Goal: Task Accomplishment & Management: Use online tool/utility

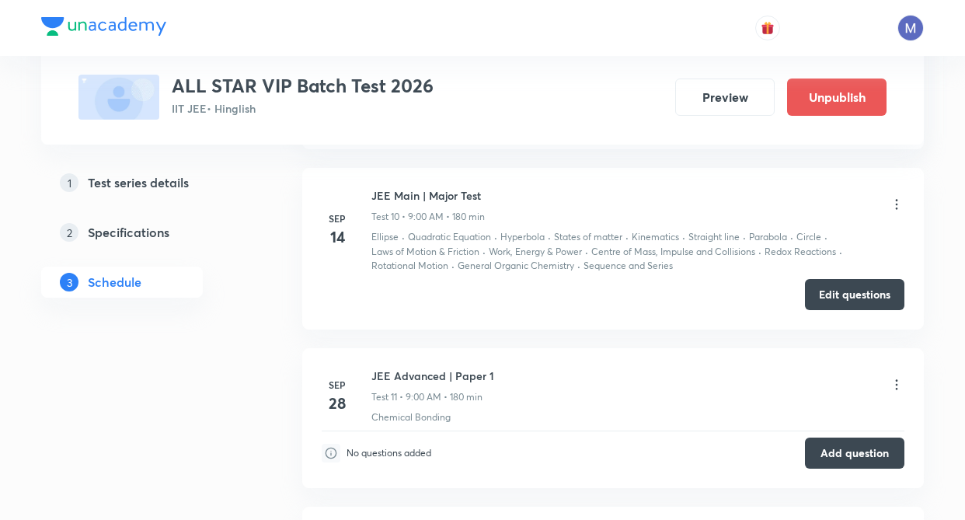
scroll to position [2324, 0]
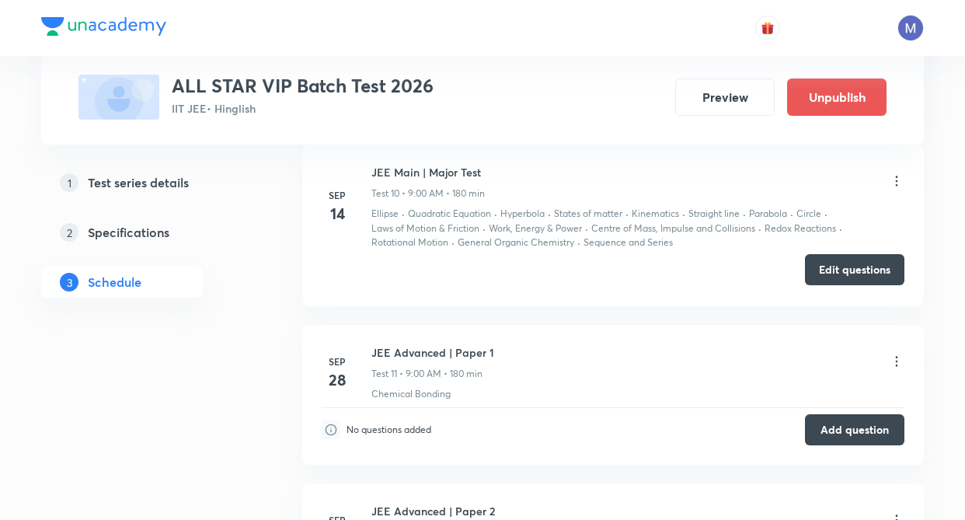
click at [861, 269] on button "Edit questions" at bounding box center [854, 269] width 99 height 31
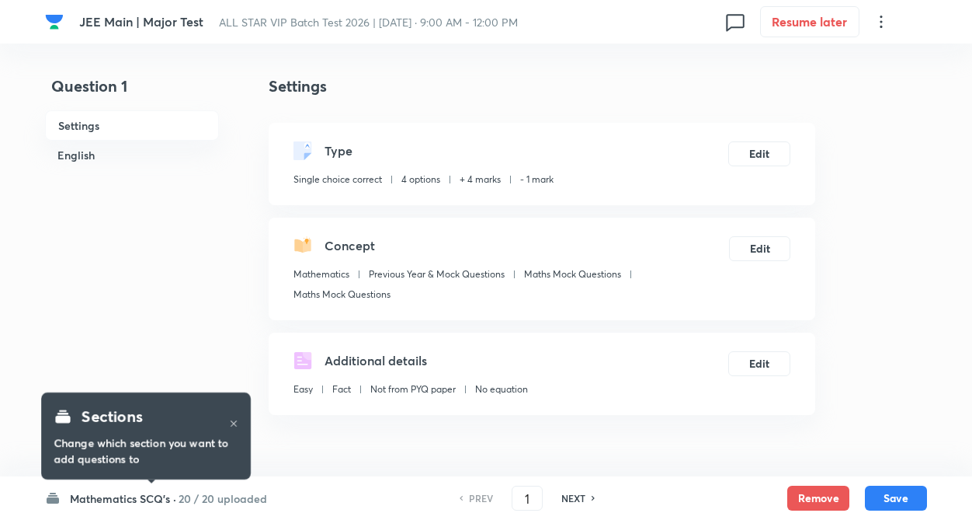
checkbox input "true"
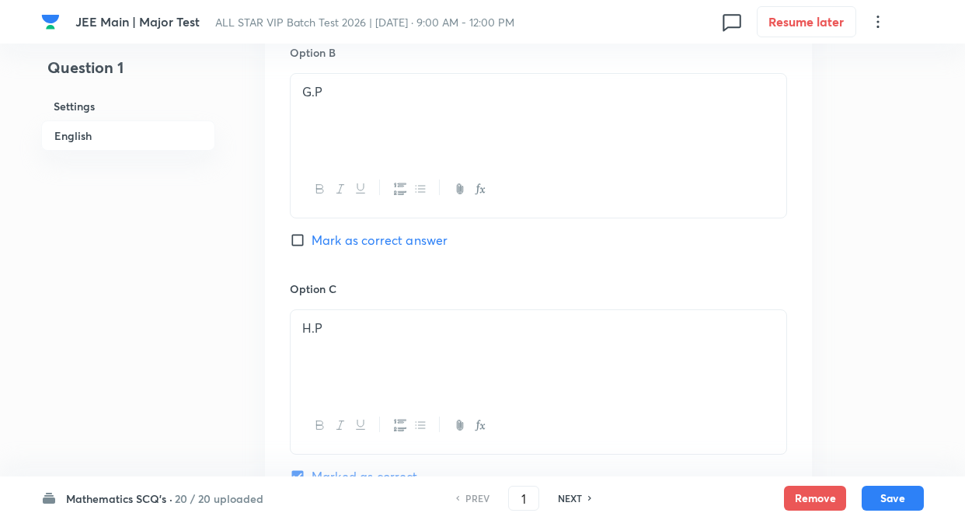
scroll to position [1025, 0]
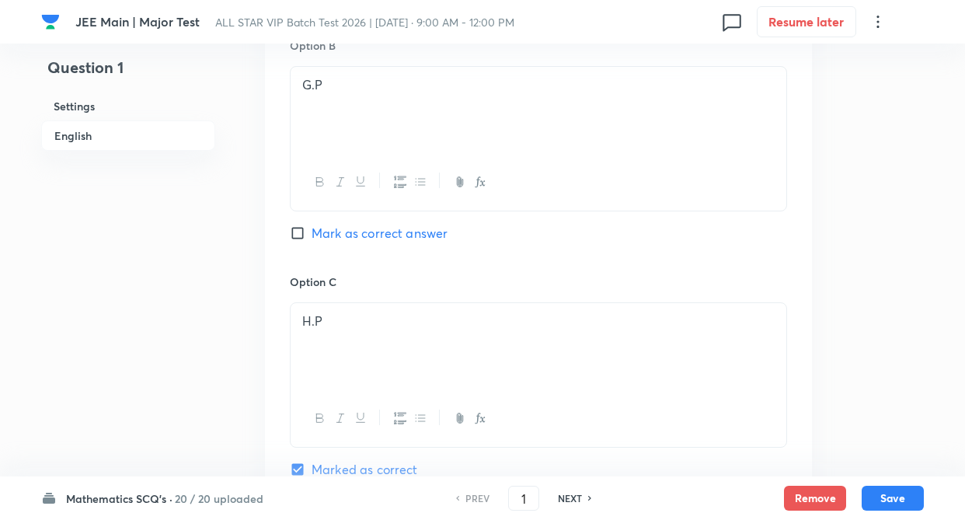
click at [140, 499] on h6 "Mathematics SCQ's ·" at bounding box center [119, 498] width 106 height 16
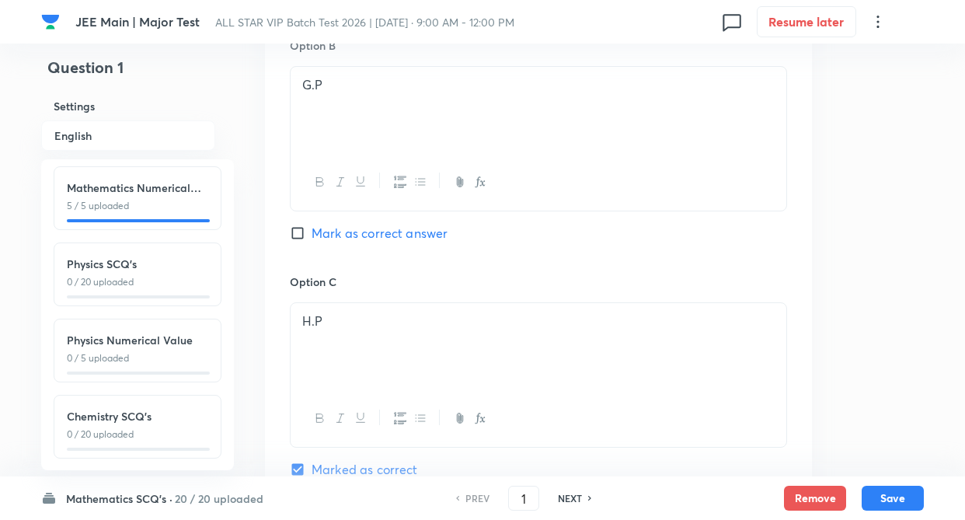
scroll to position [172, 0]
click at [188, 332] on h6 "Chemistry SCQ's" at bounding box center [137, 339] width 141 height 16
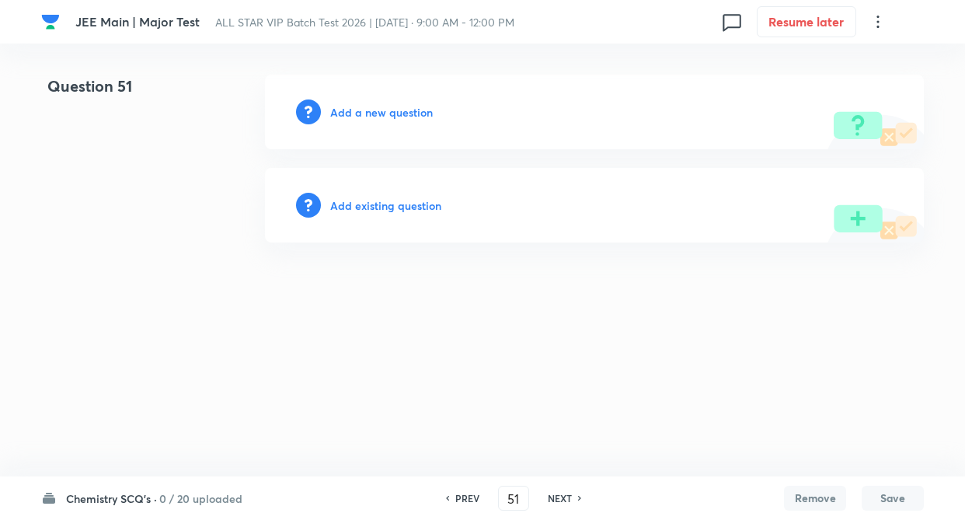
type input "51"
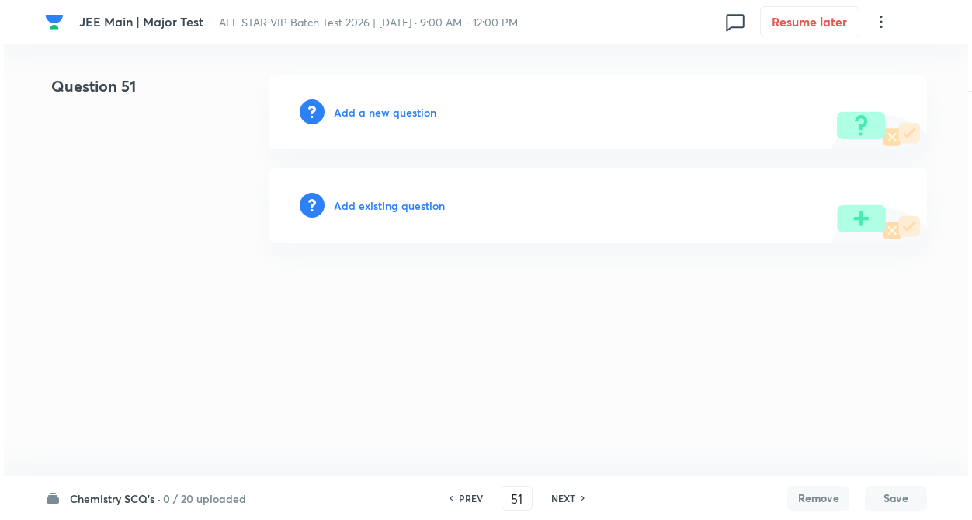
scroll to position [0, 0]
click at [370, 206] on h6 "Add existing question" at bounding box center [389, 205] width 111 height 16
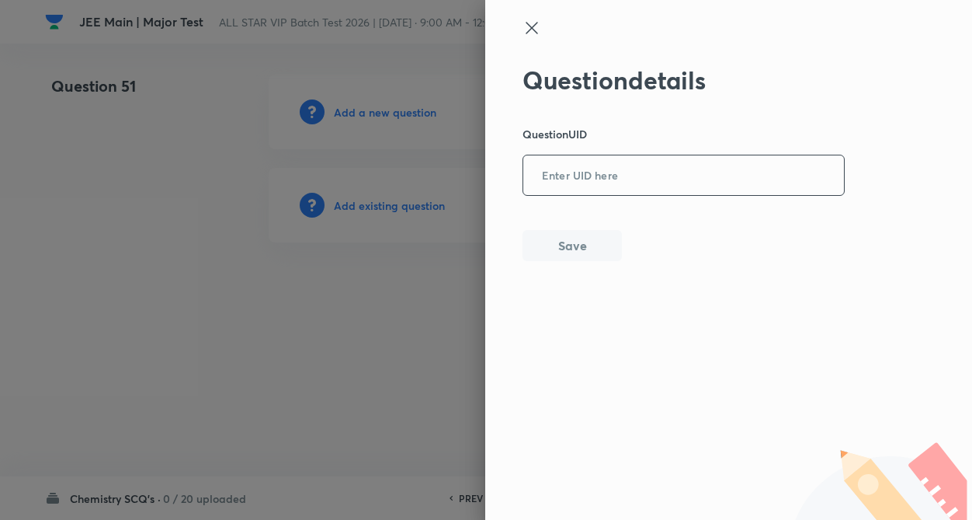
click at [601, 184] on input "text" at bounding box center [683, 176] width 321 height 38
paste input "4XK4D"
type input "4XK4D"
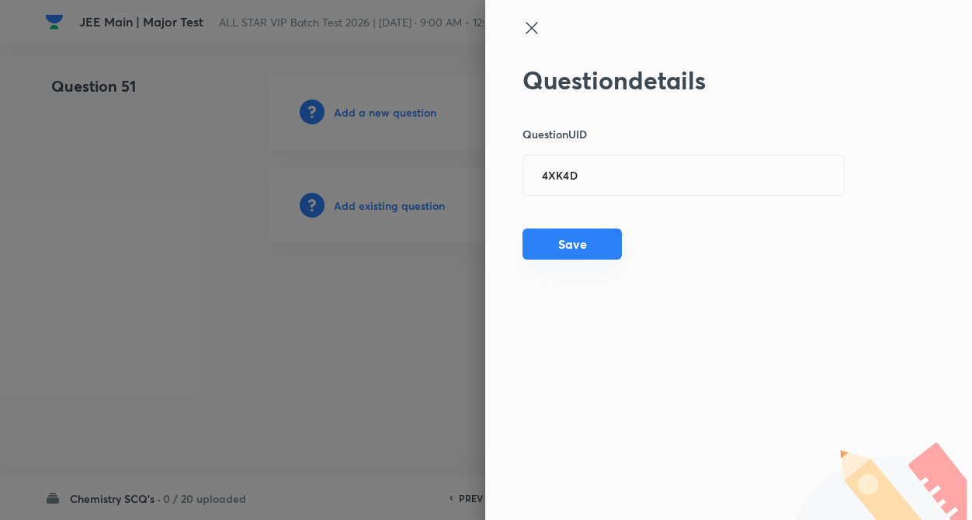
click at [586, 245] on button "Save" at bounding box center [572, 243] width 99 height 31
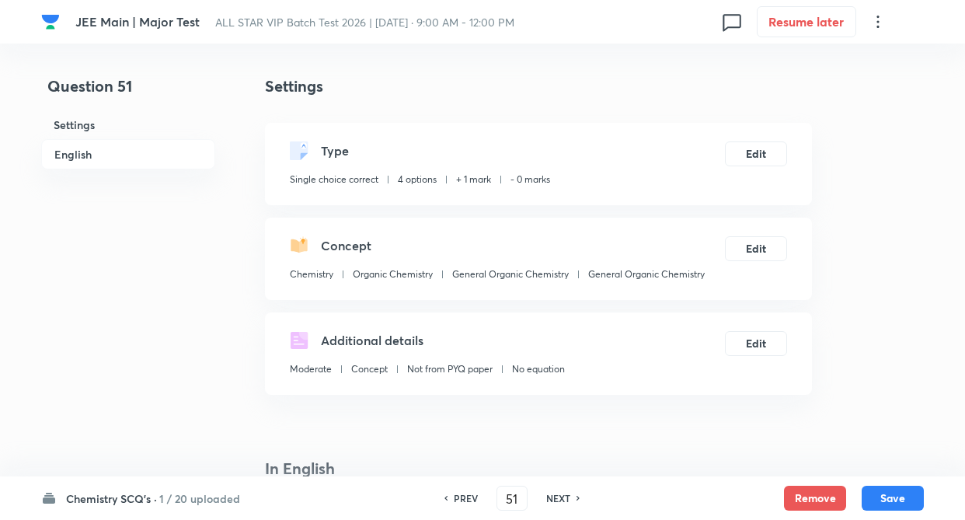
checkbox input "true"
click at [756, 159] on button "Edit" at bounding box center [756, 152] width 62 height 25
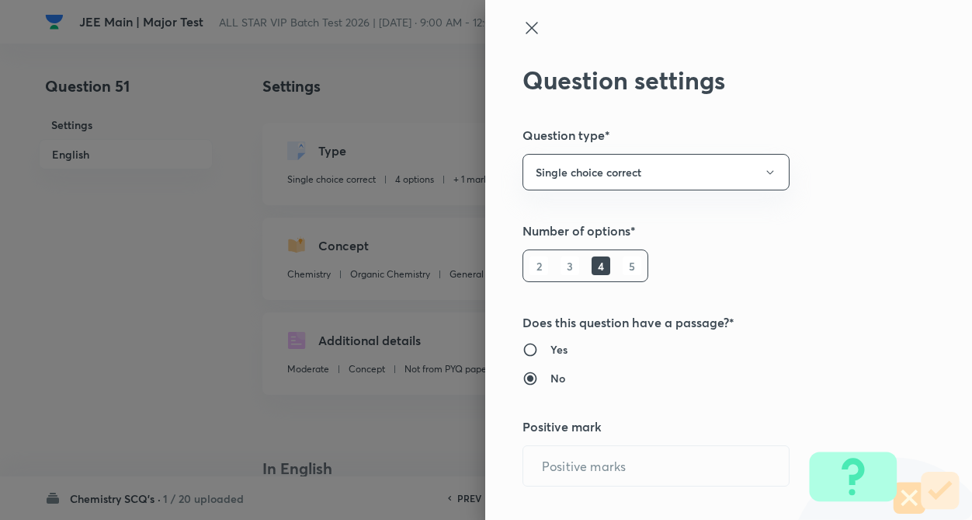
radio input "true"
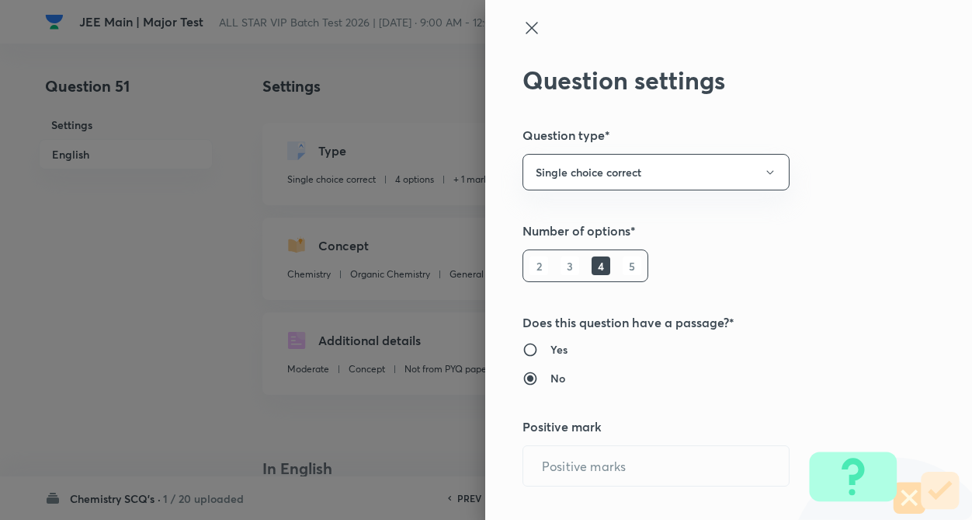
radio input "true"
type input "1"
type input "0"
type input "Chemistry"
type input "Organic Chemistry"
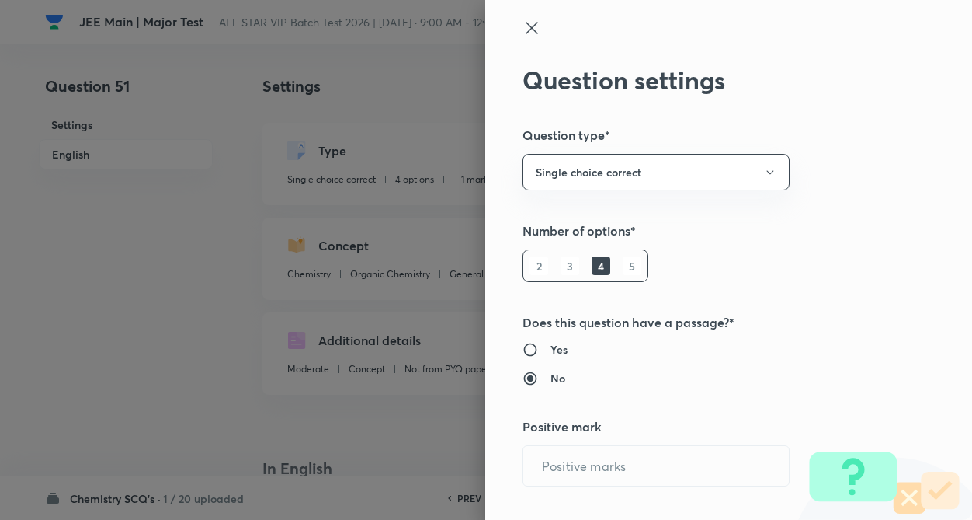
type input "General Organic Chemistry"
click at [811, 308] on div "Question settings Question type* Single choice correct Number of options* 2 3 4…" at bounding box center [728, 260] width 487 height 520
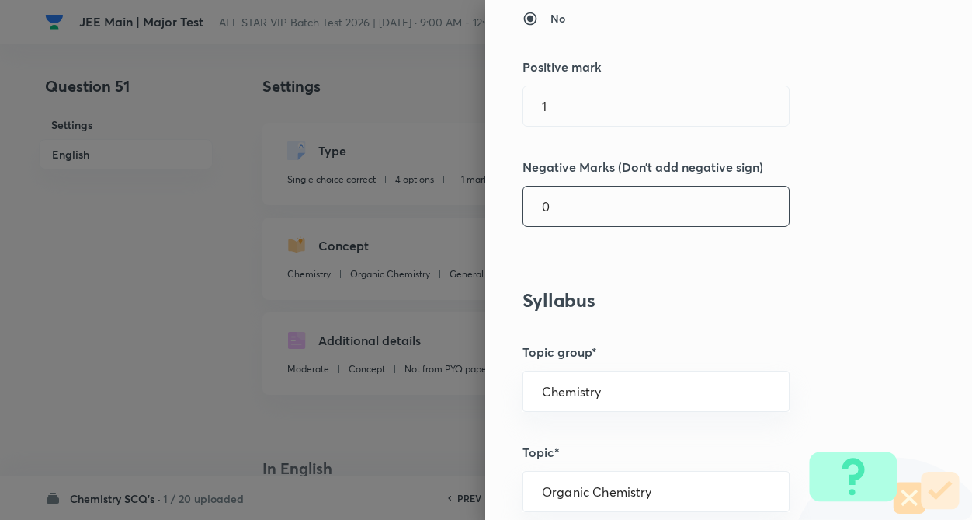
scroll to position [404, 0]
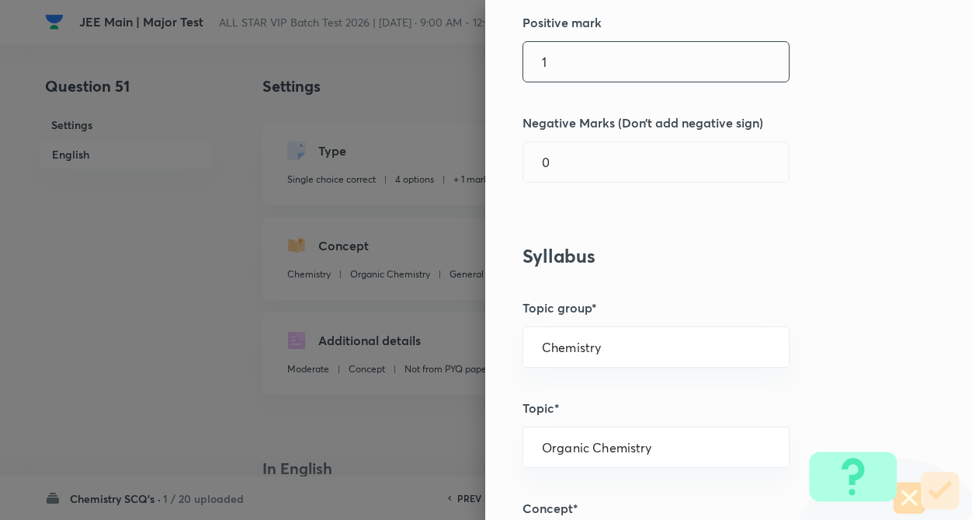
click at [572, 67] on input "1" at bounding box center [656, 62] width 266 height 40
click at [569, 169] on input "0" at bounding box center [656, 162] width 266 height 40
click at [554, 72] on input "text" at bounding box center [656, 62] width 266 height 40
type input "4"
click at [575, 166] on input "text" at bounding box center [656, 162] width 266 height 40
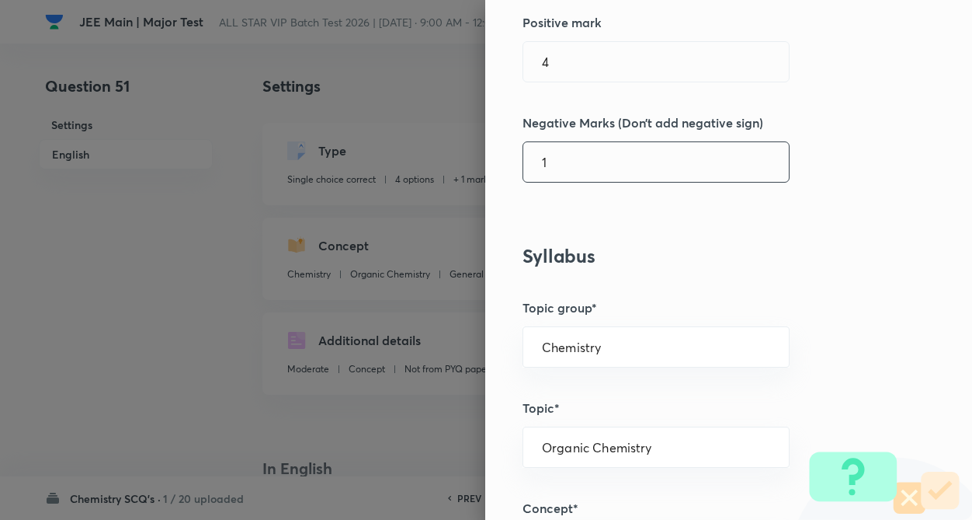
type input "1"
click at [714, 313] on h5 "Topic group*" at bounding box center [703, 307] width 360 height 19
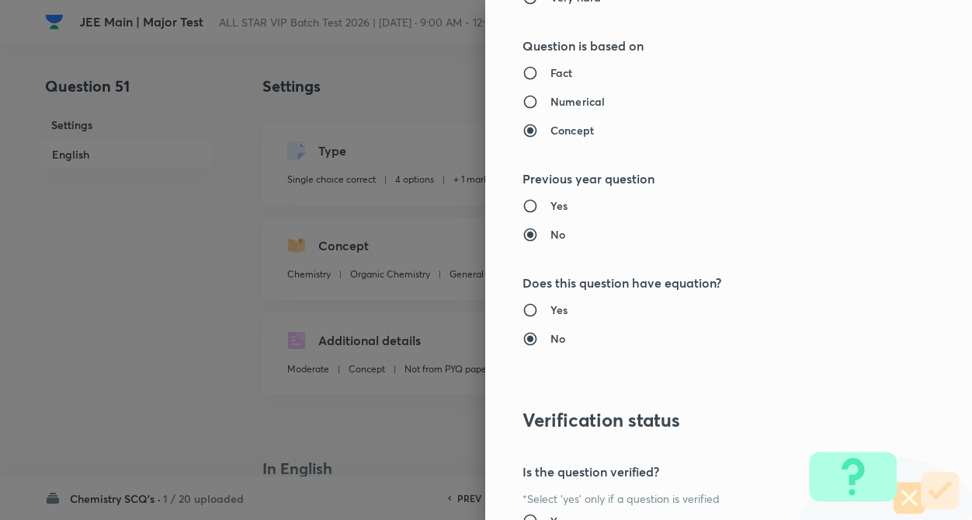
scroll to position [1597, 0]
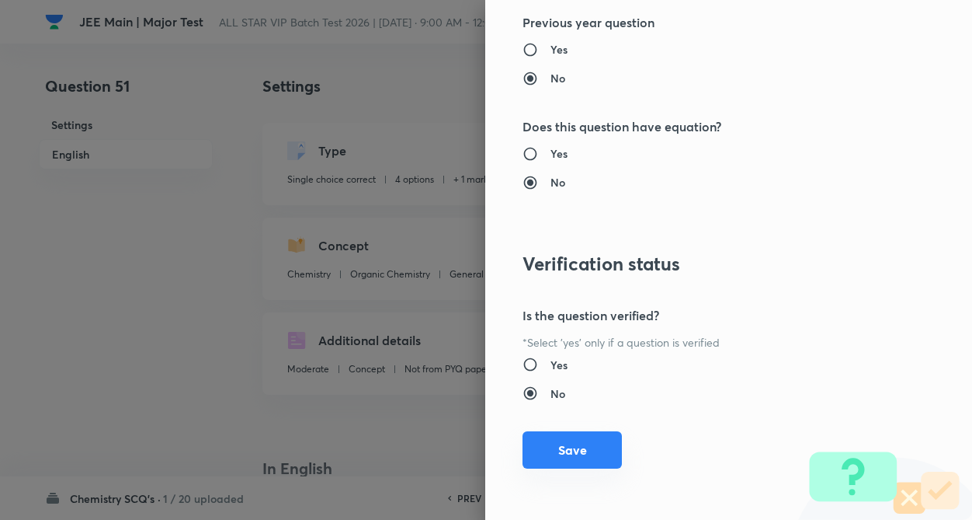
click at [581, 452] on button "Save" at bounding box center [572, 449] width 99 height 37
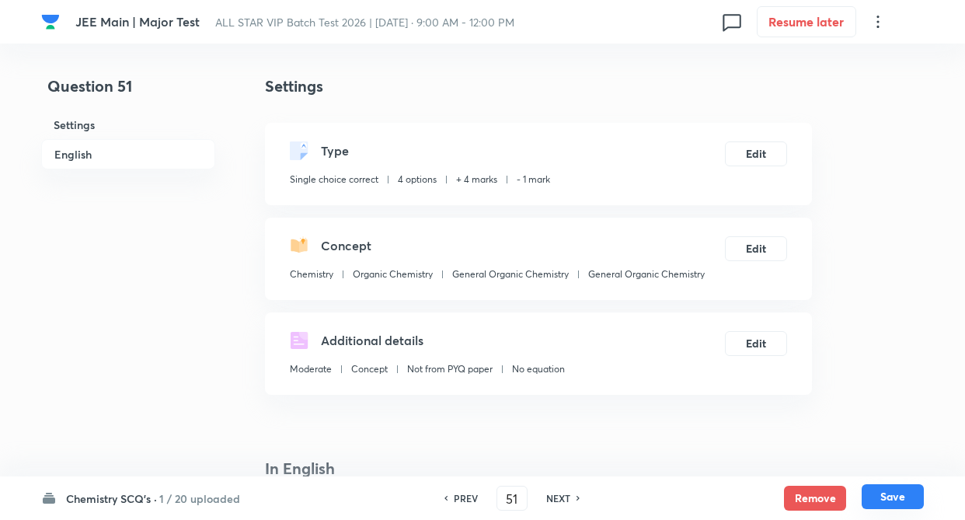
click at [877, 492] on button "Save" at bounding box center [892, 496] width 62 height 25
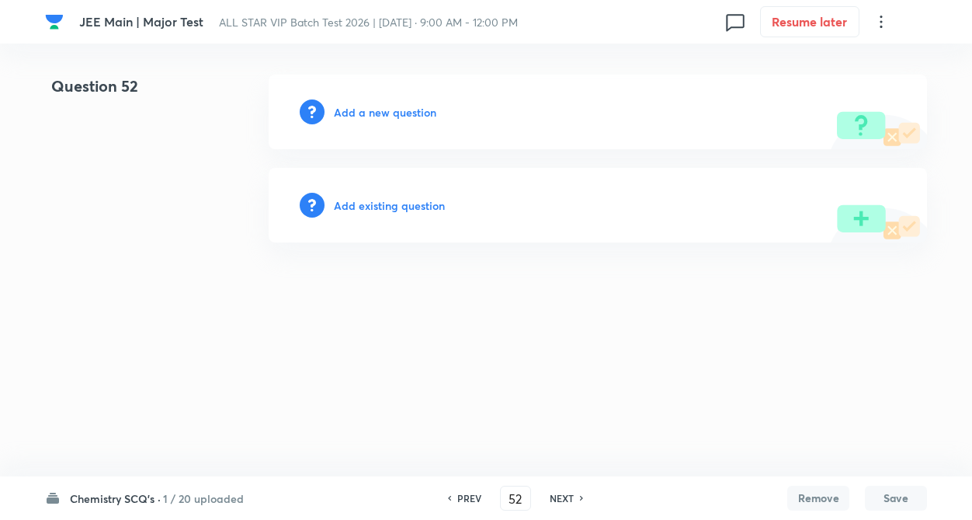
click at [459, 491] on div "PREV 52 ​ NEXT" at bounding box center [515, 497] width 200 height 25
click at [462, 495] on h6 "PREV" at bounding box center [469, 498] width 24 height 14
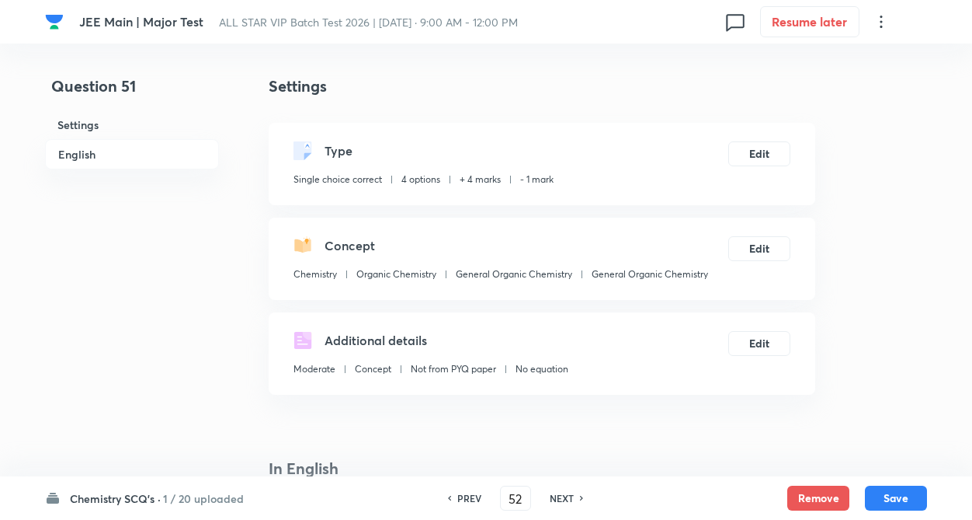
type input "51"
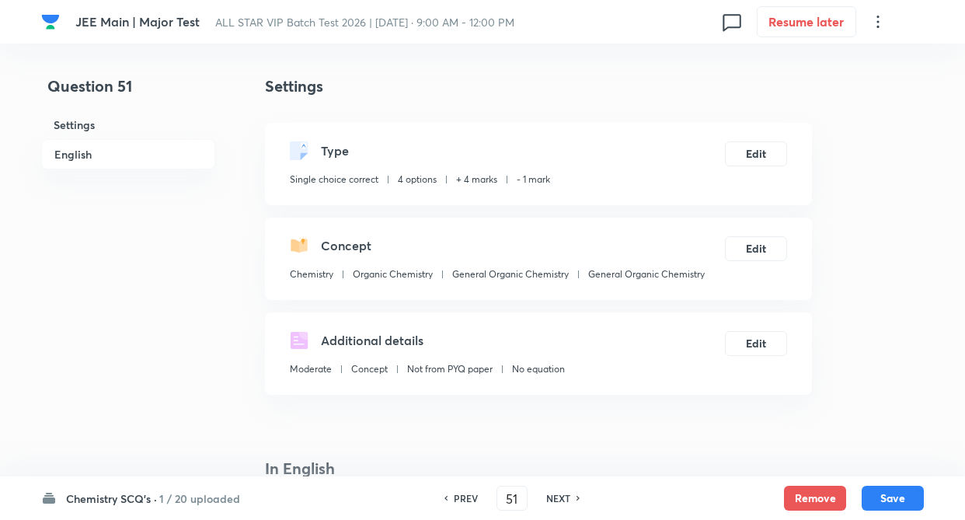
checkbox input "true"
click at [564, 493] on h6 "NEXT" at bounding box center [558, 498] width 24 height 14
type input "52"
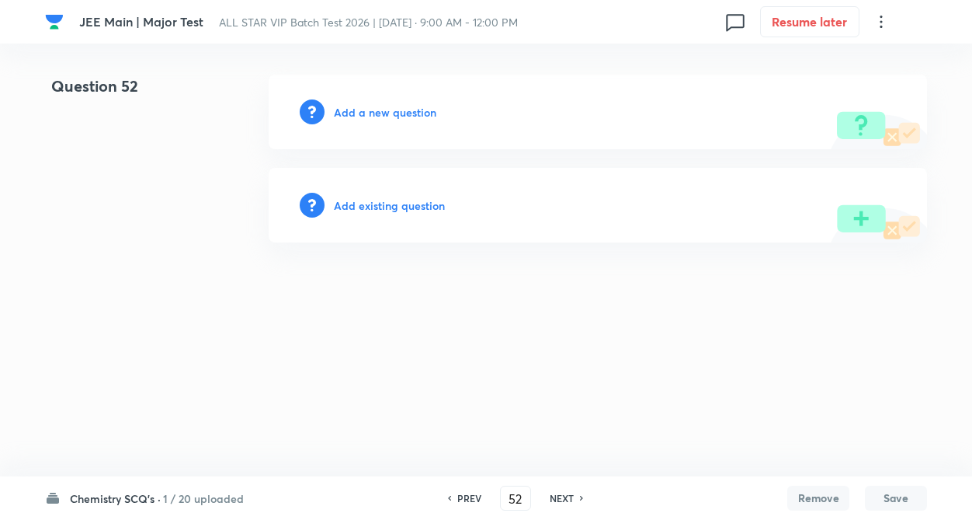
click at [418, 210] on h6 "Add existing question" at bounding box center [389, 205] width 111 height 16
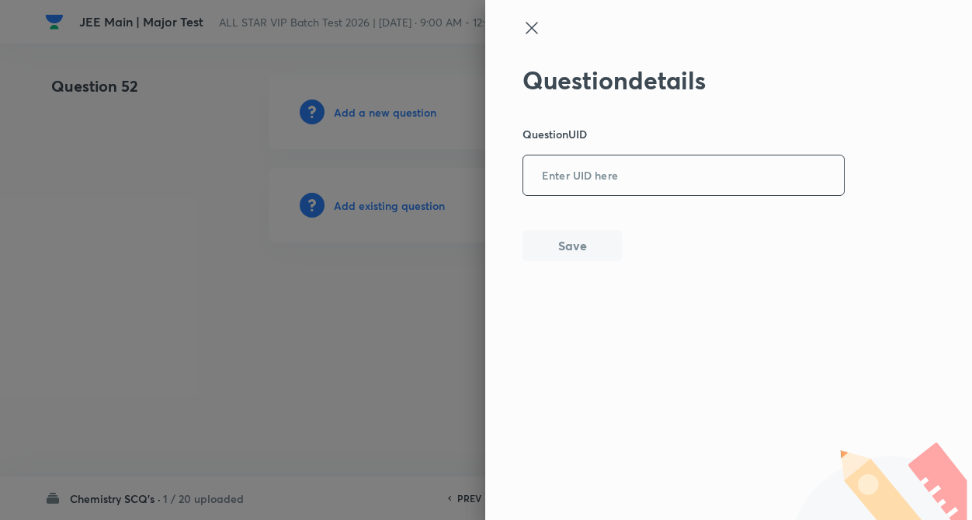
click at [575, 183] on input "text" at bounding box center [683, 176] width 321 height 38
paste input "4XK4D"
click at [562, 249] on button "Save" at bounding box center [572, 243] width 99 height 31
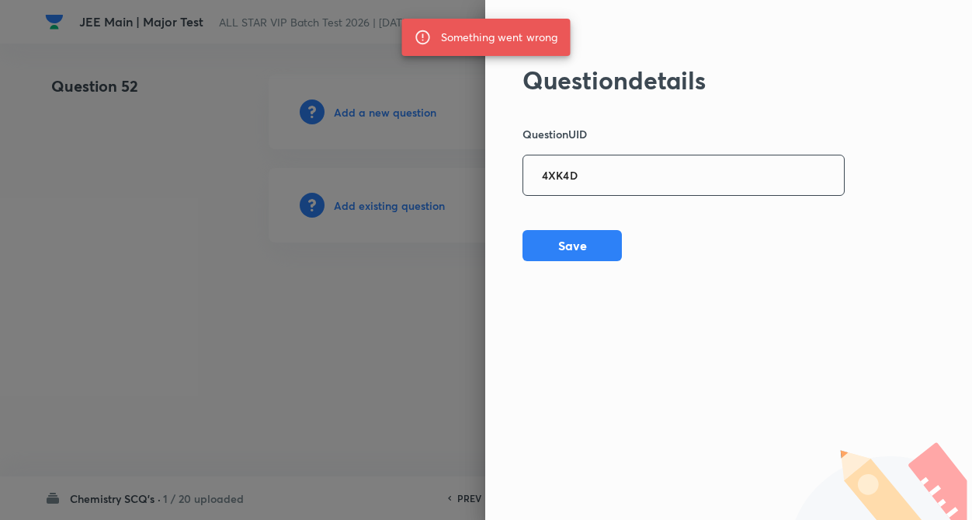
click at [613, 172] on input "4XK4D" at bounding box center [683, 176] width 321 height 38
type input "4"
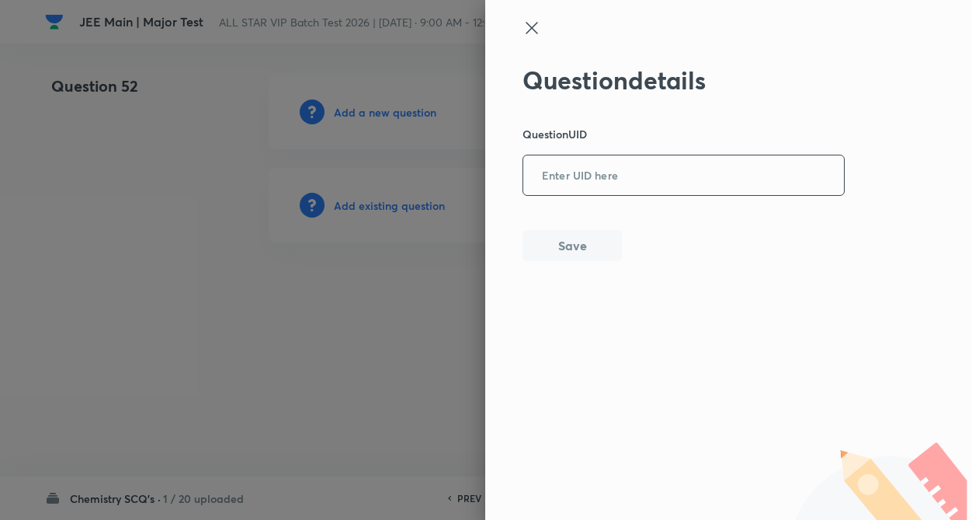
paste input "4XK4D"
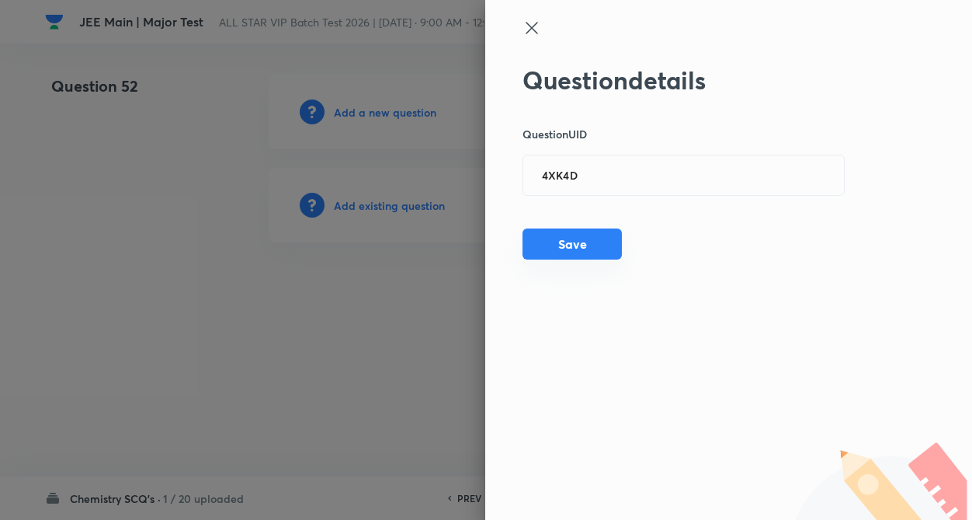
click at [568, 240] on button "Save" at bounding box center [572, 243] width 99 height 31
click at [605, 179] on input "4XK4D" at bounding box center [683, 176] width 321 height 38
type input "4"
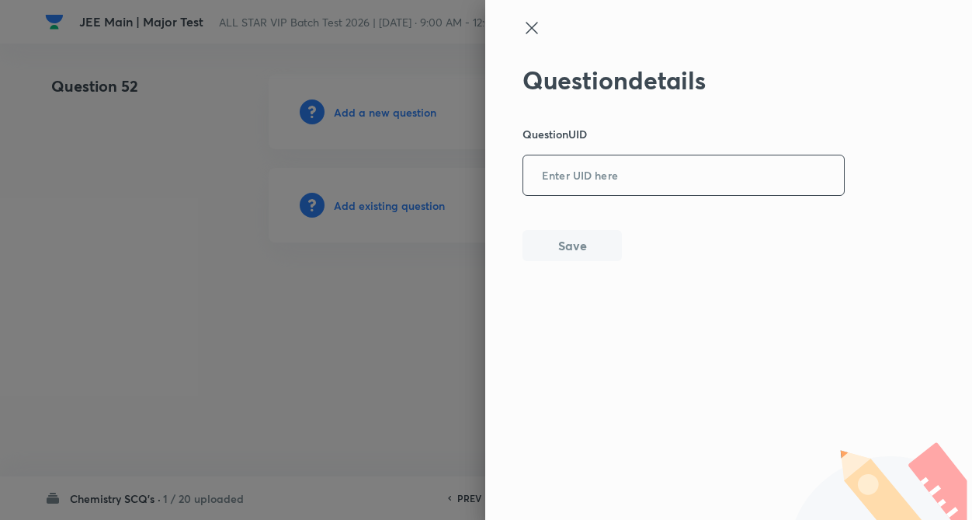
paste input "MJ6ZL"
type input "MJ6ZL"
click at [572, 239] on button "Save" at bounding box center [572, 243] width 99 height 31
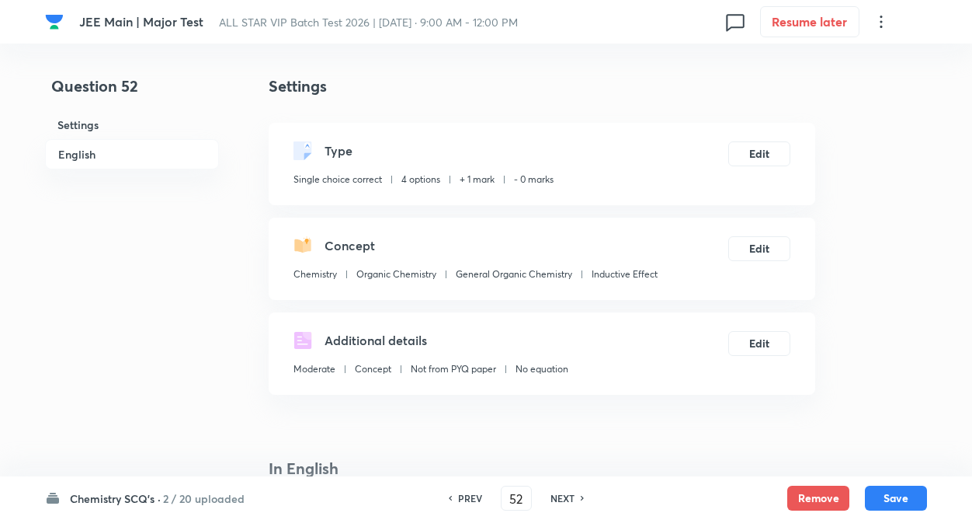
checkbox input "true"
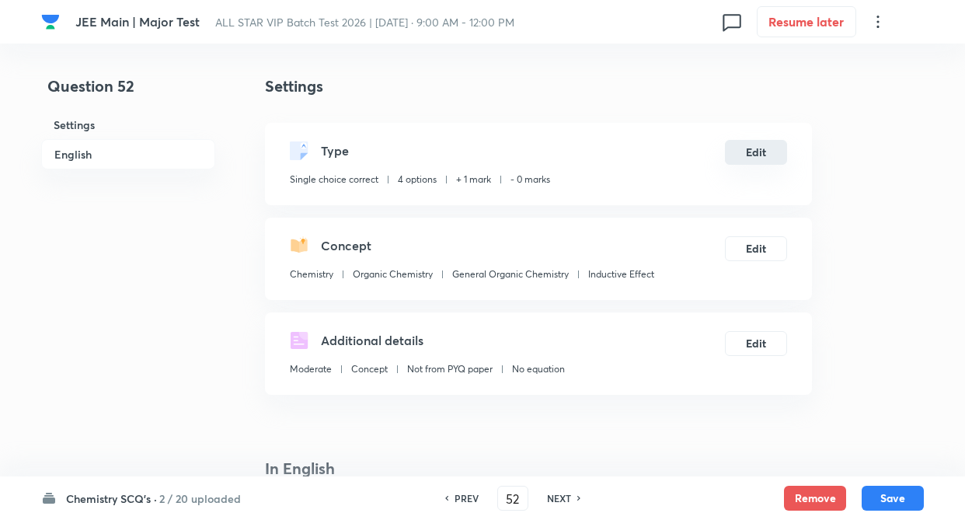
click at [749, 158] on button "Edit" at bounding box center [756, 152] width 62 height 25
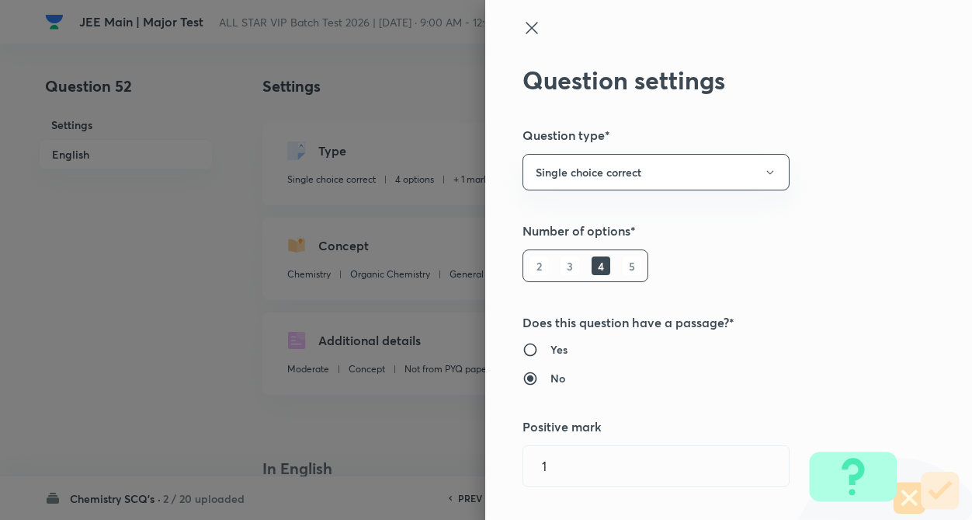
type input "1"
type input "0"
type input "Inductive Effect"
click at [837, 164] on div "Question settings Question type* Single choice correct Number of options* 2 3 4…" at bounding box center [728, 260] width 487 height 520
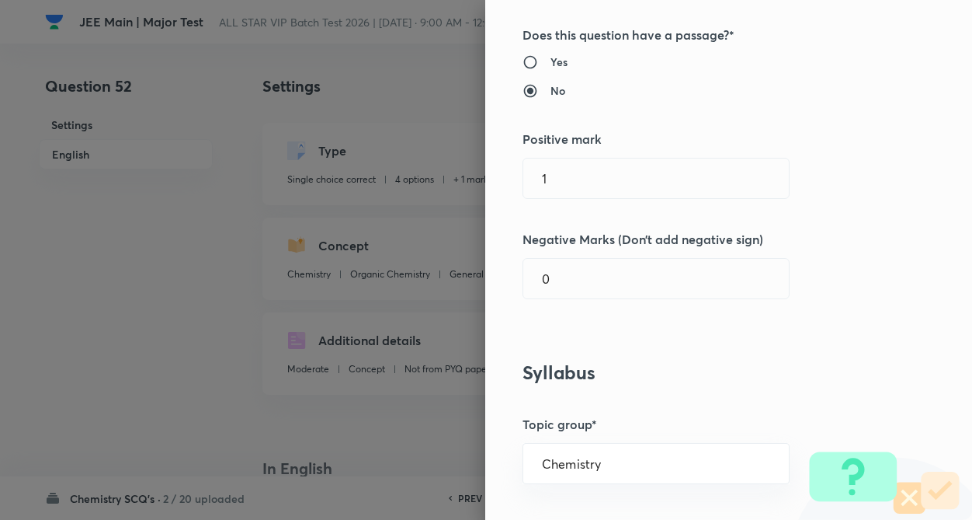
scroll to position [311, 0]
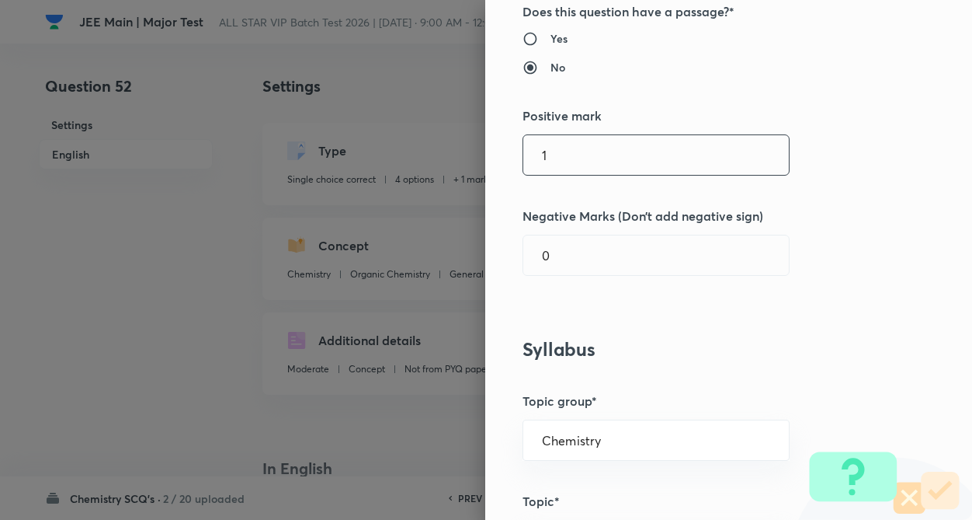
click at [677, 159] on input "1" at bounding box center [656, 155] width 266 height 40
type input "4"
click at [659, 269] on input "0" at bounding box center [656, 255] width 266 height 40
type input "1"
click at [678, 323] on div "Question settings Question type* Single choice correct Number of options* 2 3 4…" at bounding box center [728, 260] width 487 height 520
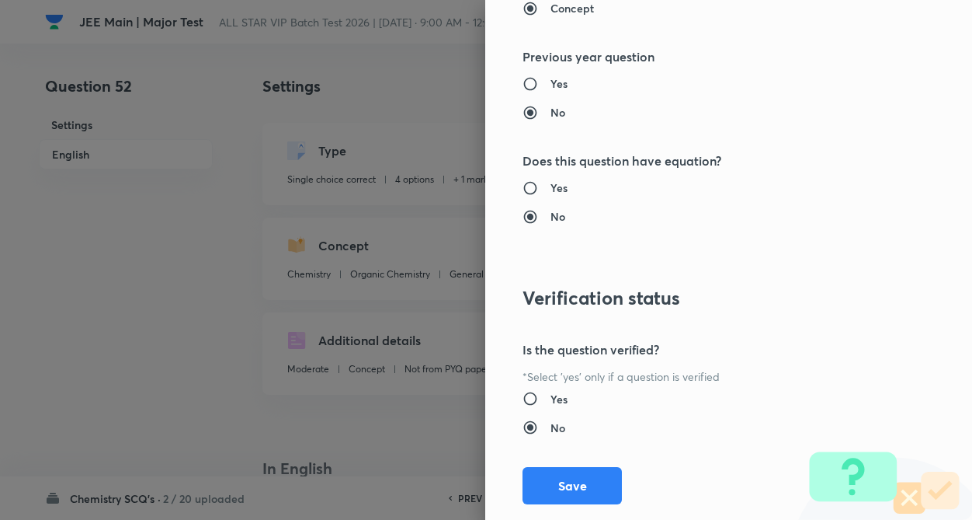
scroll to position [1597, 0]
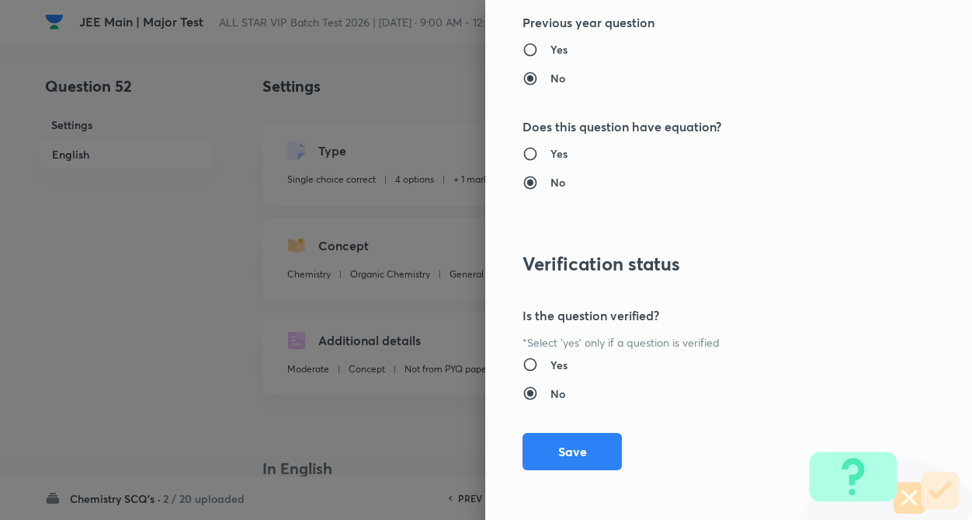
click at [546, 422] on div "Question settings Question type* Single choice correct Number of options* 2 3 4…" at bounding box center [728, 260] width 487 height 520
click at [548, 443] on button "Save" at bounding box center [572, 449] width 99 height 37
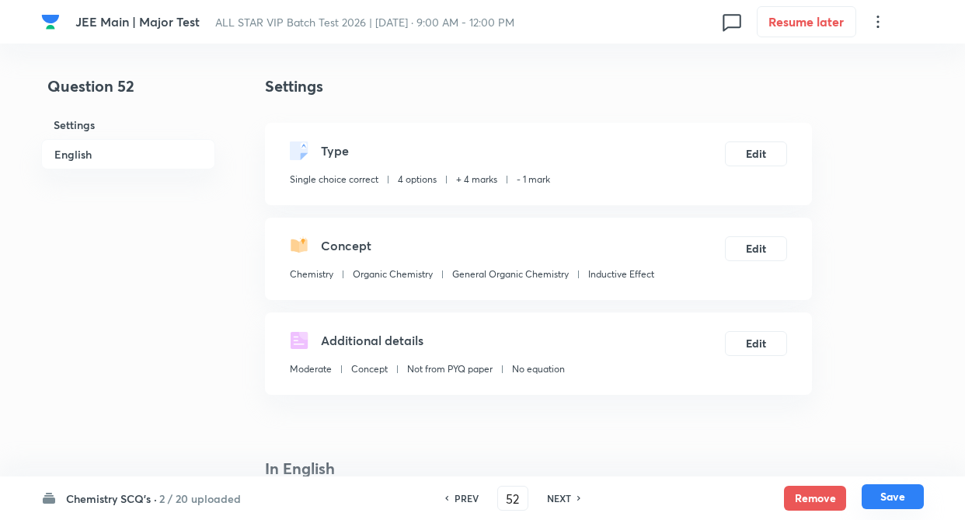
click at [895, 494] on button "Save" at bounding box center [892, 496] width 62 height 25
type input "53"
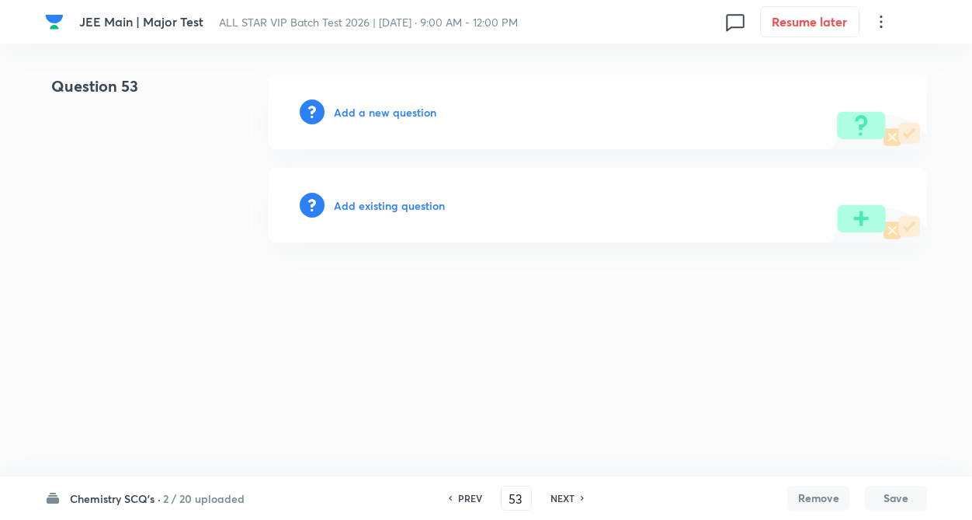
click at [423, 203] on h6 "Add existing question" at bounding box center [389, 205] width 111 height 16
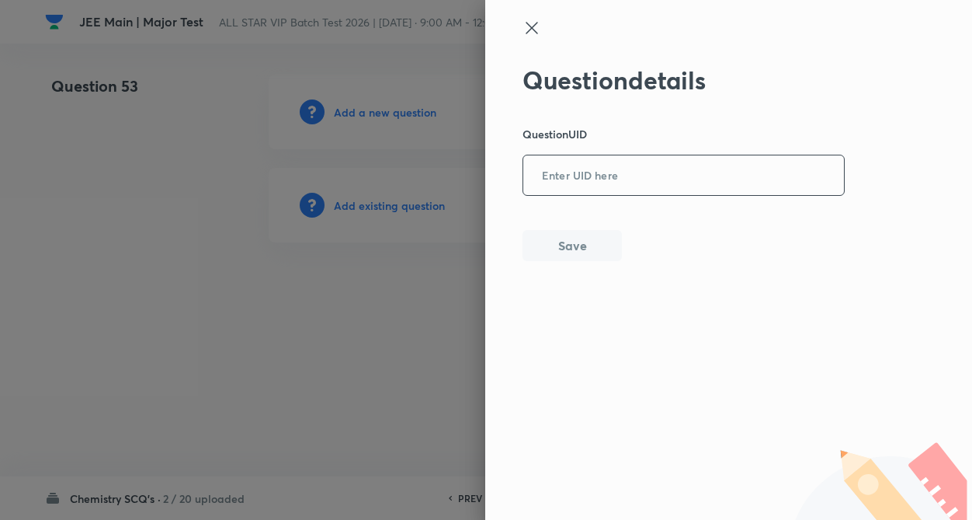
click at [565, 181] on input "text" at bounding box center [683, 176] width 321 height 38
paste input "G3UOE"
type input "G3UOE"
click at [572, 246] on button "Save" at bounding box center [572, 243] width 99 height 31
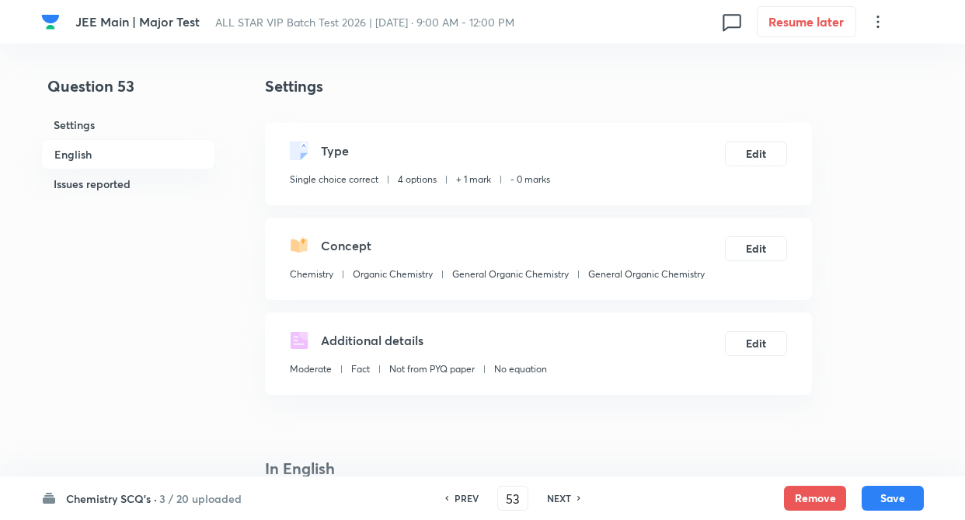
checkbox input "true"
click at [739, 162] on button "Edit" at bounding box center [756, 152] width 62 height 25
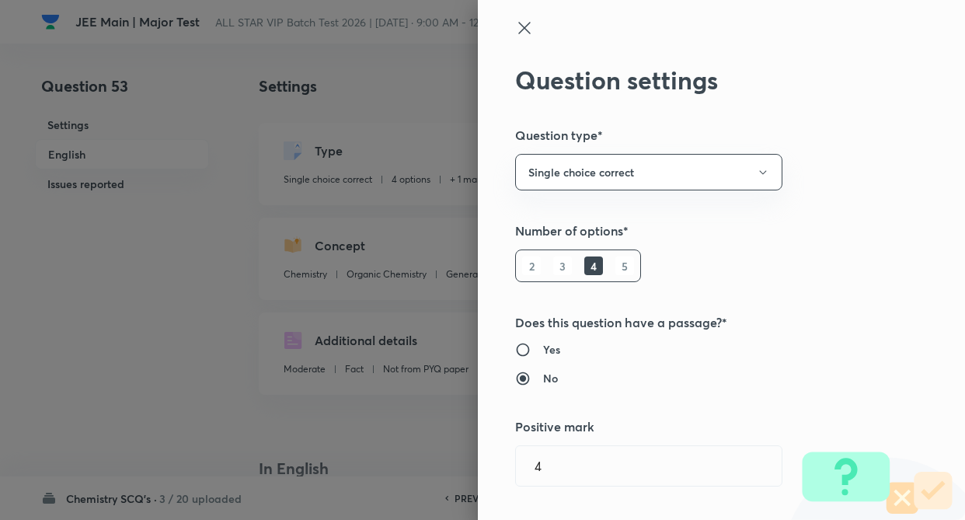
radio input "true"
radio input "false"
type input "1"
type input "0"
type input "General Organic Chemistry"
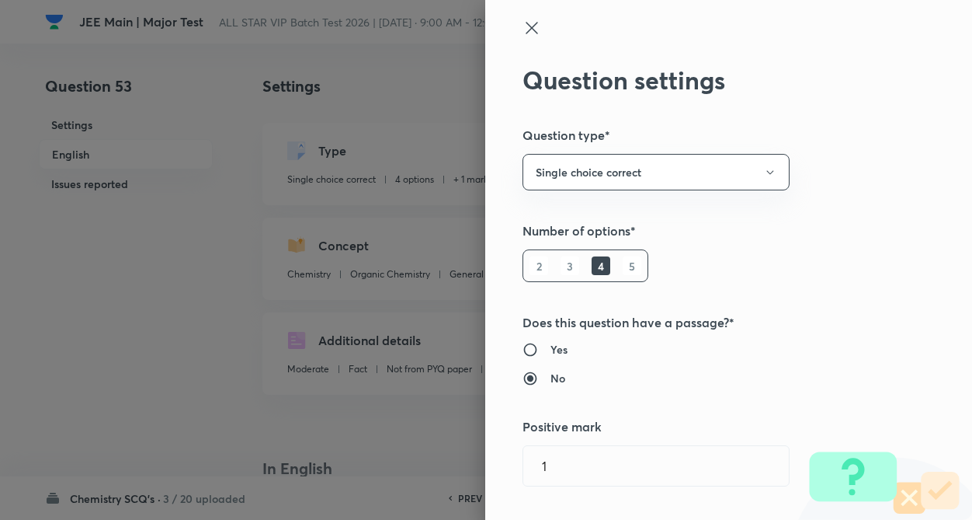
click at [870, 246] on div "Question settings Question type* Single choice correct Number of options* 2 3 4…" at bounding box center [728, 260] width 487 height 520
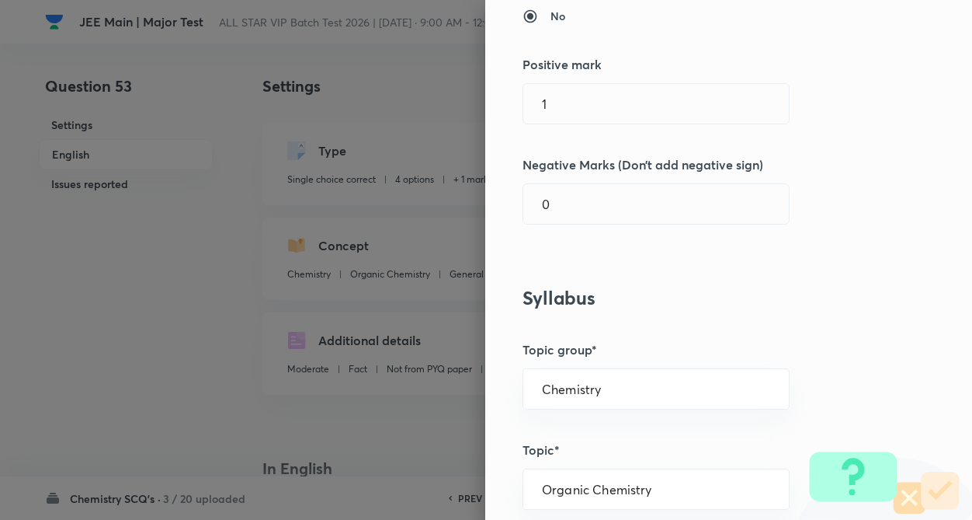
scroll to position [373, 0]
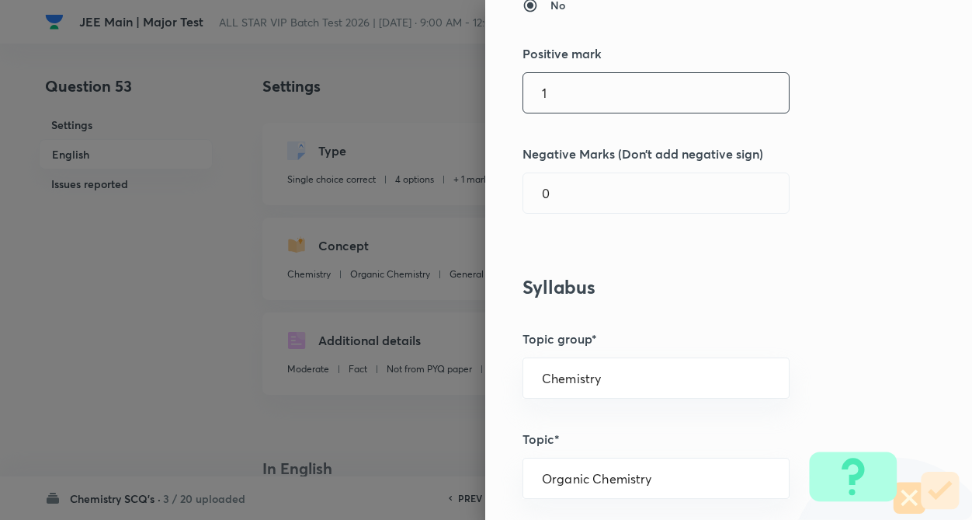
click at [703, 97] on input "1" at bounding box center [656, 93] width 266 height 40
type input "4"
click at [680, 200] on input "0" at bounding box center [656, 193] width 266 height 40
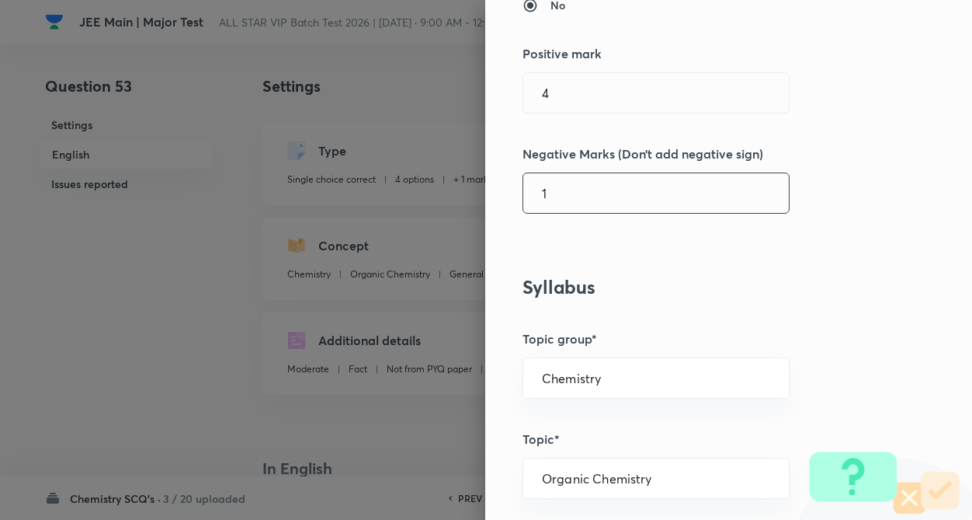
type input "1"
click at [721, 241] on div "Question settings Question type* Single choice correct Number of options* 2 3 4…" at bounding box center [728, 260] width 487 height 520
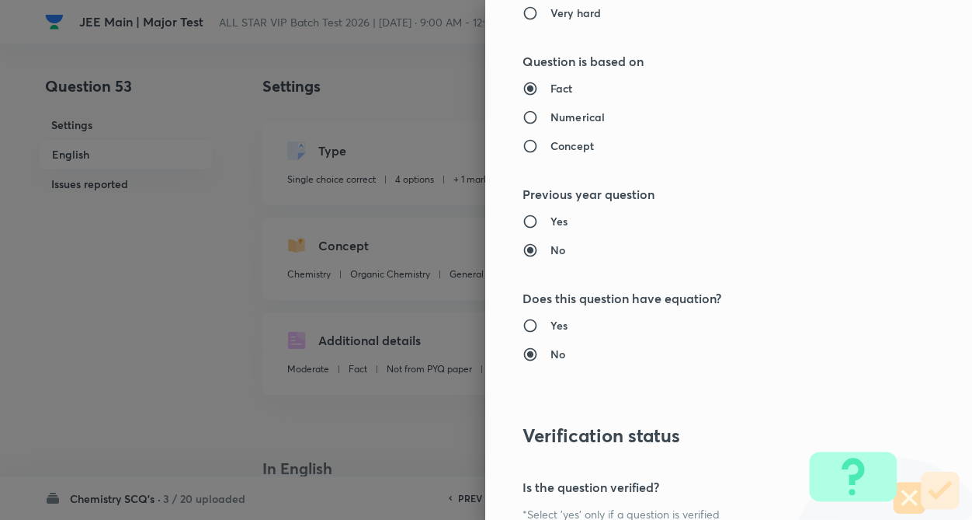
scroll to position [1597, 0]
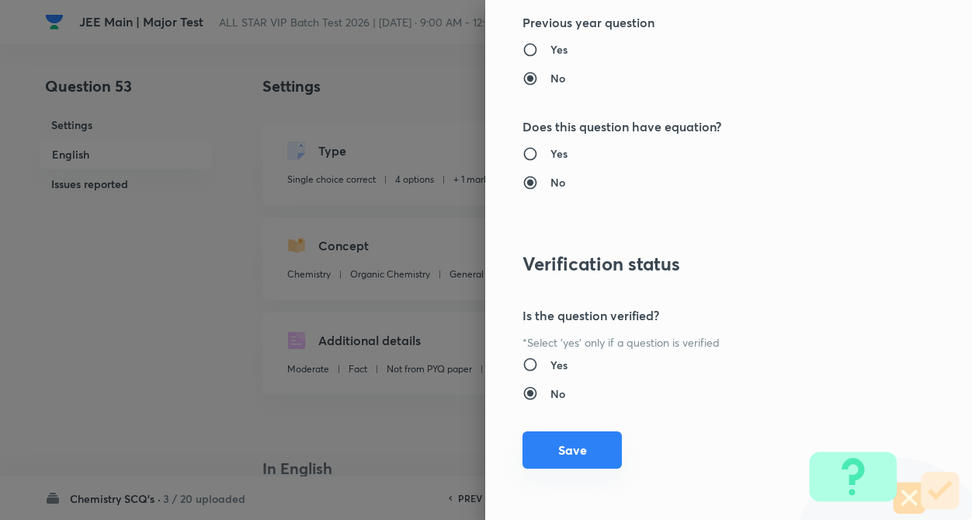
click at [547, 437] on button "Save" at bounding box center [572, 449] width 99 height 37
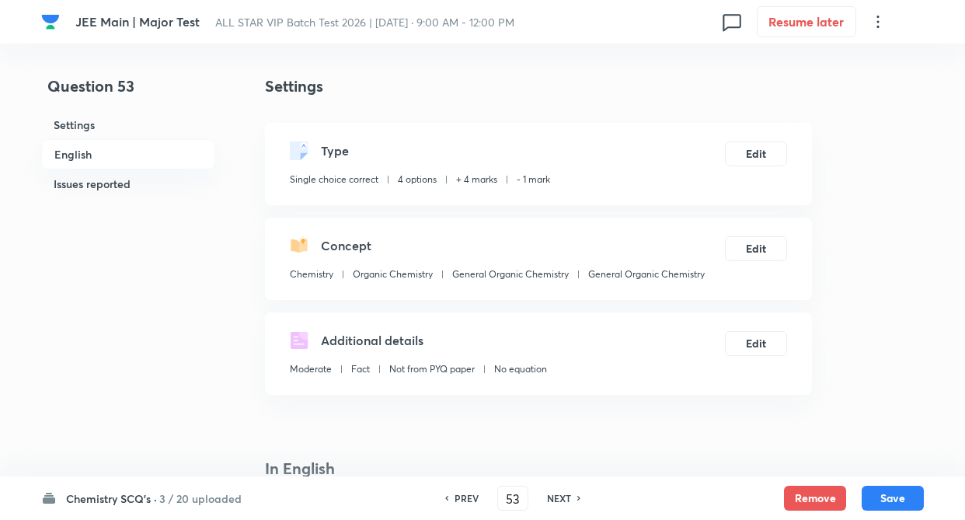
drag, startPoint x: 880, startPoint y: 498, endPoint x: 853, endPoint y: 448, distance: 56.3
click at [881, 498] on button "Save" at bounding box center [892, 497] width 62 height 25
type input "54"
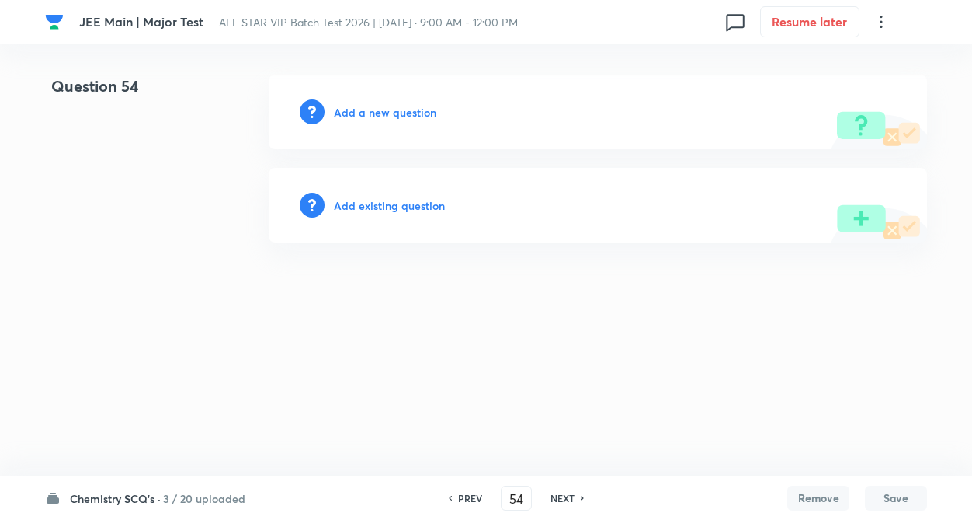
click at [381, 206] on h6 "Add existing question" at bounding box center [389, 205] width 111 height 16
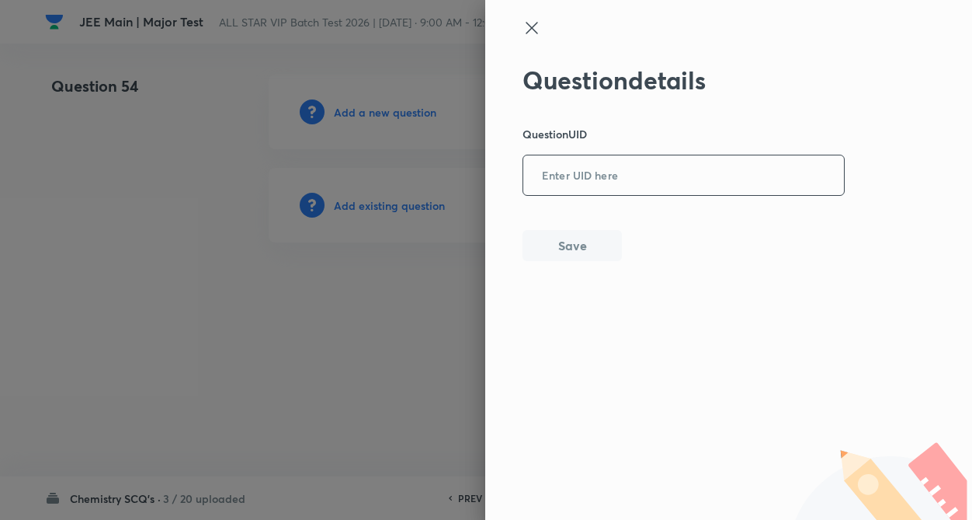
click at [644, 158] on input "text" at bounding box center [683, 176] width 321 height 38
paste input "4TRFI"
type input "4TRFI"
click at [589, 245] on button "Save" at bounding box center [572, 243] width 99 height 31
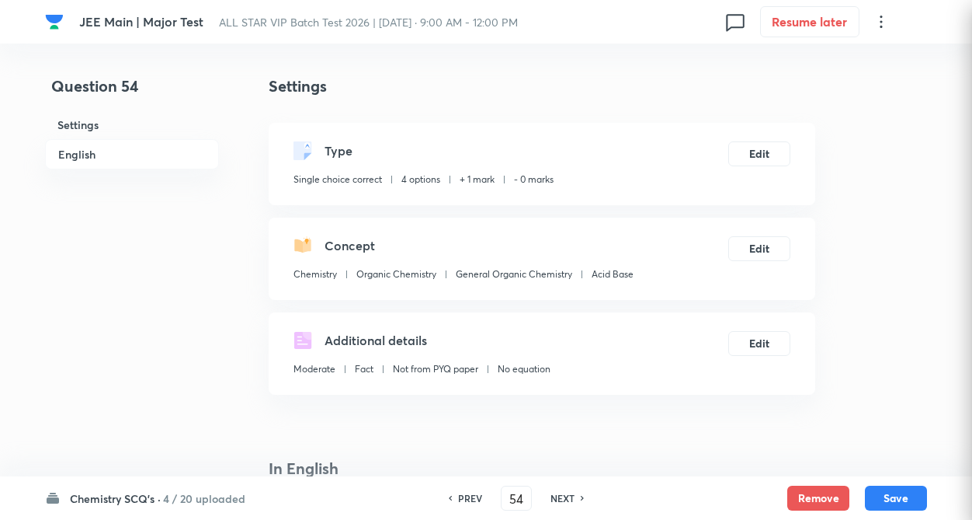
checkbox input "true"
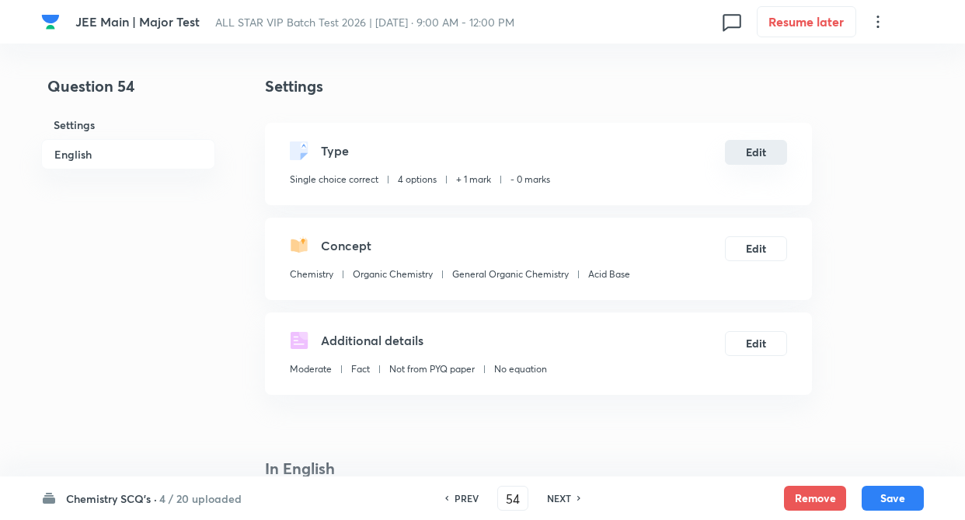
click at [739, 156] on button "Edit" at bounding box center [756, 152] width 62 height 25
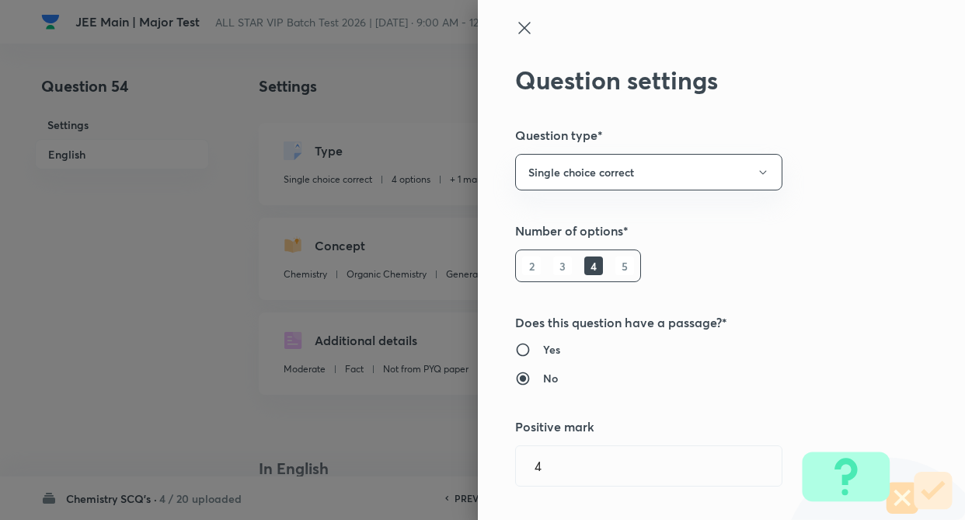
click at [907, 249] on div "Question settings Question type* Single choice correct Number of options* 2 3 4…" at bounding box center [482, 260] width 965 height 520
type input "1"
type input "0"
type input "Acid Base"
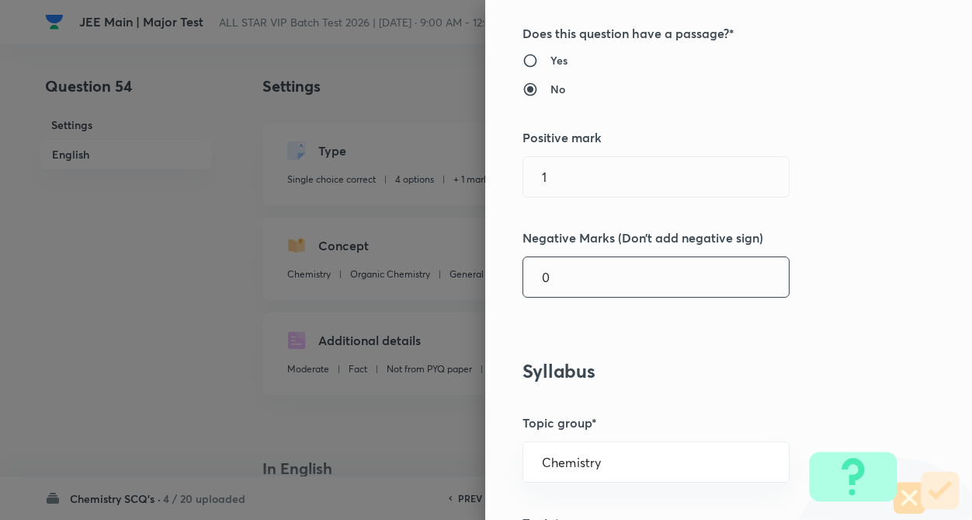
scroll to position [311, 0]
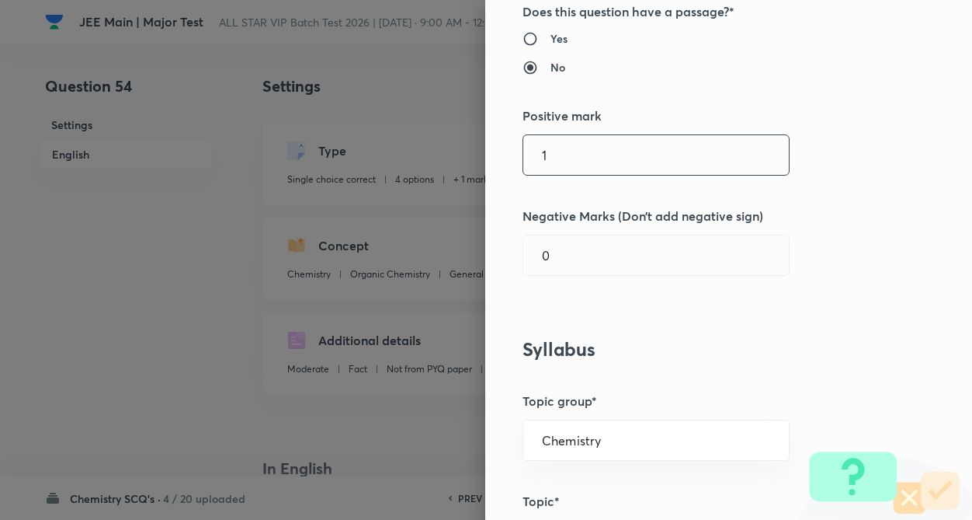
click at [617, 160] on input "1" at bounding box center [656, 155] width 266 height 40
type input "4"
click at [585, 251] on input "0" at bounding box center [656, 255] width 266 height 40
type input "1"
click at [602, 303] on div "Question settings Question type* Single choice correct Number of options* 2 3 4…" at bounding box center [728, 260] width 487 height 520
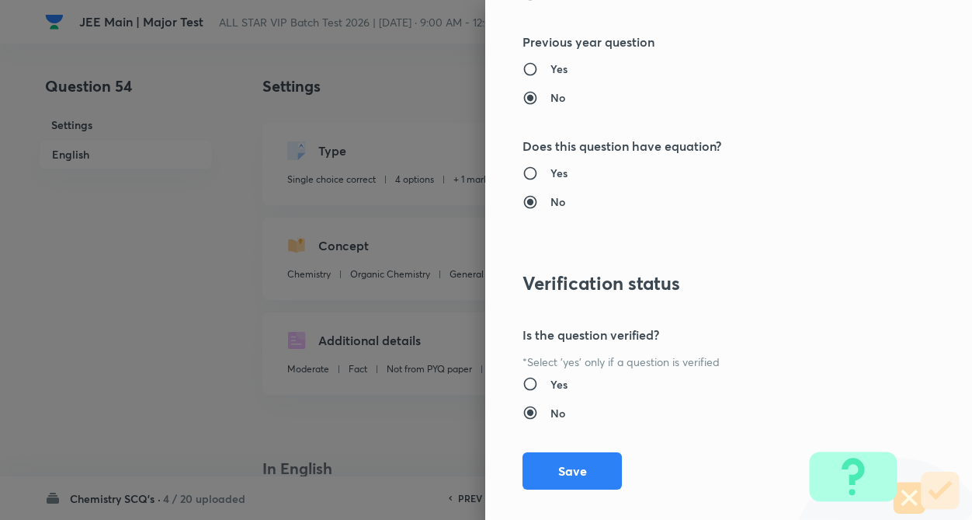
scroll to position [1597, 0]
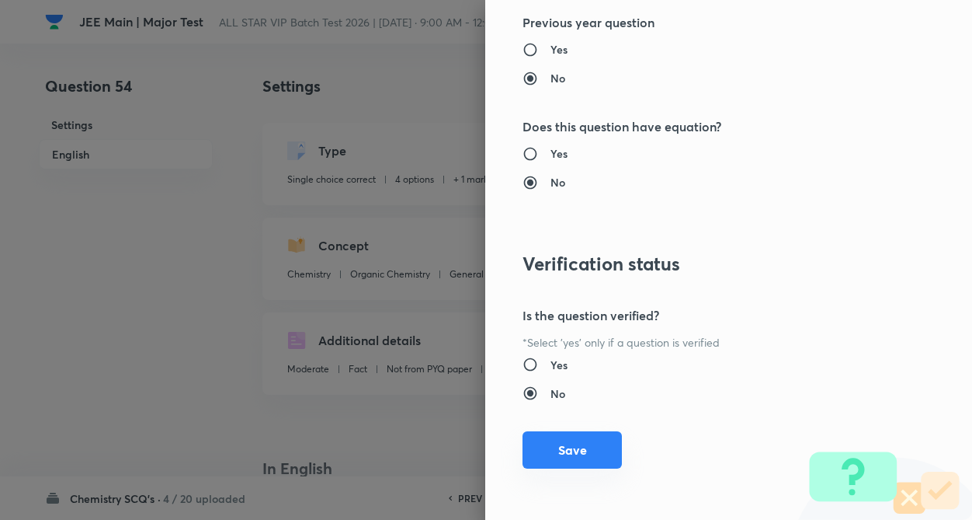
click at [565, 444] on button "Save" at bounding box center [572, 449] width 99 height 37
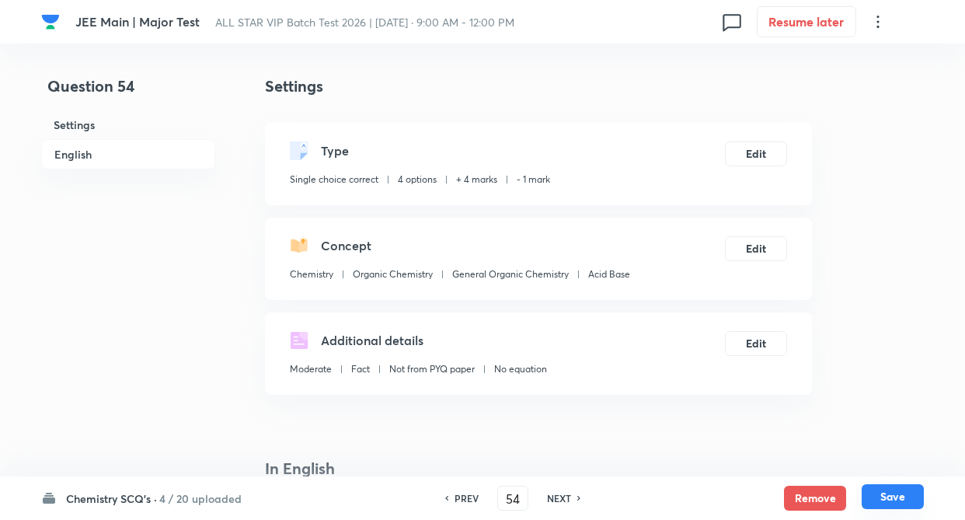
click at [903, 488] on button "Save" at bounding box center [892, 496] width 62 height 25
type input "55"
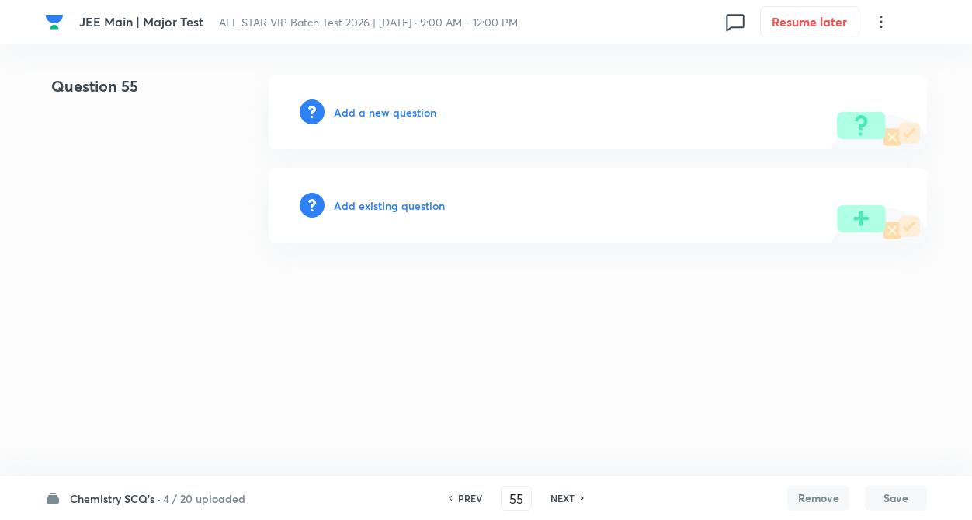
click at [365, 107] on h6 "Add a new question" at bounding box center [385, 112] width 103 height 16
click at [391, 116] on h6 "Choose a question type" at bounding box center [394, 112] width 120 height 16
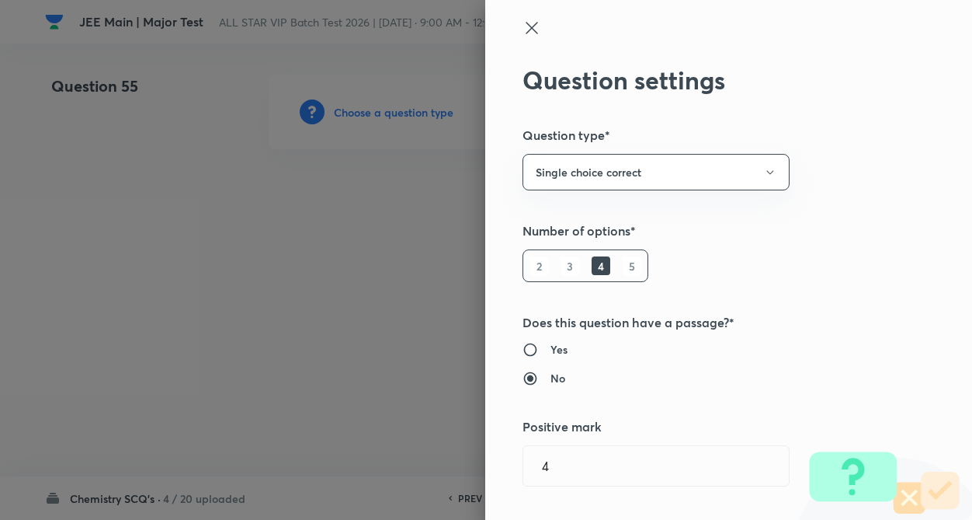
click at [802, 289] on div "Question settings Question type* Single choice correct Number of options* 2 3 4…" at bounding box center [728, 260] width 487 height 520
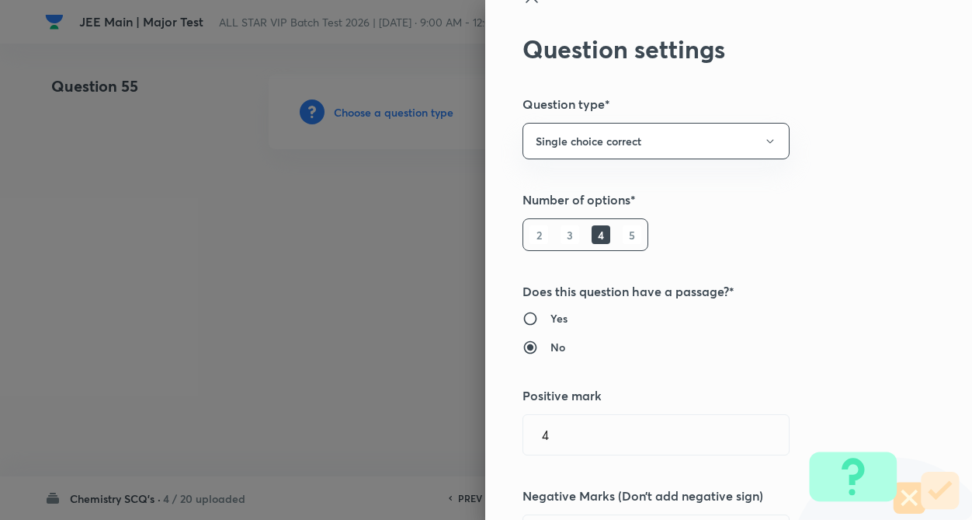
click at [405, 364] on div at bounding box center [486, 260] width 972 height 520
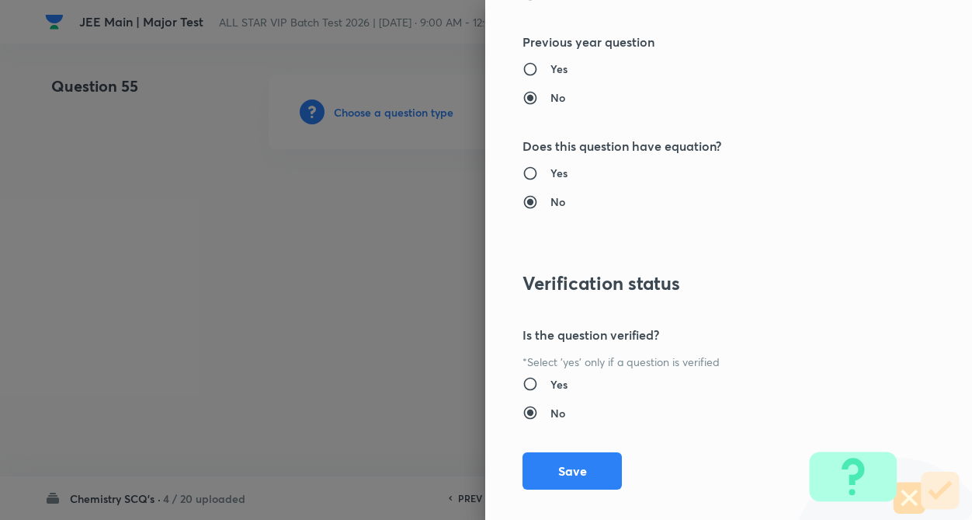
scroll to position [1597, 0]
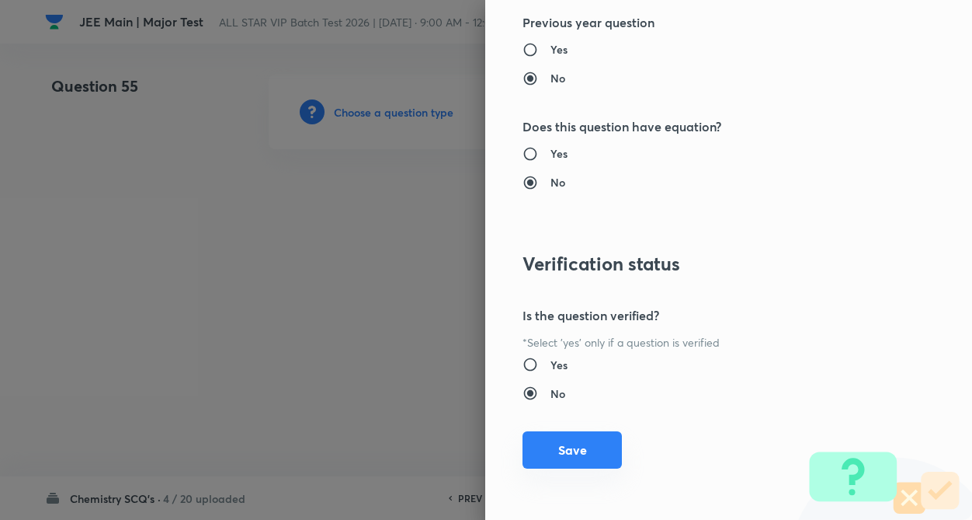
click at [565, 447] on button "Save" at bounding box center [572, 449] width 99 height 37
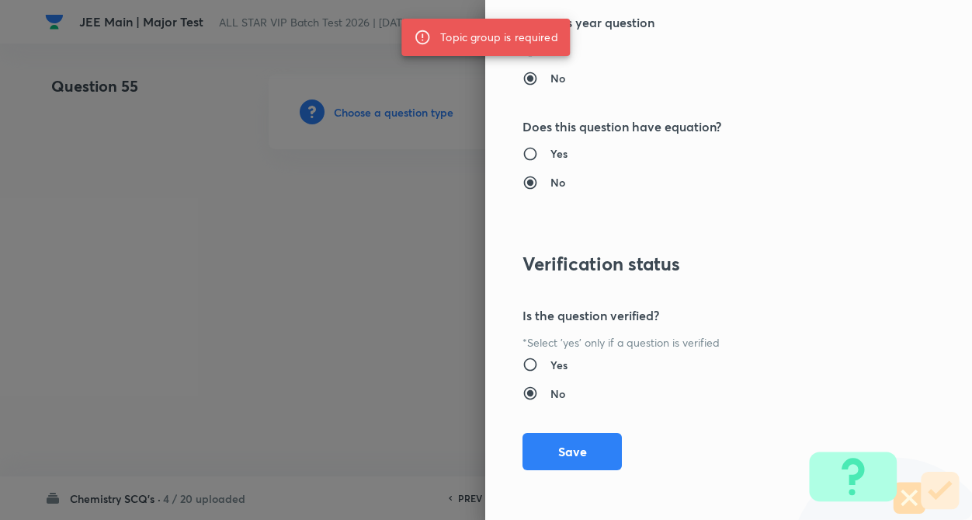
click at [394, 346] on div at bounding box center [486, 260] width 972 height 520
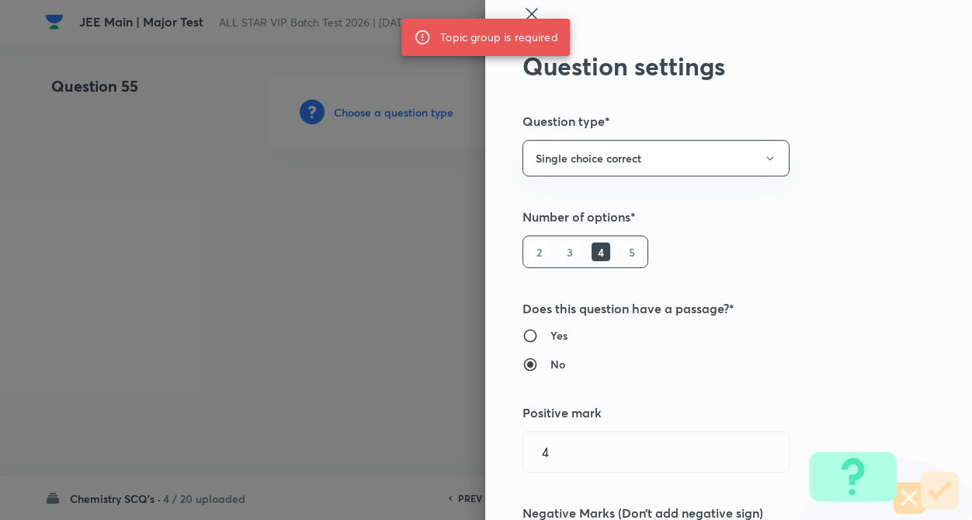
scroll to position [0, 0]
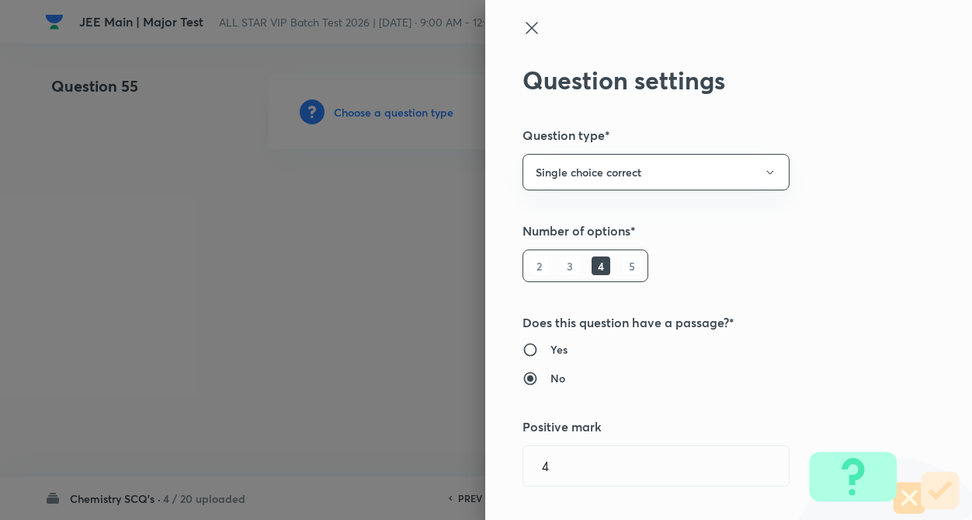
click at [523, 23] on icon at bounding box center [532, 28] width 19 height 19
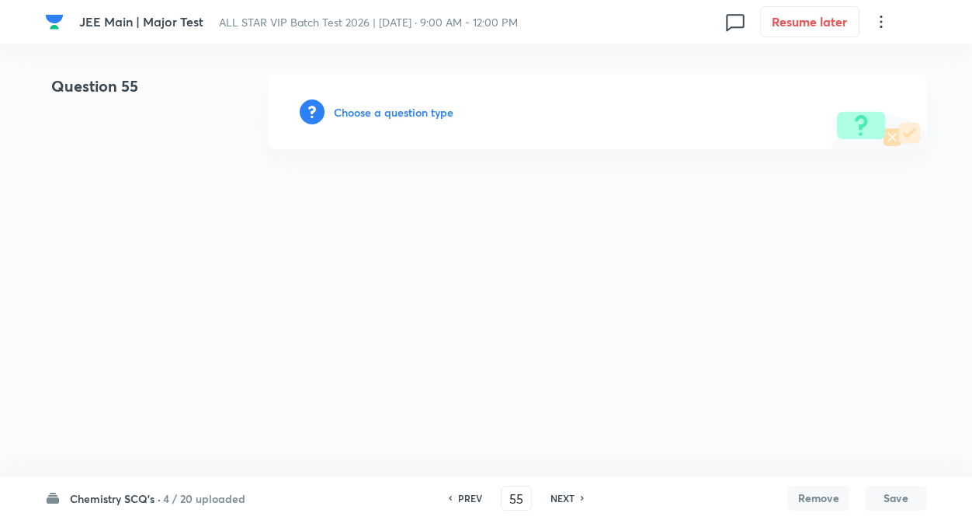
click at [468, 499] on h6 "PREV" at bounding box center [470, 498] width 24 height 14
type input "54"
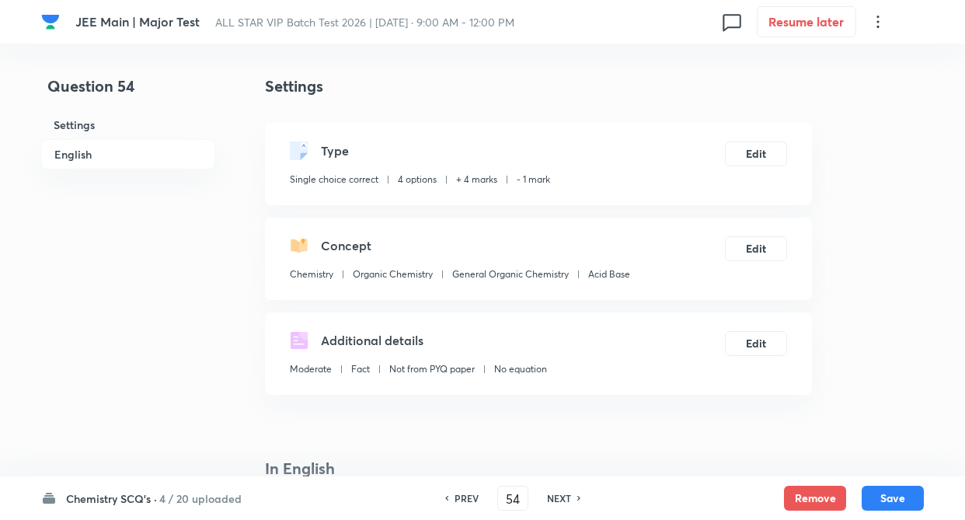
checkbox input "true"
click at [557, 496] on h6 "NEXT" at bounding box center [559, 498] width 24 height 14
type input "55"
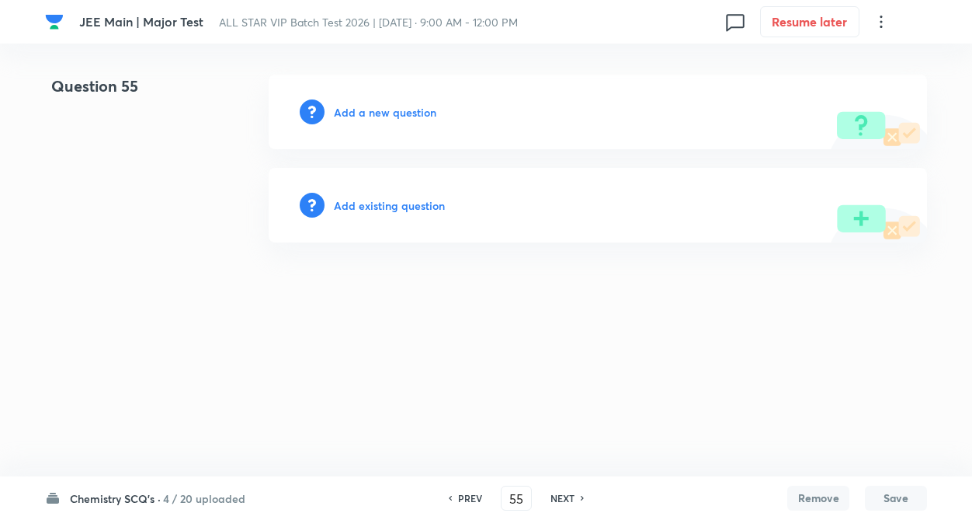
click at [374, 196] on div "Add existing question" at bounding box center [598, 205] width 659 height 75
click at [374, 207] on h6 "Add existing question" at bounding box center [389, 205] width 111 height 16
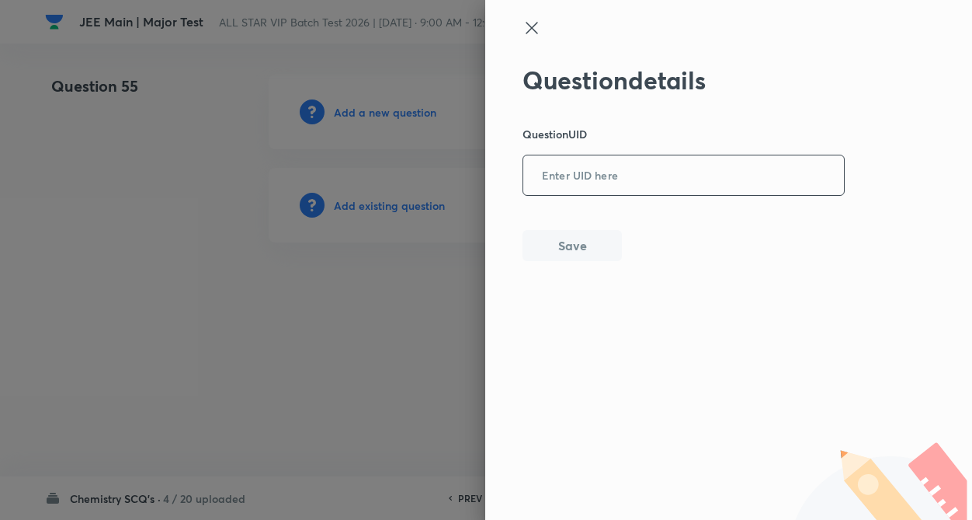
click at [576, 169] on input "text" at bounding box center [683, 176] width 321 height 38
paste input "4TRFI"
click at [573, 246] on button "Save" at bounding box center [572, 243] width 99 height 31
click at [577, 186] on input "4TRFI" at bounding box center [683, 176] width 321 height 38
type input "4"
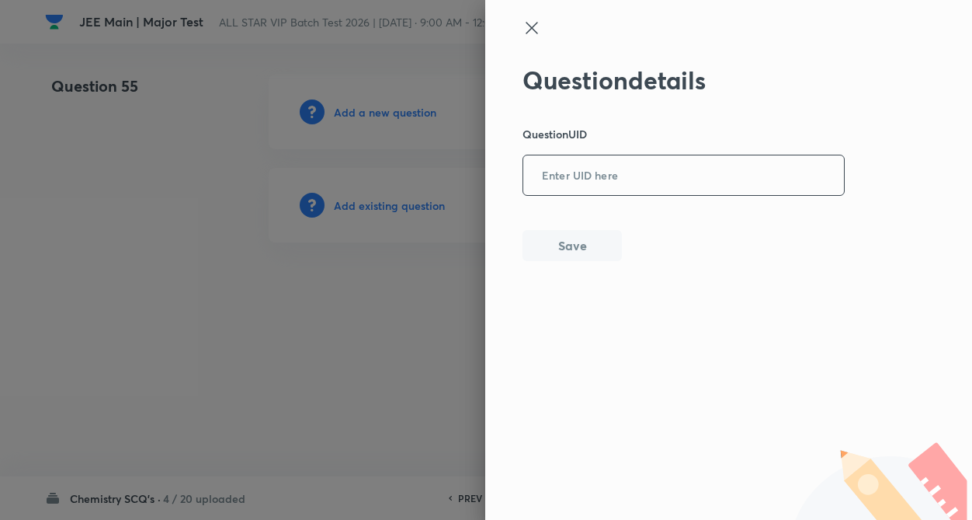
paste input "LIDQ3"
type input "LIDQ3"
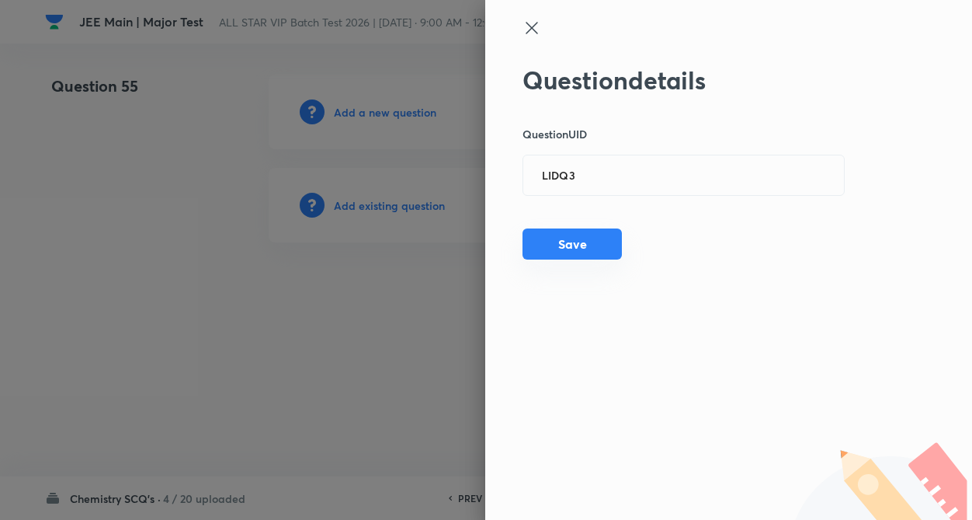
click at [565, 238] on button "Save" at bounding box center [572, 243] width 99 height 31
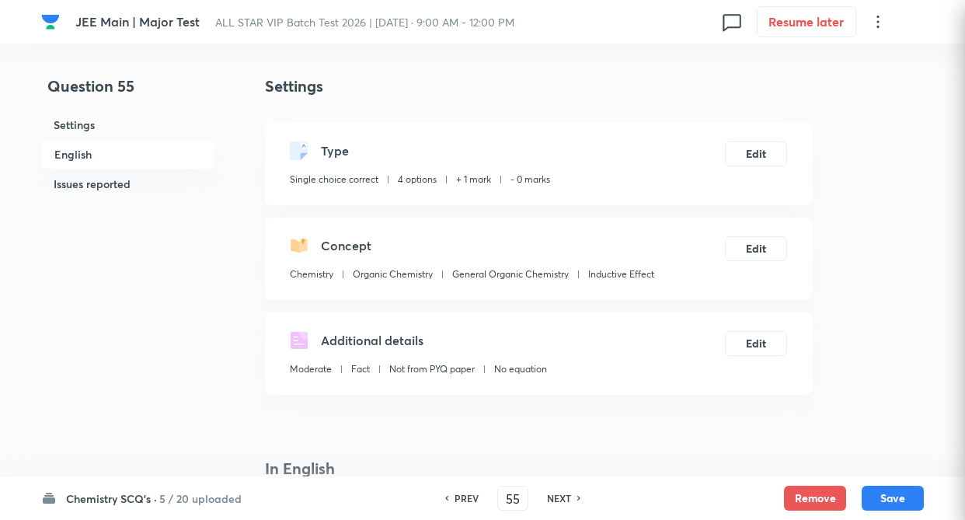
checkbox input "true"
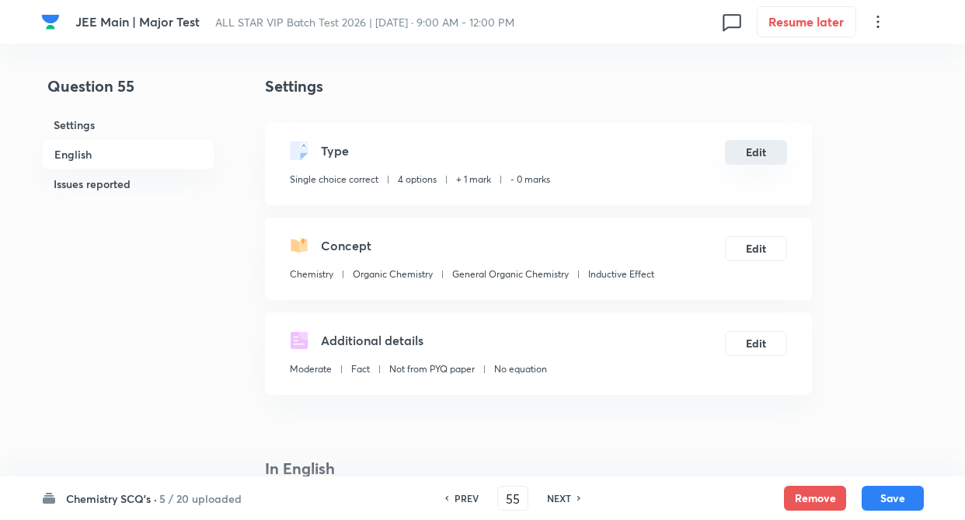
click at [749, 153] on button "Edit" at bounding box center [756, 152] width 62 height 25
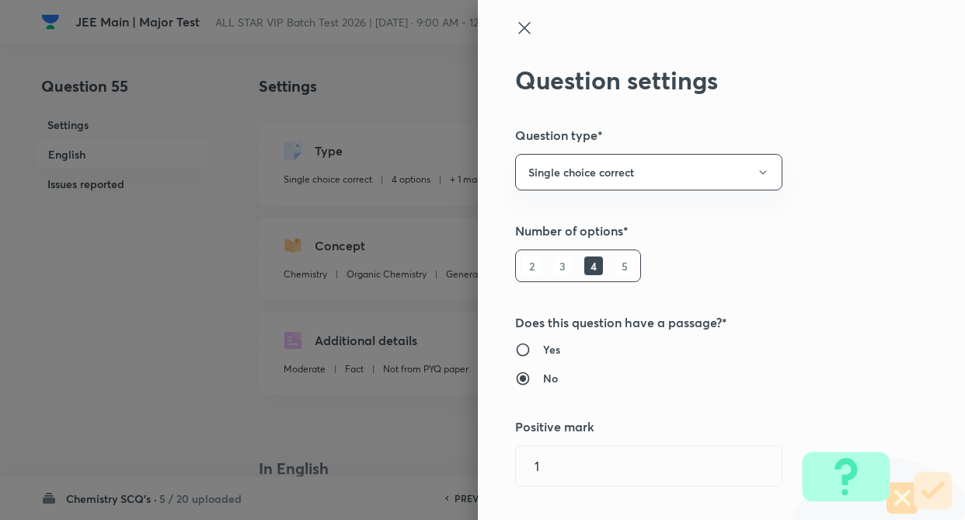
type input "1"
type input "0"
type input "Chemistry"
type input "Organic Chemistry"
type input "General Organic Chemistry"
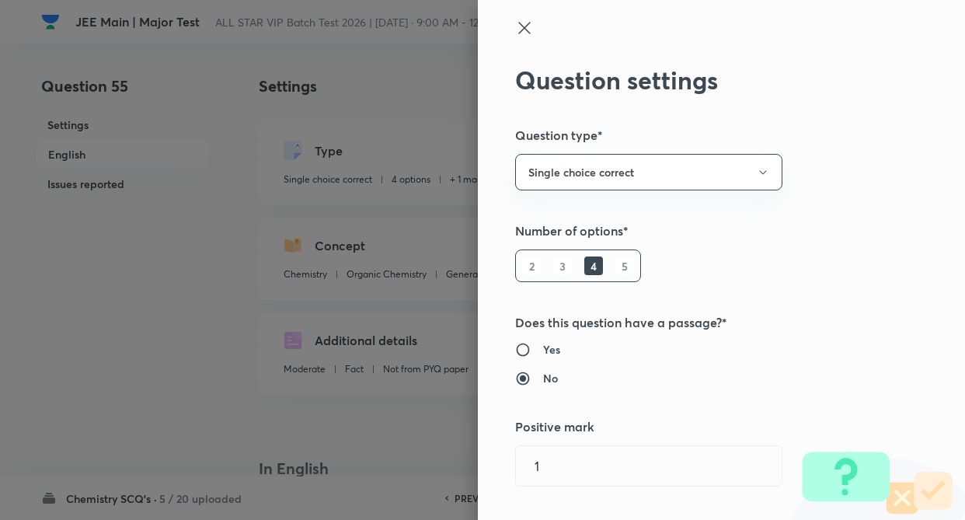
type input "Inductive Effect"
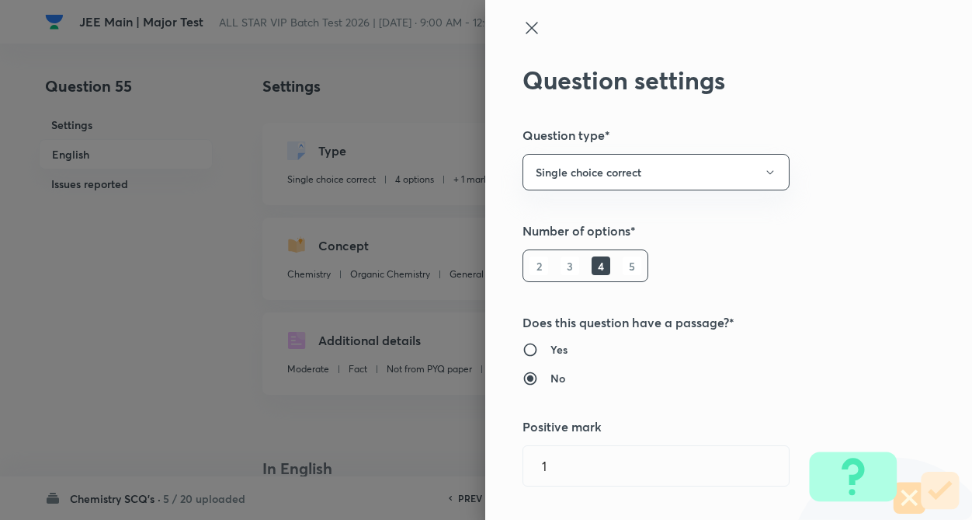
click at [773, 235] on h5 "Number of options*" at bounding box center [703, 230] width 360 height 19
click at [742, 269] on div "Question settings Question type* Single choice correct Number of options* 2 3 4…" at bounding box center [728, 260] width 487 height 520
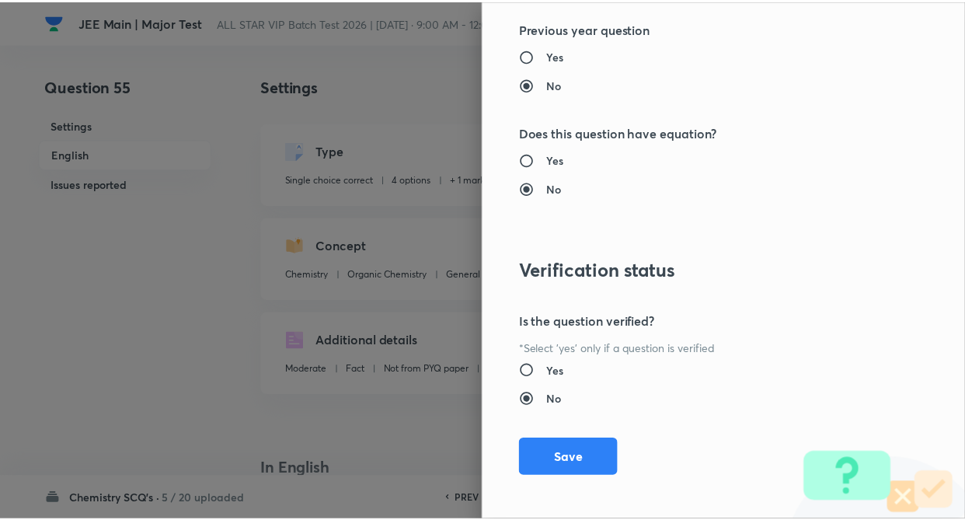
scroll to position [1597, 0]
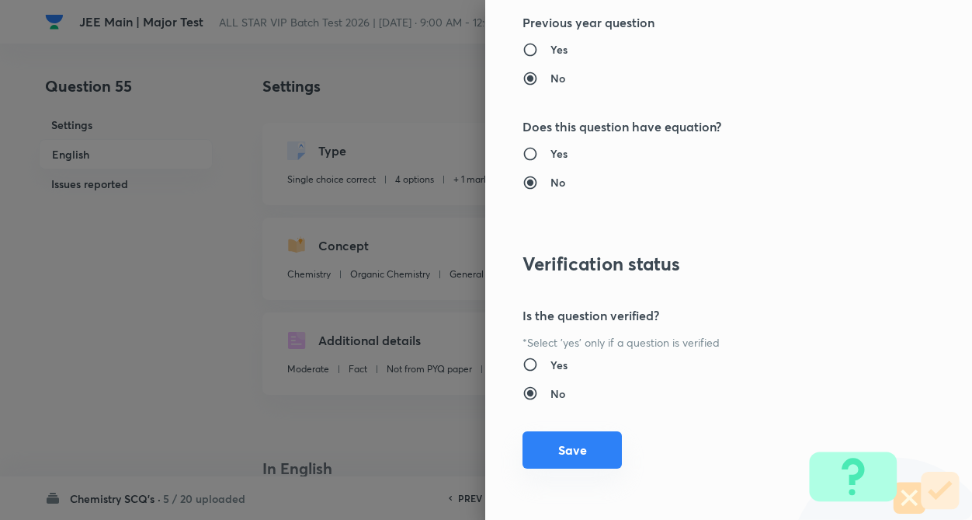
click at [558, 457] on button "Save" at bounding box center [572, 449] width 99 height 37
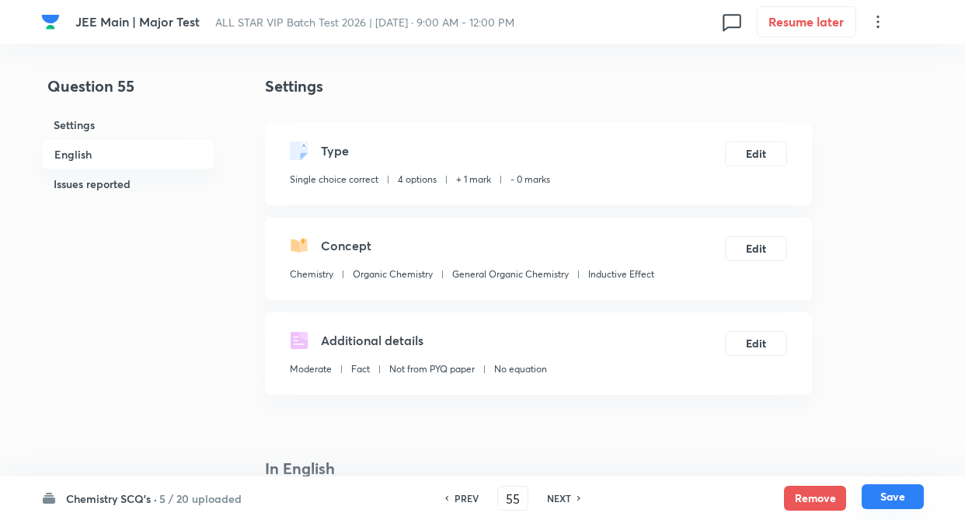
click at [881, 495] on button "Save" at bounding box center [892, 496] width 62 height 25
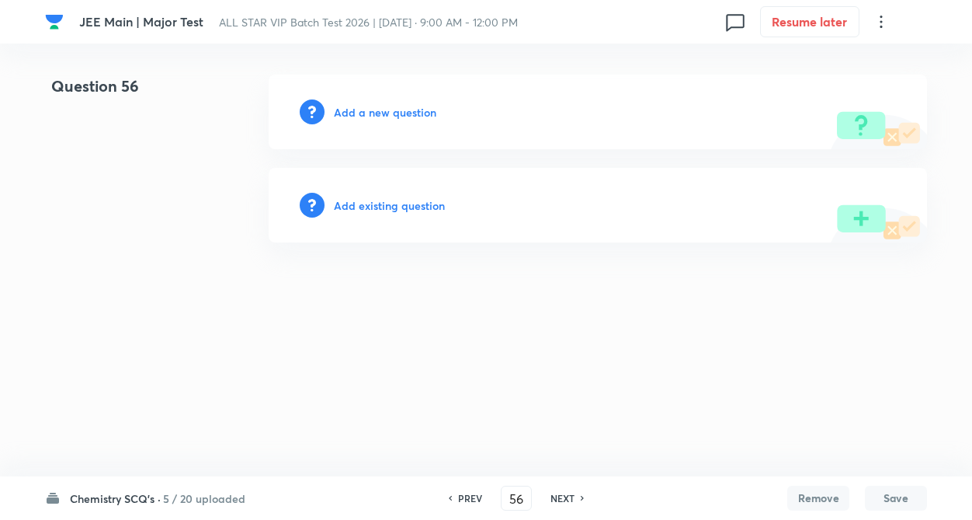
click at [465, 496] on h6 "PREV" at bounding box center [470, 498] width 24 height 14
type input "55"
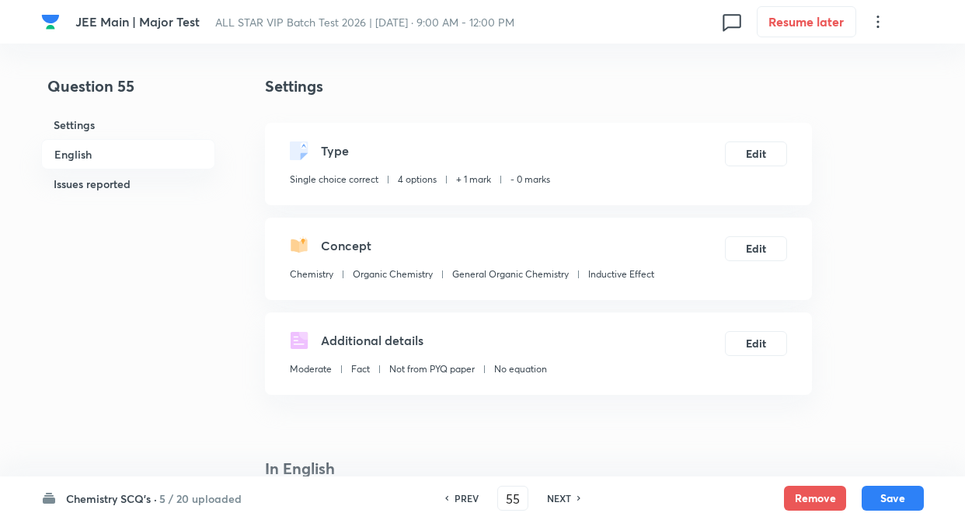
checkbox input "true"
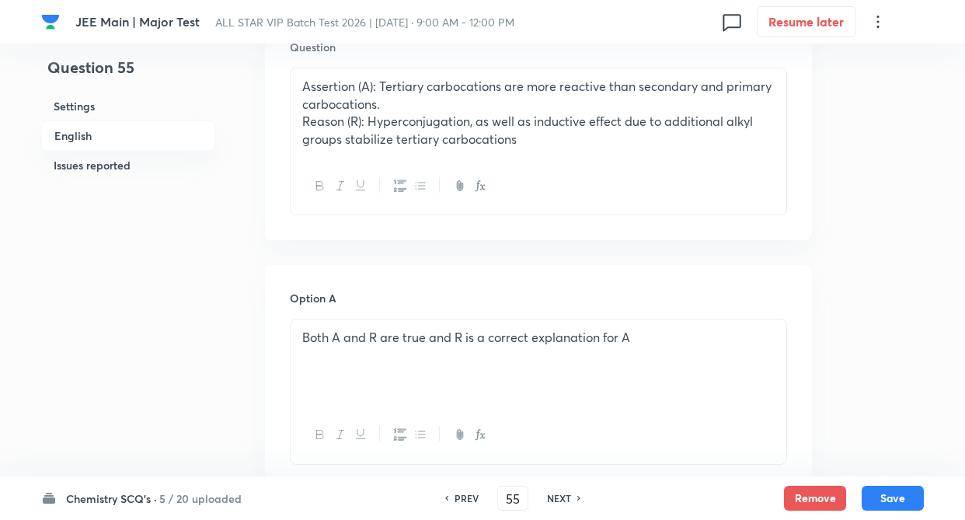
scroll to position [497, 0]
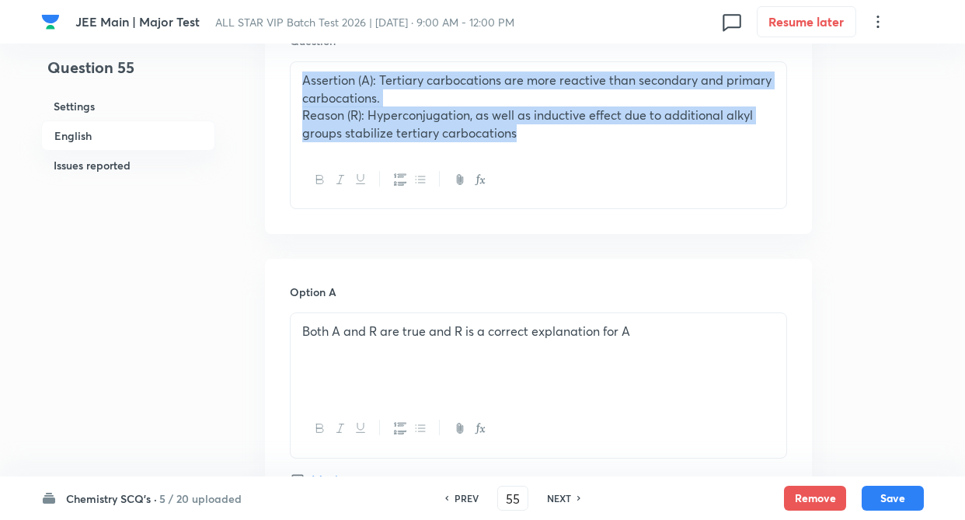
drag, startPoint x: 301, startPoint y: 80, endPoint x: 515, endPoint y: 137, distance: 221.9
click at [515, 137] on div "Assertion (A): Tertiary carbocations are more reactive than secondary and prima…" at bounding box center [537, 106] width 495 height 89
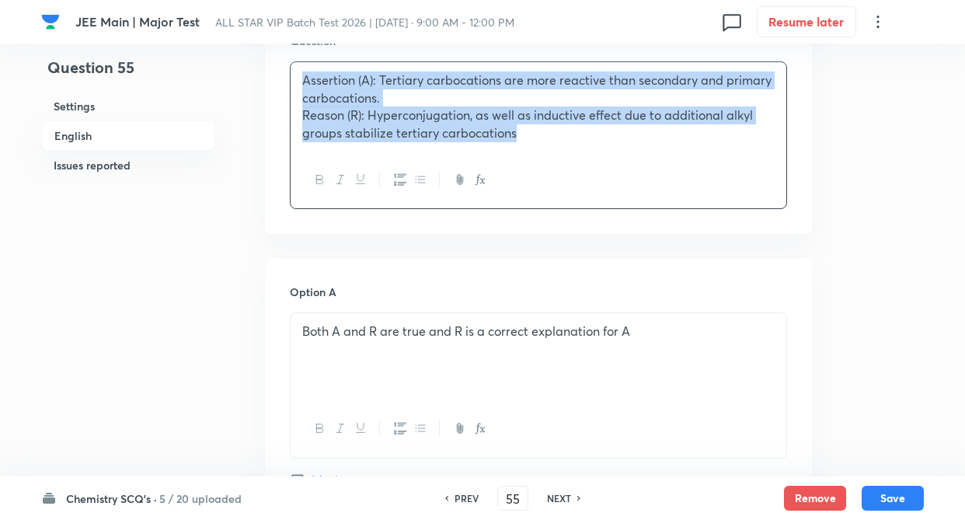
copy div "Assertion (A): Tertiary carbocations are more reactive than secondary and prima…"
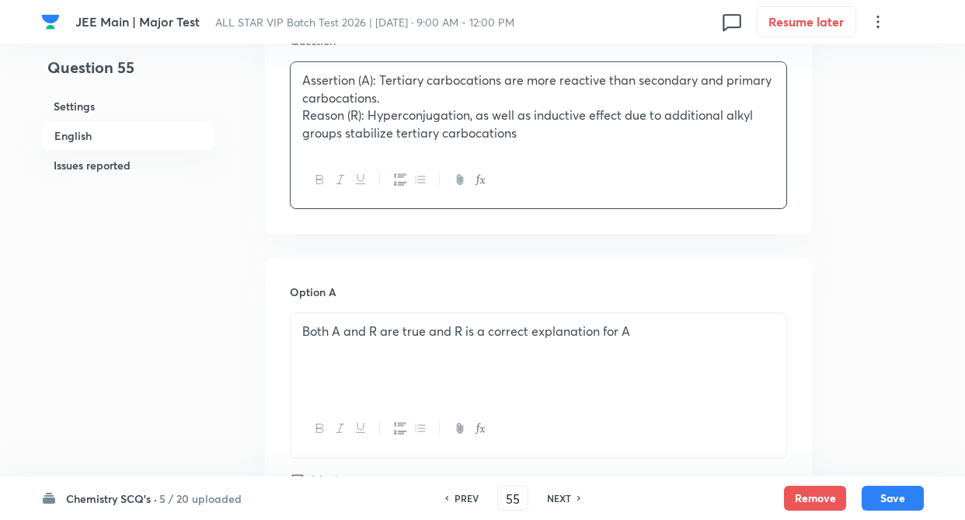
click at [401, 228] on div "Question Assertion (A): Tertiary carbocations are more reactive than secondary …" at bounding box center [538, 121] width 547 height 226
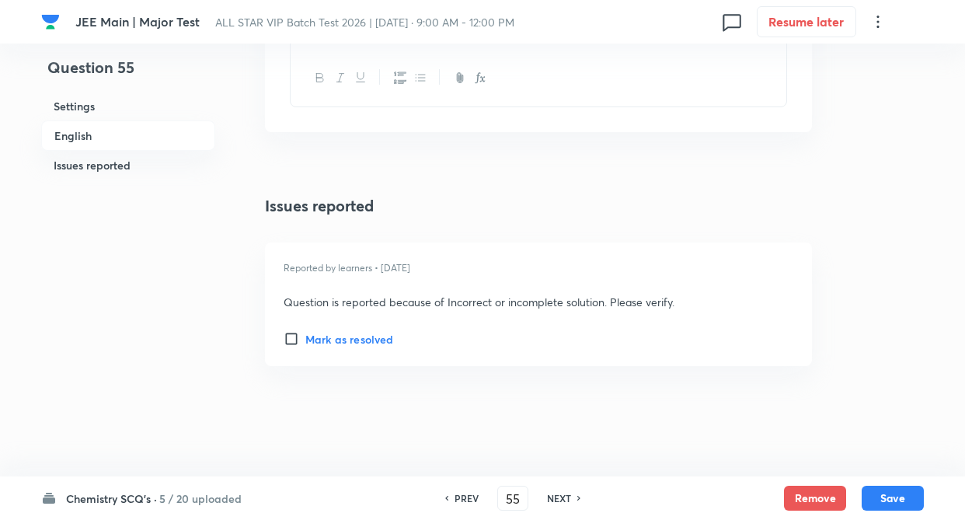
scroll to position [1838, 0]
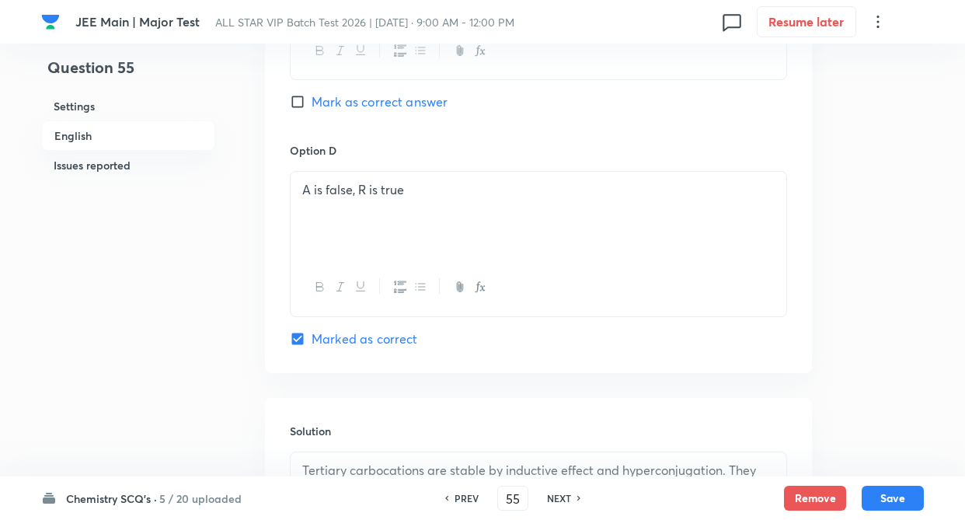
scroll to position [1341, 0]
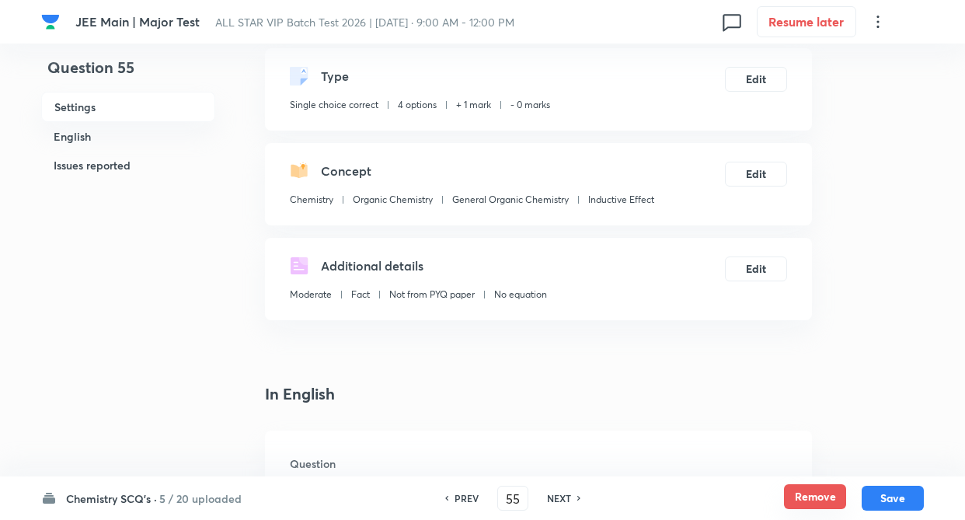
scroll to position [68, 0]
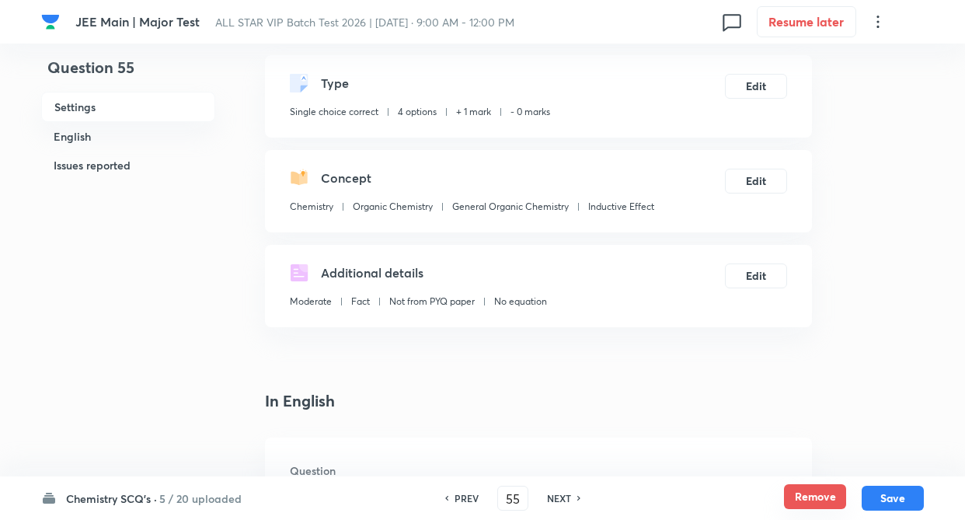
click at [797, 495] on button "Remove" at bounding box center [815, 496] width 62 height 25
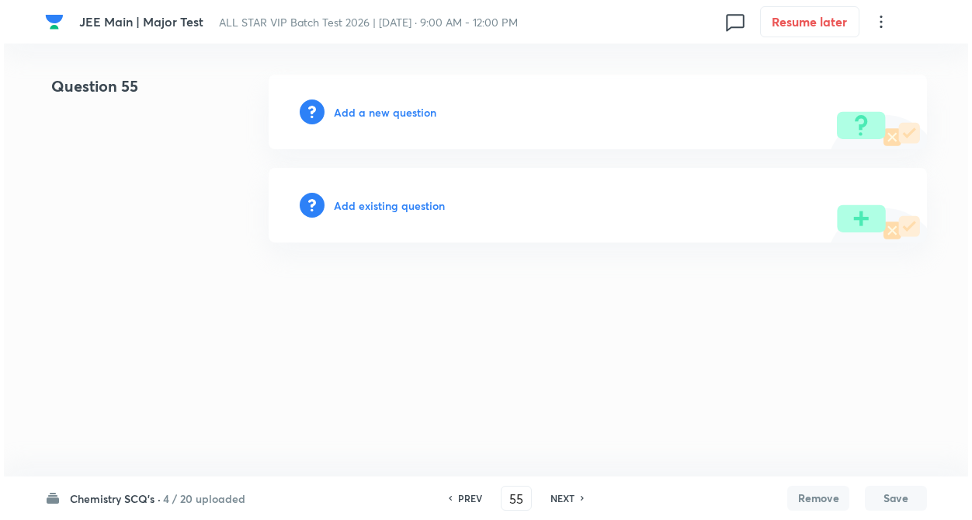
scroll to position [0, 0]
click at [365, 202] on h6 "Add existing question" at bounding box center [389, 205] width 111 height 16
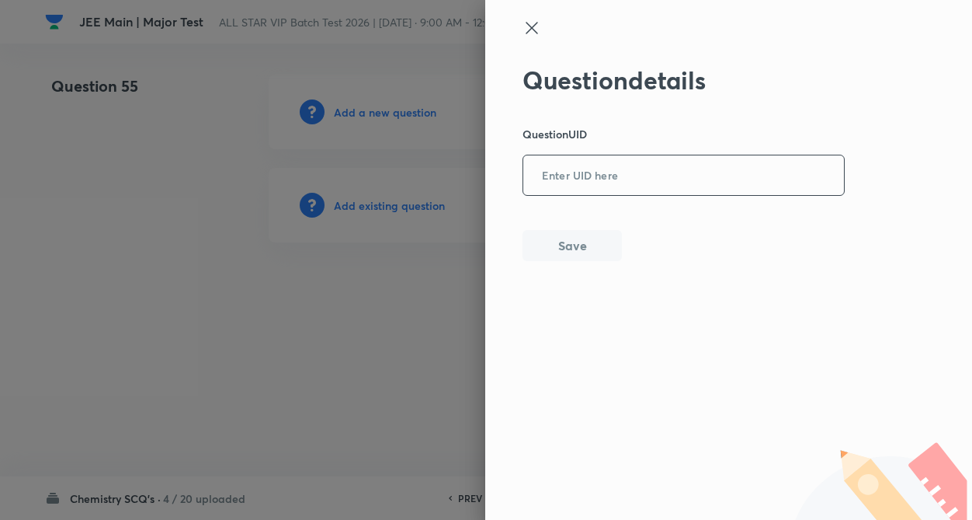
click at [597, 169] on input "text" at bounding box center [683, 176] width 321 height 38
paste input "EOF7Q"
type input "EOF7Q"
click at [579, 250] on button "Save" at bounding box center [572, 243] width 99 height 31
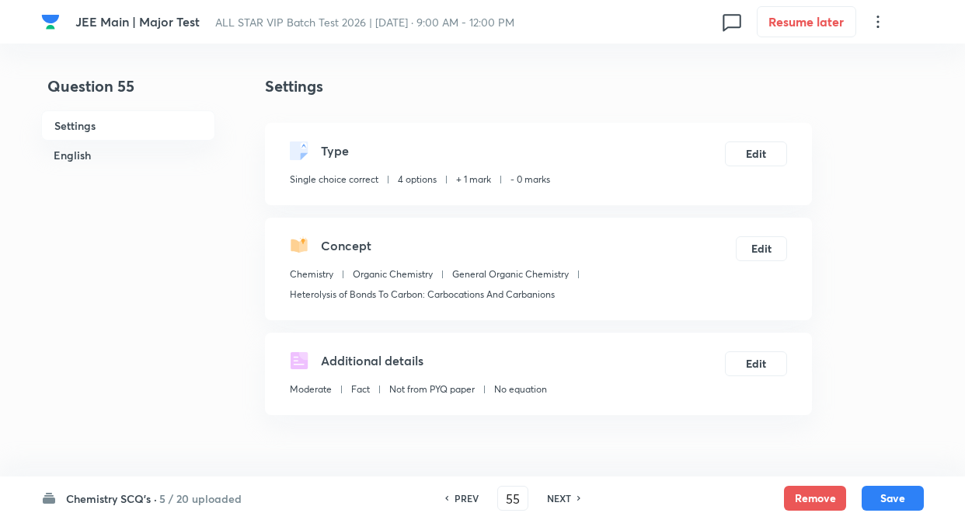
checkbox input "true"
click at [749, 158] on button "Edit" at bounding box center [756, 152] width 62 height 25
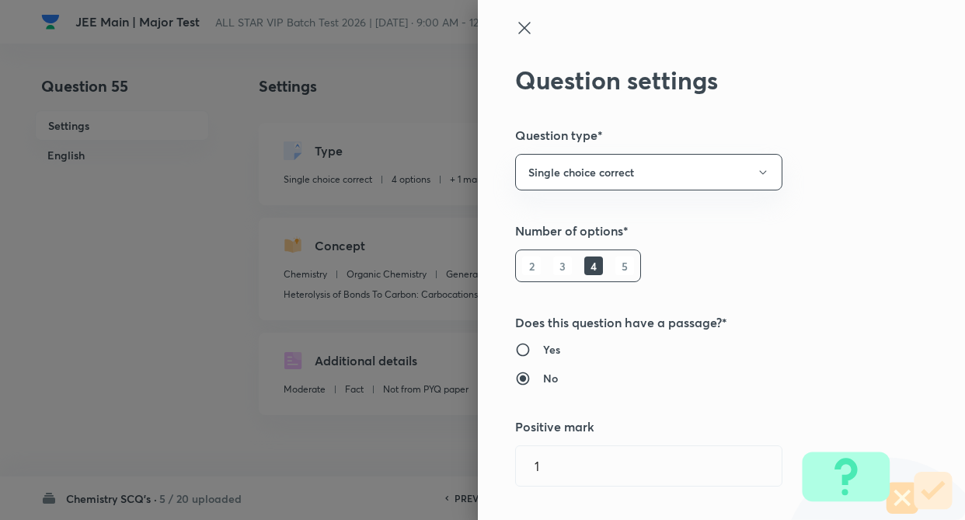
type input "Heterolysis of Bonds To Carbon: Carbocations And Carbanions"
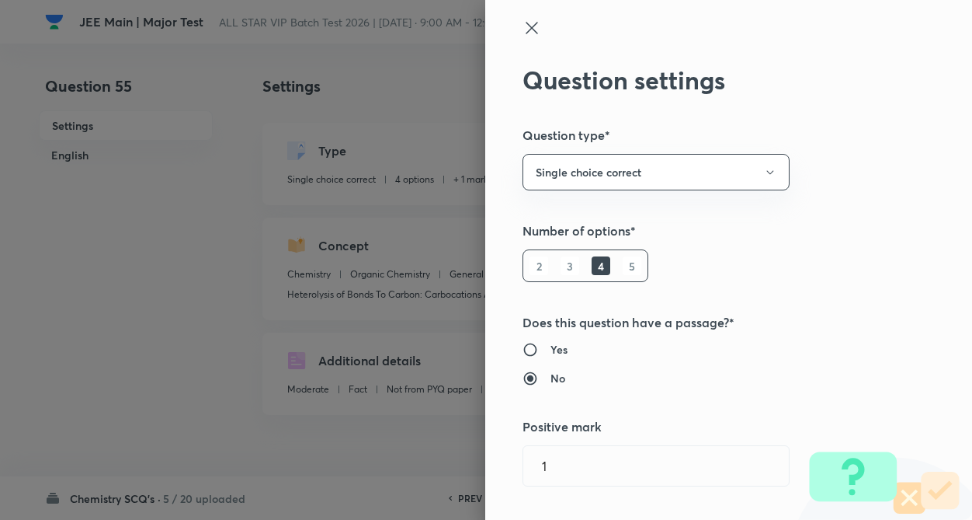
click at [858, 166] on div "Question settings Question type* Single choice correct Number of options* 2 3 4…" at bounding box center [728, 260] width 487 height 520
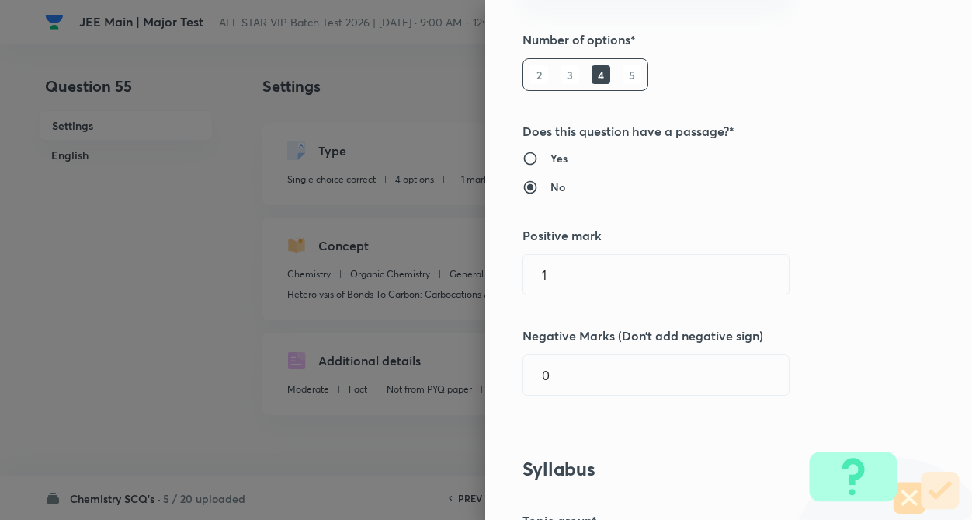
scroll to position [249, 0]
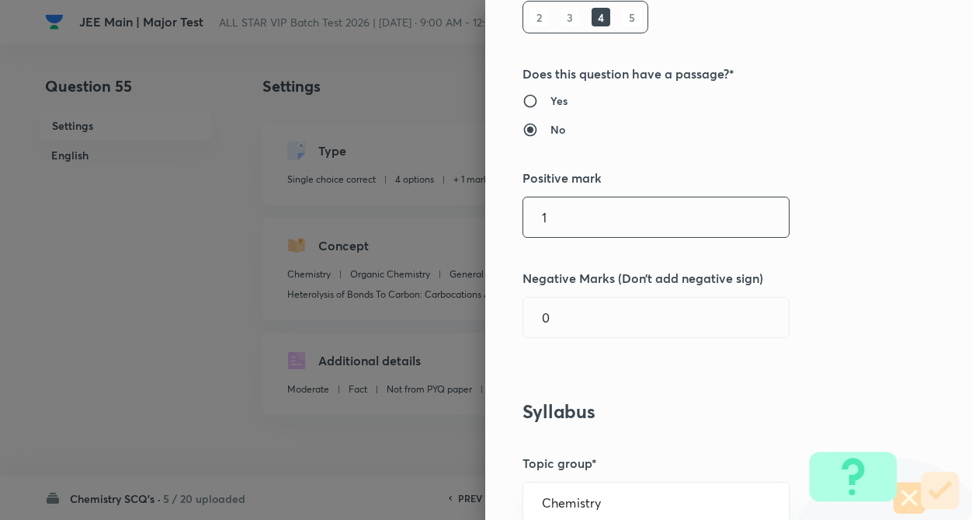
click at [575, 226] on input "1" at bounding box center [656, 217] width 266 height 40
type input "1"
type input "4"
click at [563, 332] on input "0" at bounding box center [656, 317] width 266 height 40
type input "1"
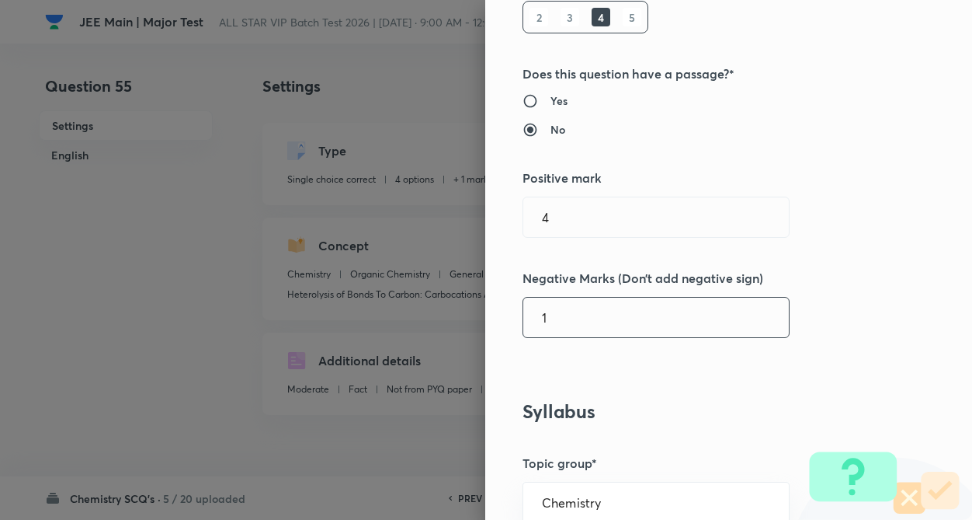
click at [858, 318] on div "Question settings Question type* Single choice correct Number of options* 2 3 4…" at bounding box center [728, 260] width 487 height 520
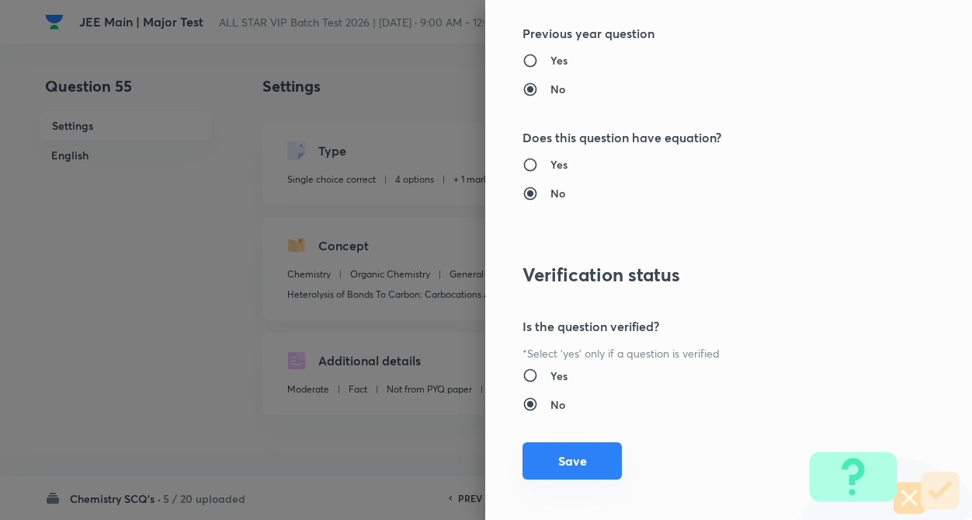
scroll to position [1597, 0]
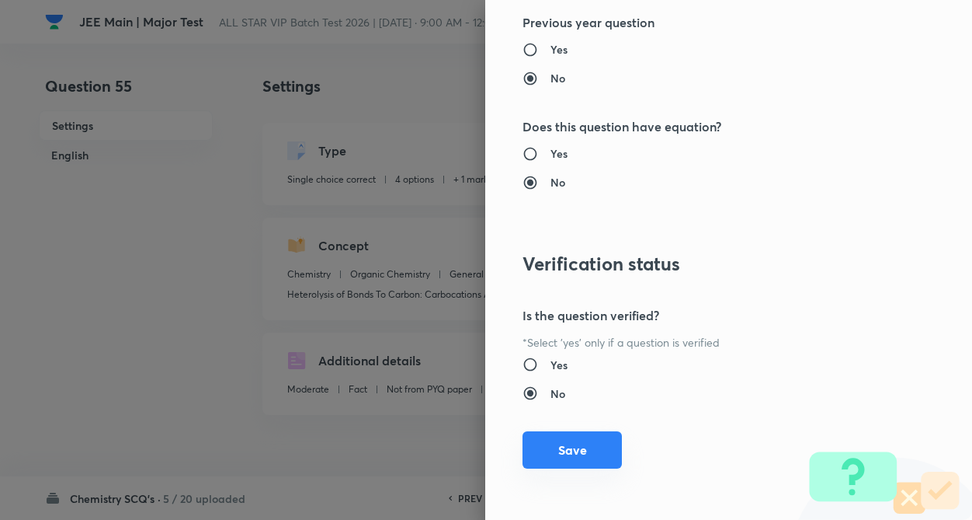
drag, startPoint x: 461, startPoint y: 443, endPoint x: 579, endPoint y: 462, distance: 119.5
click at [579, 462] on div "Question settings Question type* Single choice correct Number of options* 2 3 4…" at bounding box center [486, 260] width 972 height 520
click at [579, 462] on button "Save" at bounding box center [572, 449] width 99 height 37
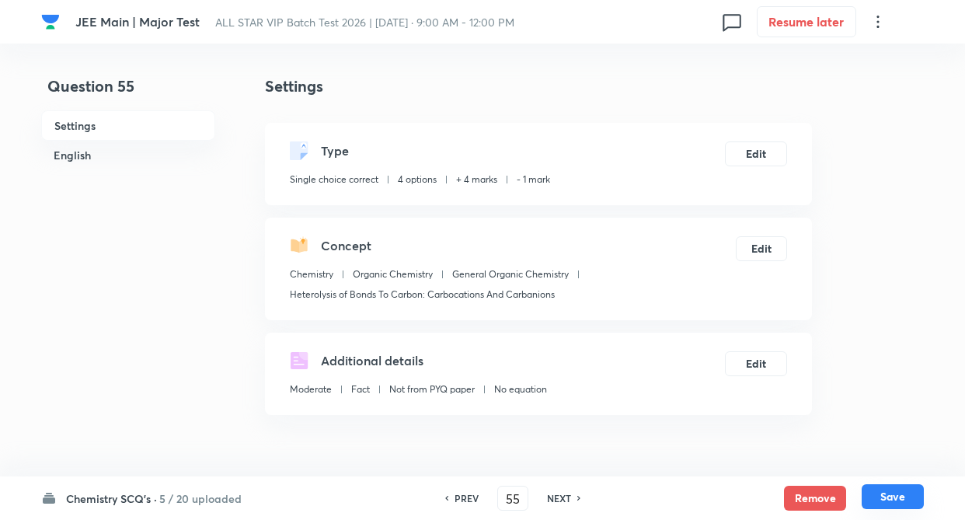
click at [888, 493] on button "Save" at bounding box center [892, 496] width 62 height 25
type input "56"
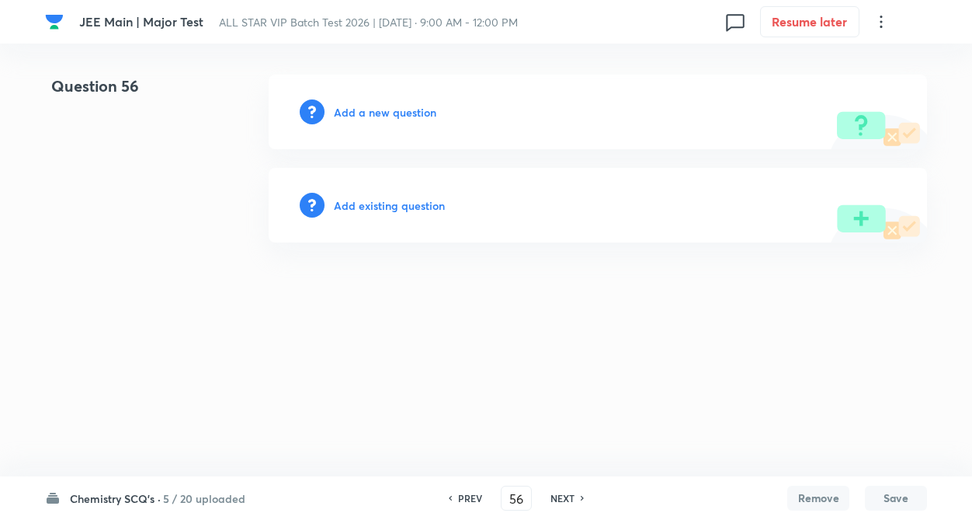
click at [182, 254] on html "JEE Main | Major Test ALL STAR VIP Batch Test 2026 | Sep 14, 2025 · 9:00 AM - 1…" at bounding box center [486, 158] width 972 height 317
click at [384, 203] on h6 "Add existing question" at bounding box center [389, 205] width 111 height 16
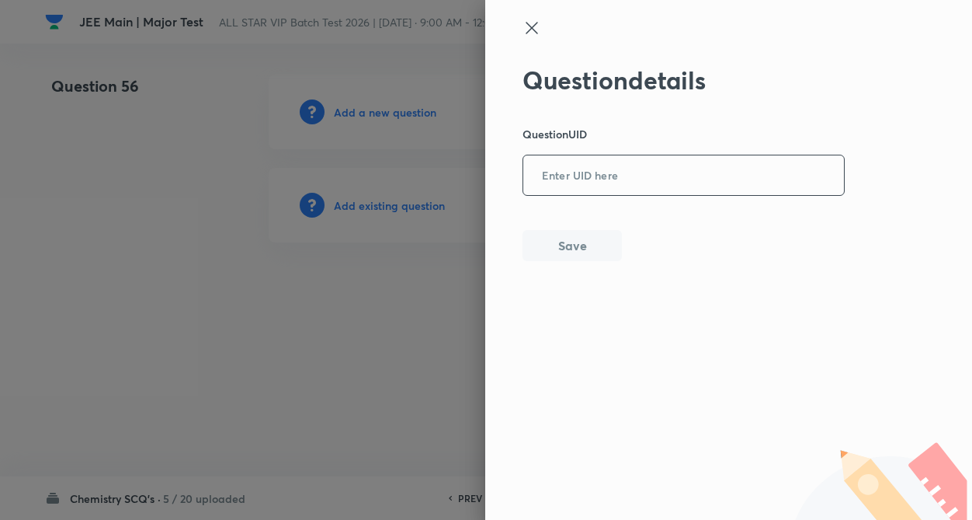
click at [605, 165] on input "text" at bounding box center [683, 176] width 321 height 38
paste input "V7MF5"
type input "V7MF5"
click at [576, 242] on button "Save" at bounding box center [572, 243] width 99 height 31
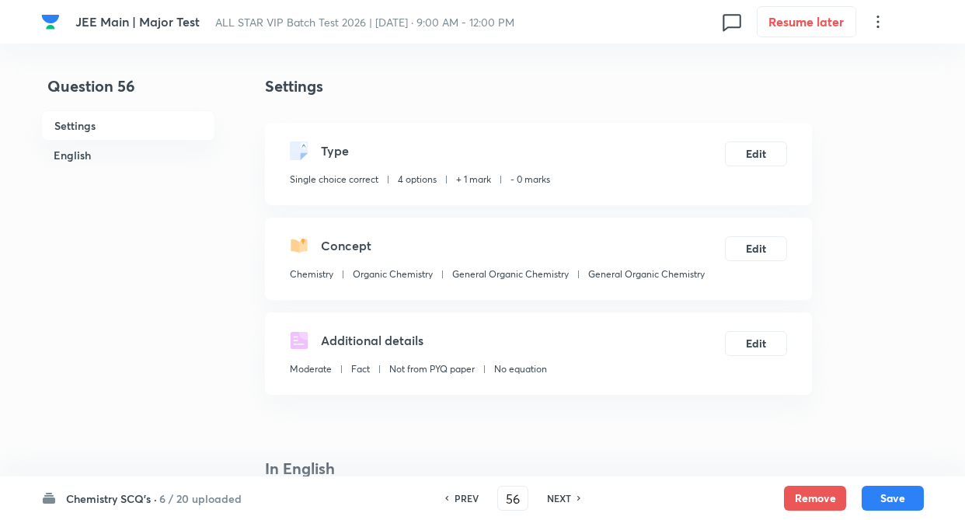
checkbox input "true"
click at [749, 143] on button "Edit" at bounding box center [756, 152] width 62 height 25
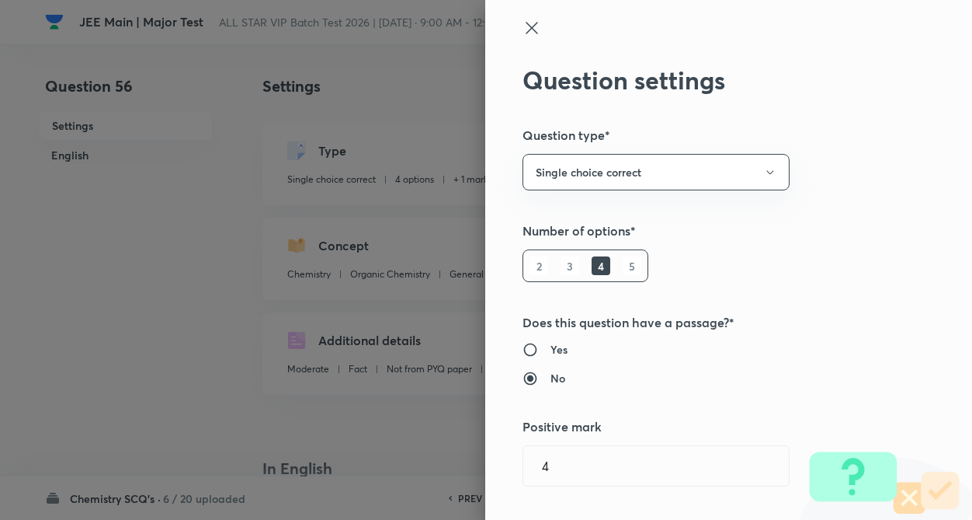
type input "1"
type input "0"
type input "General Organic Chemistry"
click at [850, 196] on div "Question settings Question type* Single choice correct Number of options* 2 3 4…" at bounding box center [728, 260] width 487 height 520
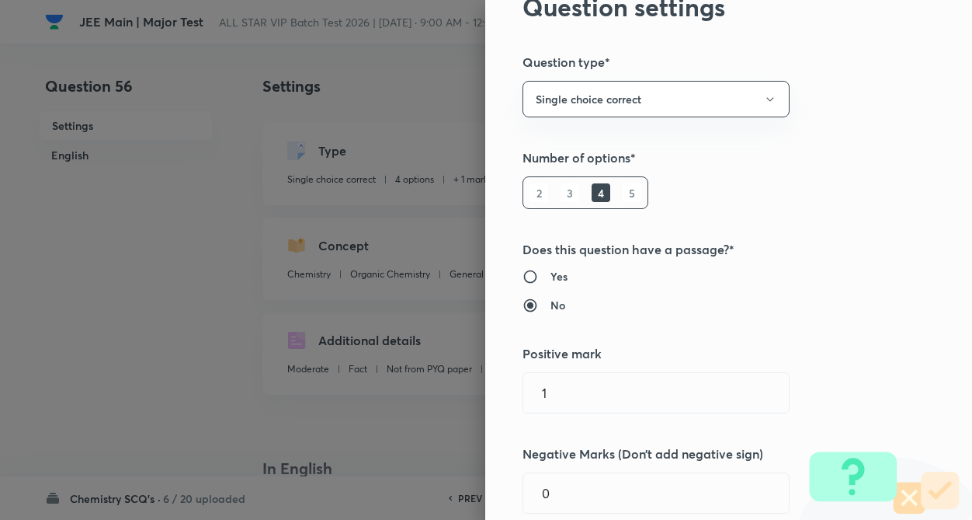
scroll to position [186, 0]
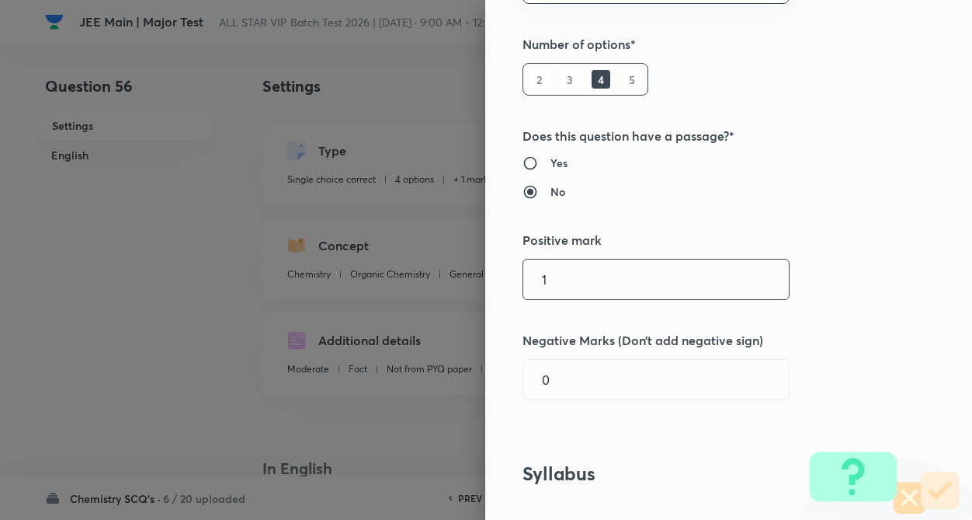
click at [560, 272] on input "1" at bounding box center [656, 279] width 266 height 40
type input "4"
click at [568, 370] on input "0" at bounding box center [656, 380] width 266 height 40
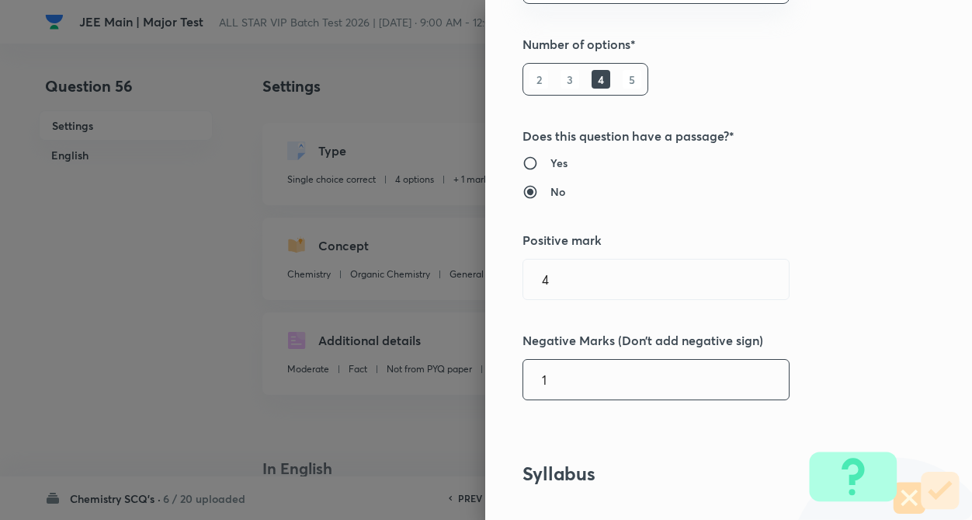
type input "1"
click at [876, 327] on div "Question settings Question type* Single choice correct Number of options* 2 3 4…" at bounding box center [728, 260] width 487 height 520
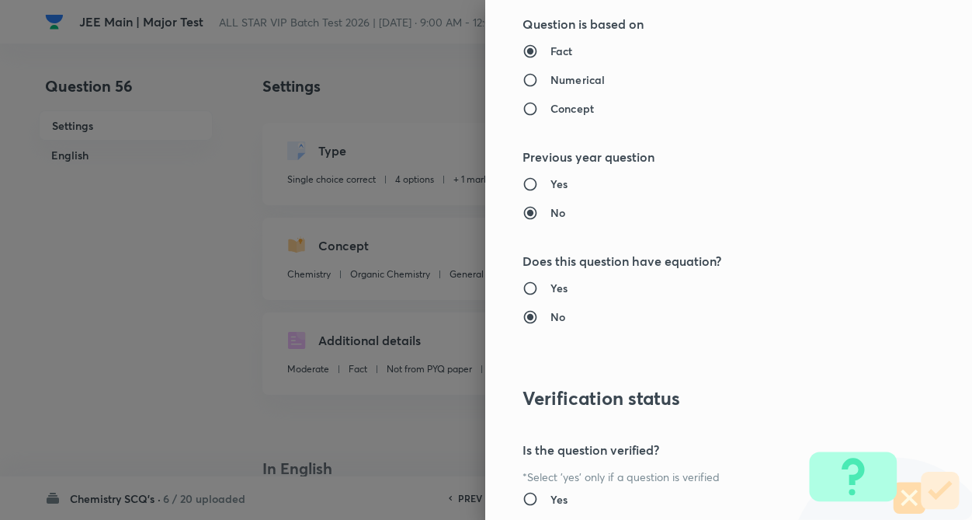
scroll to position [1597, 0]
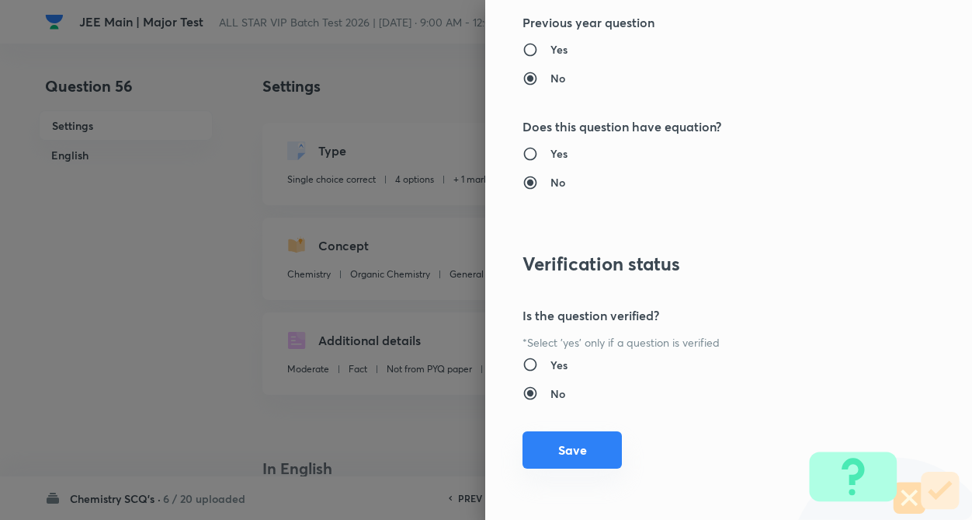
click at [523, 457] on button "Save" at bounding box center [572, 449] width 99 height 37
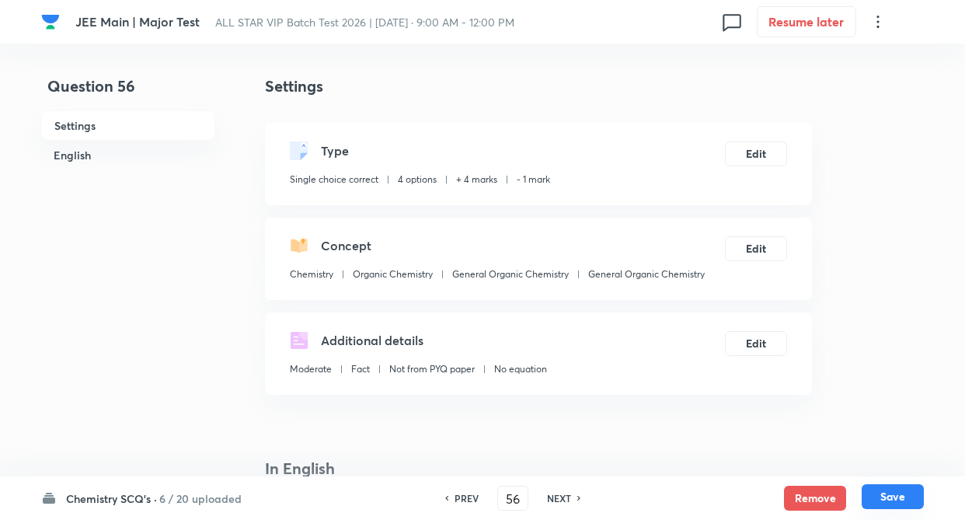
click at [880, 496] on button "Save" at bounding box center [892, 496] width 62 height 25
type input "57"
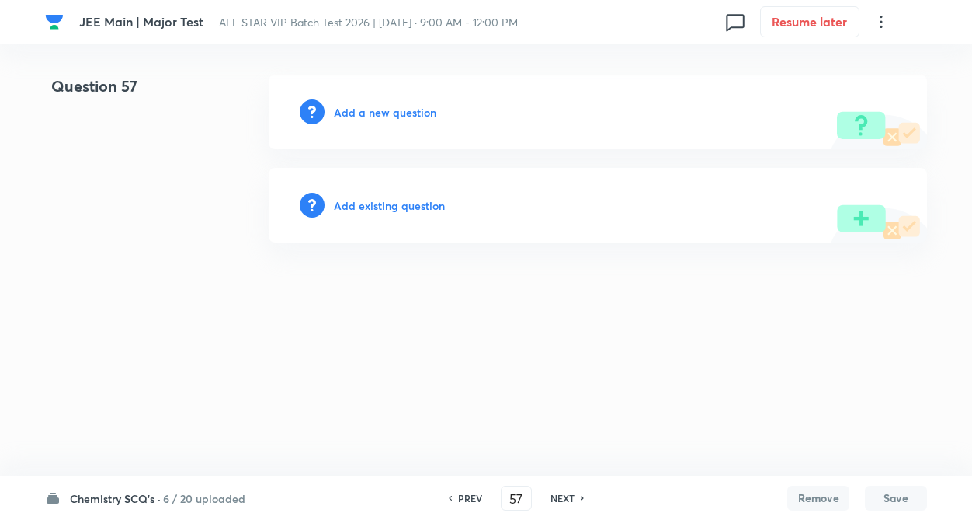
click at [367, 203] on h6 "Add existing question" at bounding box center [389, 205] width 111 height 16
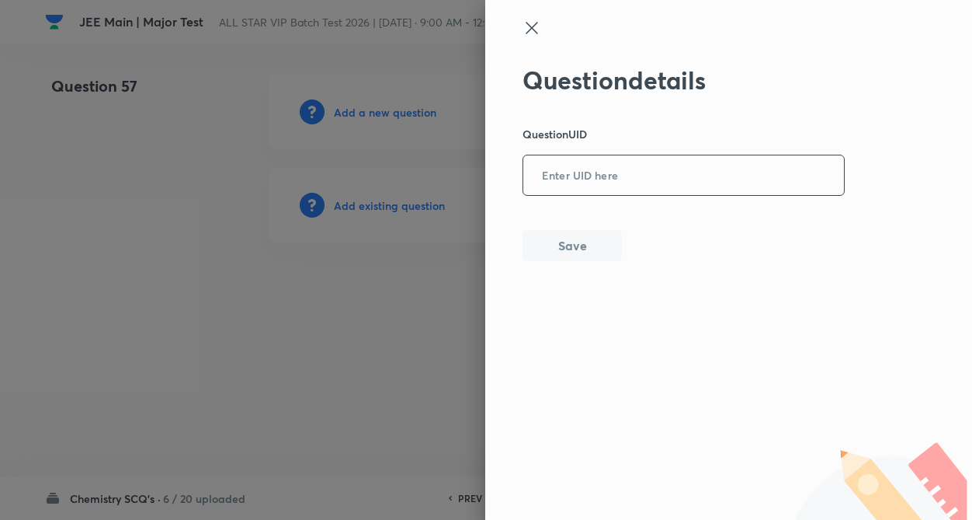
click at [582, 169] on input "text" at bounding box center [683, 176] width 321 height 38
paste input "KH74V"
type input "KH74V"
click at [581, 237] on button "Save" at bounding box center [572, 243] width 99 height 31
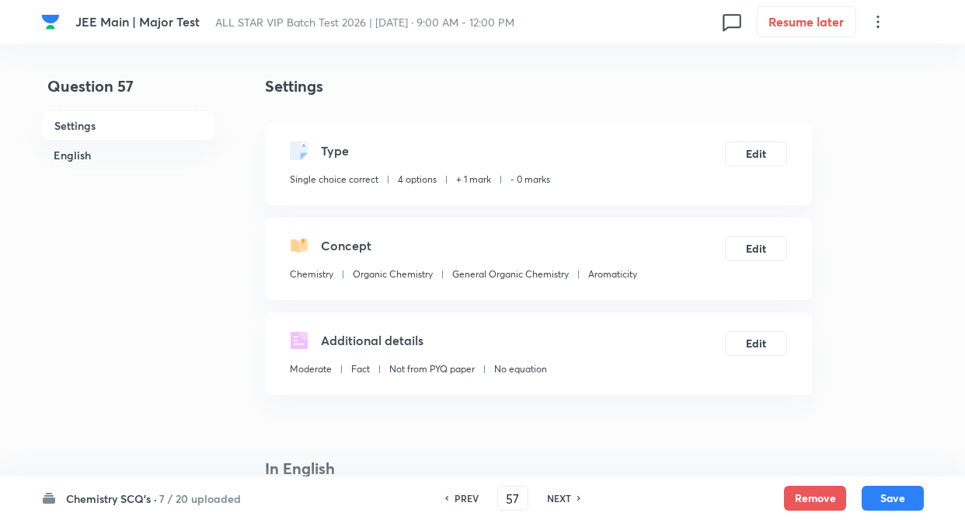
checkbox input "true"
click at [748, 158] on button "Edit" at bounding box center [756, 152] width 62 height 25
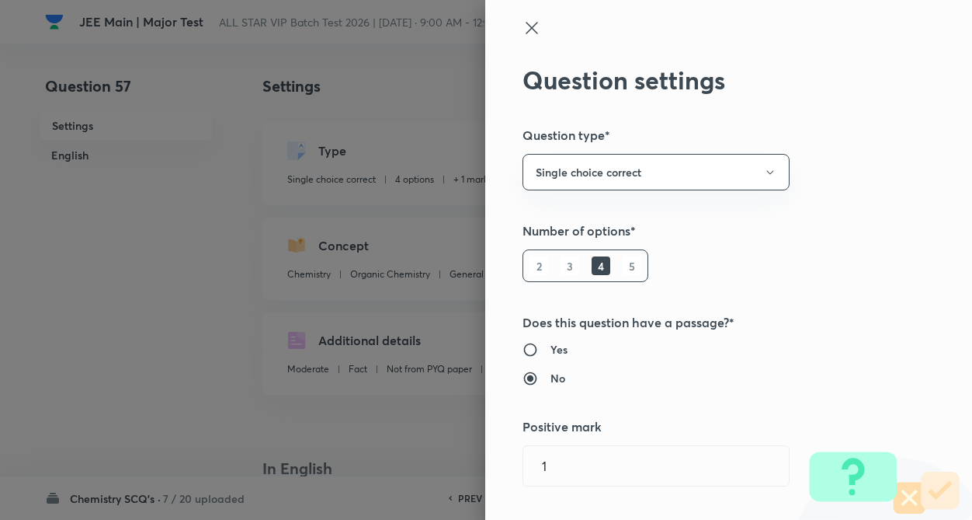
type input "1"
type input "0"
type input "Aromaticity"
click at [863, 186] on div "Question settings Question type* Single choice correct Number of options* 2 3 4…" at bounding box center [728, 260] width 487 height 520
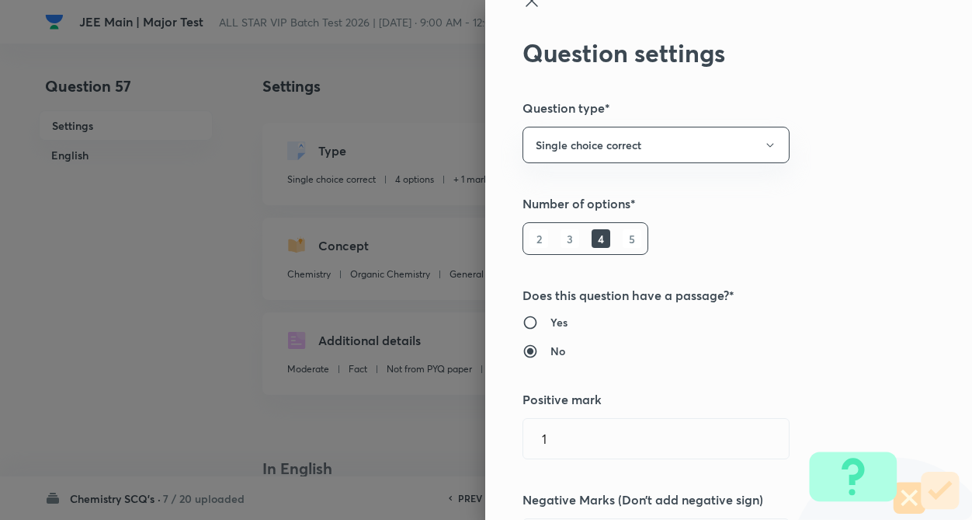
scroll to position [31, 0]
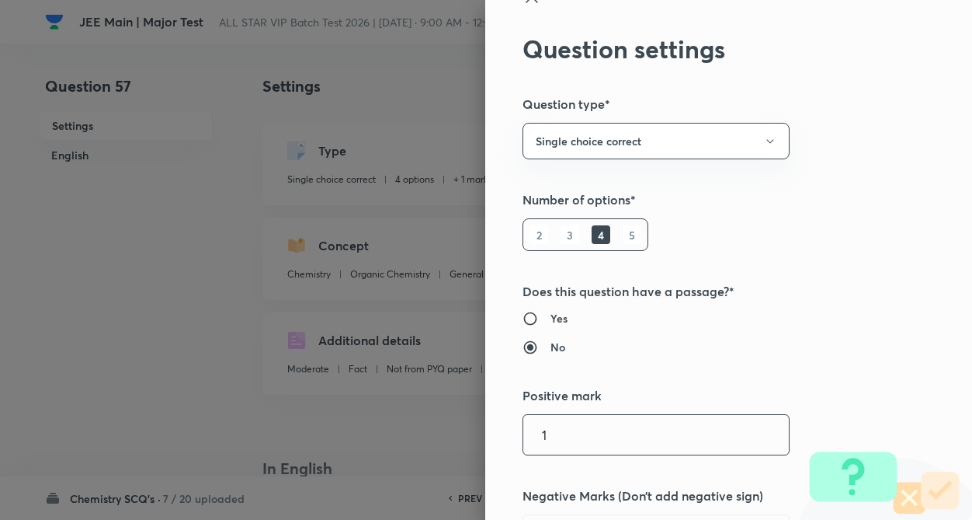
click at [546, 429] on input "1" at bounding box center [656, 435] width 266 height 40
type input "4"
click at [847, 346] on label "No" at bounding box center [697, 347] width 348 height 16
click at [551, 346] on input "No" at bounding box center [537, 347] width 28 height 16
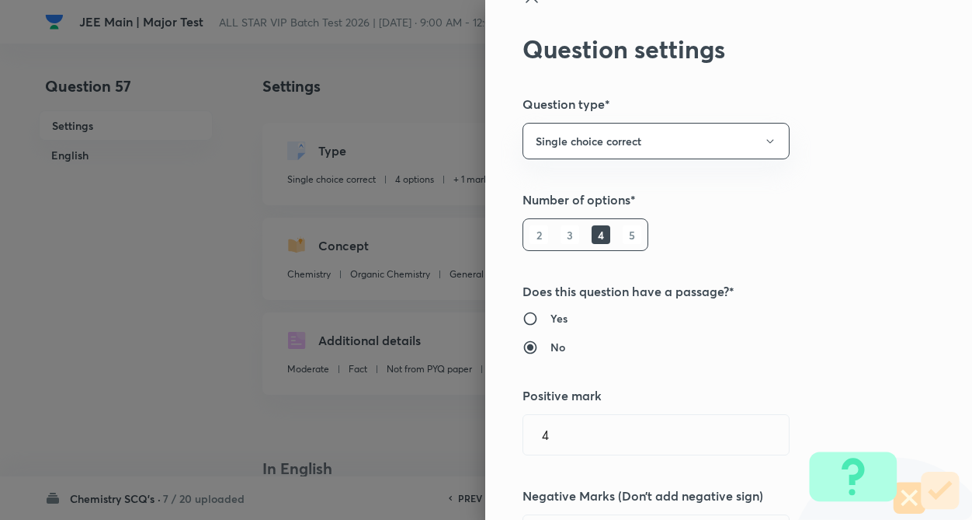
radio input "true"
radio input "false"
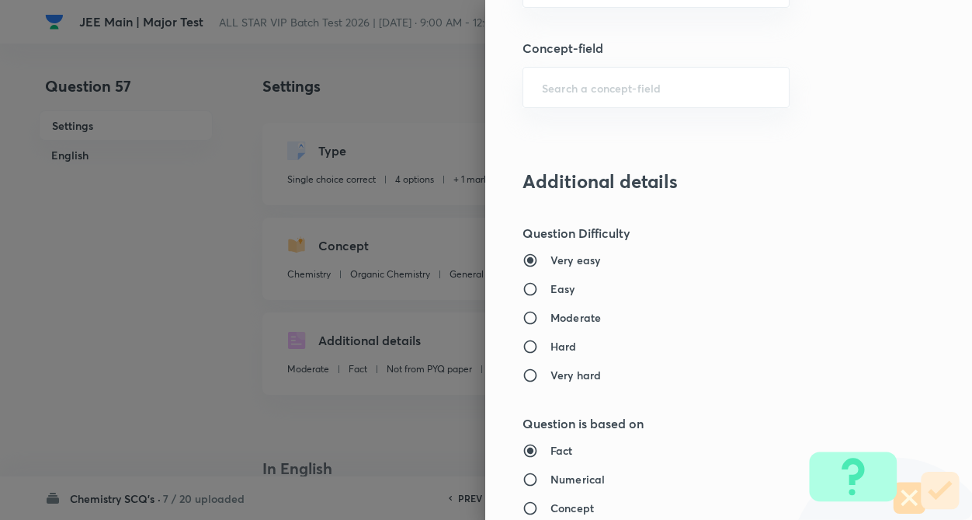
click at [523, 281] on input "Easy" at bounding box center [537, 289] width 28 height 16
radio input "true"
click at [830, 292] on label "Easy" at bounding box center [697, 288] width 348 height 16
click at [551, 292] on input "Easy" at bounding box center [537, 289] width 28 height 16
click at [523, 252] on input "Very easy" at bounding box center [537, 260] width 28 height 16
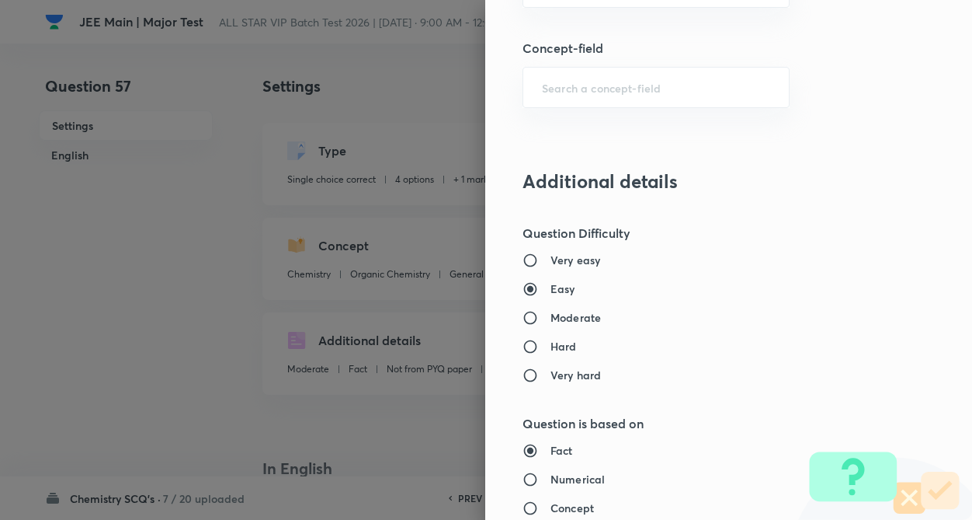
radio input "true"
radio input "false"
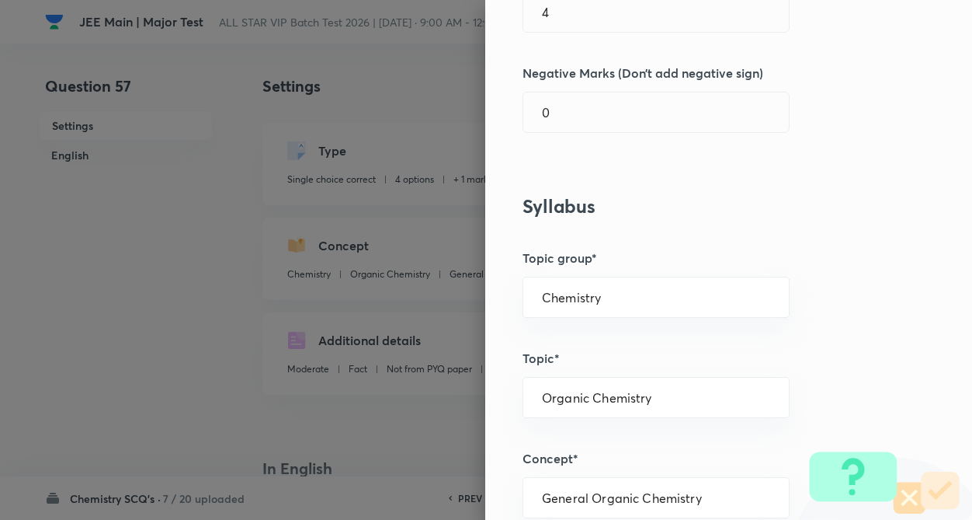
scroll to position [417, 0]
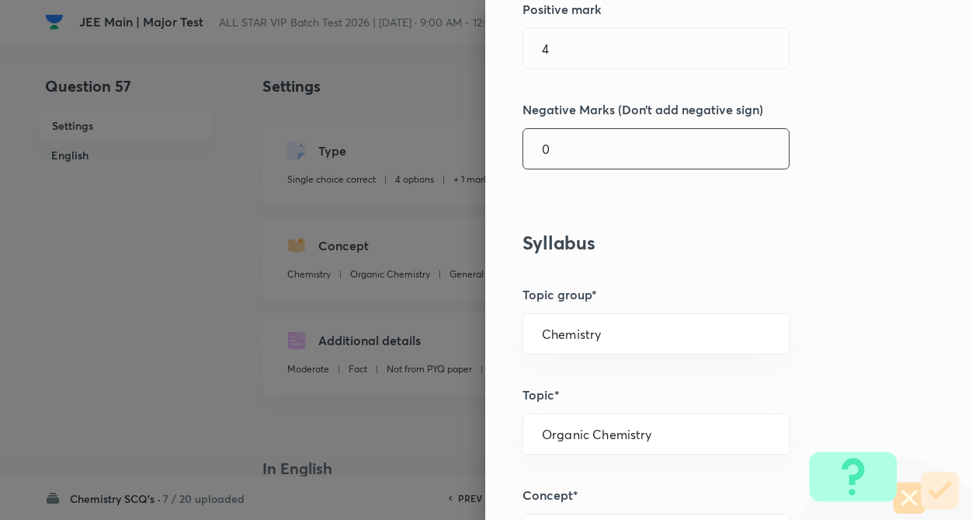
click at [624, 140] on input "0" at bounding box center [656, 149] width 266 height 40
type input "1"
click at [798, 258] on div "Question settings Question type* Single choice correct Number of options* 2 3 4…" at bounding box center [728, 260] width 487 height 520
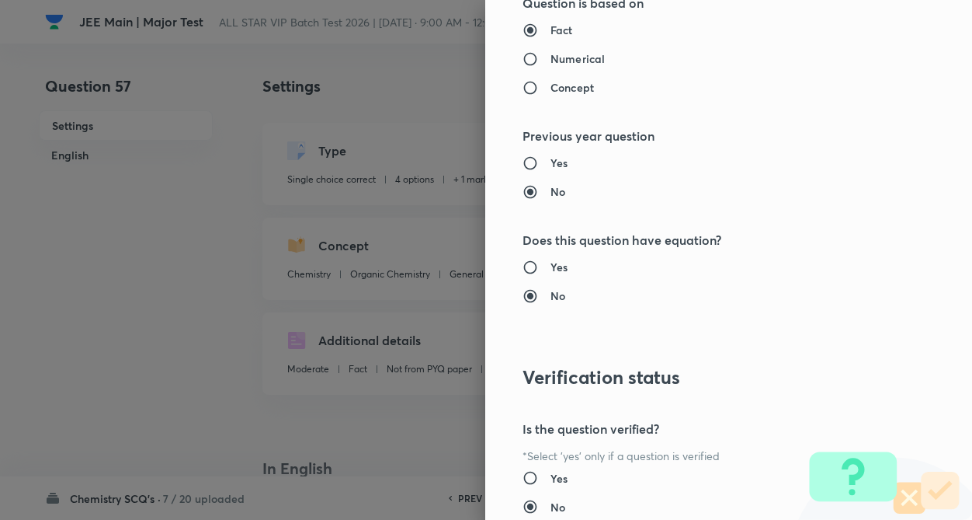
scroll to position [1597, 0]
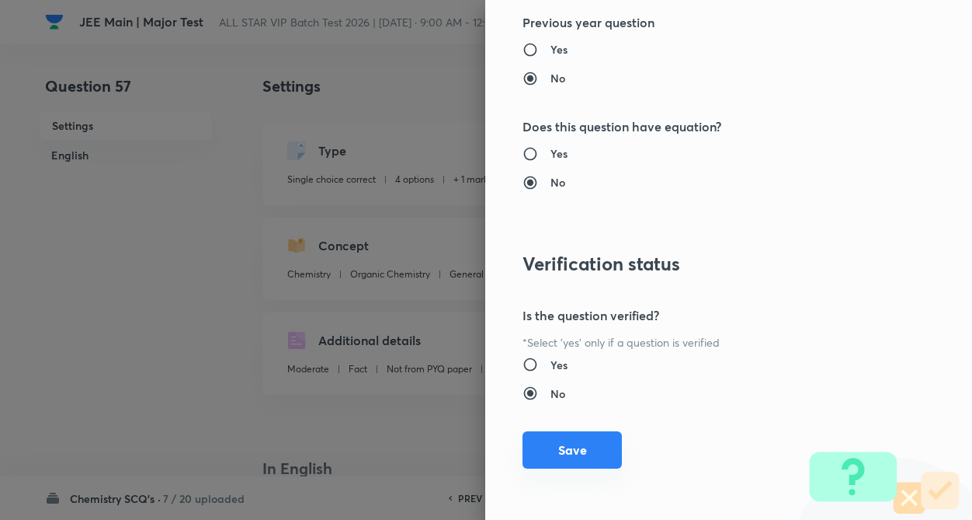
click at [565, 452] on button "Save" at bounding box center [572, 449] width 99 height 37
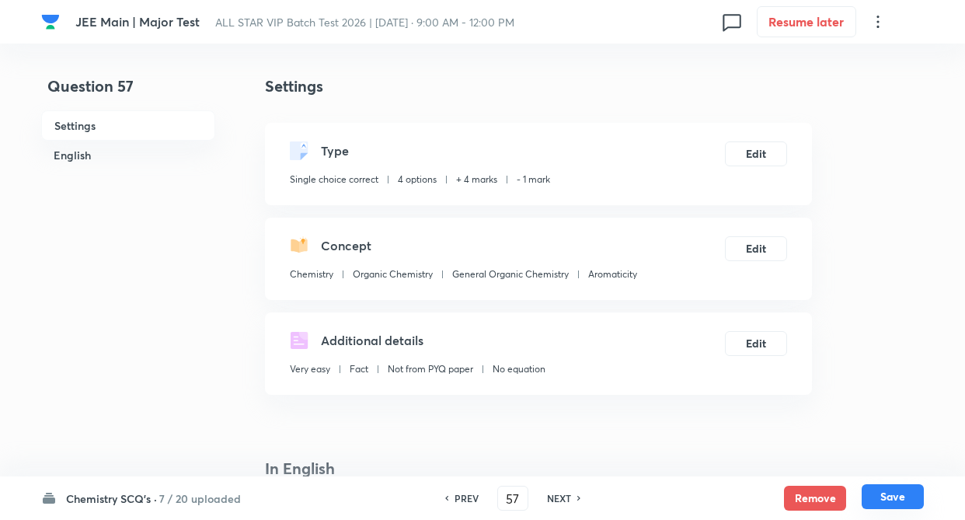
click at [905, 499] on button "Save" at bounding box center [892, 496] width 62 height 25
type input "58"
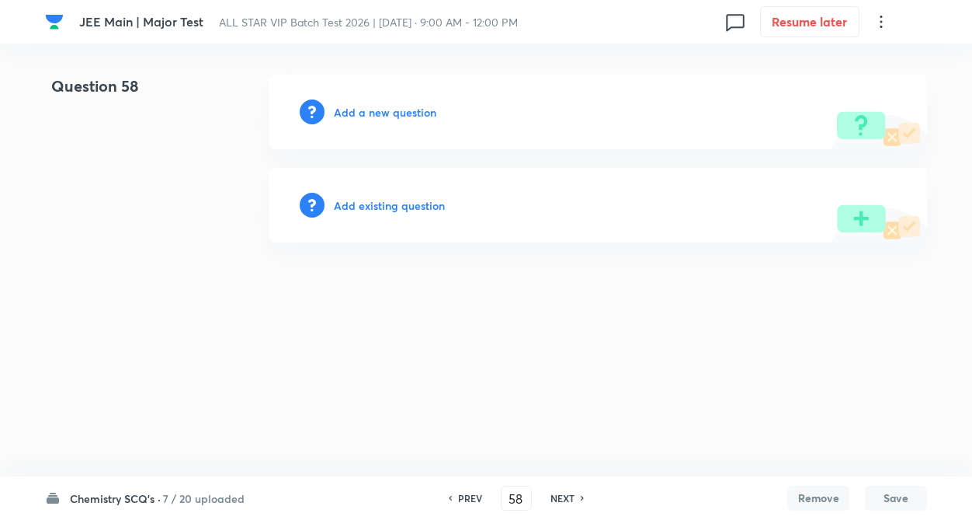
click at [367, 203] on h6 "Add existing question" at bounding box center [389, 205] width 111 height 16
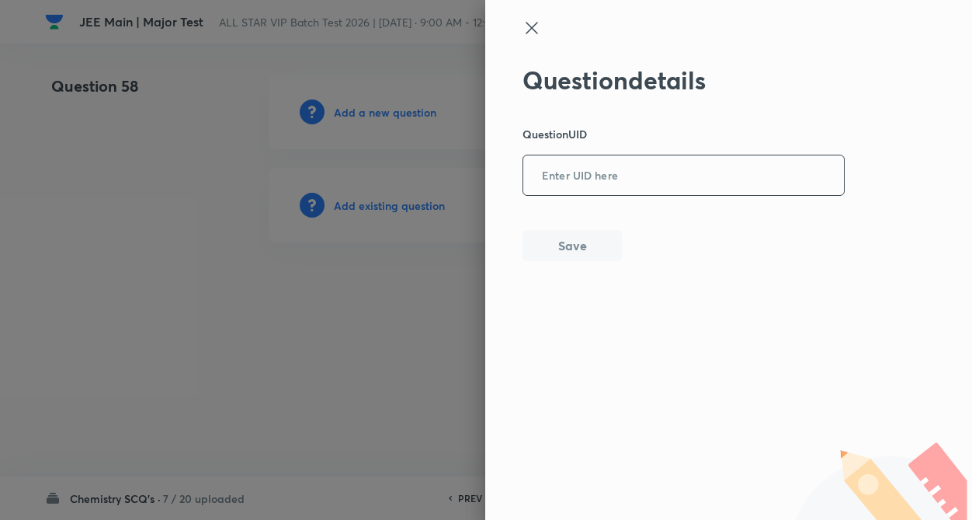
click at [581, 192] on input "text" at bounding box center [683, 176] width 321 height 38
paste input "EOCB2"
type input "EOCB2"
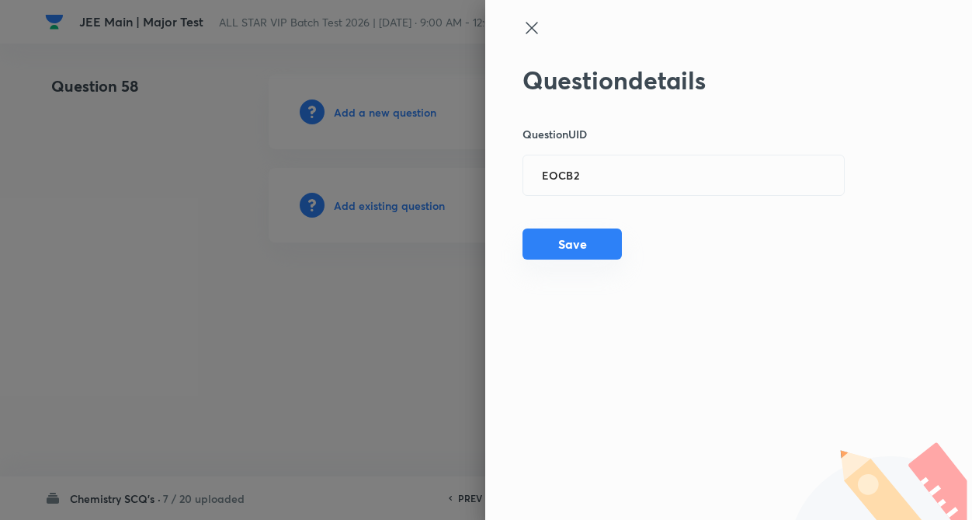
click at [559, 250] on button "Save" at bounding box center [572, 243] width 99 height 31
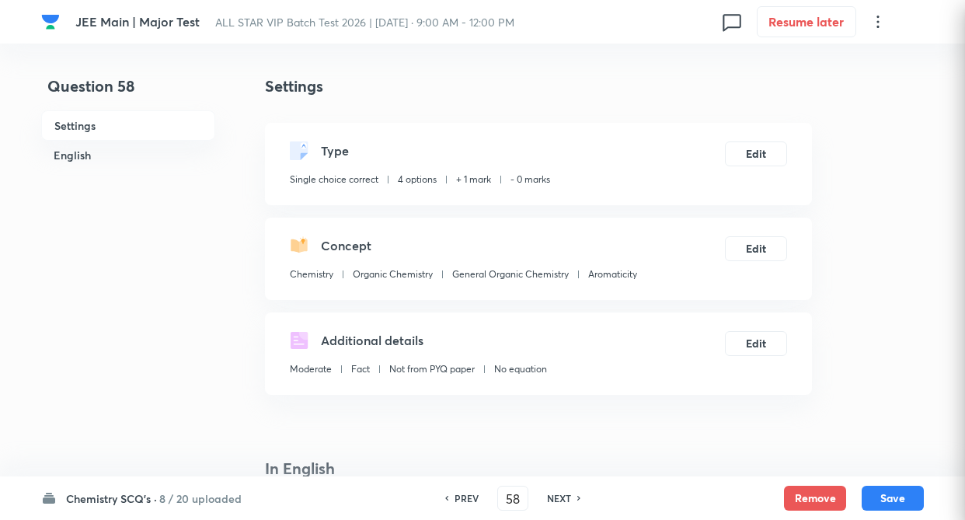
checkbox input "true"
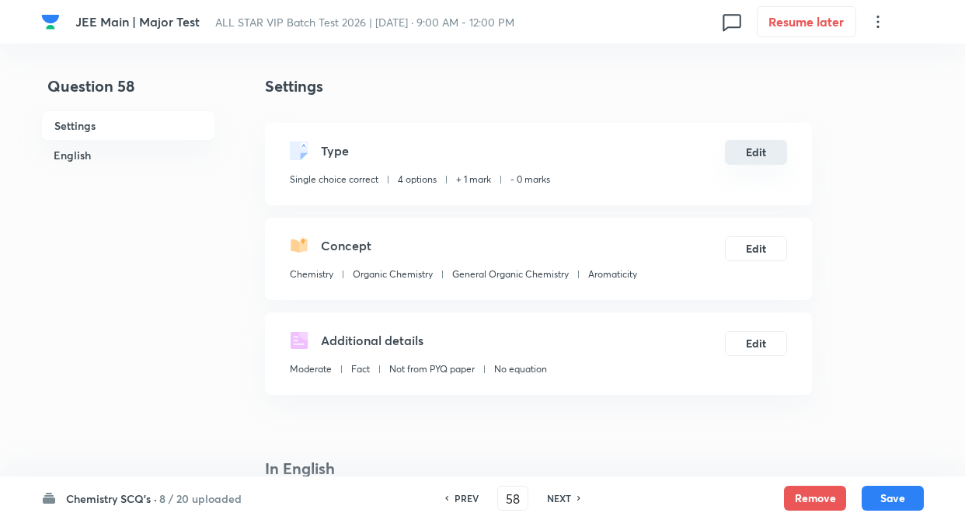
click at [764, 145] on button "Edit" at bounding box center [756, 152] width 62 height 25
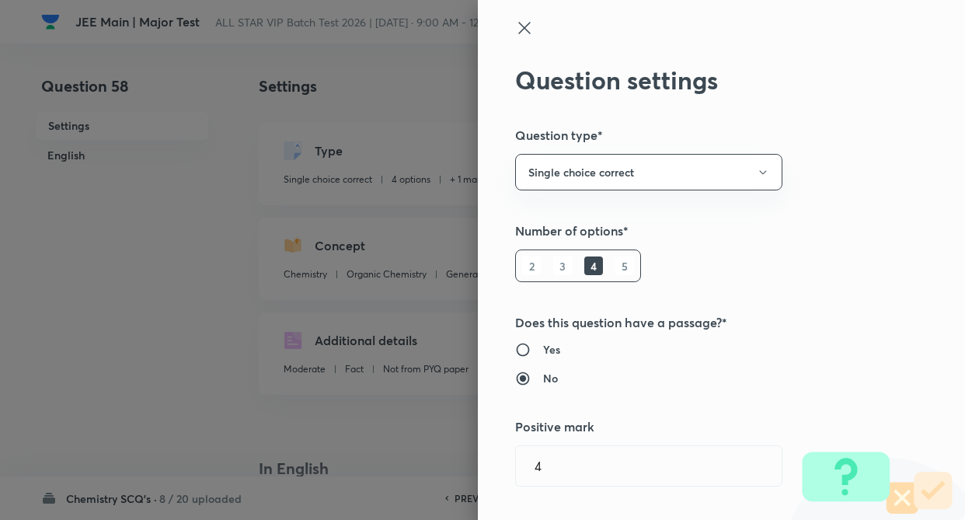
radio input "false"
radio input "true"
type input "1"
type input "0"
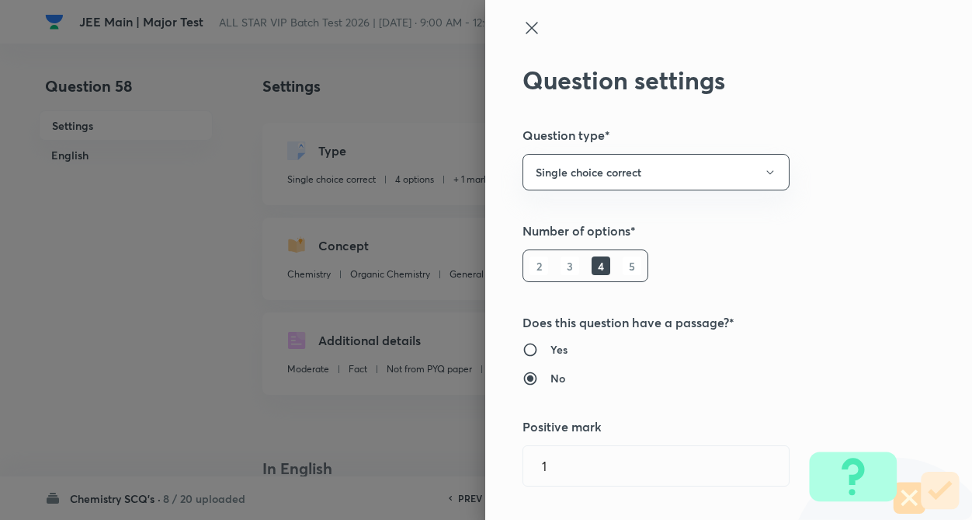
click at [874, 153] on div "Question settings Question type* Single choice correct Number of options* 2 3 4…" at bounding box center [728, 260] width 487 height 520
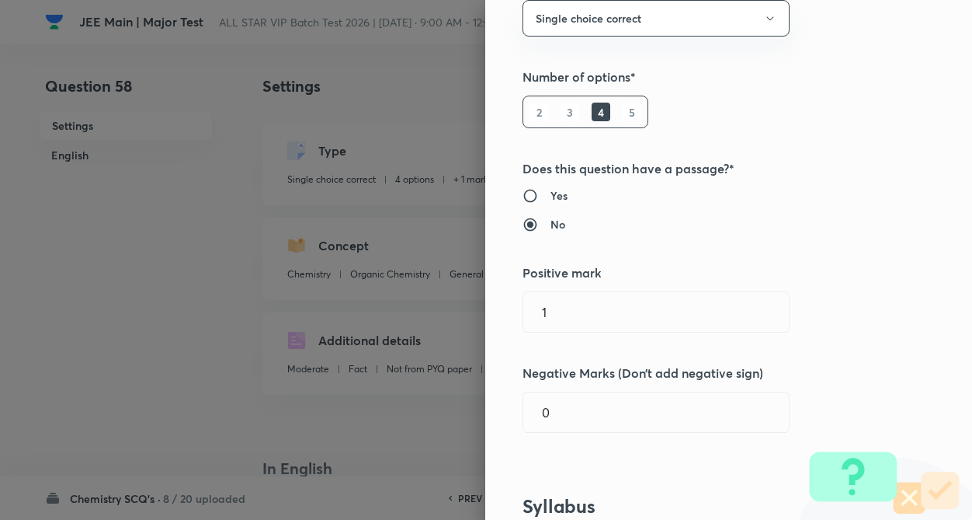
scroll to position [155, 0]
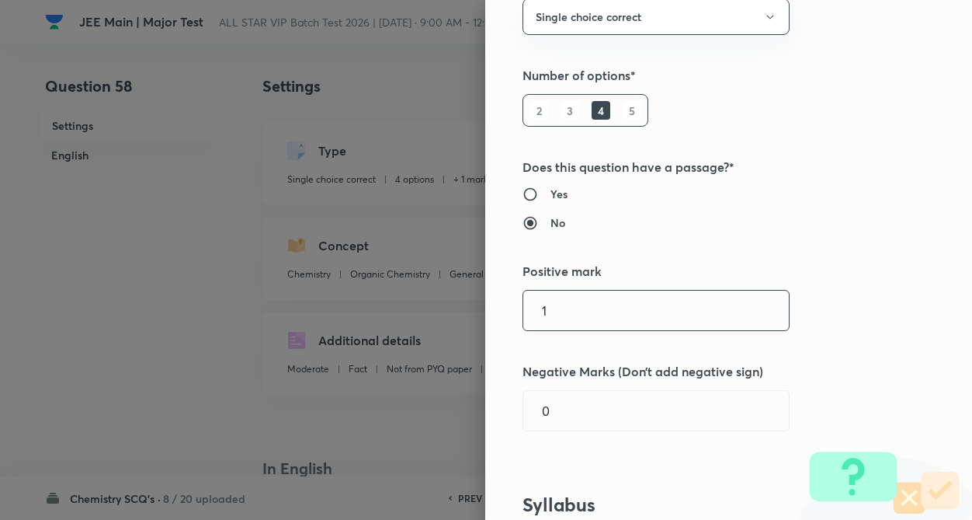
click at [587, 302] on input "1" at bounding box center [656, 310] width 266 height 40
type input "4"
click at [575, 408] on input "0" at bounding box center [656, 411] width 266 height 40
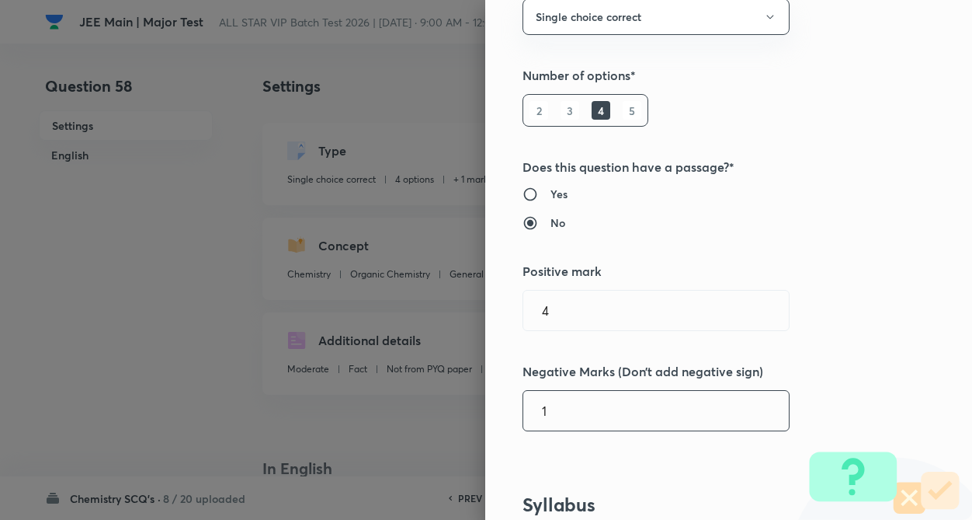
type input "1"
click at [903, 311] on div "Question settings Question type* Single choice correct Number of options* 2 3 4…" at bounding box center [728, 260] width 487 height 520
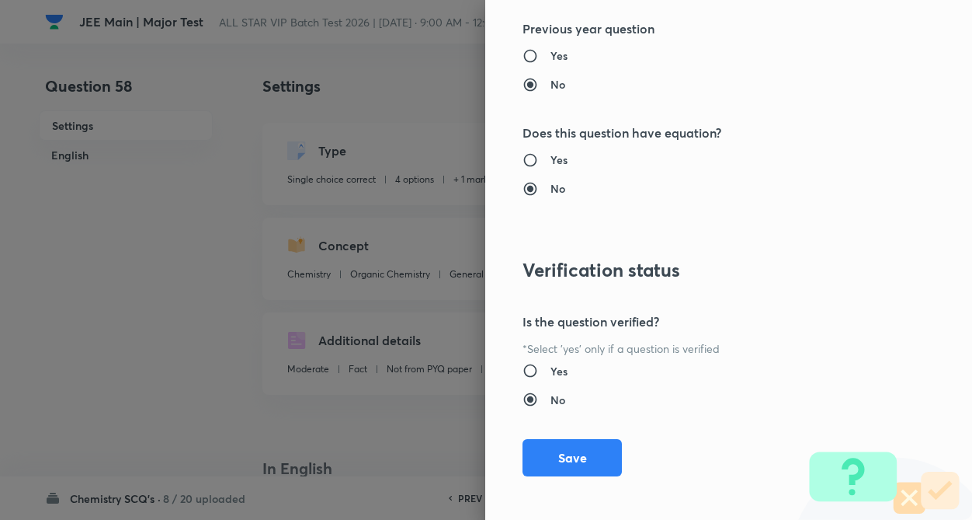
scroll to position [1597, 0]
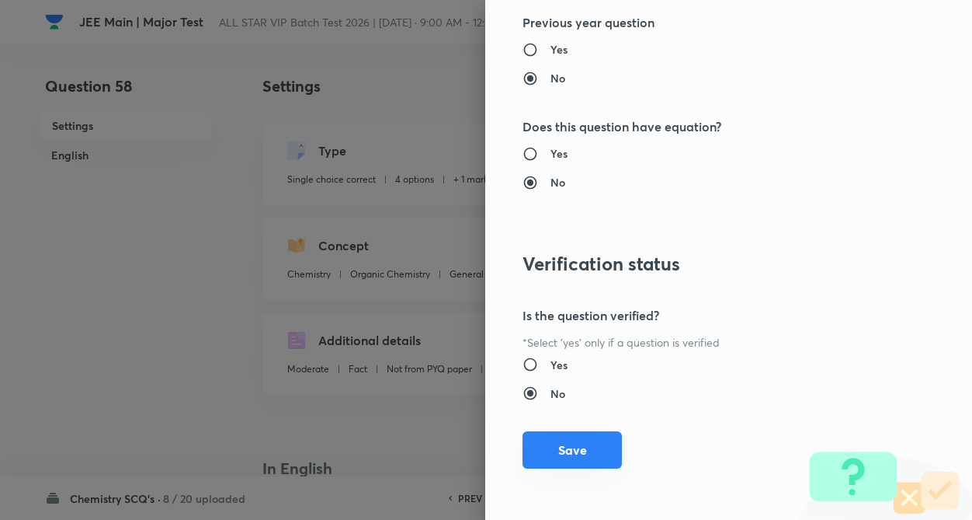
click at [572, 446] on button "Save" at bounding box center [572, 449] width 99 height 37
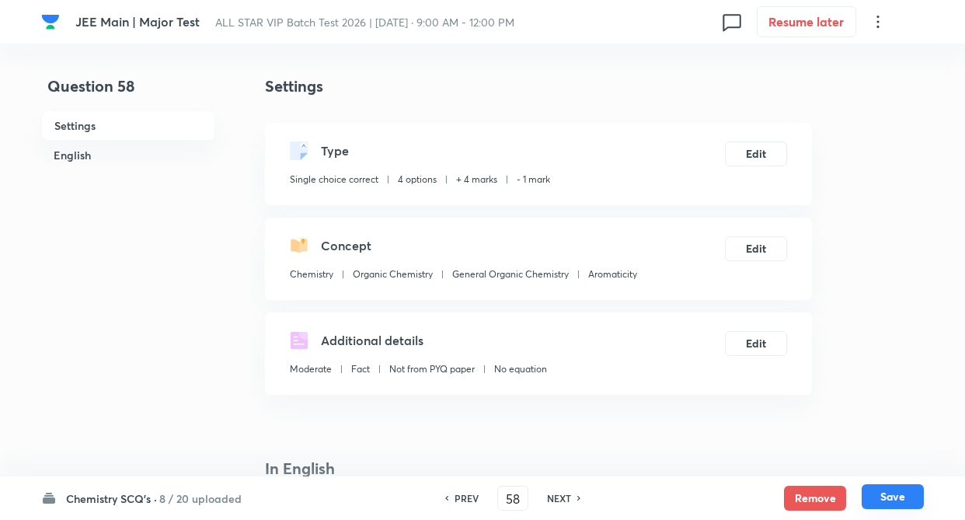
click at [894, 490] on button "Save" at bounding box center [892, 496] width 62 height 25
type input "59"
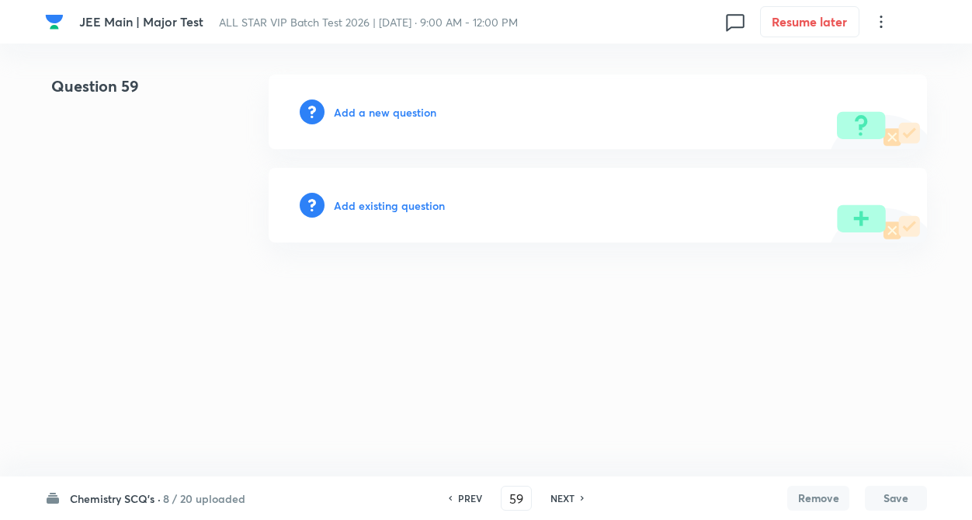
click at [386, 200] on h6 "Add existing question" at bounding box center [389, 205] width 111 height 16
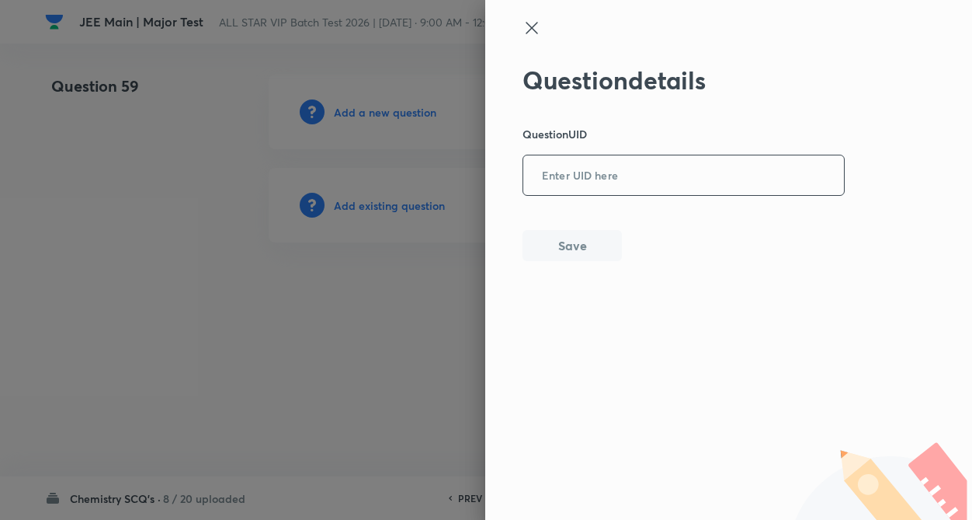
click at [547, 173] on input "text" at bounding box center [683, 176] width 321 height 38
paste input "8055"
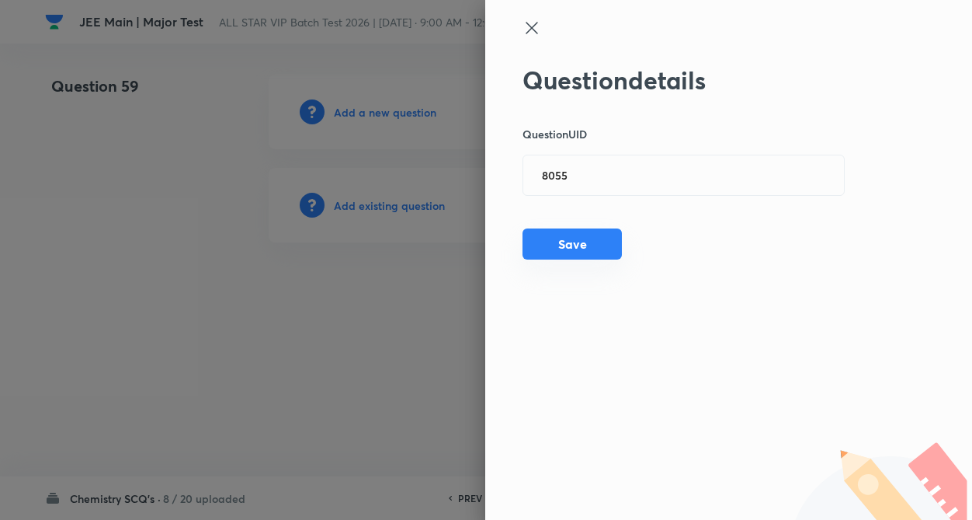
click at [575, 251] on button "Save" at bounding box center [572, 243] width 99 height 31
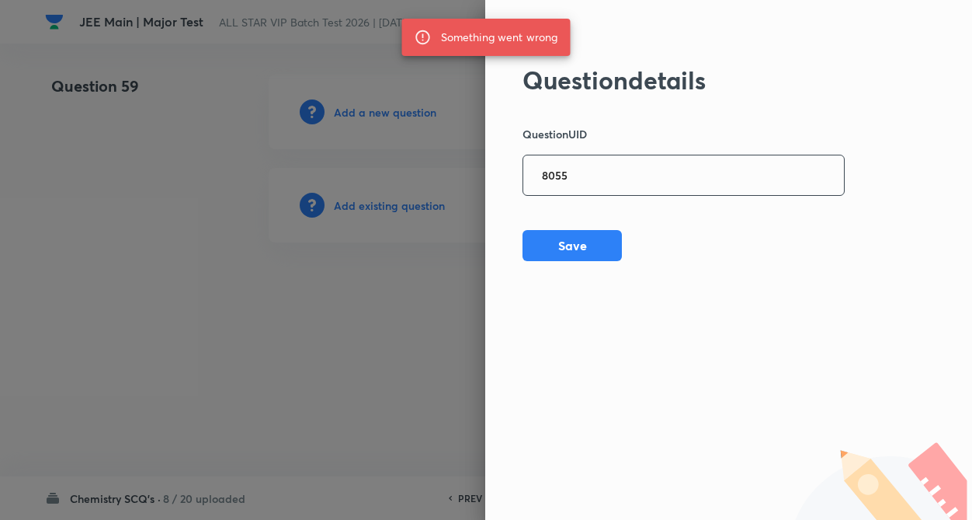
click at [586, 181] on input "8055" at bounding box center [683, 176] width 321 height 38
type input "8"
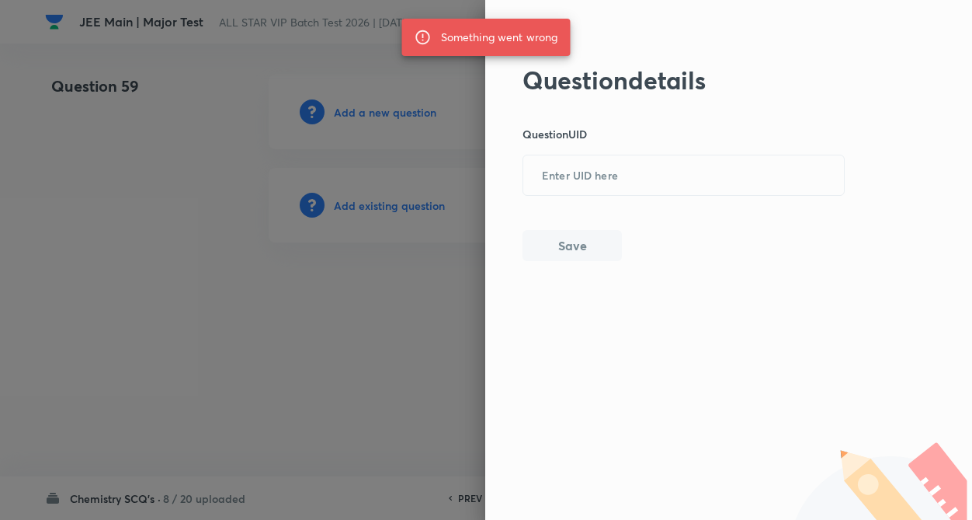
click at [492, 106] on div "Question details Question UID ​ Save" at bounding box center [728, 260] width 487 height 520
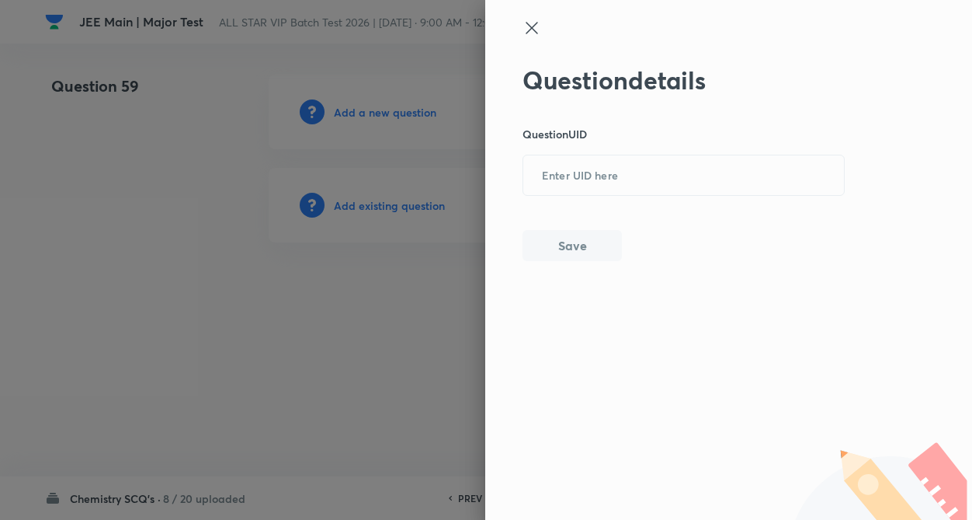
click at [513, 249] on div "Question details Question UID ​ Save" at bounding box center [728, 260] width 487 height 520
click at [574, 169] on input "text" at bounding box center [683, 176] width 321 height 38
paste input "NSP22"
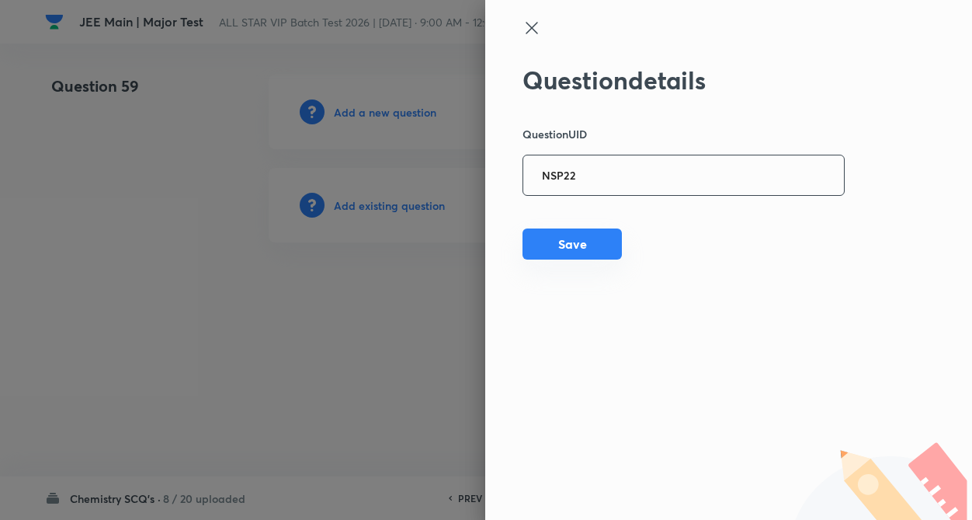
type input "NSP22"
click at [575, 245] on button "Save" at bounding box center [572, 243] width 99 height 31
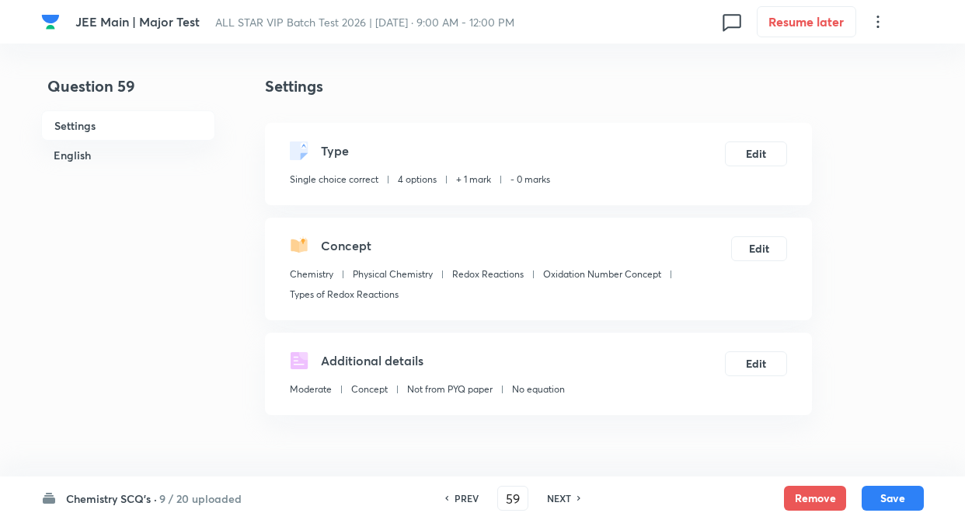
checkbox input "true"
click at [759, 151] on button "Edit" at bounding box center [756, 152] width 62 height 25
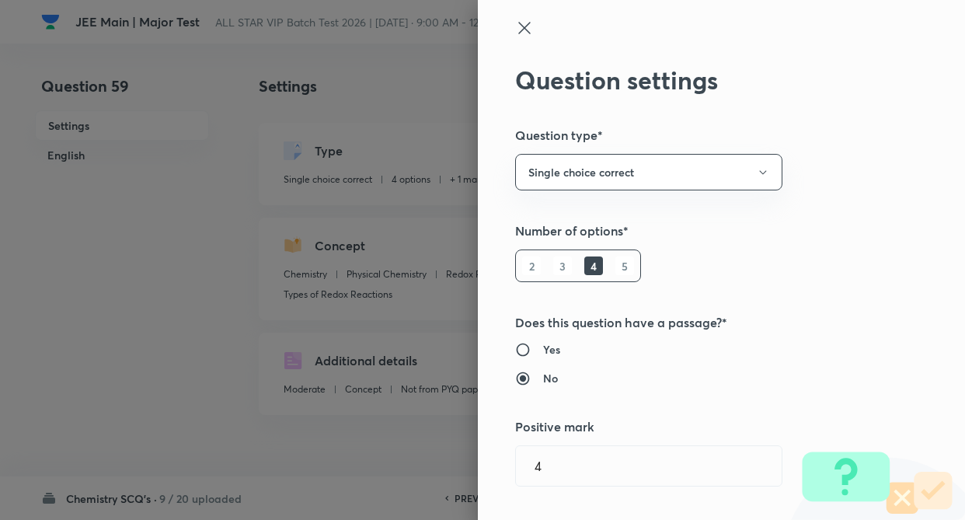
radio input "false"
radio input "true"
type input "1"
type input "0"
type input "Physical Chemistry"
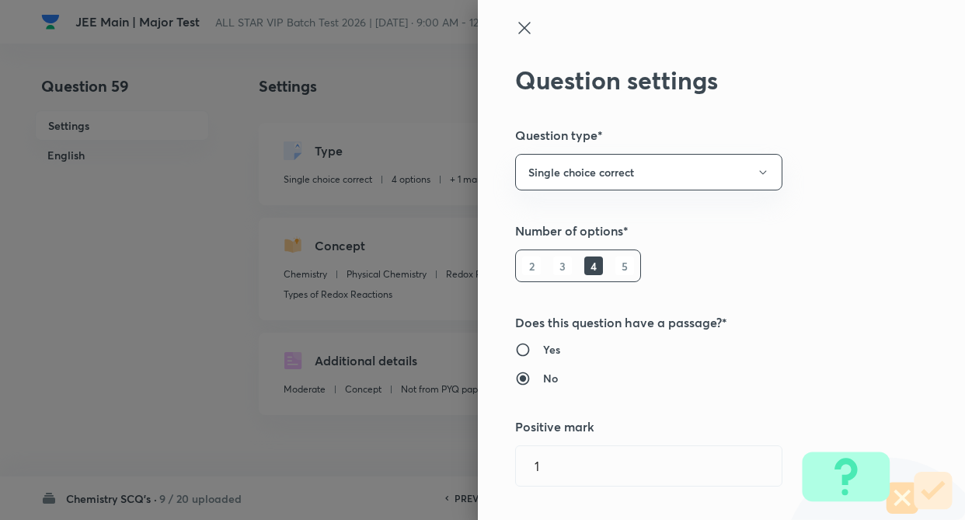
type input "Redox Reactions"
type input "Oxidation Number Concept"
type input "Types of Redox Reactions"
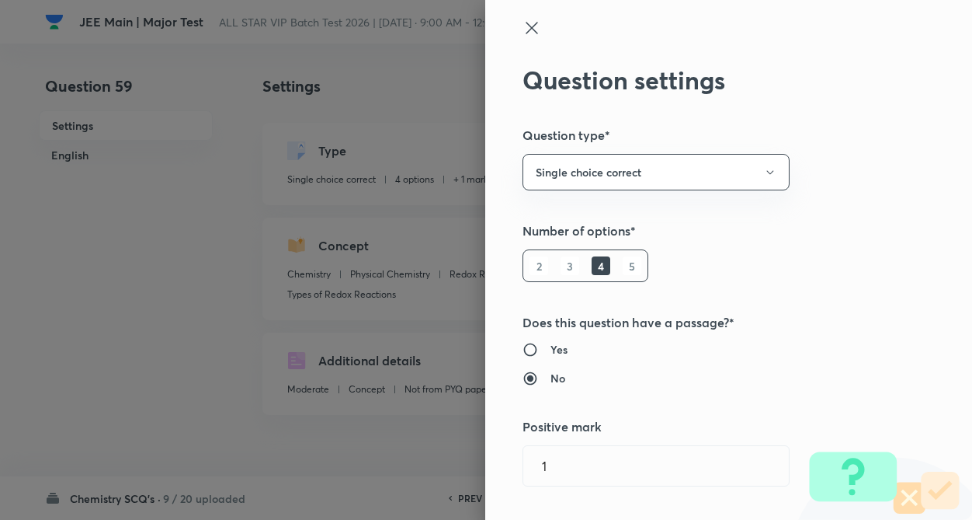
click at [878, 174] on div "Question settings Question type* Single choice correct Number of options* 2 3 4…" at bounding box center [728, 260] width 487 height 520
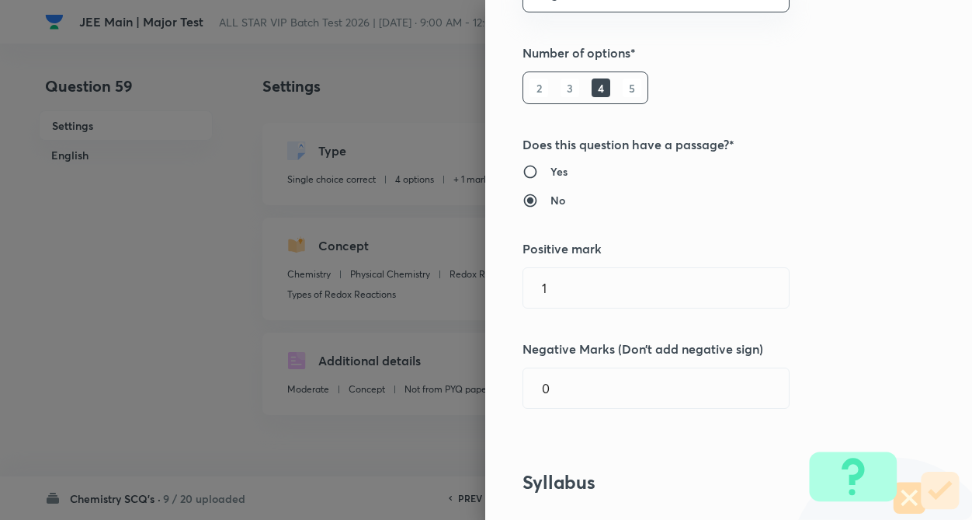
scroll to position [249, 0]
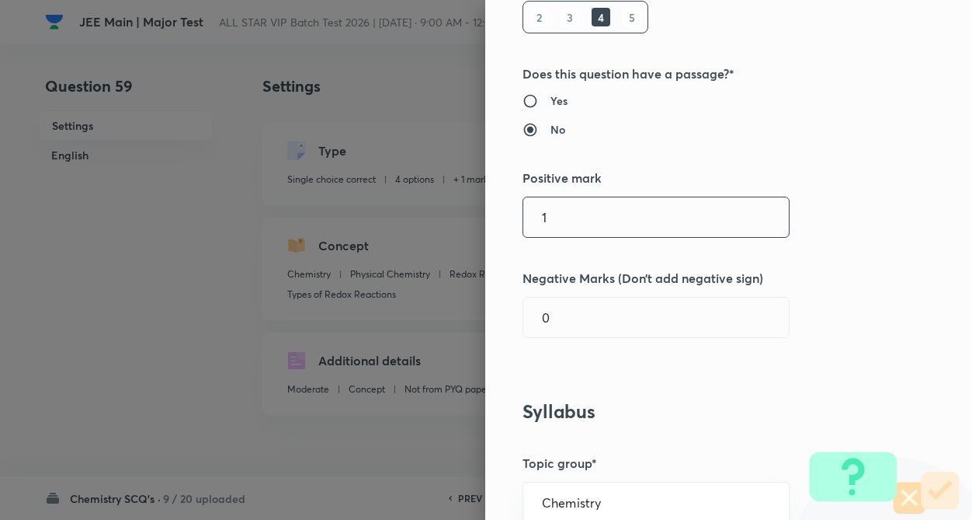
click at [579, 210] on input "1" at bounding box center [656, 217] width 266 height 40
type input "4"
click at [595, 311] on input "text" at bounding box center [656, 317] width 266 height 40
type input "1"
click at [797, 392] on div "Question settings Question type* Single choice correct Number of options* 2 3 4…" at bounding box center [728, 260] width 487 height 520
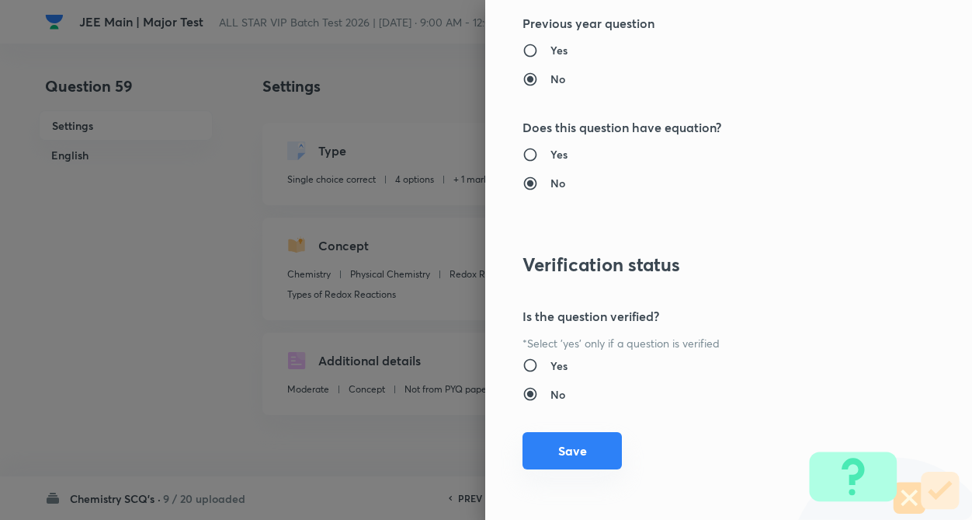
scroll to position [1597, 0]
click at [534, 455] on button "Save" at bounding box center [572, 449] width 99 height 37
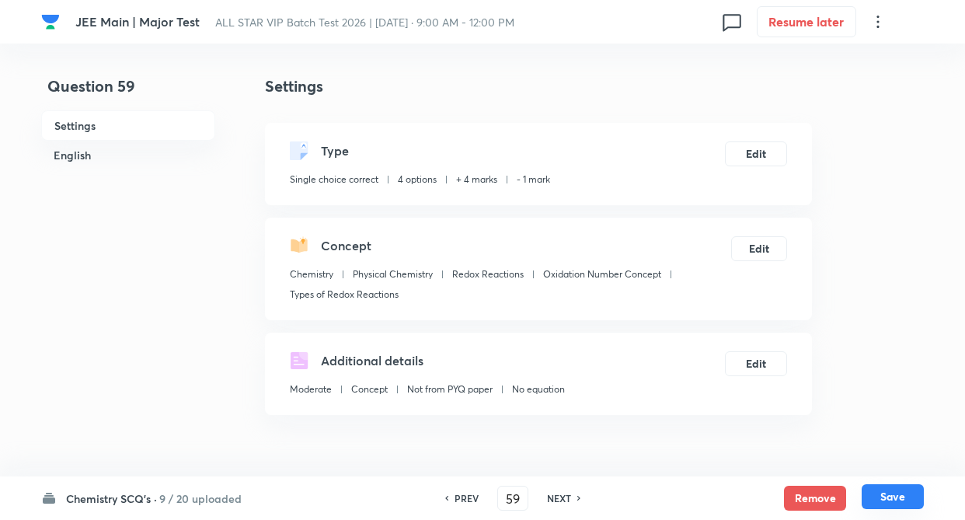
click at [881, 490] on button "Save" at bounding box center [892, 496] width 62 height 25
type input "60"
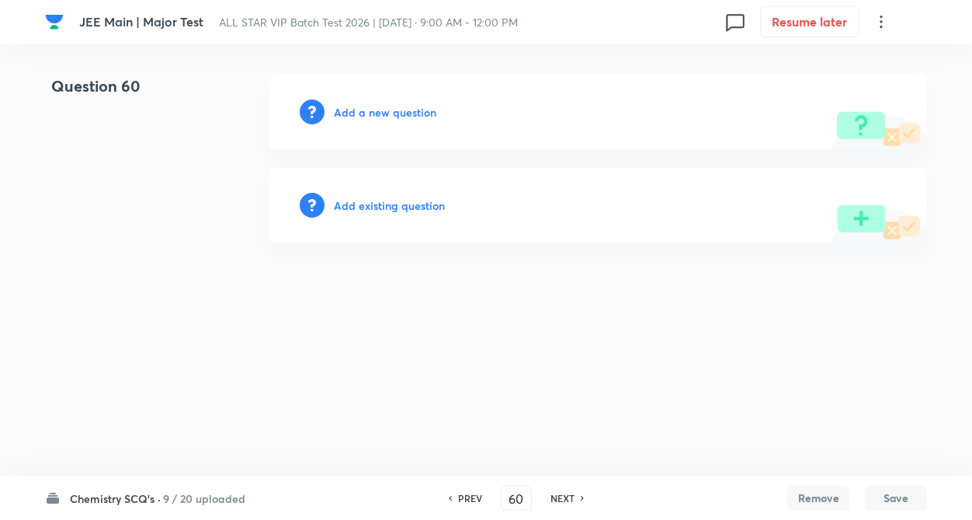
click at [378, 214] on div "Add existing question" at bounding box center [598, 205] width 659 height 75
click at [381, 209] on h6 "Add existing question" at bounding box center [389, 205] width 111 height 16
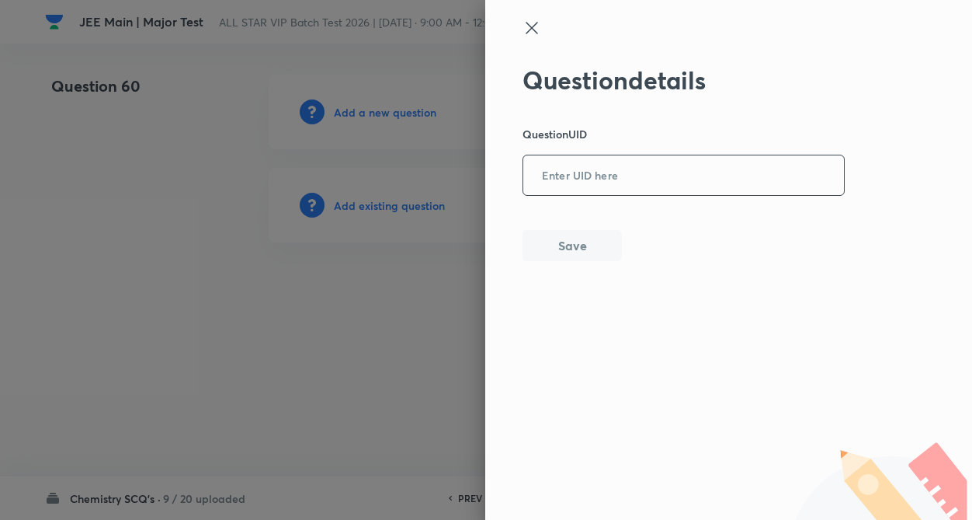
click at [568, 192] on input "text" at bounding box center [683, 176] width 321 height 38
paste input "XGUL3"
type input "XGUL3"
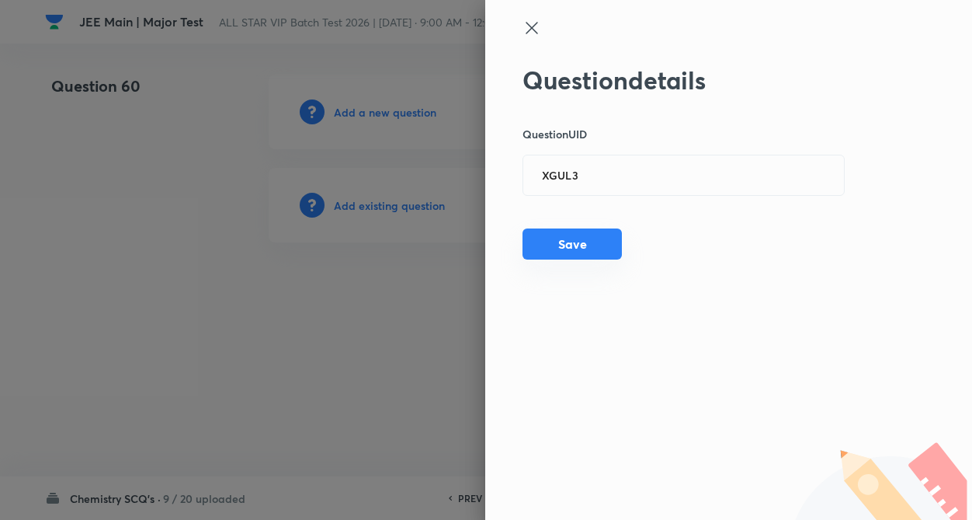
click at [561, 243] on button "Save" at bounding box center [572, 243] width 99 height 31
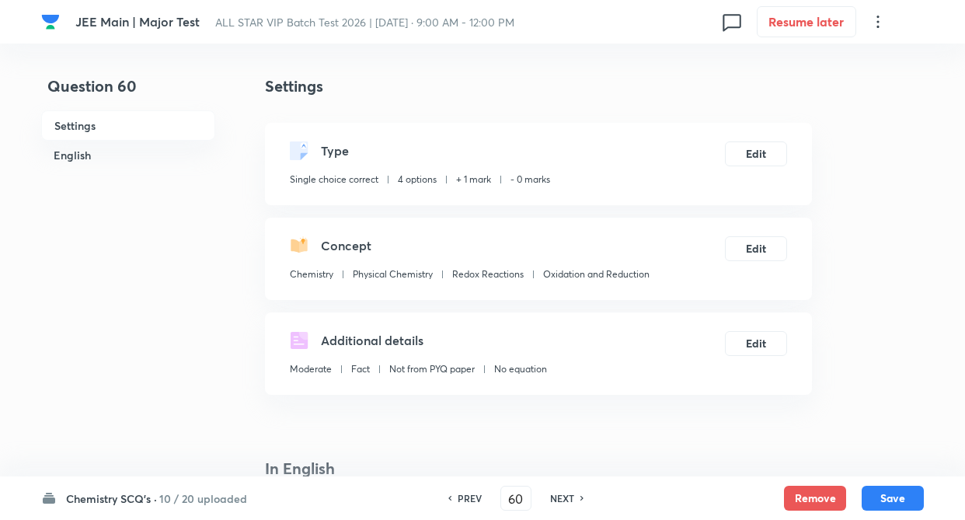
checkbox input "true"
click at [758, 146] on button "Edit" at bounding box center [756, 152] width 62 height 25
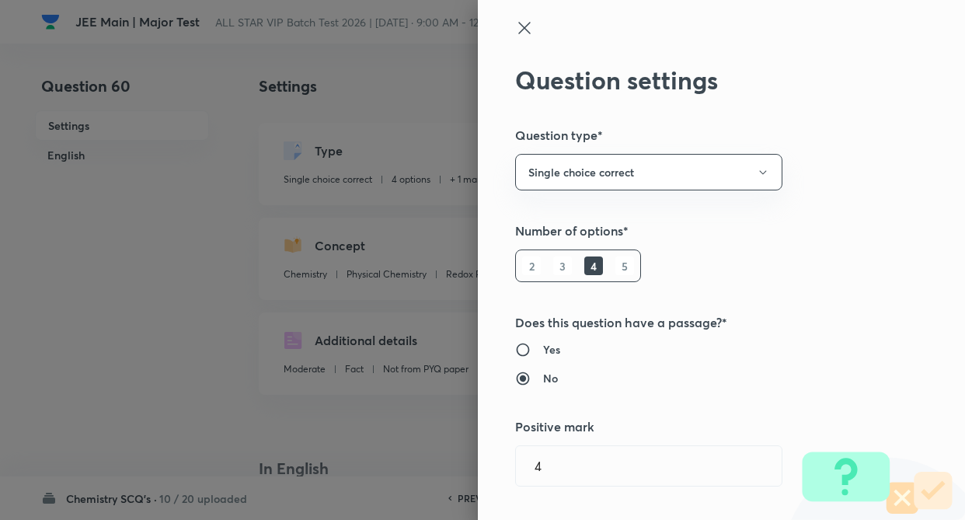
radio input "true"
radio input "false"
type input "1"
type input "0"
type input "Oxidation and Reduction"
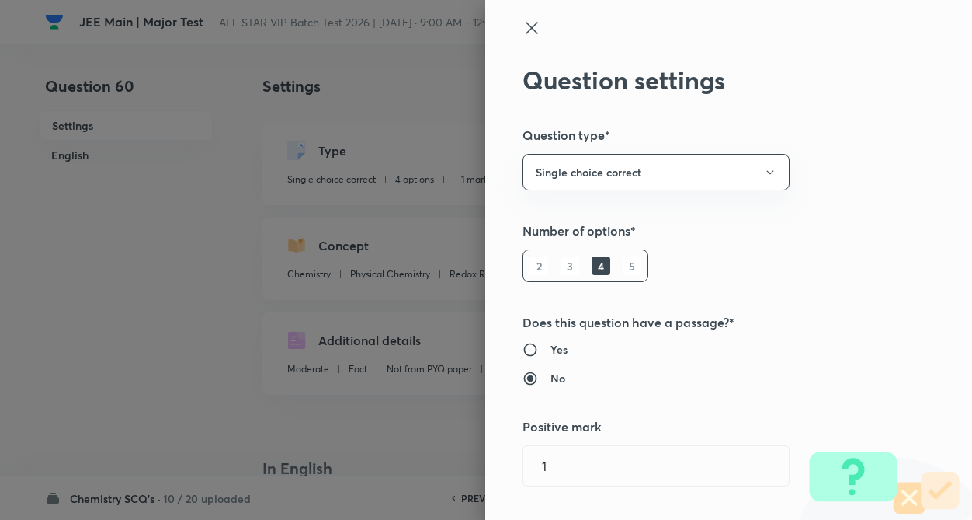
click at [890, 165] on div "Question settings Question type* Single choice correct Number of options* 2 3 4…" at bounding box center [728, 260] width 487 height 520
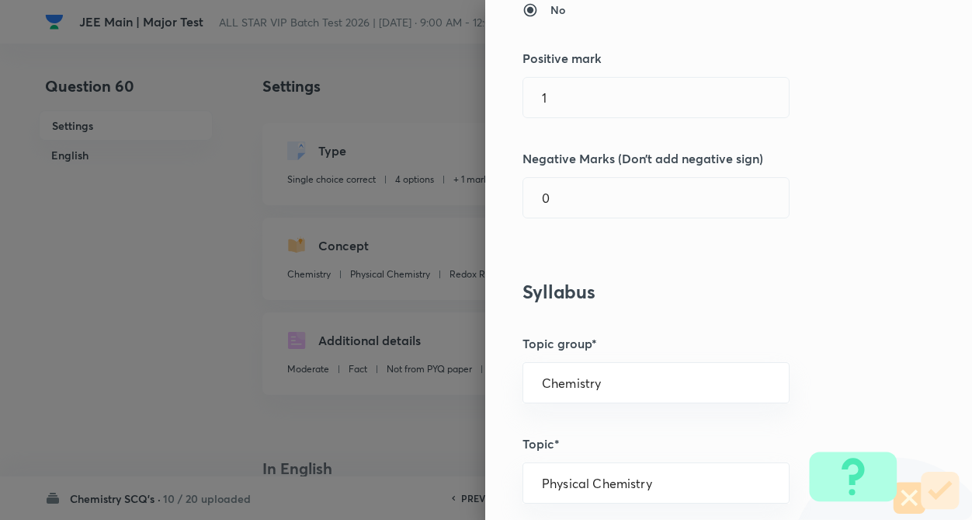
scroll to position [373, 0]
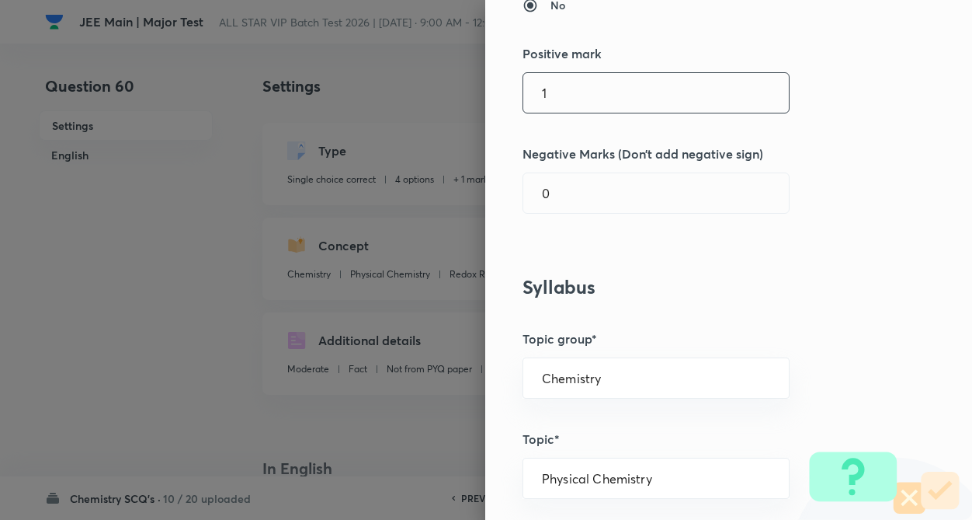
click at [561, 93] on input "1" at bounding box center [656, 93] width 266 height 40
type input "4"
click at [572, 184] on input "text" at bounding box center [656, 193] width 266 height 40
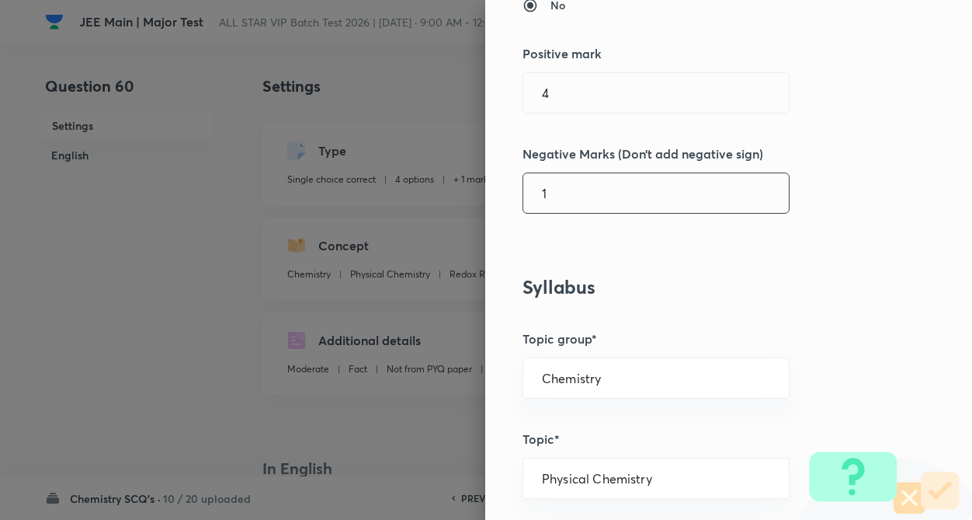
type input "1"
click at [836, 283] on h3 "Syllabus" at bounding box center [703, 287] width 360 height 23
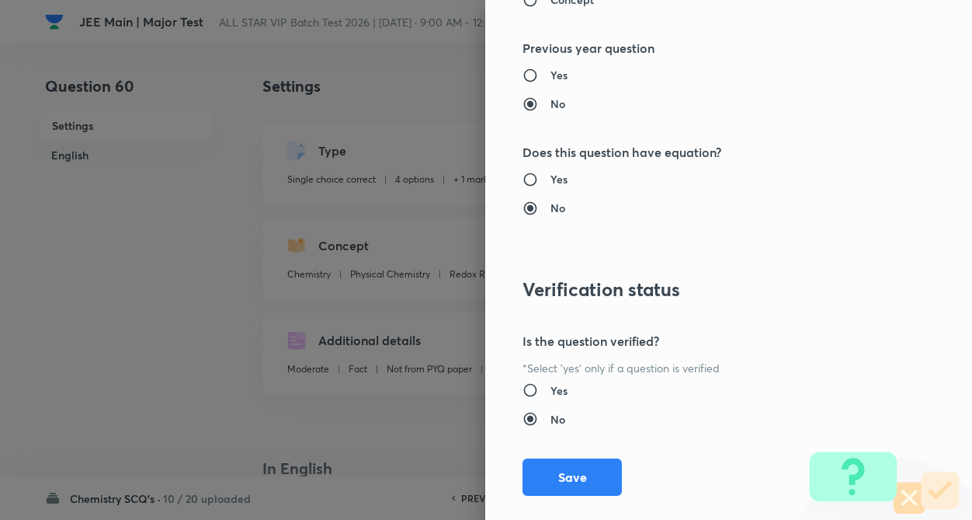
scroll to position [1597, 0]
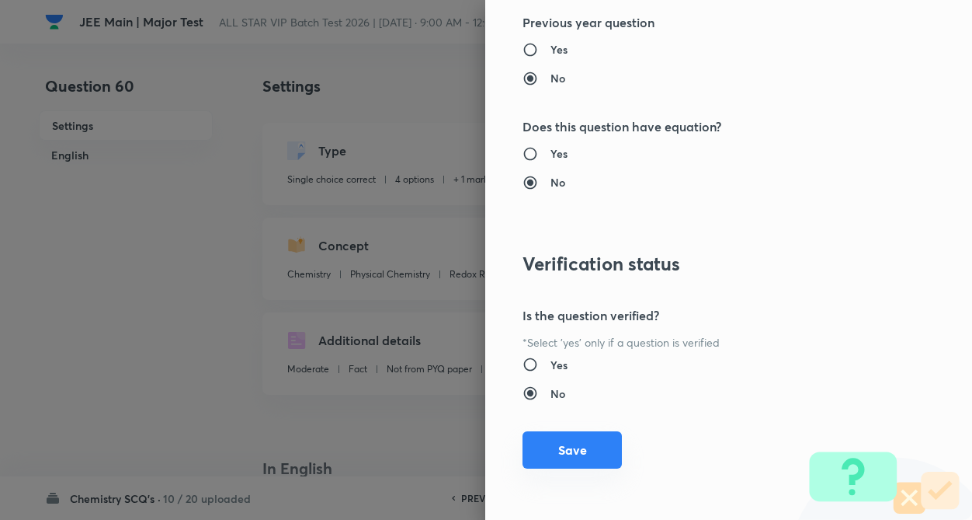
click at [528, 433] on button "Save" at bounding box center [572, 449] width 99 height 37
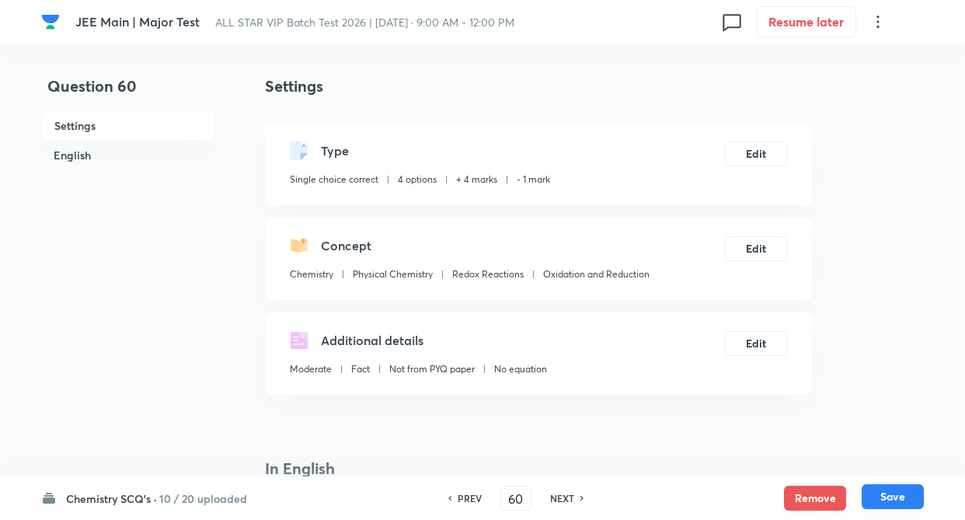
click at [879, 492] on button "Save" at bounding box center [892, 496] width 62 height 25
type input "61"
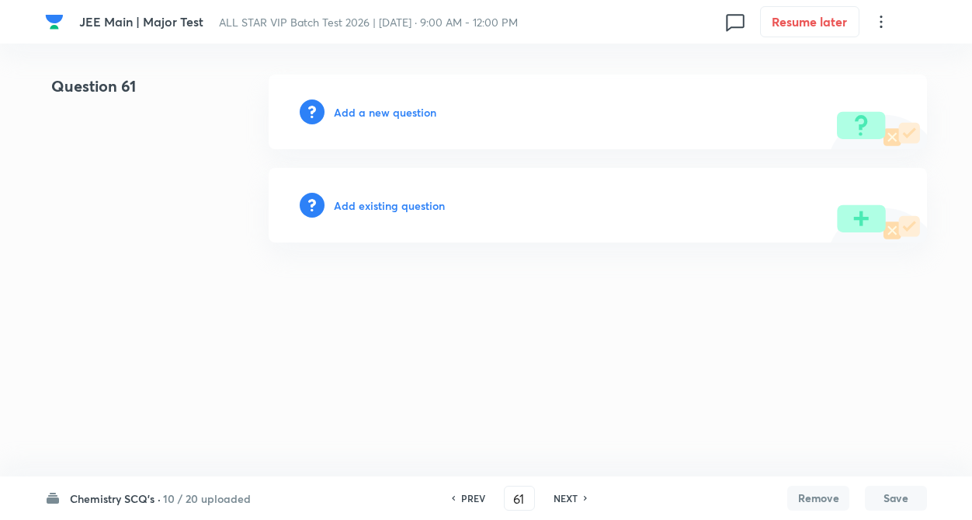
click at [428, 204] on h6 "Add existing question" at bounding box center [389, 205] width 111 height 16
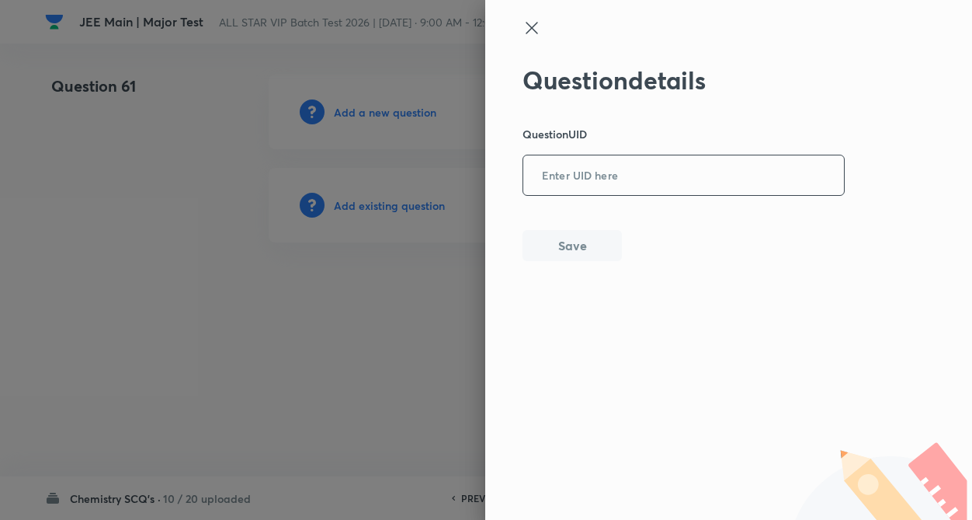
click at [623, 179] on input "text" at bounding box center [683, 176] width 321 height 38
paste input "31UPH"
type input "31UPH"
click at [589, 248] on button "Save" at bounding box center [572, 243] width 99 height 31
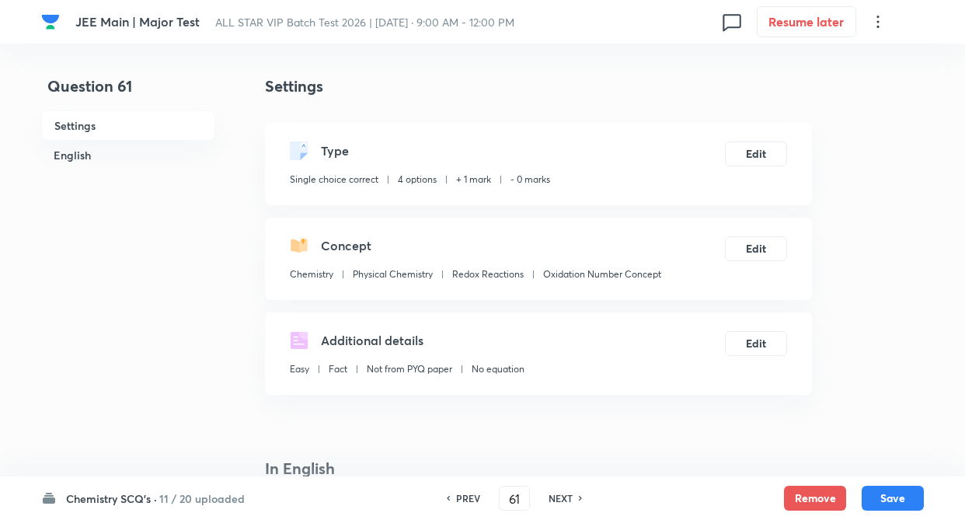
checkbox input "true"
click at [755, 156] on button "Edit" at bounding box center [756, 152] width 62 height 25
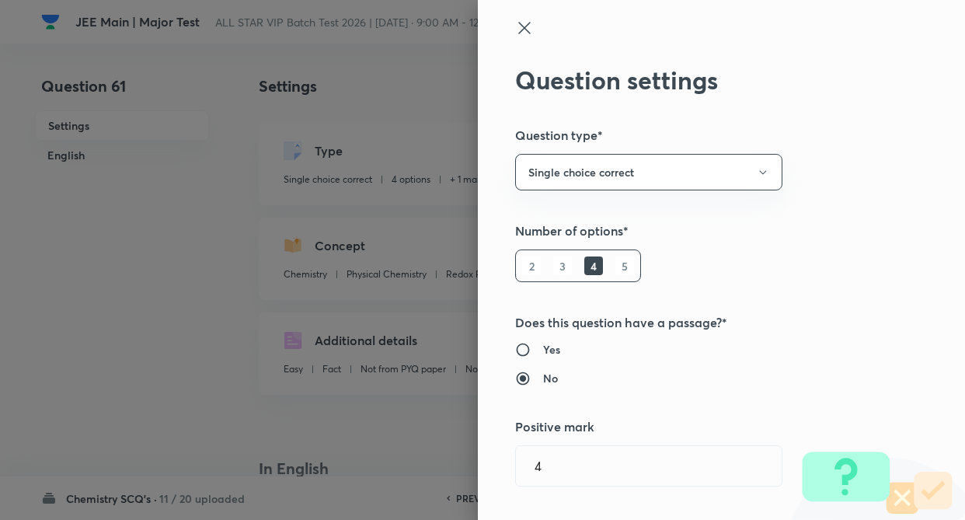
radio input "true"
radio input "false"
type input "1"
type input "0"
type input "Oxidation Number Concept"
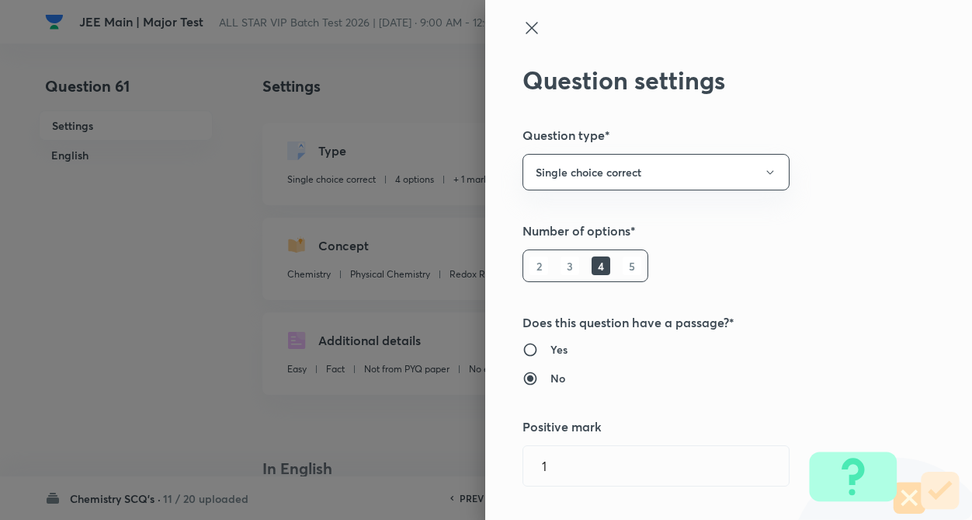
click at [837, 173] on div "Question settings Question type* Single choice correct Number of options* 2 3 4…" at bounding box center [728, 260] width 487 height 520
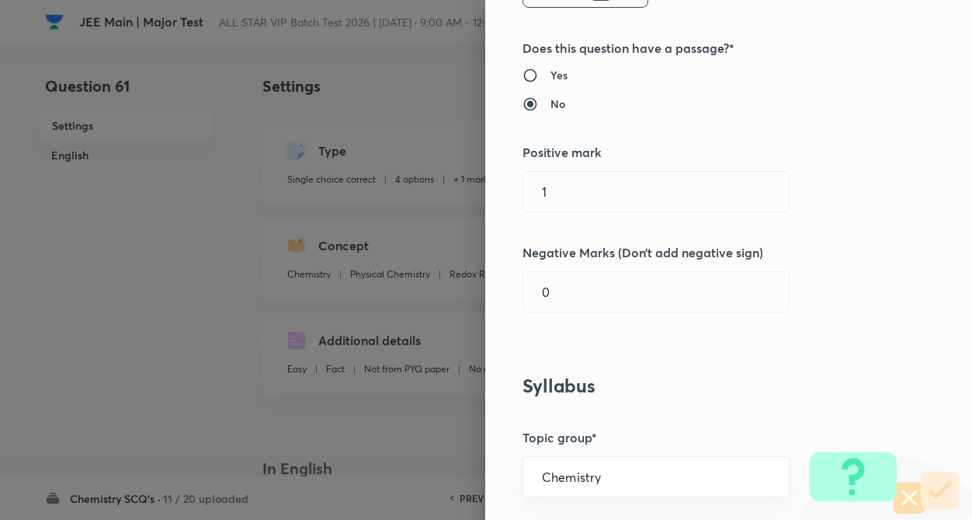
scroll to position [280, 0]
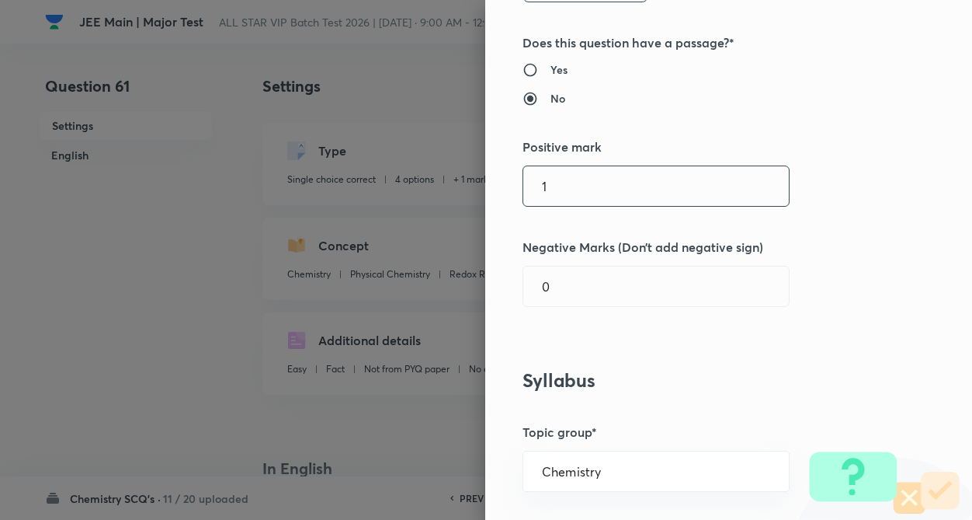
click at [563, 196] on input "1" at bounding box center [656, 186] width 266 height 40
type input "4"
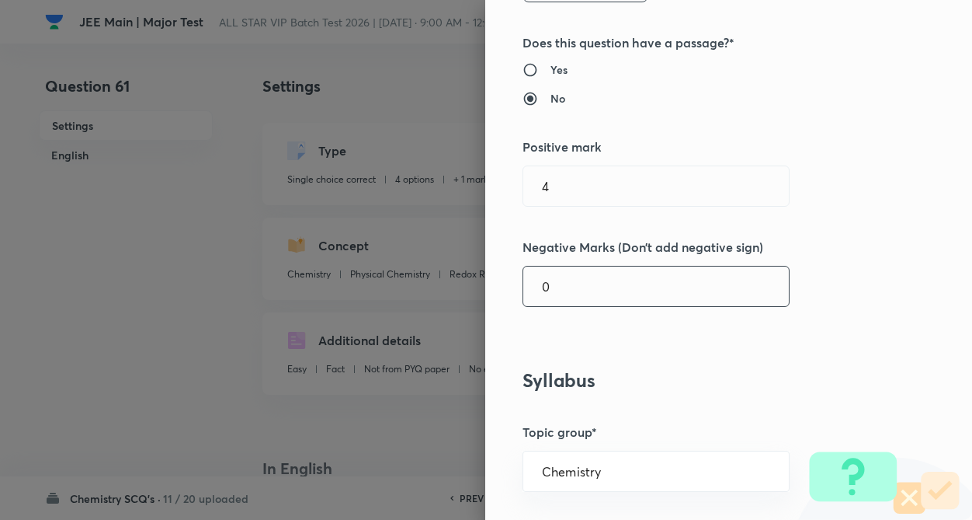
click at [562, 301] on input "0" at bounding box center [656, 286] width 266 height 40
type input "1"
click at [783, 330] on div "Question settings Question type* Single choice correct Number of options* 2 3 4…" at bounding box center [728, 260] width 487 height 520
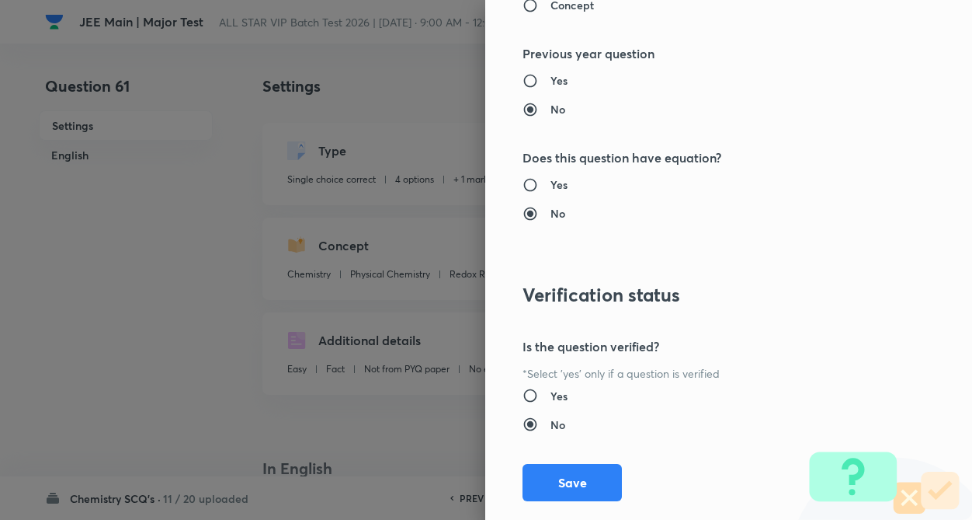
scroll to position [1597, 0]
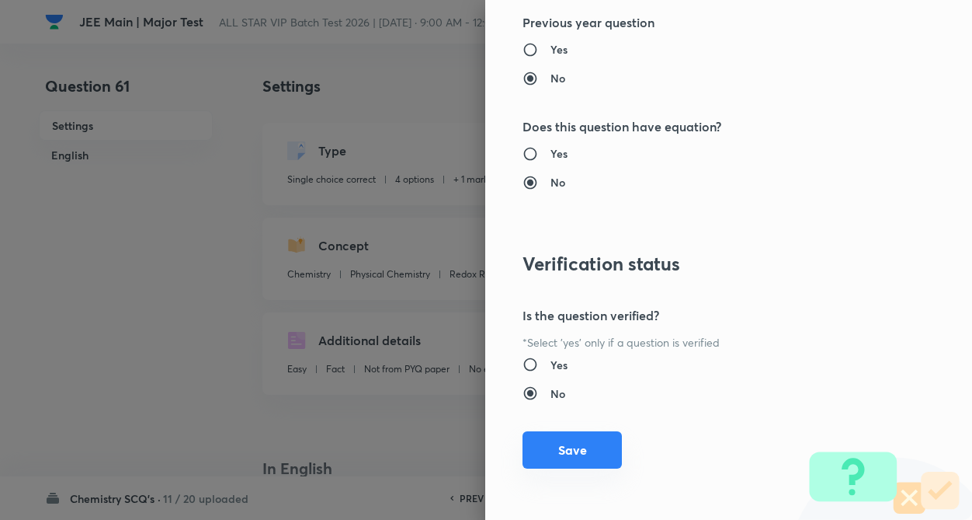
click at [545, 447] on button "Save" at bounding box center [572, 449] width 99 height 37
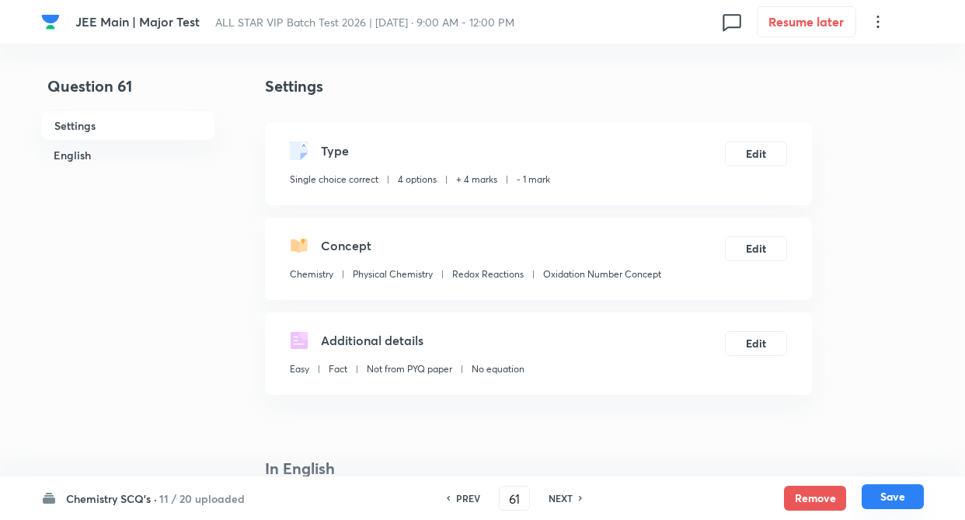
click at [890, 500] on button "Save" at bounding box center [892, 496] width 62 height 25
type input "62"
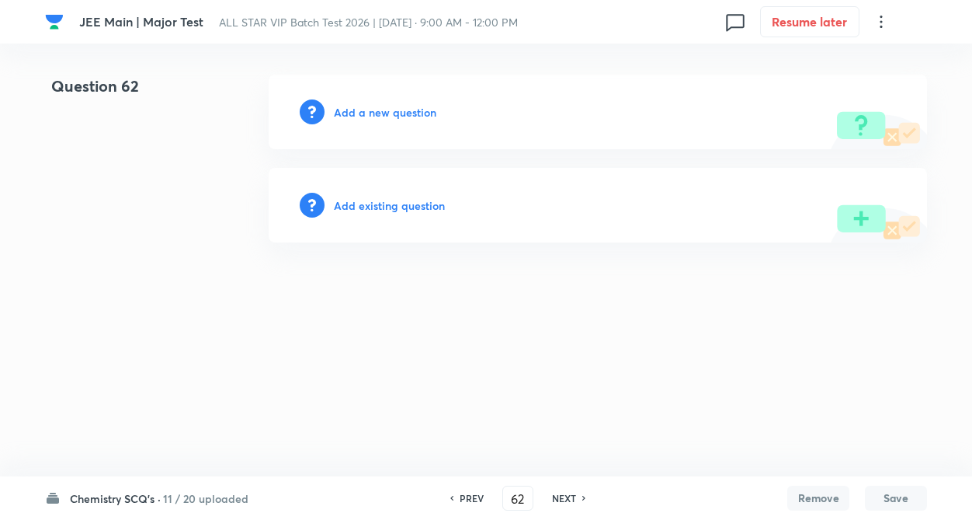
click at [368, 200] on h6 "Add existing question" at bounding box center [389, 205] width 111 height 16
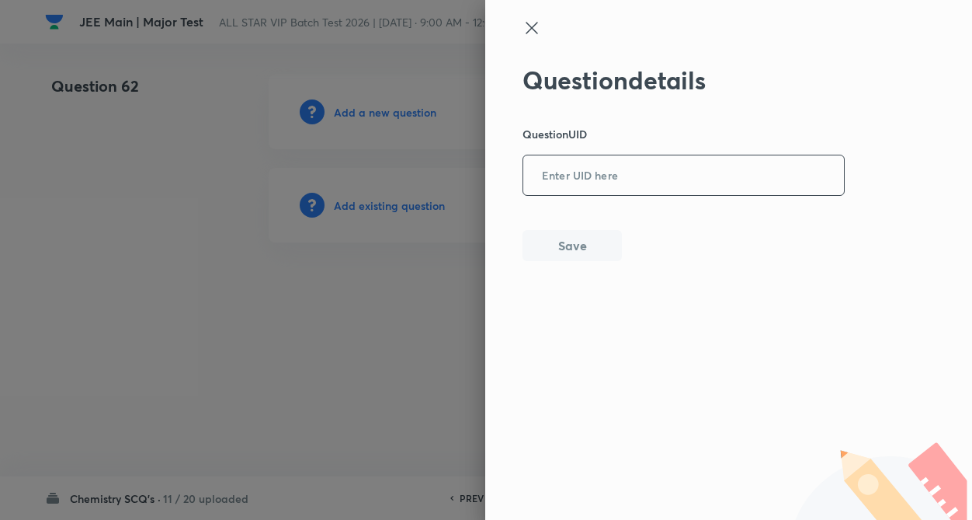
click at [598, 165] on input "text" at bounding box center [683, 176] width 321 height 38
paste input "8ICAT"
type input "8ICAT"
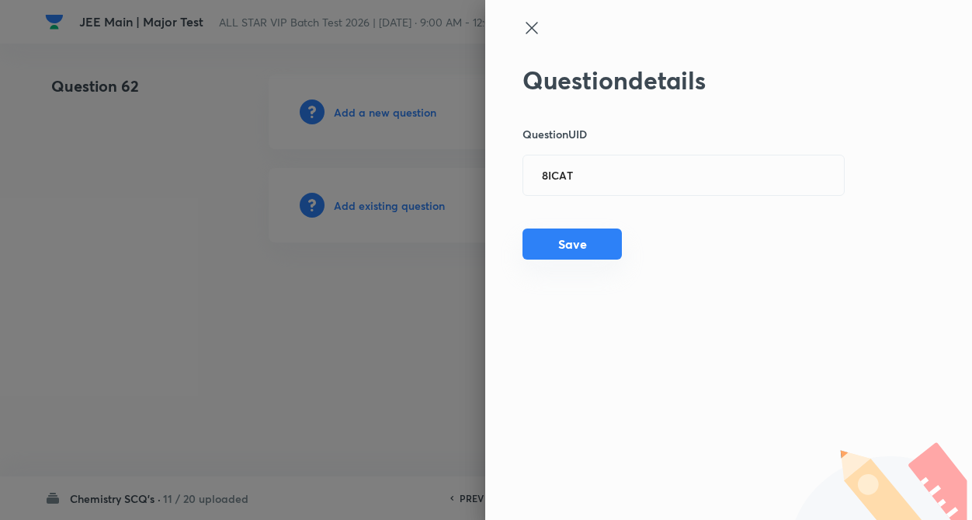
click at [586, 234] on button "Save" at bounding box center [572, 243] width 99 height 31
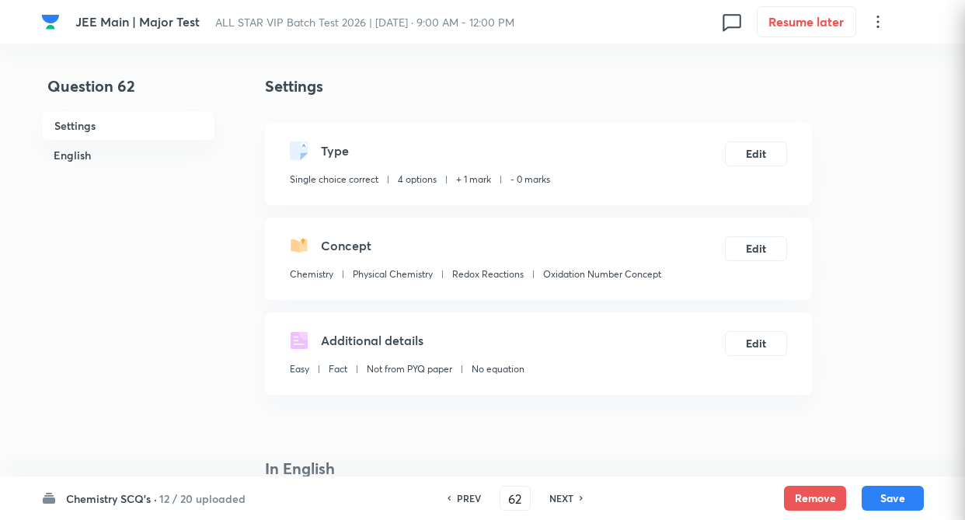
checkbox input "true"
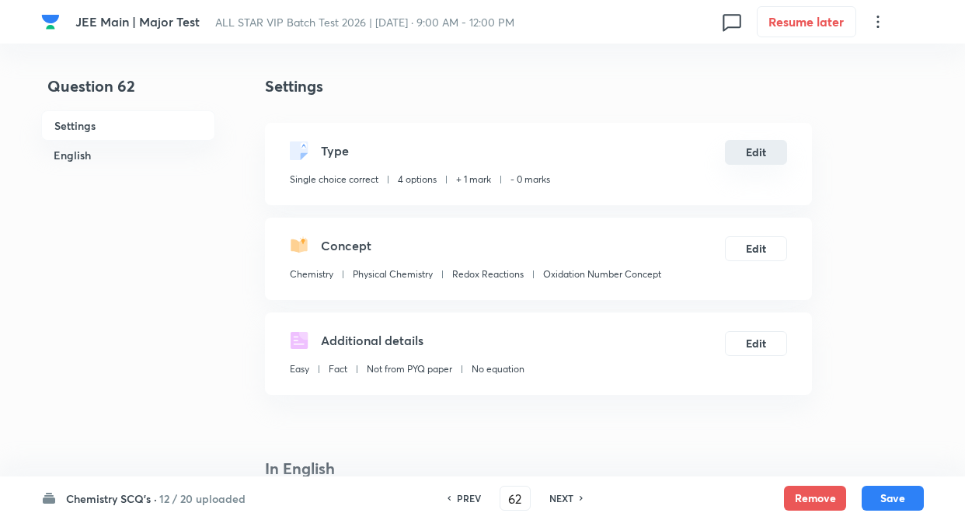
click at [757, 144] on button "Edit" at bounding box center [756, 152] width 62 height 25
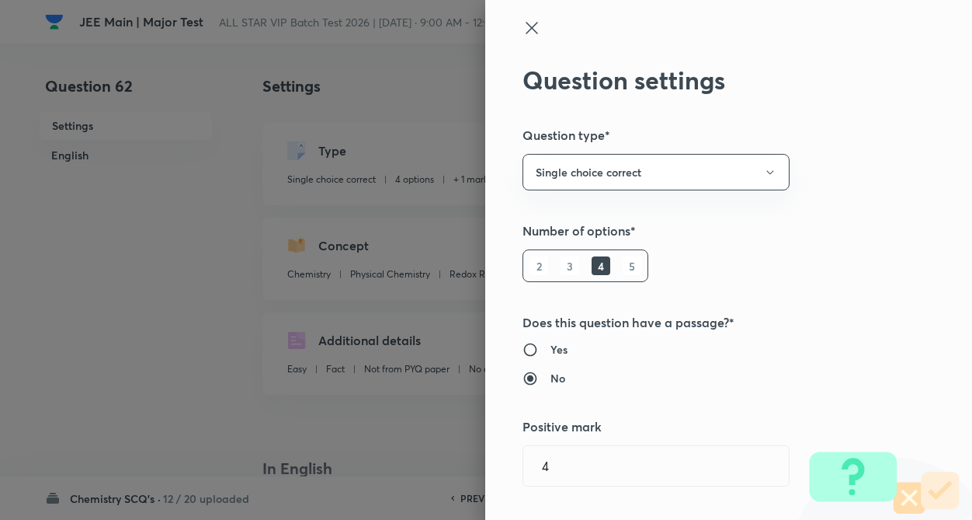
type input "1"
type input "0"
click at [845, 148] on div "Question settings Question type* Single choice correct Number of options* 2 3 4…" at bounding box center [728, 260] width 487 height 520
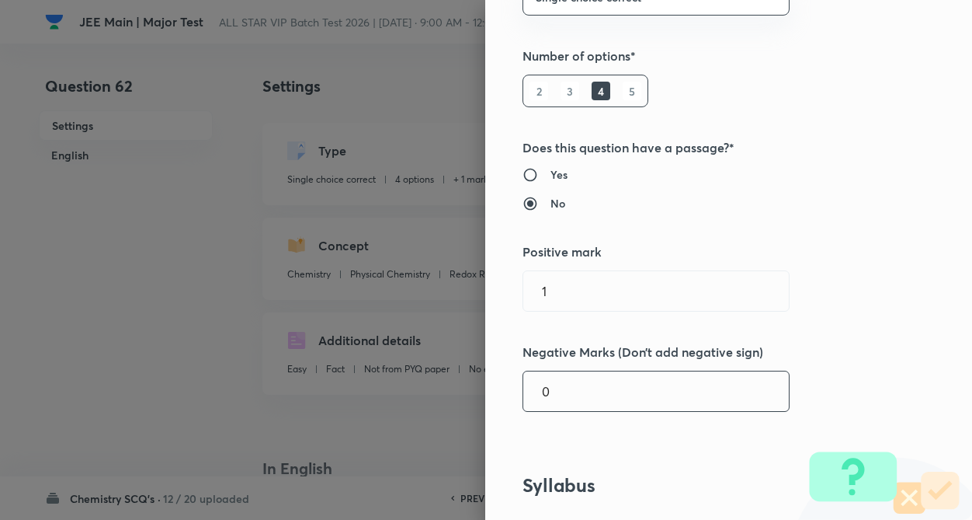
scroll to position [217, 0]
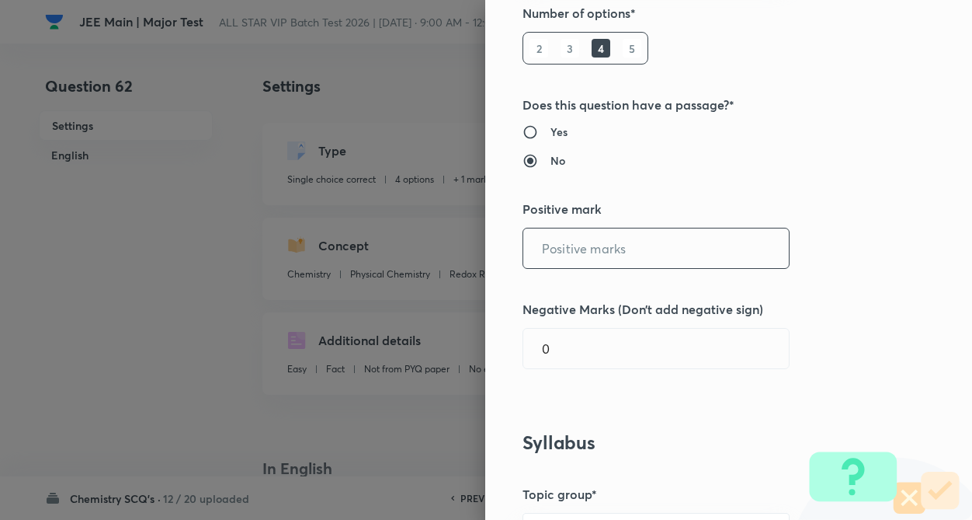
click at [546, 244] on input "text" at bounding box center [656, 248] width 266 height 40
type input "4"
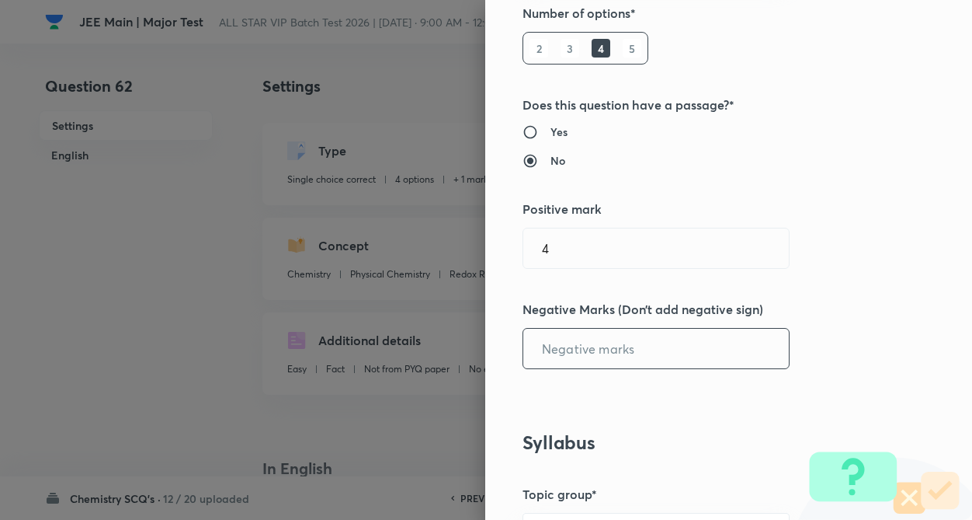
click at [551, 342] on input "text" at bounding box center [656, 348] width 266 height 40
type input "1"
click at [889, 315] on div "Question settings Question type* Single choice correct Number of options* 2 3 4…" at bounding box center [728, 260] width 487 height 520
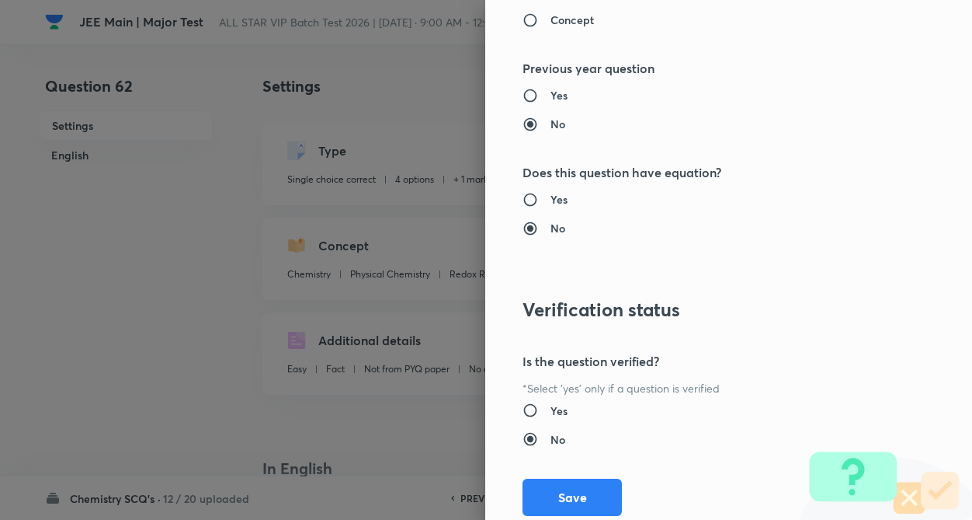
scroll to position [1597, 0]
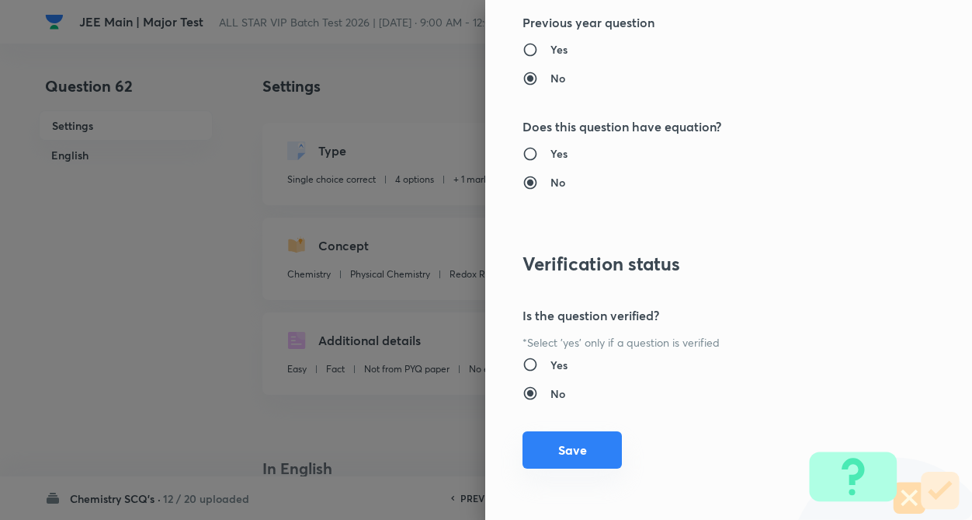
click at [558, 447] on button "Save" at bounding box center [572, 449] width 99 height 37
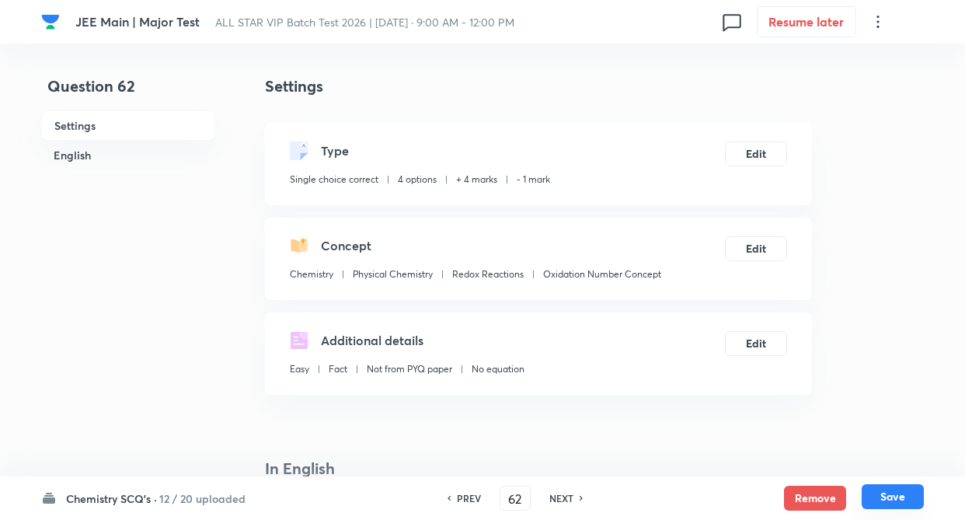
click at [888, 490] on button "Save" at bounding box center [892, 496] width 62 height 25
type input "63"
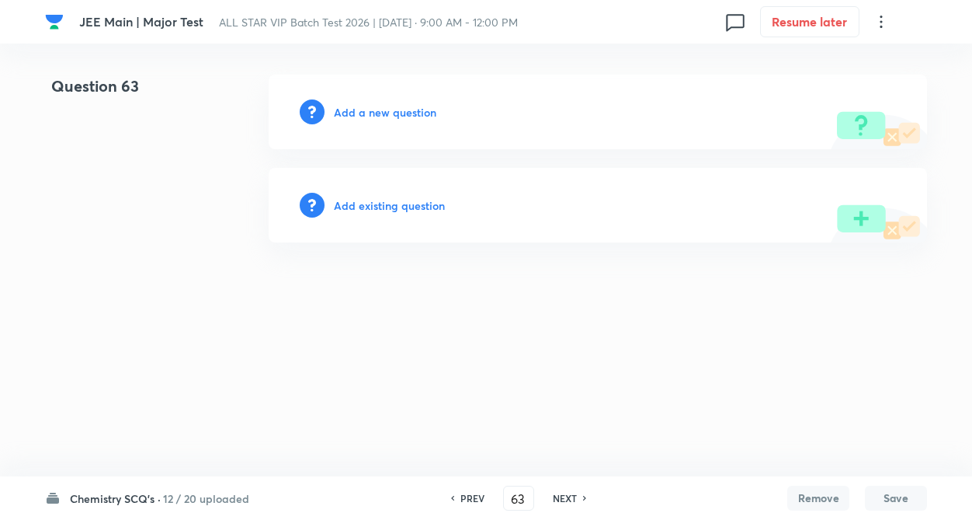
click at [394, 200] on h6 "Add existing question" at bounding box center [389, 205] width 111 height 16
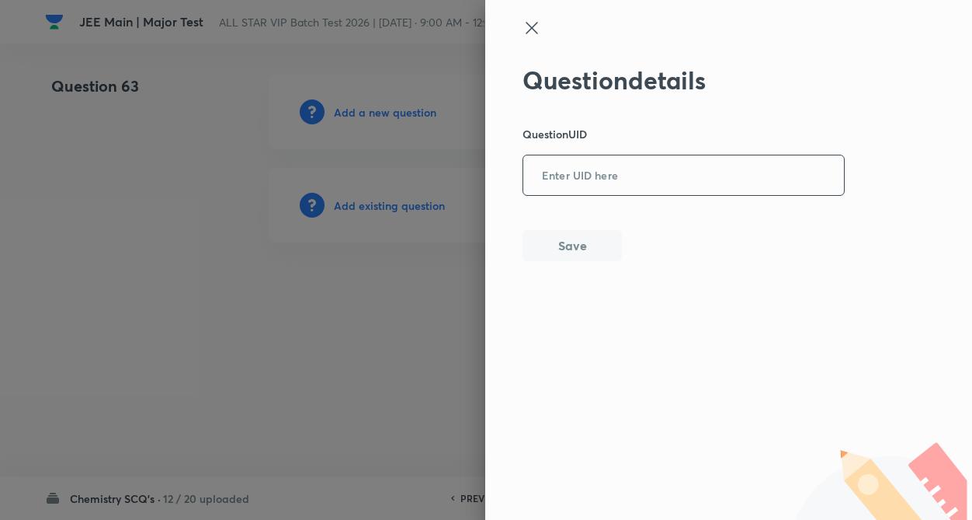
click at [579, 185] on input "text" at bounding box center [683, 176] width 321 height 38
paste input "AY7EB"
type input "AY7EB"
click at [577, 246] on button "Save" at bounding box center [572, 243] width 99 height 31
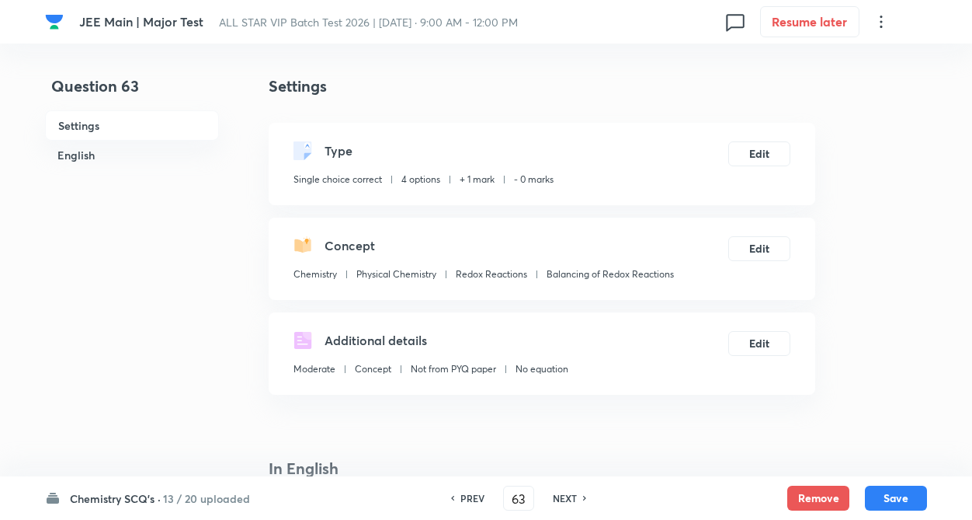
checkbox input "true"
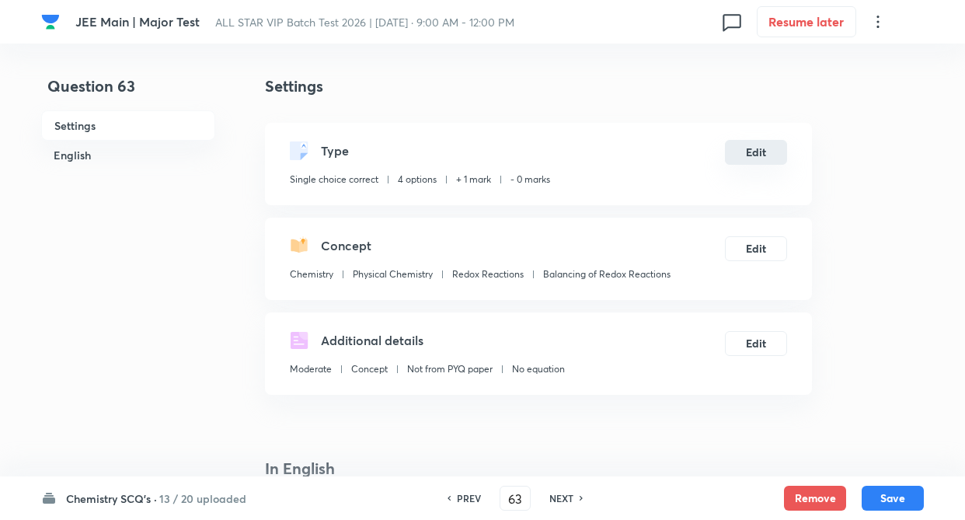
click at [744, 152] on button "Edit" at bounding box center [756, 152] width 62 height 25
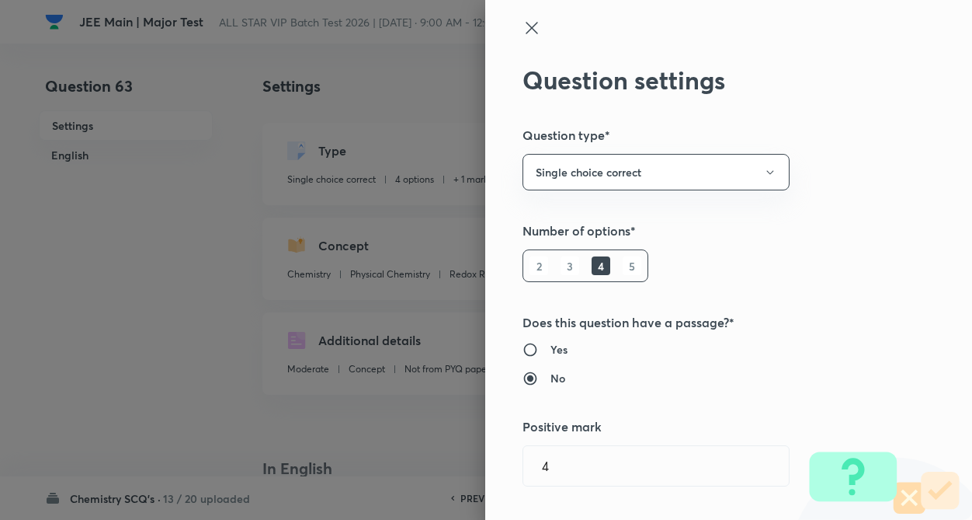
radio input "false"
radio input "true"
radio input "false"
radio input "true"
type input "1"
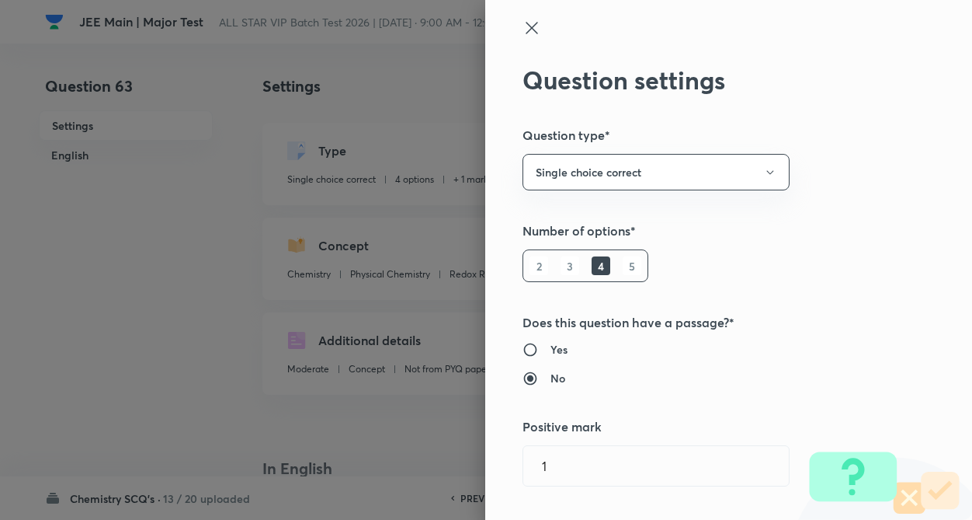
type input "0"
type input "Balancing of Redox Reactions"
click at [834, 169] on div "Question settings Question type* Single choice correct Number of options* 2 3 4…" at bounding box center [728, 260] width 487 height 520
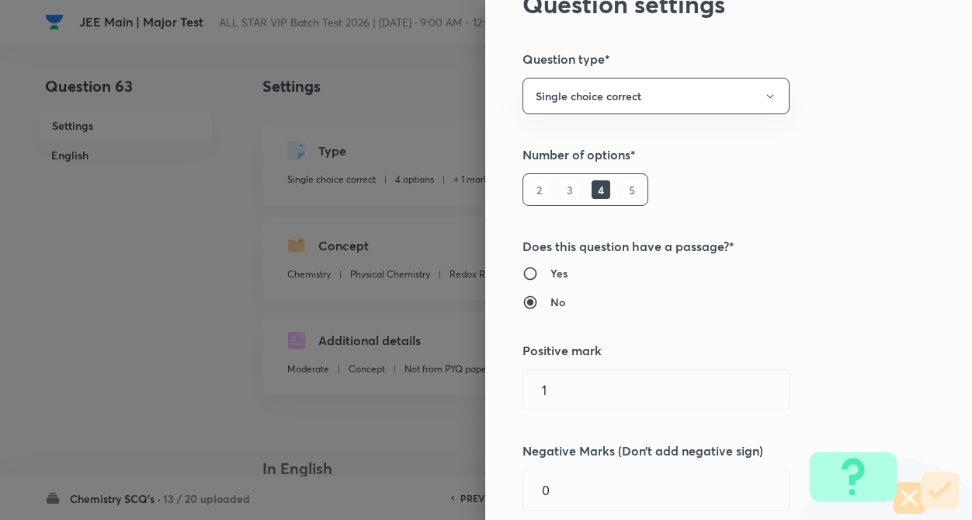
scroll to position [249, 0]
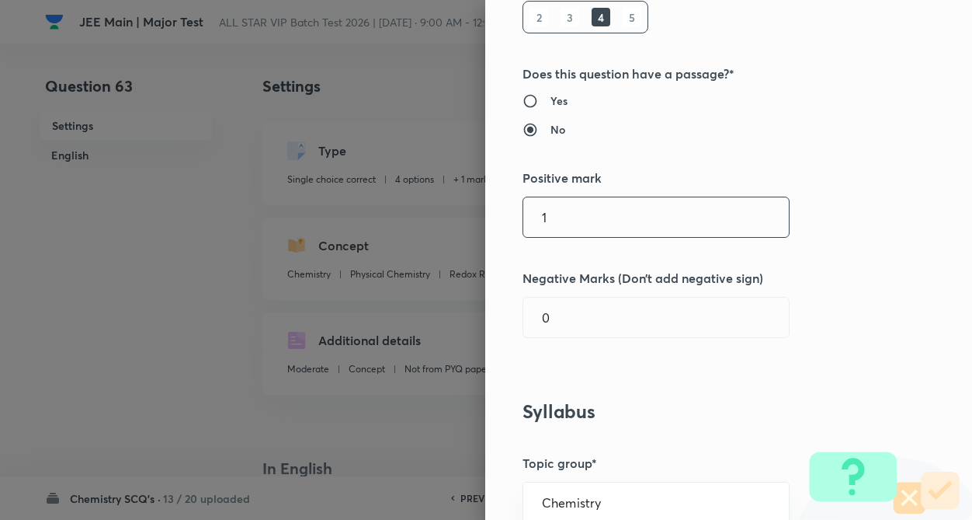
click at [569, 216] on input "1" at bounding box center [656, 217] width 266 height 40
type input "4"
click at [574, 305] on input "text" at bounding box center [656, 317] width 266 height 40
type input "1"
click at [815, 274] on h5 "Negative Marks (Don’t add negative sign)" at bounding box center [703, 278] width 360 height 19
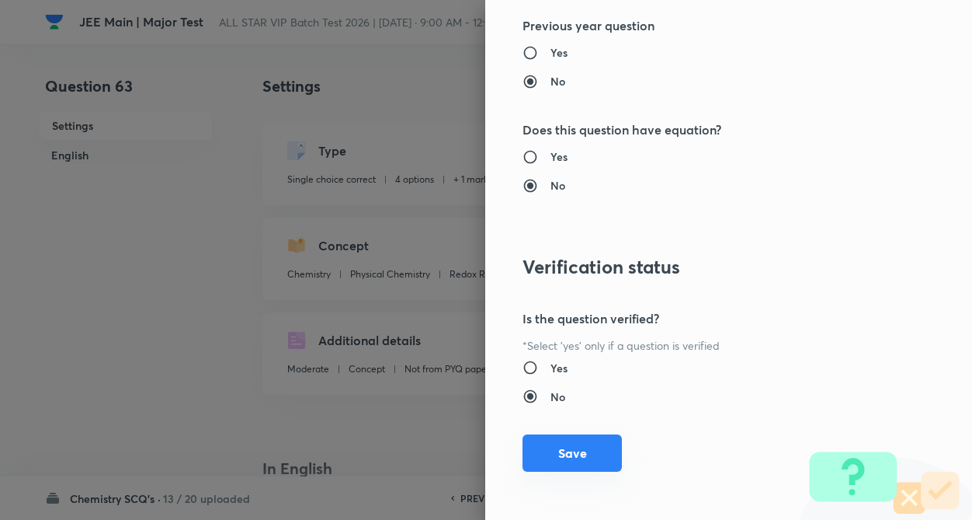
scroll to position [1597, 0]
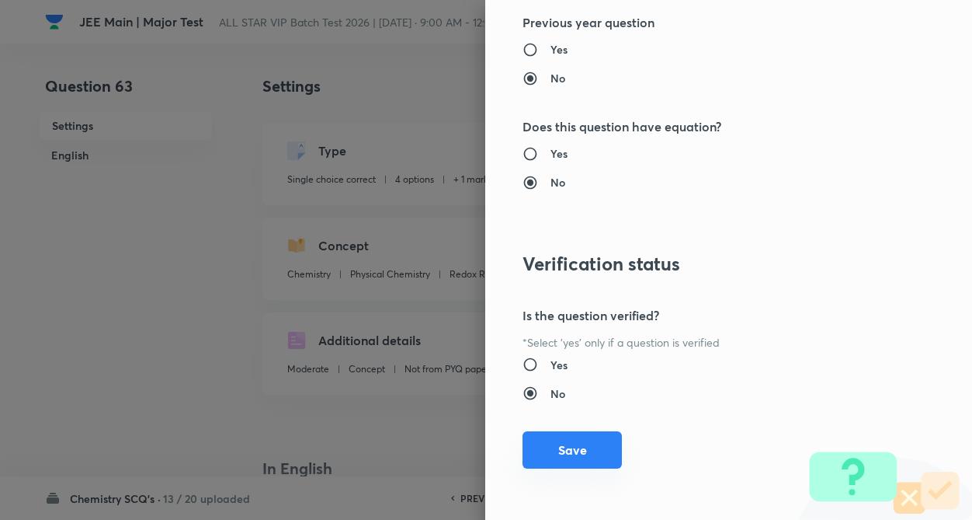
click at [554, 450] on button "Save" at bounding box center [572, 449] width 99 height 37
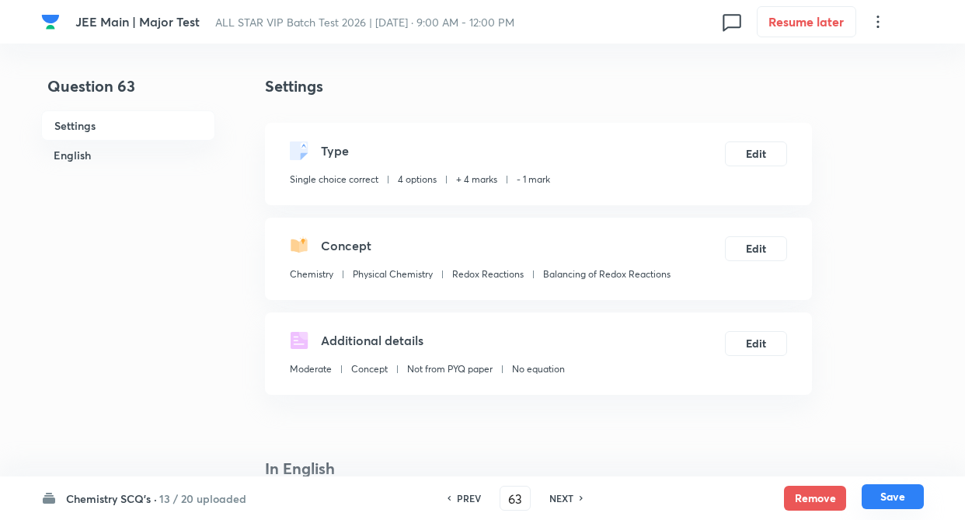
click at [892, 499] on button "Save" at bounding box center [892, 496] width 62 height 25
type input "64"
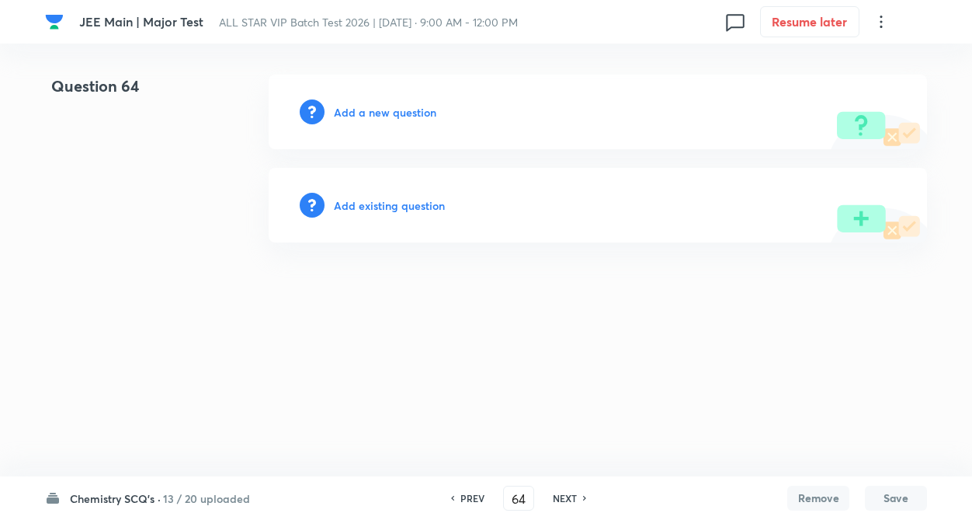
click at [391, 205] on h6 "Add existing question" at bounding box center [389, 205] width 111 height 16
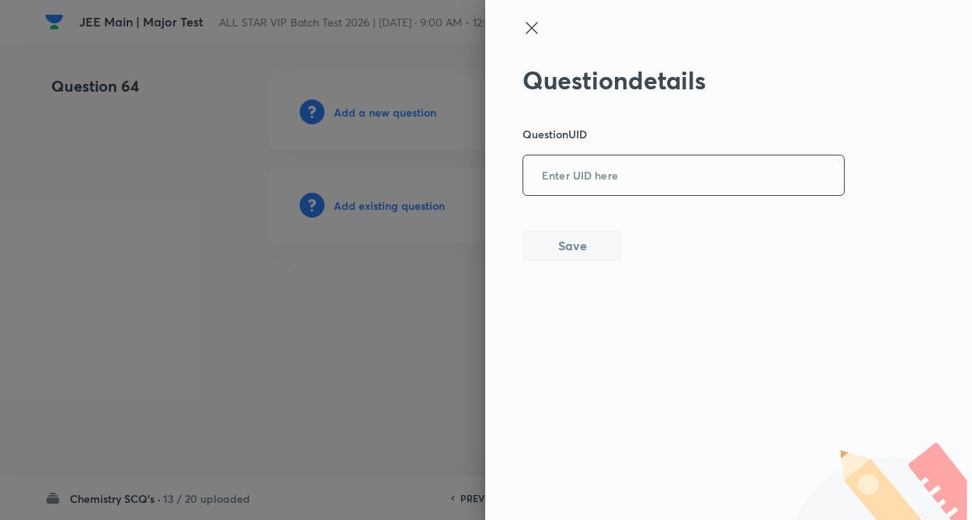
click at [634, 165] on input "text" at bounding box center [683, 176] width 321 height 38
paste input "0TEVT"
type input "0TEVT"
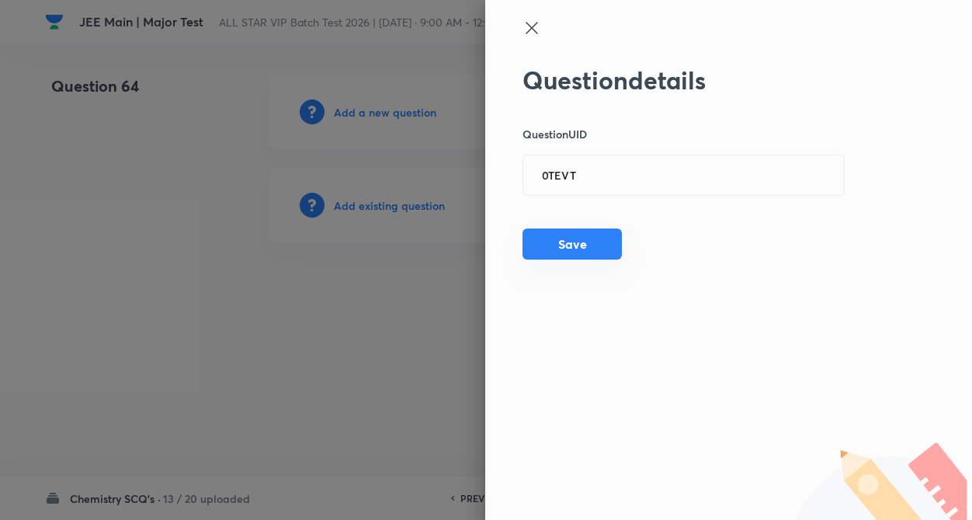
click at [596, 249] on button "Save" at bounding box center [572, 243] width 99 height 31
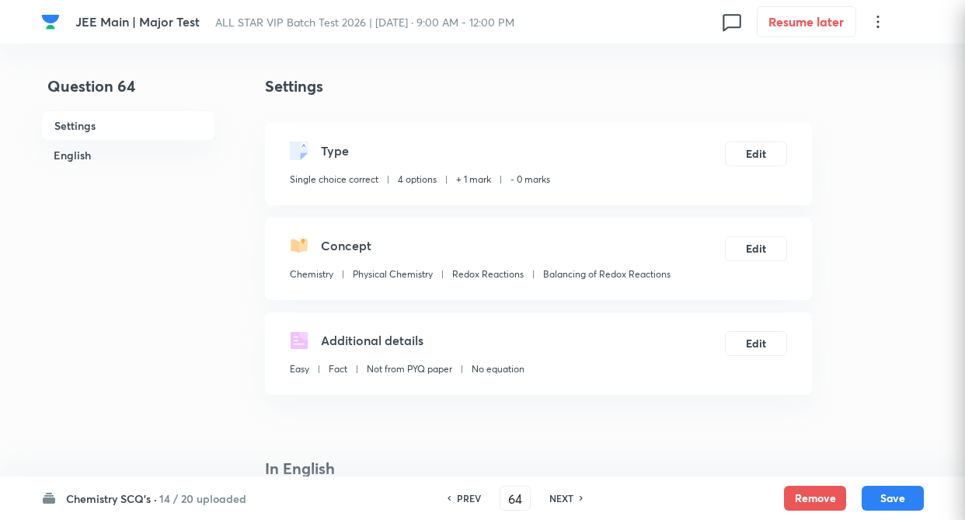
checkbox input "true"
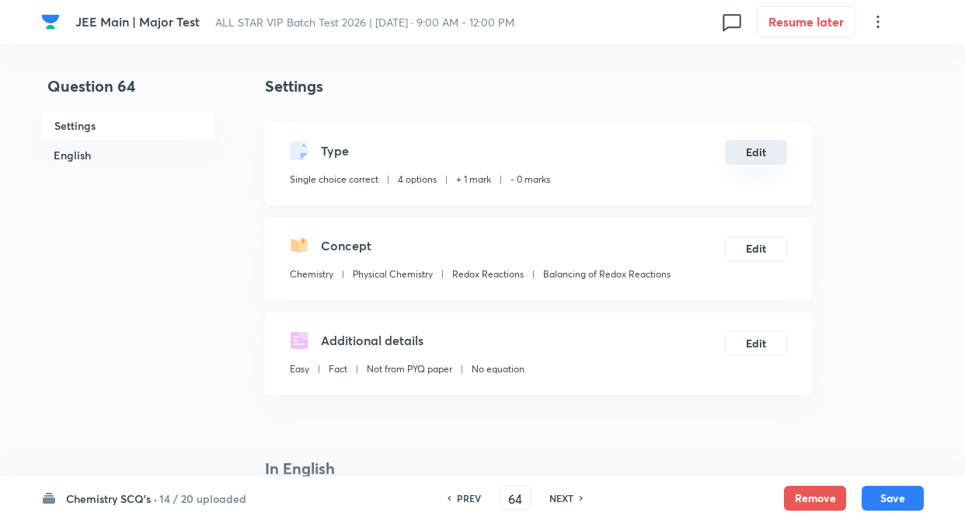
click at [746, 155] on button "Edit" at bounding box center [756, 152] width 62 height 25
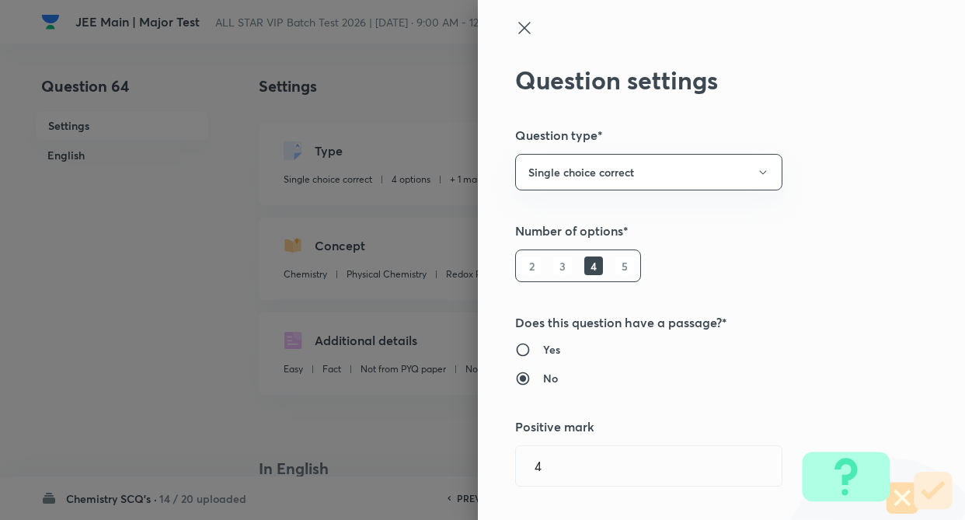
radio input "true"
radio input "false"
radio input "true"
radio input "false"
type input "1"
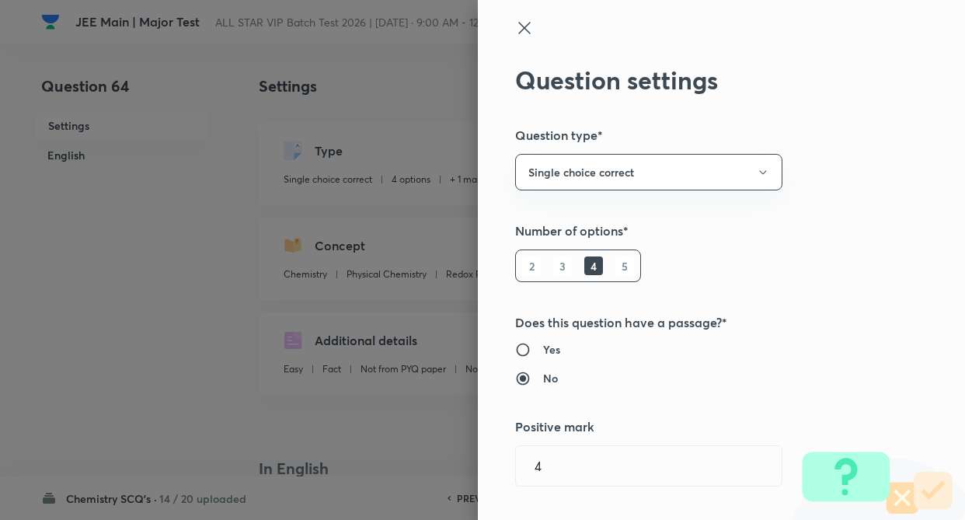
type input "0"
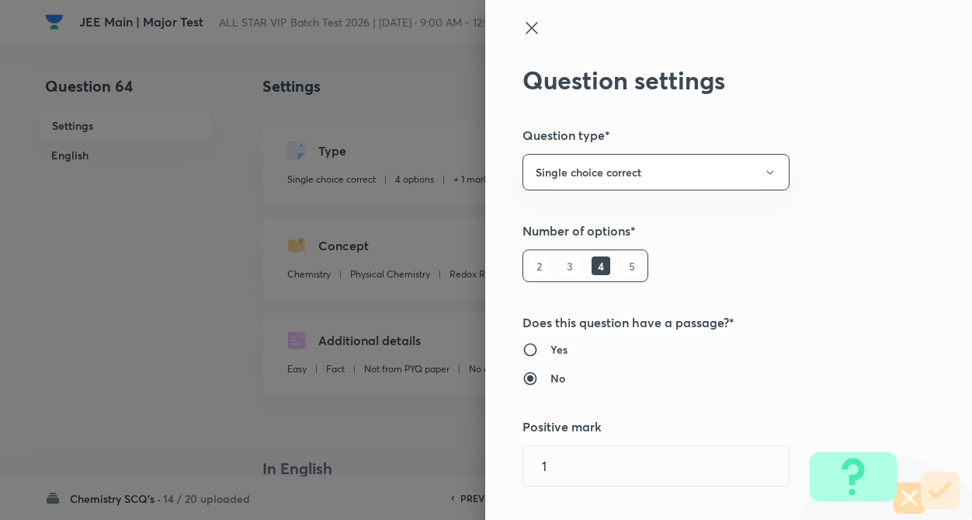
click at [843, 189] on div "Question settings Question type* Single choice correct Number of options* 2 3 4…" at bounding box center [728, 260] width 487 height 520
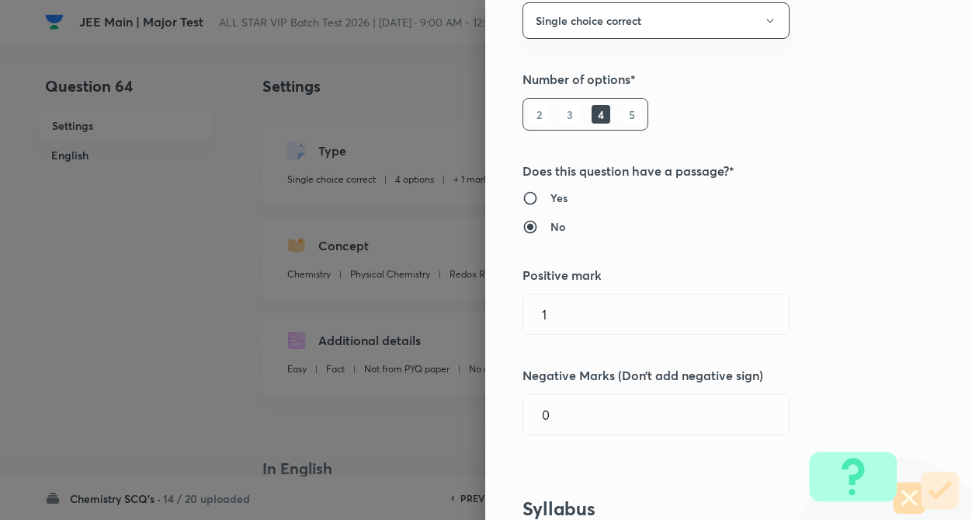
scroll to position [280, 0]
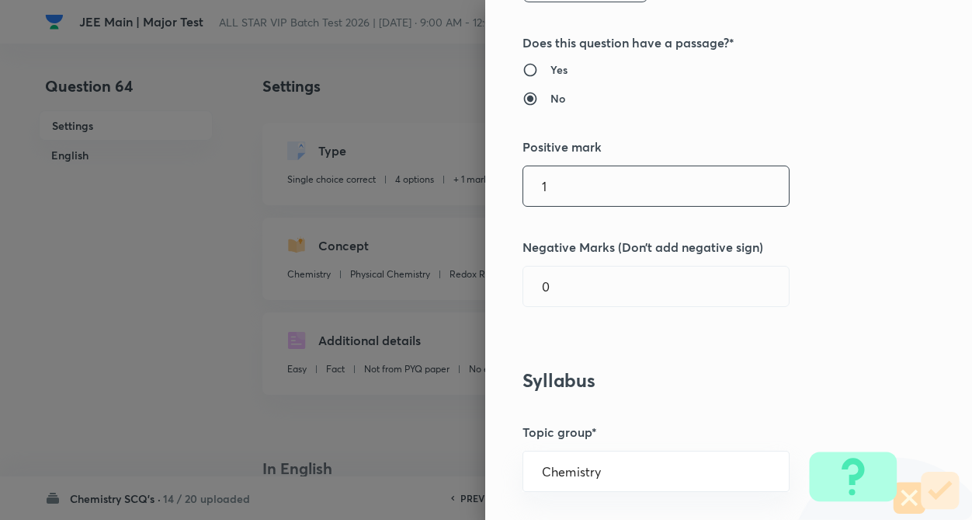
click at [567, 196] on input "1" at bounding box center [656, 186] width 266 height 40
type input "4"
click at [561, 305] on input "0" at bounding box center [656, 286] width 266 height 40
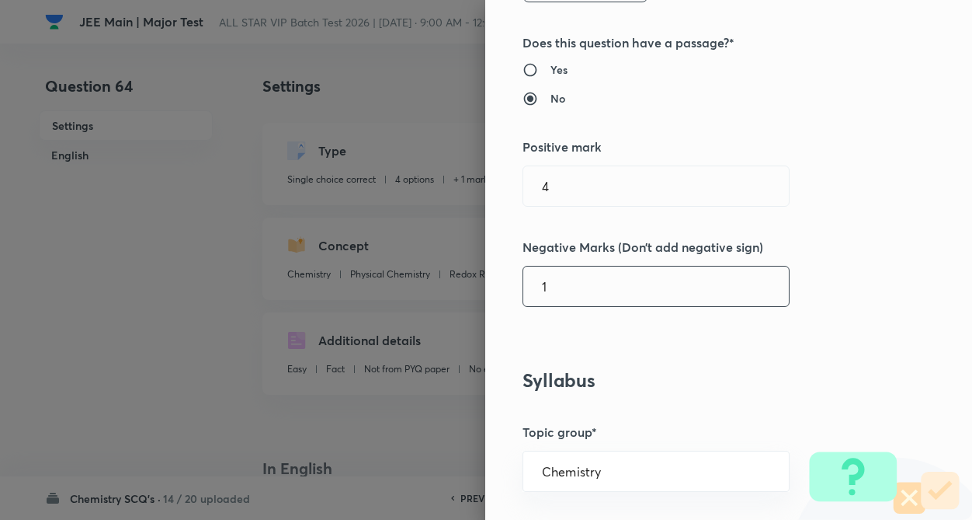
type input "1"
click at [728, 342] on div "Question settings Question type* Single choice correct Number of options* 2 3 4…" at bounding box center [728, 260] width 487 height 520
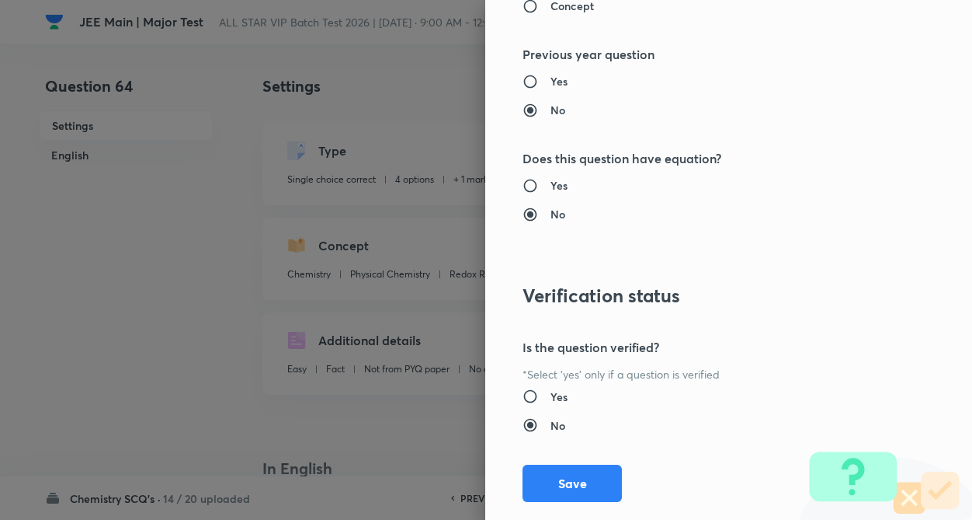
scroll to position [1597, 0]
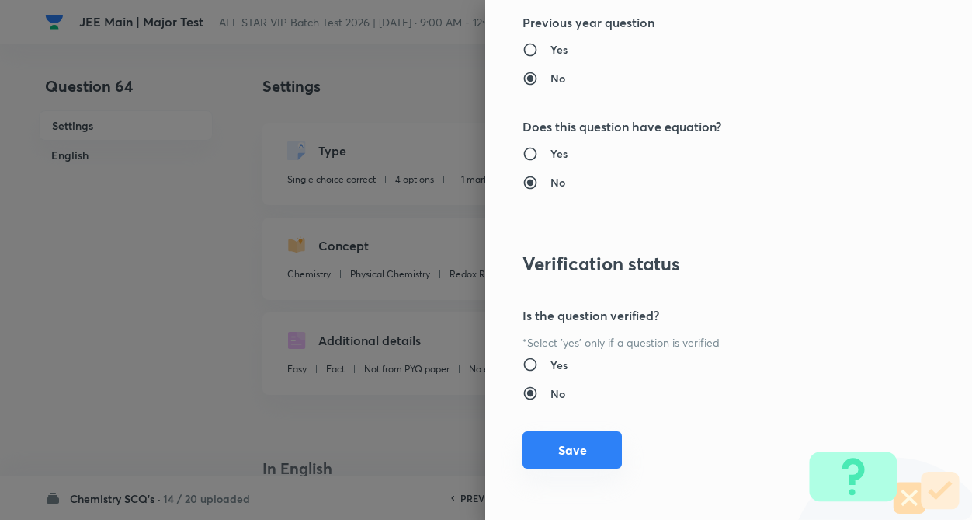
click at [554, 436] on button "Save" at bounding box center [572, 449] width 99 height 37
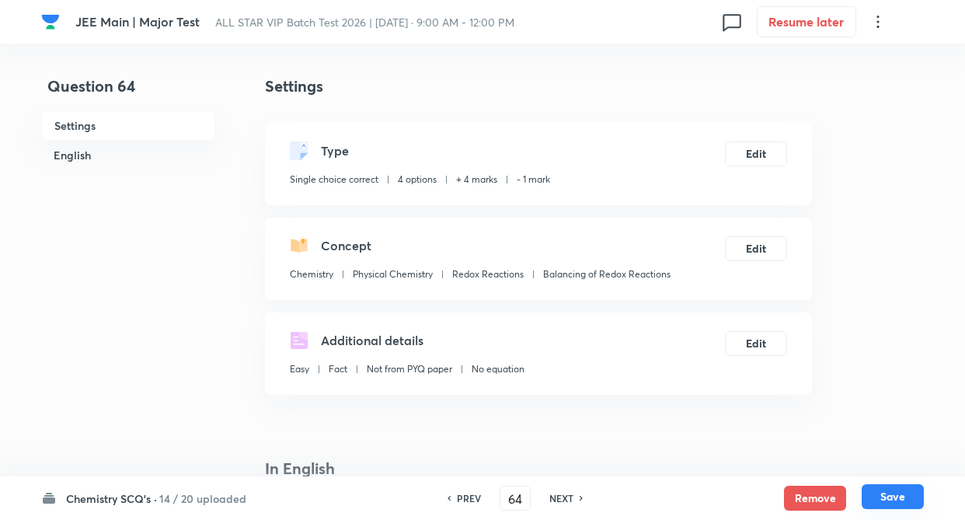
click at [905, 496] on button "Save" at bounding box center [892, 496] width 62 height 25
type input "65"
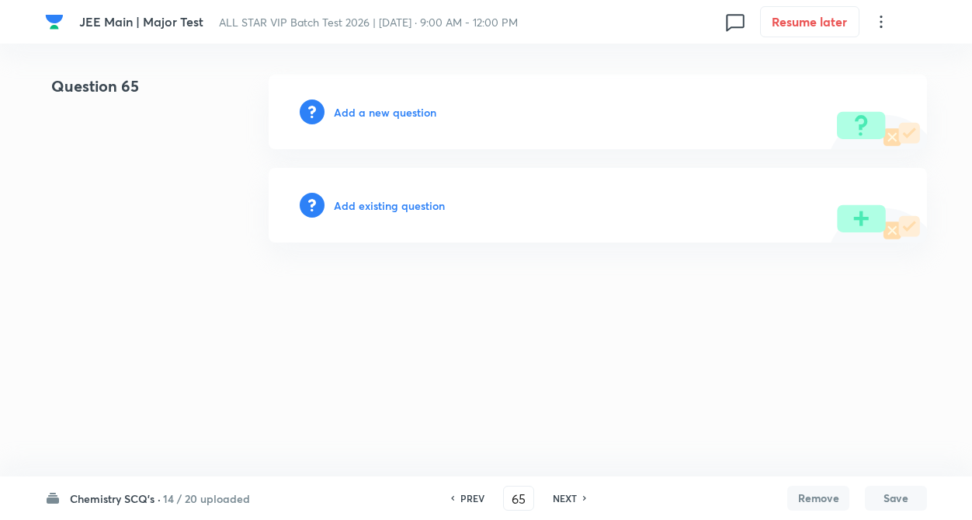
click at [176, 290] on html "JEE Main | Major Test ALL STAR VIP Batch Test 2026 | Sep 14, 2025 · 9:00 AM - 1…" at bounding box center [486, 158] width 972 height 317
click at [392, 203] on h6 "Add existing question" at bounding box center [389, 205] width 111 height 16
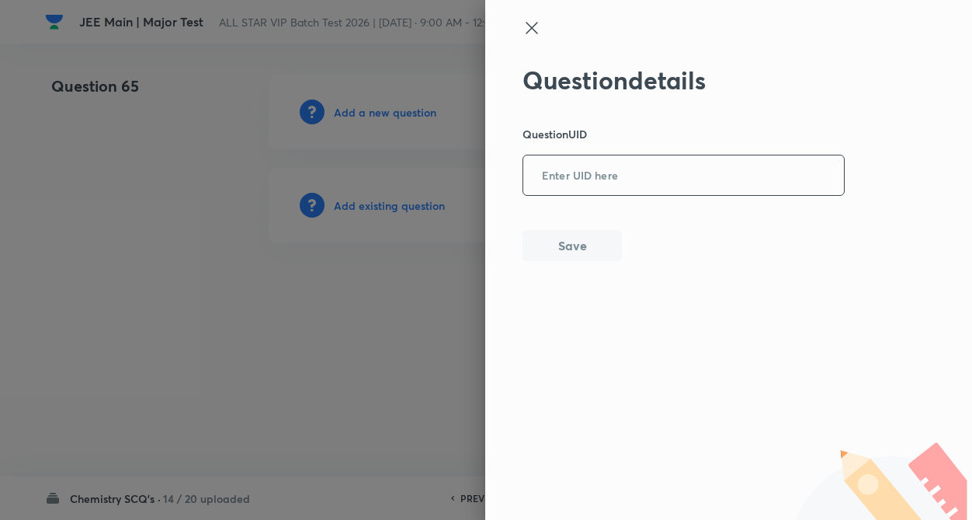
click at [564, 165] on input "text" at bounding box center [683, 176] width 321 height 38
paste input "IIFNS"
type input "IIFNS"
click at [570, 235] on button "Save" at bounding box center [572, 243] width 99 height 31
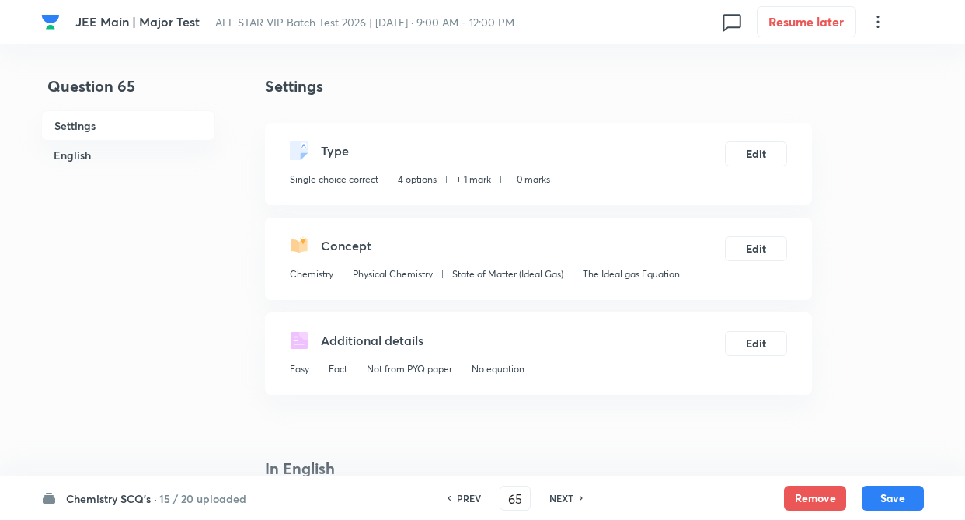
checkbox input "true"
click at [752, 146] on button "Edit" at bounding box center [756, 152] width 62 height 25
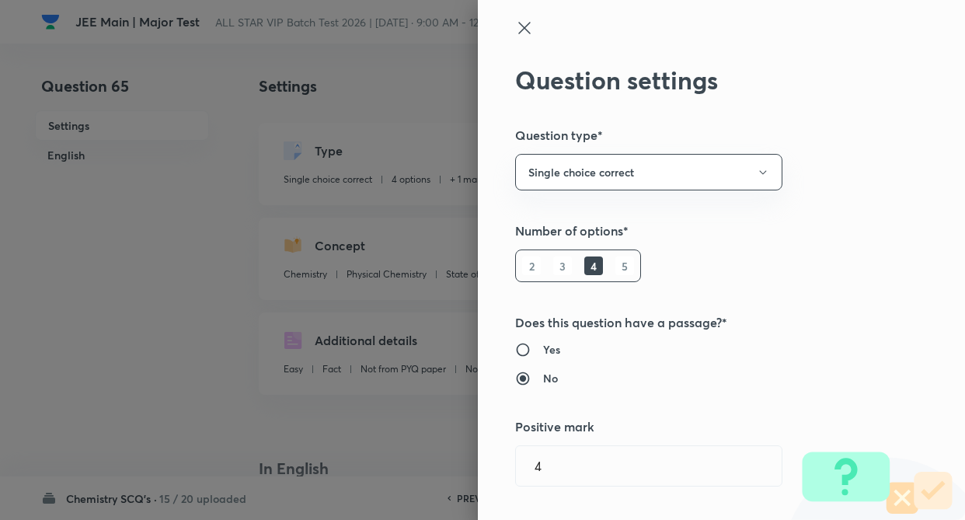
type input "1"
type input "0"
type input "State of Matter (Ideal Gas)"
type input "The Ideal gas Equation"
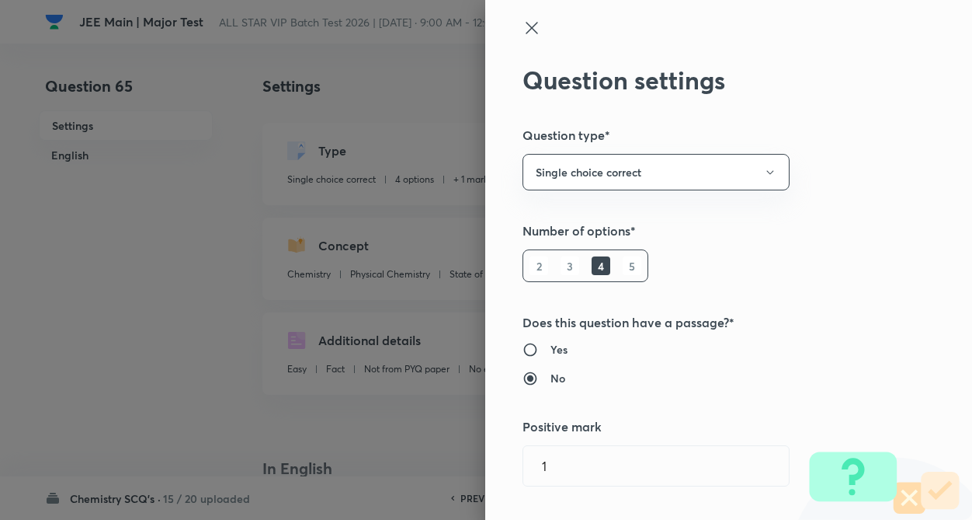
click at [860, 146] on div "Question settings Question type* Single choice correct Number of options* 2 3 4…" at bounding box center [728, 260] width 487 height 520
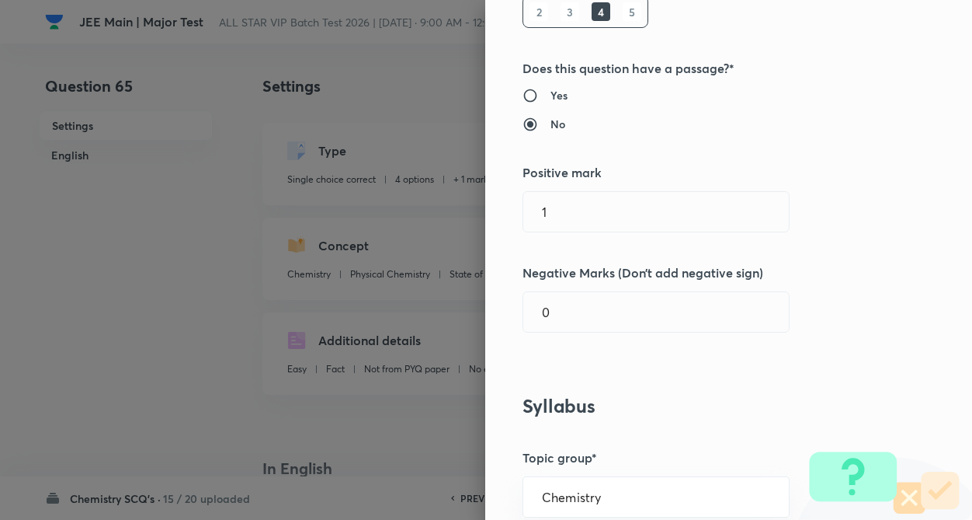
scroll to position [280, 0]
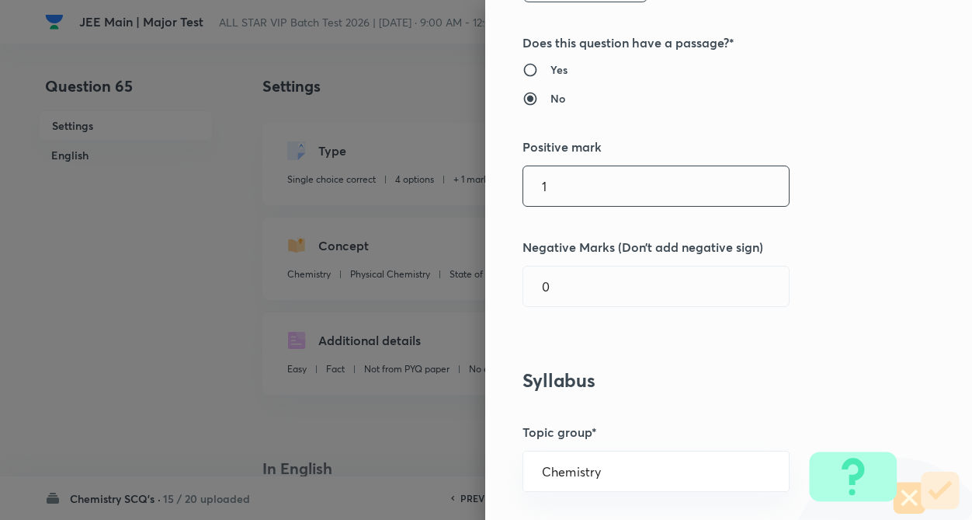
click at [585, 188] on input "1" at bounding box center [656, 186] width 266 height 40
type input "4"
click at [582, 273] on input "text" at bounding box center [656, 286] width 266 height 40
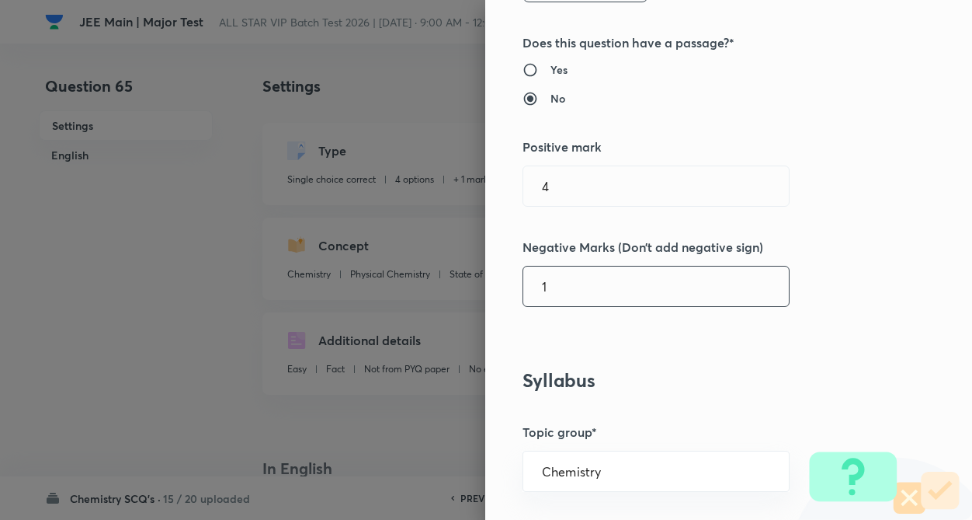
type input "1"
click at [796, 363] on div "Question settings Question type* Single choice correct Number of options* 2 3 4…" at bounding box center [728, 260] width 487 height 520
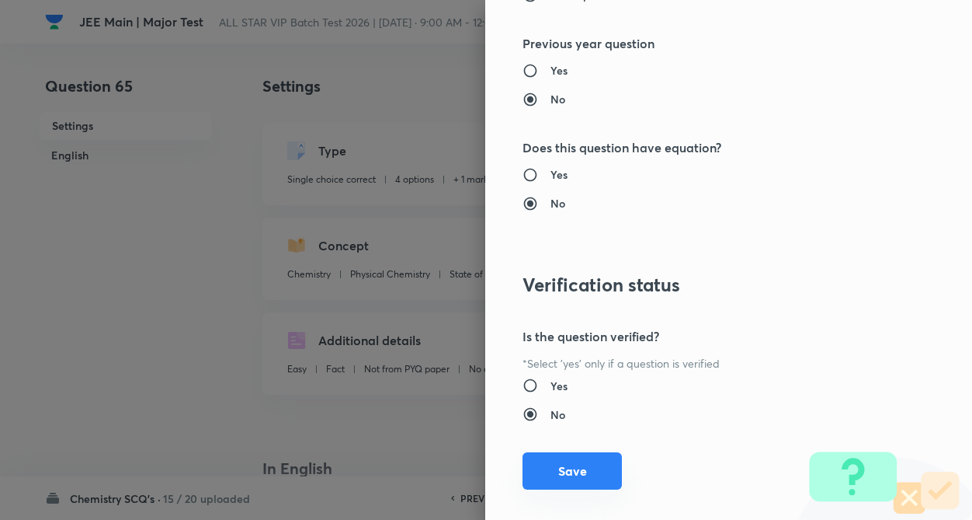
scroll to position [1597, 0]
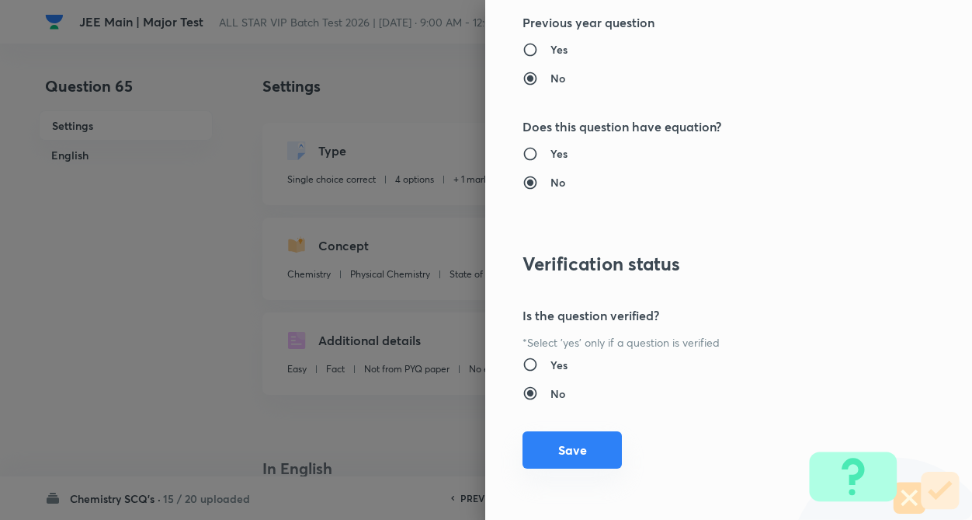
click at [554, 450] on button "Save" at bounding box center [572, 449] width 99 height 37
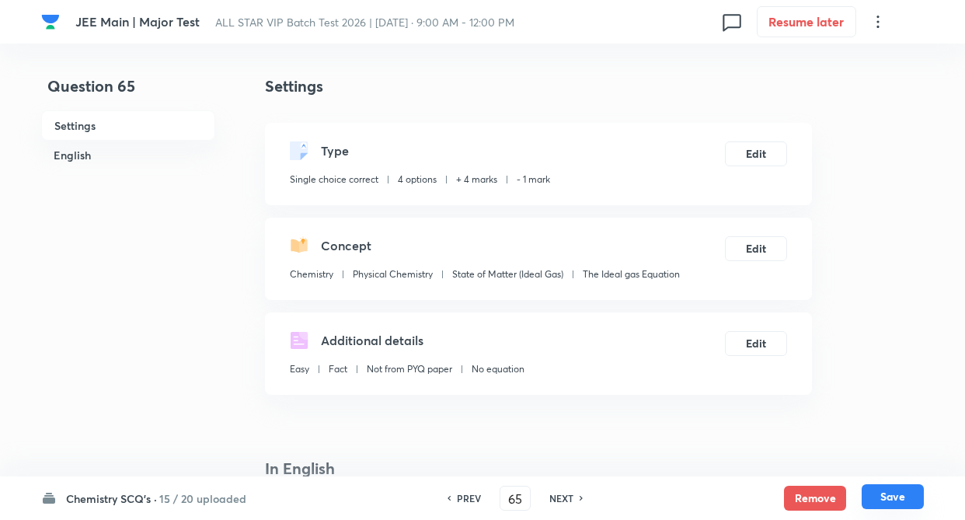
click at [876, 492] on button "Save" at bounding box center [892, 496] width 62 height 25
type input "66"
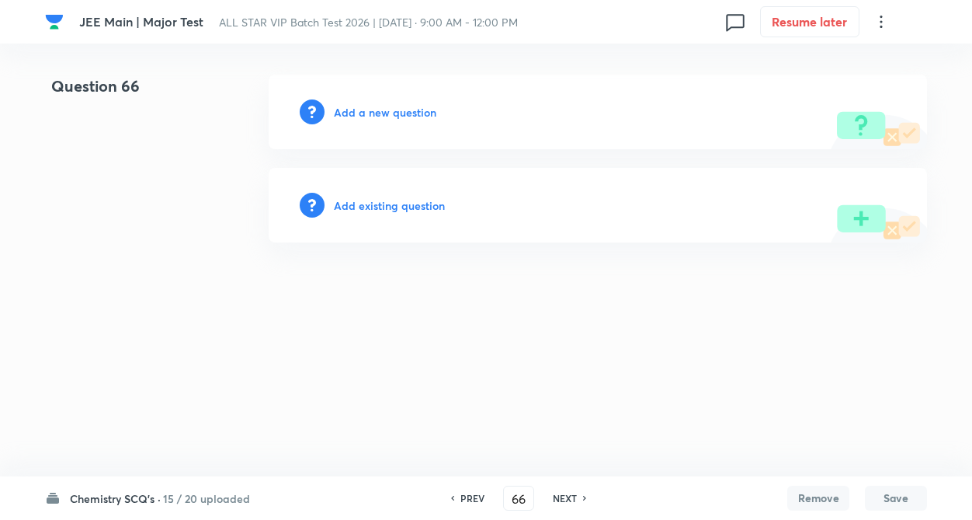
click at [354, 210] on h6 "Add existing question" at bounding box center [389, 205] width 111 height 16
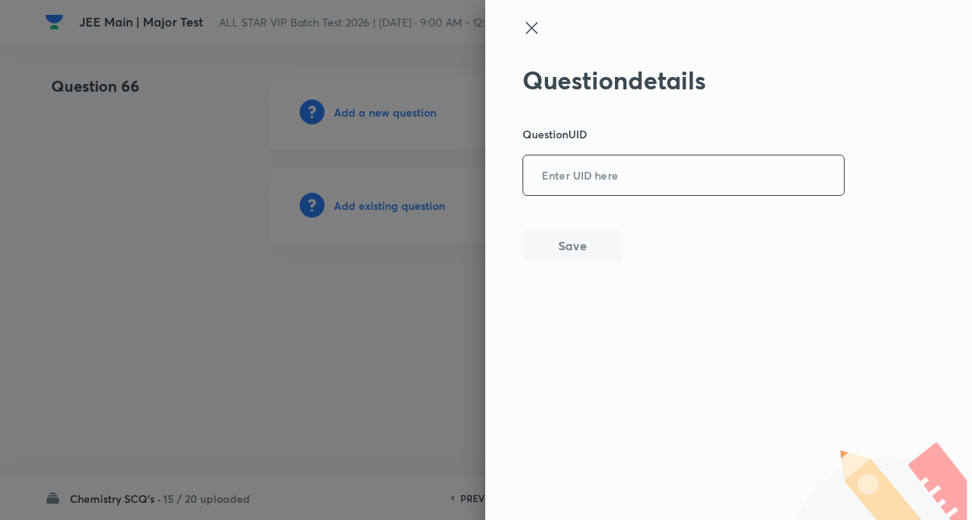
click at [571, 176] on input "text" at bounding box center [683, 176] width 321 height 38
paste input "5BRR8"
type input "5BRR8"
click at [577, 245] on button "Save" at bounding box center [572, 243] width 99 height 31
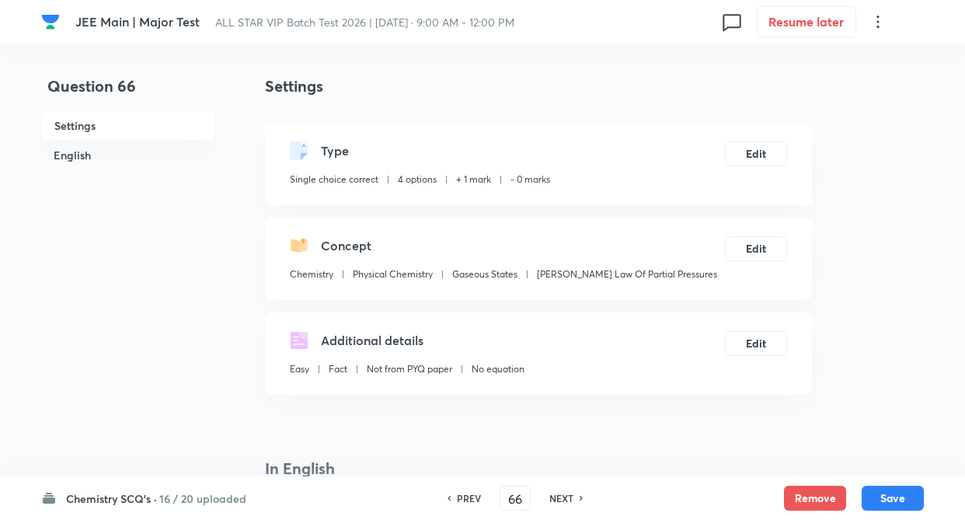
checkbox input "true"
click at [752, 150] on button "Edit" at bounding box center [756, 152] width 62 height 25
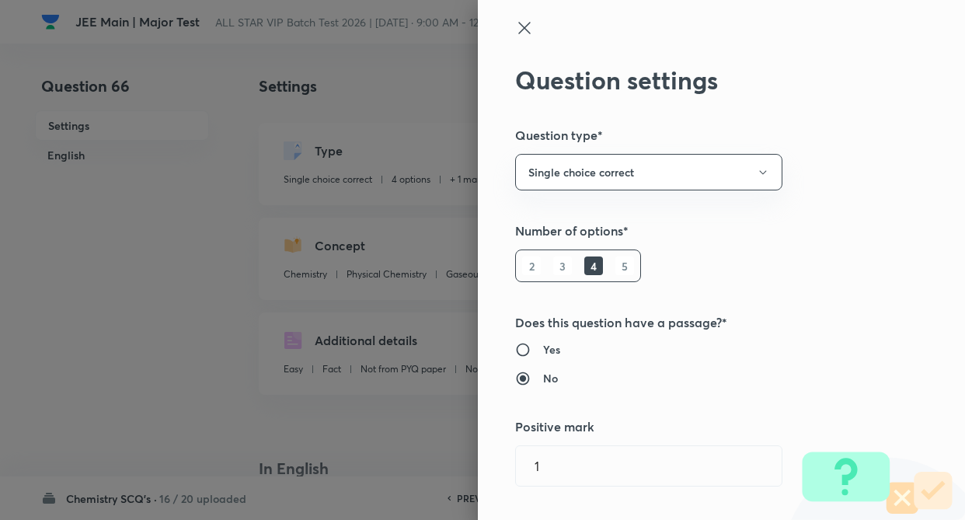
type input "1"
type input "0"
type input "Gaseous States"
type input "Dalton’s Law Of Partial Pressures"
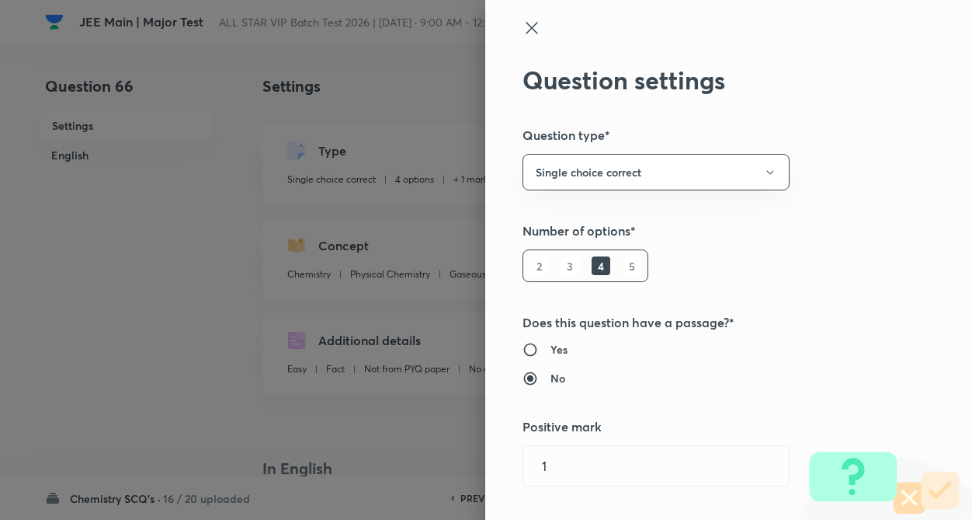
click at [825, 156] on div "Question settings Question type* Single choice correct Number of options* 2 3 4…" at bounding box center [728, 260] width 487 height 520
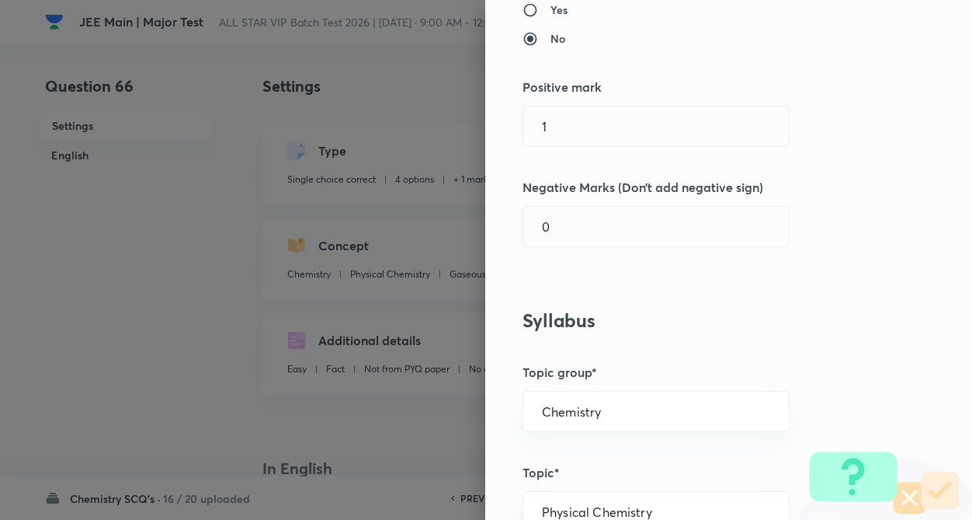
scroll to position [342, 0]
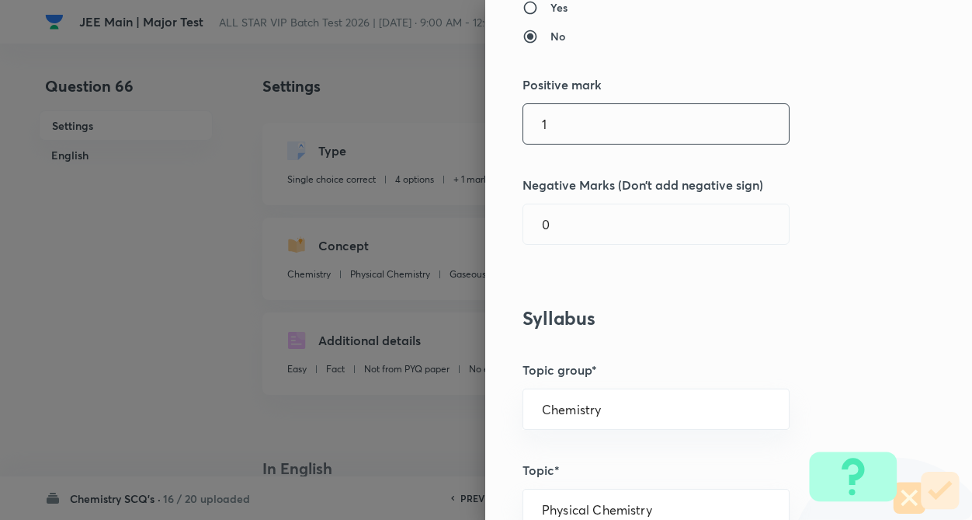
click at [563, 116] on input "1" at bounding box center [656, 124] width 266 height 40
type input "4"
click at [548, 217] on input "0" at bounding box center [656, 224] width 266 height 40
type input "1"
click at [724, 300] on div "Question settings Question type* Single choice correct Number of options* 2 3 4…" at bounding box center [728, 260] width 487 height 520
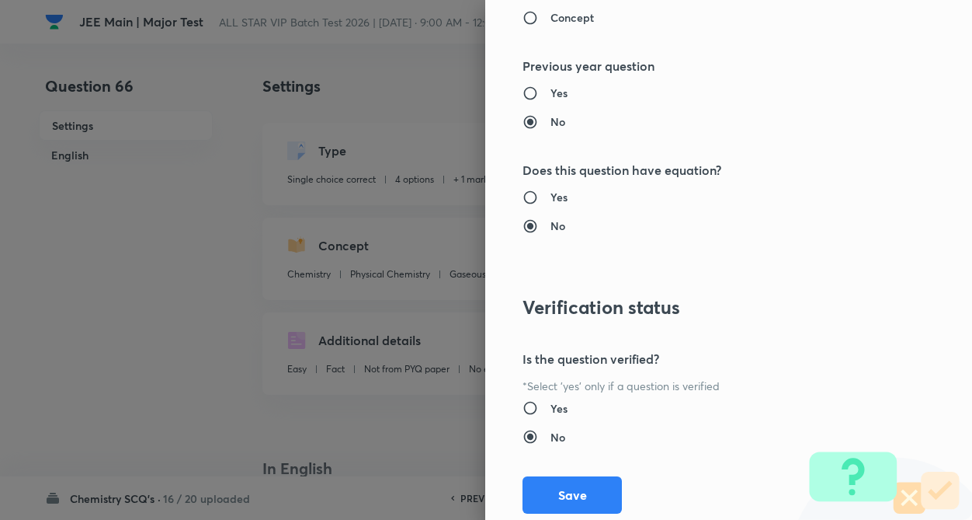
scroll to position [1597, 0]
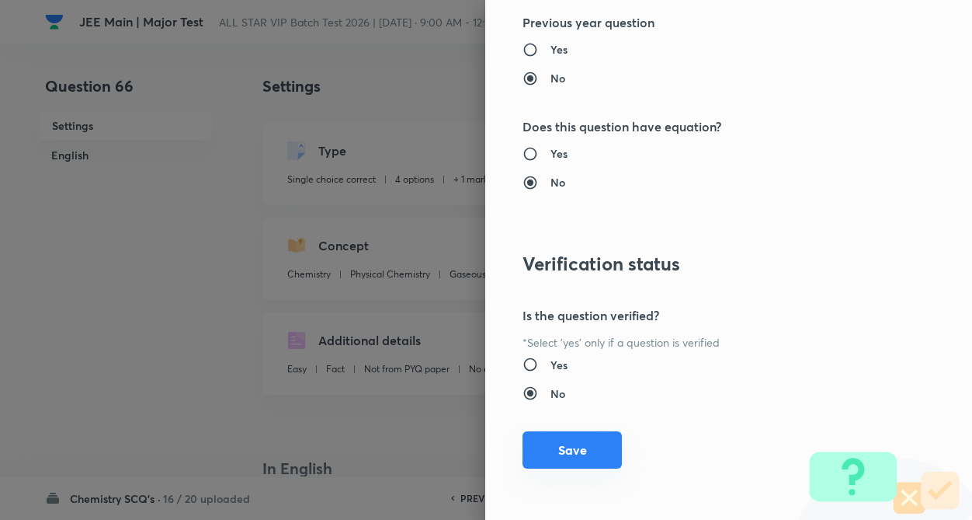
click at [544, 450] on button "Save" at bounding box center [572, 449] width 99 height 37
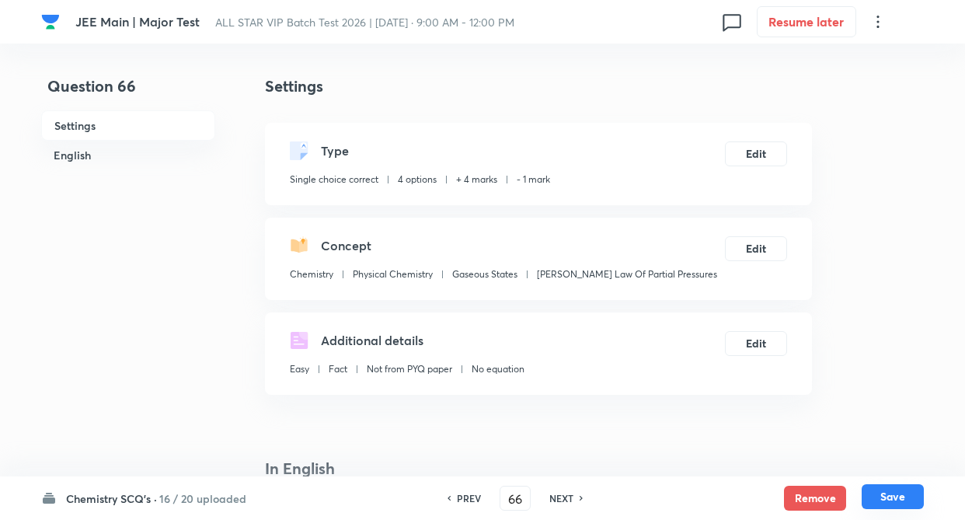
click at [893, 495] on button "Save" at bounding box center [892, 496] width 62 height 25
type input "67"
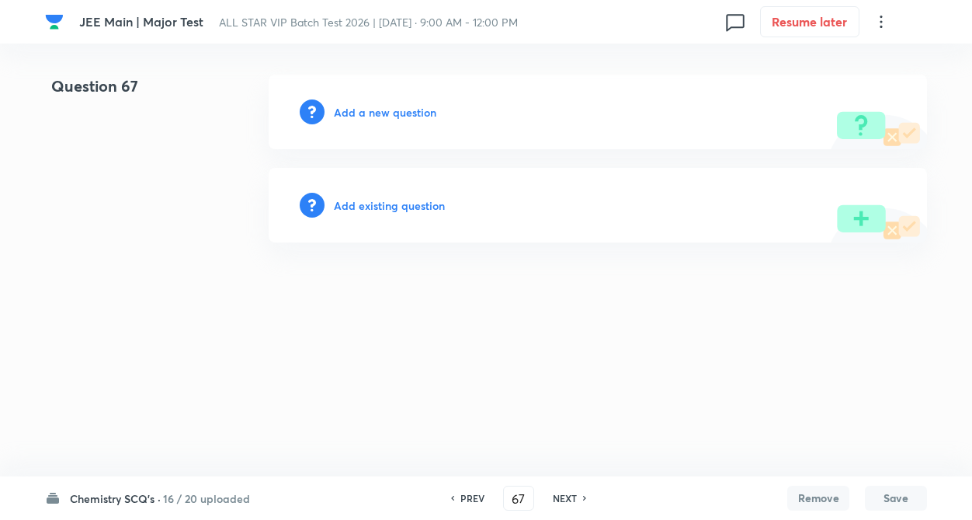
click at [364, 198] on h6 "Add existing question" at bounding box center [389, 205] width 111 height 16
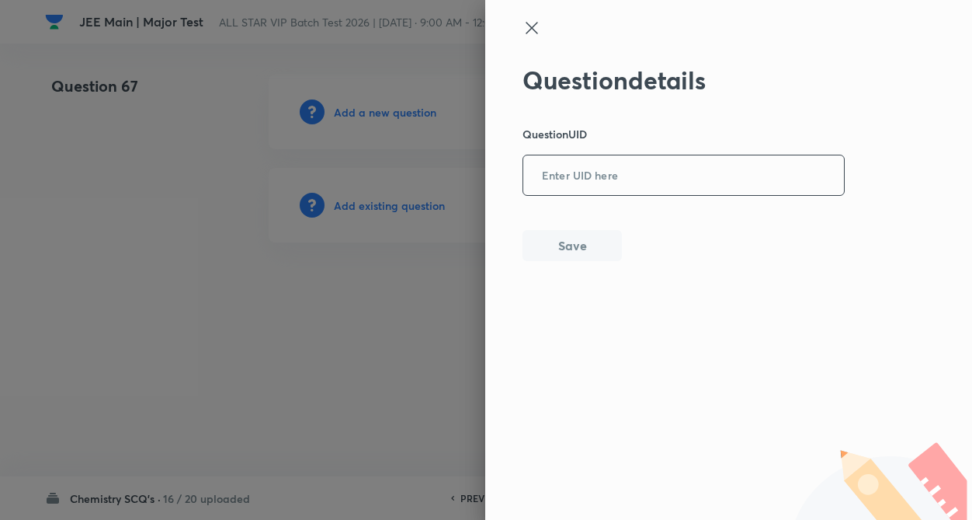
click at [602, 182] on input "text" at bounding box center [683, 176] width 321 height 38
paste input "AZ94I"
type input "AZ94I"
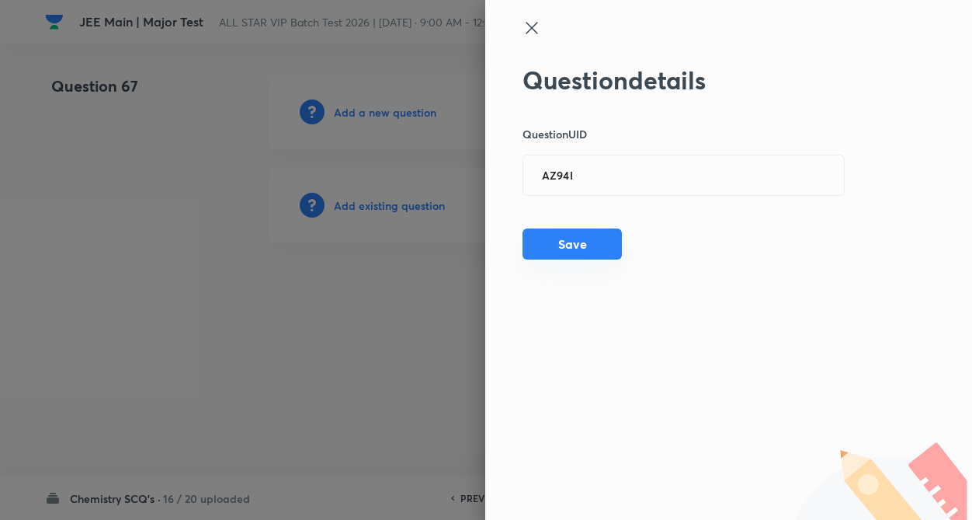
click at [579, 245] on button "Save" at bounding box center [572, 243] width 99 height 31
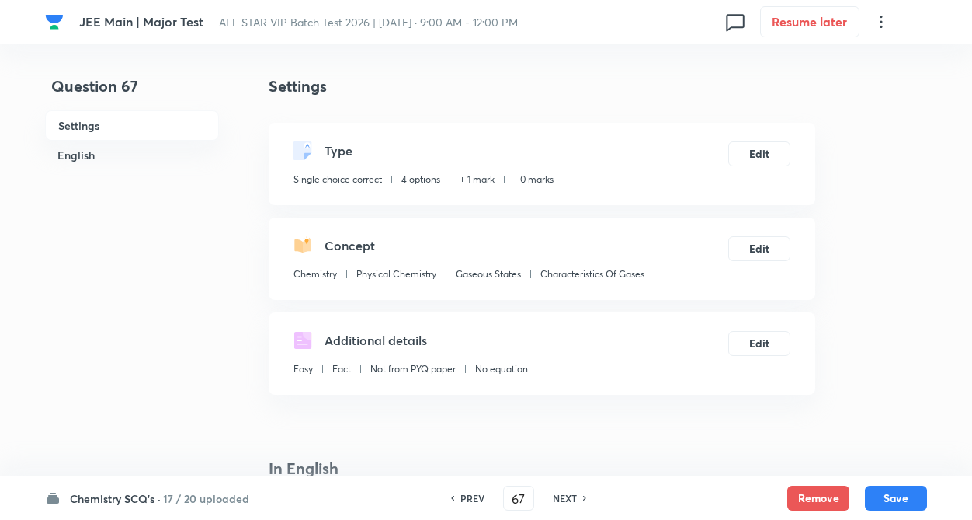
checkbox input "true"
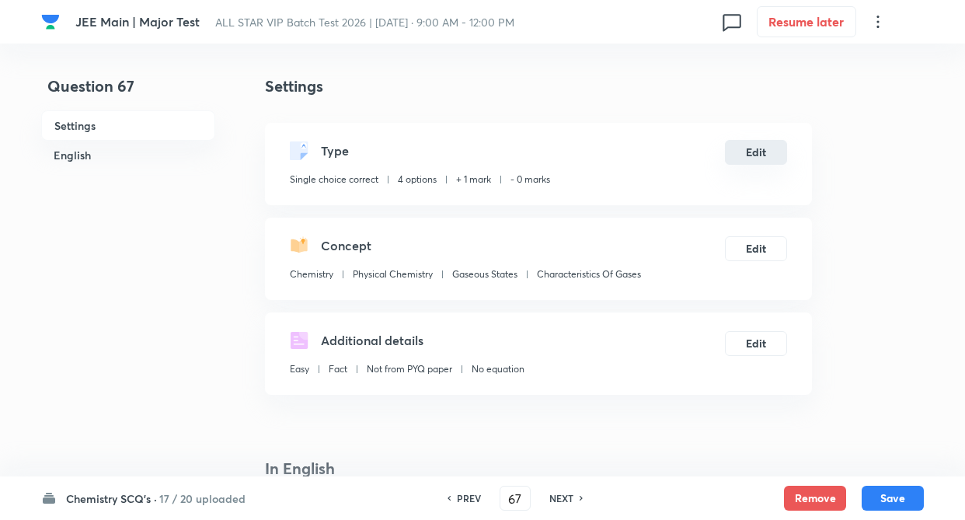
click at [749, 161] on button "Edit" at bounding box center [756, 152] width 62 height 25
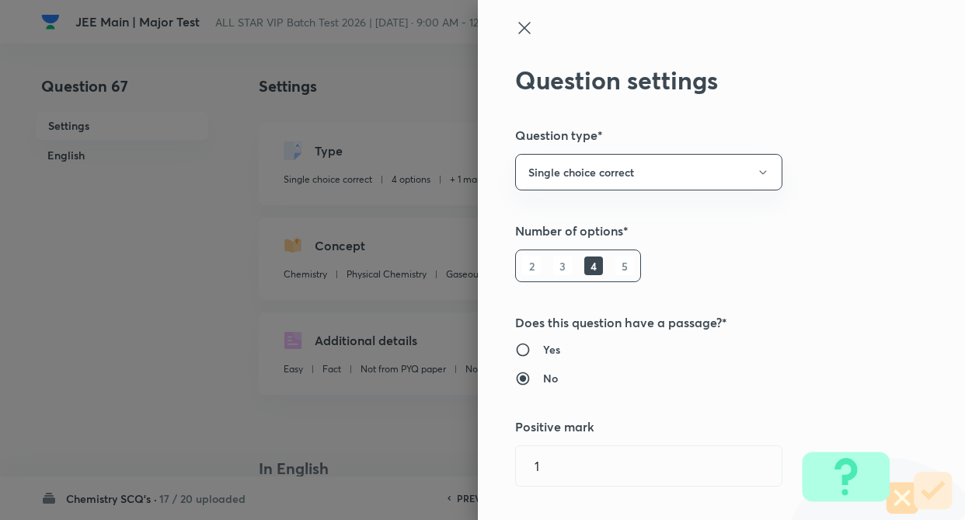
type input "1"
type input "0"
type input "Characteristics Of Gases"
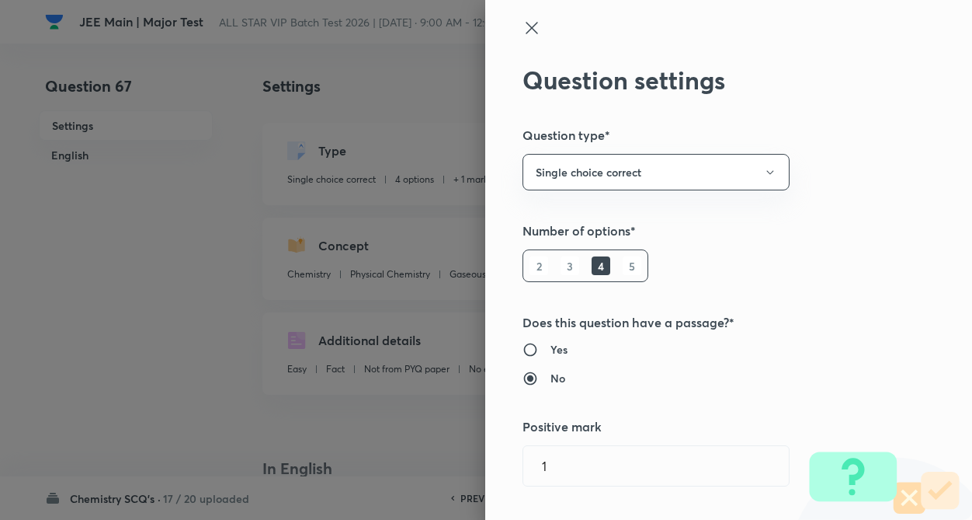
click at [842, 176] on div "Question settings Question type* Single choice correct Number of options* 2 3 4…" at bounding box center [728, 260] width 487 height 520
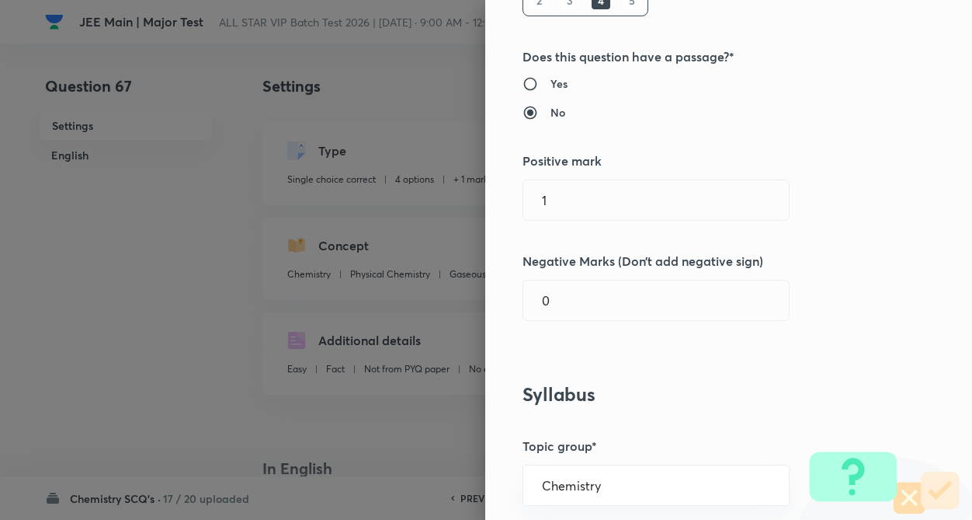
scroll to position [280, 0]
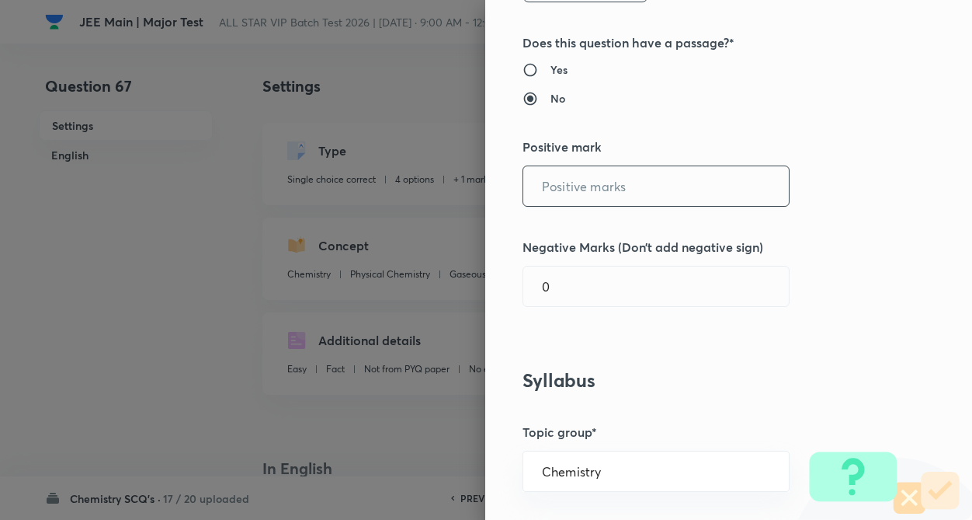
click at [564, 179] on input "text" at bounding box center [656, 186] width 266 height 40
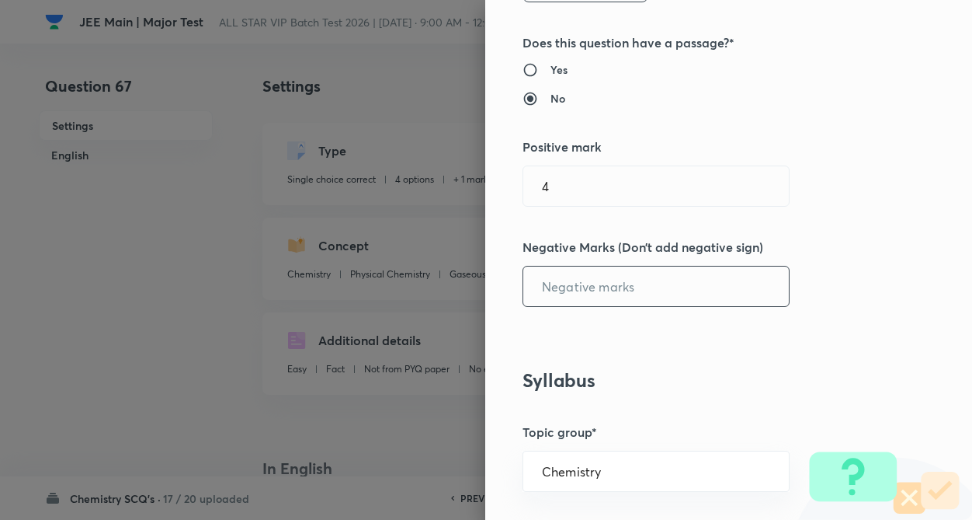
click at [564, 283] on input "text" at bounding box center [656, 286] width 266 height 40
click at [748, 361] on div "Question settings Question type* Single choice correct Number of options* 2 3 4…" at bounding box center [728, 260] width 487 height 520
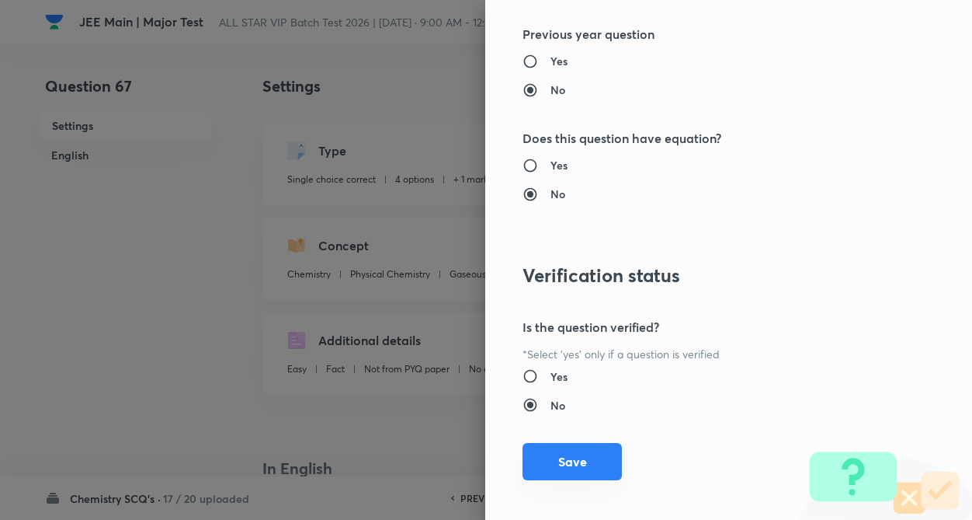
scroll to position [1597, 0]
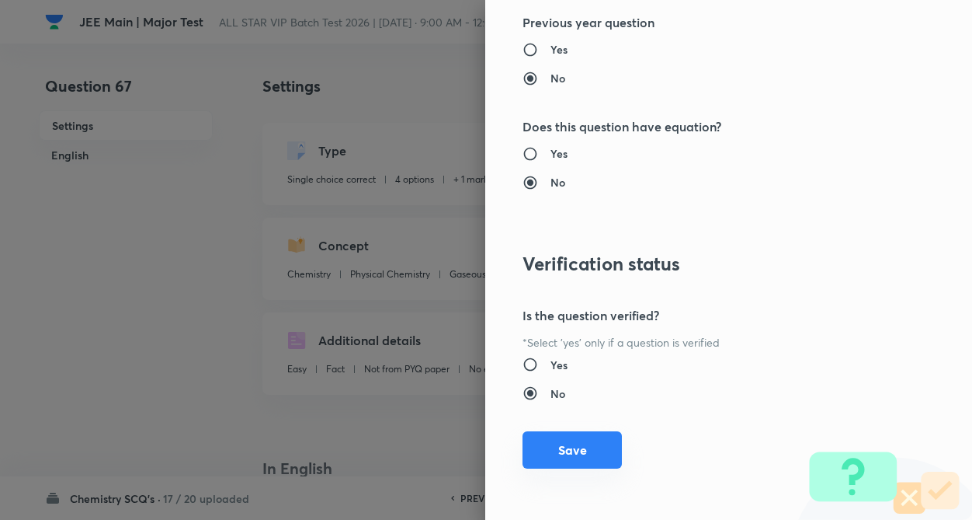
click at [544, 454] on button "Save" at bounding box center [572, 449] width 99 height 37
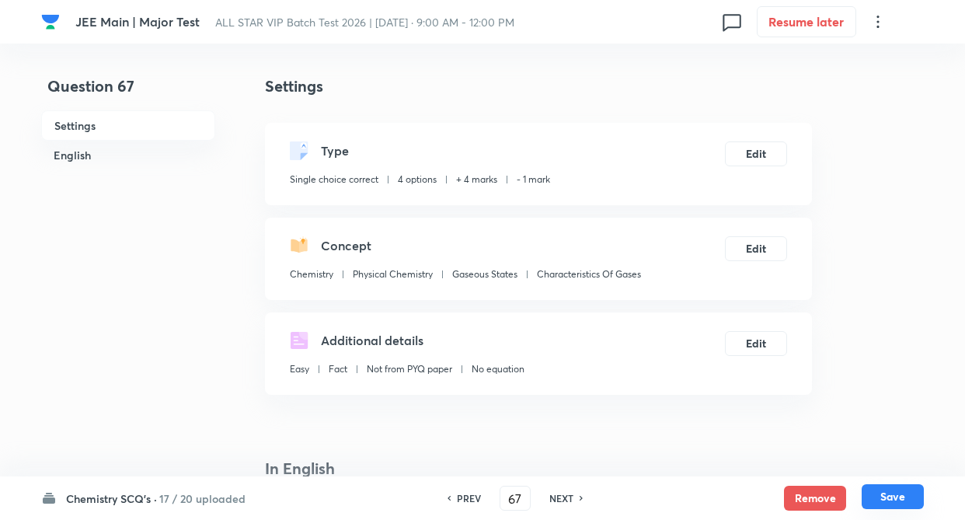
click at [886, 492] on button "Save" at bounding box center [892, 496] width 62 height 25
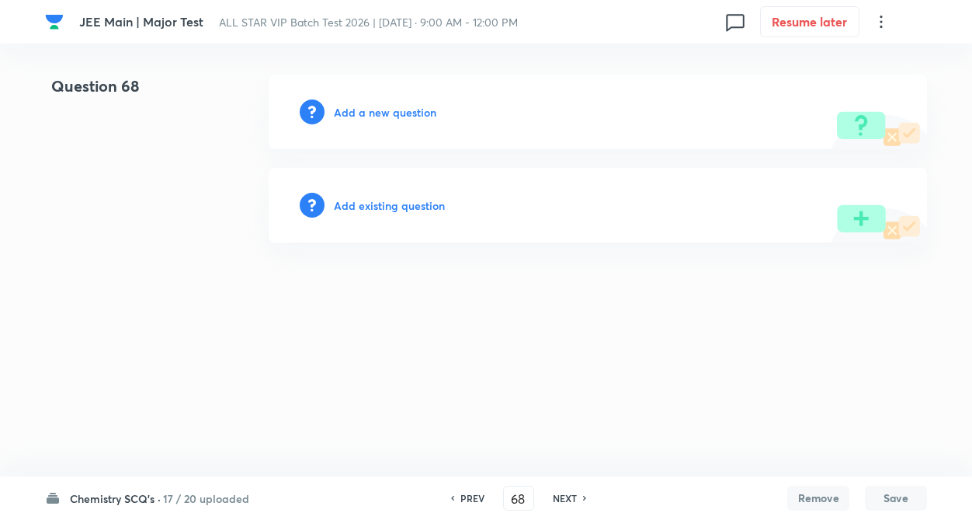
click at [379, 210] on h6 "Add existing question" at bounding box center [389, 205] width 111 height 16
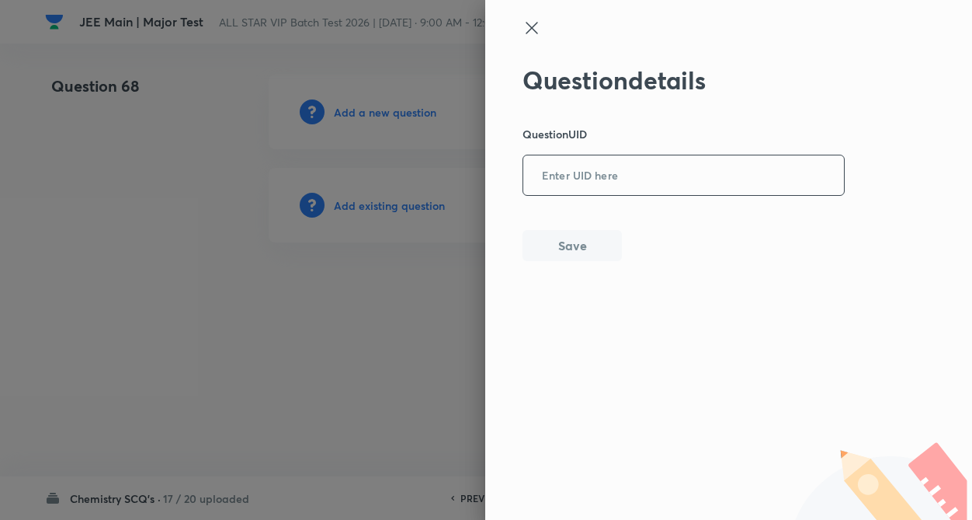
click at [566, 188] on input "text" at bounding box center [683, 176] width 321 height 38
paste input "M4OPX"
click at [560, 249] on button "Save" at bounding box center [572, 243] width 99 height 31
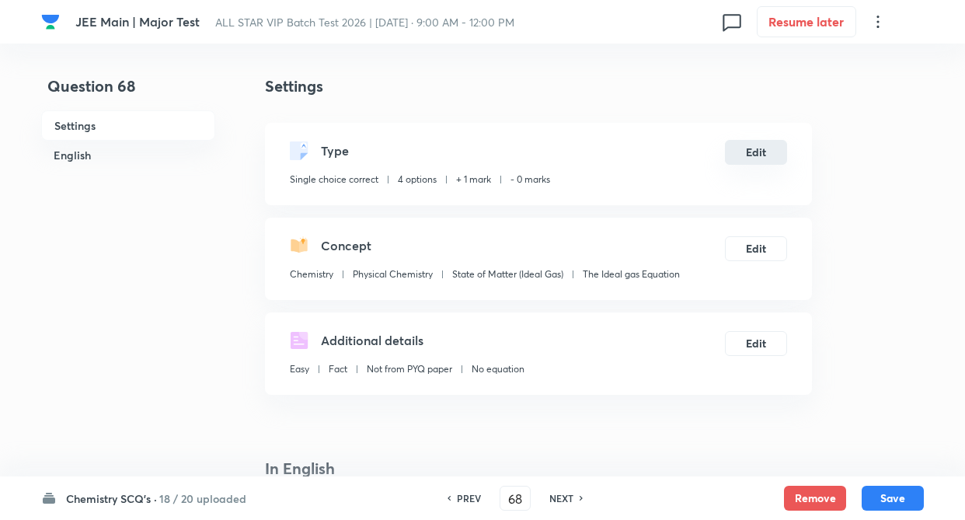
click at [760, 151] on button "Edit" at bounding box center [756, 152] width 62 height 25
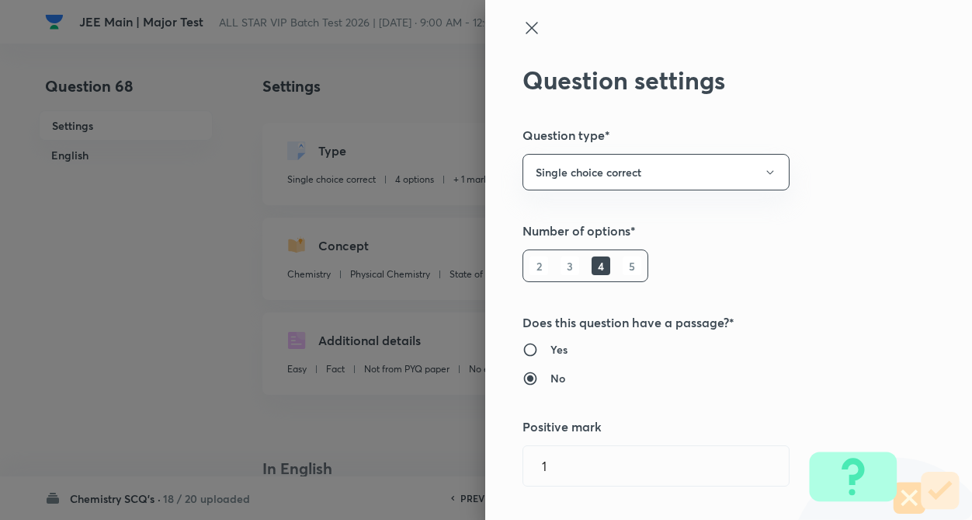
click at [877, 182] on div "Question settings Question type* Single choice correct Number of options* 2 3 4…" at bounding box center [728, 260] width 487 height 520
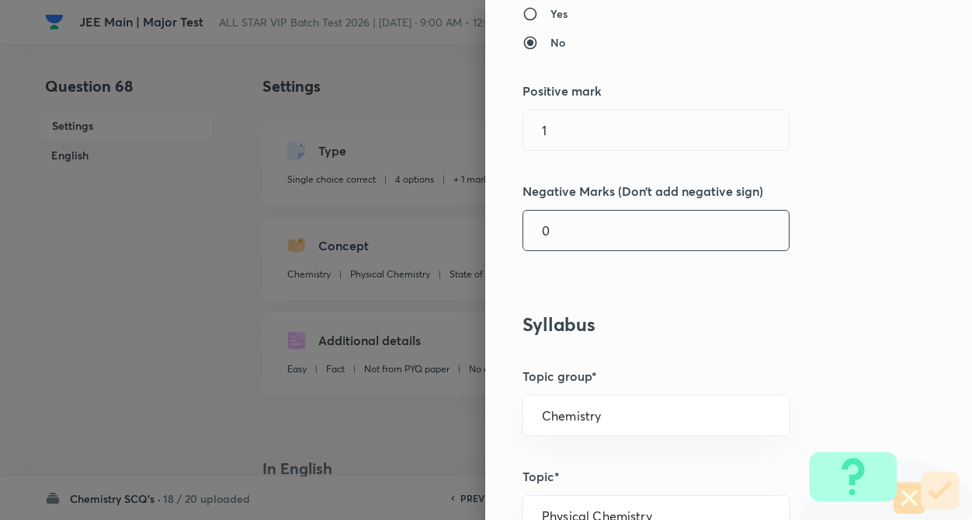
scroll to position [342, 0]
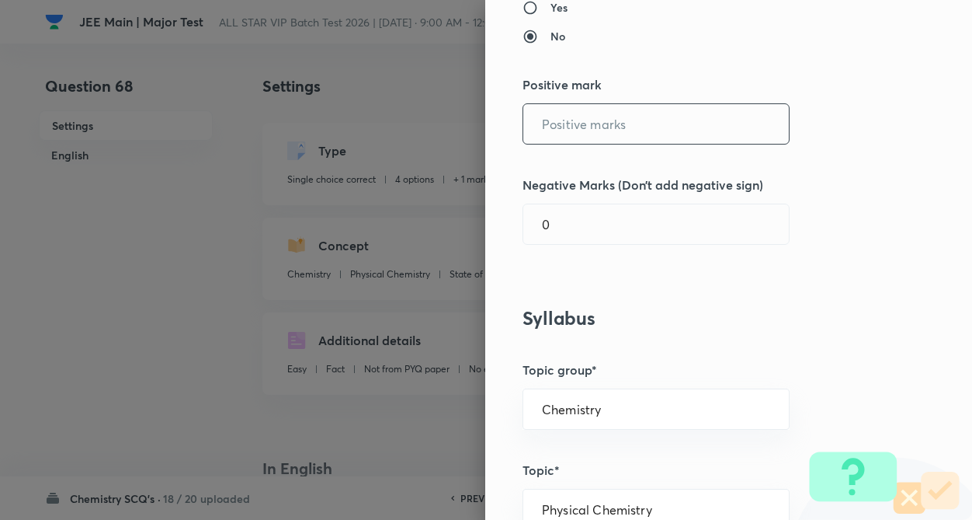
click at [575, 126] on input "text" at bounding box center [656, 124] width 266 height 40
click at [576, 209] on input "0" at bounding box center [656, 224] width 266 height 40
click at [822, 203] on div "Question settings Question type* Single choice correct Number of options* 2 3 4…" at bounding box center [728, 260] width 487 height 520
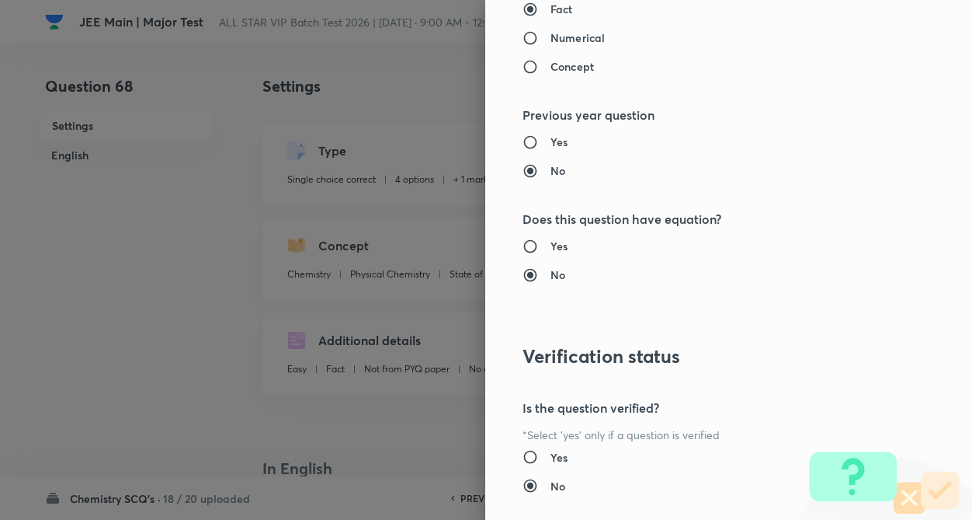
scroll to position [1597, 0]
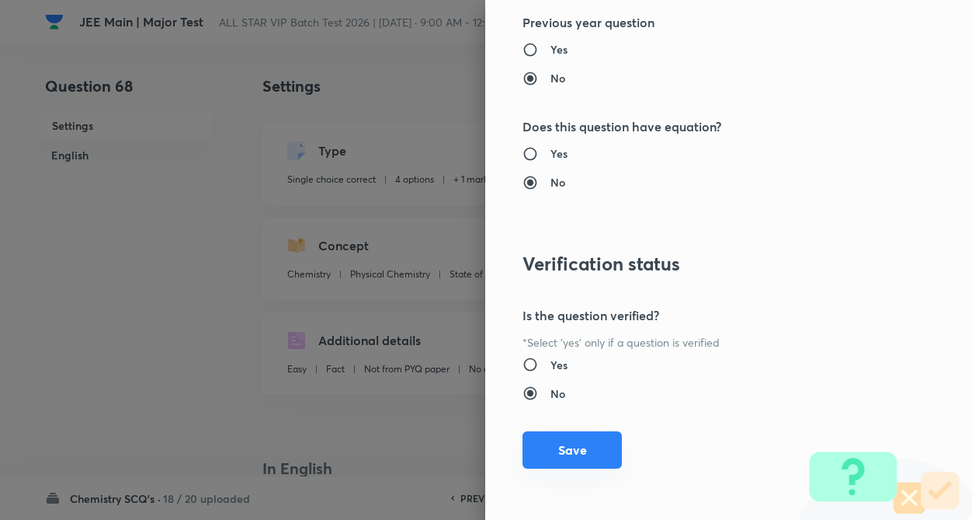
click at [577, 451] on button "Save" at bounding box center [572, 449] width 99 height 37
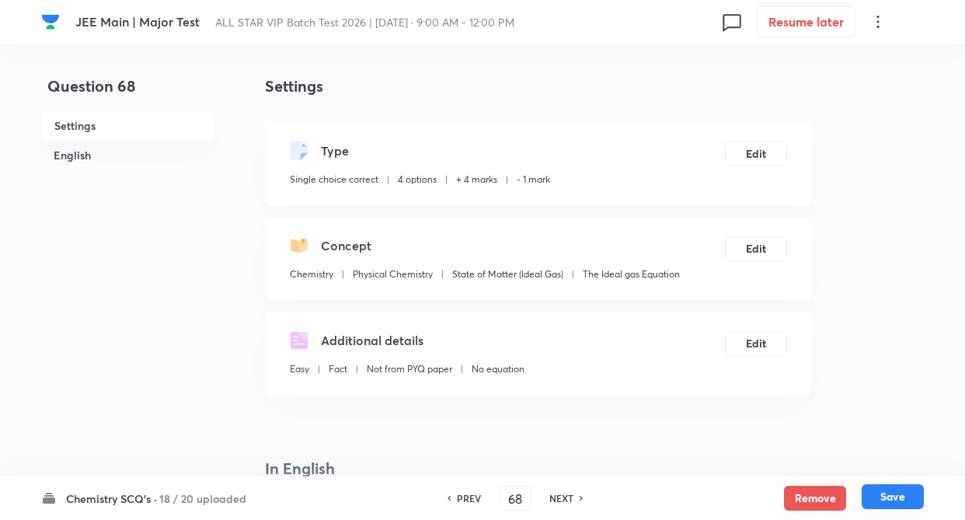
click at [891, 498] on button "Save" at bounding box center [892, 496] width 62 height 25
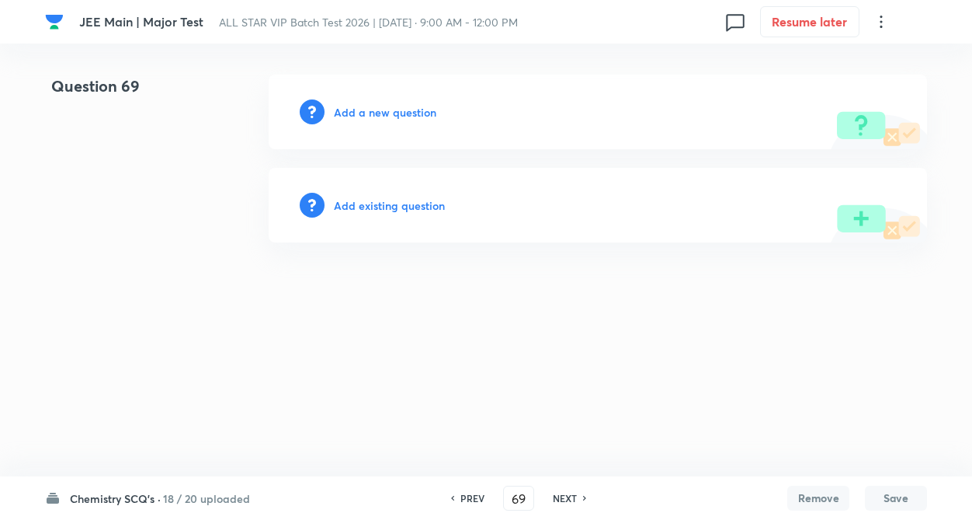
click at [373, 209] on h6 "Add existing question" at bounding box center [389, 205] width 111 height 16
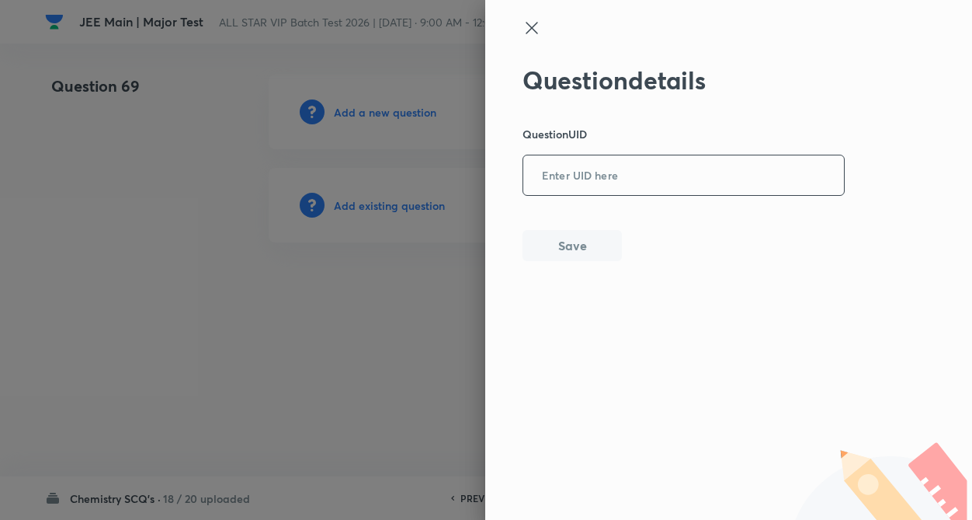
click at [587, 170] on input "text" at bounding box center [683, 176] width 321 height 38
paste input "0UAAB"
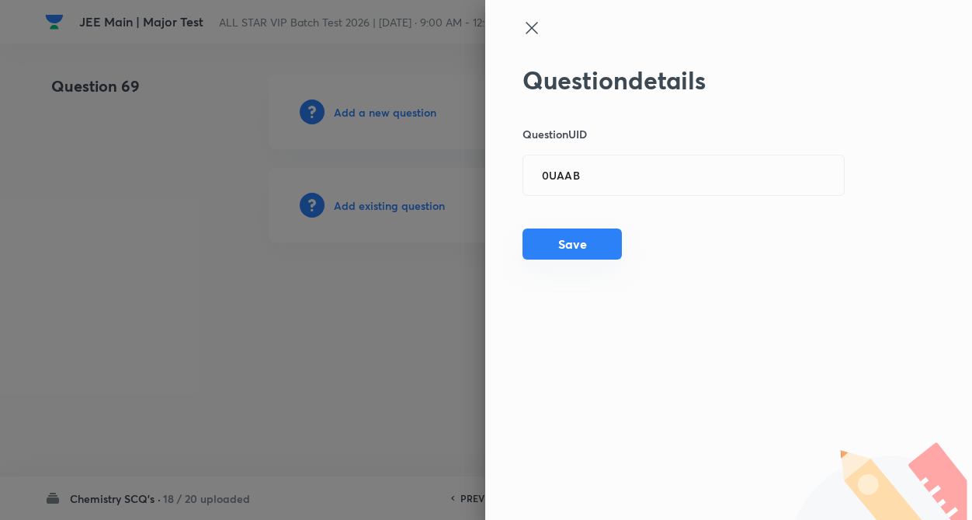
click at [567, 241] on button "Save" at bounding box center [572, 243] width 99 height 31
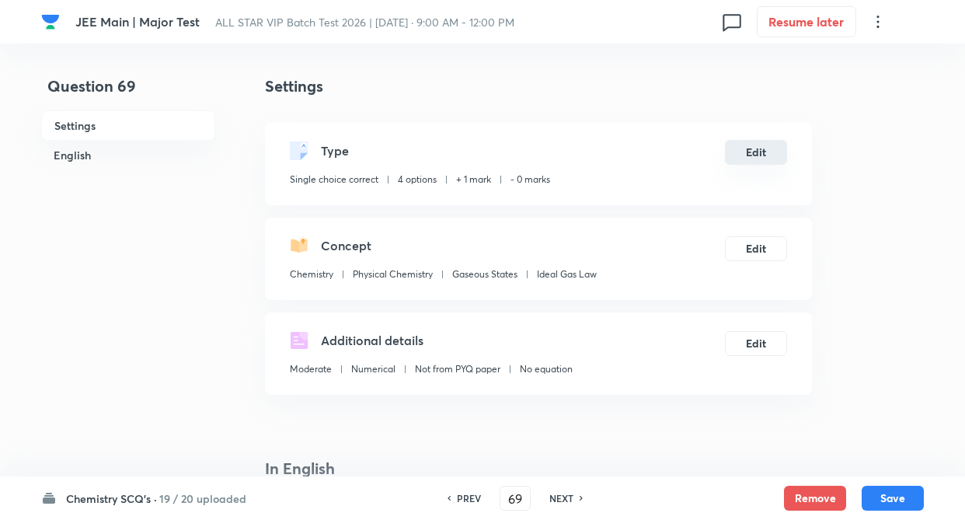
click at [752, 151] on button "Edit" at bounding box center [756, 152] width 62 height 25
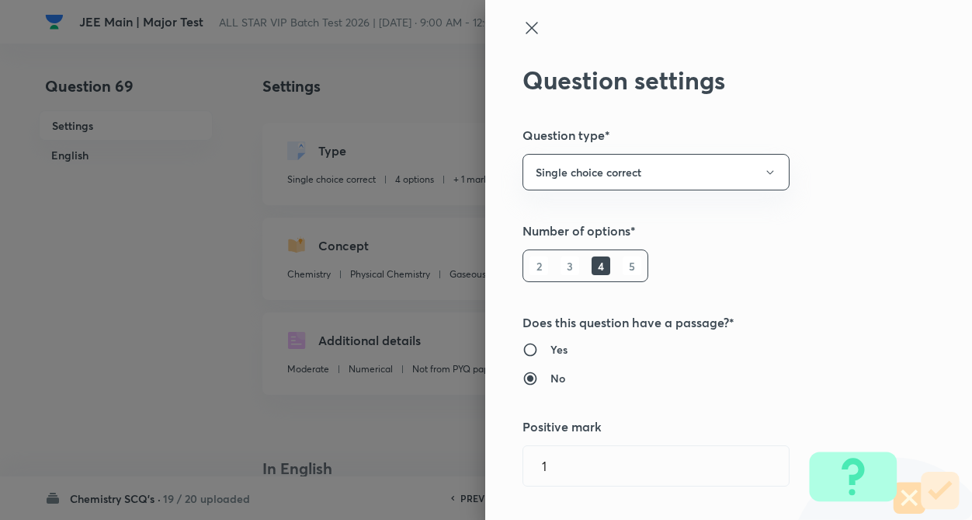
click at [846, 148] on div "Question settings Question type* Single choice correct Number of options* 2 3 4…" at bounding box center [728, 260] width 487 height 520
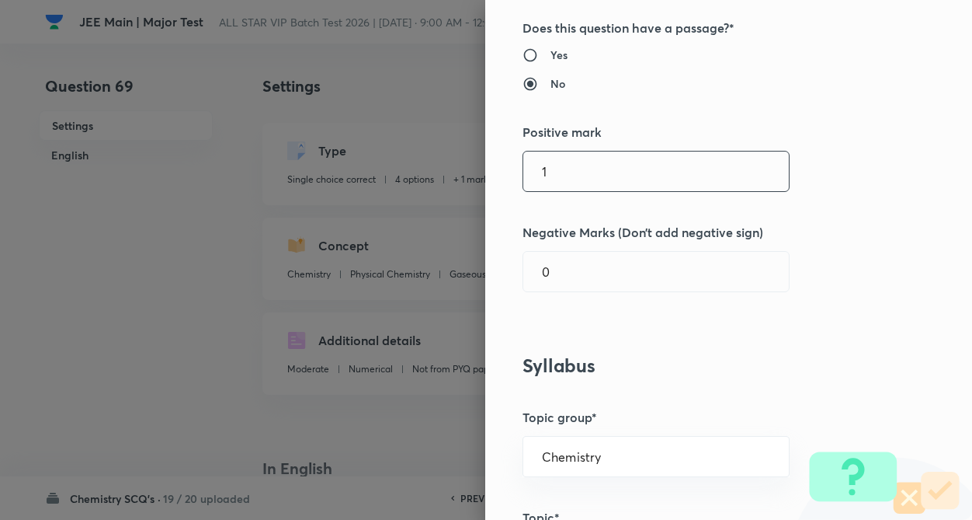
scroll to position [342, 0]
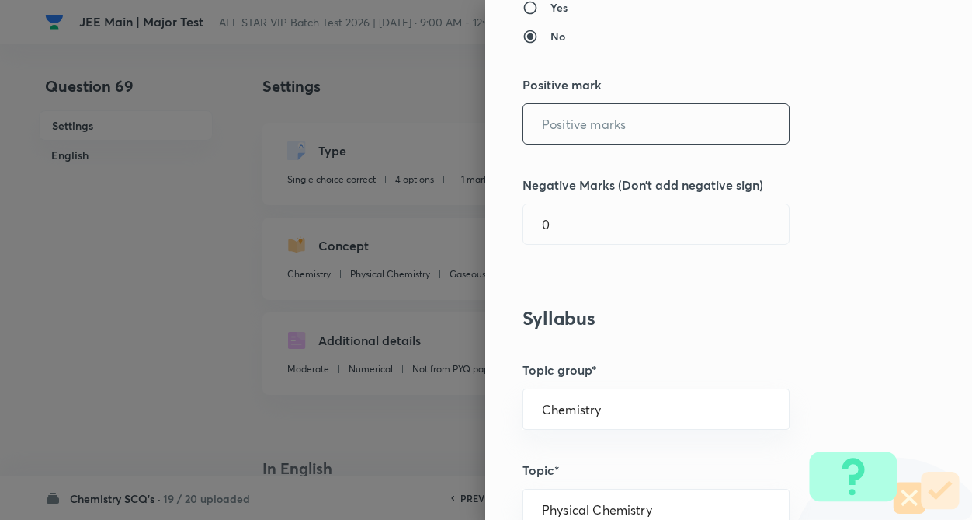
click at [567, 127] on input "text" at bounding box center [656, 124] width 266 height 40
click at [560, 229] on input "0" at bounding box center [656, 224] width 266 height 40
click at [721, 322] on div "Question settings Question type* Single choice correct Number of options* 2 3 4…" at bounding box center [728, 260] width 487 height 520
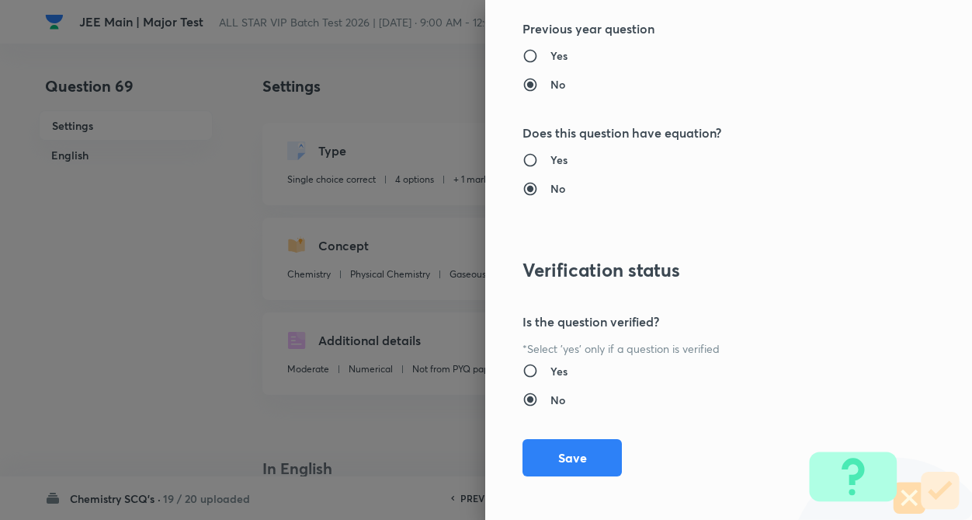
scroll to position [1597, 0]
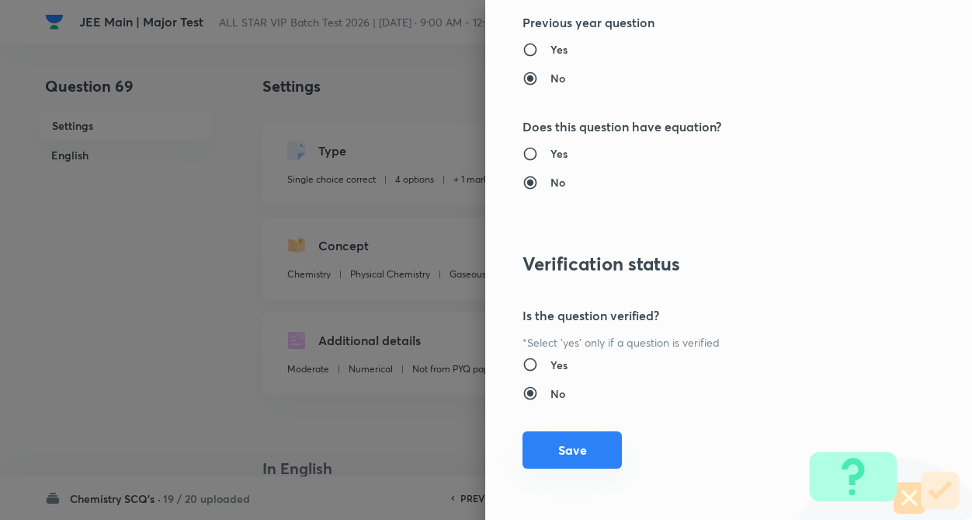
click at [566, 449] on button "Save" at bounding box center [572, 449] width 99 height 37
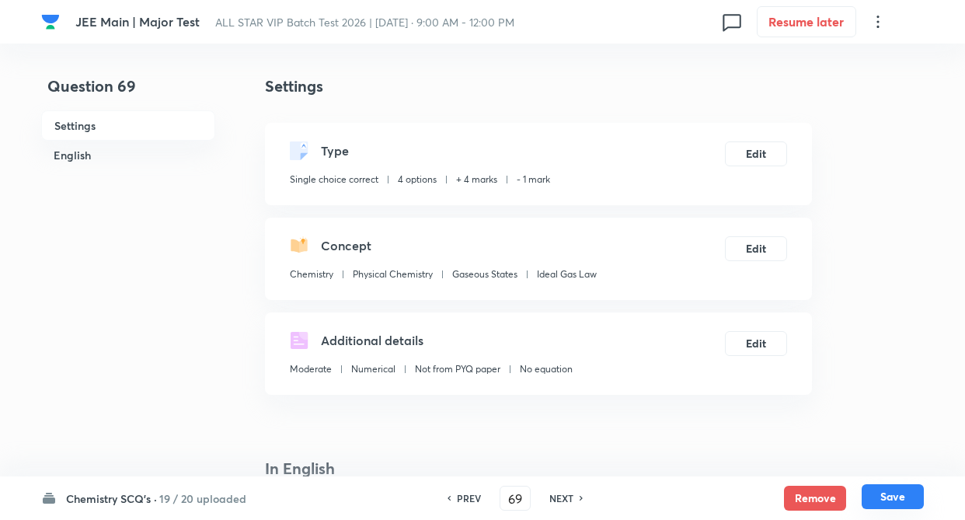
click at [872, 488] on button "Save" at bounding box center [892, 496] width 62 height 25
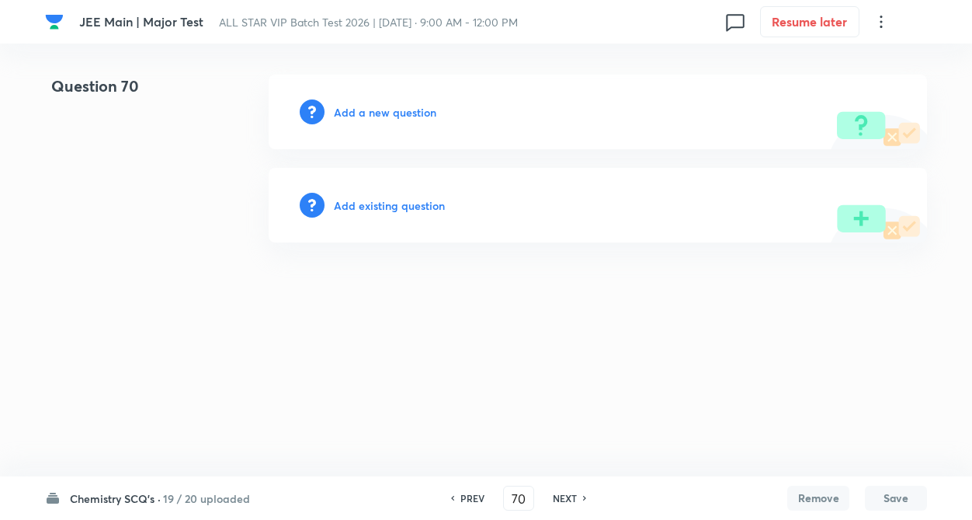
click at [370, 206] on h6 "Add existing question" at bounding box center [389, 205] width 111 height 16
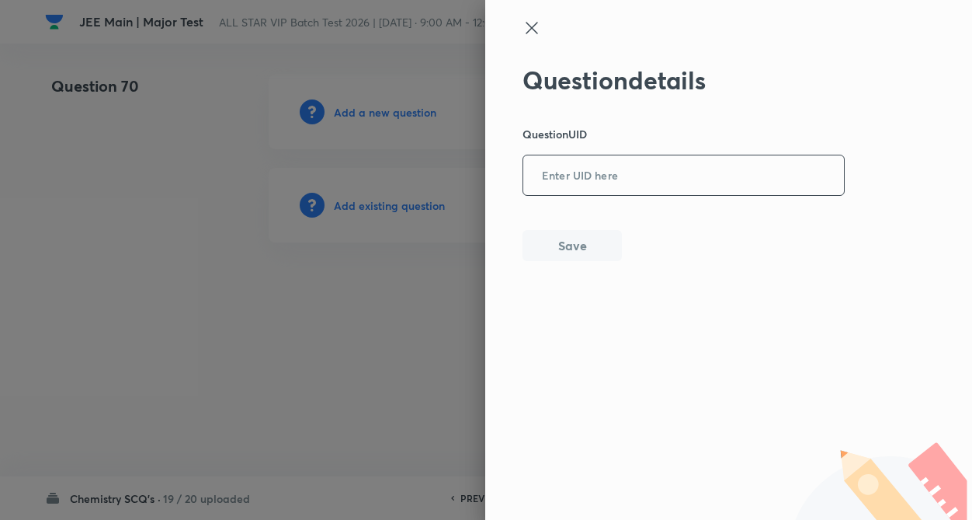
click at [594, 169] on input "text" at bounding box center [683, 176] width 321 height 38
paste input "ZG5Z9"
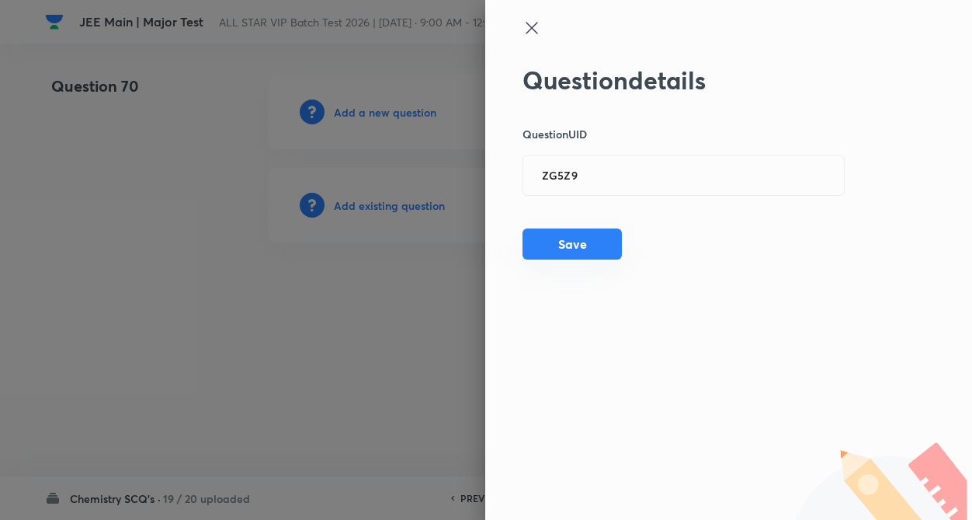
click at [572, 241] on button "Save" at bounding box center [572, 243] width 99 height 31
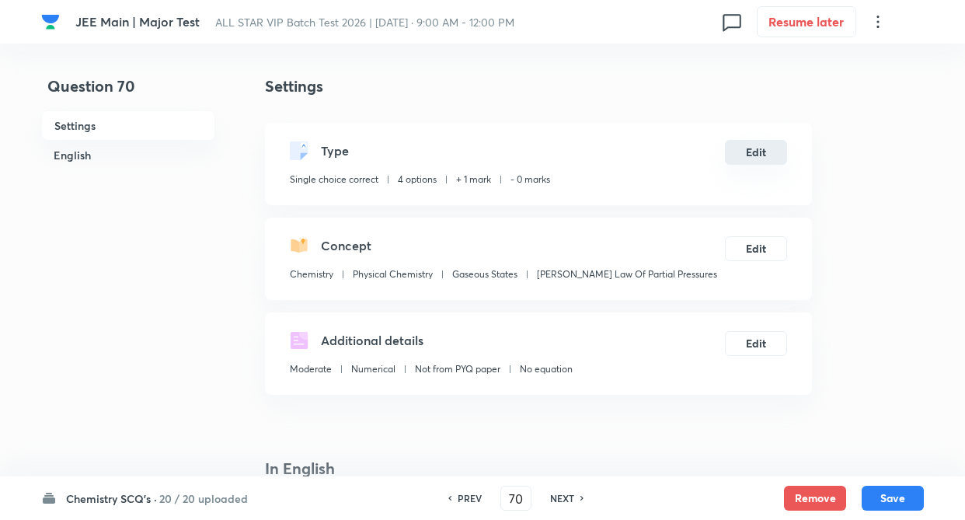
click at [748, 150] on button "Edit" at bounding box center [756, 152] width 62 height 25
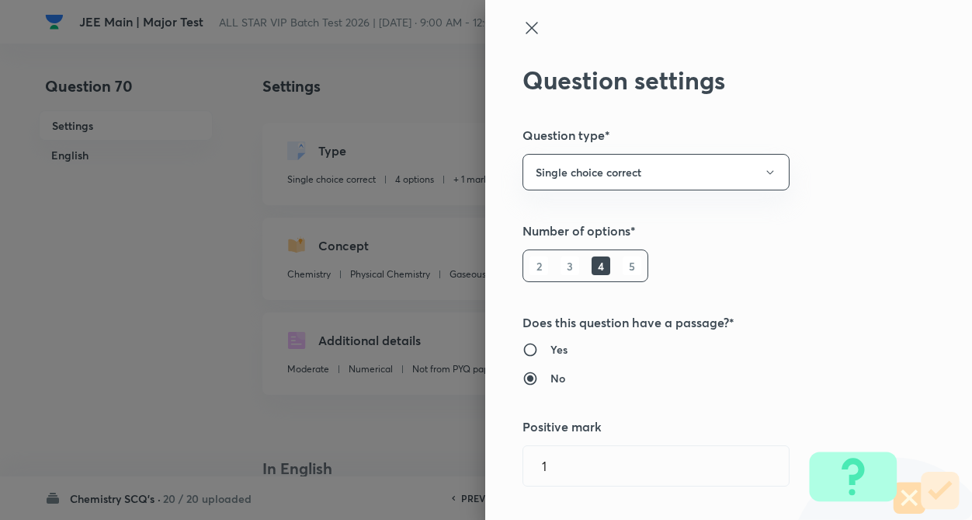
click at [888, 180] on div "Question settings Question type* Single choice correct Number of options* 2 3 4…" at bounding box center [728, 260] width 487 height 520
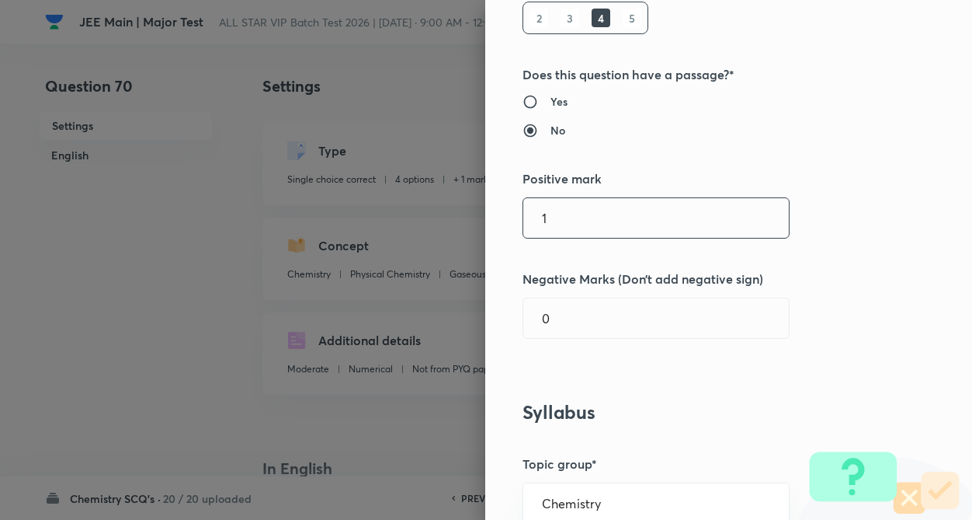
scroll to position [249, 0]
click at [550, 212] on input "1" at bounding box center [656, 217] width 266 height 40
click at [553, 319] on input "text" at bounding box center [656, 317] width 266 height 40
click at [732, 388] on div "Question settings Question type* Single choice correct Number of options* 2 3 4…" at bounding box center [728, 260] width 487 height 520
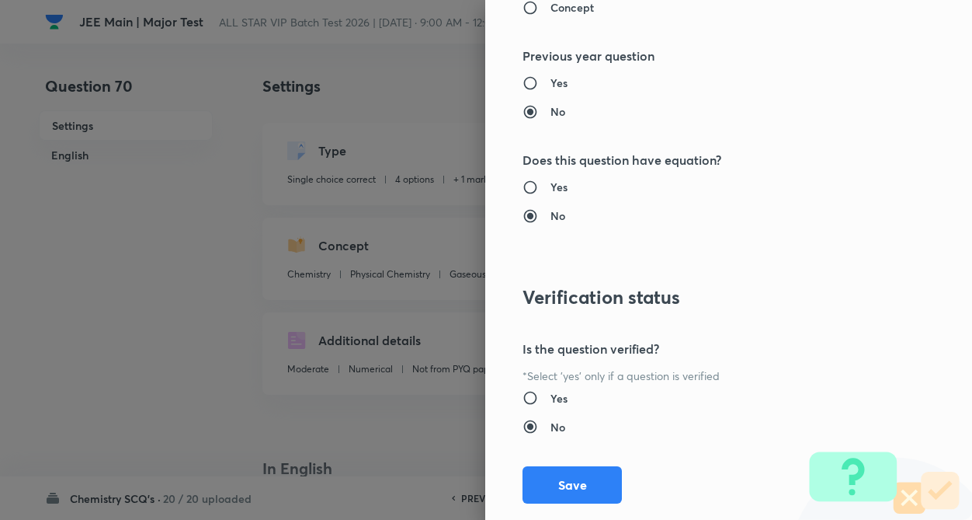
scroll to position [1597, 0]
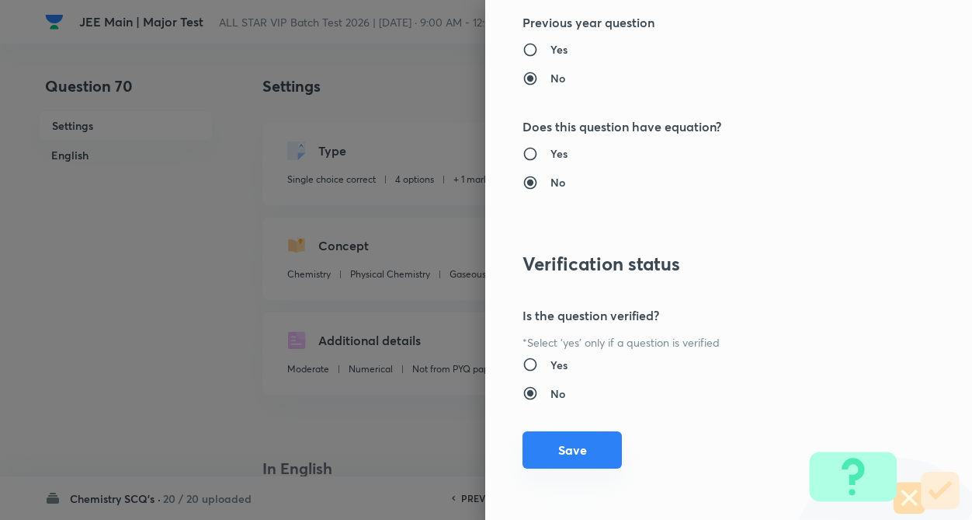
click at [530, 457] on button "Save" at bounding box center [572, 449] width 99 height 37
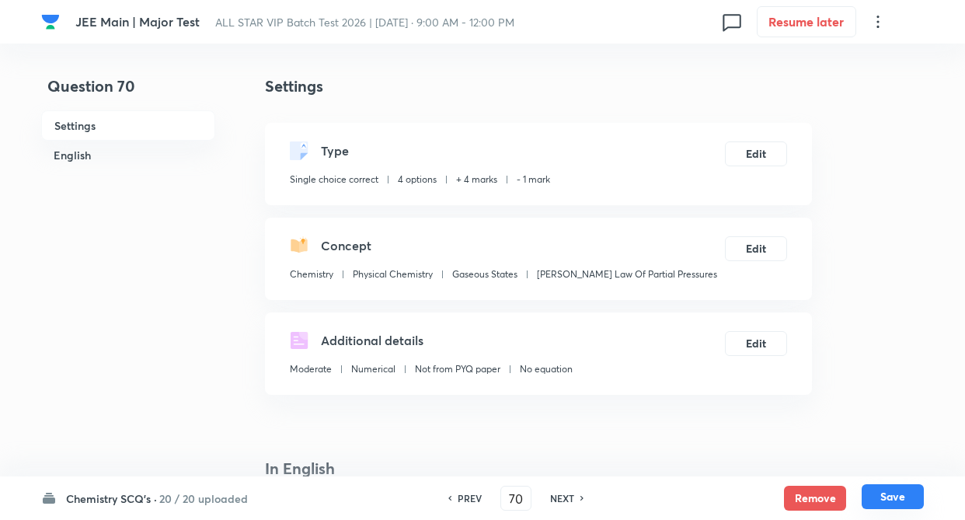
click at [896, 503] on button "Save" at bounding box center [892, 496] width 62 height 25
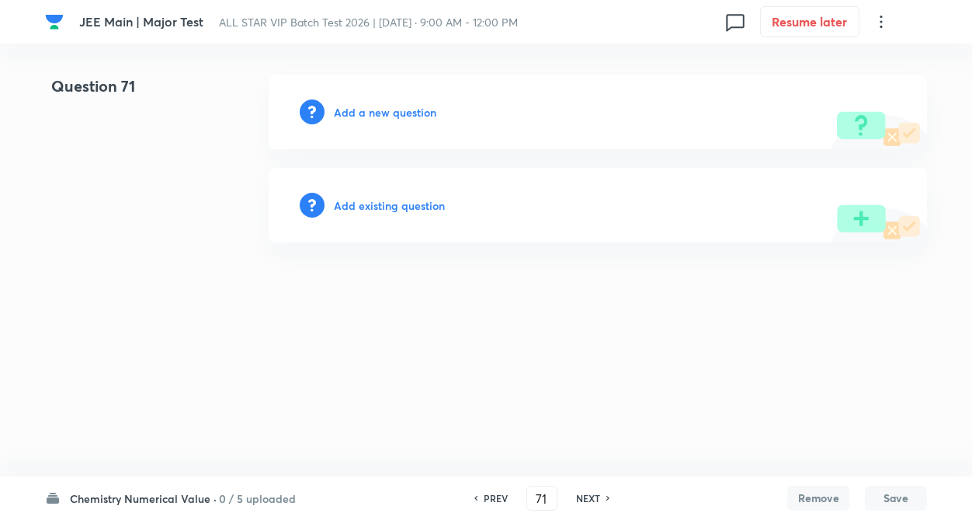
click at [384, 205] on h6 "Add existing question" at bounding box center [389, 205] width 111 height 16
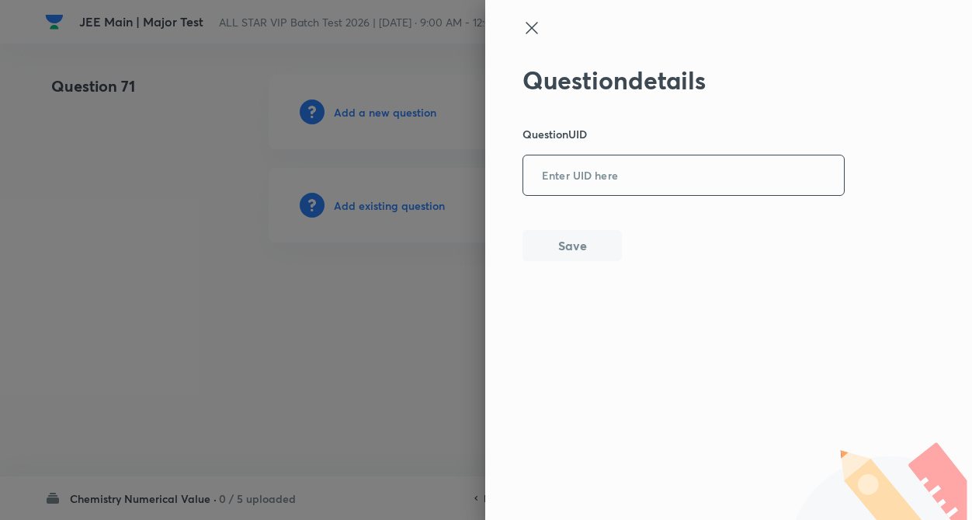
click at [561, 177] on input "text" at bounding box center [683, 176] width 321 height 38
paste input "OJ8RM"
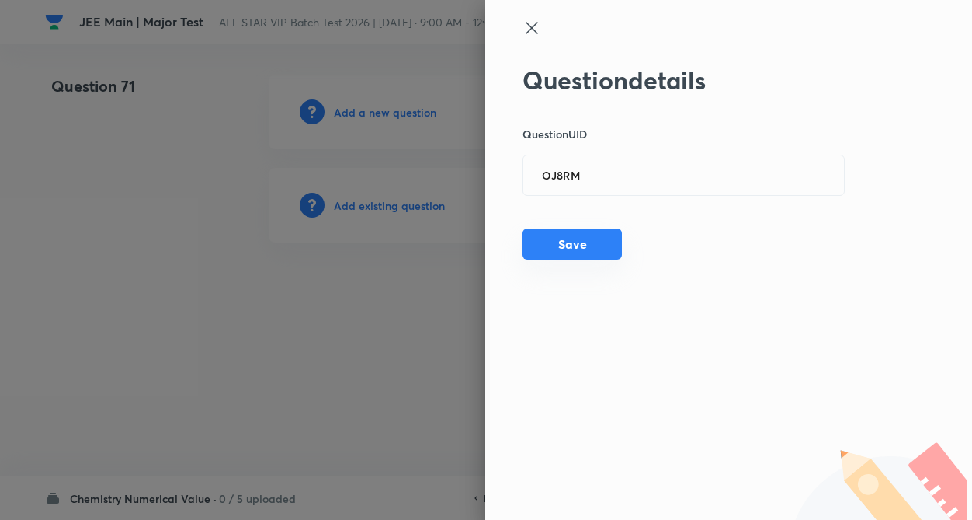
click at [571, 245] on button "Save" at bounding box center [572, 243] width 99 height 31
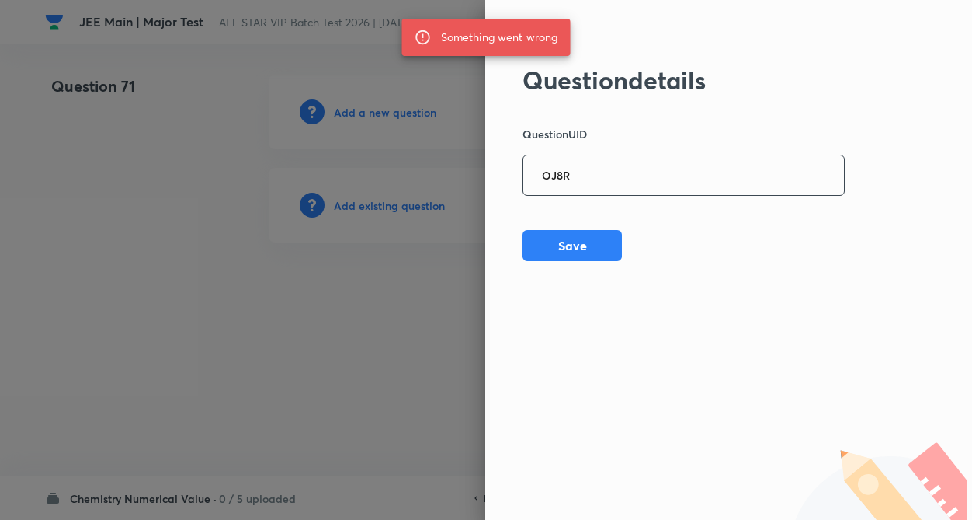
click at [604, 184] on input "OJ8R" at bounding box center [683, 176] width 321 height 38
paste input "3OQZ4"
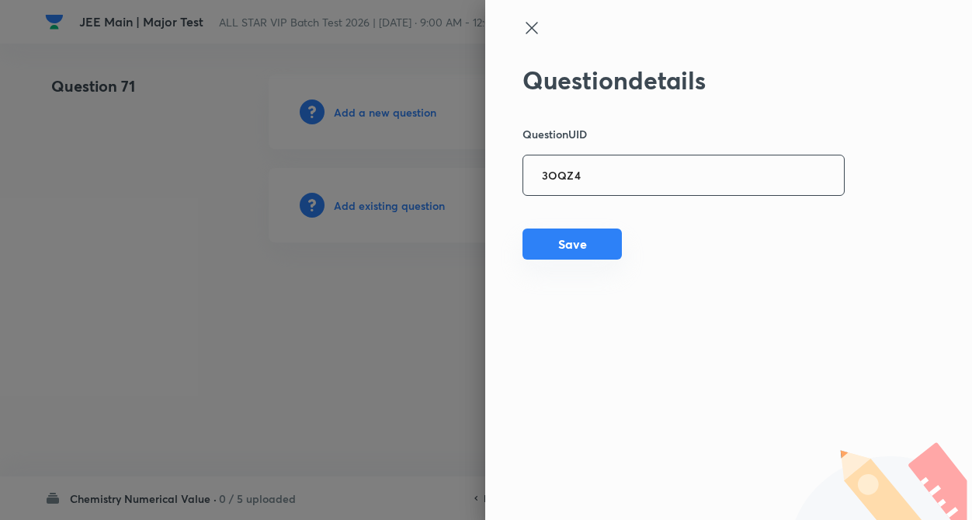
click at [584, 253] on button "Save" at bounding box center [572, 243] width 99 height 31
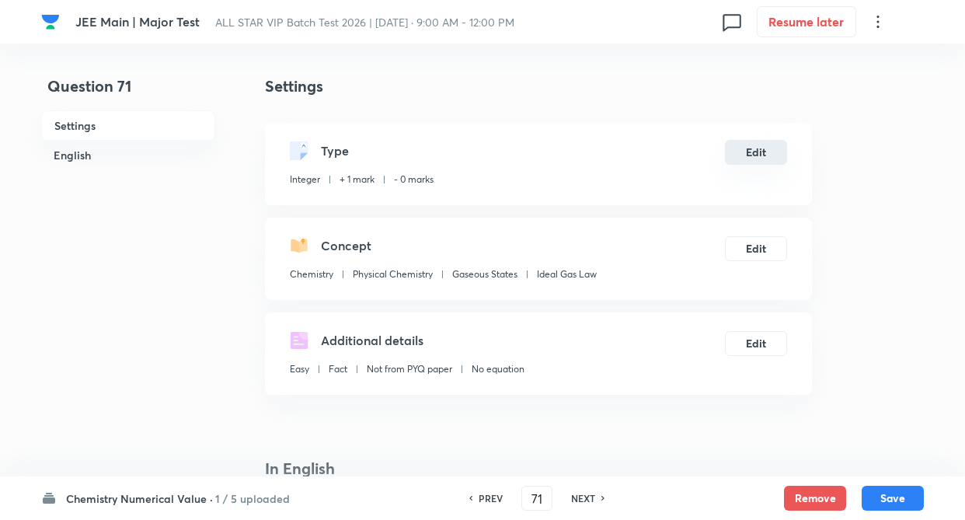
click at [751, 148] on button "Edit" at bounding box center [756, 152] width 62 height 25
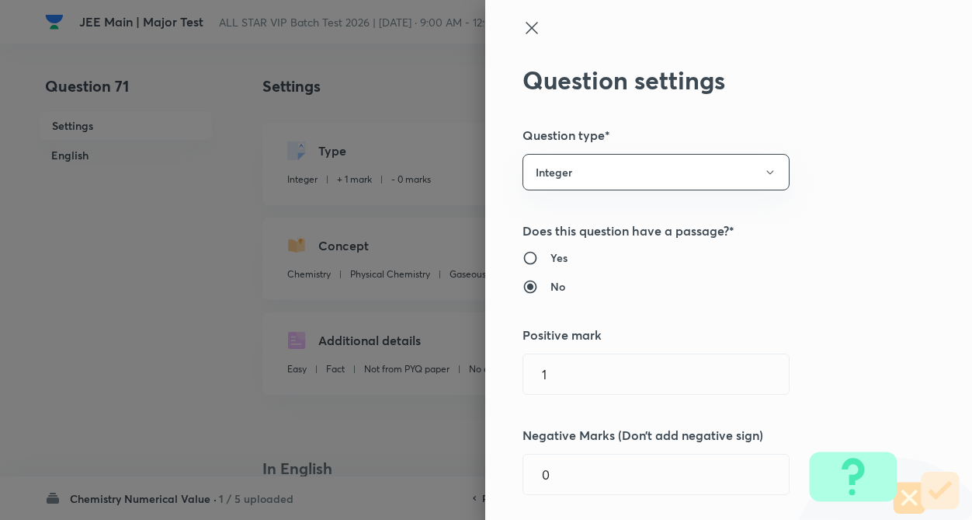
click at [856, 162] on div "Question settings Question type* Integer Does this question have a passage?* Ye…" at bounding box center [728, 260] width 487 height 520
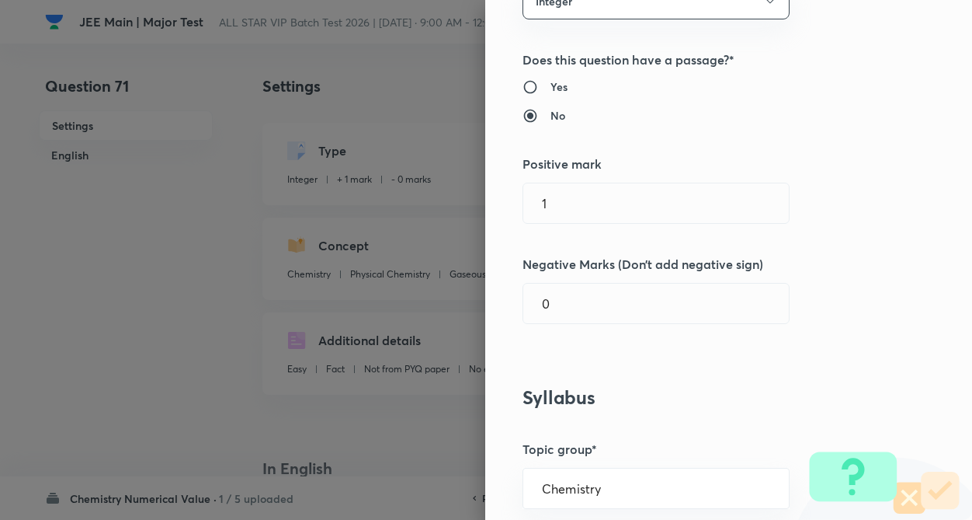
scroll to position [186, 0]
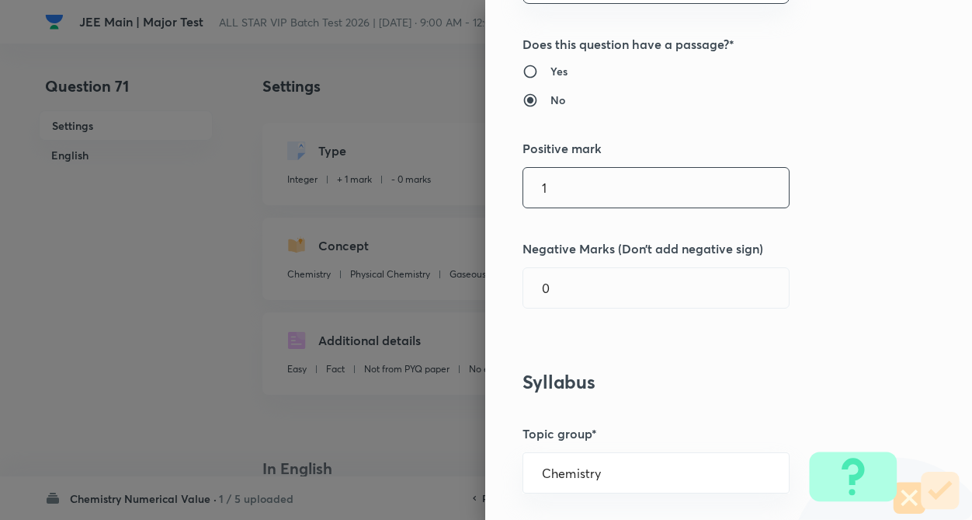
click at [583, 181] on input "1" at bounding box center [656, 188] width 266 height 40
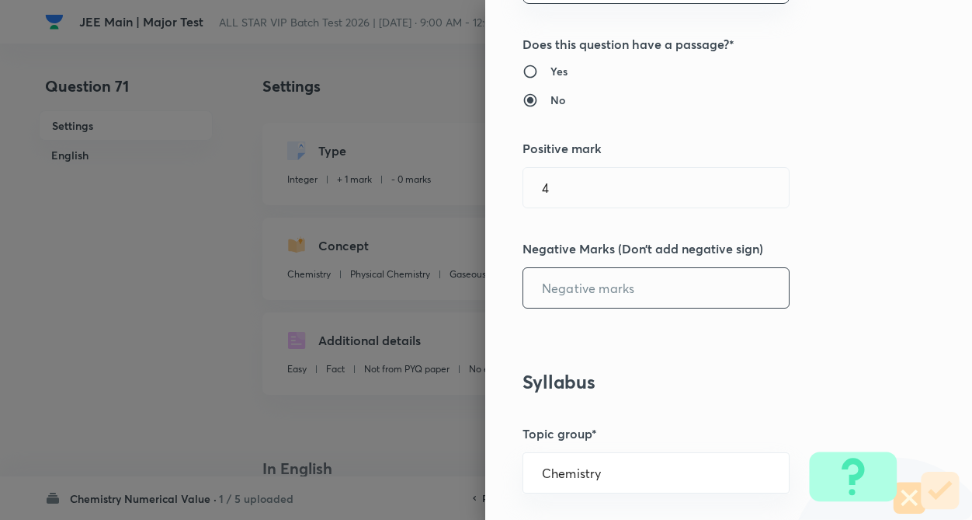
click at [563, 279] on input "text" at bounding box center [656, 288] width 266 height 40
click at [857, 221] on div "Question settings Question type* Integer Does this question have a passage?* Ye…" at bounding box center [728, 260] width 487 height 520
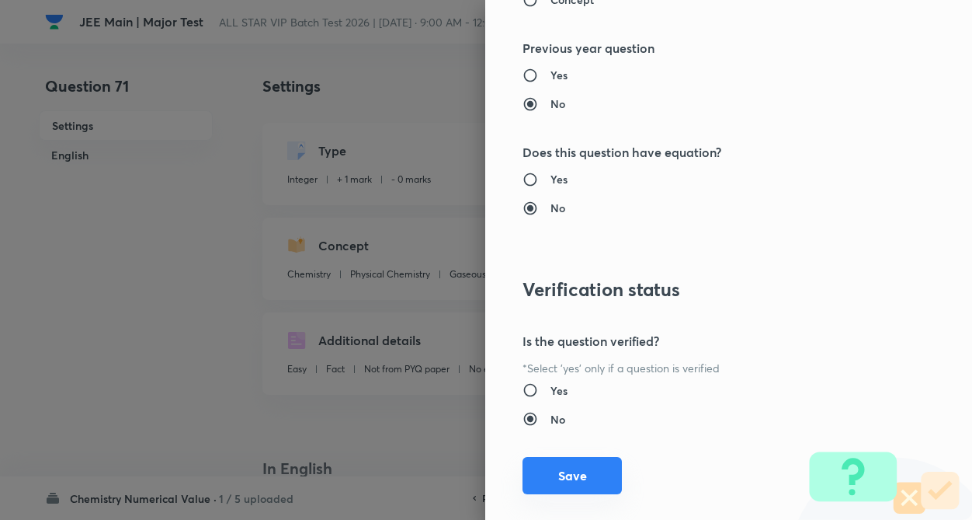
scroll to position [1506, 0]
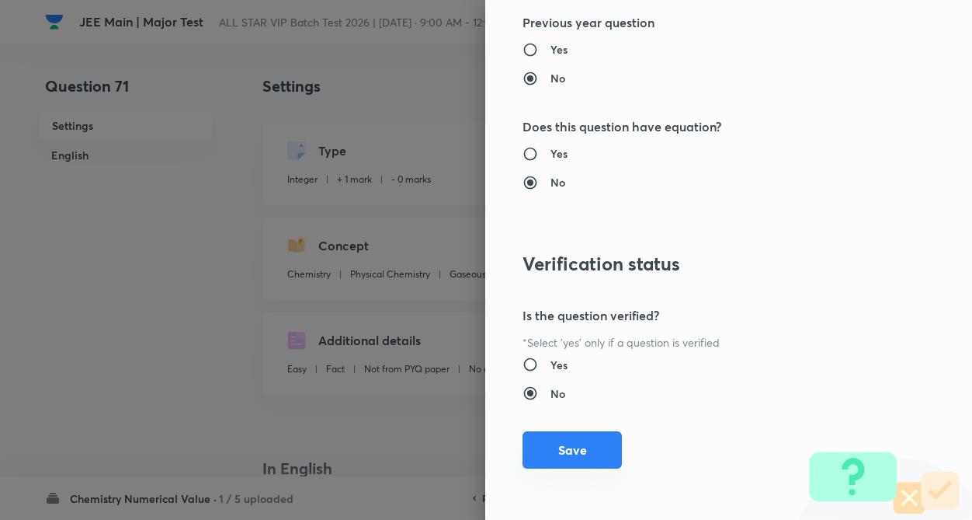
click at [539, 455] on button "Save" at bounding box center [572, 449] width 99 height 37
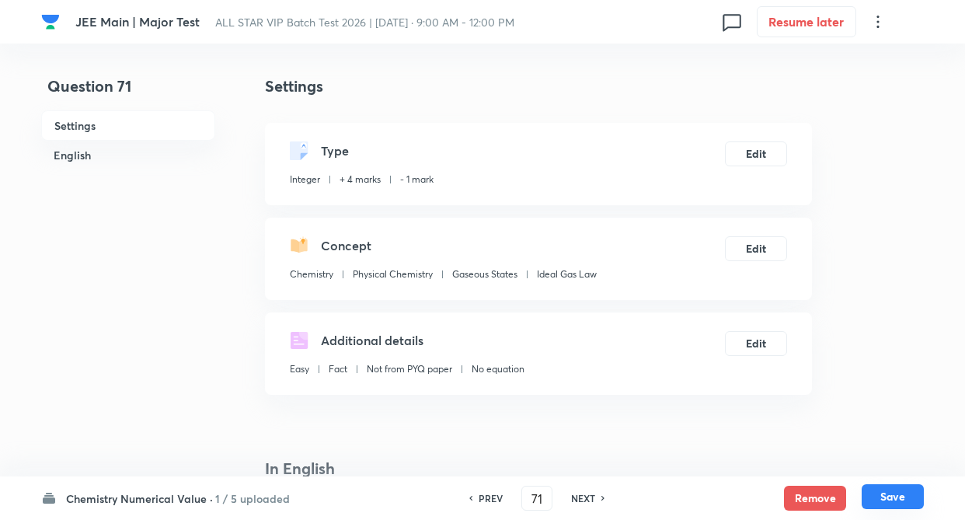
click at [879, 495] on button "Save" at bounding box center [892, 496] width 62 height 25
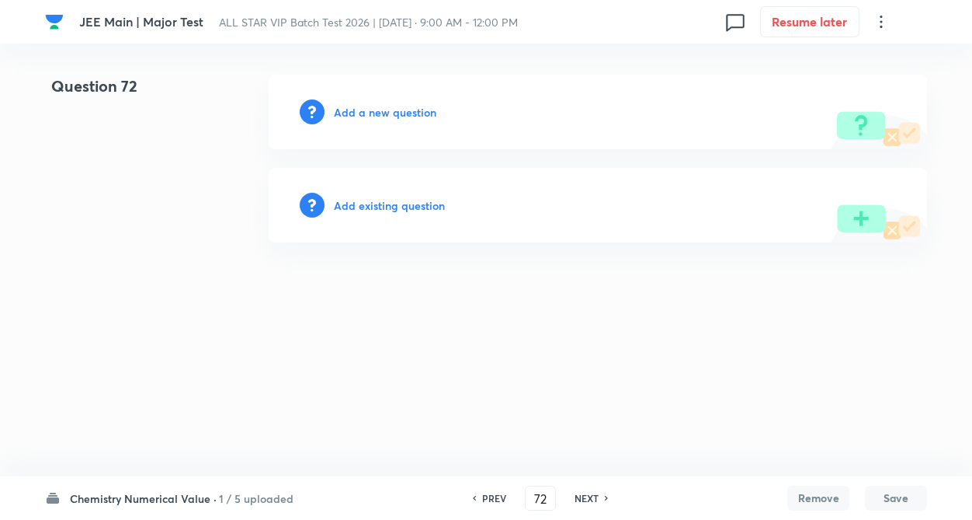
click at [384, 207] on h6 "Add existing question" at bounding box center [389, 205] width 111 height 16
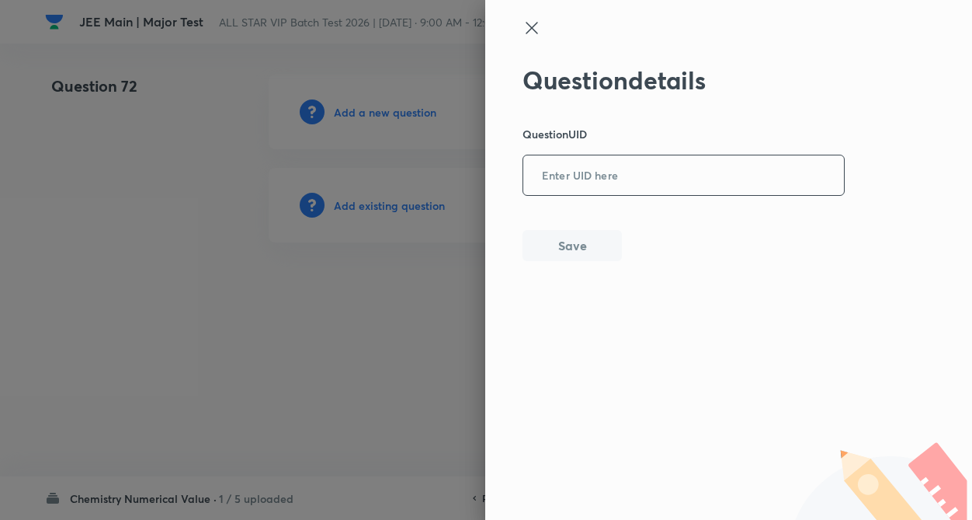
click at [561, 185] on input "text" at bounding box center [683, 176] width 321 height 38
paste input "89CMR"
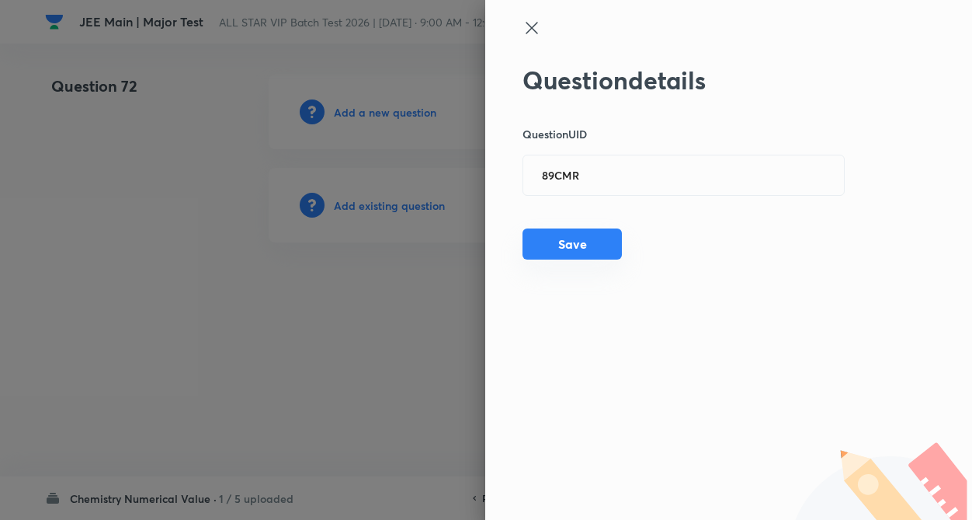
click at [562, 239] on button "Save" at bounding box center [572, 243] width 99 height 31
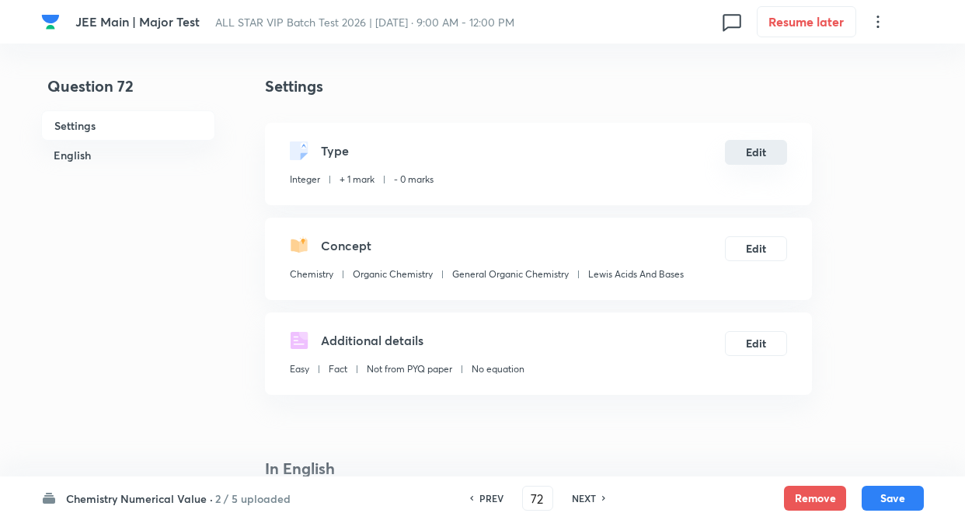
click at [763, 154] on button "Edit" at bounding box center [756, 152] width 62 height 25
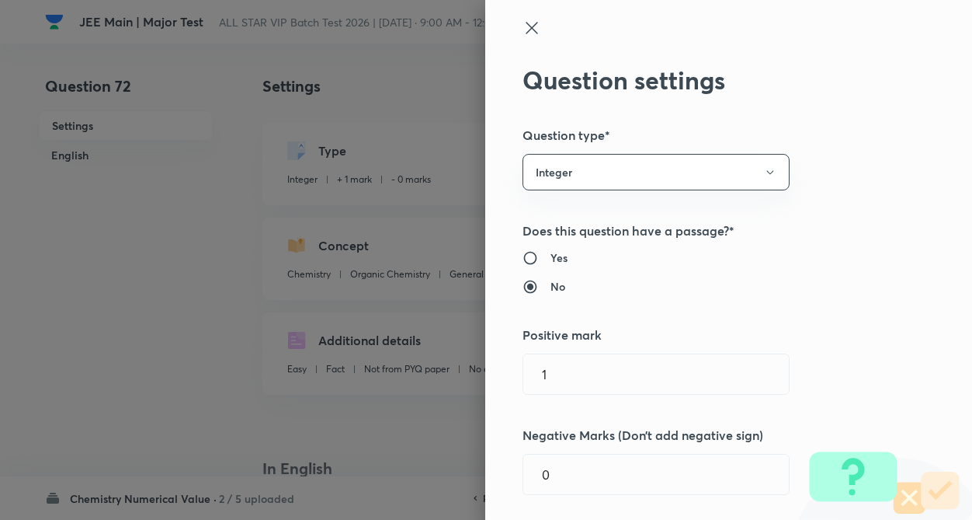
click at [828, 169] on div "Question settings Question type* Integer Does this question have a passage?* Ye…" at bounding box center [728, 260] width 487 height 520
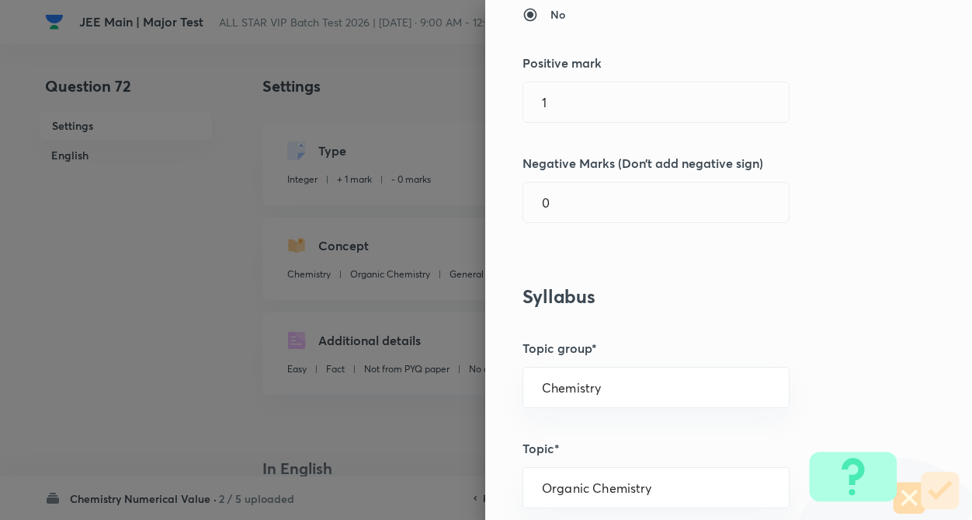
scroll to position [311, 0]
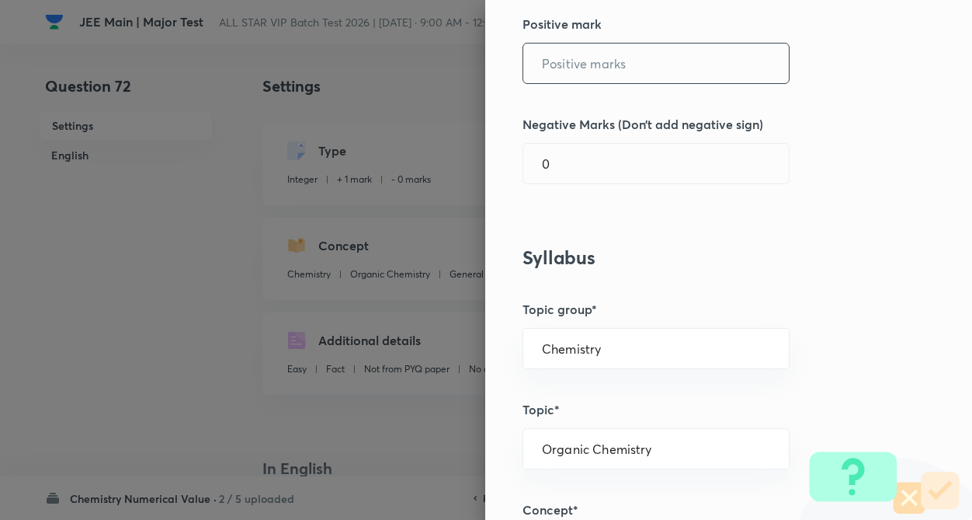
click at [579, 73] on input "text" at bounding box center [656, 63] width 266 height 40
click at [567, 165] on input "0" at bounding box center [656, 164] width 266 height 40
click at [711, 232] on div "Question settings Question type* Integer Does this question have a passage?* Ye…" at bounding box center [728, 260] width 487 height 520
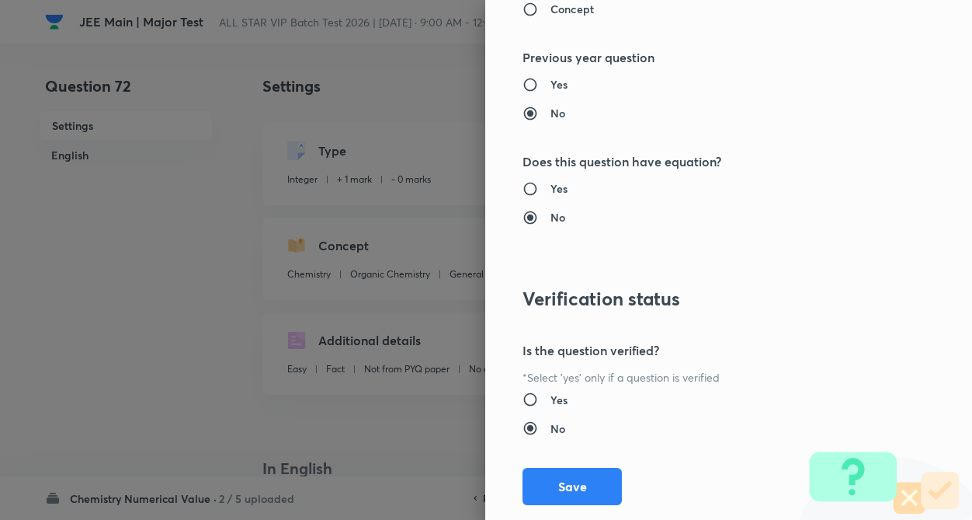
scroll to position [1506, 0]
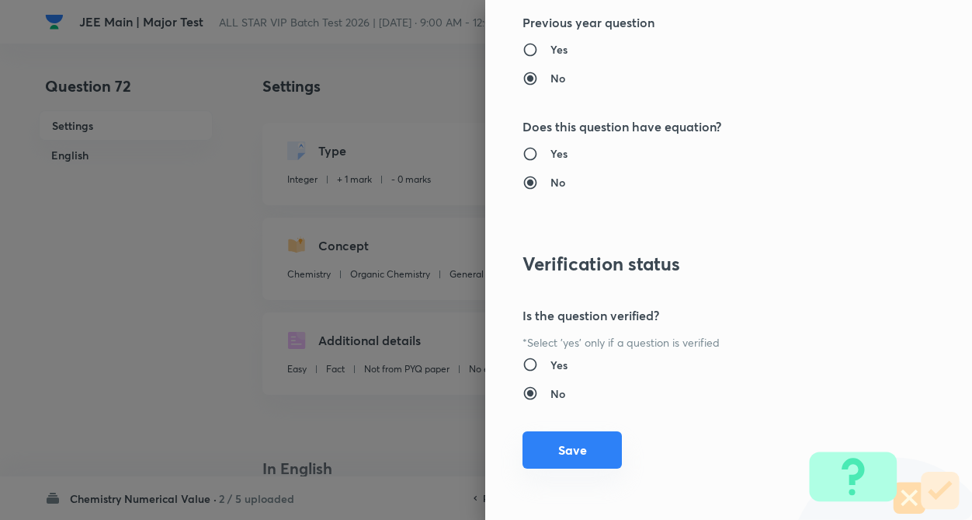
click at [554, 447] on button "Save" at bounding box center [572, 449] width 99 height 37
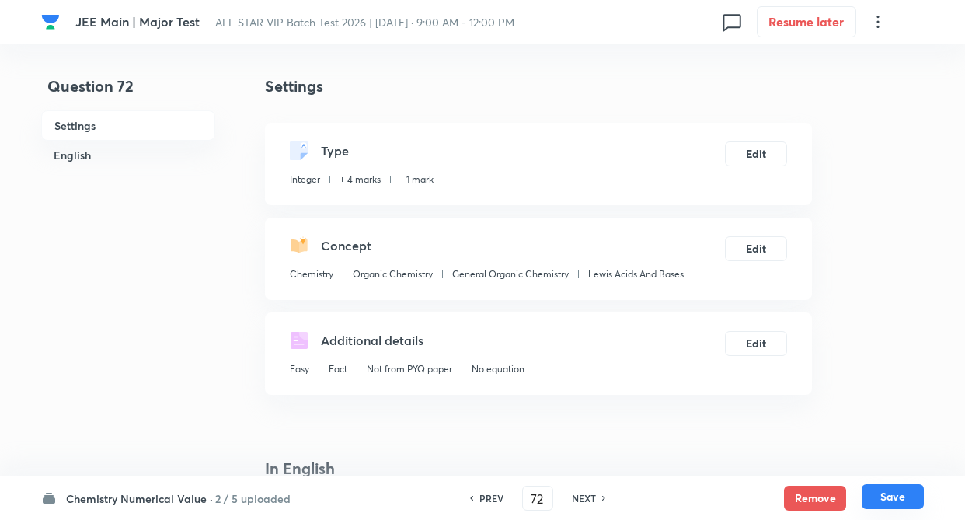
click at [875, 489] on button "Save" at bounding box center [892, 496] width 62 height 25
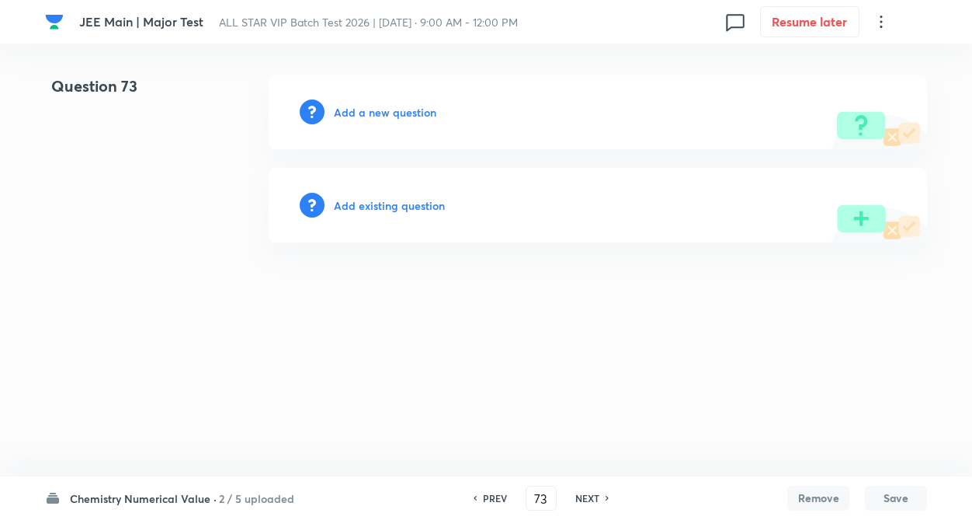
click at [401, 200] on h6 "Add existing question" at bounding box center [389, 205] width 111 height 16
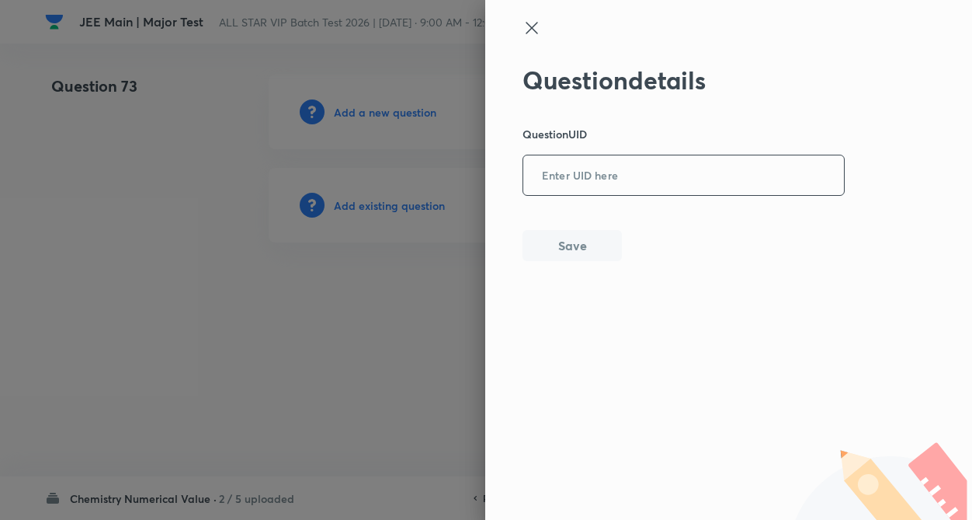
click at [596, 189] on input "text" at bounding box center [683, 176] width 321 height 38
paste input "2IDL3"
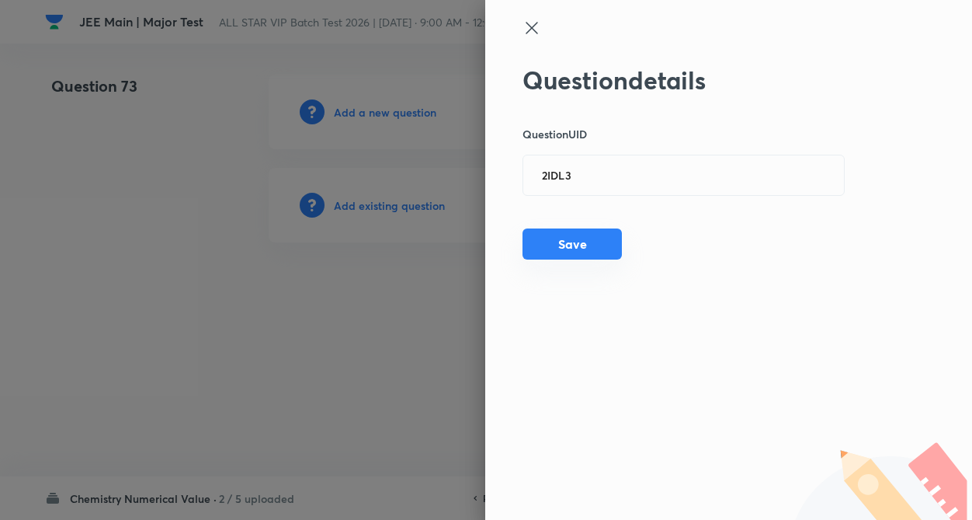
click at [583, 237] on button "Save" at bounding box center [572, 243] width 99 height 31
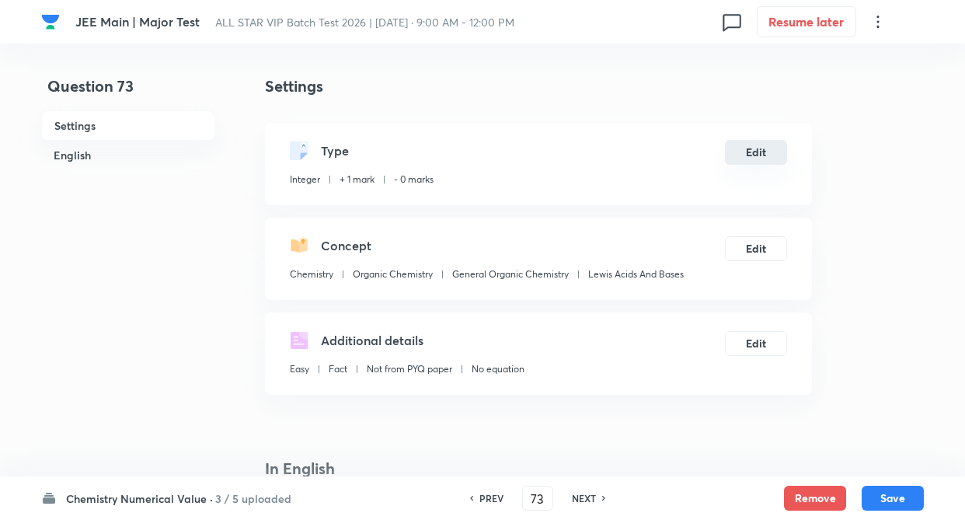
click at [760, 156] on button "Edit" at bounding box center [756, 152] width 62 height 25
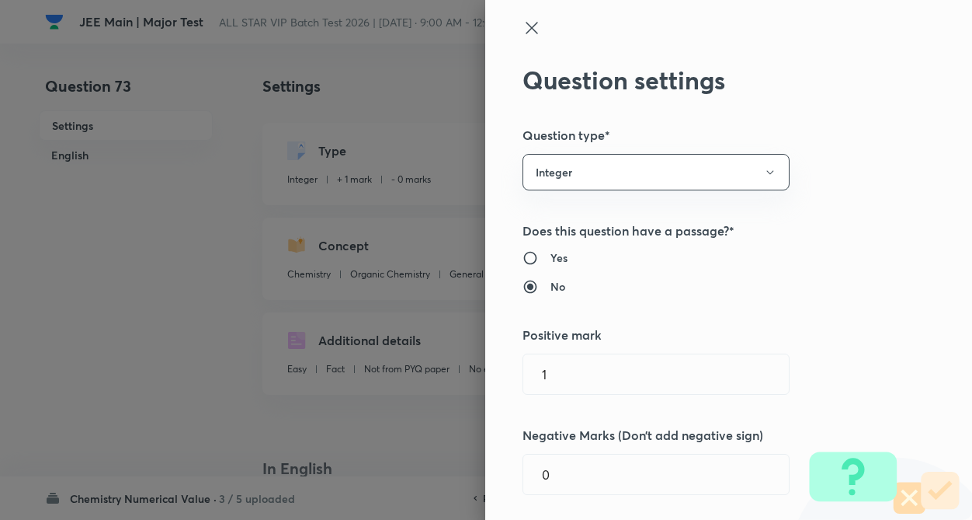
click at [835, 145] on div "Question settings Question type* Integer Does this question have a passage?* Ye…" at bounding box center [728, 260] width 487 height 520
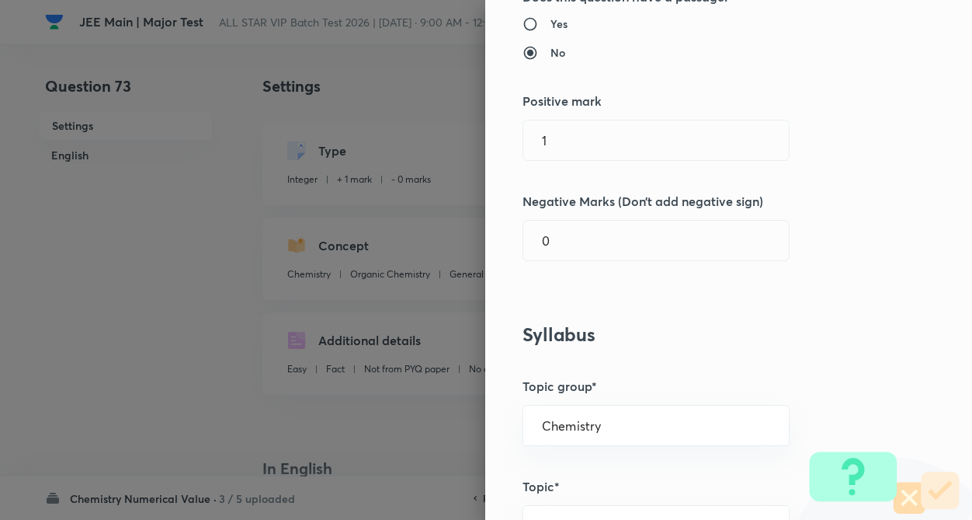
scroll to position [249, 0]
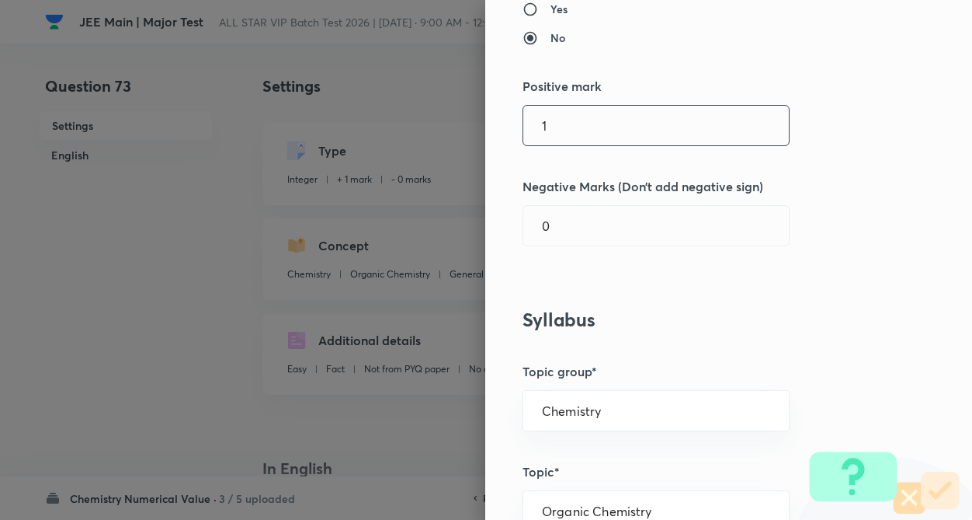
click at [566, 134] on input "1" at bounding box center [656, 126] width 266 height 40
click at [571, 224] on input "0" at bounding box center [656, 226] width 266 height 40
click at [794, 241] on div "Question settings Question type* Integer Does this question have a passage?* Ye…" at bounding box center [728, 260] width 487 height 520
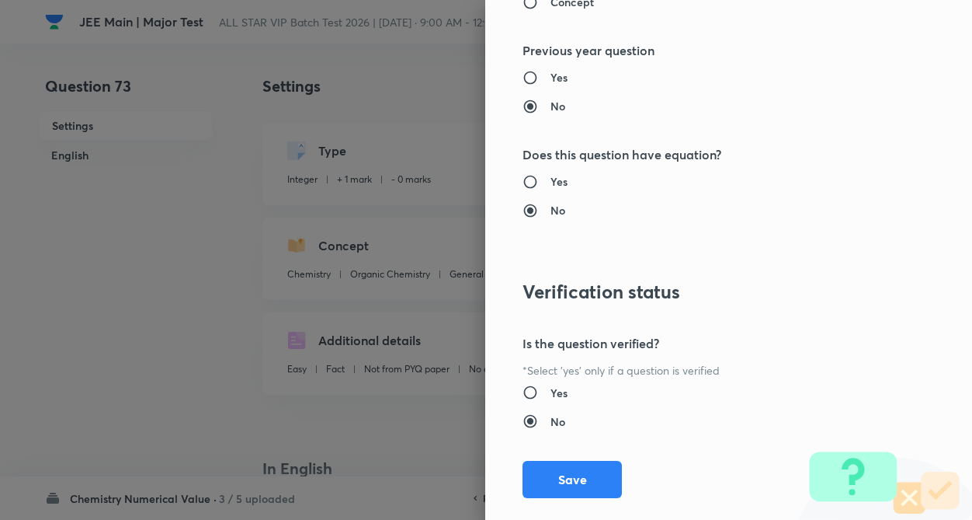
scroll to position [1506, 0]
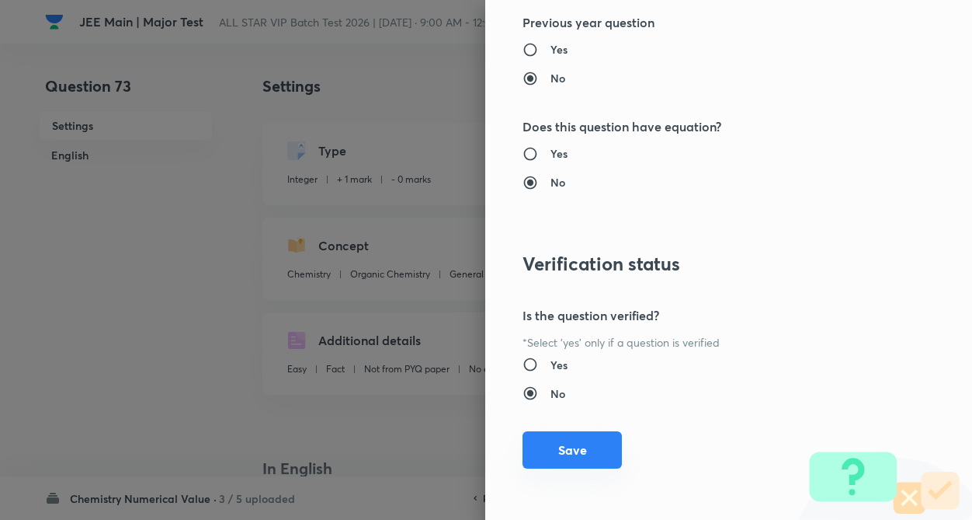
click at [555, 444] on button "Save" at bounding box center [572, 449] width 99 height 37
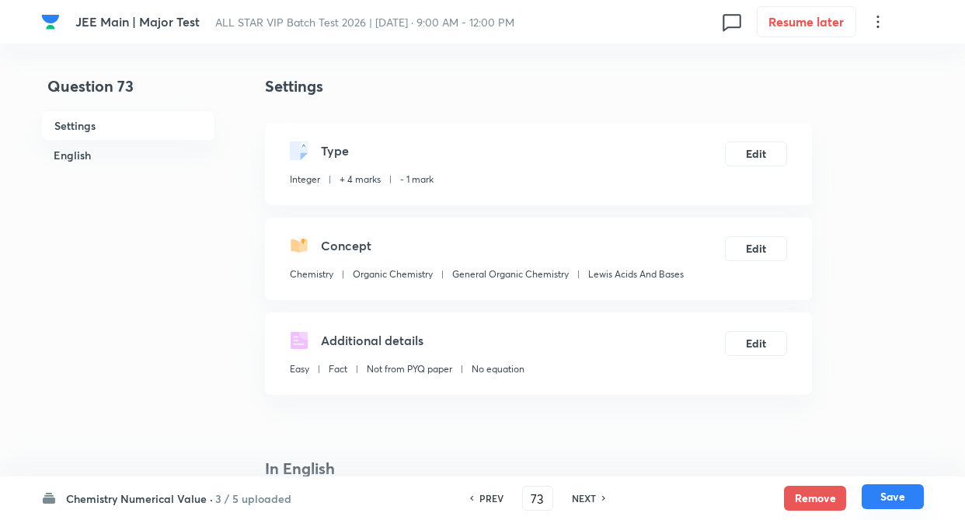
click at [882, 496] on button "Save" at bounding box center [892, 496] width 62 height 25
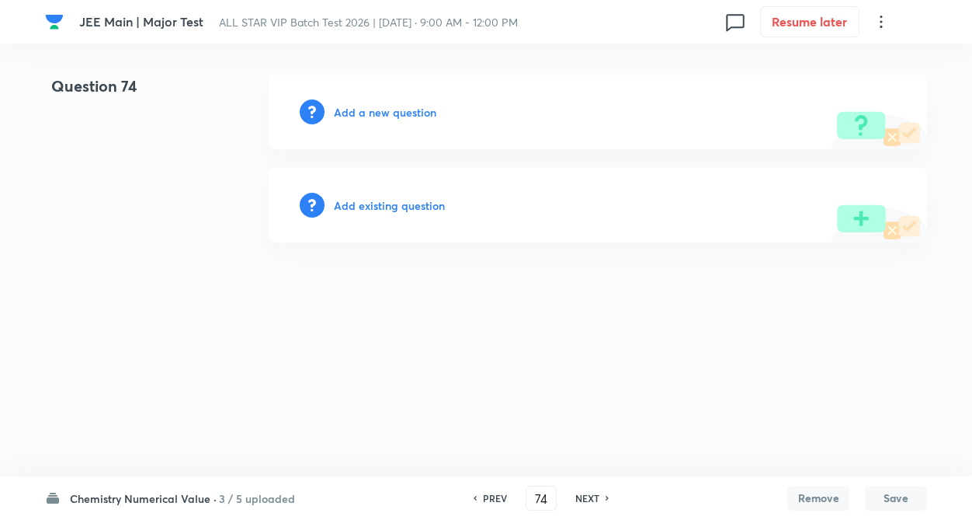
click at [379, 203] on h6 "Add existing question" at bounding box center [389, 205] width 111 height 16
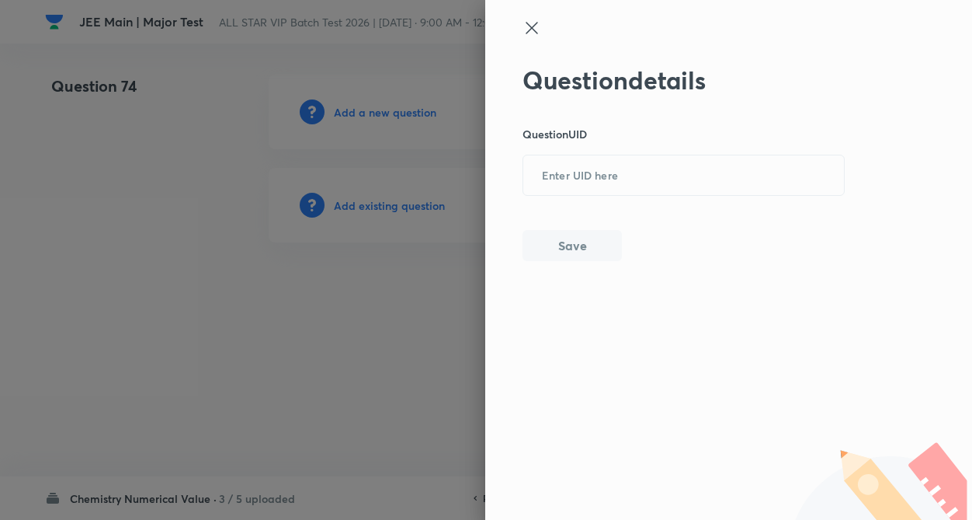
click at [568, 198] on div "Question details Question UID ​ Save" at bounding box center [684, 163] width 323 height 196
click at [567, 180] on input "text" at bounding box center [683, 176] width 321 height 38
paste input "QFFJN"
click at [576, 237] on button "Save" at bounding box center [572, 243] width 99 height 31
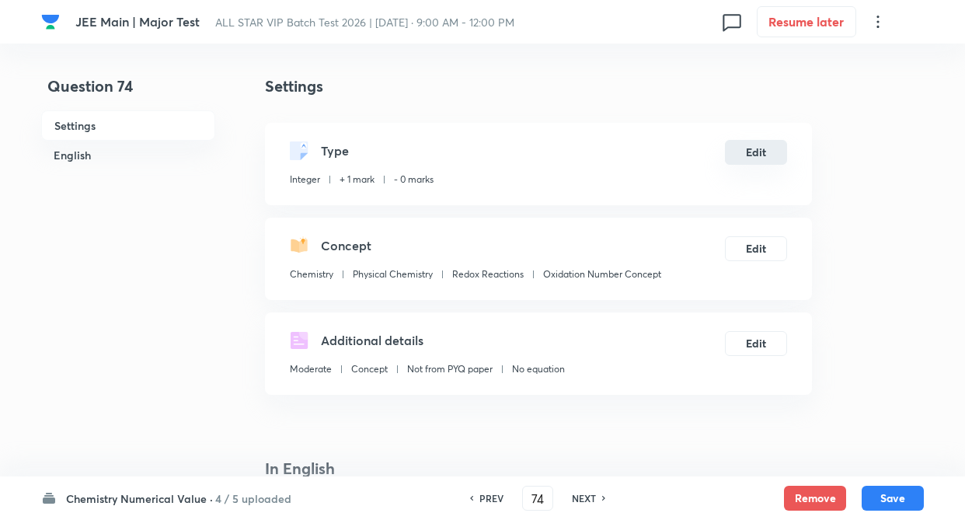
click at [761, 145] on button "Edit" at bounding box center [756, 152] width 62 height 25
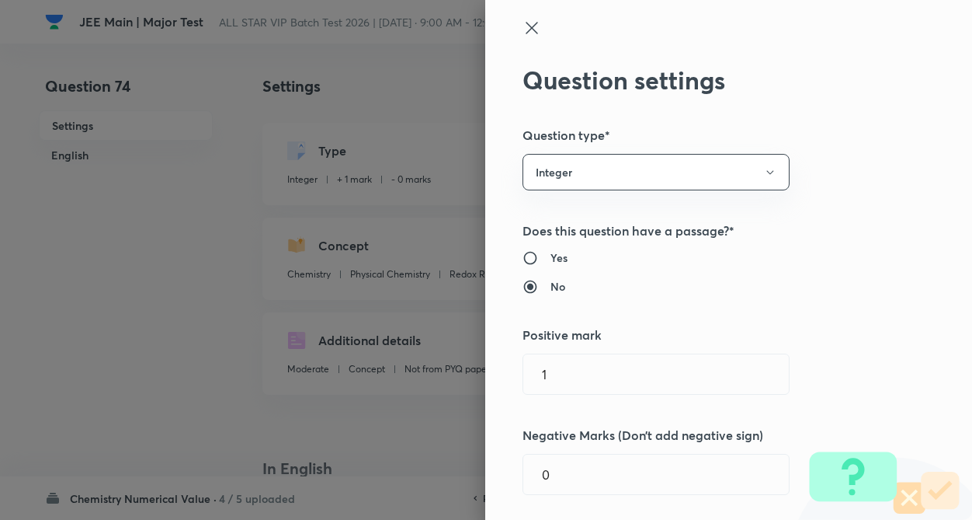
click at [860, 159] on div "Question settings Question type* Integer Does this question have a passage?* Ye…" at bounding box center [728, 260] width 487 height 520
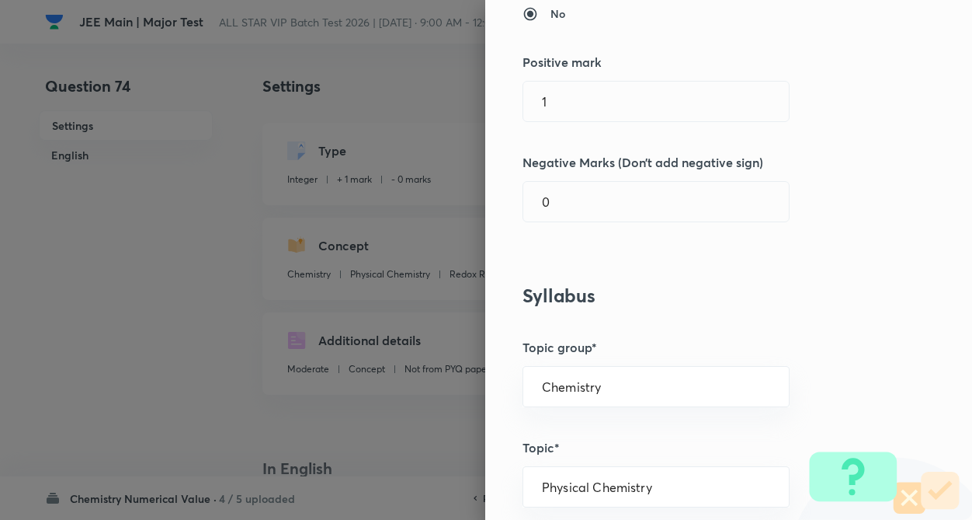
scroll to position [280, 0]
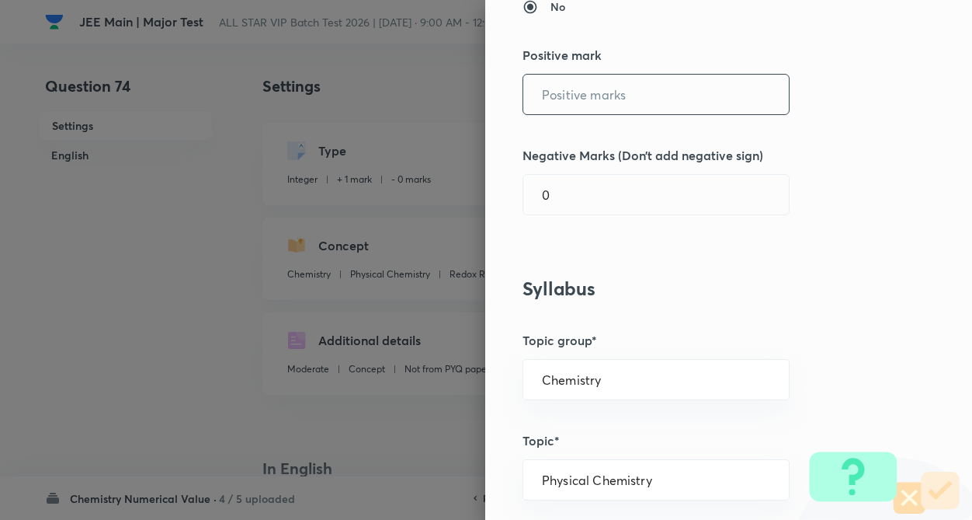
click at [560, 85] on input "text" at bounding box center [656, 95] width 266 height 40
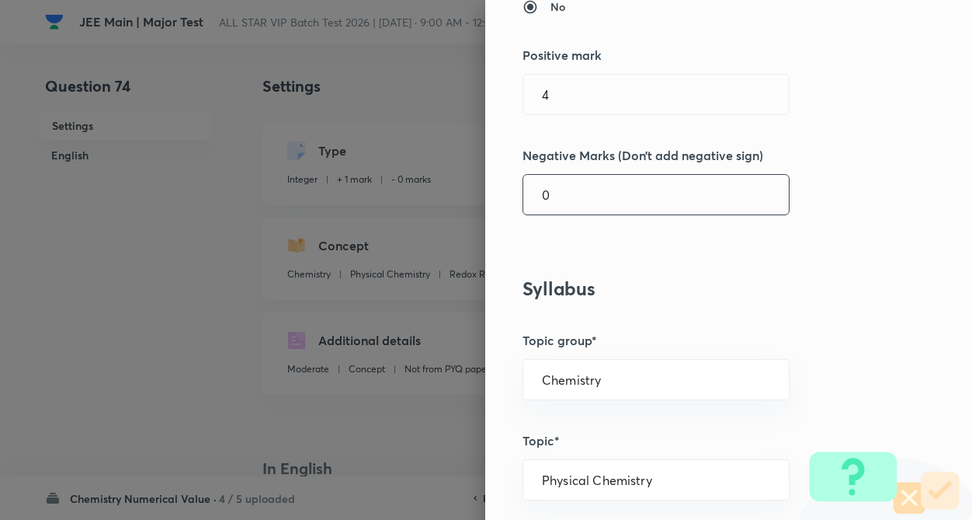
click at [579, 212] on input "0" at bounding box center [656, 195] width 266 height 40
click at [756, 267] on div "Question settings Question type* Integer Does this question have a passage?* Ye…" at bounding box center [728, 260] width 487 height 520
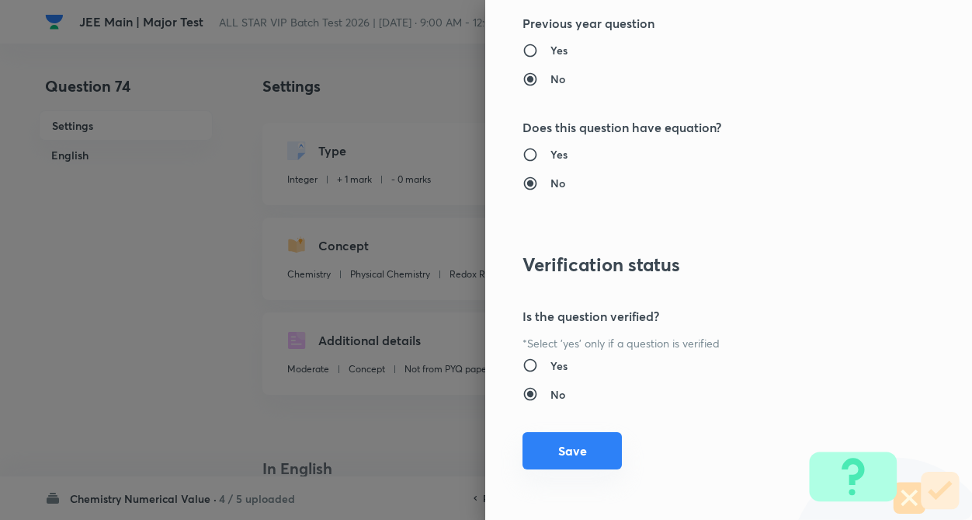
scroll to position [1506, 0]
click at [558, 443] on button "Save" at bounding box center [572, 449] width 99 height 37
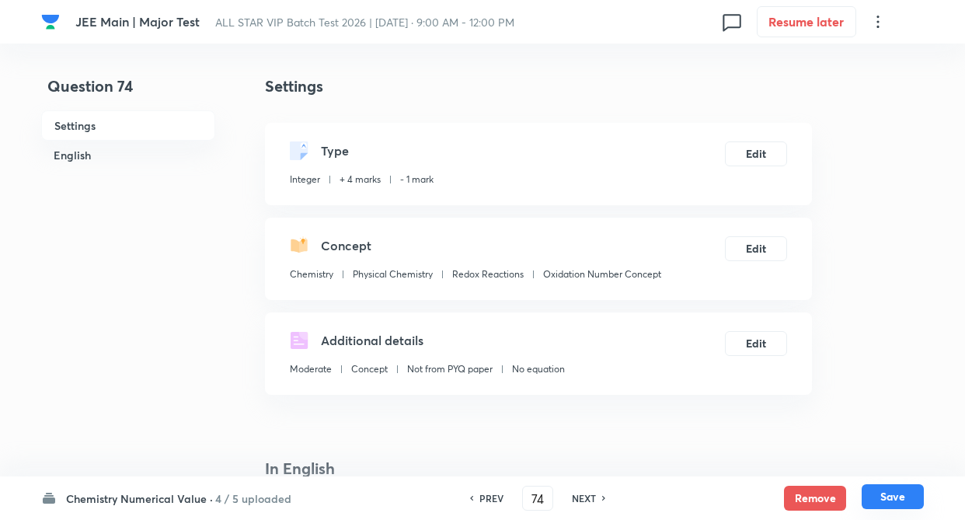
click at [900, 499] on button "Save" at bounding box center [892, 496] width 62 height 25
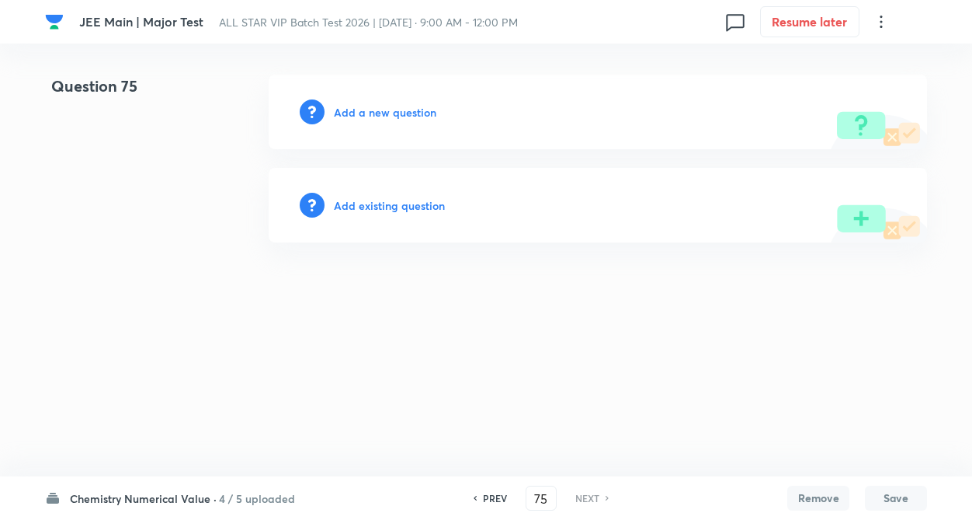
click at [356, 209] on h6 "Add existing question" at bounding box center [389, 205] width 111 height 16
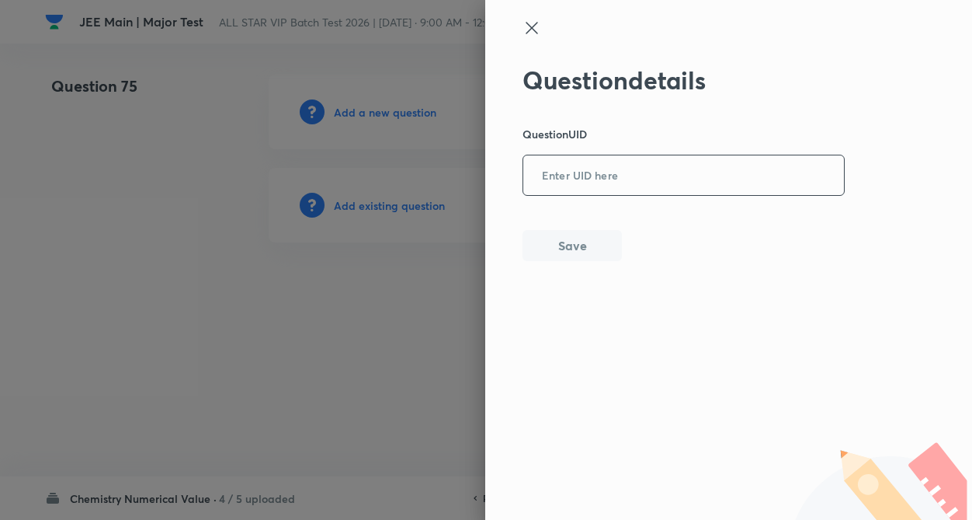
click at [585, 195] on div "​" at bounding box center [684, 175] width 322 height 41
paste input "6N4OF"
click at [572, 228] on div "Question details Question UID 6N4OF ​ Save" at bounding box center [684, 163] width 323 height 196
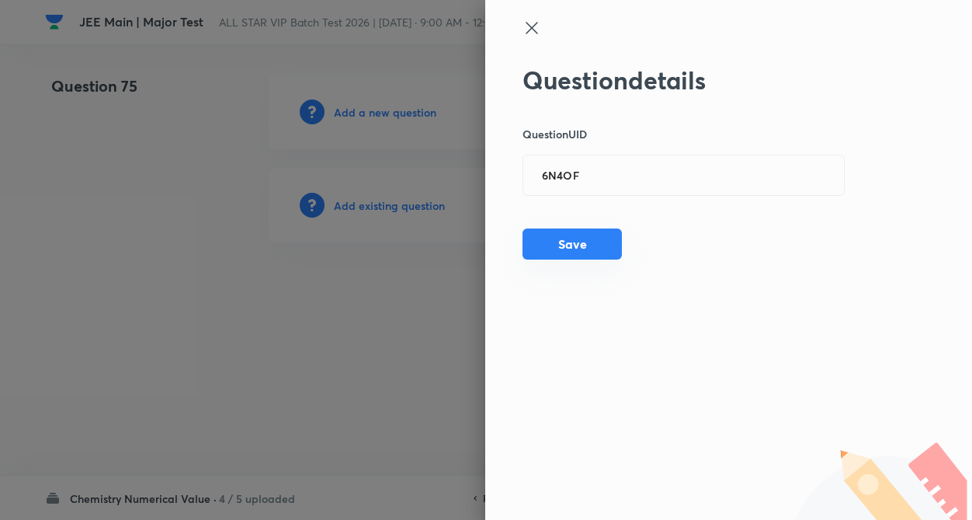
click at [573, 241] on button "Save" at bounding box center [572, 243] width 99 height 31
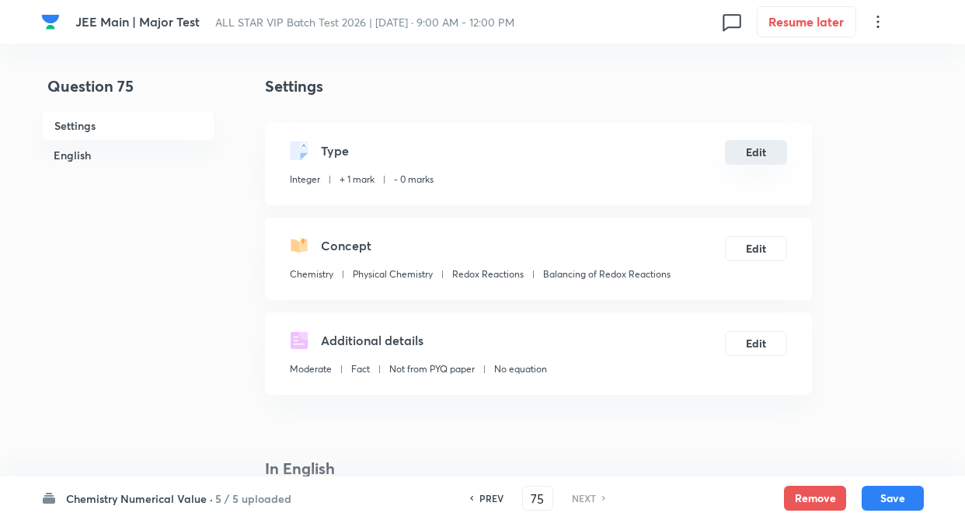
click at [762, 149] on button "Edit" at bounding box center [756, 152] width 62 height 25
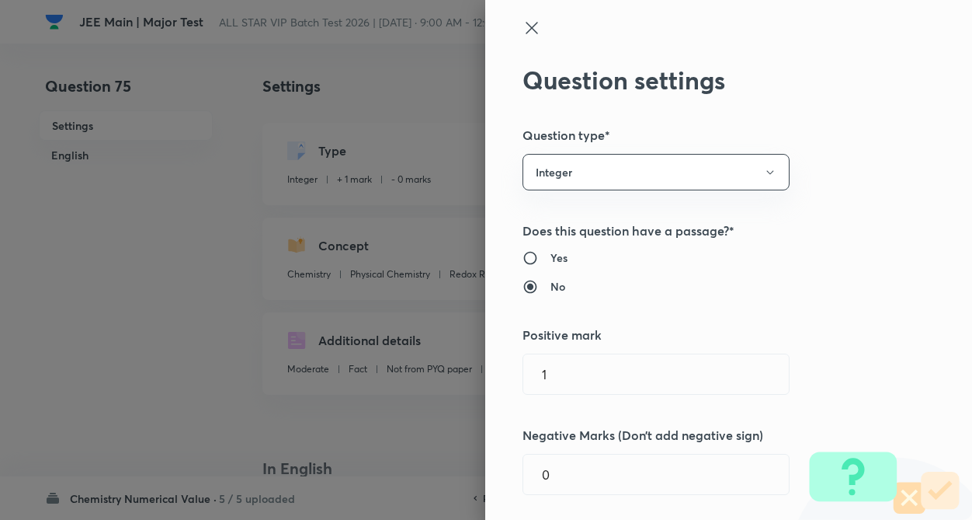
click at [871, 153] on div "Question settings Question type* Integer Does this question have a passage?* Ye…" at bounding box center [728, 260] width 487 height 520
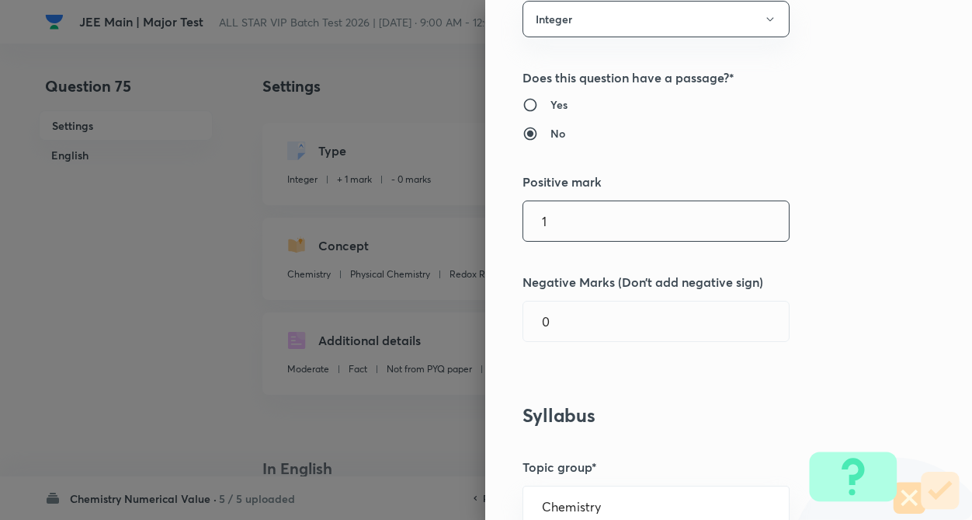
scroll to position [155, 0]
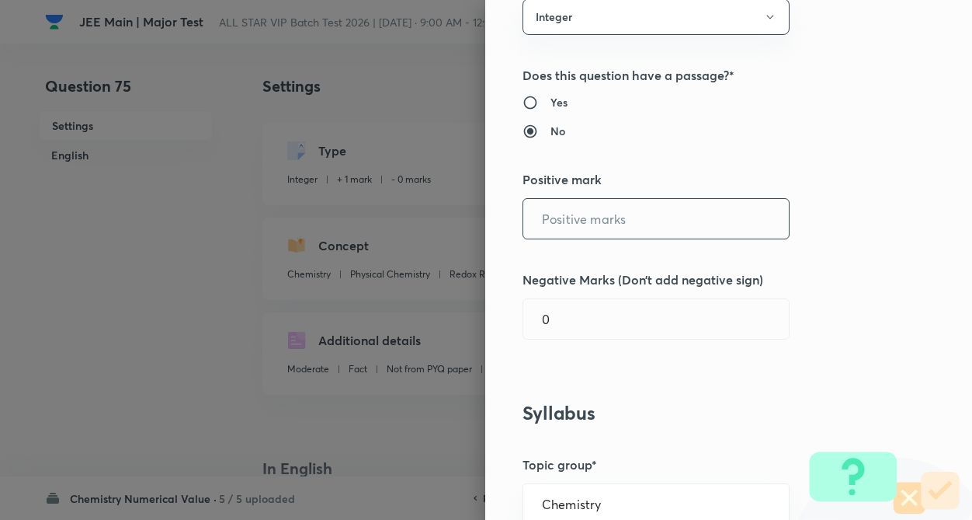
click at [594, 217] on input "text" at bounding box center [656, 219] width 266 height 40
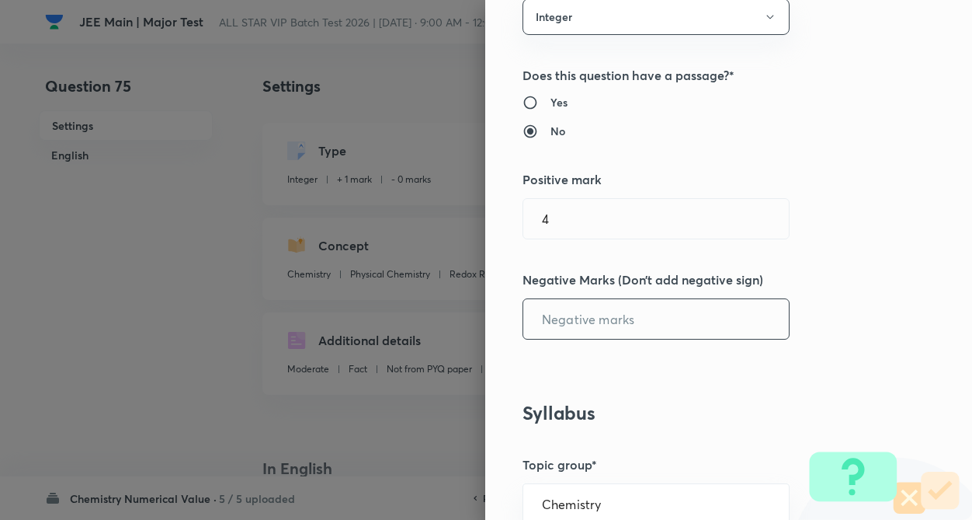
click at [582, 308] on input "text" at bounding box center [656, 319] width 266 height 40
click at [872, 305] on div "Question settings Question type* Integer Does this question have a passage?* Ye…" at bounding box center [728, 260] width 487 height 520
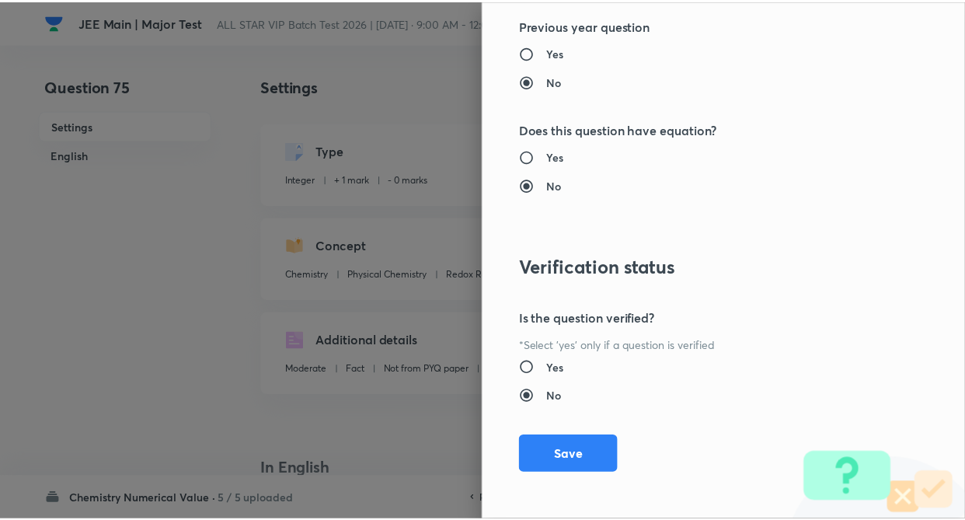
scroll to position [1506, 0]
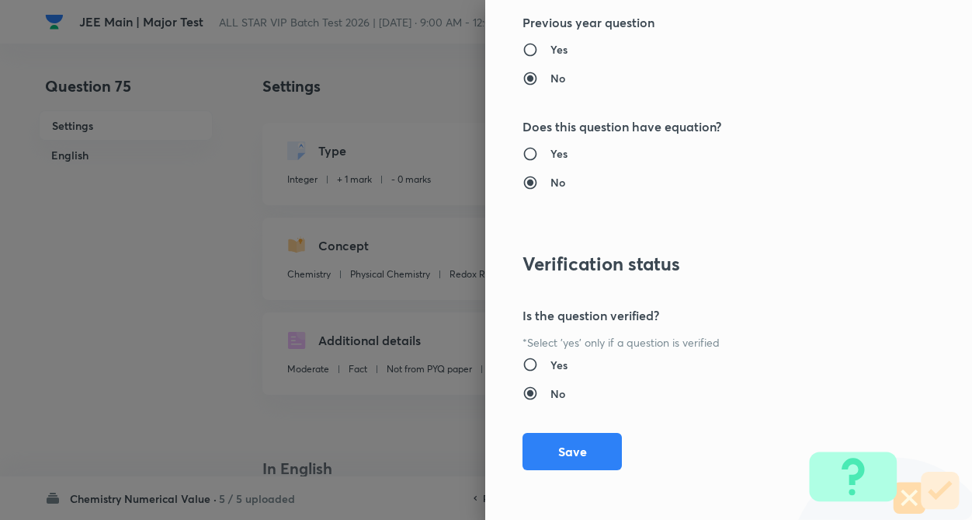
click at [543, 445] on button "Save" at bounding box center [572, 451] width 99 height 37
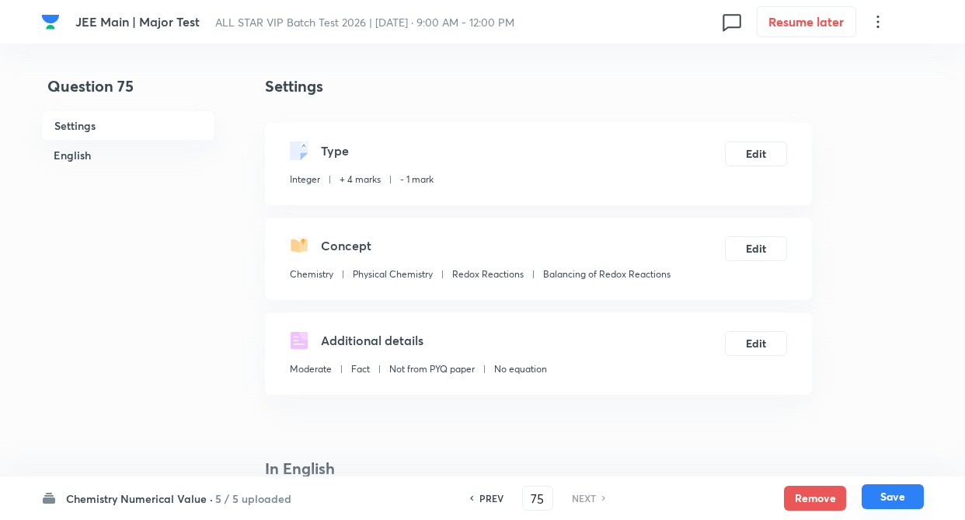
click at [887, 495] on button "Save" at bounding box center [892, 496] width 62 height 25
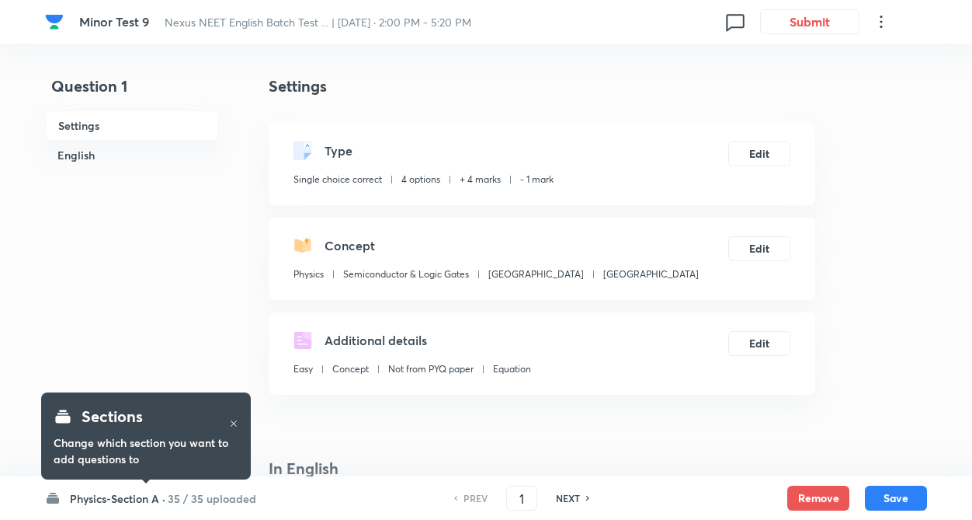
checkbox input "true"
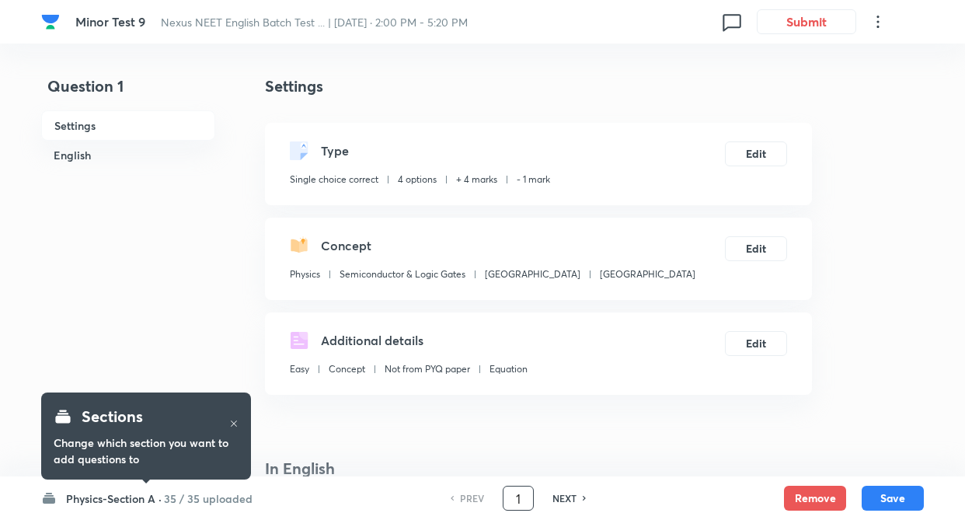
click at [522, 502] on input "1" at bounding box center [518, 498] width 30 height 27
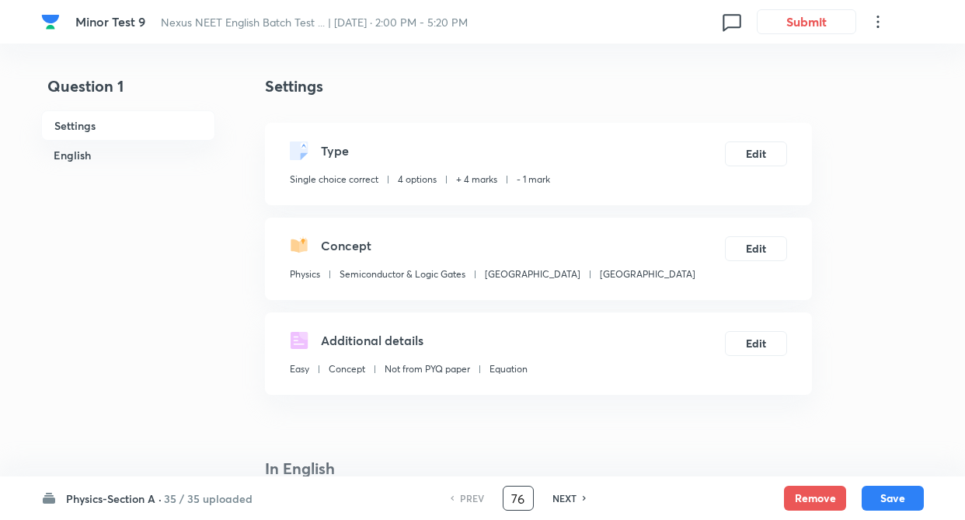
type input "76"
checkbox input "false"
checkbox input "true"
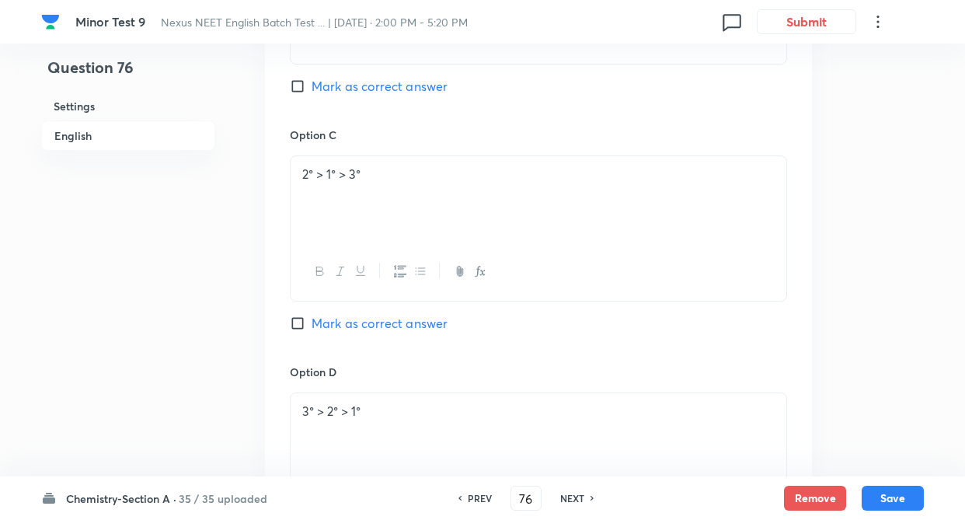
scroll to position [1120, 0]
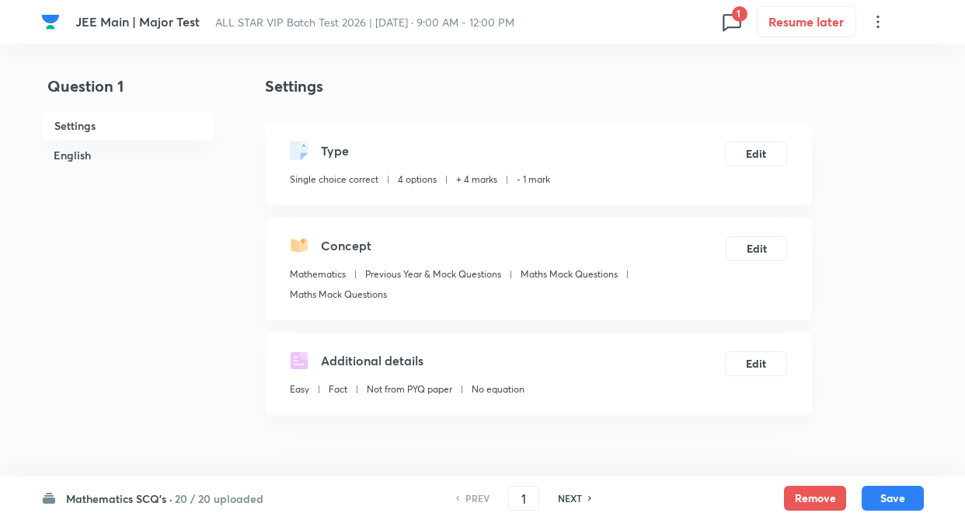
click at [732, 12] on span "1" at bounding box center [740, 14] width 16 height 16
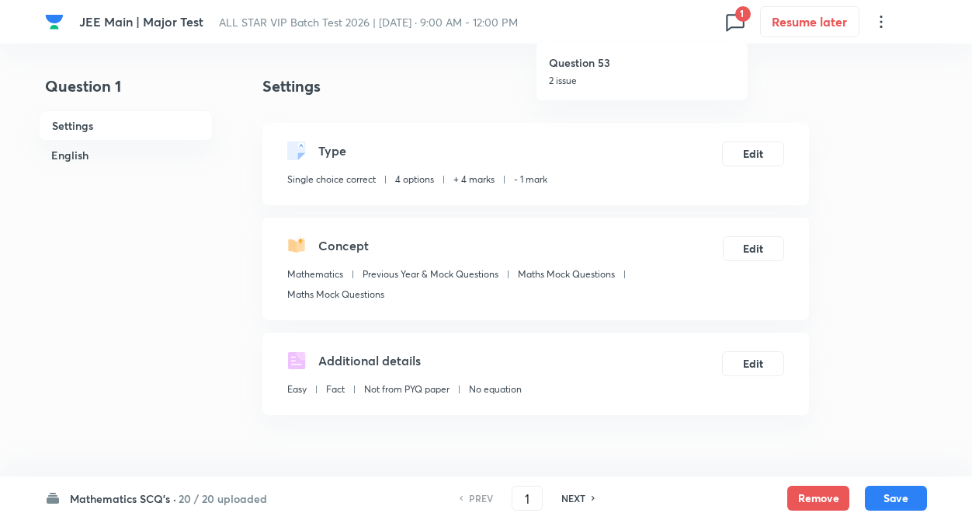
click at [619, 89] on div "Question 53 2 issue" at bounding box center [642, 71] width 186 height 58
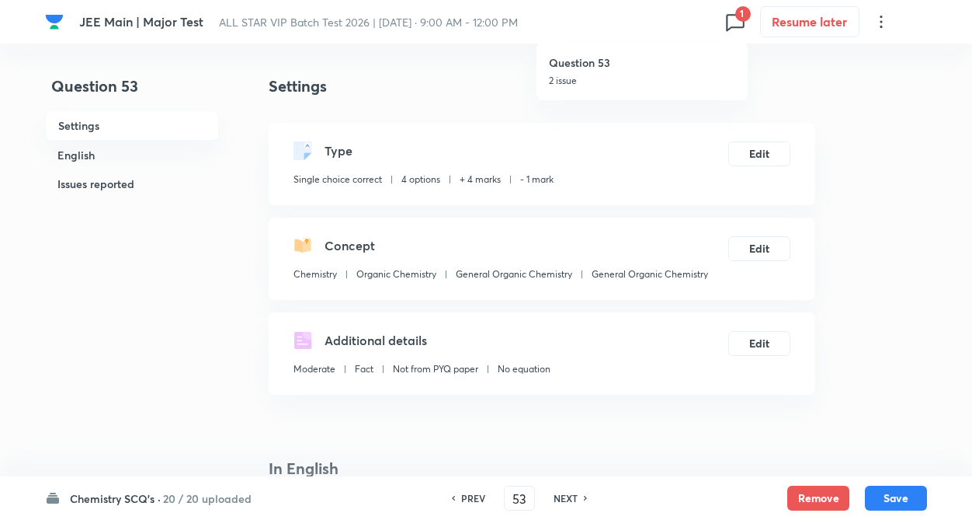
type input "53"
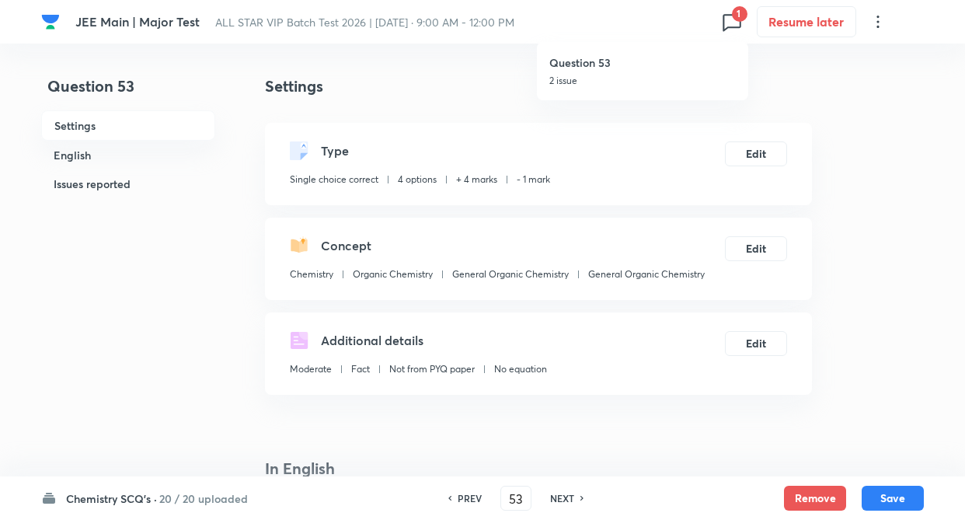
checkbox input "true"
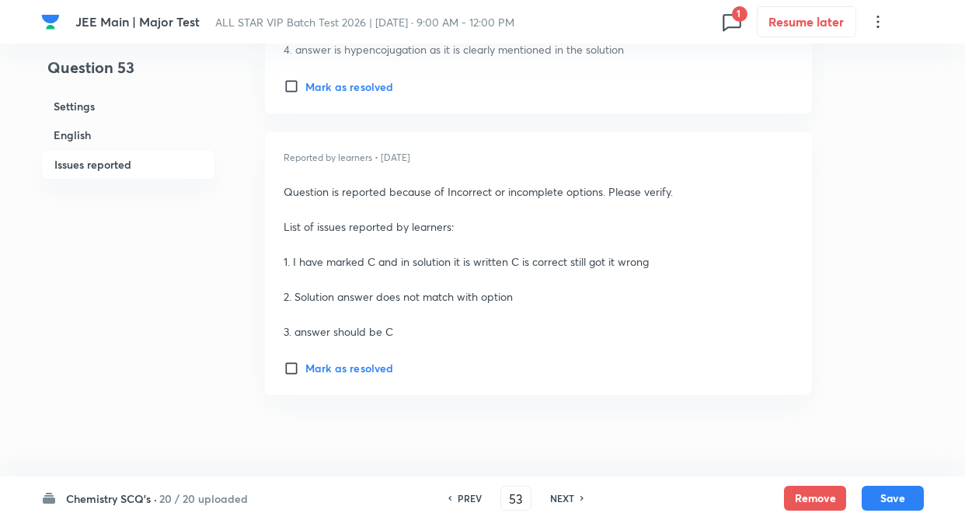
scroll to position [2303, 0]
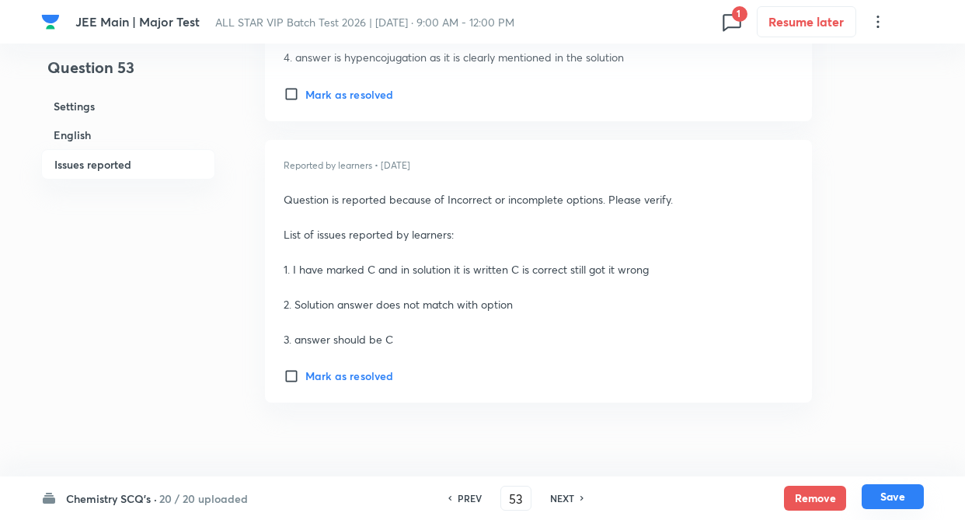
click at [870, 500] on button "Save" at bounding box center [892, 496] width 62 height 25
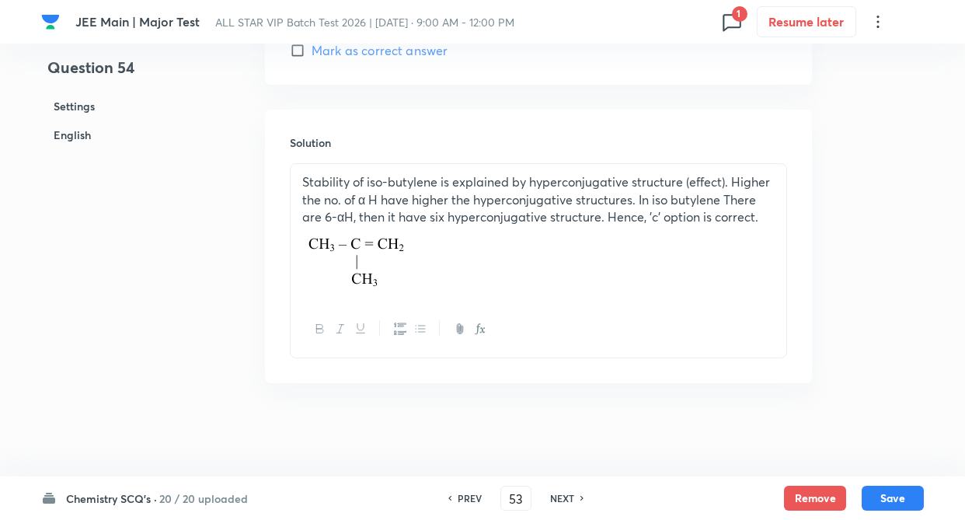
type input "54"
checkbox input "false"
checkbox input "true"
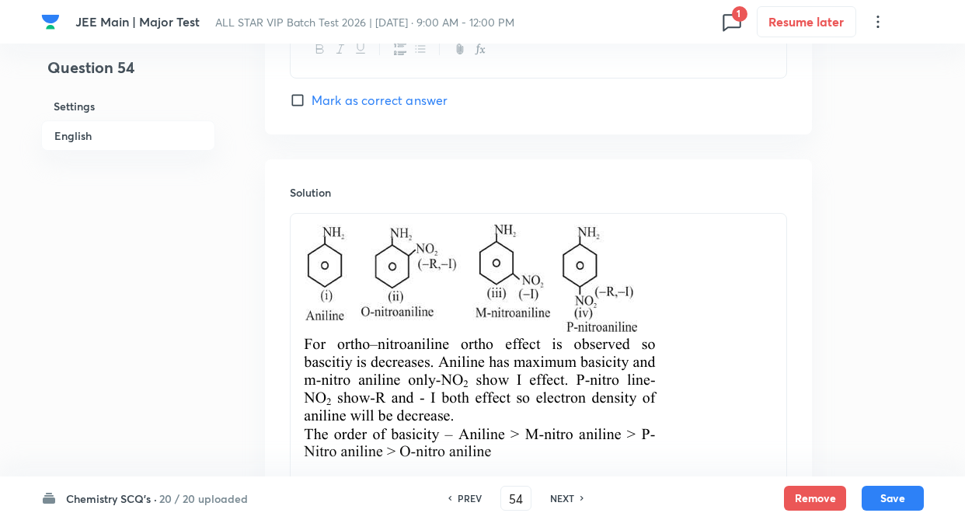
scroll to position [1756, 0]
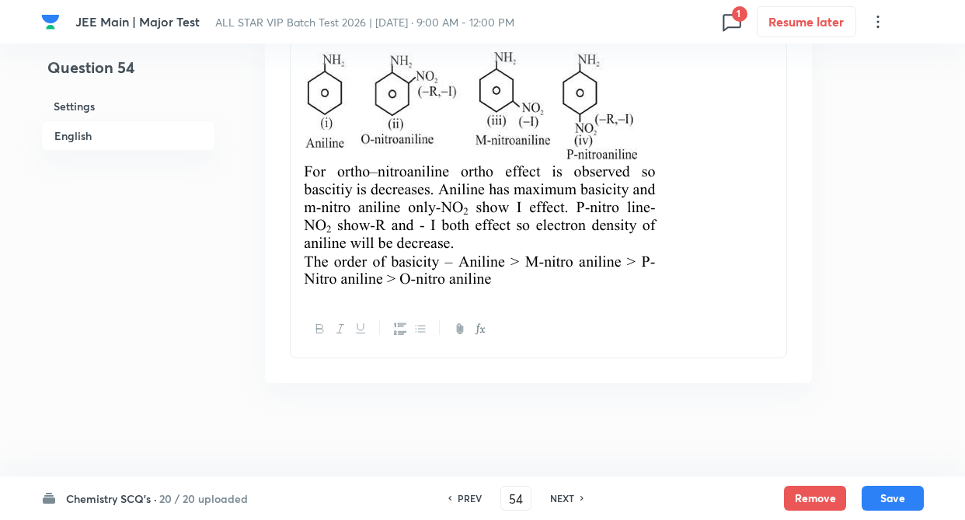
drag, startPoint x: 325, startPoint y: 433, endPoint x: 437, endPoint y: 450, distance: 113.1
click at [529, 493] on input "54" at bounding box center [516, 498] width 30 height 27
type input "5"
type input "51"
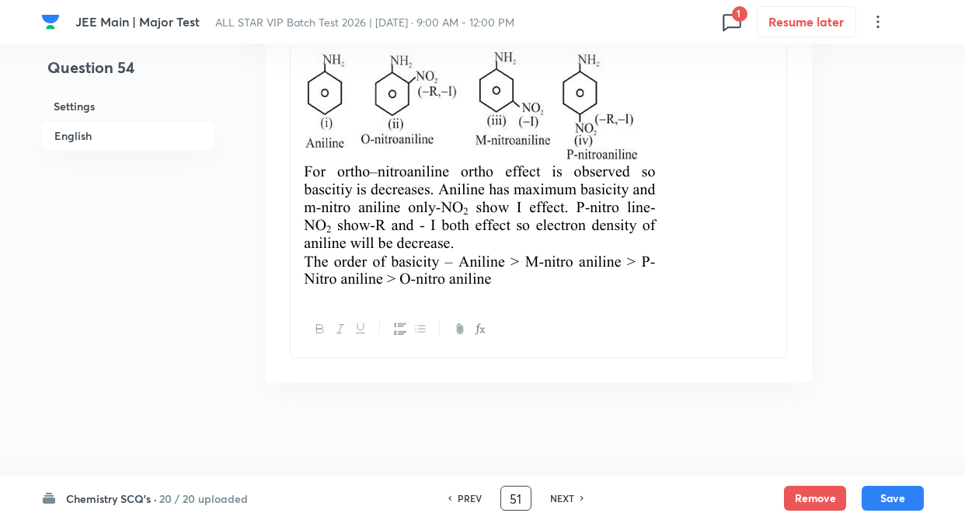
checkbox input "false"
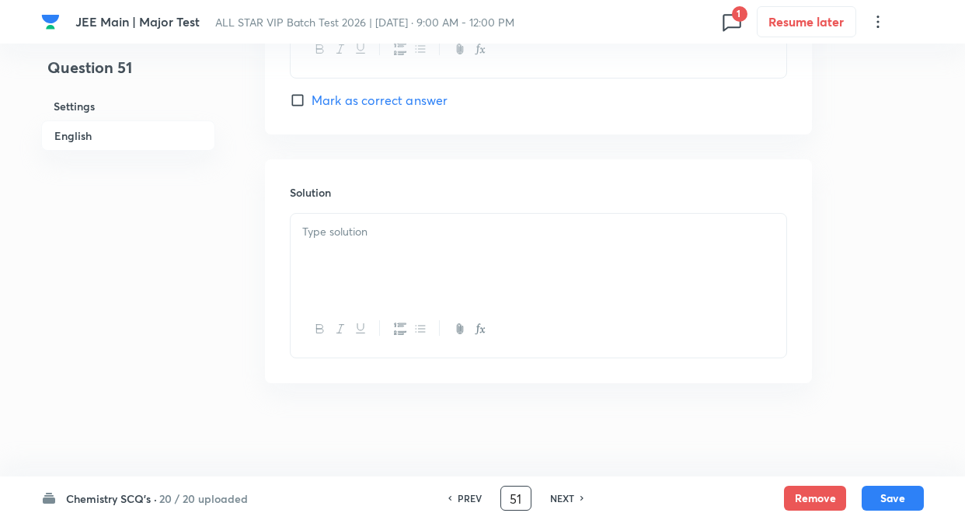
checkbox input "true"
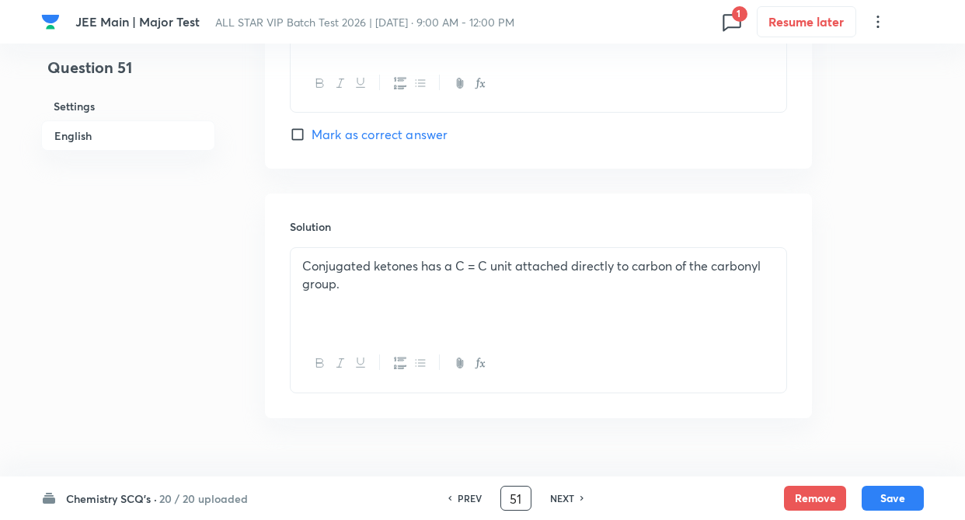
scroll to position [1618, 0]
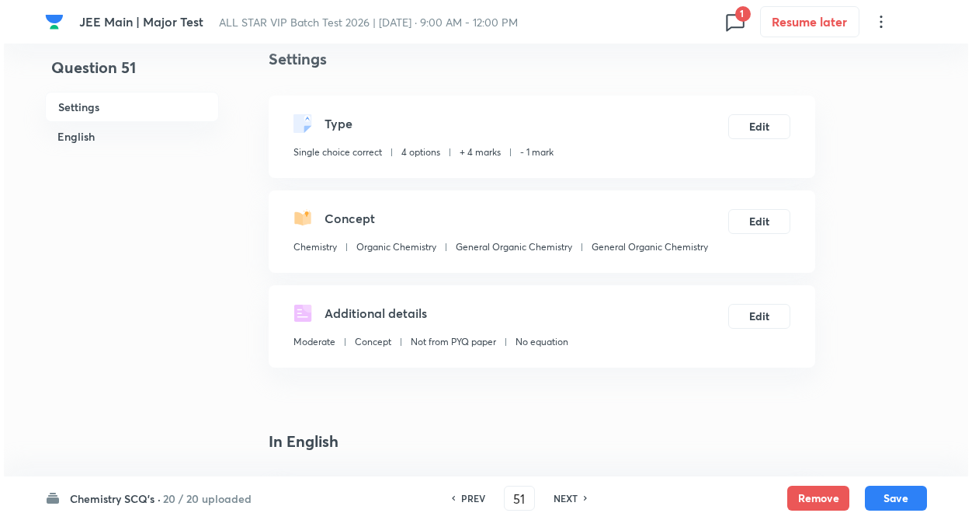
scroll to position [0, 0]
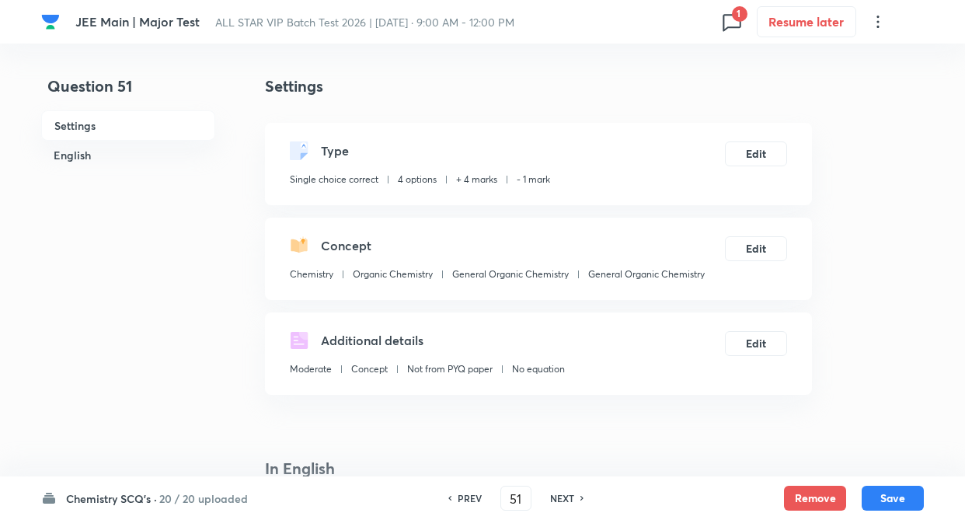
click at [570, 492] on h6 "NEXT" at bounding box center [562, 498] width 24 height 14
type input "52"
checkbox input "false"
checkbox input "true"
click at [570, 492] on h6 "NEXT" at bounding box center [562, 498] width 24 height 14
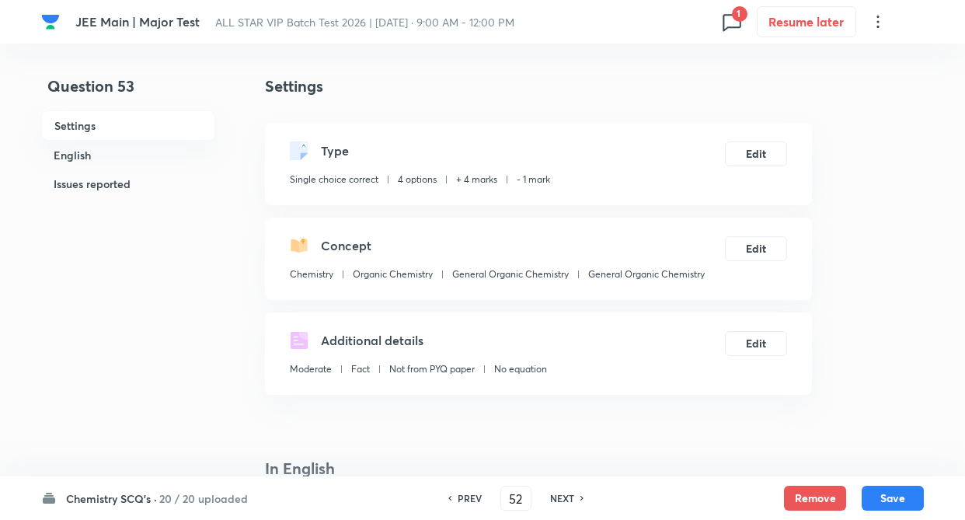
type input "53"
checkbox input "false"
checkbox input "true"
click at [570, 492] on h6 "NEXT" at bounding box center [562, 498] width 24 height 14
type input "54"
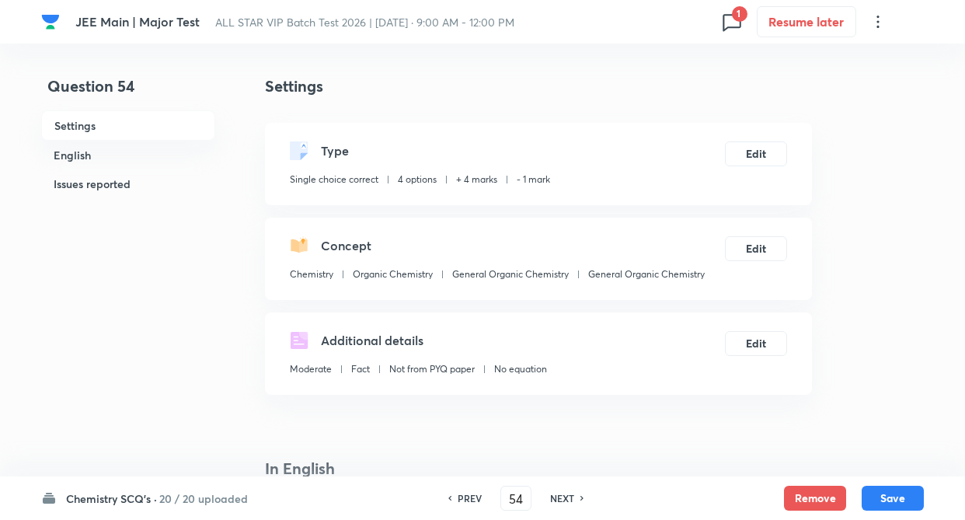
checkbox input "false"
checkbox input "true"
click at [570, 492] on h6 "NEXT" at bounding box center [562, 498] width 24 height 14
type input "55"
checkbox input "false"
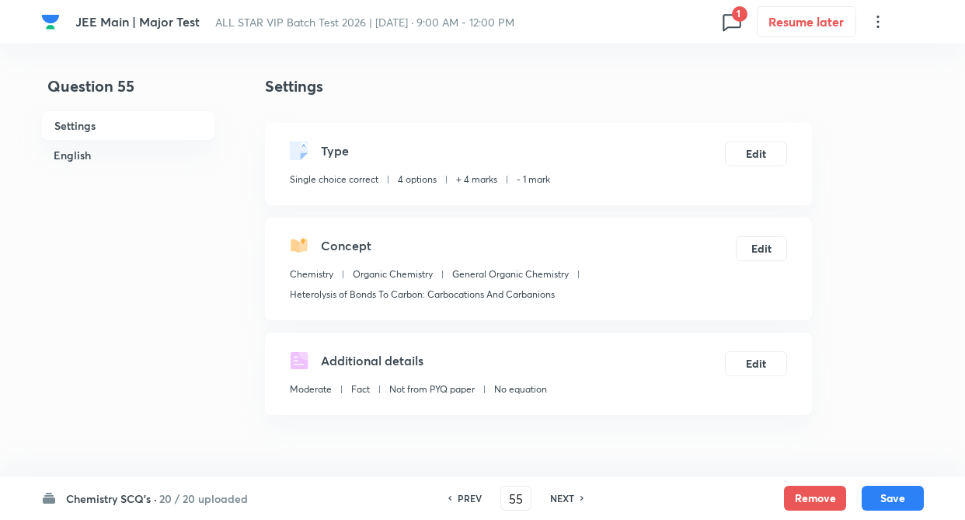
checkbox input "true"
click at [570, 492] on h6 "NEXT" at bounding box center [562, 498] width 24 height 14
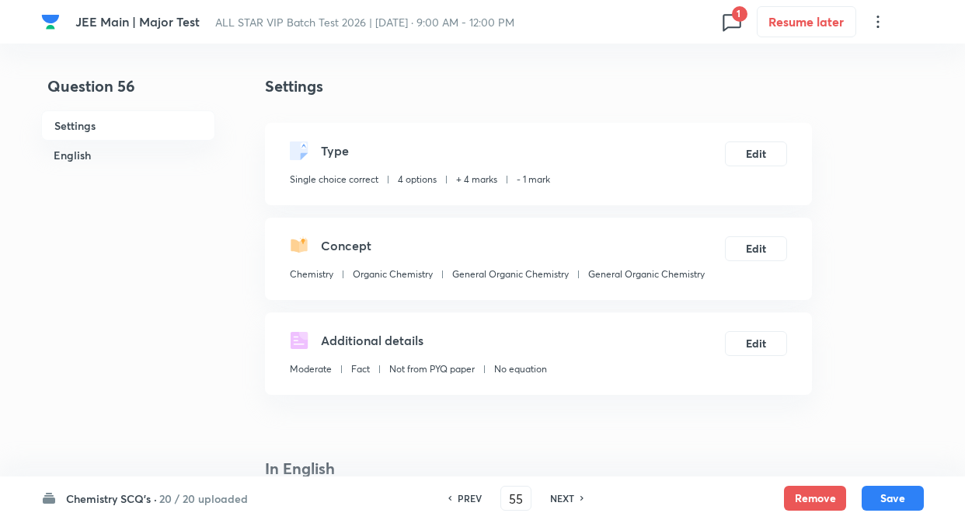
type input "56"
checkbox input "true"
click at [570, 492] on h6 "NEXT" at bounding box center [562, 498] width 24 height 14
type input "57"
checkbox input "false"
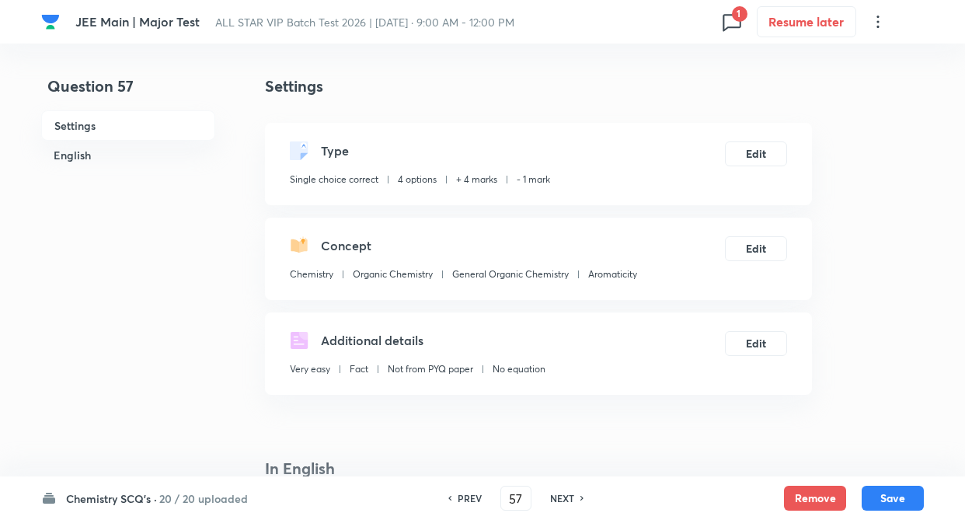
checkbox input "true"
click at [570, 492] on h6 "NEXT" at bounding box center [562, 498] width 24 height 14
type input "58"
checkbox input "false"
checkbox input "true"
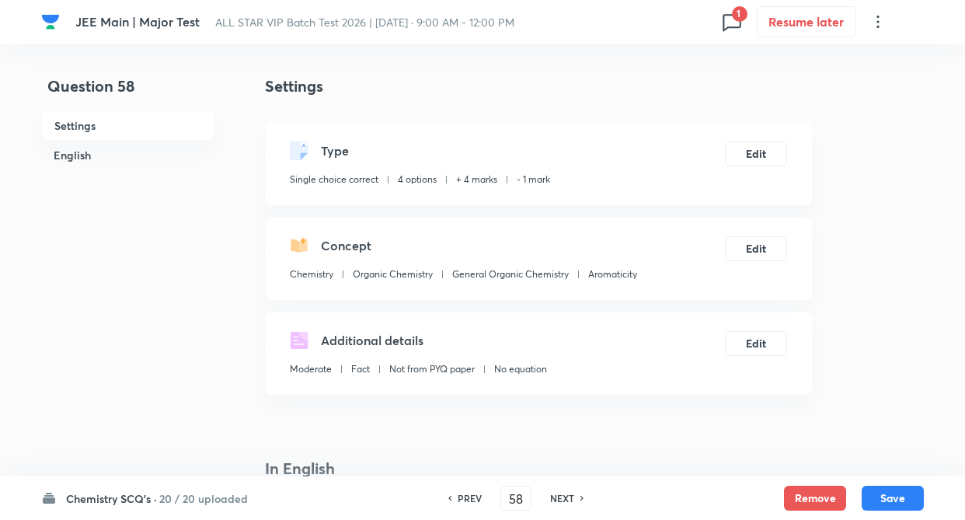
click at [570, 492] on h6 "NEXT" at bounding box center [562, 498] width 24 height 14
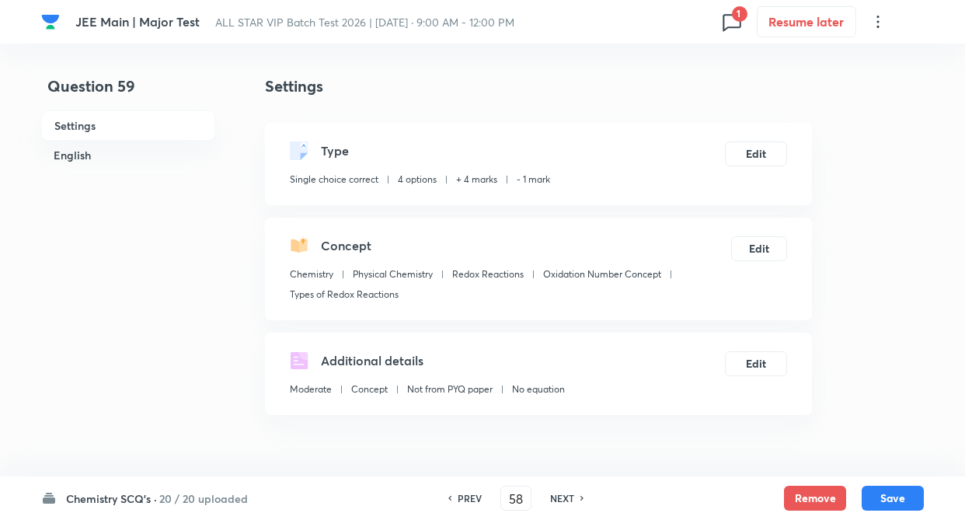
type input "59"
checkbox input "false"
checkbox input "true"
click at [474, 495] on h6 "PREV" at bounding box center [469, 498] width 24 height 14
type input "58"
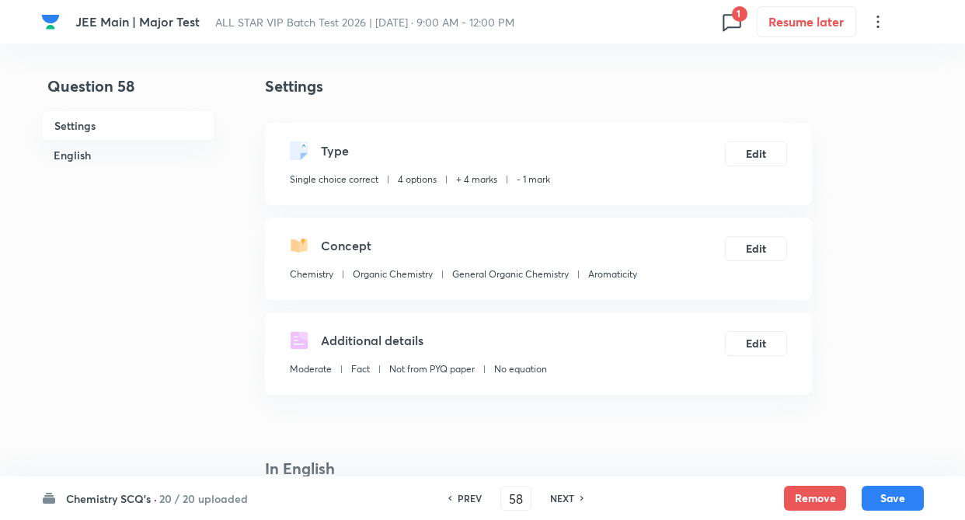
checkbox input "false"
checkbox input "true"
click at [474, 495] on h6 "PREV" at bounding box center [469, 498] width 24 height 14
type input "57"
checkbox input "false"
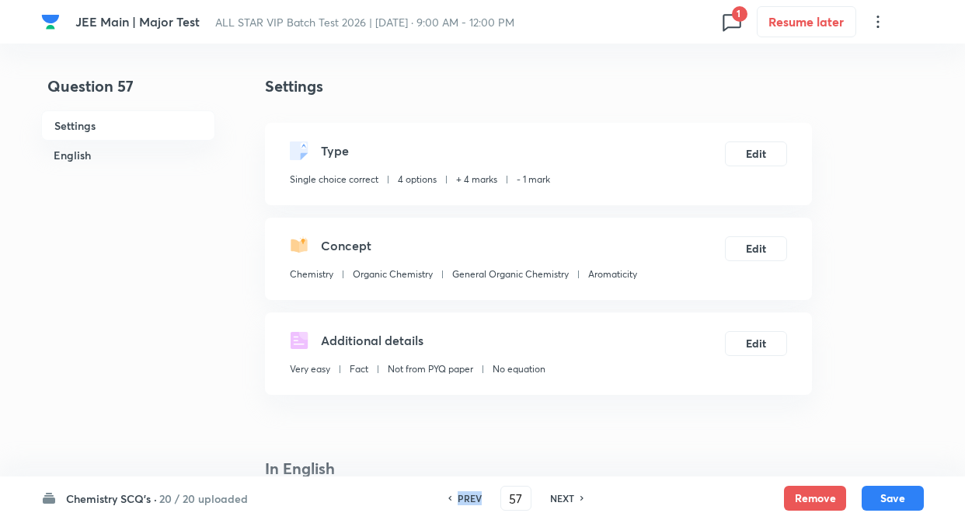
checkbox input "true"
click at [474, 495] on h6 "PREV" at bounding box center [469, 498] width 24 height 14
type input "56"
checkbox input "false"
click at [474, 495] on h6 "PREV" at bounding box center [469, 498] width 24 height 14
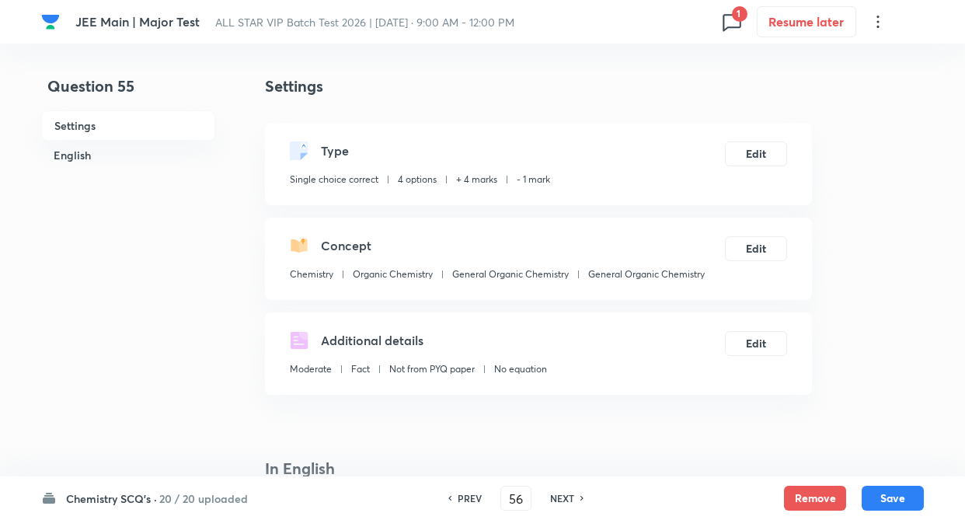
checkbox input "true"
type input "55"
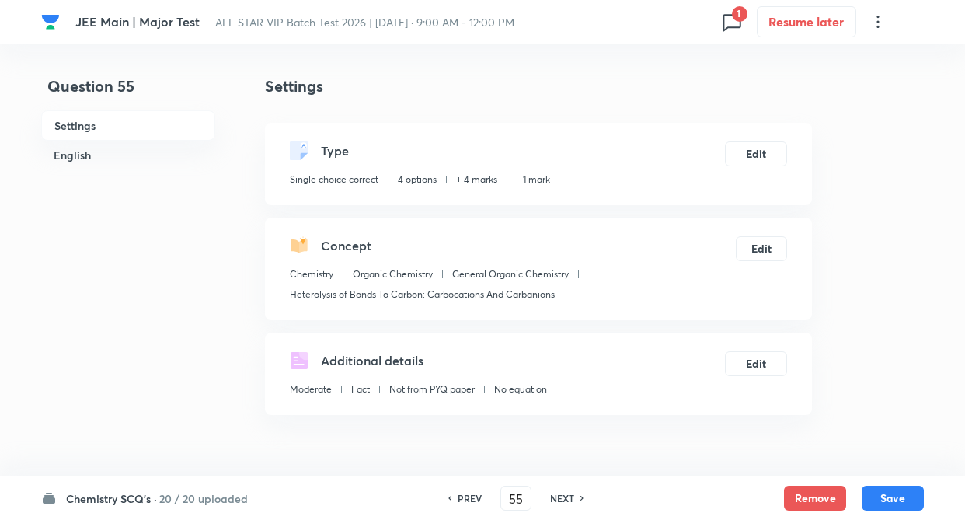
checkbox input "true"
click at [474, 495] on h6 "PREV" at bounding box center [469, 498] width 24 height 14
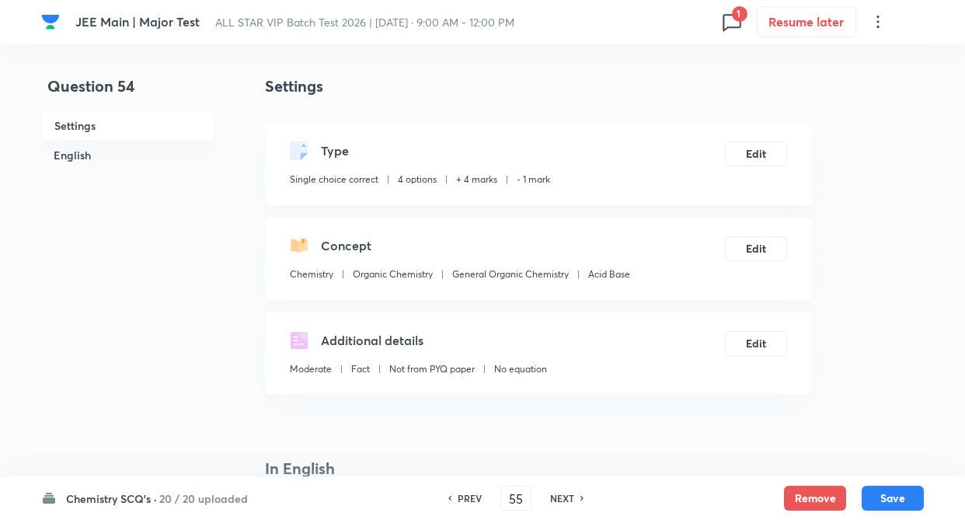
type input "54"
checkbox input "false"
checkbox input "true"
click at [474, 495] on h6 "PREV" at bounding box center [469, 498] width 24 height 14
type input "53"
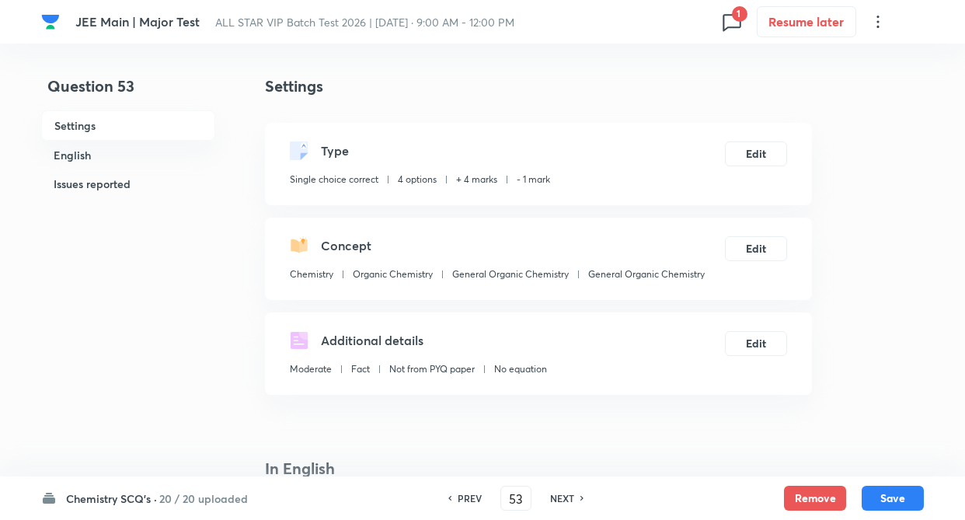
checkbox input "false"
checkbox input "true"
click at [474, 495] on h6 "PREV" at bounding box center [469, 498] width 24 height 14
type input "52"
checkbox input "false"
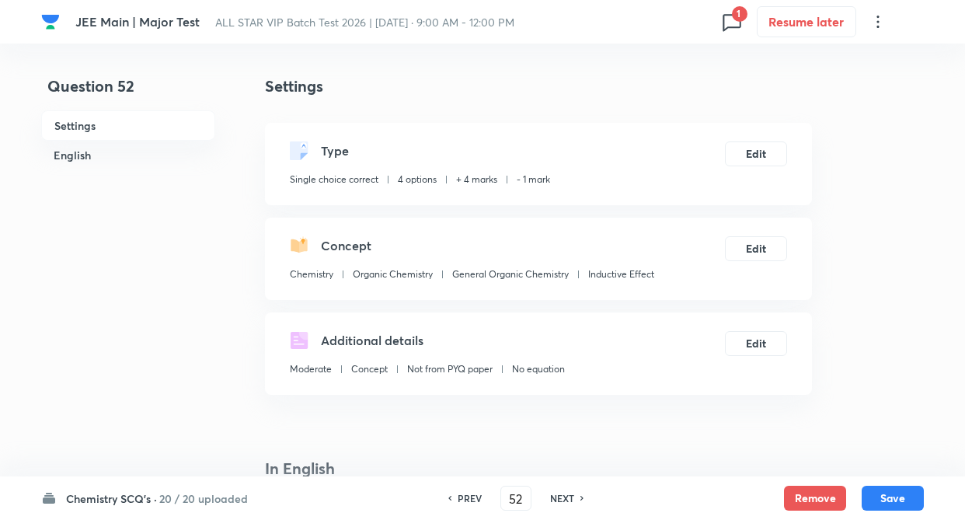
checkbox input "true"
click at [474, 495] on h6 "PREV" at bounding box center [469, 498] width 24 height 14
type input "51"
checkbox input "false"
checkbox input "true"
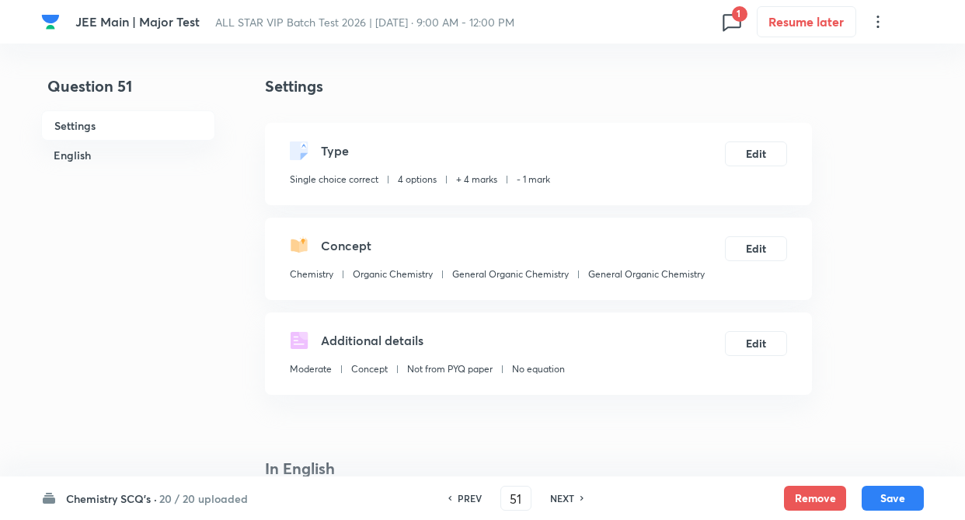
click at [474, 495] on h6 "PREV" at bounding box center [469, 498] width 24 height 14
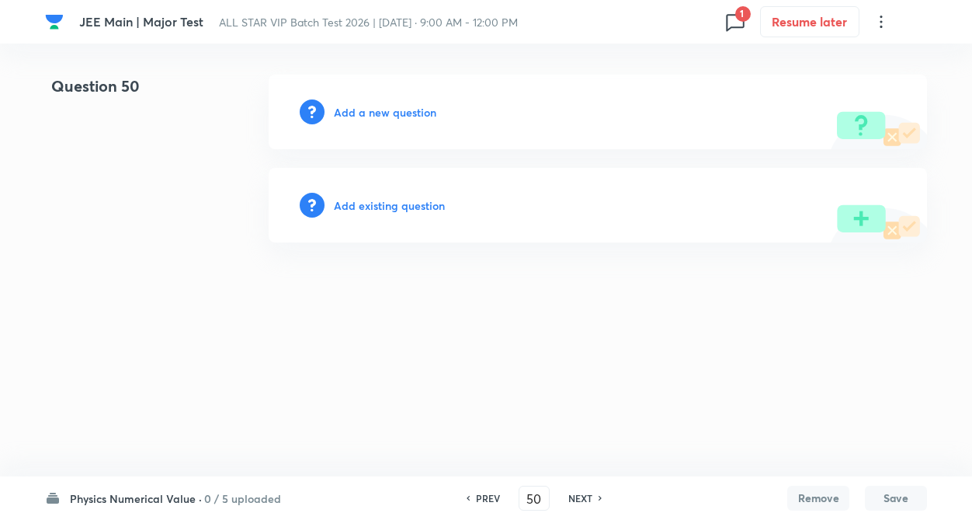
click at [214, 494] on h6 "0 / 5 uploaded" at bounding box center [242, 498] width 77 height 16
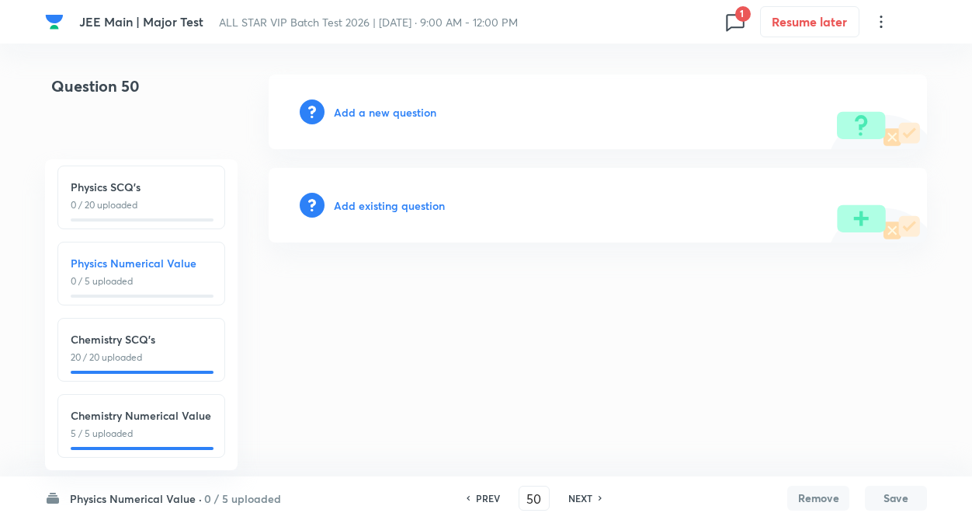
scroll to position [172, 0]
click at [101, 331] on h6 "Chemistry SCQ's" at bounding box center [141, 339] width 141 height 16
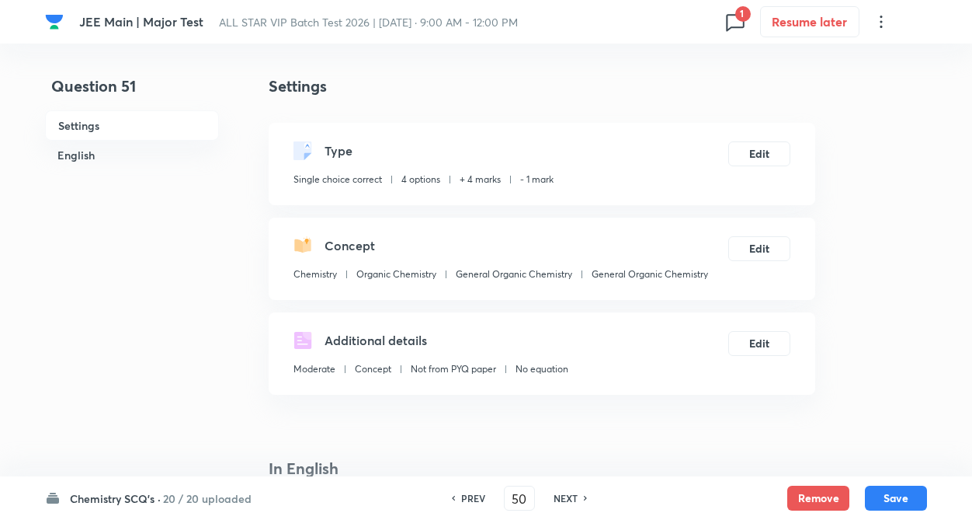
type input "51"
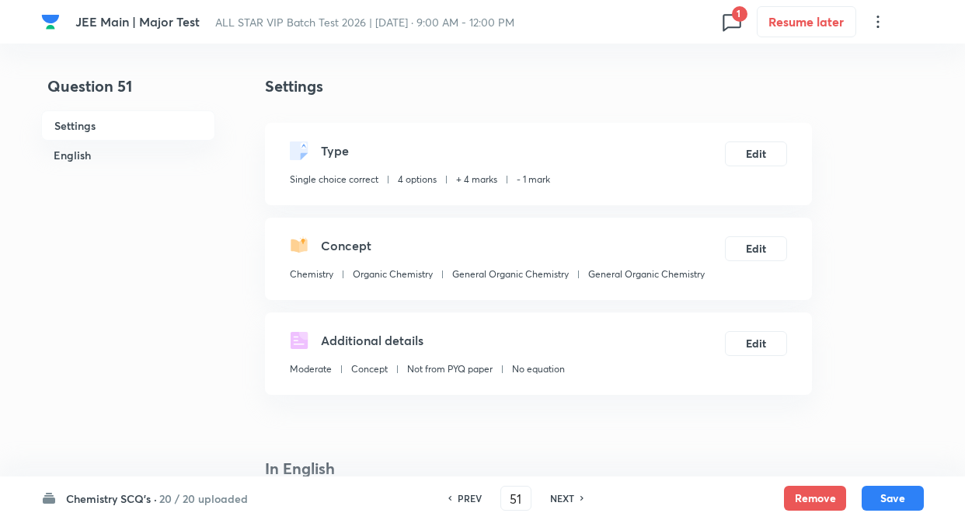
checkbox input "true"
click at [561, 498] on h6 "NEXT" at bounding box center [562, 498] width 24 height 14
type input "52"
checkbox input "false"
checkbox input "true"
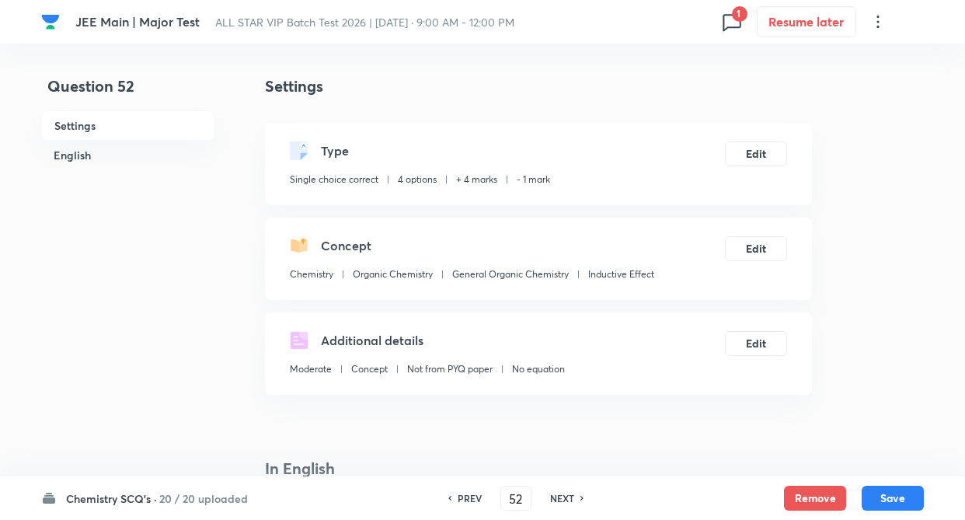
click at [561, 498] on h6 "NEXT" at bounding box center [562, 498] width 24 height 14
type input "53"
checkbox input "false"
checkbox input "true"
click at [561, 498] on h6 "NEXT" at bounding box center [562, 498] width 24 height 14
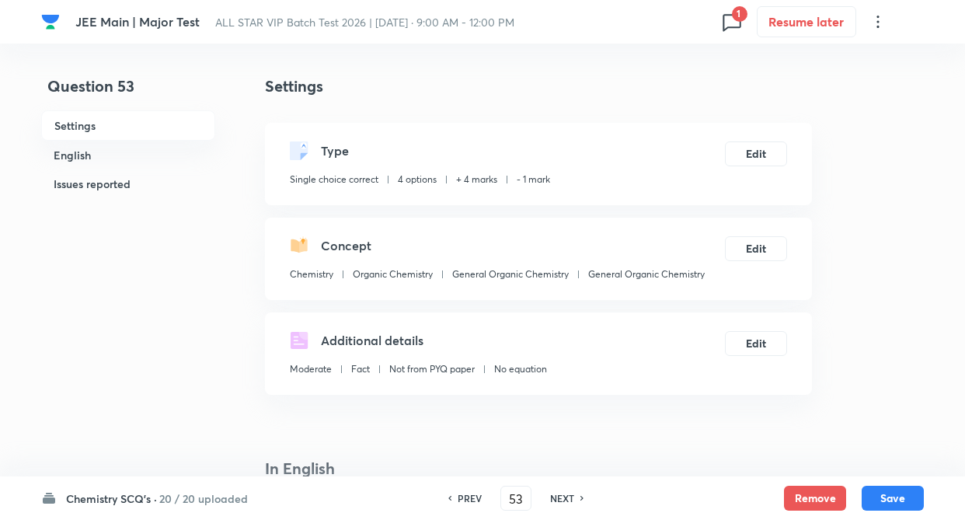
type input "54"
checkbox input "false"
checkbox input "true"
click at [561, 498] on h6 "NEXT" at bounding box center [562, 498] width 24 height 14
type input "55"
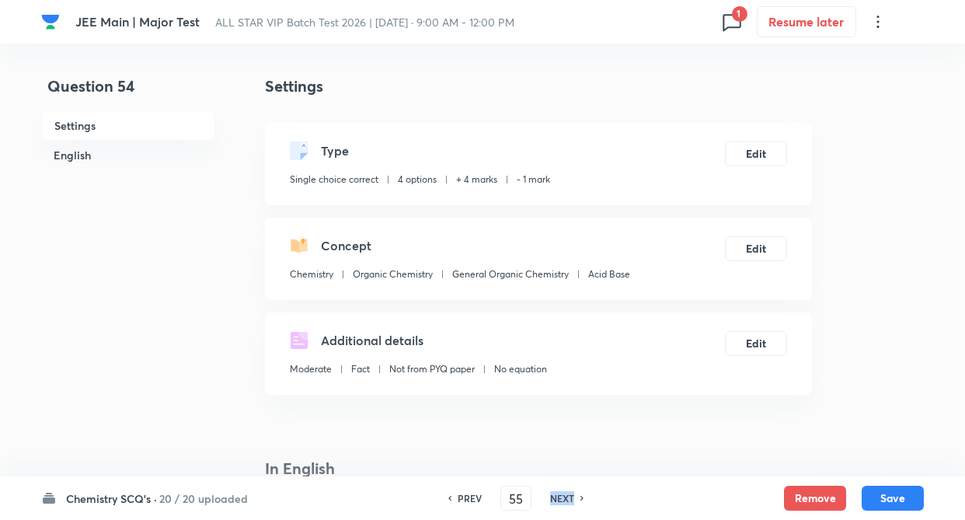
checkbox input "false"
click at [561, 497] on h6 "NEXT" at bounding box center [562, 498] width 24 height 14
checkbox input "true"
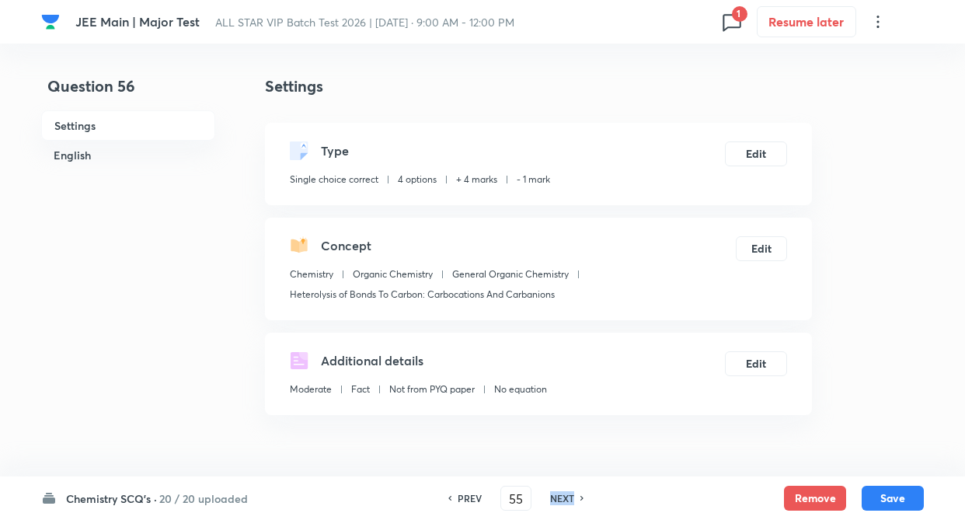
click at [561, 497] on h6 "NEXT" at bounding box center [562, 498] width 24 height 14
type input "57"
click at [561, 497] on h6 "NEXT" at bounding box center [562, 498] width 24 height 14
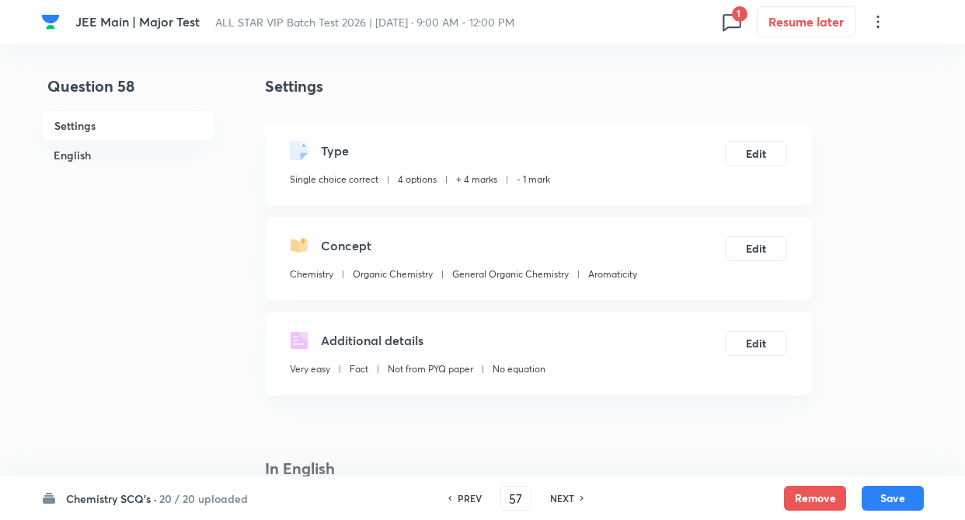
checkbox input "false"
click at [561, 497] on h6 "NEXT" at bounding box center [562, 498] width 24 height 14
type input "58"
checkbox input "true"
click at [561, 497] on h6 "NEXT" at bounding box center [562, 498] width 24 height 14
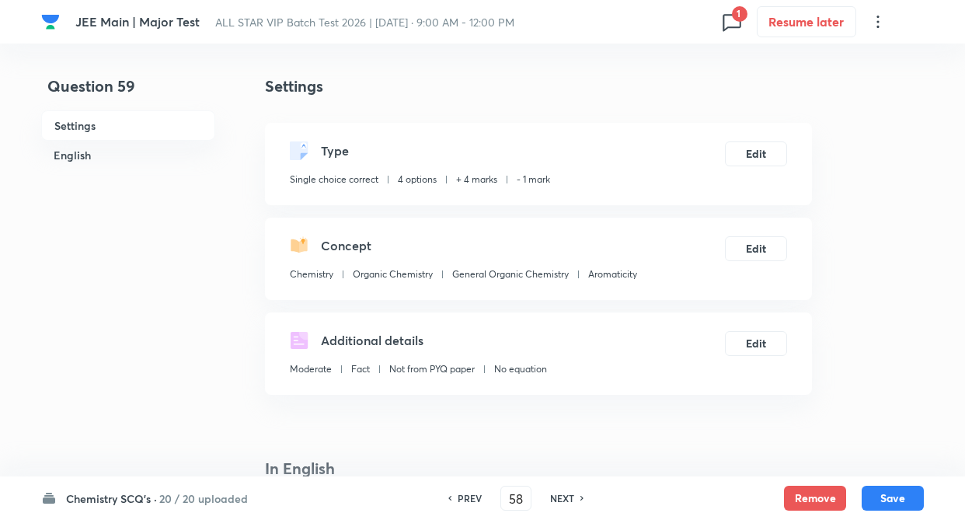
type input "59"
checkbox input "false"
type input "60"
checkbox input "true"
click at [724, 15] on icon at bounding box center [731, 22] width 18 height 17
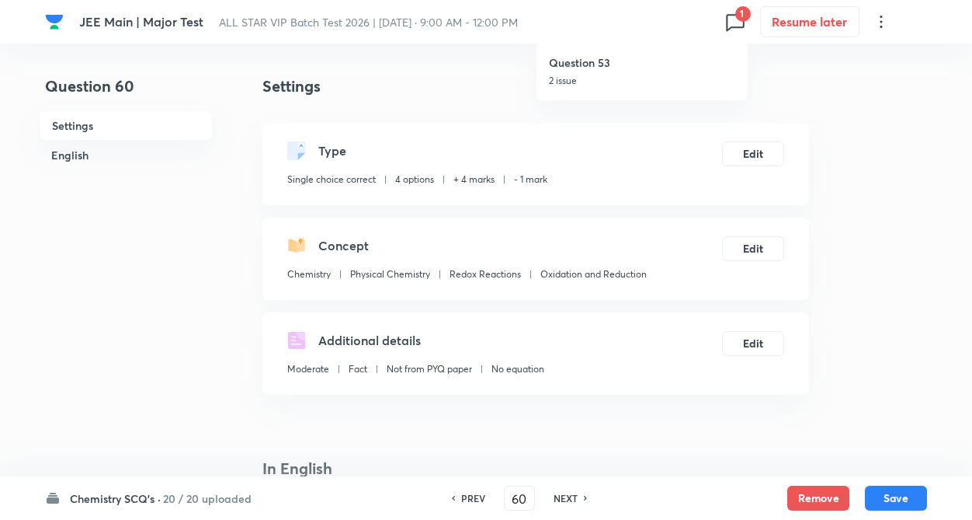
click at [620, 47] on div "Question 53 2 issue" at bounding box center [642, 71] width 186 height 58
type input "53"
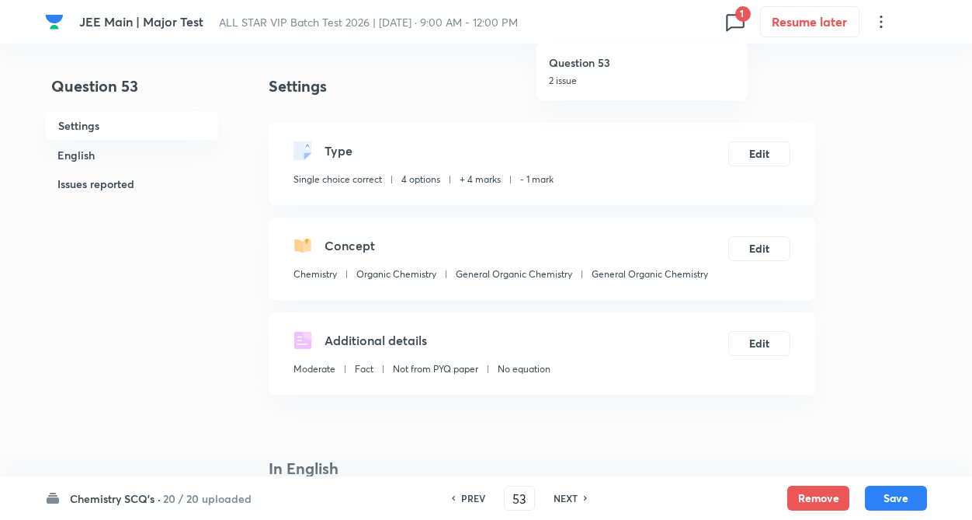
checkbox input "false"
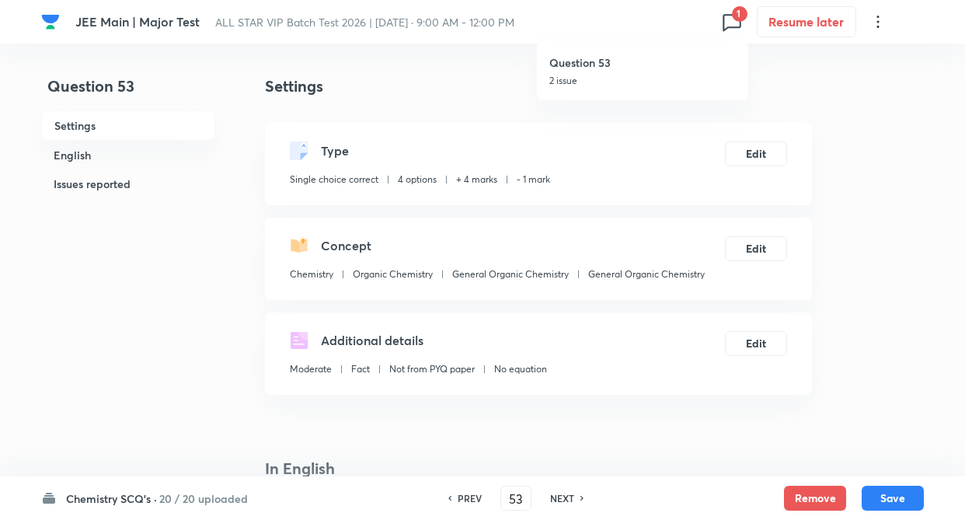
checkbox input "true"
click at [821, 491] on button "Remove" at bounding box center [815, 496] width 62 height 25
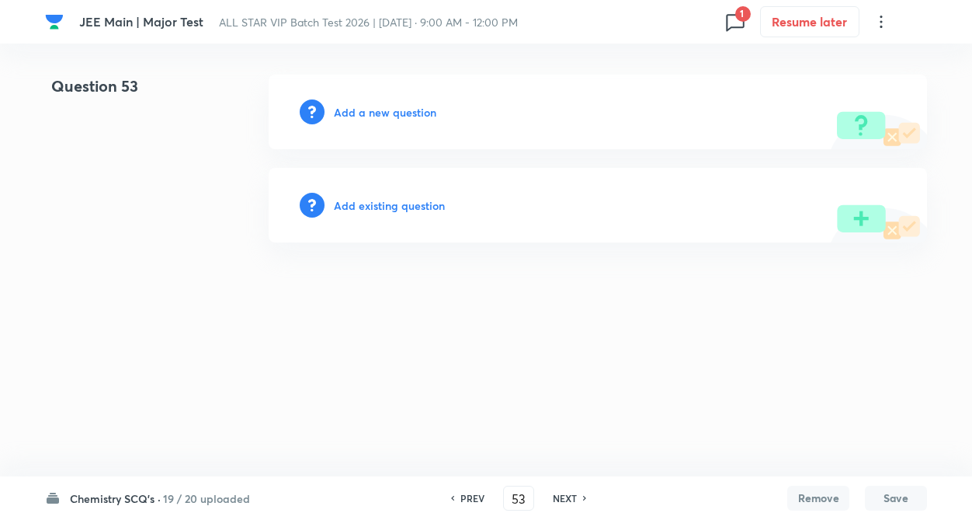
click at [408, 203] on h6 "Add existing question" at bounding box center [389, 205] width 111 height 16
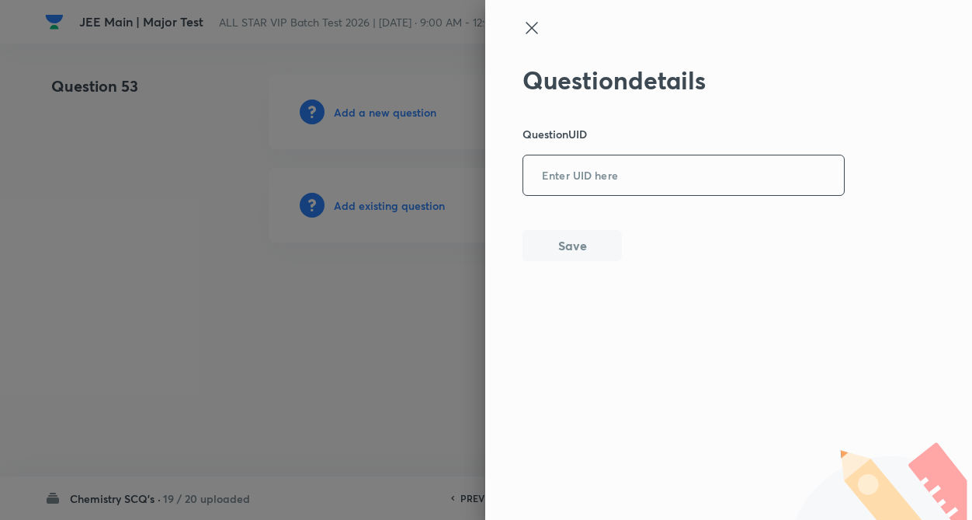
click at [641, 173] on input "text" at bounding box center [683, 176] width 321 height 38
paste input "UC6XT"
type input "UC6XT"
click at [586, 238] on button "Save" at bounding box center [572, 243] width 99 height 31
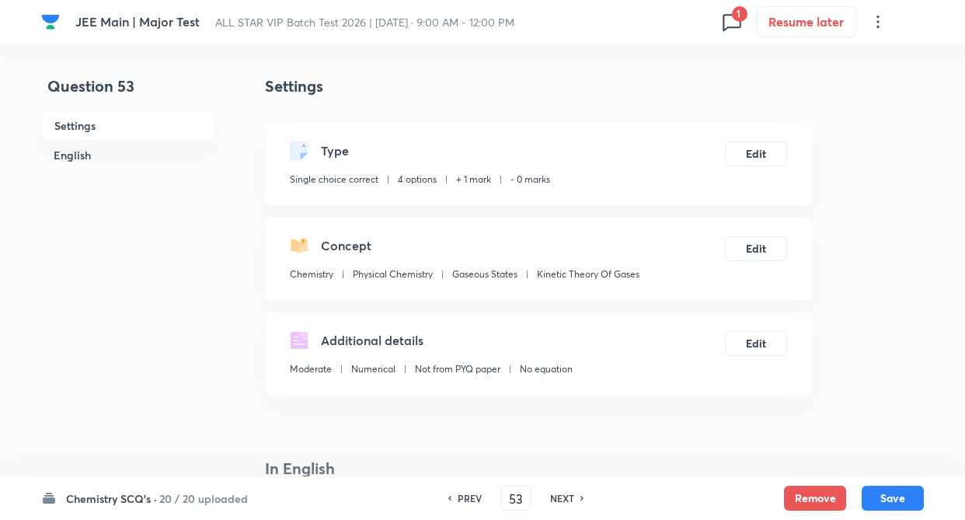
checkbox input "true"
click at [759, 158] on button "Edit" at bounding box center [756, 152] width 62 height 25
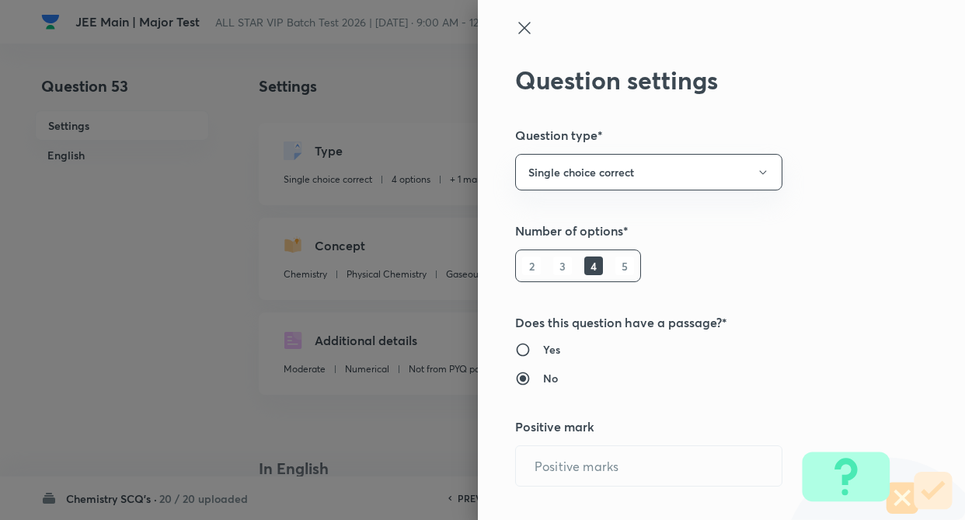
radio input "true"
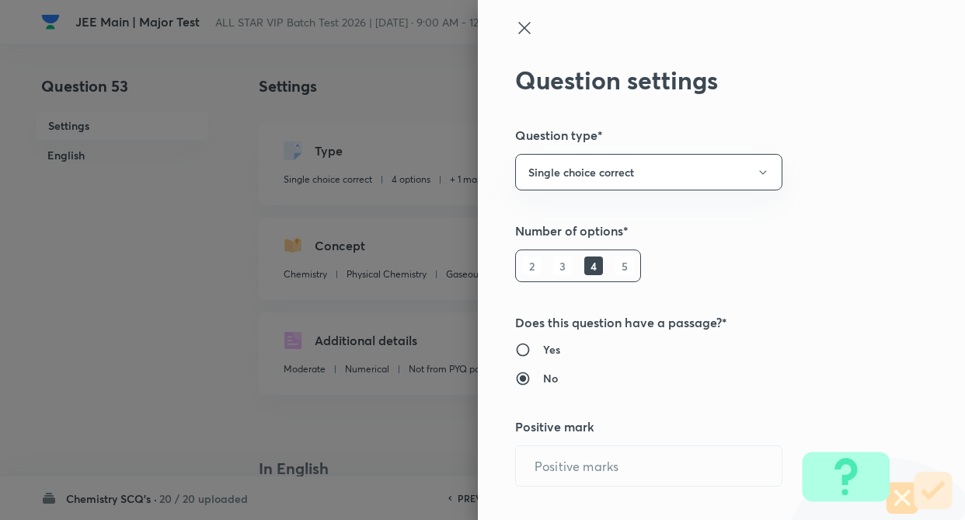
radio input "true"
type input "1"
type input "0"
type input "Chemistry"
type input "Physical Chemistry"
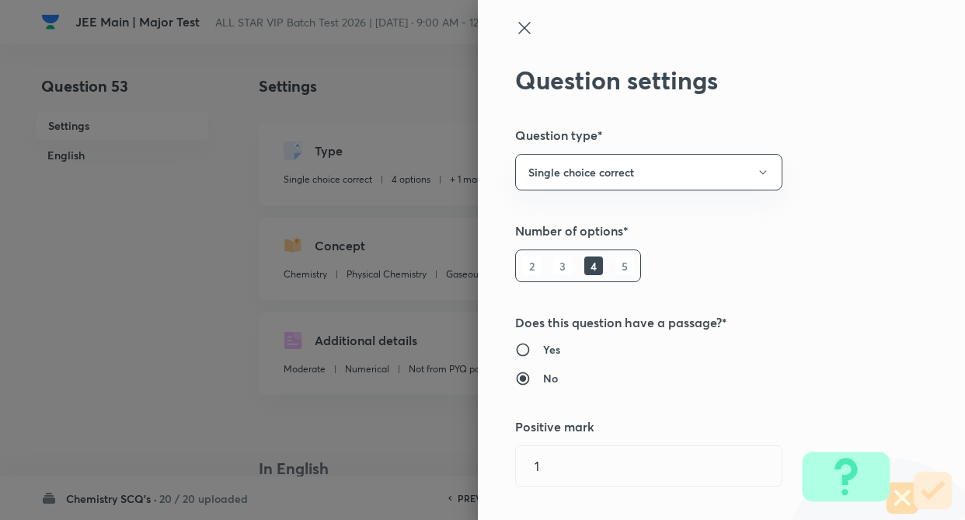
type input "Gaseous States"
type input "Kinetic Theory Of Gases"
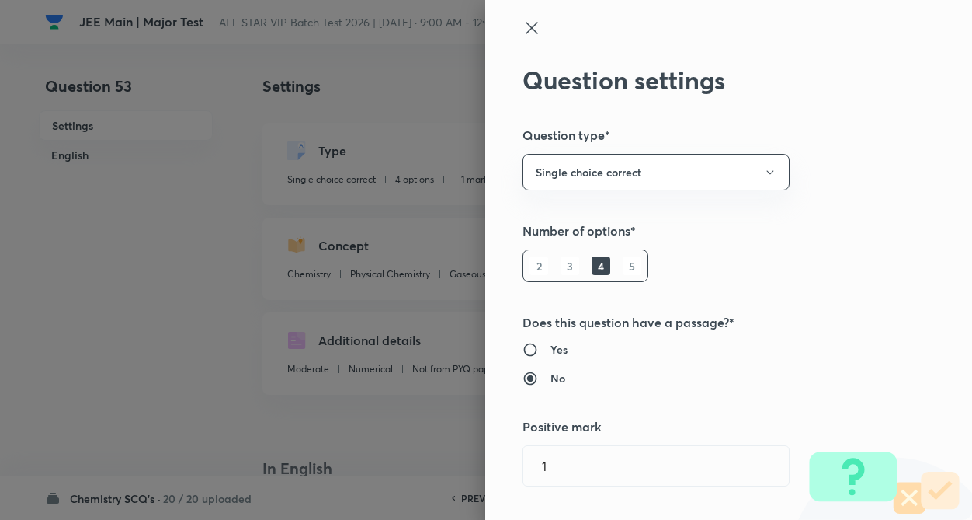
click at [872, 171] on div "Question settings Question type* Single choice correct Number of options* 2 3 4…" at bounding box center [728, 260] width 487 height 520
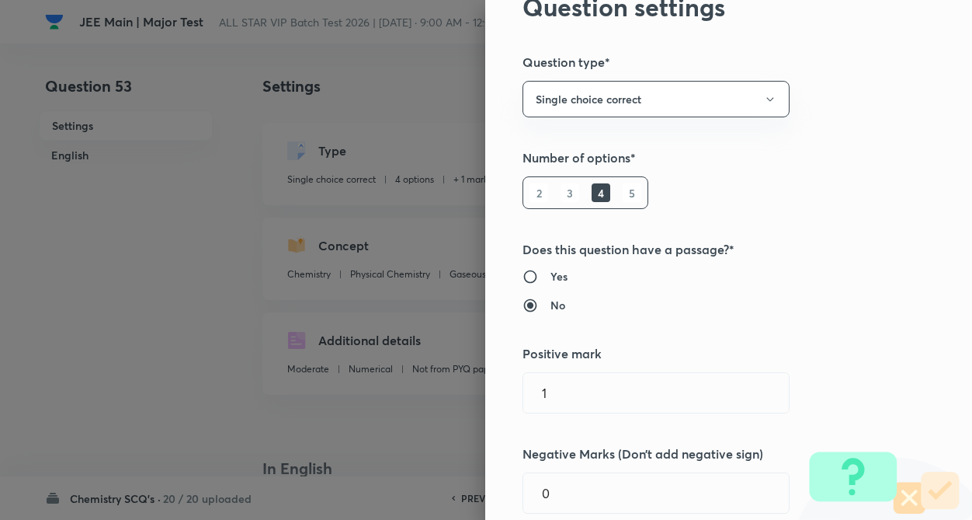
scroll to position [249, 0]
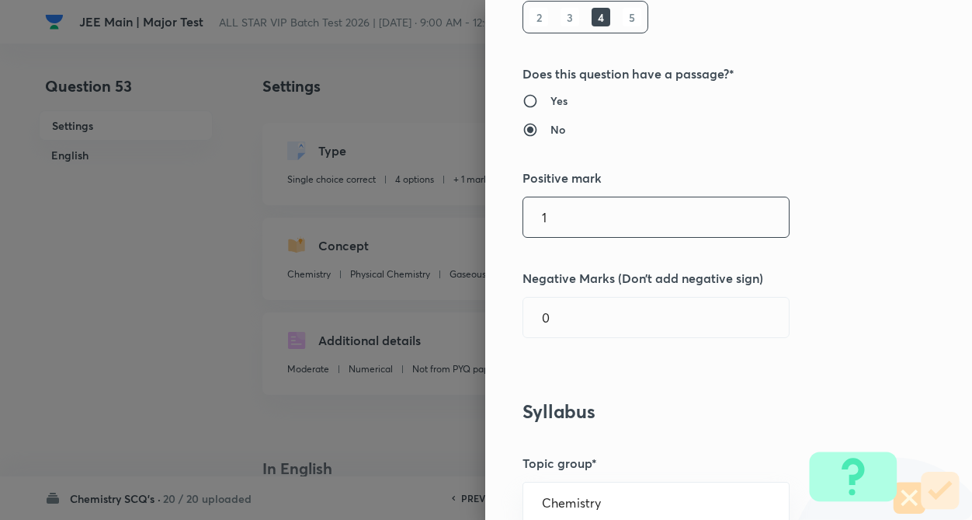
click at [580, 224] on input "1" at bounding box center [656, 217] width 266 height 40
type input "4"
click at [581, 306] on input "text" at bounding box center [656, 317] width 266 height 40
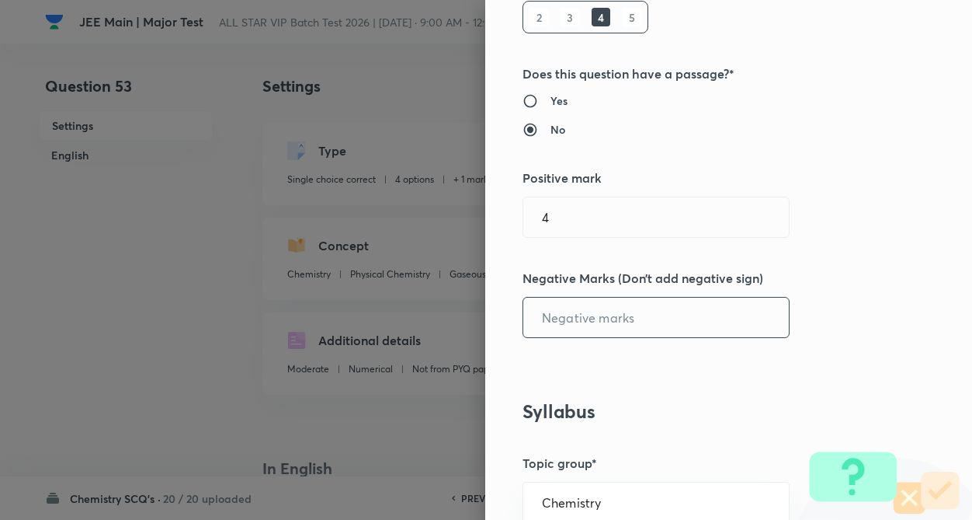
type input "1"
click at [835, 325] on div "Question settings Question type* Single choice correct Number of options* 2 3 4…" at bounding box center [728, 260] width 487 height 520
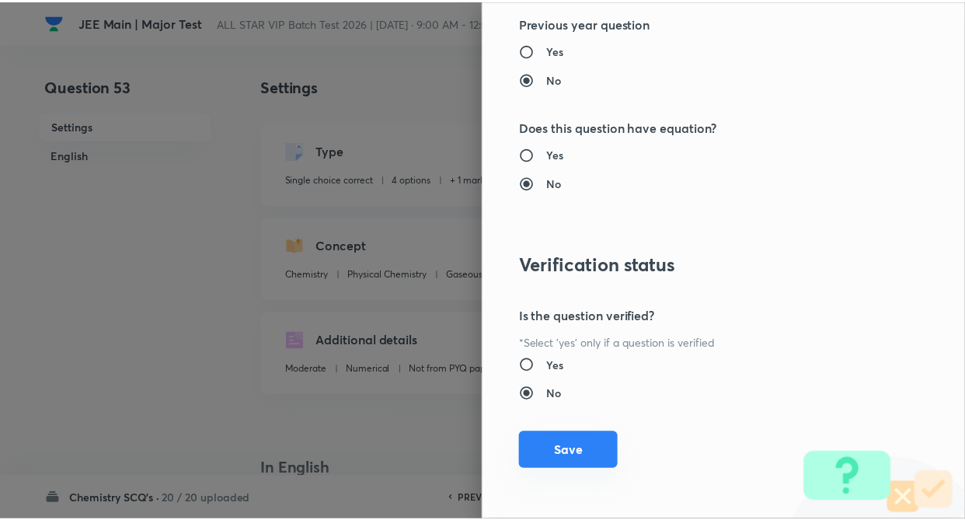
scroll to position [1597, 0]
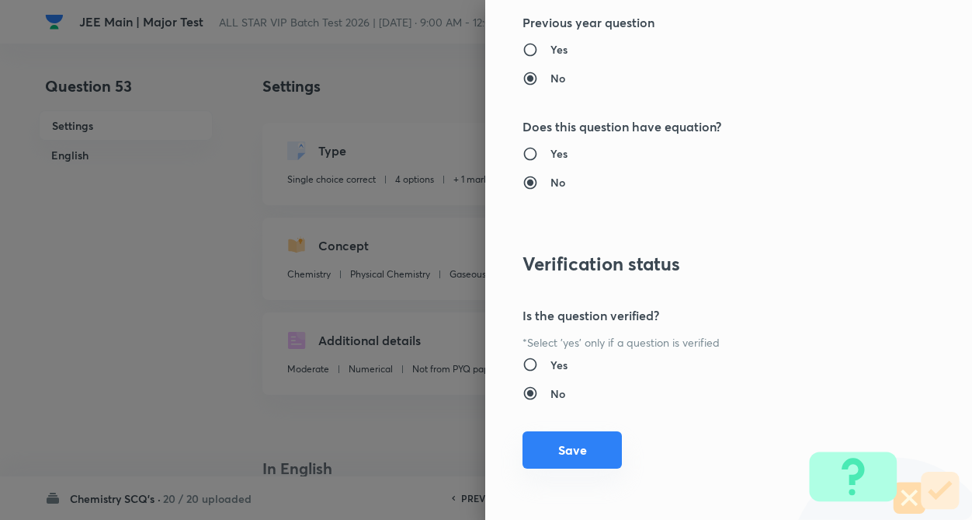
click at [554, 447] on button "Save" at bounding box center [572, 449] width 99 height 37
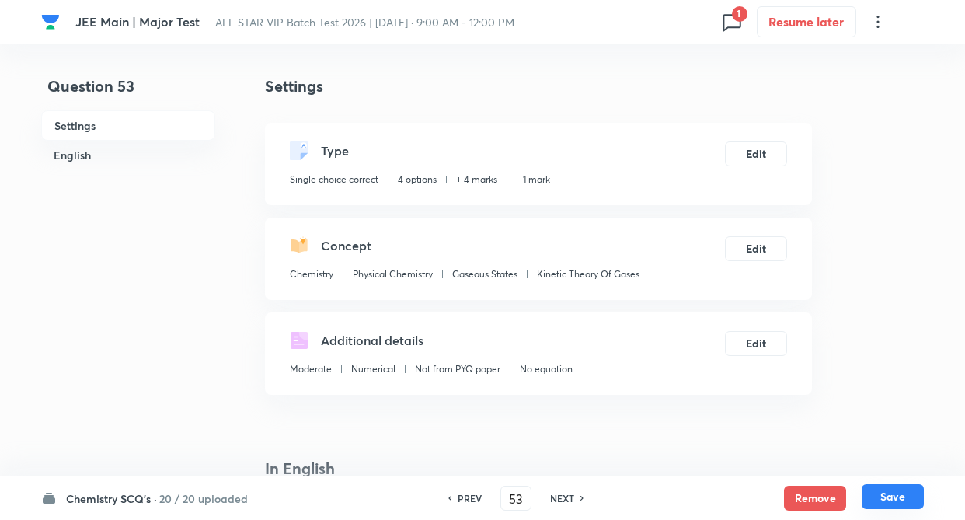
click at [912, 498] on button "Save" at bounding box center [892, 496] width 62 height 25
type input "54"
checkbox input "false"
checkbox input "true"
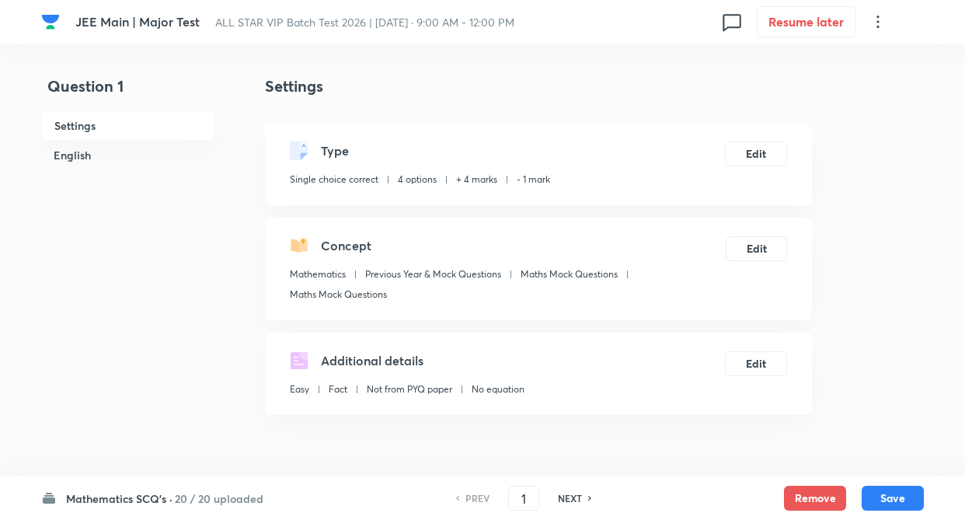
click at [196, 490] on h6 "20 / 20 uploaded" at bounding box center [219, 498] width 89 height 16
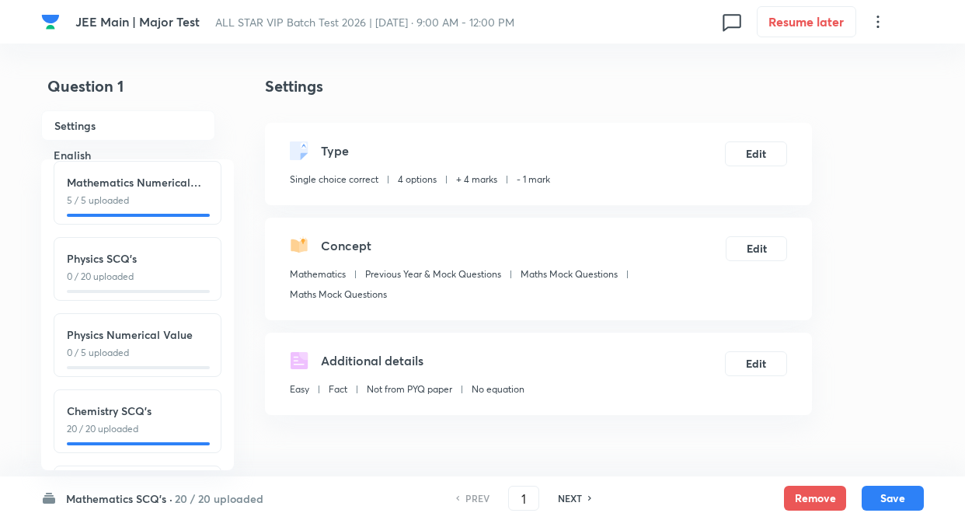
scroll to position [172, 0]
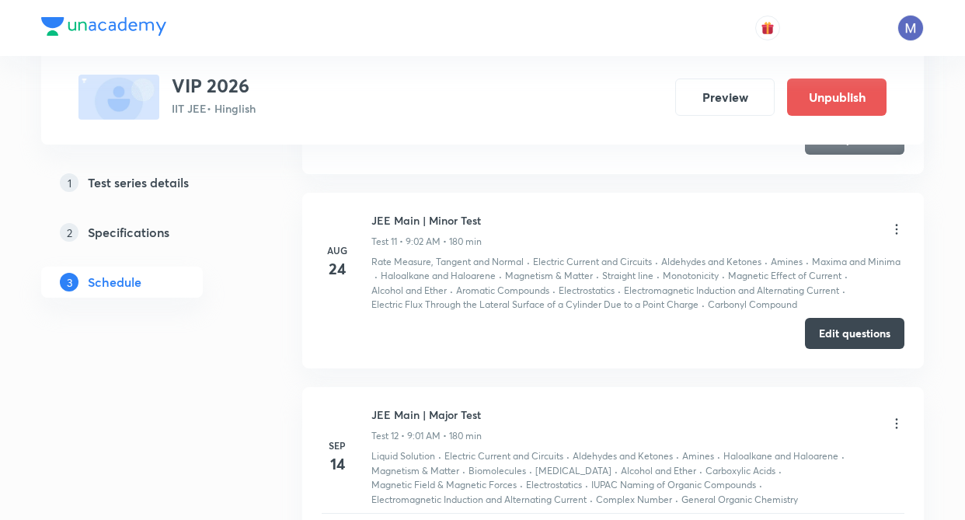
scroll to position [2513, 0]
click at [835, 333] on button "Edit questions" at bounding box center [854, 330] width 99 height 31
click at [353, 437] on div "[DATE]" at bounding box center [347, 455] width 50 height 37
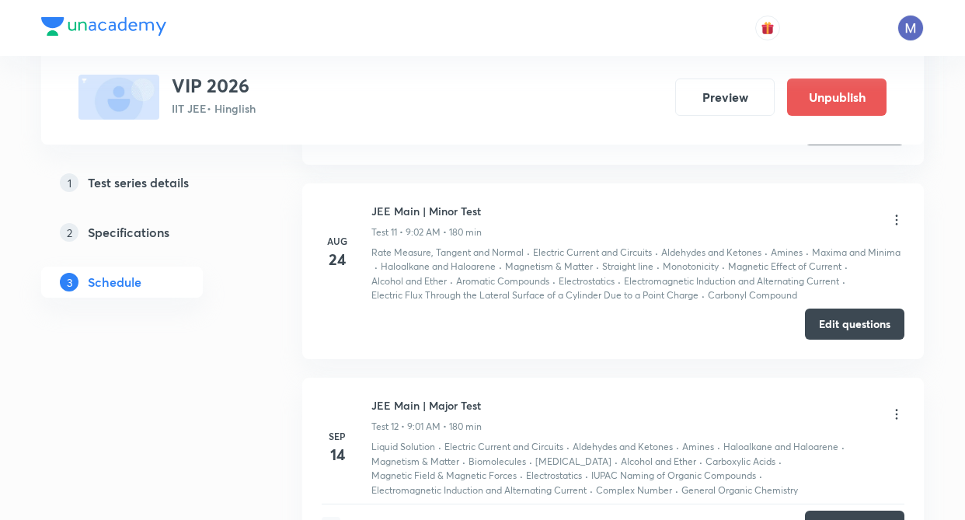
click at [291, 418] on div "Test Series VIP 2026 IIT JEE • Hinglish Preview Unpublish 1 Test series details…" at bounding box center [482, 310] width 882 height 5490
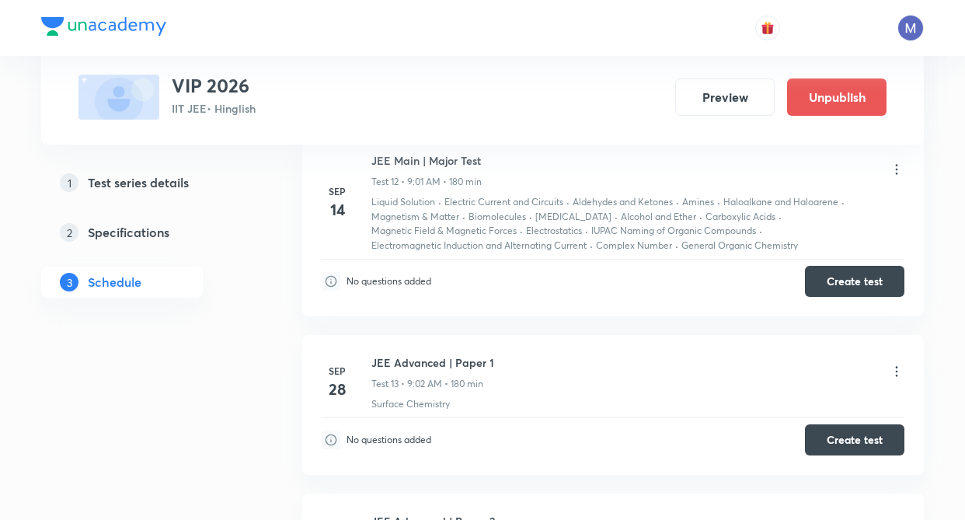
scroll to position [2761, 0]
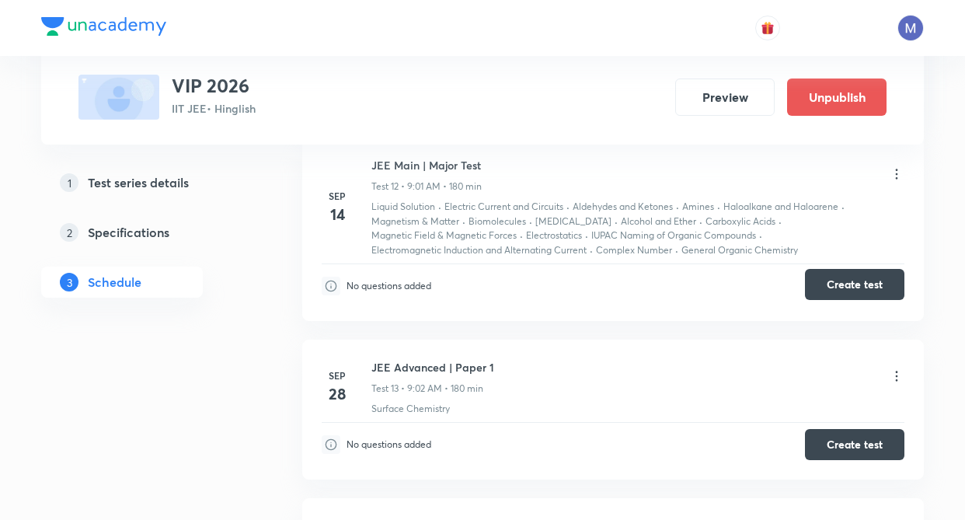
click at [823, 287] on button "Create test" at bounding box center [854, 284] width 99 height 31
click at [217, 359] on div "1 Test series details 2 Specifications 3 Schedule" at bounding box center [146, 158] width 211 height 5314
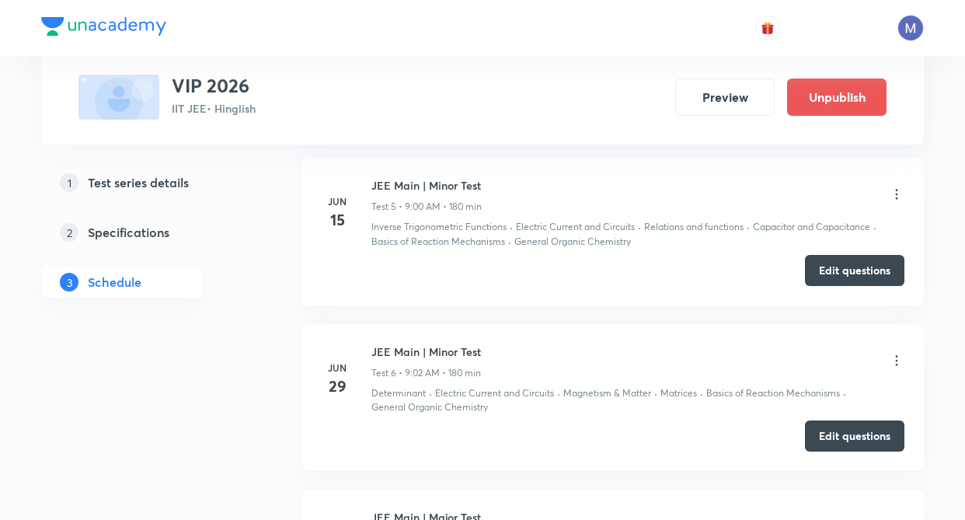
scroll to position [1395, 0]
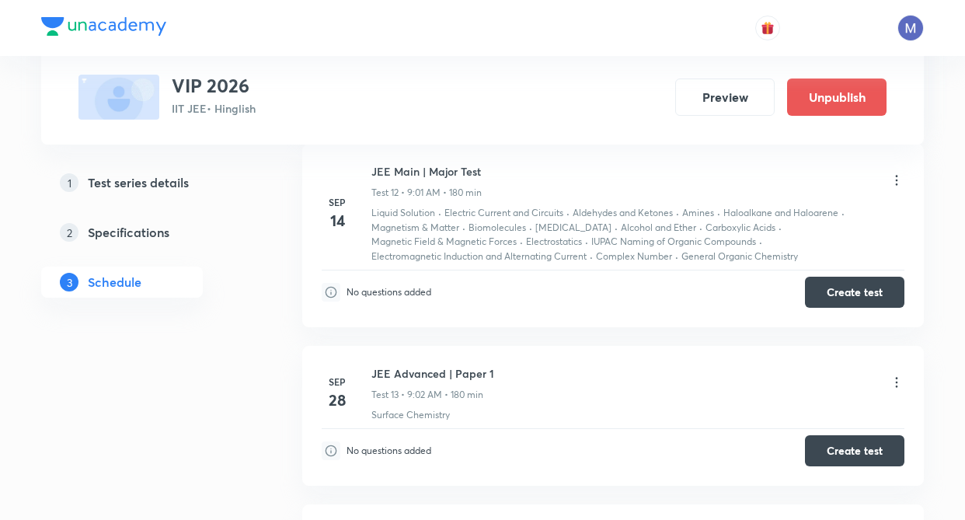
scroll to position [2765, 0]
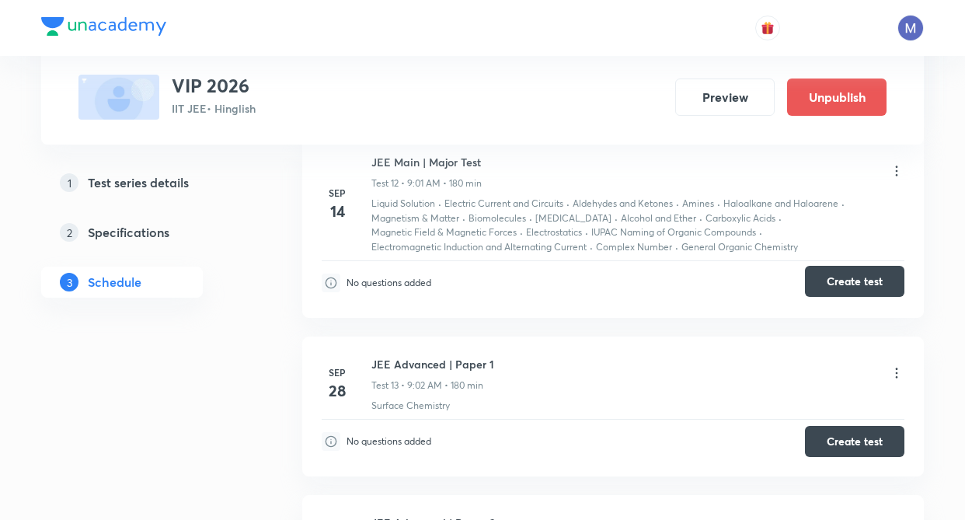
click at [830, 290] on button "Create test" at bounding box center [854, 281] width 99 height 31
click at [888, 170] on icon at bounding box center [896, 171] width 16 height 16
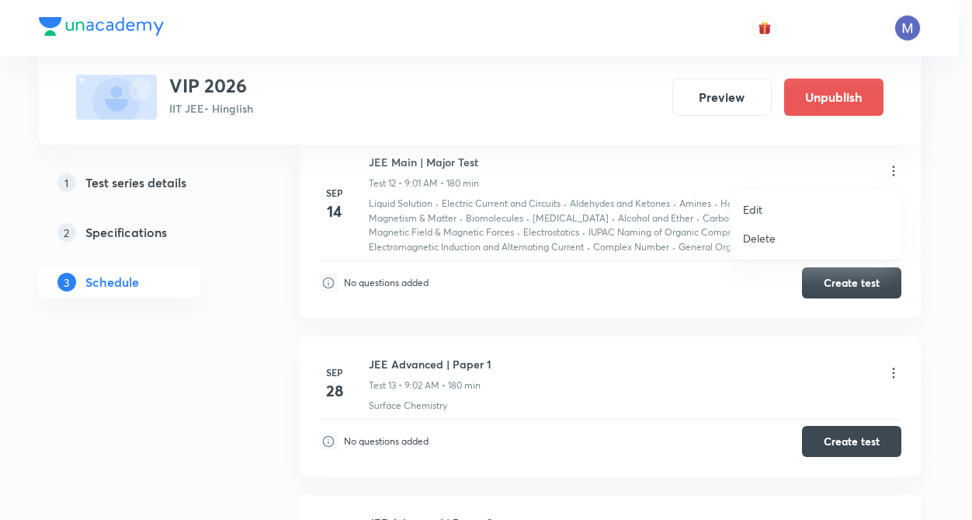
click at [752, 212] on p "Edit" at bounding box center [752, 209] width 19 height 16
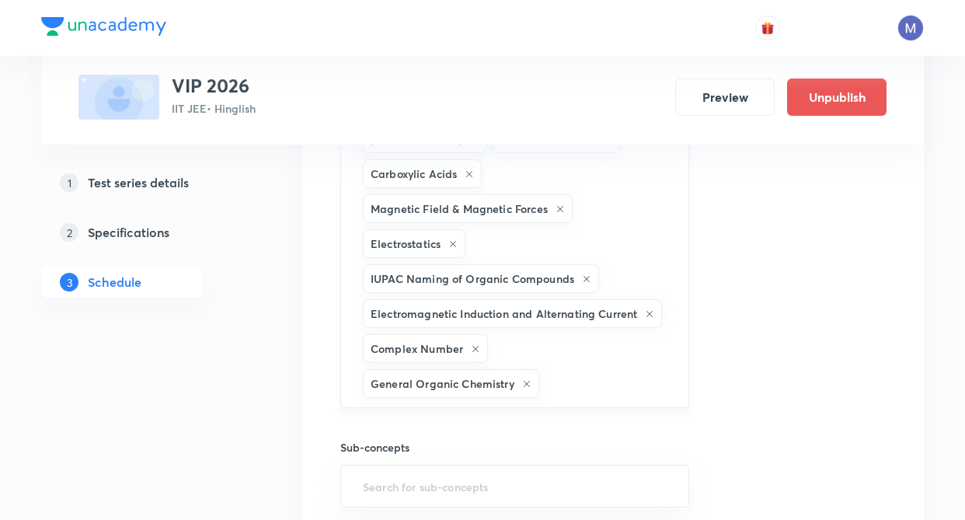
click at [544, 377] on input "text" at bounding box center [605, 383] width 127 height 29
click at [581, 333] on div "Liquid Solution Electric Current and Circuits Aldehydes and Ketones Amines Halo…" at bounding box center [514, 190] width 349 height 433
click at [575, 342] on div "Liquid Solution Electric Current and Circuits Aldehydes and Ketones Amines Halo…" at bounding box center [514, 190] width 349 height 433
type input "h"
click at [308, 316] on li "JEE Main | Major Test Test 12 Liquid Solution · Electric Current and Circuits ·…" at bounding box center [612, 61] width 621 height 1055
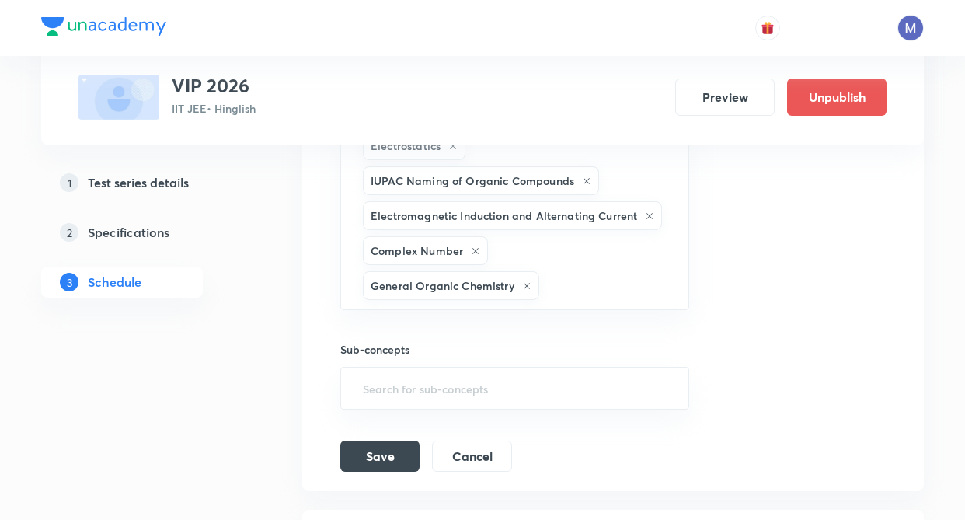
scroll to position [2889, 0]
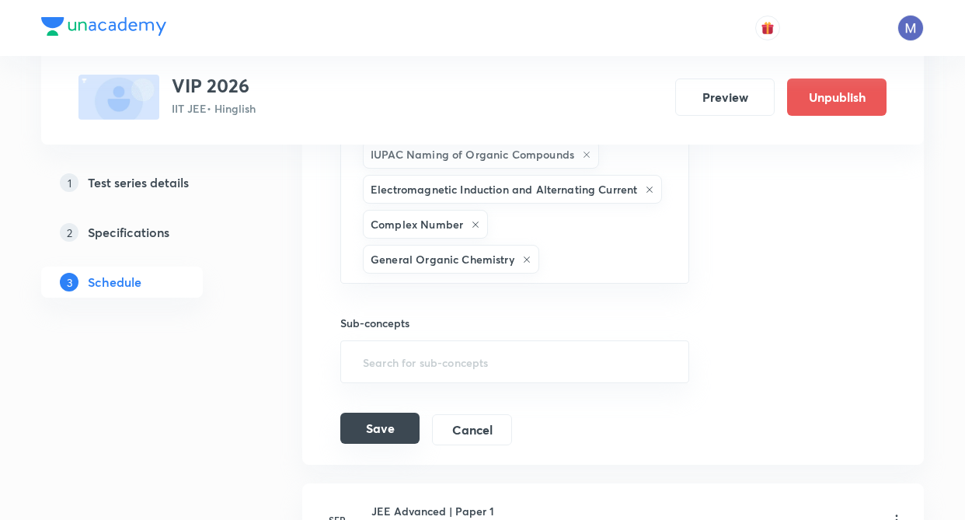
click at [394, 431] on button "Save" at bounding box center [379, 427] width 79 height 31
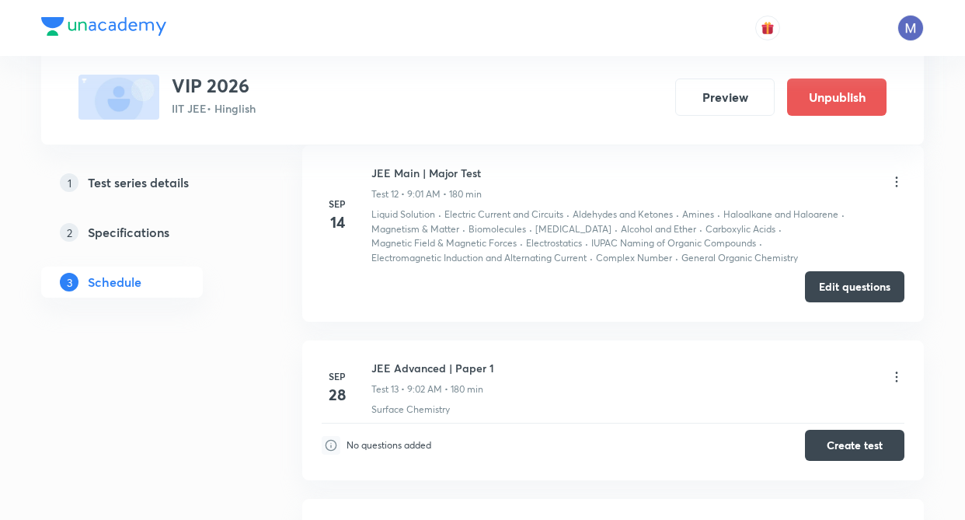
scroll to position [2232, 0]
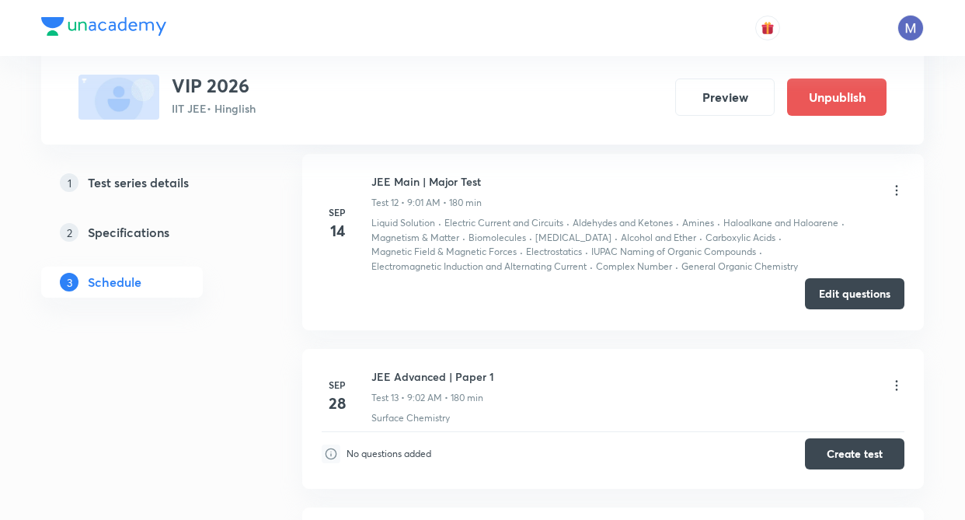
click at [856, 282] on button "Edit questions" at bounding box center [854, 293] width 99 height 31
click at [290, 346] on div "Test Series VIP 2026 IIT JEE • Hinglish Preview Unpublish 1 Test series details…" at bounding box center [482, 339] width 882 height 4969
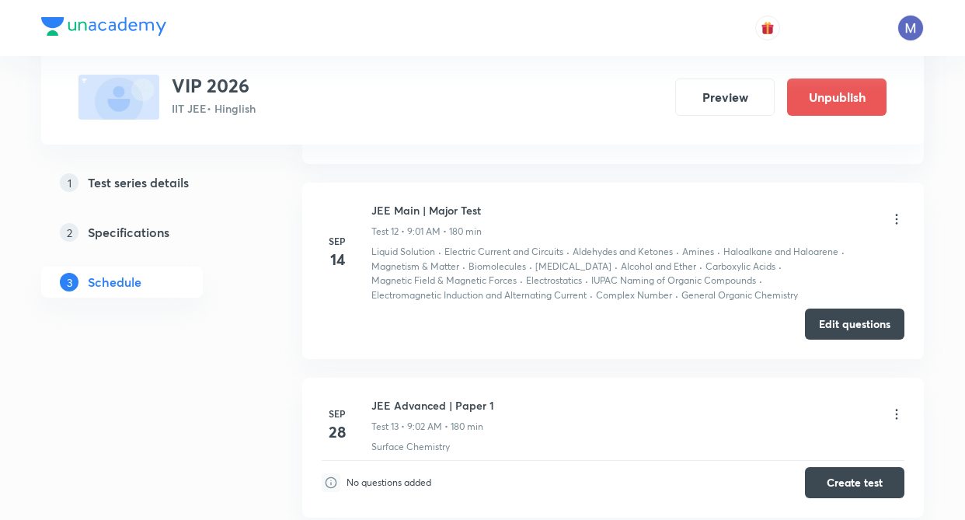
scroll to position [2201, 0]
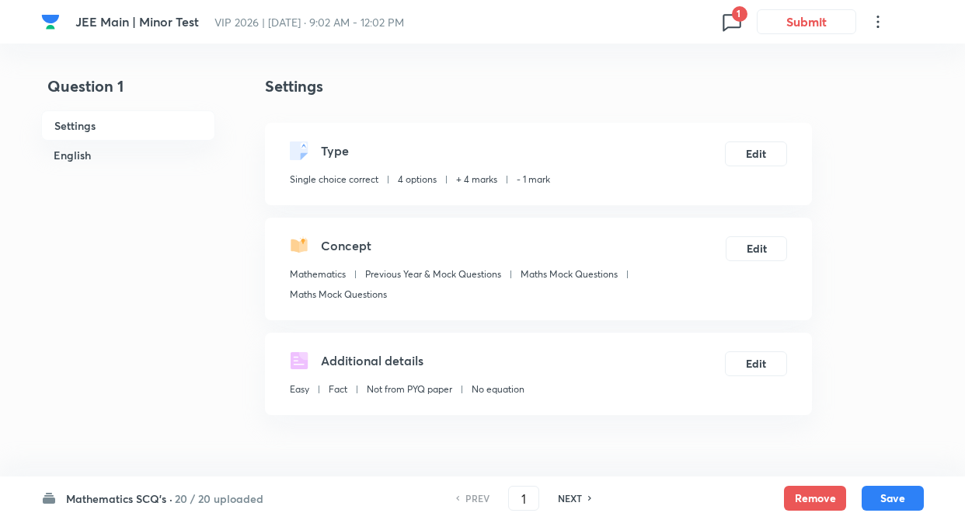
click at [739, 18] on span "1" at bounding box center [740, 14] width 16 height 16
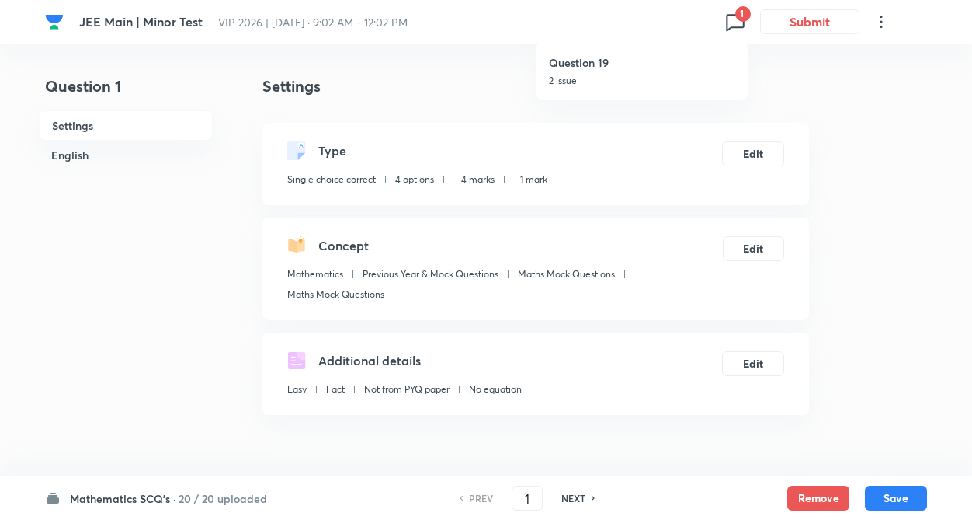
click at [736, 21] on div at bounding box center [486, 260] width 972 height 520
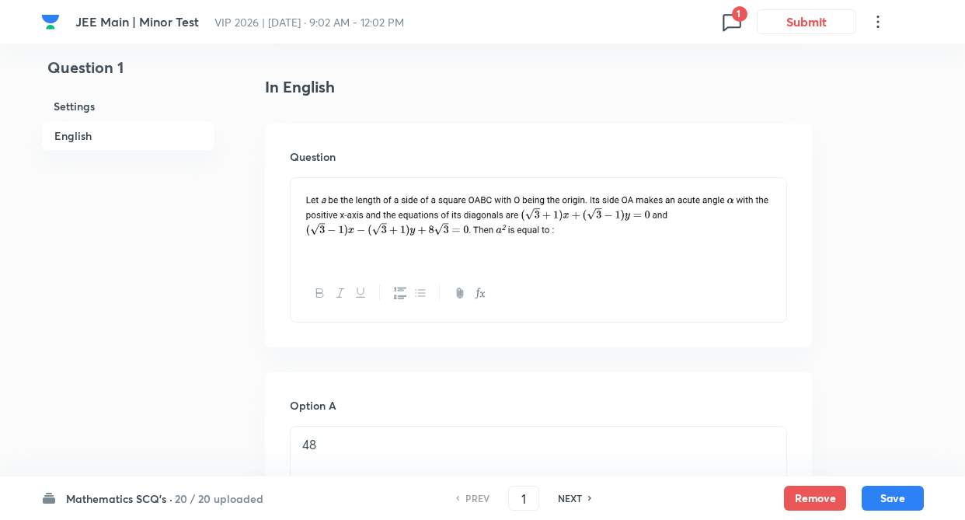
scroll to position [603, 0]
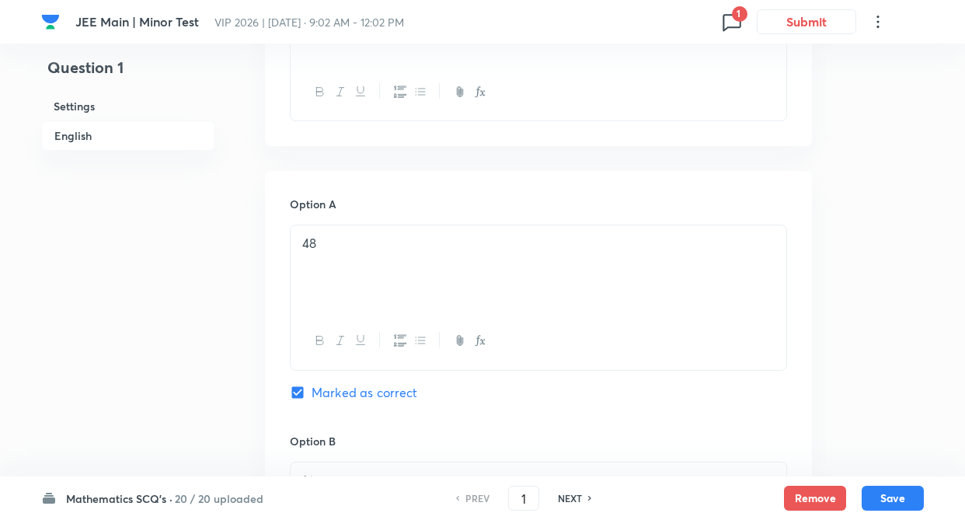
click at [154, 491] on h6 "Mathematics SCQ's ·" at bounding box center [119, 498] width 106 height 16
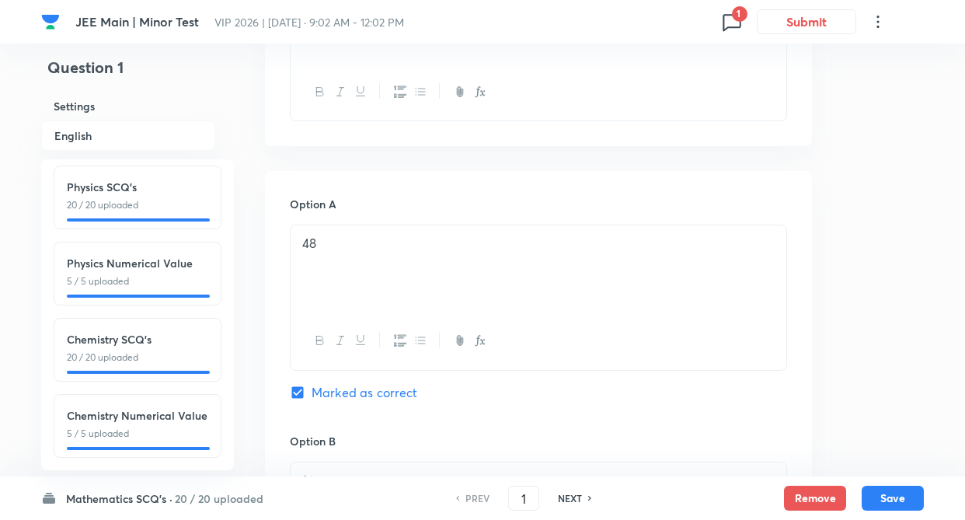
scroll to position [172, 0]
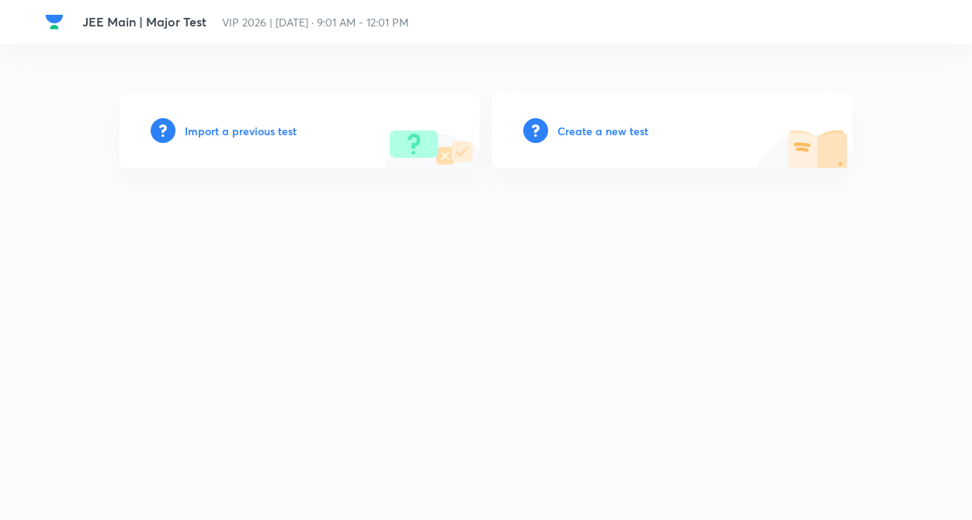
click at [257, 128] on h6 "Import a previous test" at bounding box center [241, 131] width 112 height 16
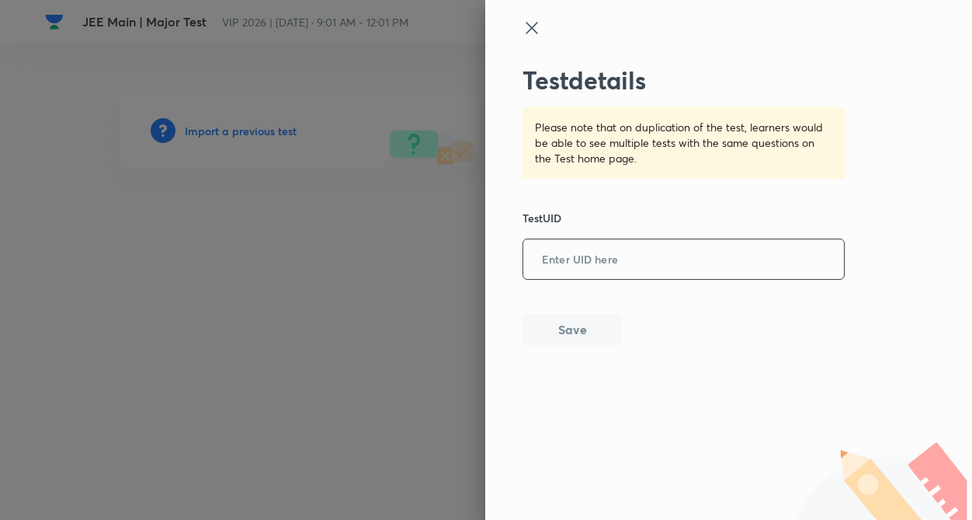
click at [578, 266] on input "text" at bounding box center [683, 260] width 321 height 38
paste input "9331NYG2J3"
type input "9331NYG2J3"
click at [569, 317] on button "Save" at bounding box center [572, 327] width 99 height 31
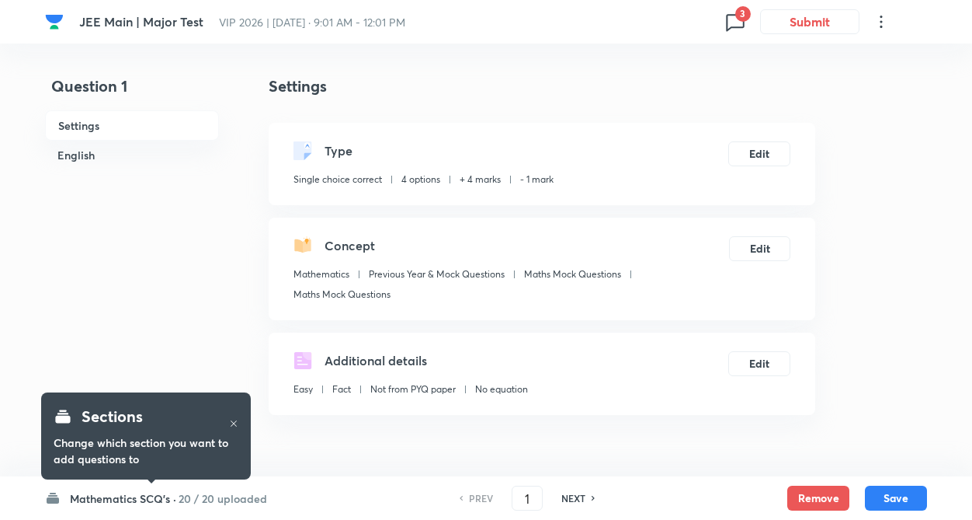
checkbox input "true"
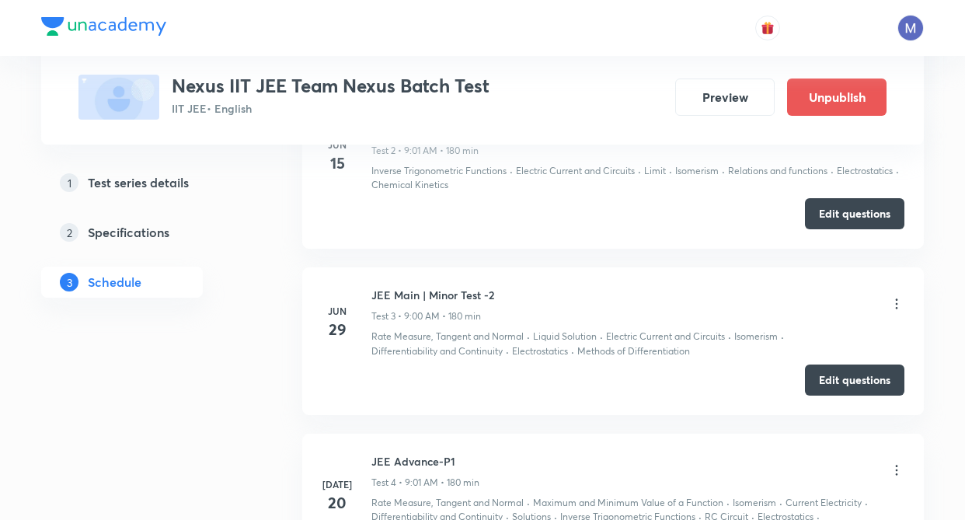
scroll to position [985, 0]
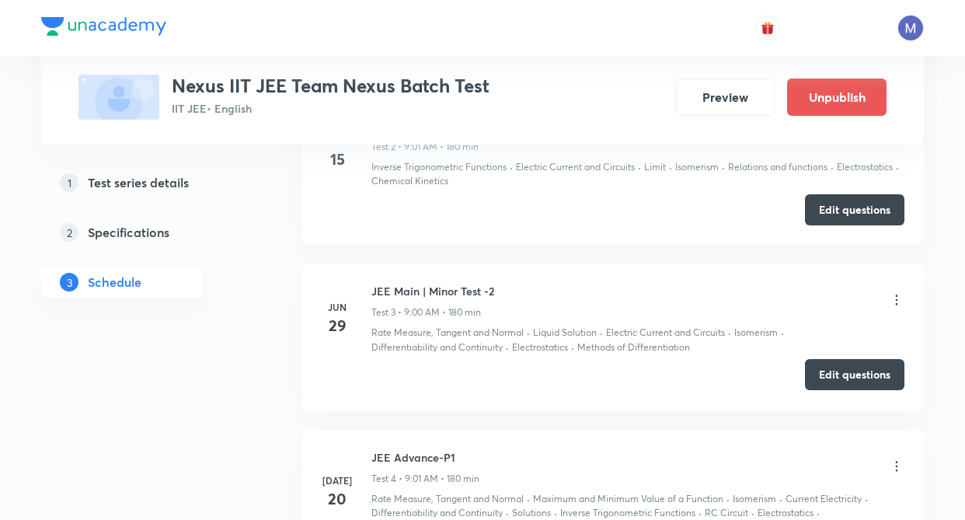
click at [847, 380] on button "Edit questions" at bounding box center [854, 374] width 99 height 31
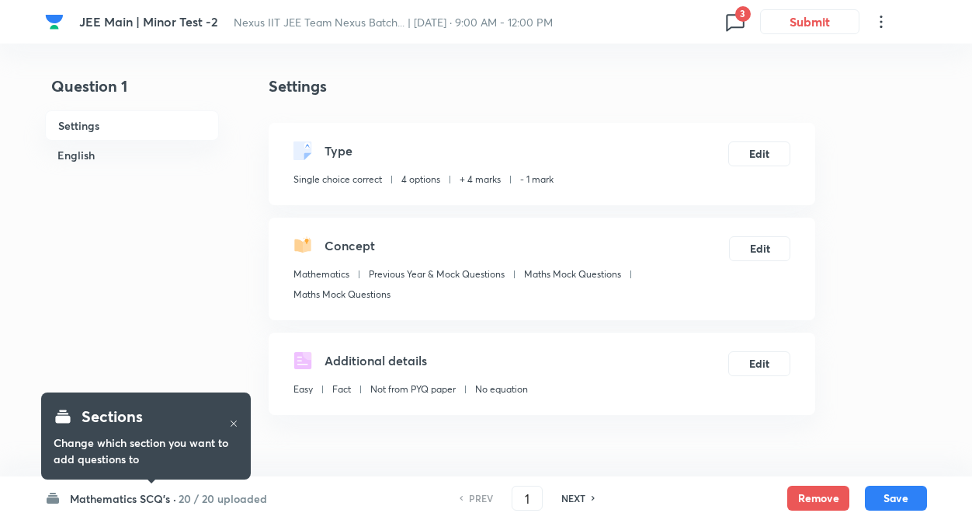
checkbox input "true"
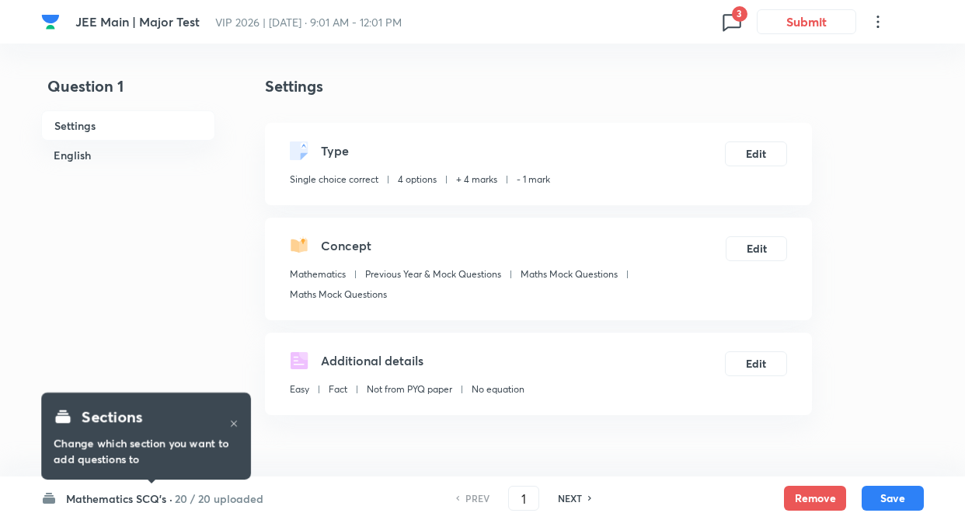
click at [727, 22] on icon at bounding box center [731, 21] width 25 height 25
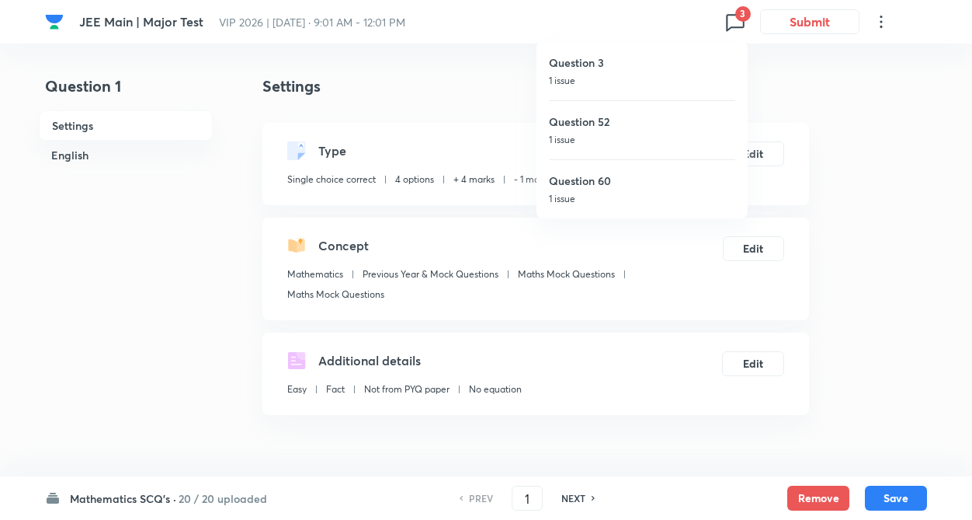
click at [822, 493] on div at bounding box center [486, 260] width 972 height 520
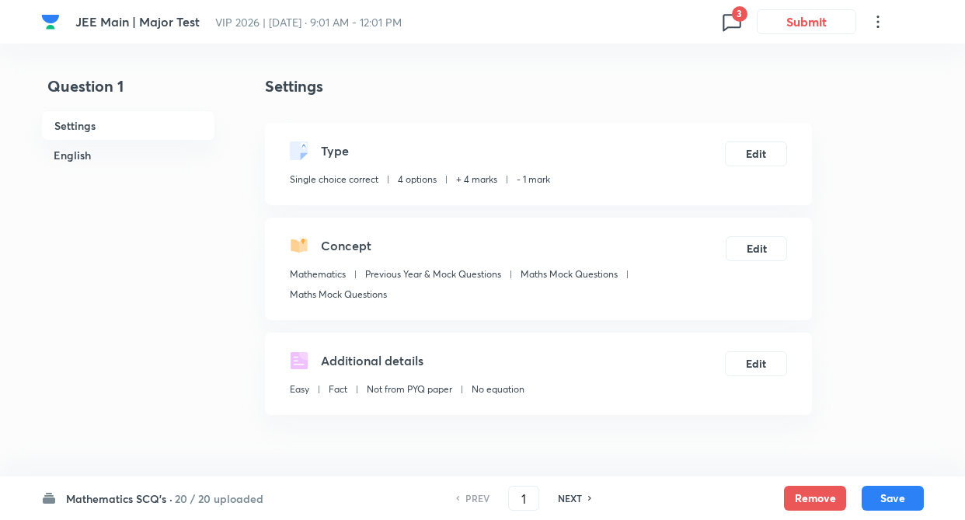
click at [580, 495] on h6 "NEXT" at bounding box center [570, 498] width 24 height 14
type input "2"
checkbox input "false"
checkbox input "true"
click at [809, 495] on button "Remove" at bounding box center [815, 496] width 62 height 25
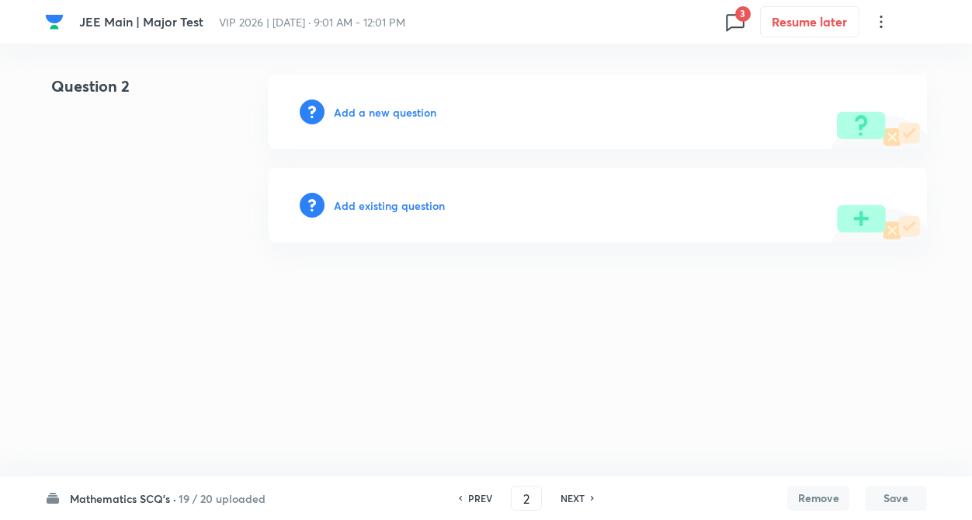
click at [575, 500] on h6 "NEXT" at bounding box center [573, 498] width 24 height 14
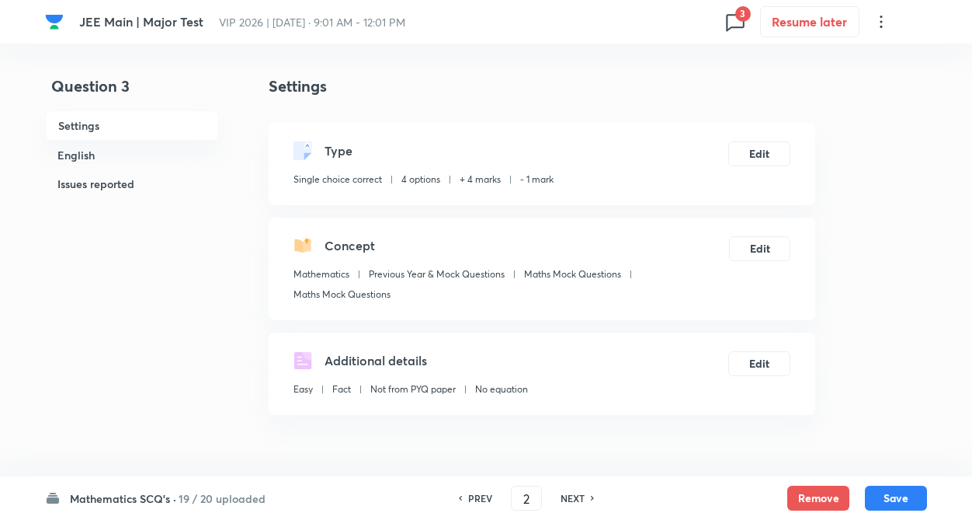
type input "3"
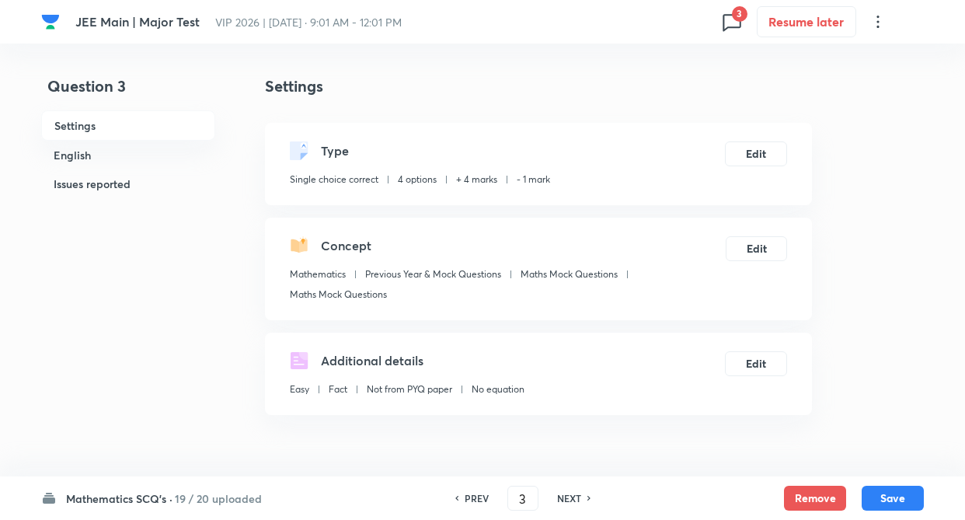
checkbox input "true"
click at [801, 496] on button "Remove" at bounding box center [815, 496] width 62 height 25
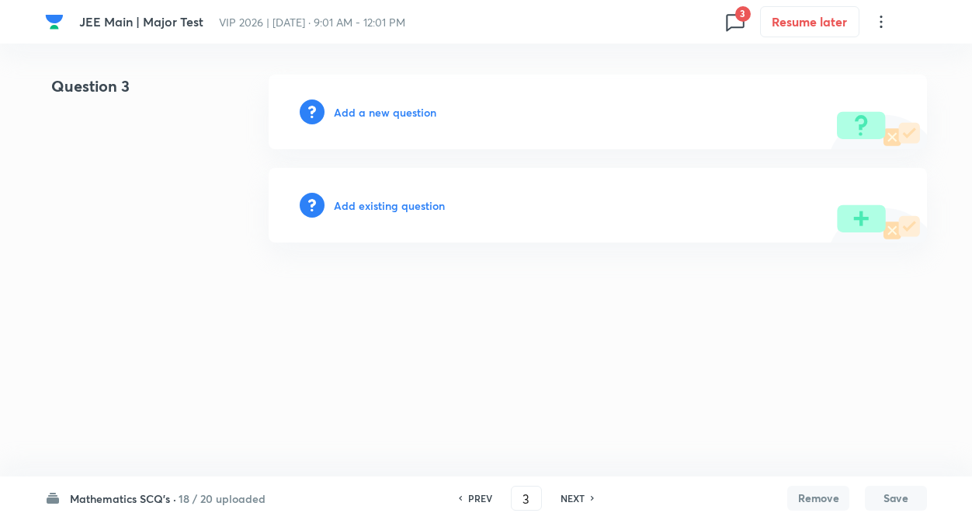
click at [561, 493] on h6 "NEXT" at bounding box center [573, 498] width 24 height 14
type input "4"
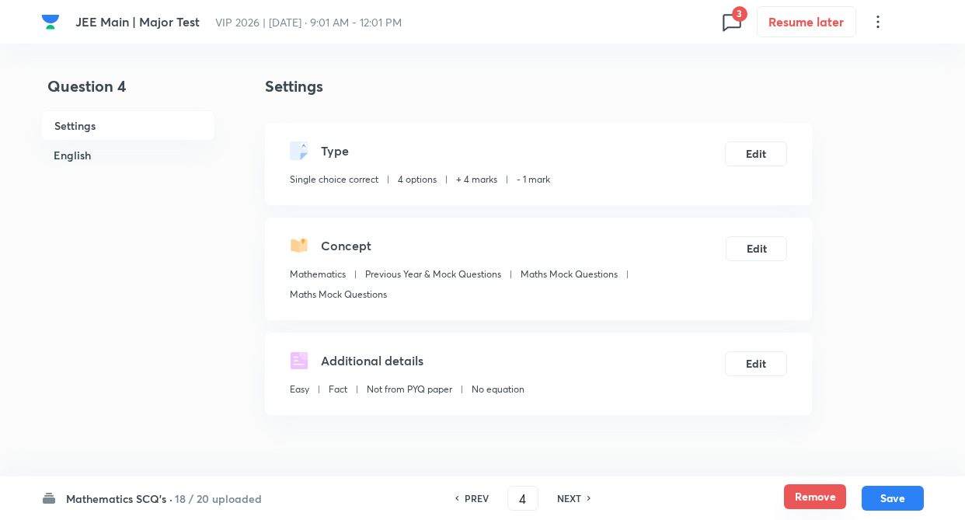
checkbox input "true"
click at [808, 492] on button "Remove" at bounding box center [815, 496] width 62 height 25
click at [577, 499] on h6 "NEXT" at bounding box center [569, 498] width 24 height 14
type input "5"
checkbox input "false"
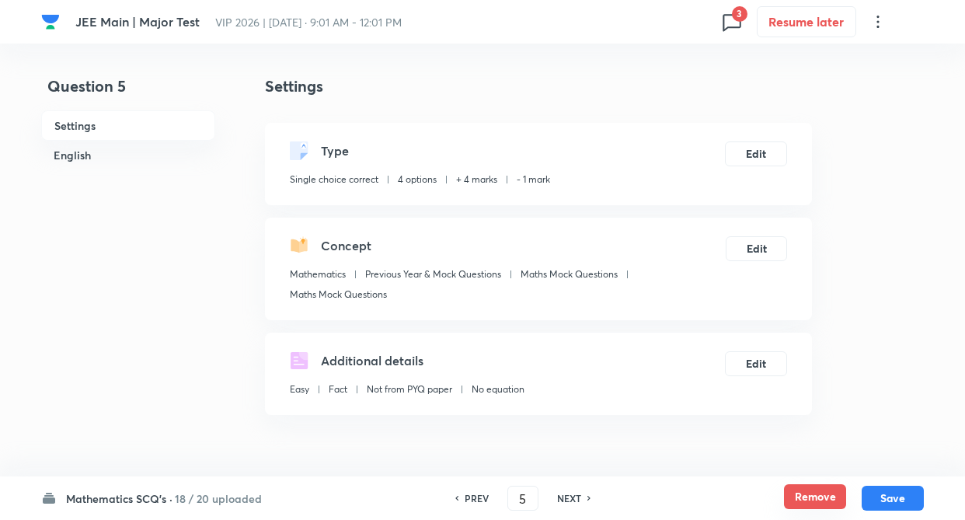
checkbox input "false"
click at [806, 495] on button "Remove" at bounding box center [815, 496] width 62 height 25
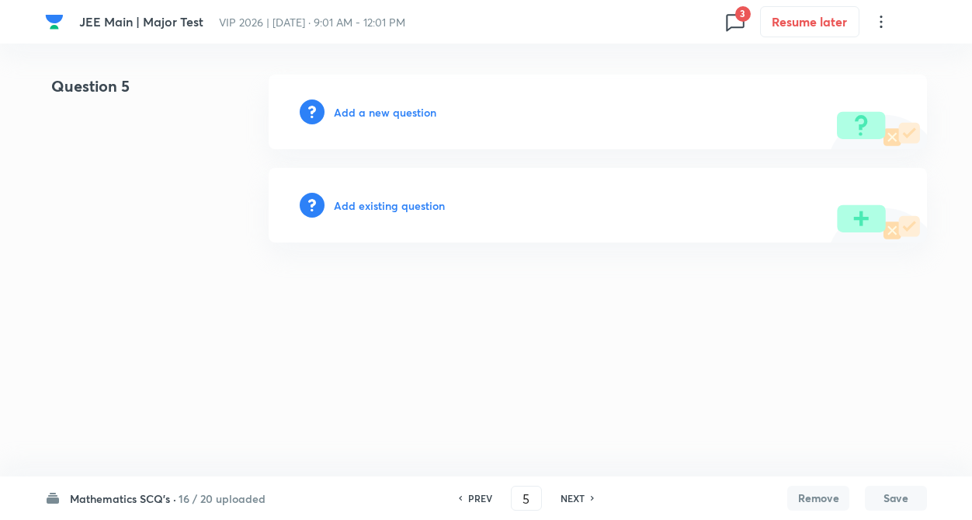
click at [577, 493] on h6 "NEXT" at bounding box center [573, 498] width 24 height 14
type input "6"
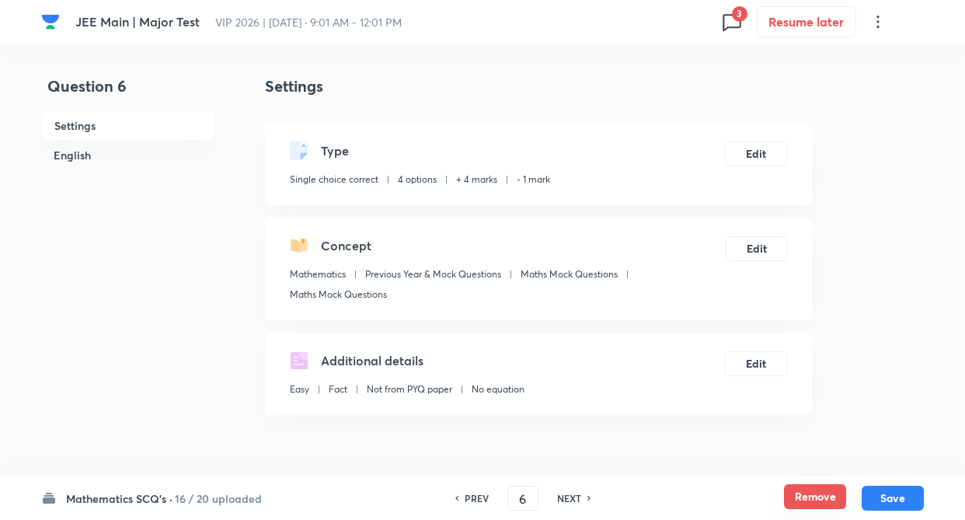
checkbox input "true"
click at [808, 497] on button "Remove" at bounding box center [815, 496] width 62 height 25
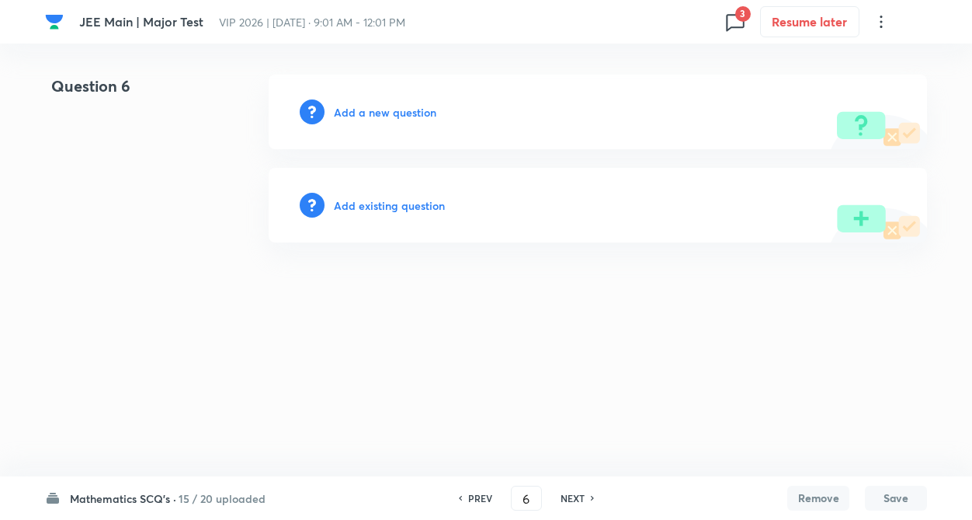
click at [579, 499] on h6 "NEXT" at bounding box center [573, 498] width 24 height 14
type input "7"
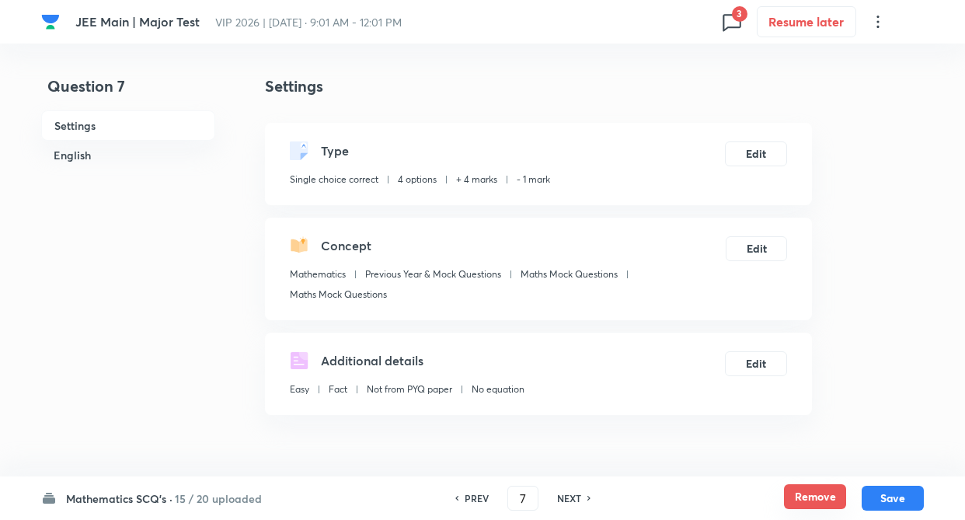
checkbox input "true"
click at [805, 488] on button "Remove" at bounding box center [815, 496] width 62 height 25
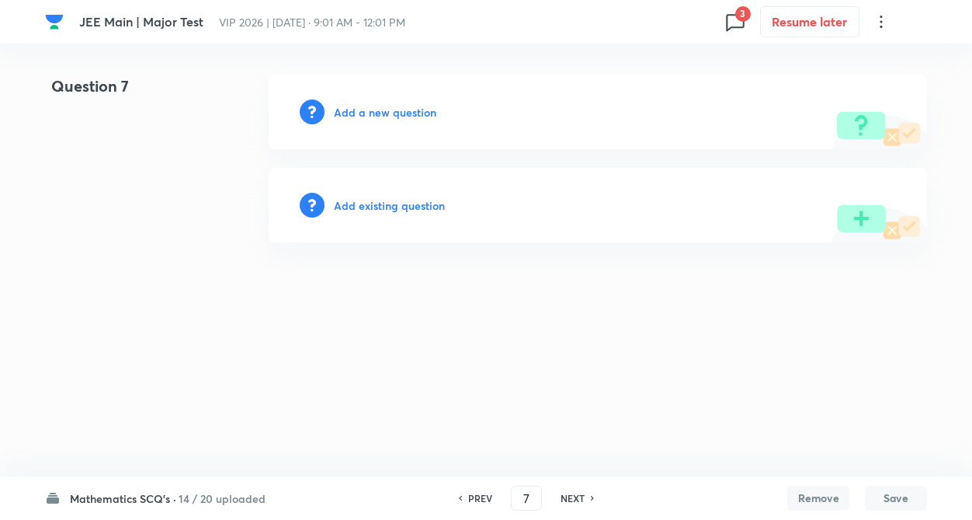
click at [573, 493] on h6 "NEXT" at bounding box center [573, 498] width 24 height 14
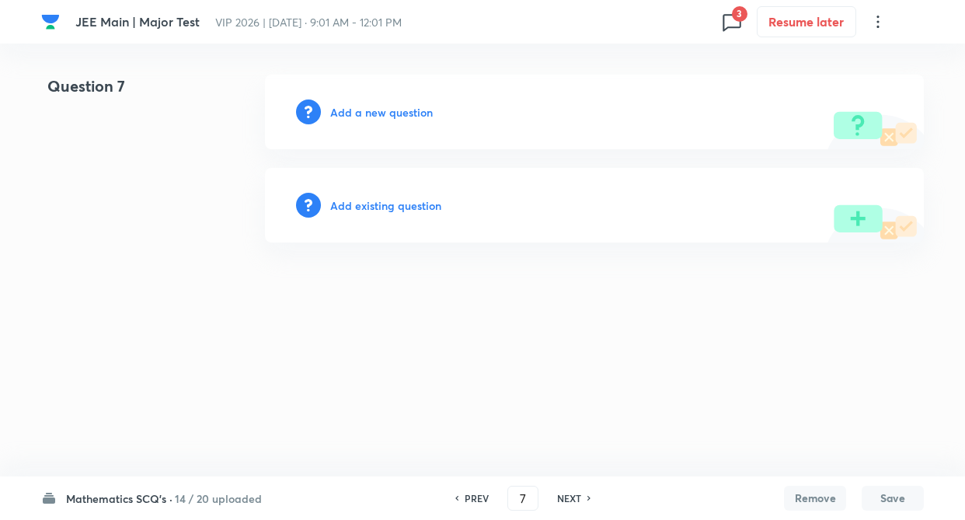
type input "8"
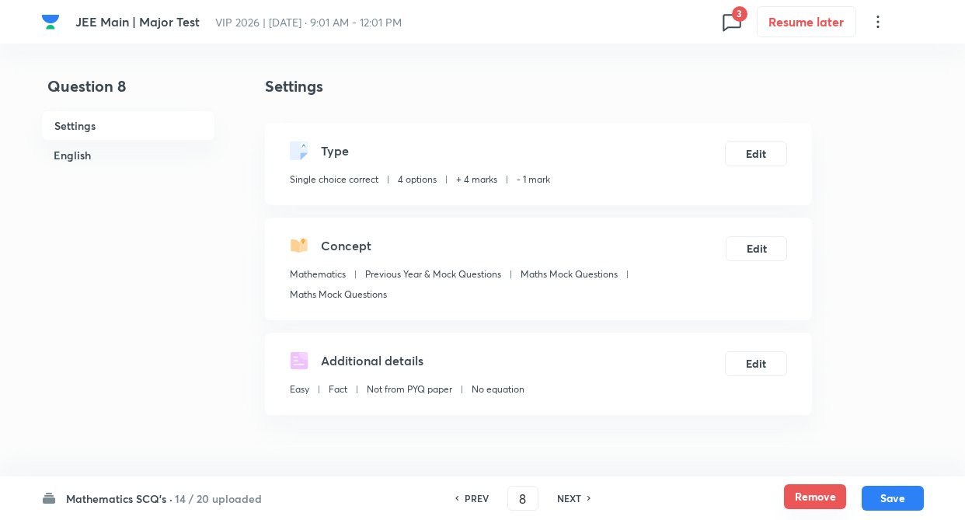
checkbox input "true"
click at [822, 493] on button "Remove" at bounding box center [815, 496] width 62 height 25
click at [580, 495] on h6 "NEXT" at bounding box center [569, 498] width 24 height 14
type input "9"
checkbox input "false"
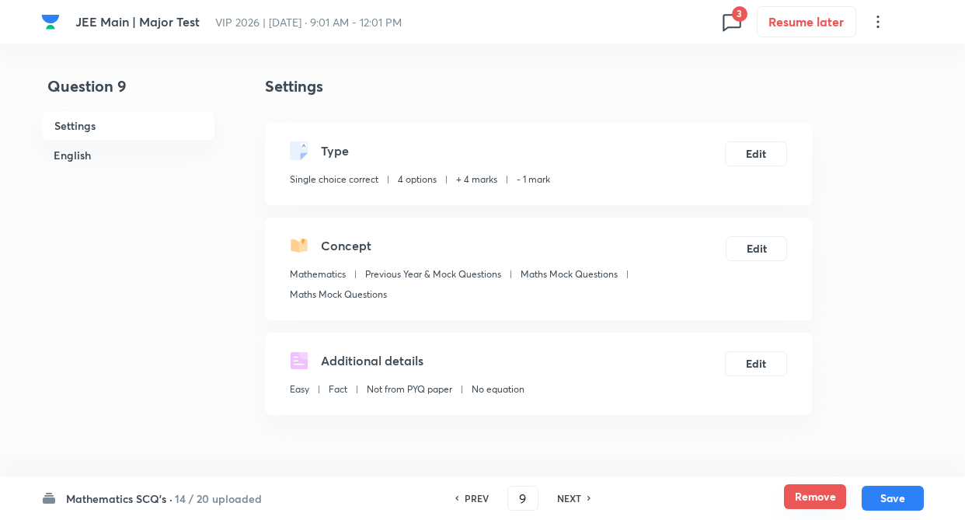
checkbox input "false"
click at [804, 488] on button "Remove" at bounding box center [815, 496] width 62 height 25
click at [571, 497] on h6 "NEXT" at bounding box center [569, 498] width 24 height 14
type input "10"
checkbox input "false"
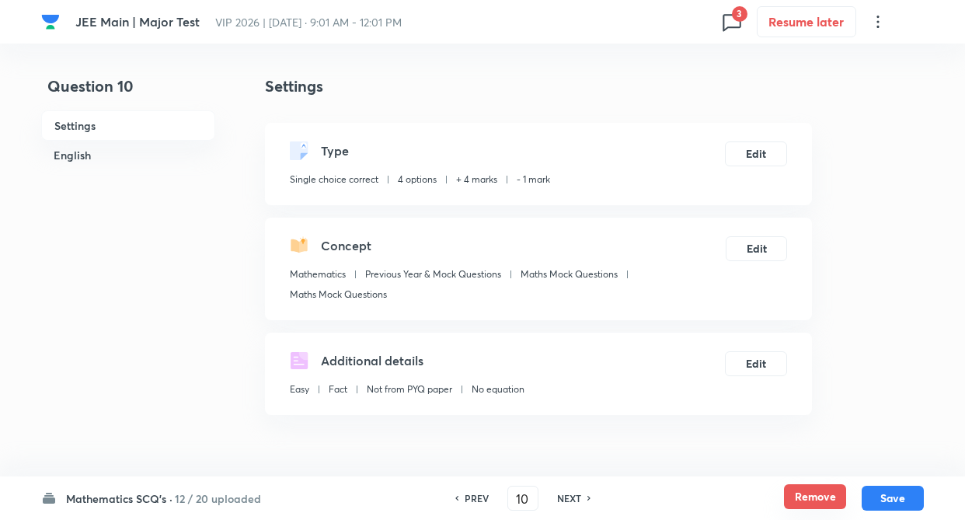
click at [805, 495] on button "Remove" at bounding box center [815, 496] width 62 height 25
click at [572, 498] on h6 "NEXT" at bounding box center [569, 498] width 24 height 14
type input "11"
checkbox input "false"
click at [803, 492] on button "Remove" at bounding box center [815, 496] width 62 height 25
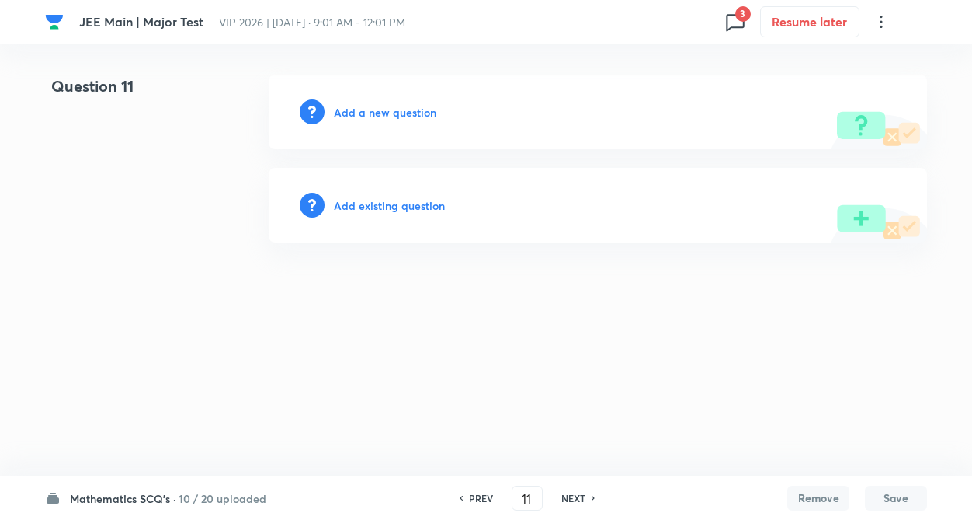
click at [566, 492] on h6 "NEXT" at bounding box center [573, 498] width 24 height 14
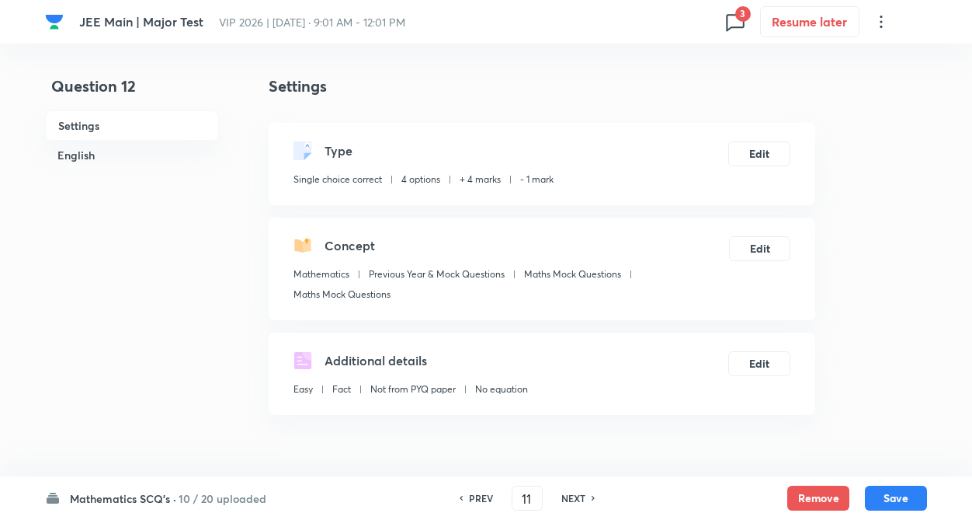
type input "12"
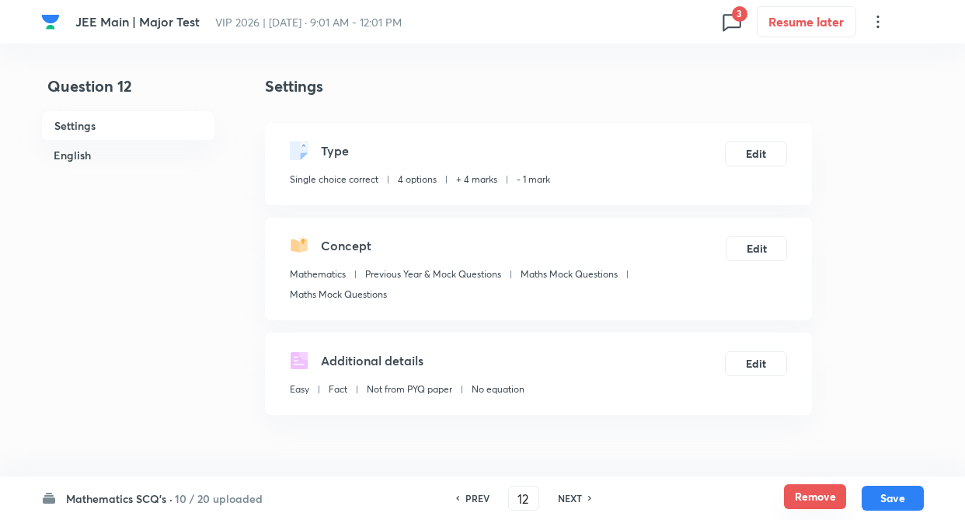
checkbox input "true"
click at [791, 488] on button "Remove" at bounding box center [815, 496] width 62 height 25
click at [568, 492] on h6 "NEXT" at bounding box center [570, 498] width 24 height 14
type input "13"
checkbox input "true"
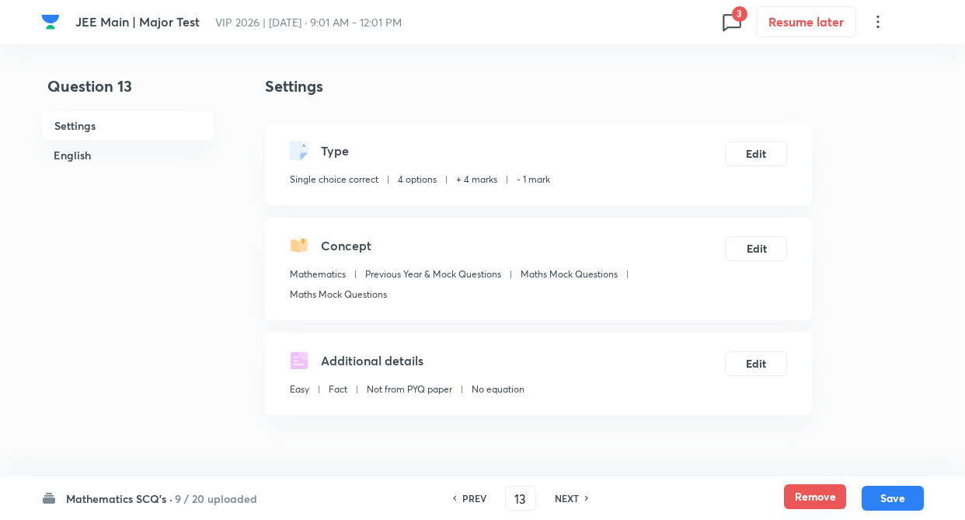
click at [837, 504] on button "Remove" at bounding box center [815, 496] width 62 height 25
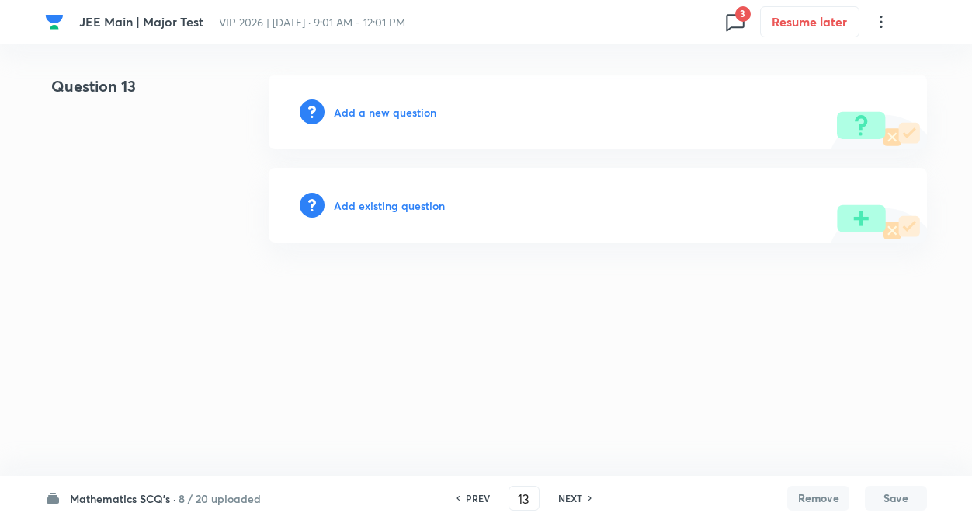
click at [561, 497] on h6 "NEXT" at bounding box center [570, 498] width 24 height 14
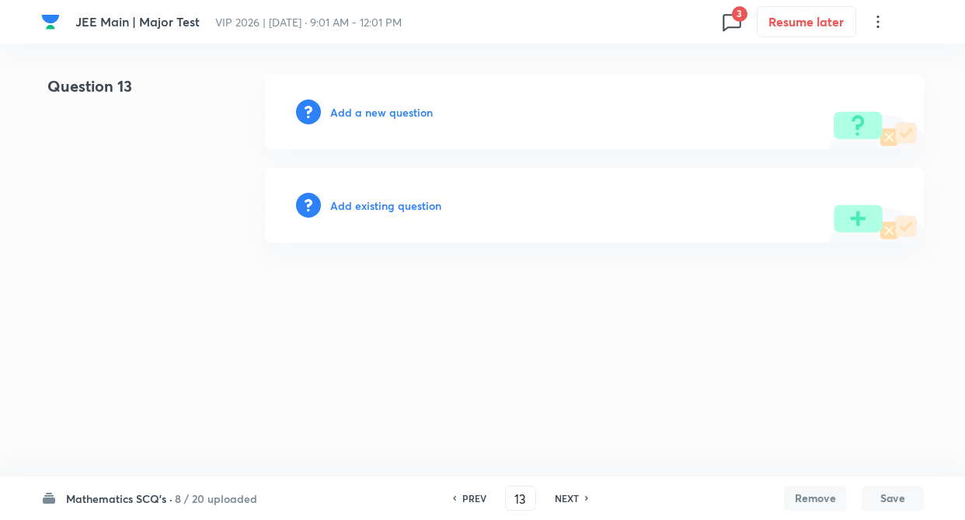
type input "14"
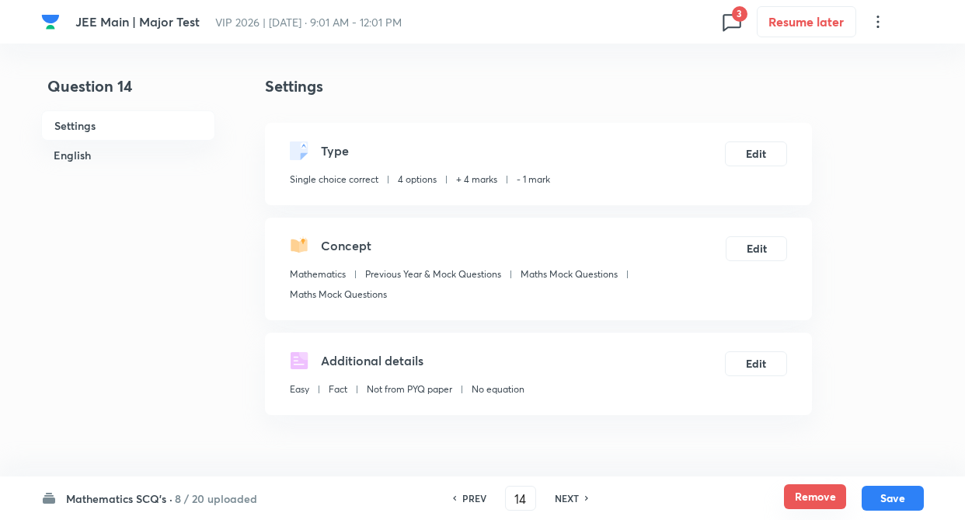
checkbox input "true"
click at [811, 490] on button "Remove" at bounding box center [815, 496] width 62 height 25
click at [575, 500] on h6 "NEXT" at bounding box center [566, 498] width 24 height 14
type input "15"
checkbox input "false"
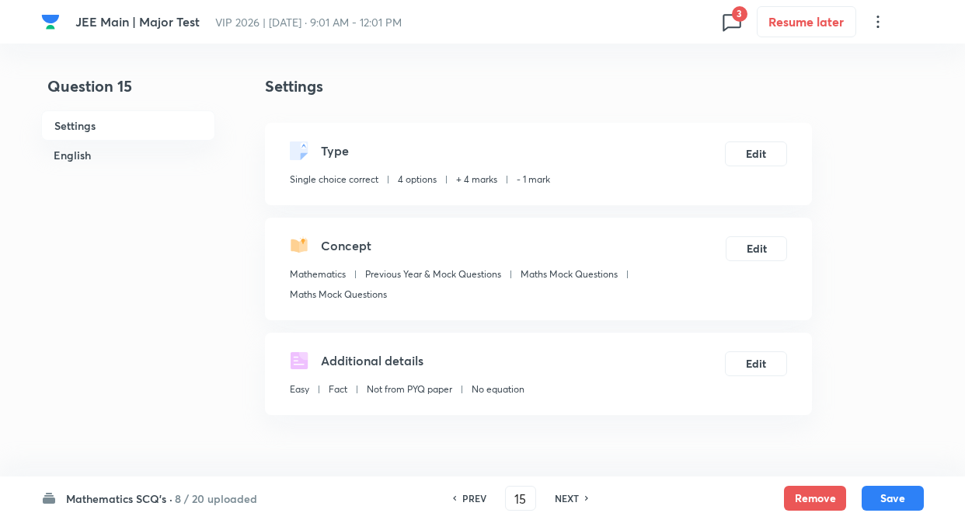
checkbox input "false"
click at [803, 490] on button "Remove" at bounding box center [815, 496] width 62 height 25
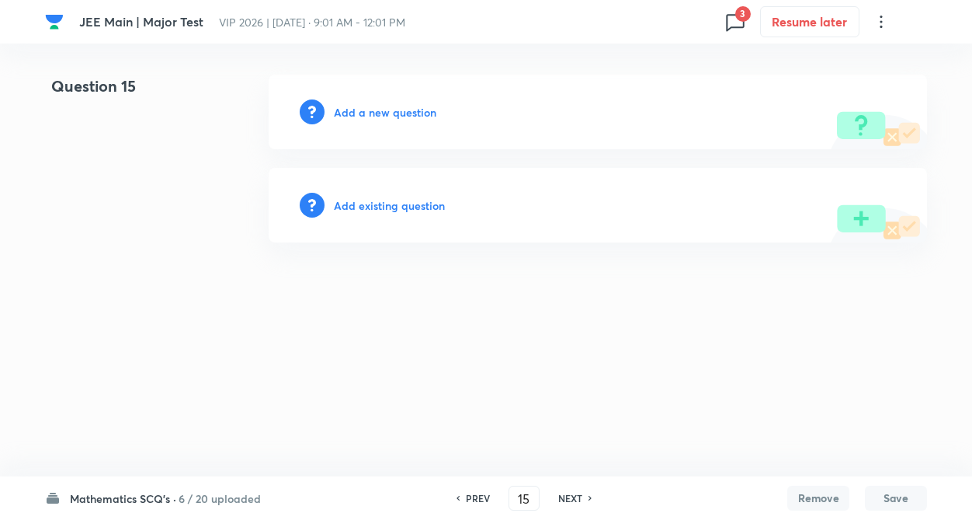
click at [569, 499] on h6 "NEXT" at bounding box center [570, 498] width 24 height 14
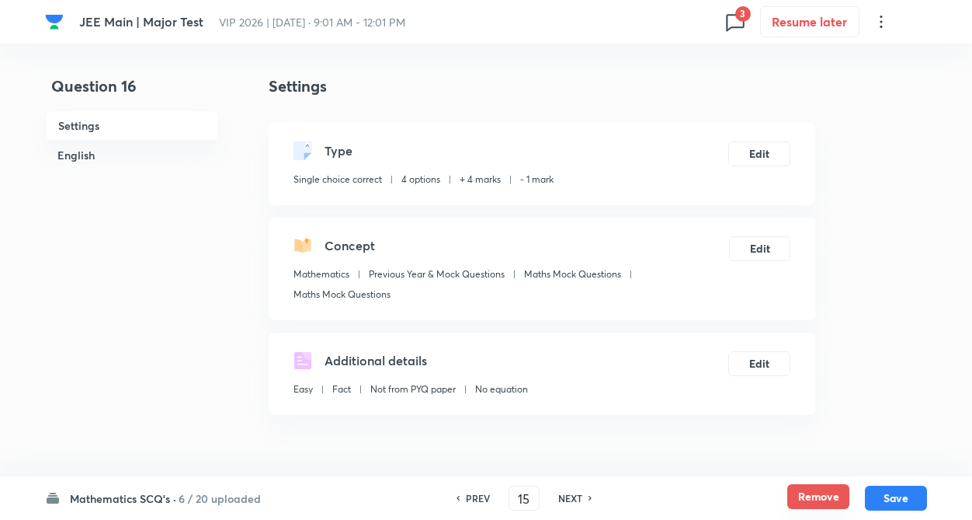
type input "16"
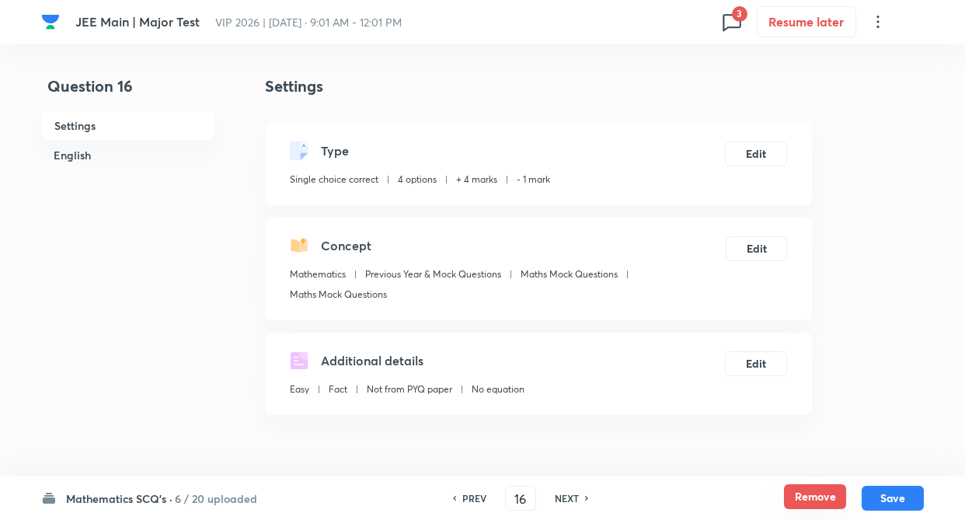
checkbox input "true"
click at [813, 495] on button "Remove" at bounding box center [815, 496] width 62 height 25
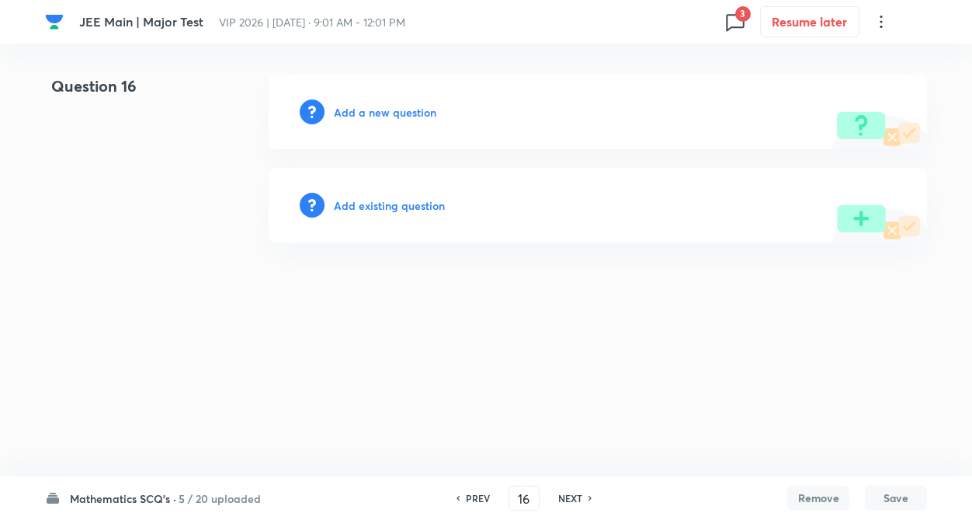
click at [581, 499] on h6 "NEXT" at bounding box center [570, 498] width 24 height 14
type input "17"
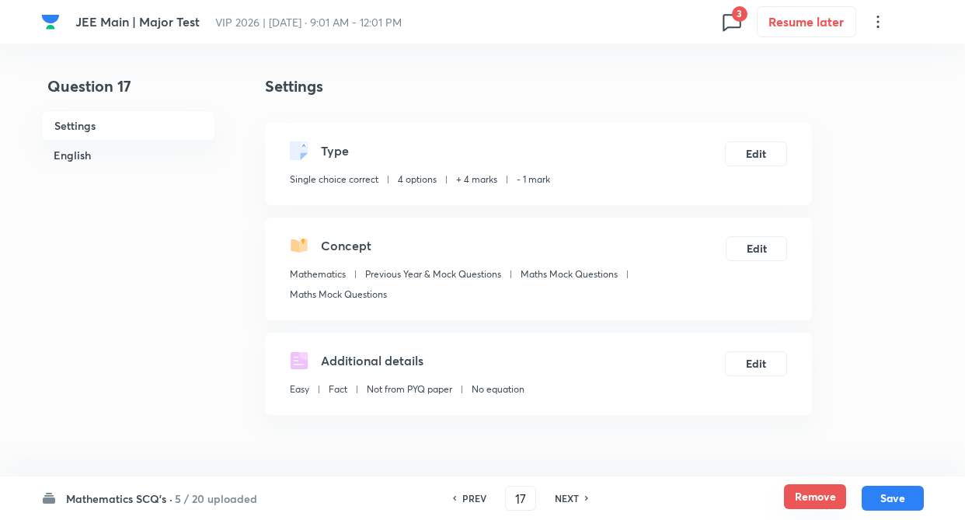
checkbox input "true"
click at [805, 492] on button "Remove" at bounding box center [815, 496] width 62 height 25
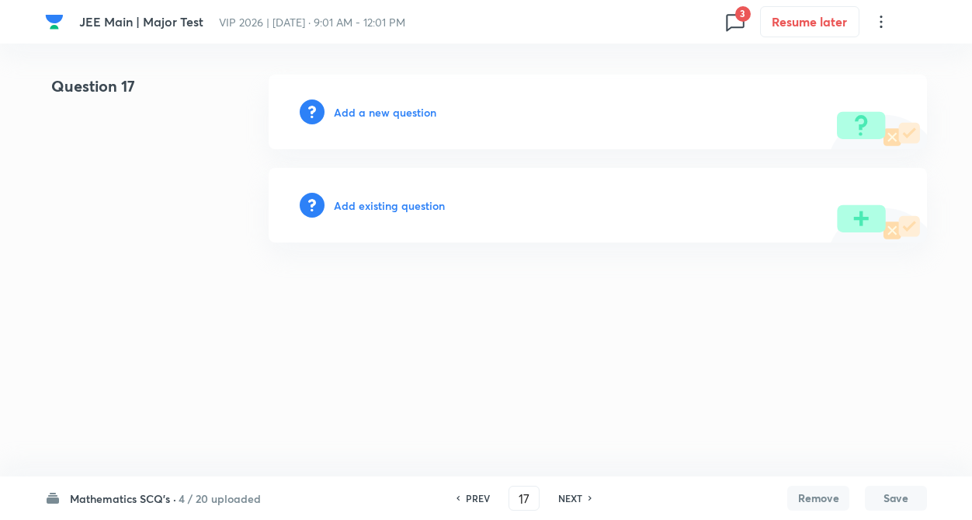
click at [559, 495] on h6 "NEXT" at bounding box center [570, 498] width 24 height 14
type input "18"
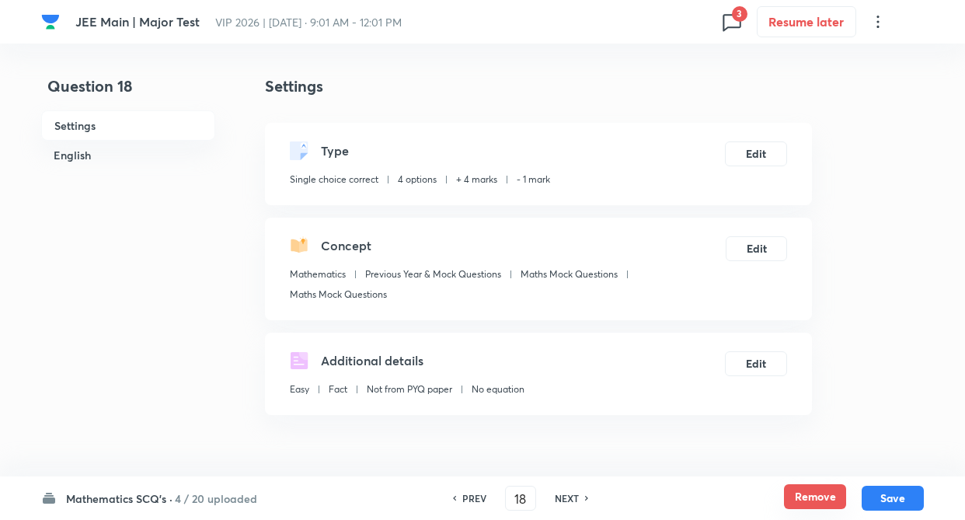
checkbox input "true"
click at [814, 495] on button "Remove" at bounding box center [815, 496] width 62 height 25
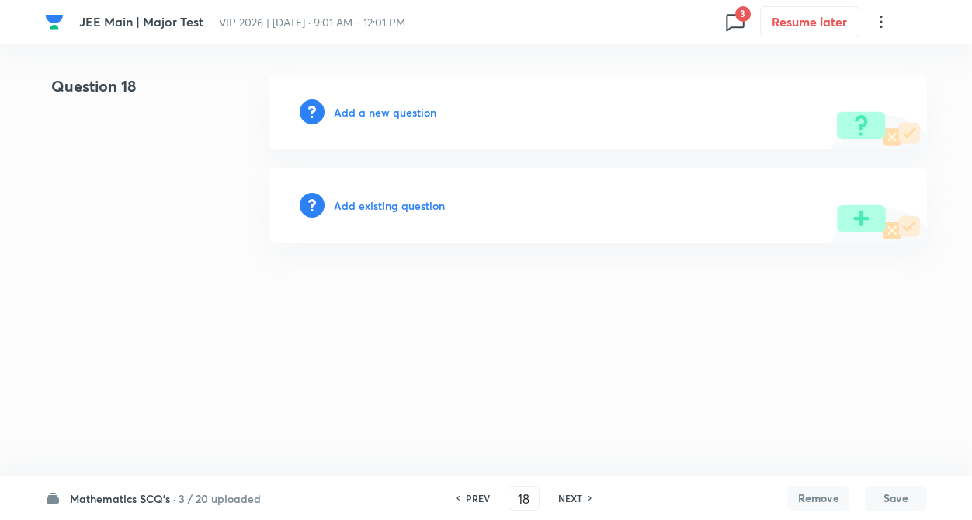
click at [579, 497] on h6 "NEXT" at bounding box center [570, 498] width 24 height 14
type input "19"
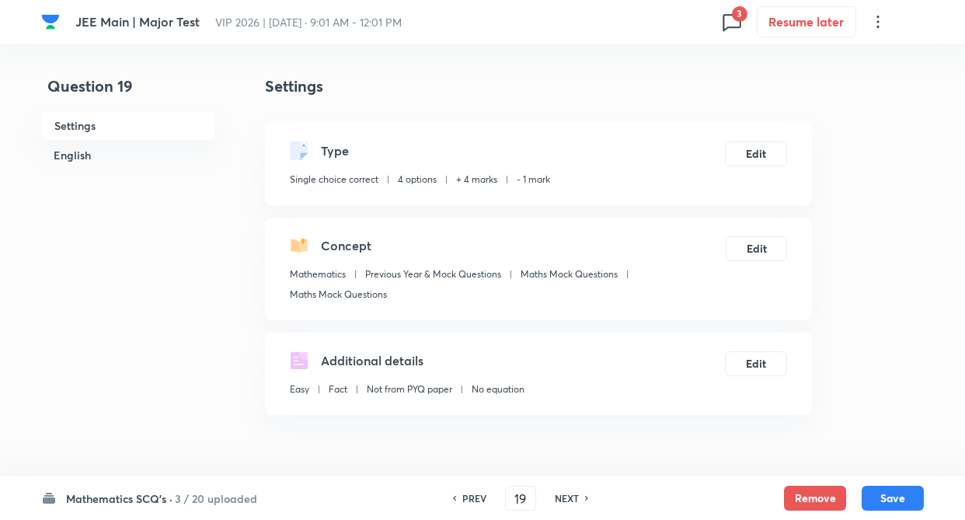
checkbox input "true"
click at [806, 497] on button "Remove" at bounding box center [815, 496] width 62 height 25
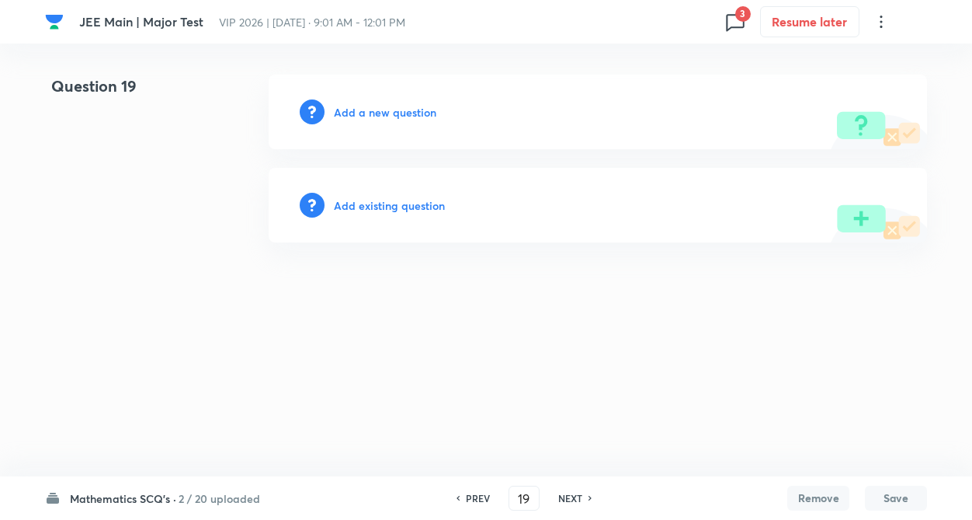
click at [565, 497] on h6 "NEXT" at bounding box center [570, 498] width 24 height 14
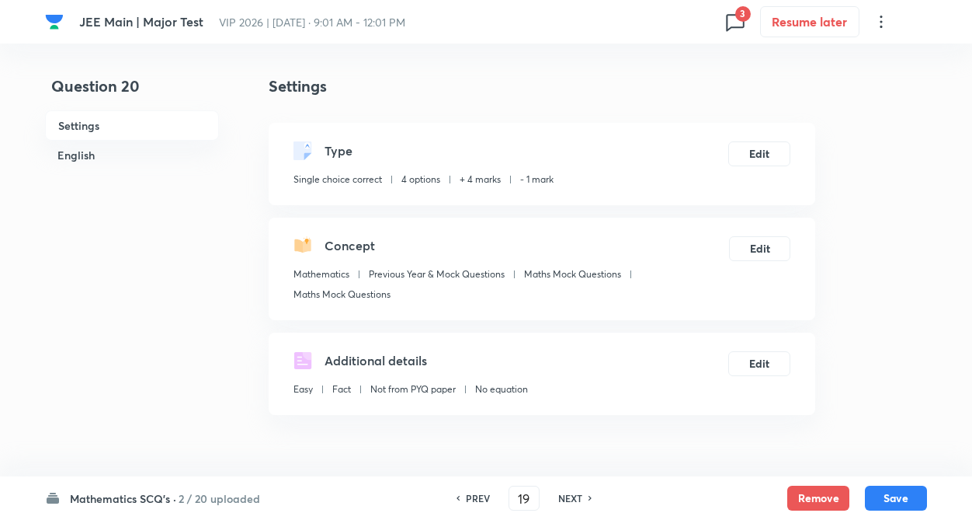
type input "20"
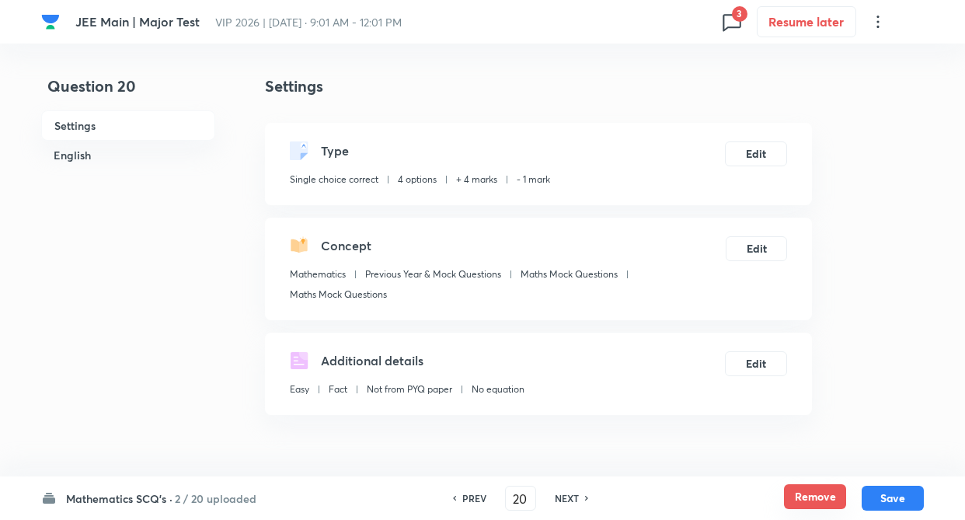
checkbox input "true"
click at [798, 499] on button "Remove" at bounding box center [815, 496] width 62 height 25
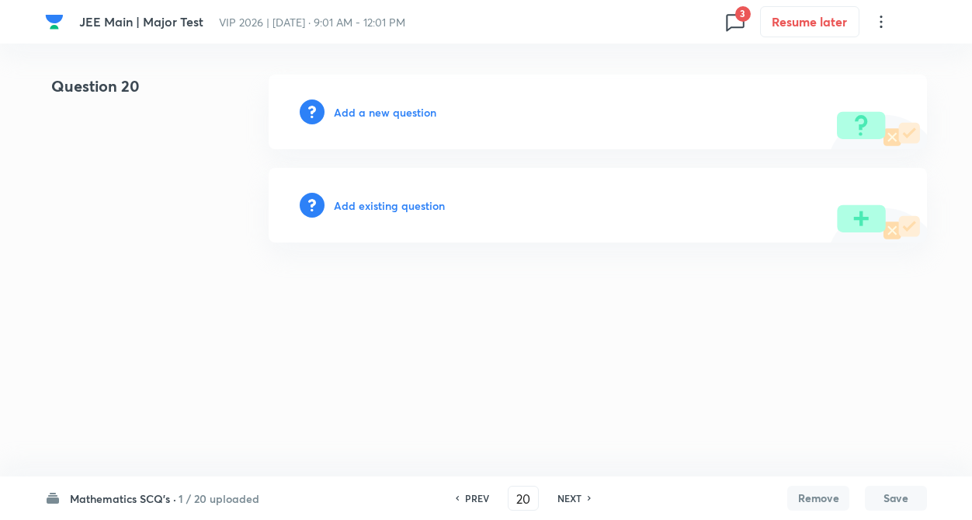
click at [564, 492] on h6 "NEXT" at bounding box center [570, 498] width 24 height 14
type input "21"
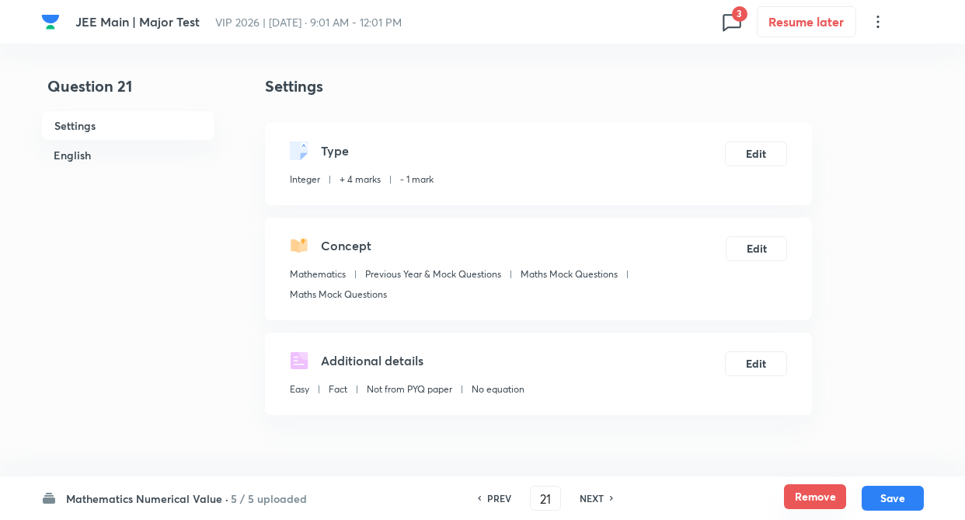
type input "4"
click at [816, 495] on button "Remove" at bounding box center [815, 496] width 62 height 25
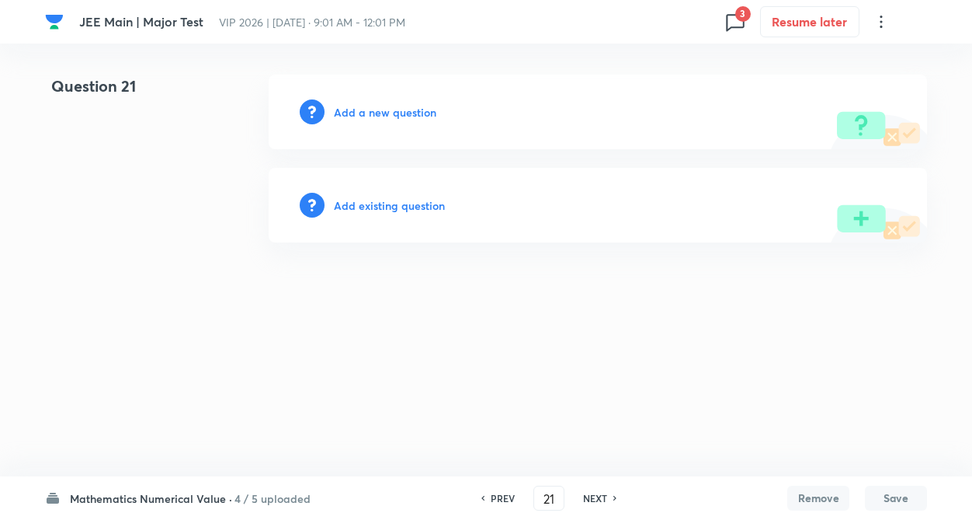
click at [593, 495] on h6 "NEXT" at bounding box center [595, 498] width 24 height 14
type input "22"
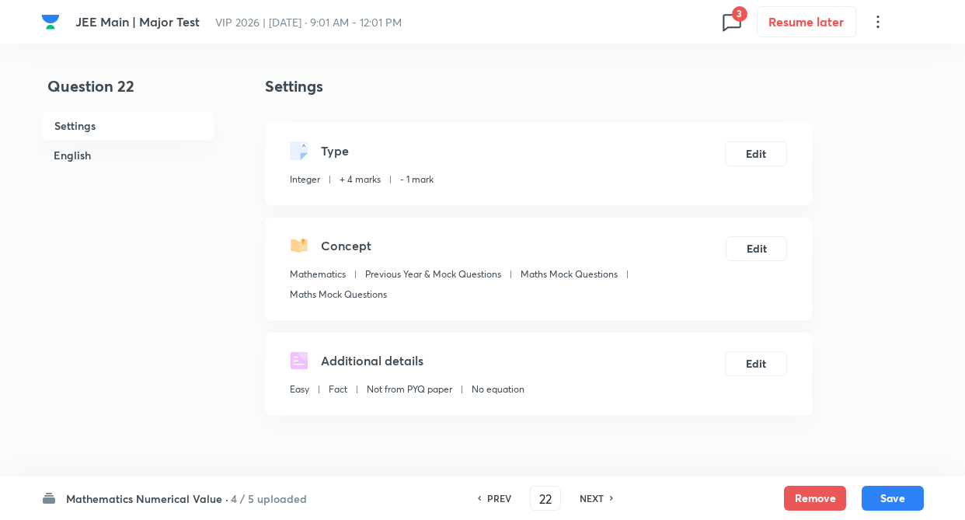
type input "2"
click at [822, 492] on button "Remove" at bounding box center [815, 496] width 62 height 25
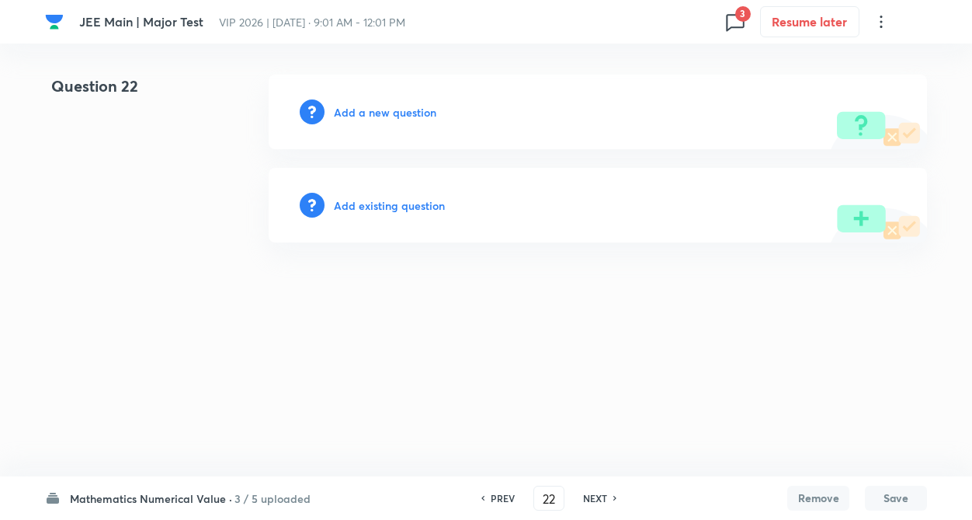
click at [598, 492] on h6 "NEXT" at bounding box center [595, 498] width 24 height 14
type input "23"
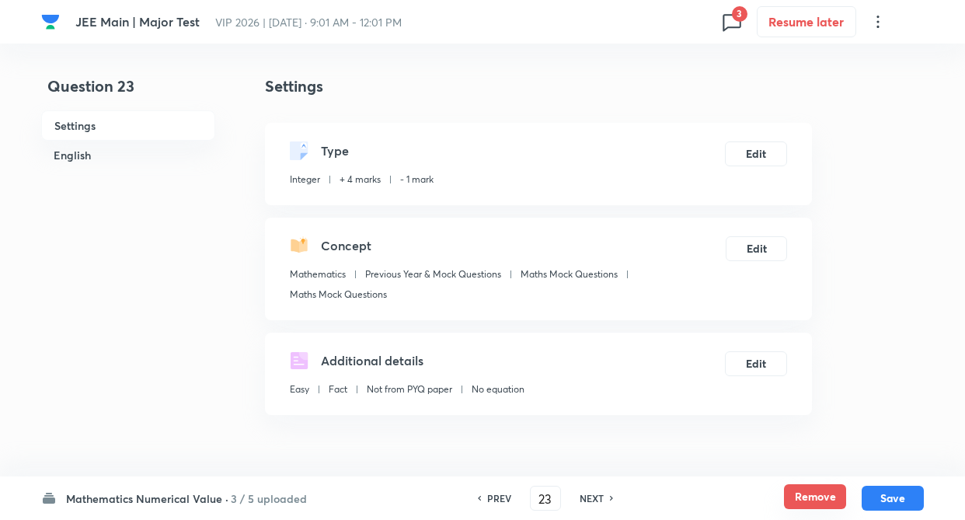
type input "0"
click at [803, 491] on button "Remove" at bounding box center [815, 496] width 62 height 25
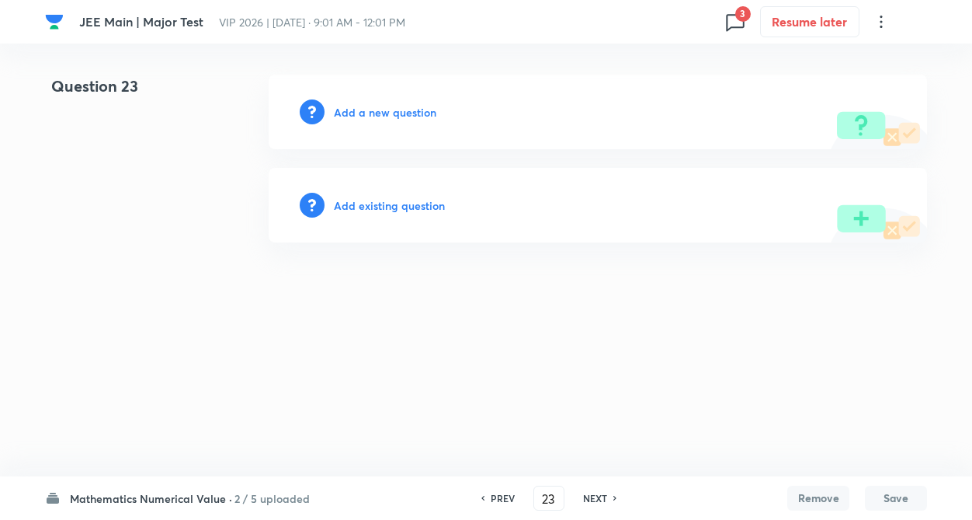
click at [597, 493] on h6 "NEXT" at bounding box center [595, 498] width 24 height 14
type input "24"
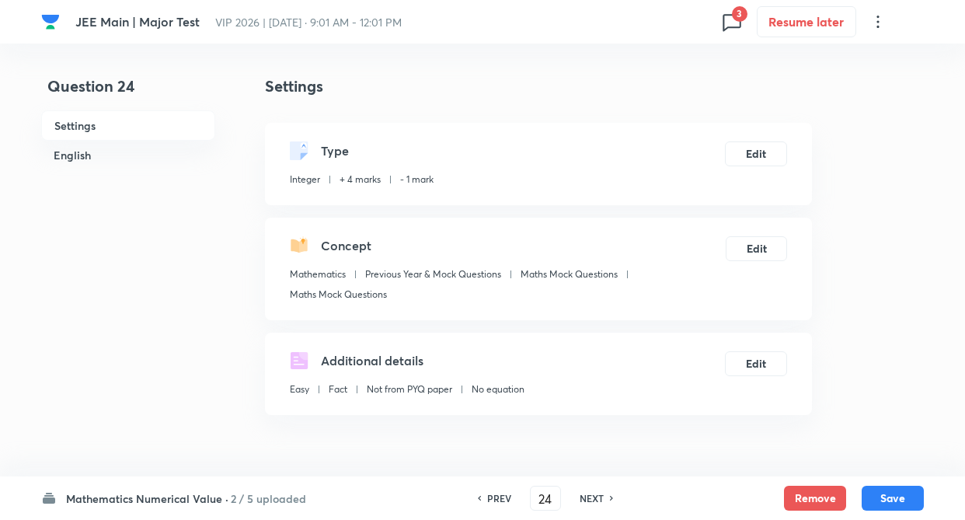
type input "2"
click at [815, 496] on button "Remove" at bounding box center [815, 496] width 62 height 25
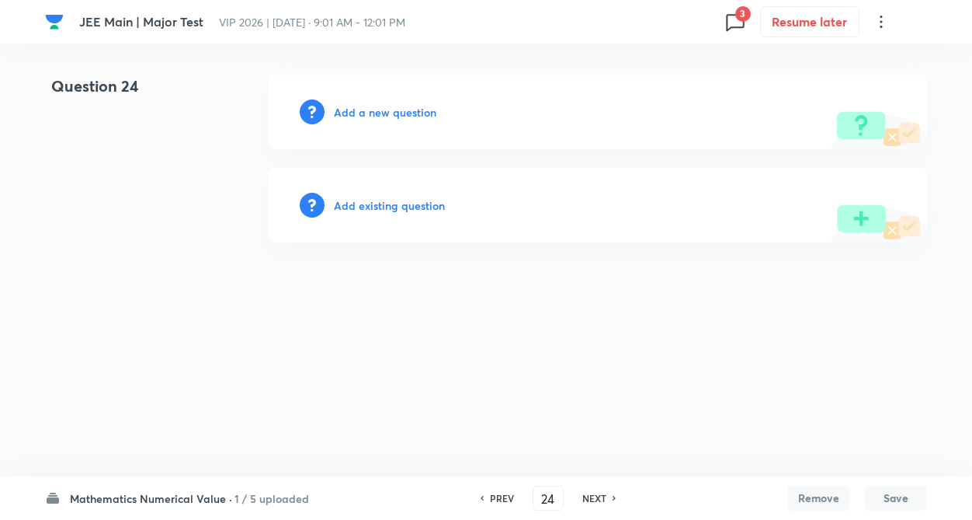
click at [589, 493] on h6 "NEXT" at bounding box center [594, 498] width 24 height 14
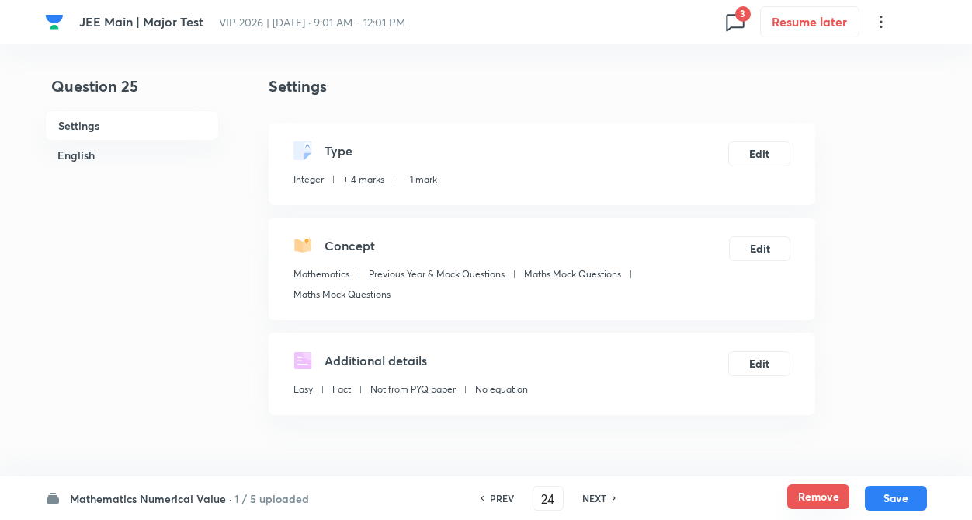
type input "25"
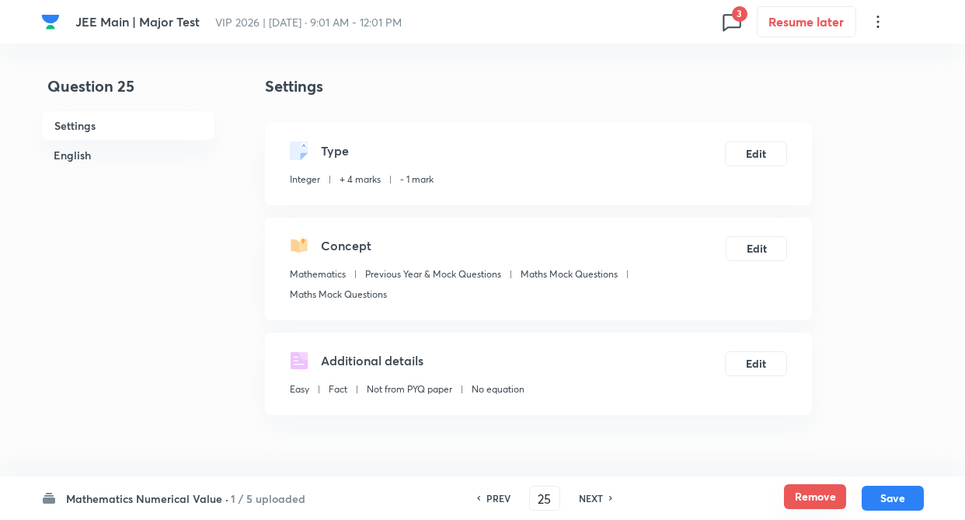
type input "105"
click at [806, 501] on button "Remove" at bounding box center [815, 496] width 62 height 25
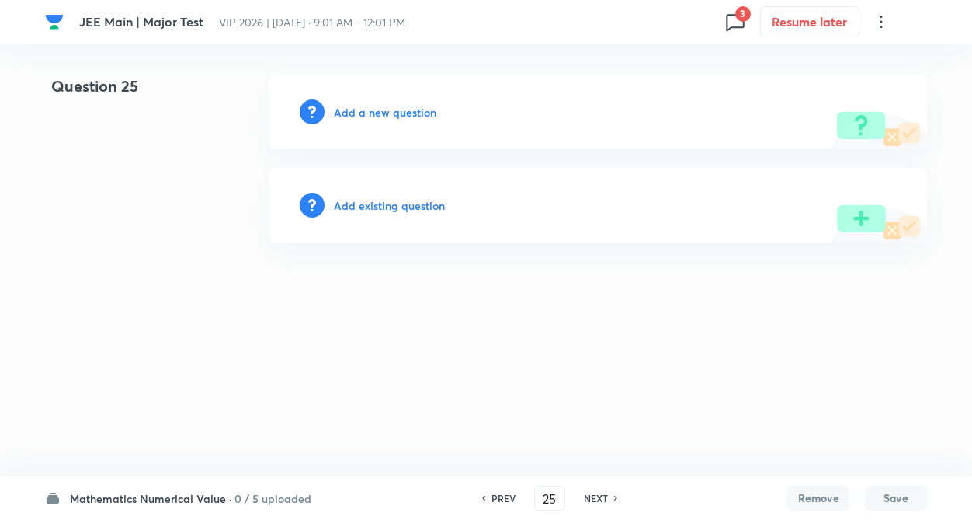
click at [589, 498] on h6 "NEXT" at bounding box center [596, 498] width 24 height 14
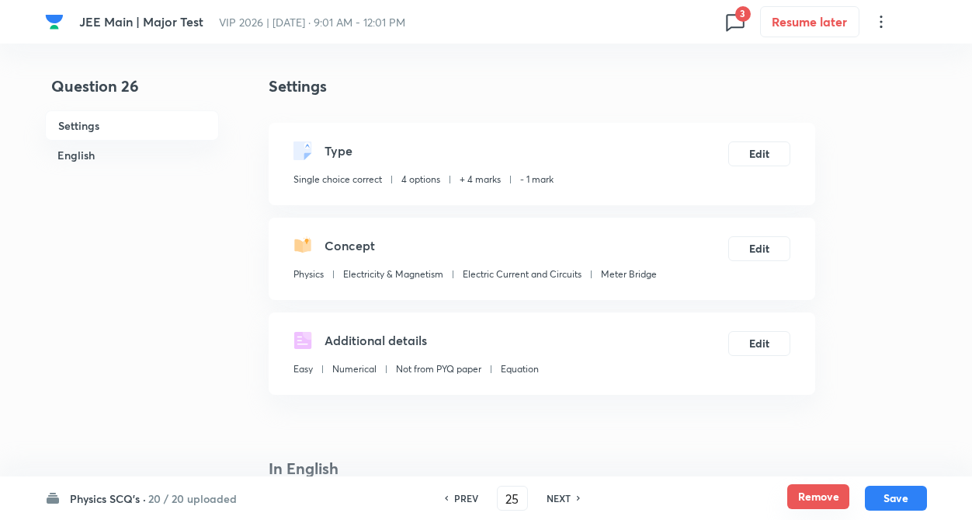
type input "26"
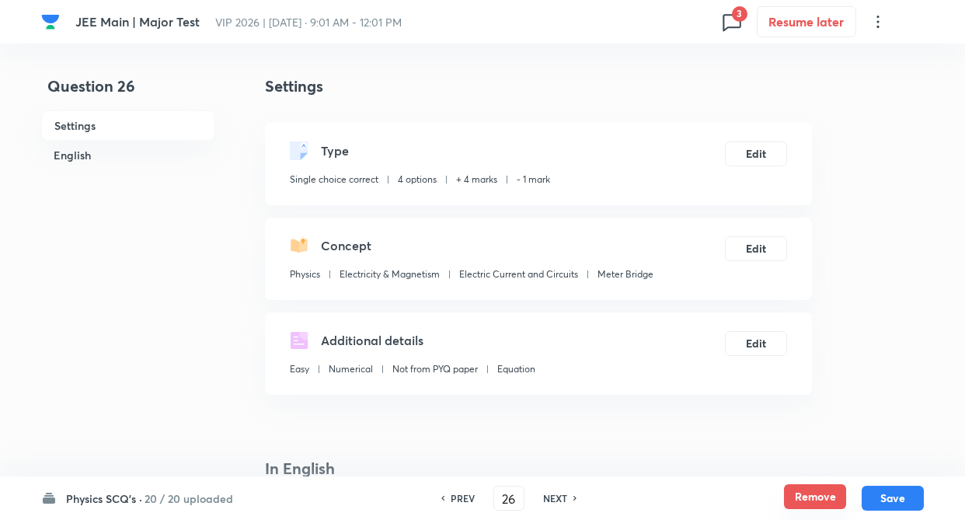
checkbox input "true"
click at [801, 487] on button "Remove" at bounding box center [815, 496] width 62 height 25
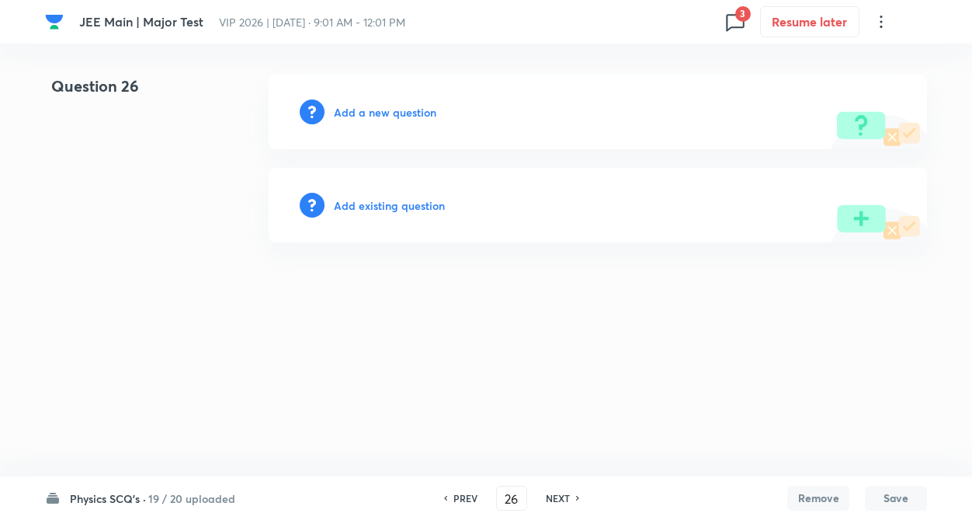
click at [572, 493] on div "NEXT" at bounding box center [560, 498] width 41 height 14
type input "27"
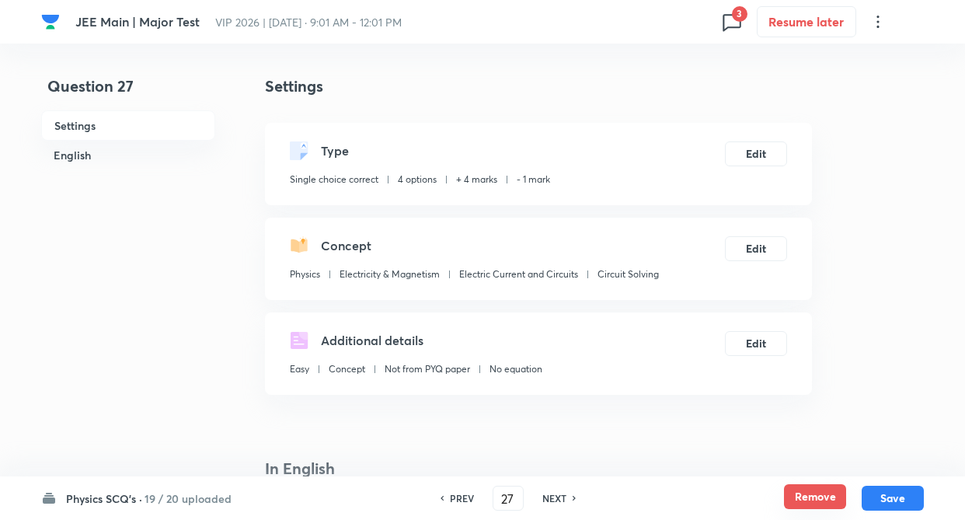
checkbox input "true"
click at [829, 501] on button "Remove" at bounding box center [815, 496] width 62 height 25
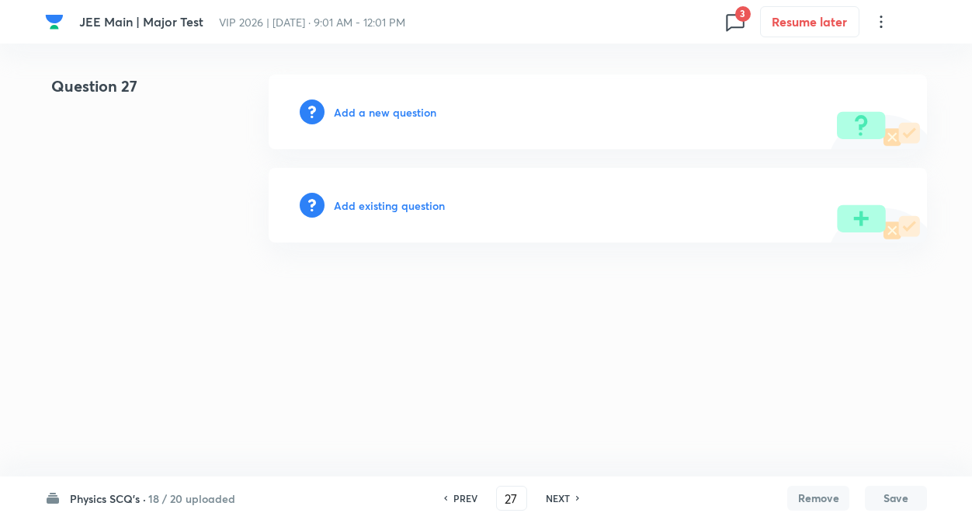
click at [566, 501] on h6 "NEXT" at bounding box center [558, 498] width 24 height 14
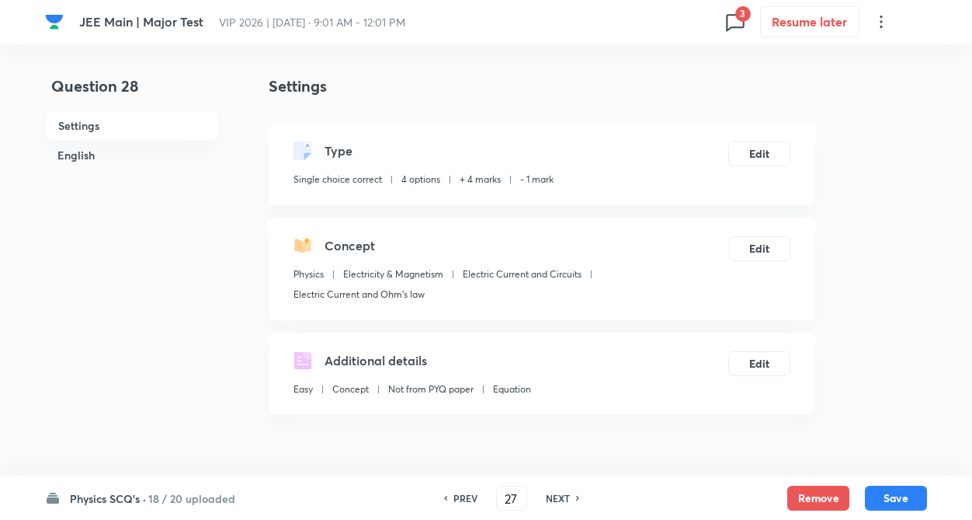
type input "28"
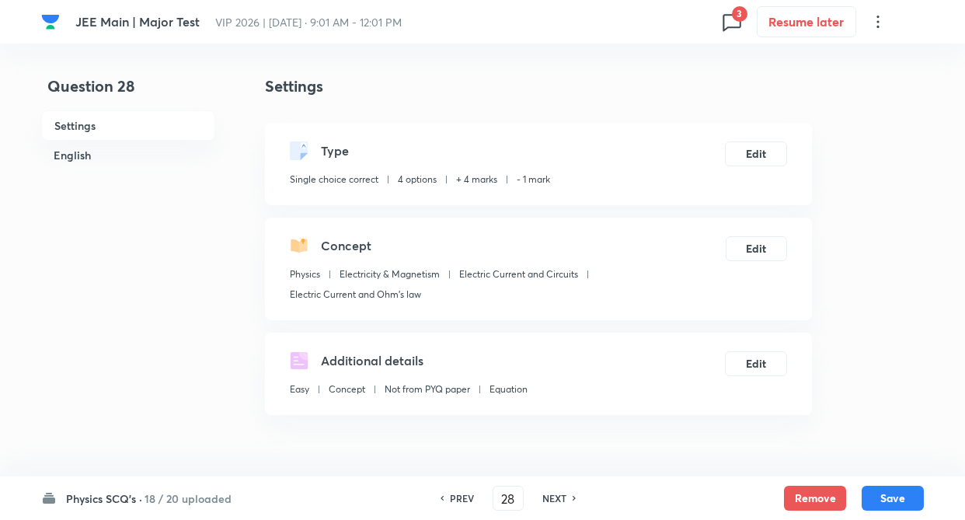
checkbox input "true"
click at [825, 495] on button "Remove" at bounding box center [815, 496] width 62 height 25
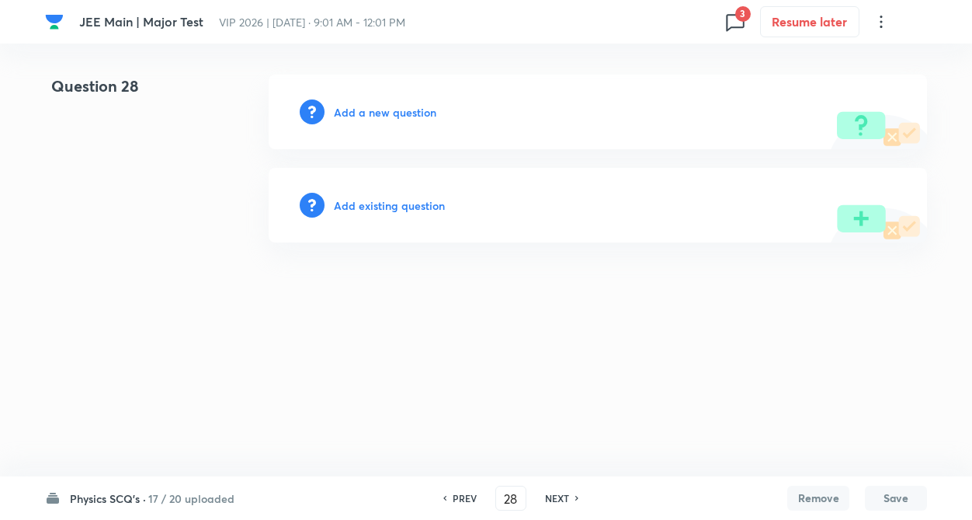
click at [556, 495] on h6 "NEXT" at bounding box center [557, 498] width 24 height 14
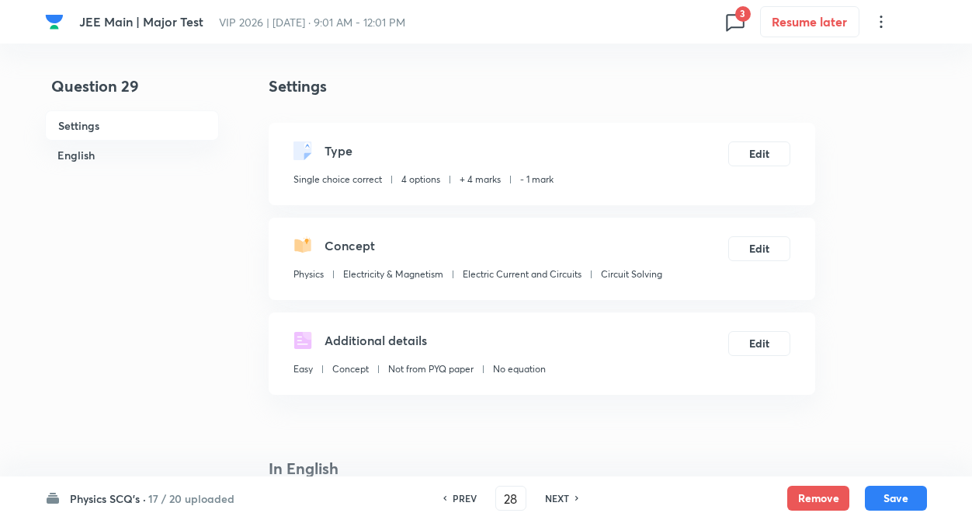
type input "29"
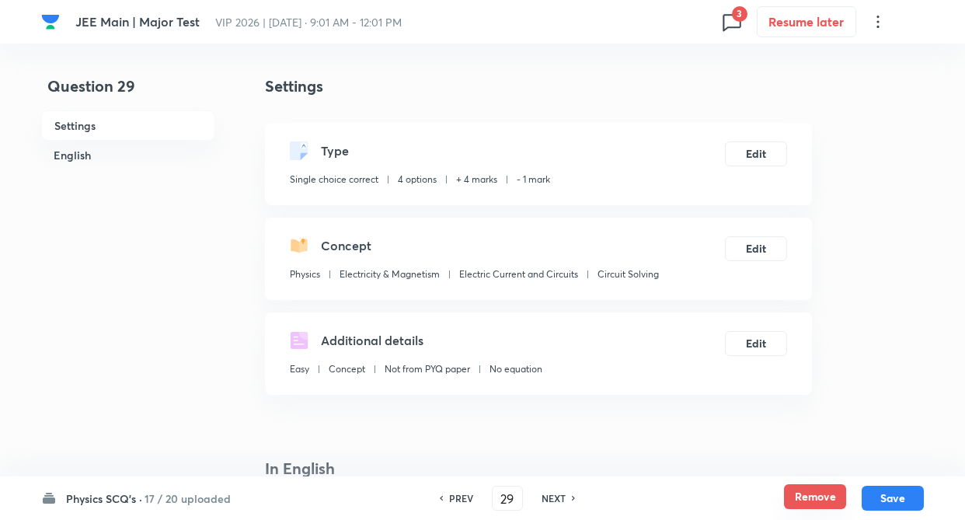
checkbox input "true"
click at [822, 492] on button "Remove" at bounding box center [815, 496] width 62 height 25
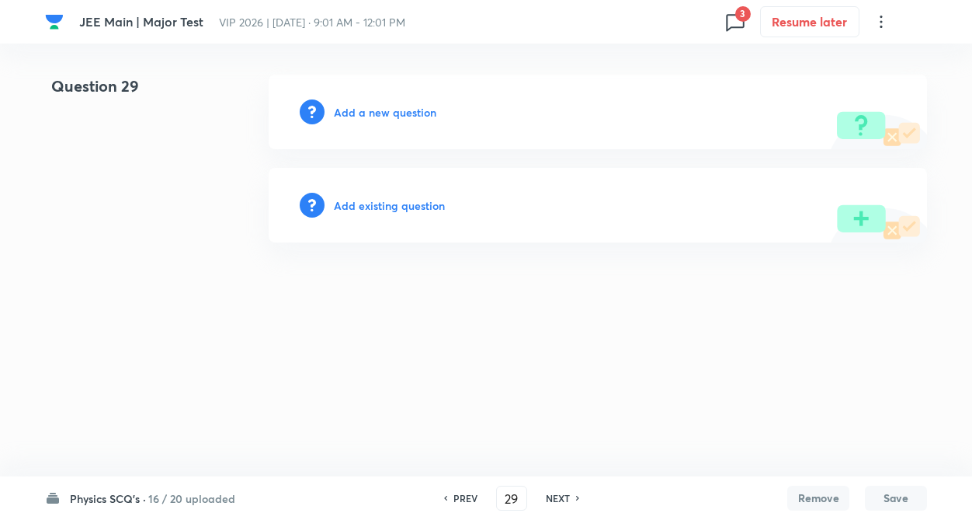
click at [565, 492] on h6 "NEXT" at bounding box center [558, 498] width 24 height 14
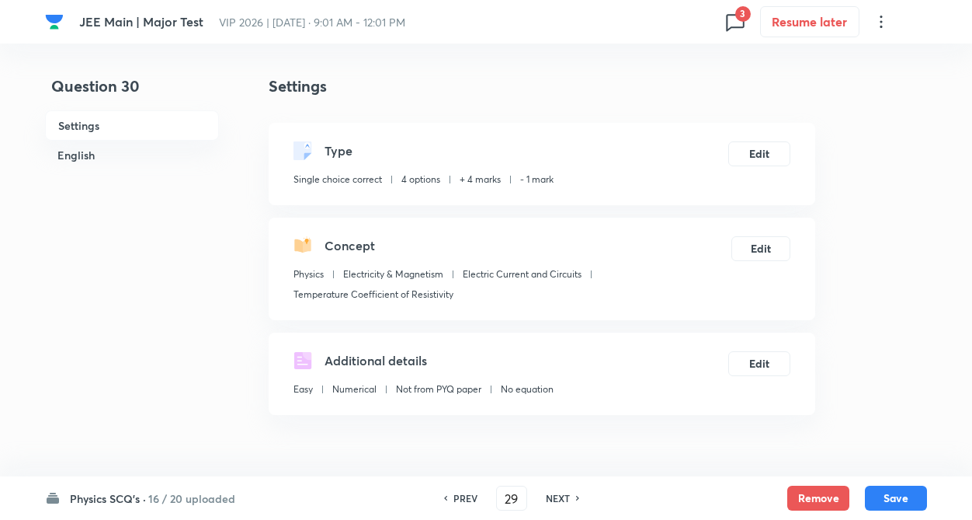
type input "30"
checkbox input "true"
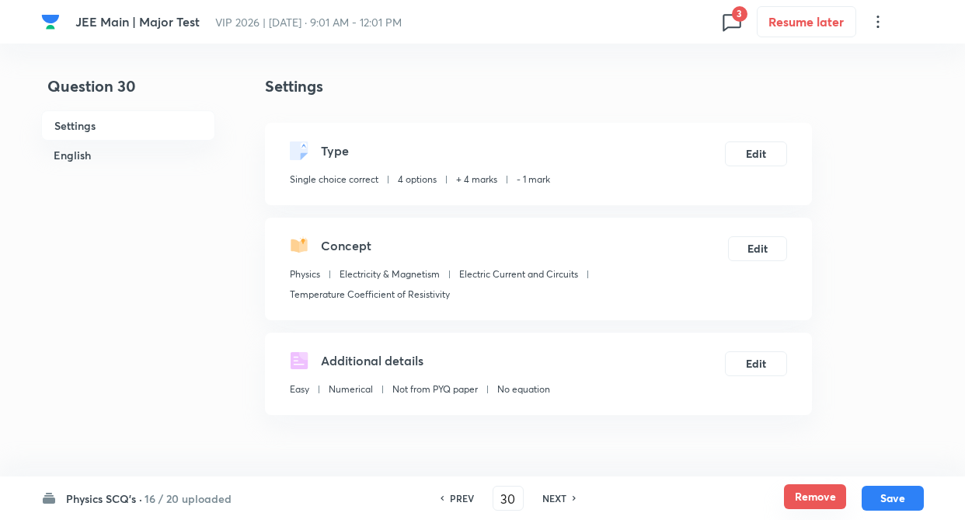
click at [794, 495] on button "Remove" at bounding box center [815, 496] width 62 height 25
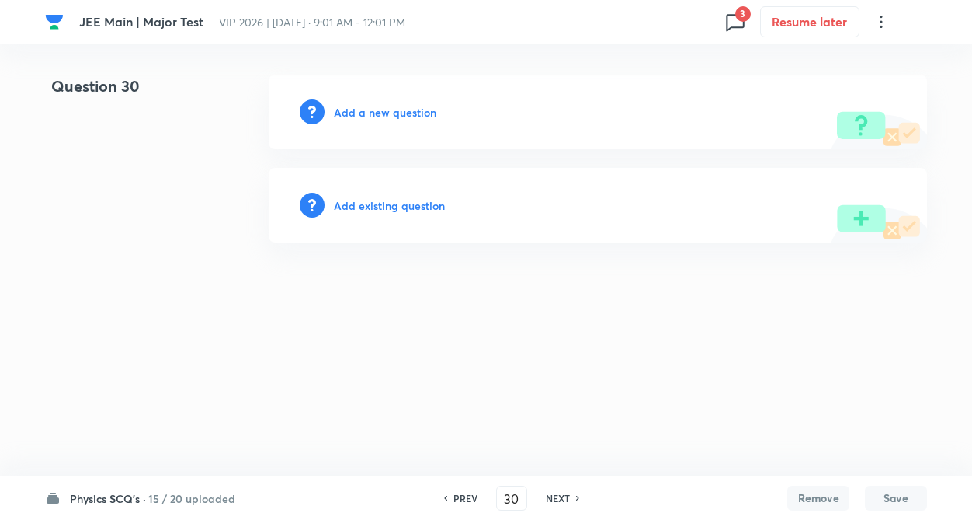
click at [561, 500] on h6 "NEXT" at bounding box center [558, 498] width 24 height 14
type input "31"
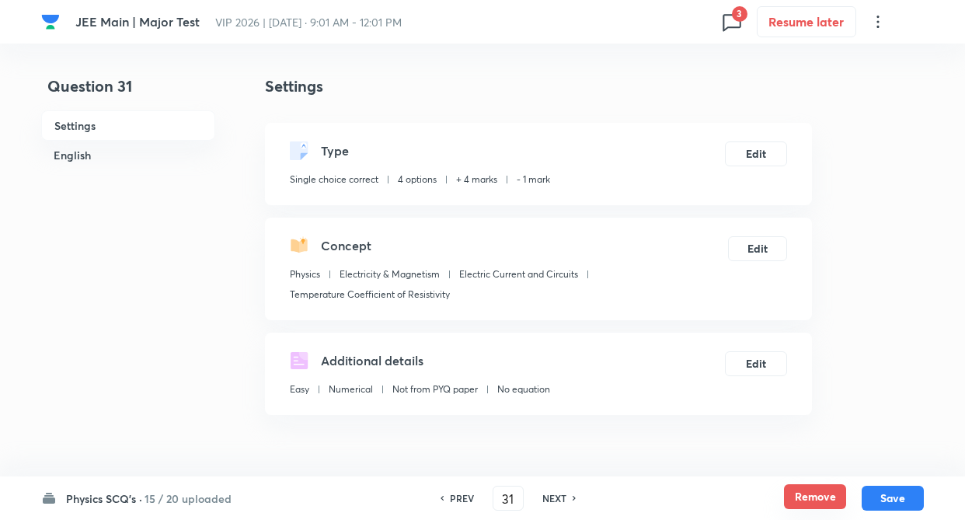
checkbox input "true"
click at [811, 499] on button "Remove" at bounding box center [815, 496] width 62 height 25
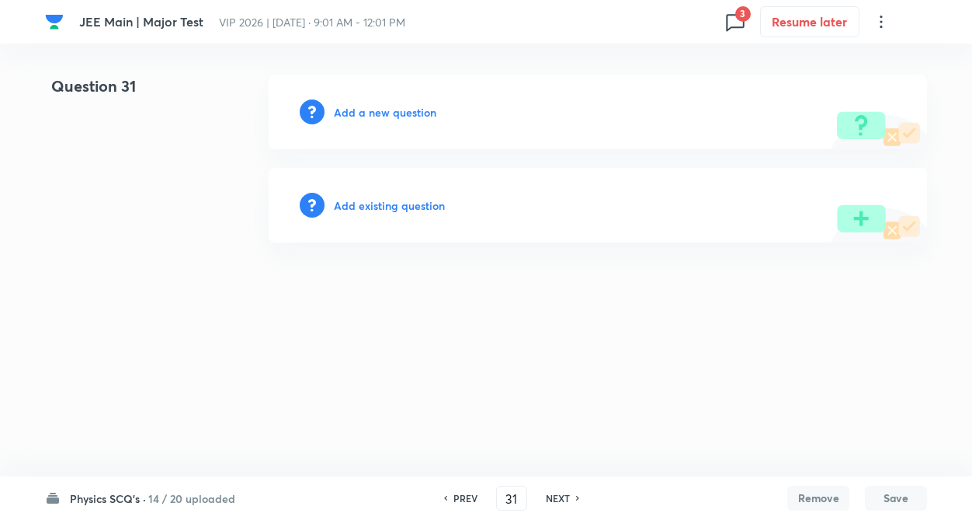
click at [563, 498] on h6 "NEXT" at bounding box center [558, 498] width 24 height 14
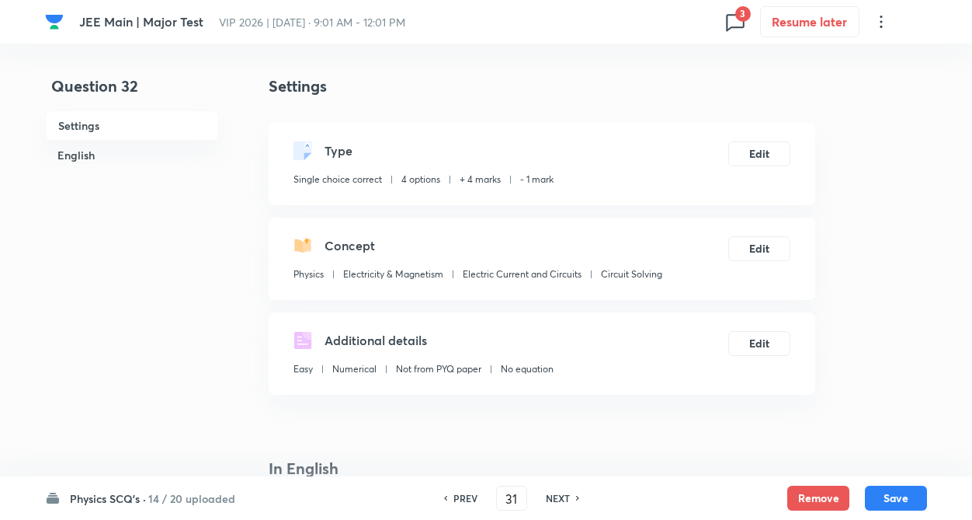
type input "32"
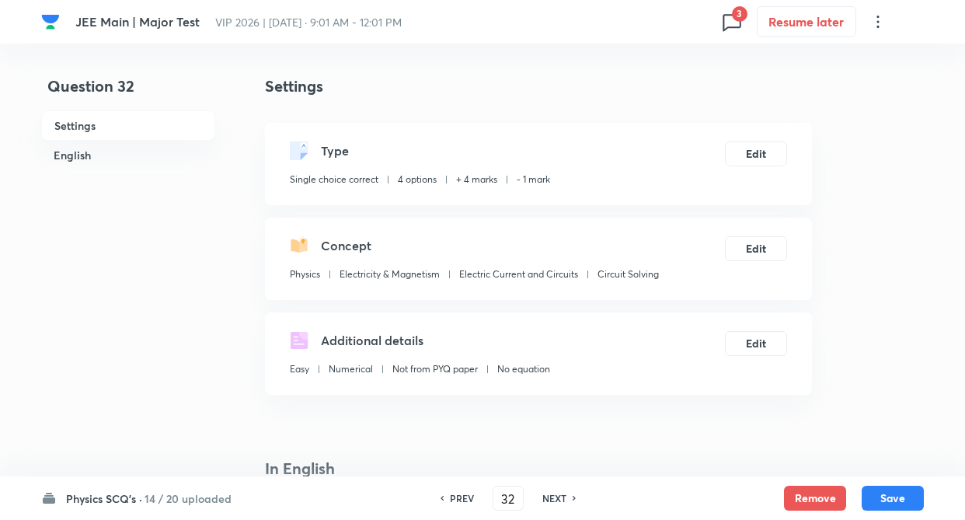
checkbox input "true"
click at [813, 496] on button "Remove" at bounding box center [815, 496] width 62 height 25
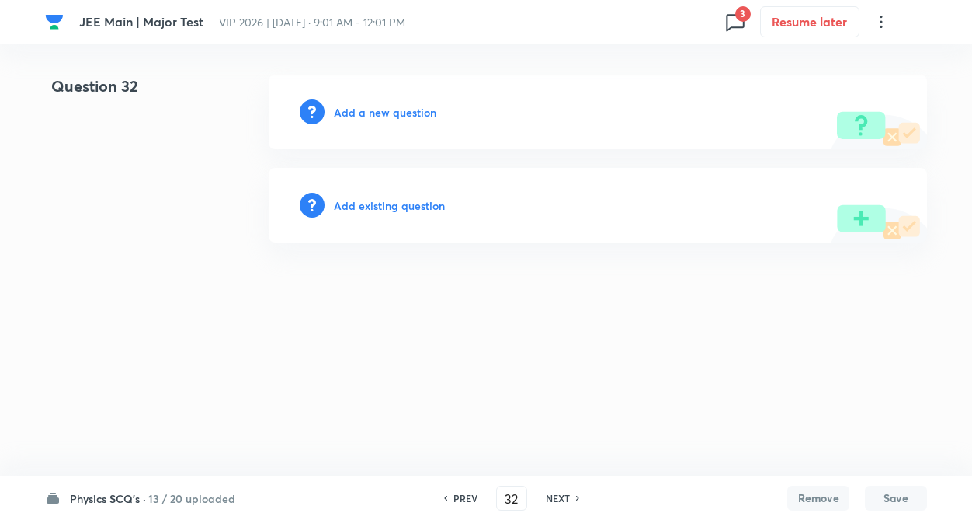
click at [561, 497] on h6 "NEXT" at bounding box center [558, 498] width 24 height 14
type input "33"
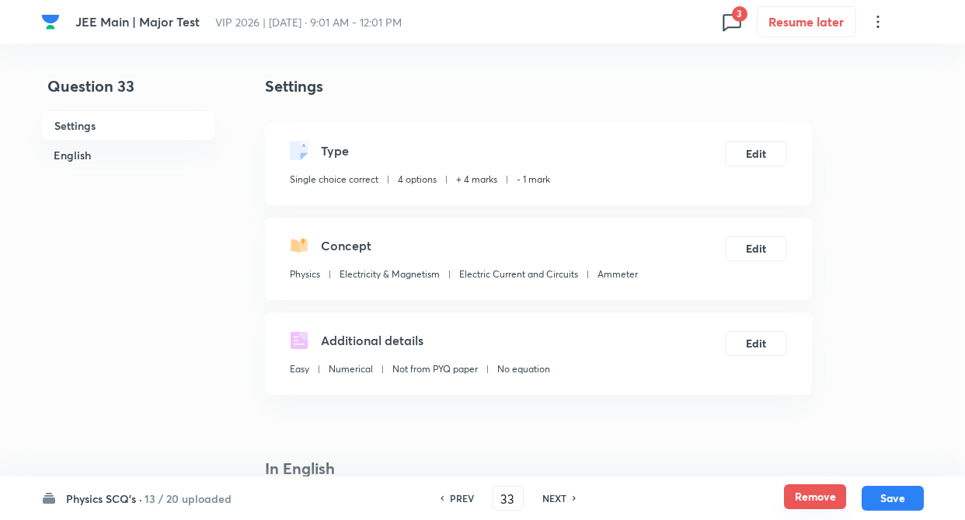
checkbox input "true"
click at [808, 496] on button "Remove" at bounding box center [815, 496] width 62 height 25
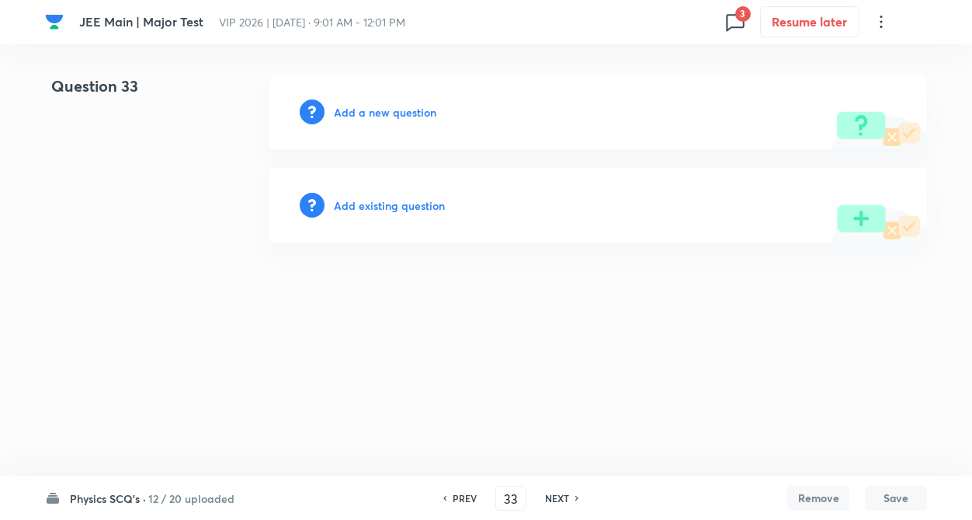
click at [555, 495] on h6 "NEXT" at bounding box center [557, 498] width 24 height 14
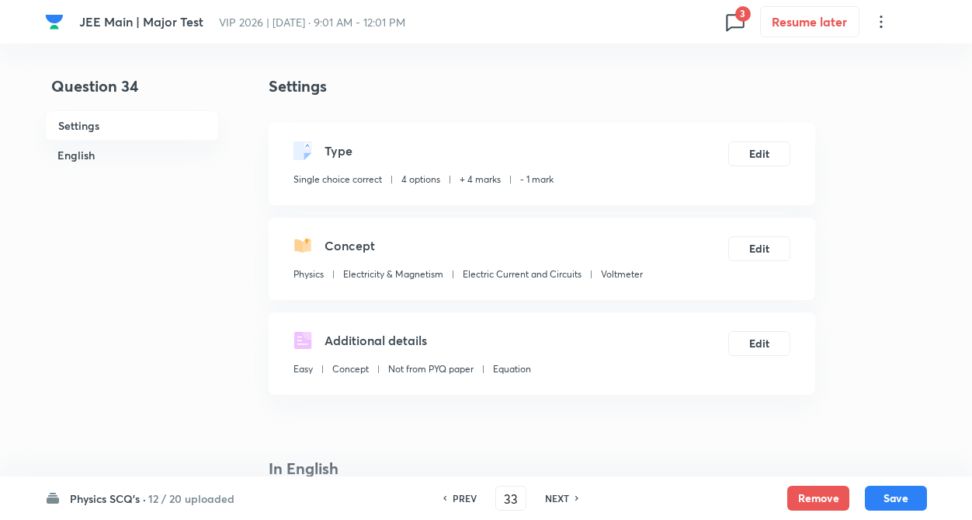
type input "34"
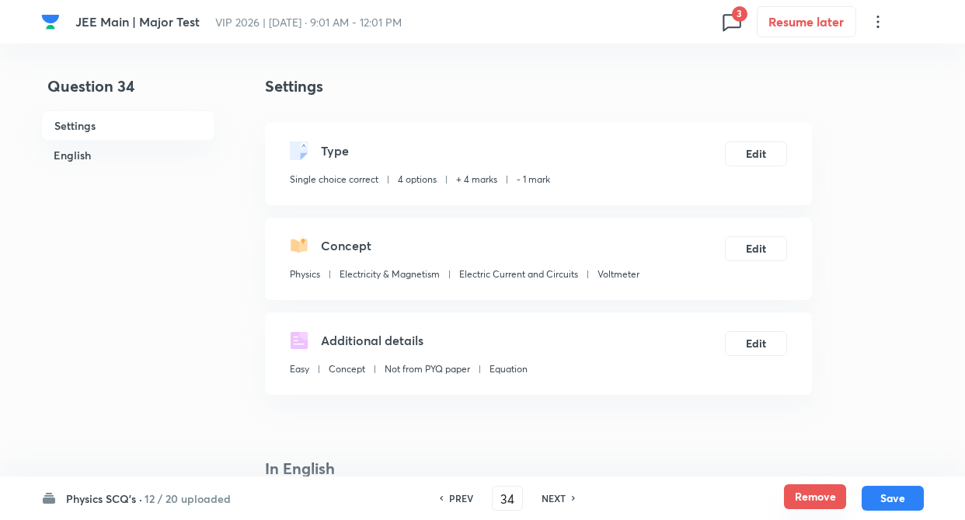
checkbox input "true"
click at [801, 495] on button "Remove" at bounding box center [815, 496] width 62 height 25
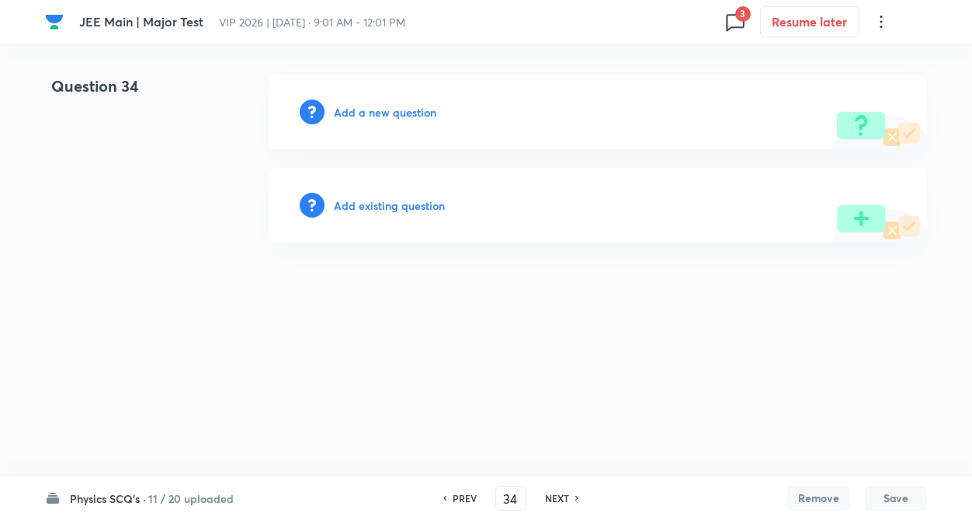
click at [560, 492] on h6 "NEXT" at bounding box center [557, 498] width 24 height 14
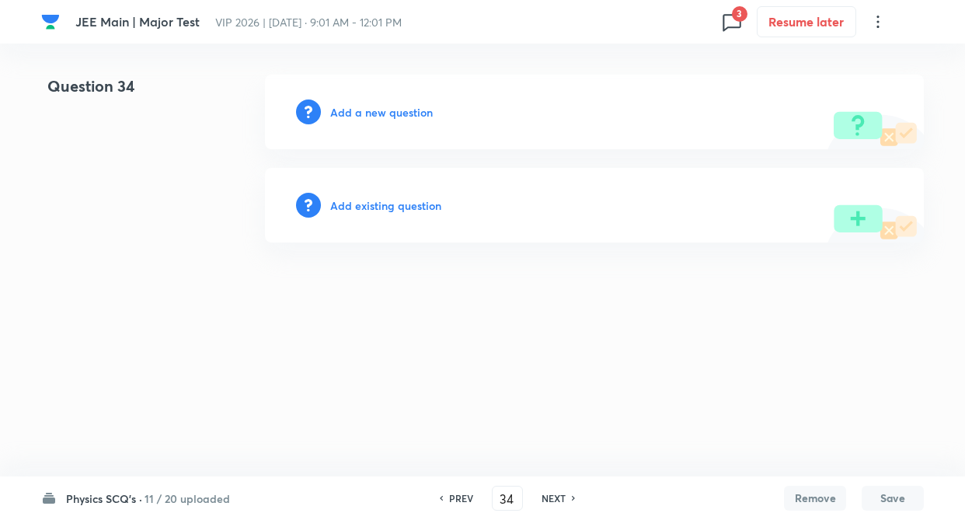
type input "35"
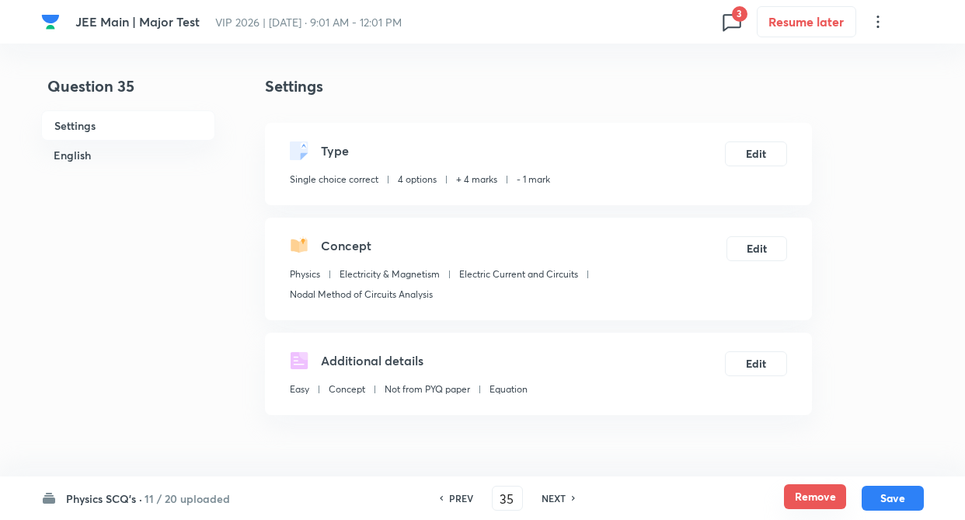
checkbox input "true"
click at [799, 499] on button "Remove" at bounding box center [815, 496] width 62 height 25
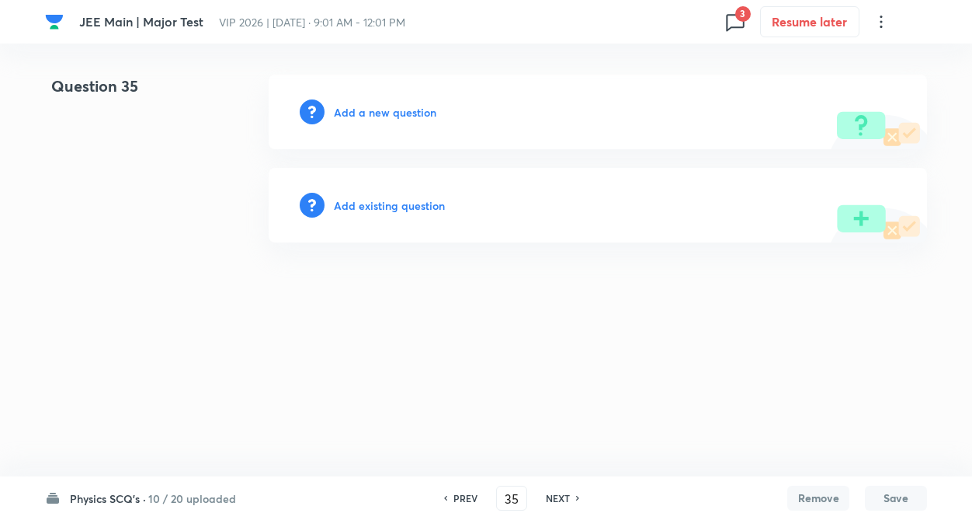
click at [553, 495] on h6 "NEXT" at bounding box center [558, 498] width 24 height 14
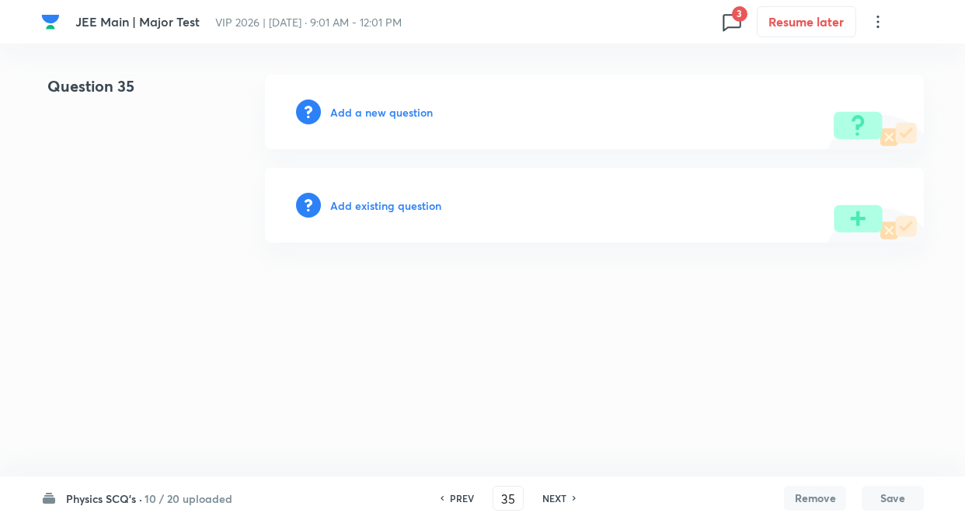
type input "36"
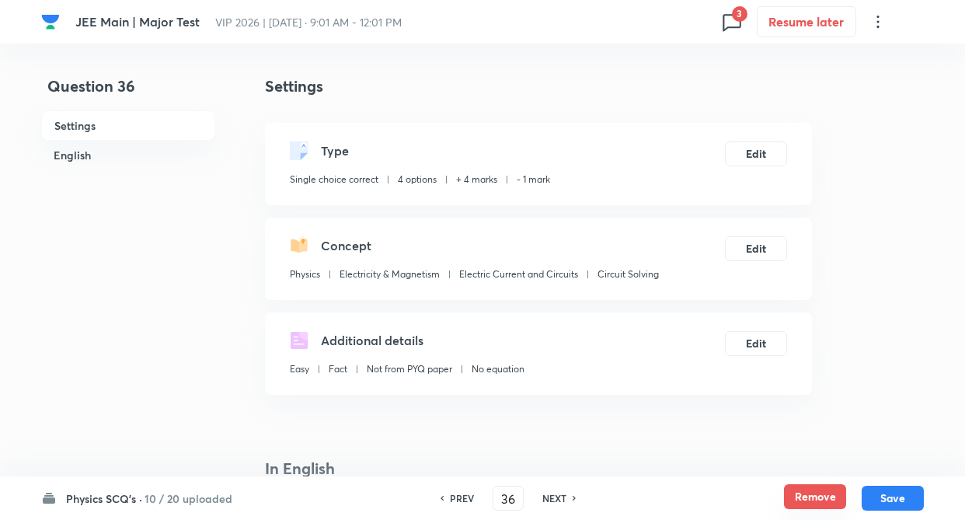
checkbox input "true"
click at [810, 499] on button "Remove" at bounding box center [815, 496] width 62 height 25
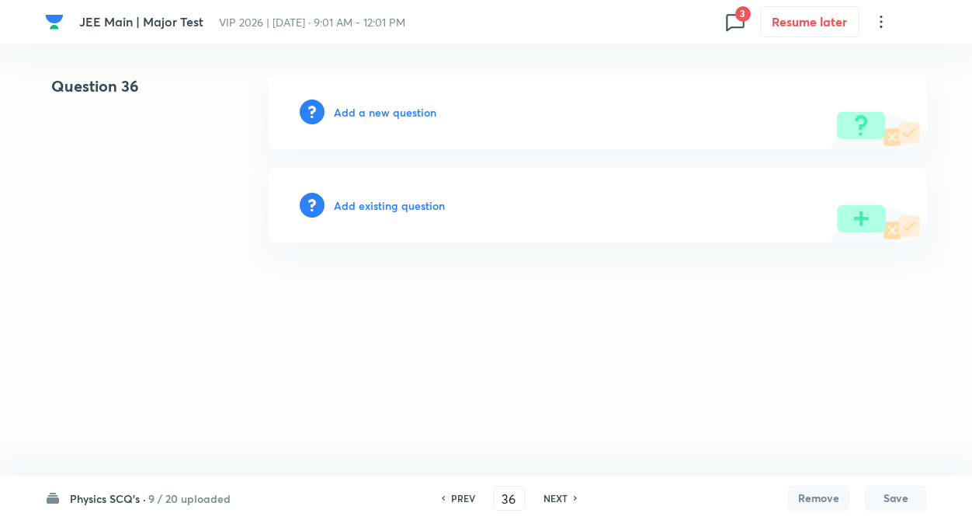
click at [562, 491] on h6 "NEXT" at bounding box center [556, 498] width 24 height 14
type input "37"
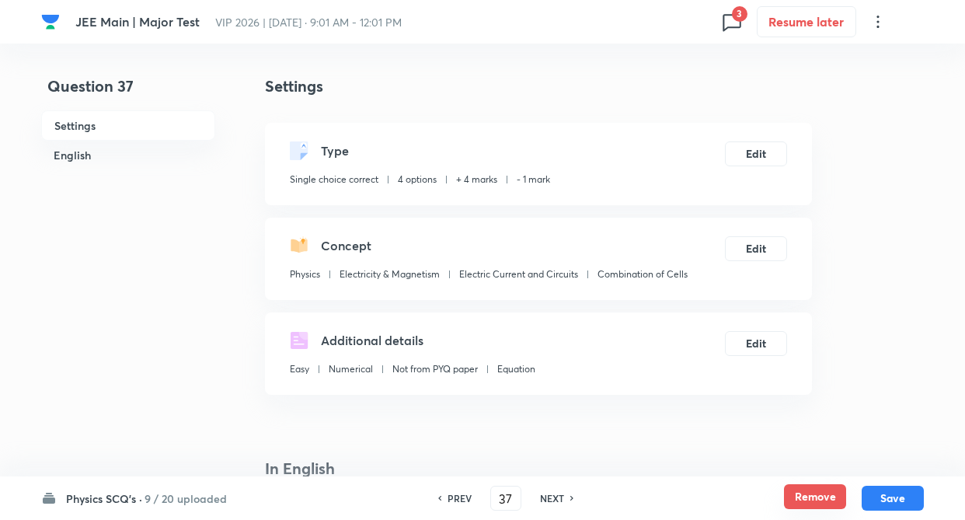
click at [808, 498] on button "Remove" at bounding box center [815, 496] width 62 height 25
checkbox input "true"
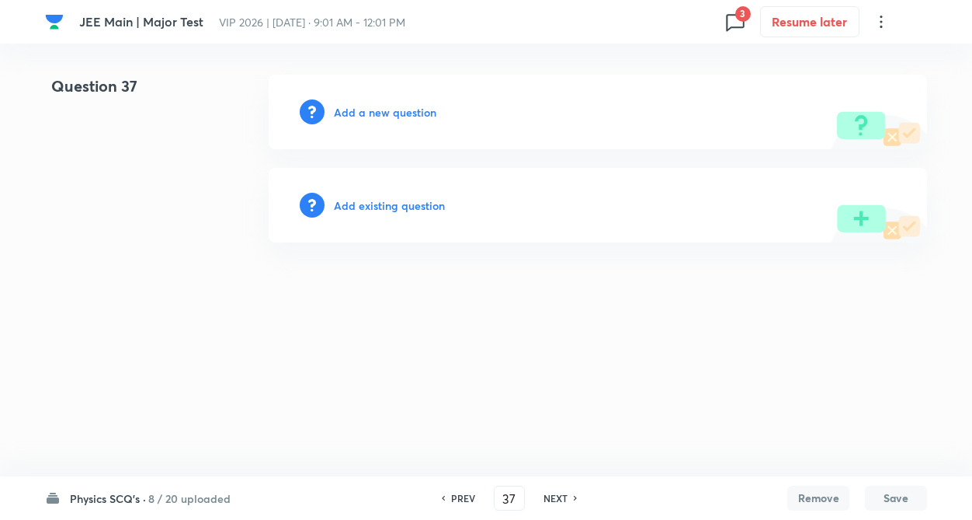
click at [554, 497] on h6 "NEXT" at bounding box center [556, 498] width 24 height 14
type input "38"
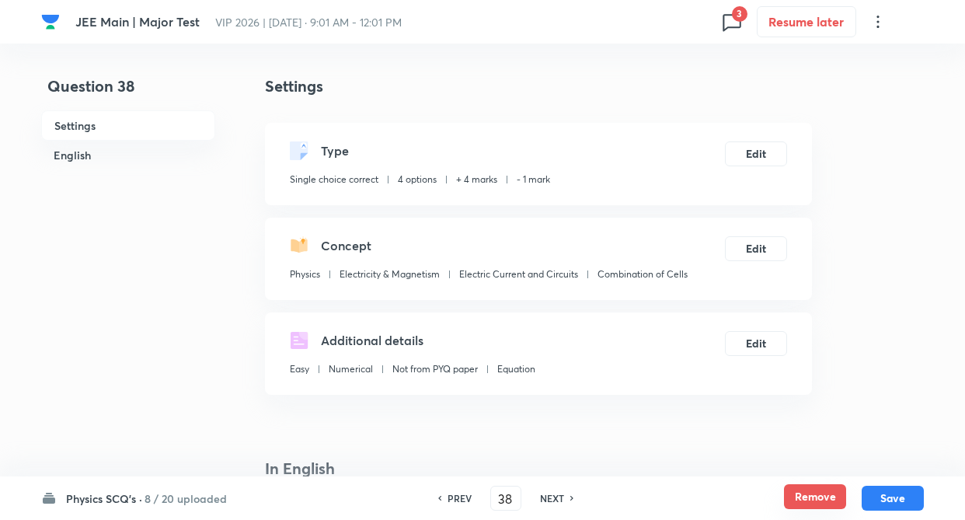
checkbox input "true"
click at [828, 502] on button "Remove" at bounding box center [815, 496] width 62 height 25
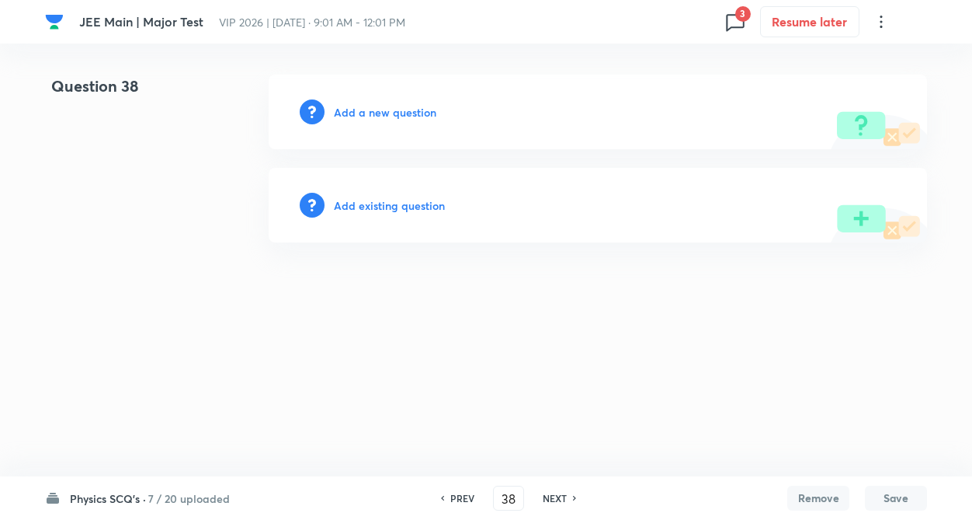
click at [555, 498] on h6 "NEXT" at bounding box center [555, 498] width 24 height 14
type input "39"
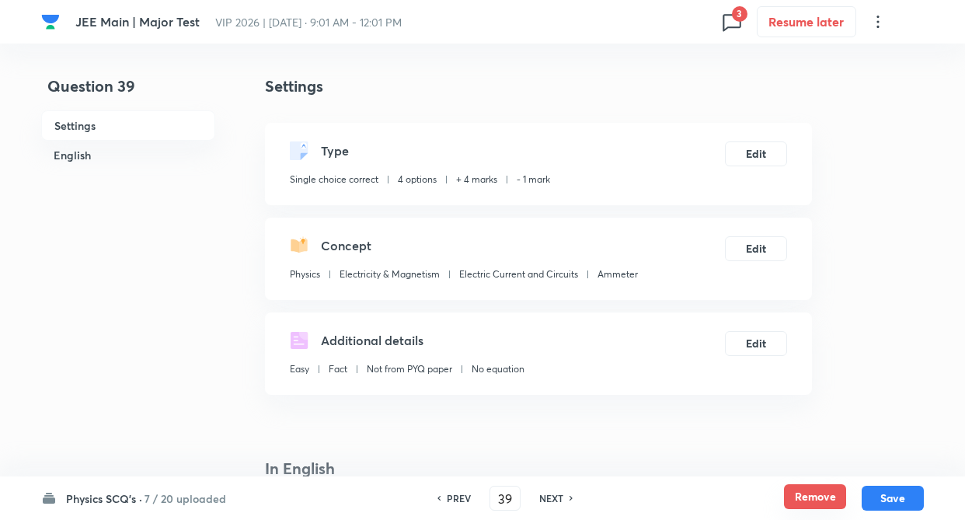
checkbox input "true"
click at [819, 495] on button "Remove" at bounding box center [815, 496] width 62 height 25
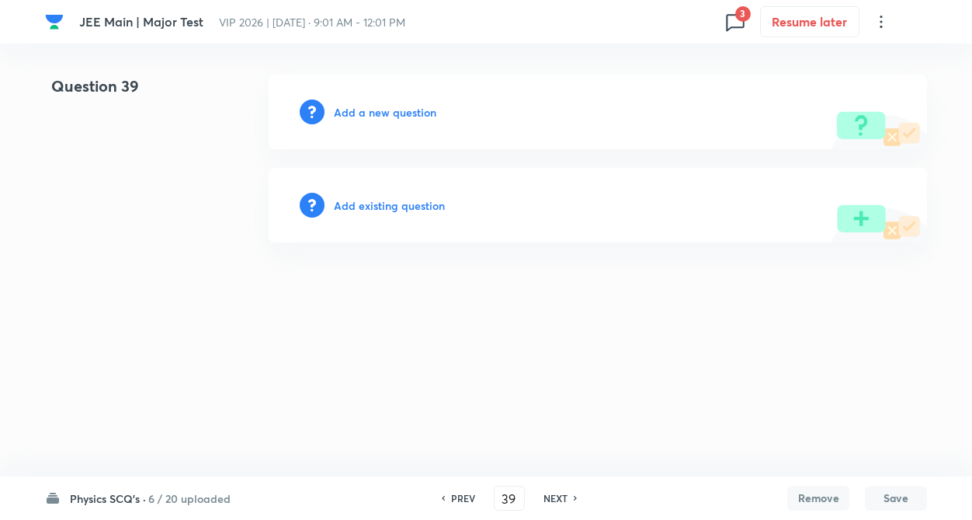
click at [564, 496] on h6 "NEXT" at bounding box center [556, 498] width 24 height 14
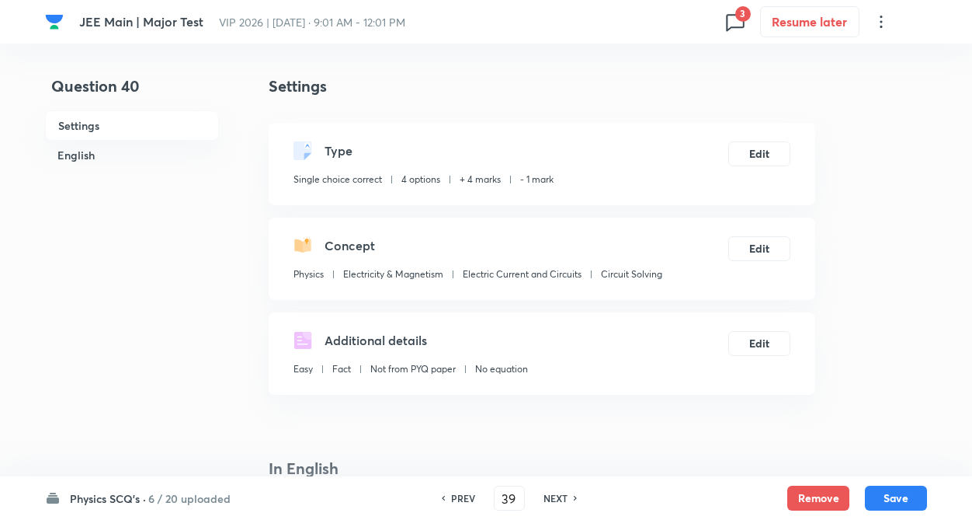
type input "40"
checkbox input "true"
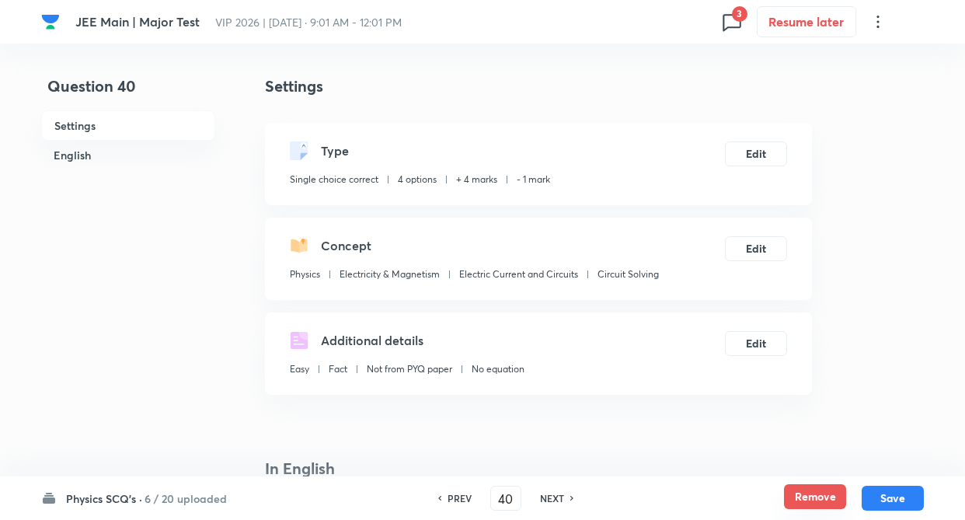
click at [825, 494] on button "Remove" at bounding box center [815, 496] width 62 height 25
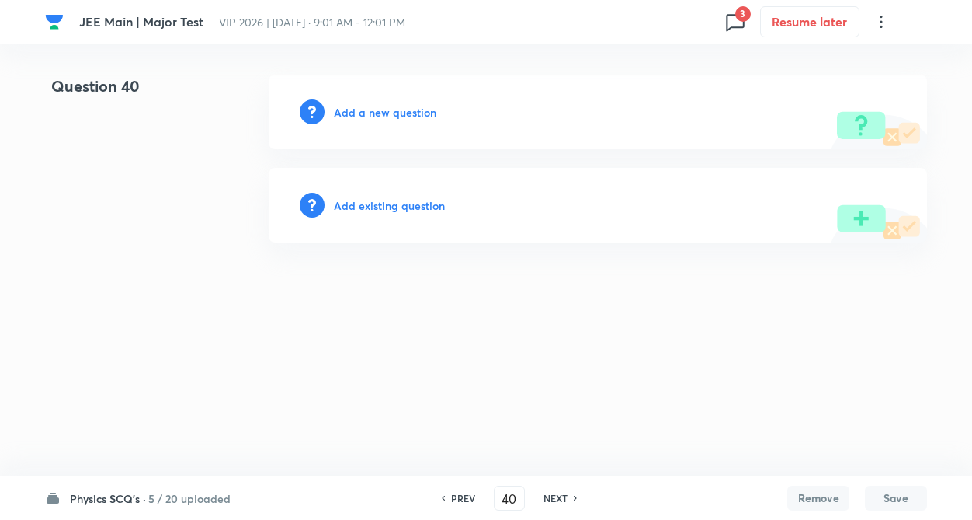
click at [560, 494] on h6 "NEXT" at bounding box center [556, 498] width 24 height 14
type input "41"
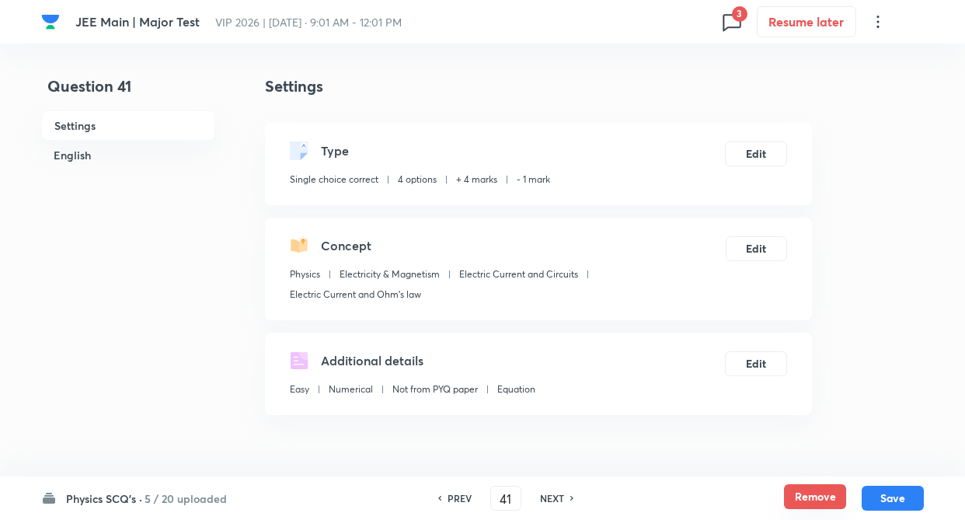
checkbox input "true"
click at [794, 493] on button "Remove" at bounding box center [815, 496] width 62 height 25
click at [564, 498] on div "NEXT" at bounding box center [554, 498] width 41 height 14
type input "42"
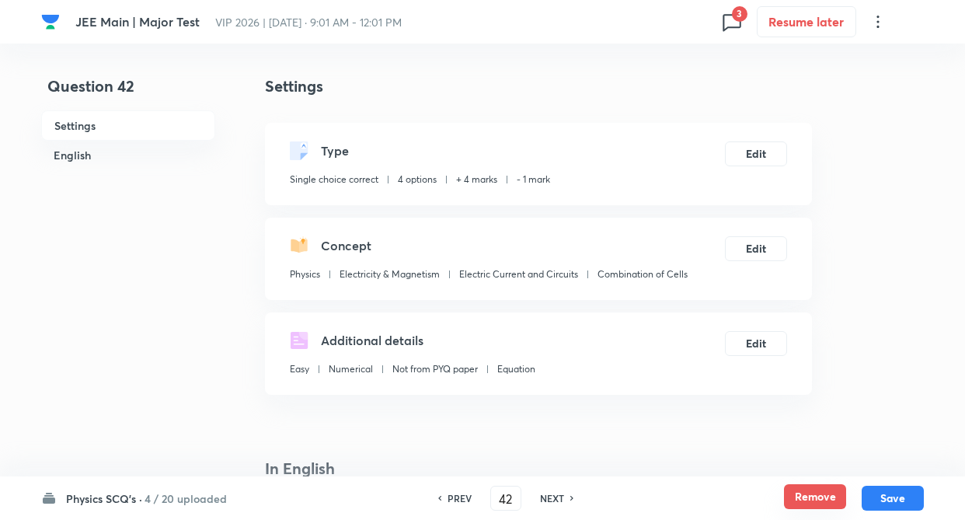
checkbox input "true"
click at [788, 490] on button "Remove" at bounding box center [815, 496] width 62 height 25
click at [561, 496] on h6 "NEXT" at bounding box center [552, 498] width 24 height 14
type input "43"
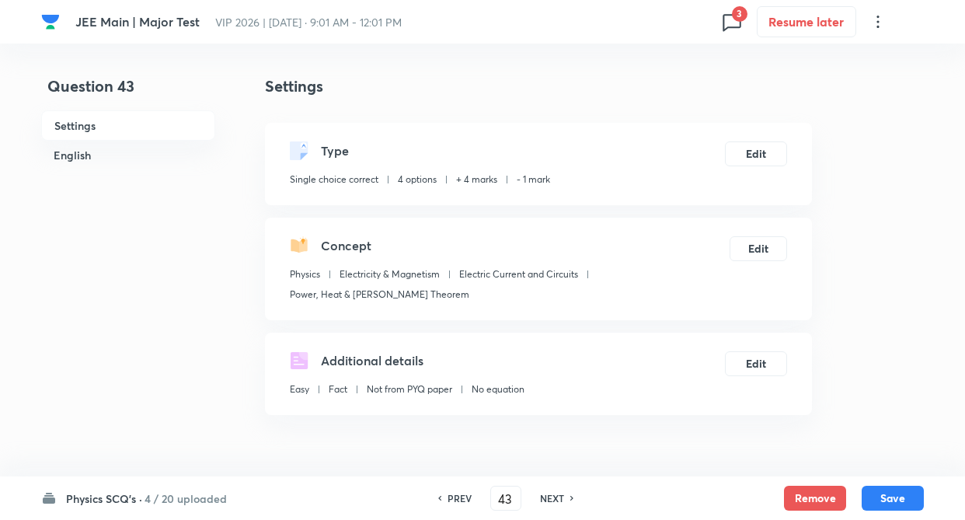
checkbox input "false"
click at [798, 492] on button "Remove" at bounding box center [815, 496] width 62 height 25
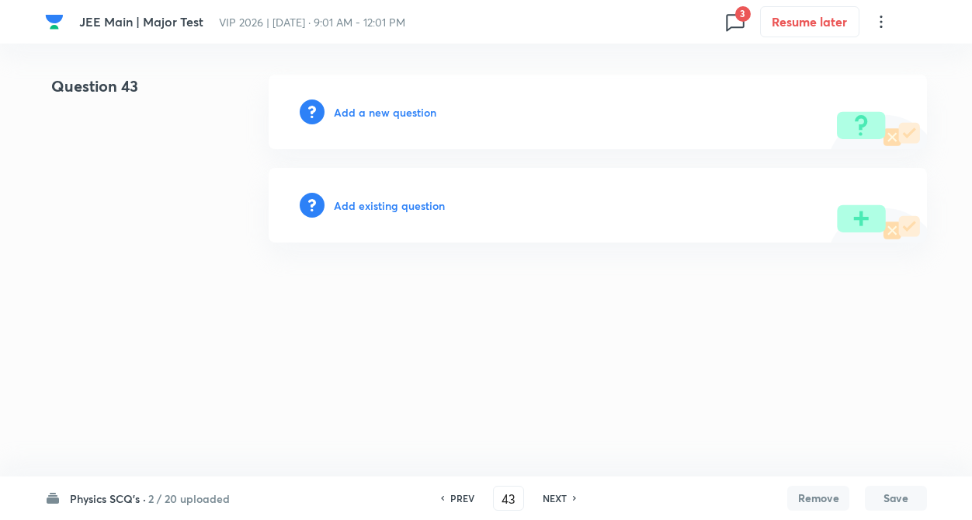
click at [555, 494] on h6 "NEXT" at bounding box center [555, 498] width 24 height 14
type input "44"
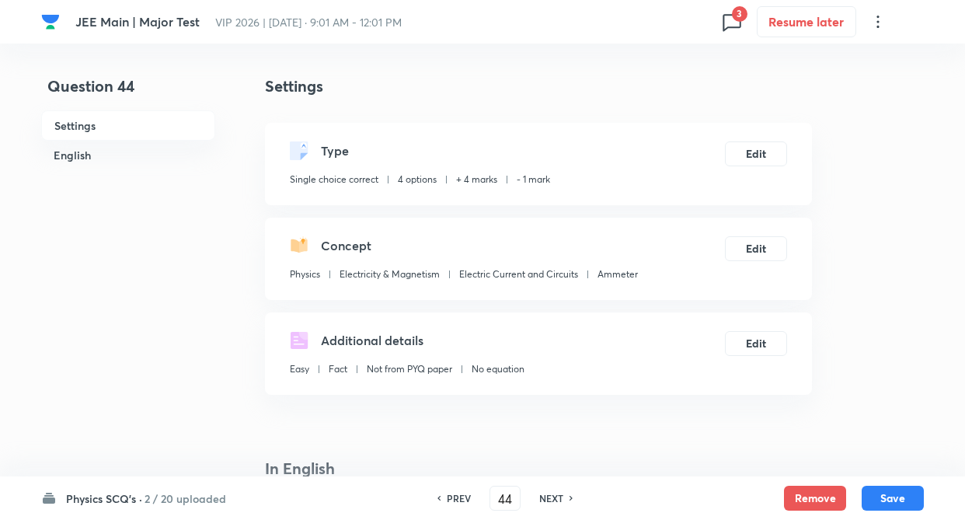
checkbox input "true"
click at [825, 481] on div "Physics SCQ's · 2 / 20 uploaded PREV 44 ​ NEXT Remove Save" at bounding box center [482, 497] width 882 height 43
click at [815, 492] on button "Remove" at bounding box center [815, 496] width 62 height 25
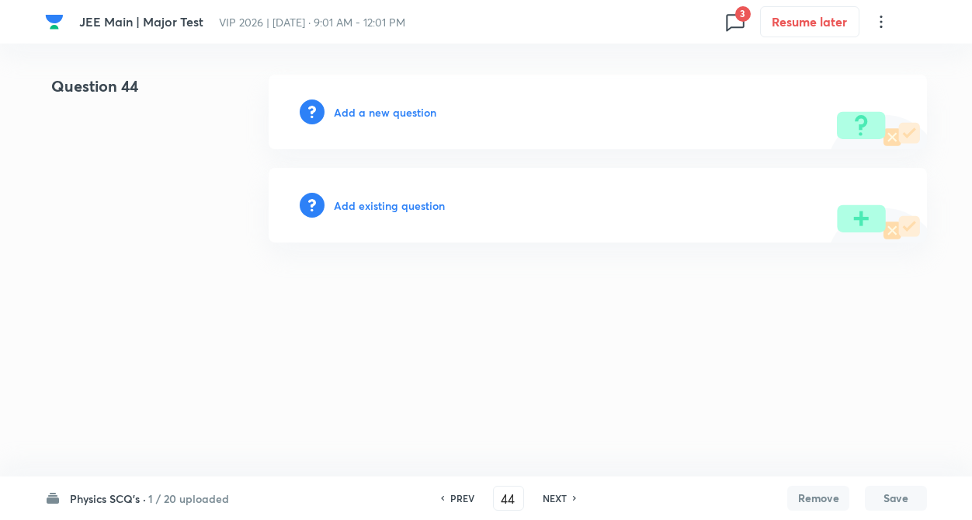
click at [559, 495] on h6 "NEXT" at bounding box center [555, 498] width 24 height 14
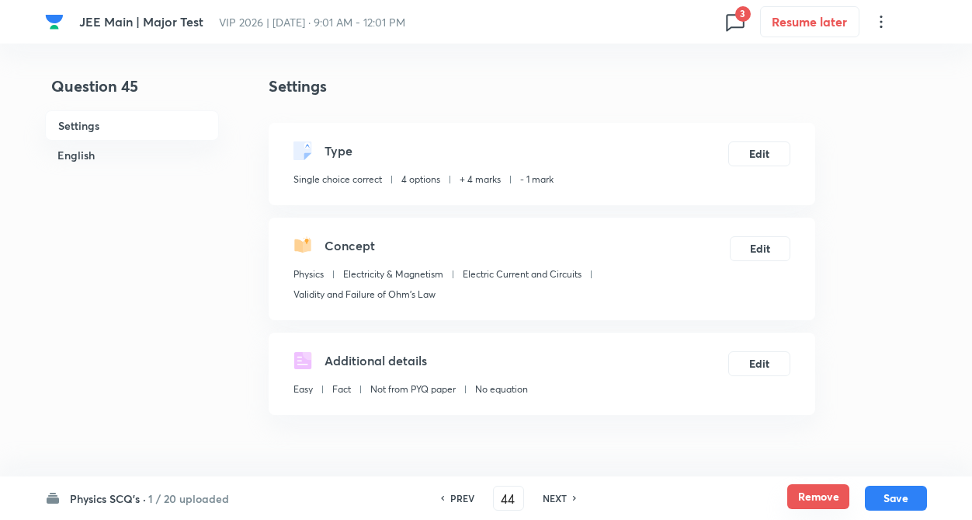
type input "45"
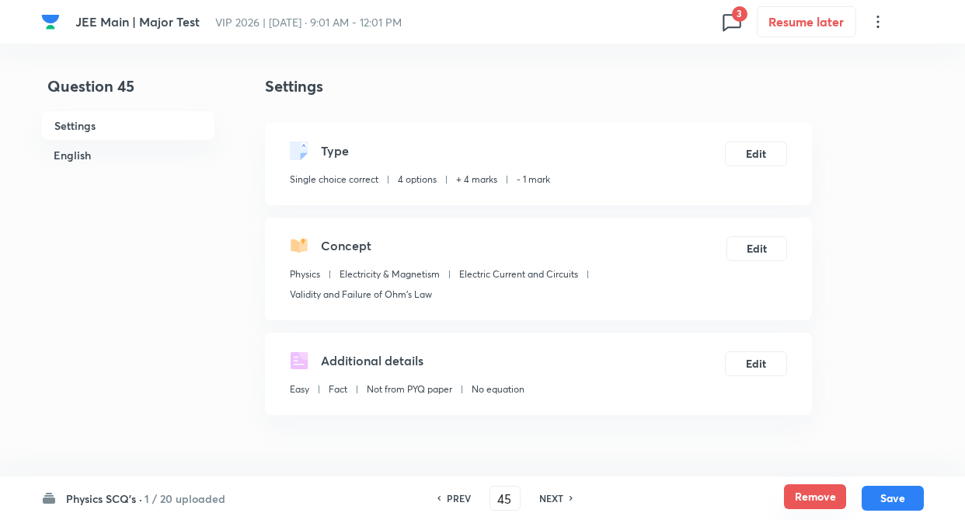
checkbox input "true"
click at [806, 492] on button "Remove" at bounding box center [815, 496] width 62 height 25
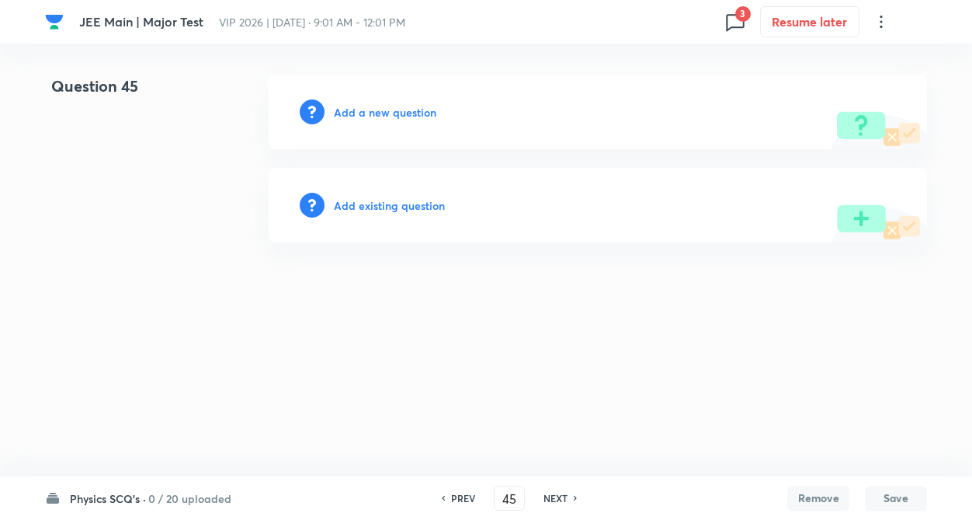
click at [553, 492] on h6 "NEXT" at bounding box center [556, 498] width 24 height 14
type input "46"
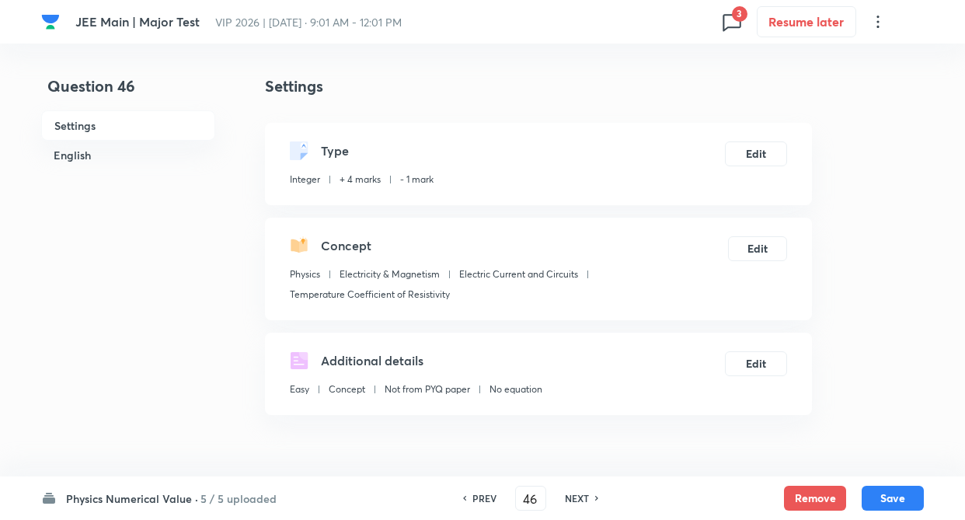
type input "2"
click at [818, 489] on button "Remove" at bounding box center [815, 496] width 62 height 25
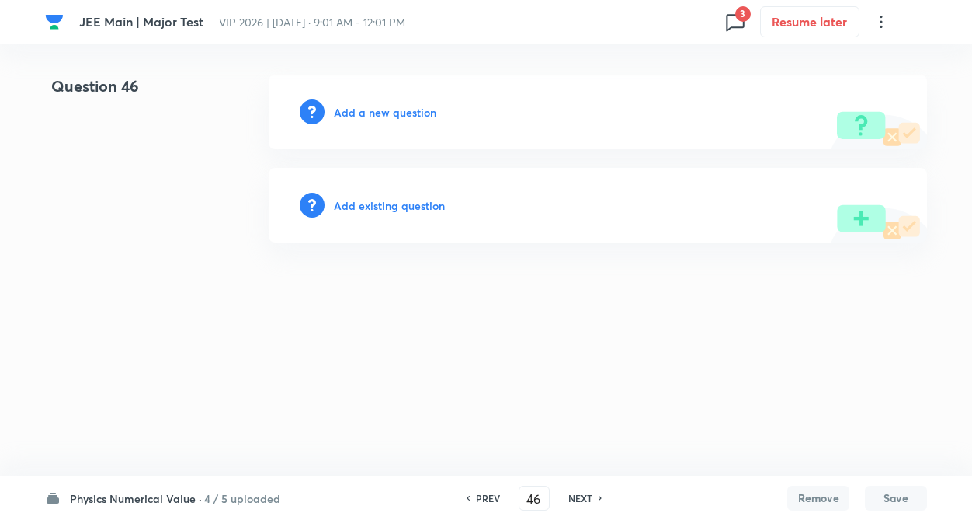
click at [581, 494] on h6 "NEXT" at bounding box center [580, 498] width 24 height 14
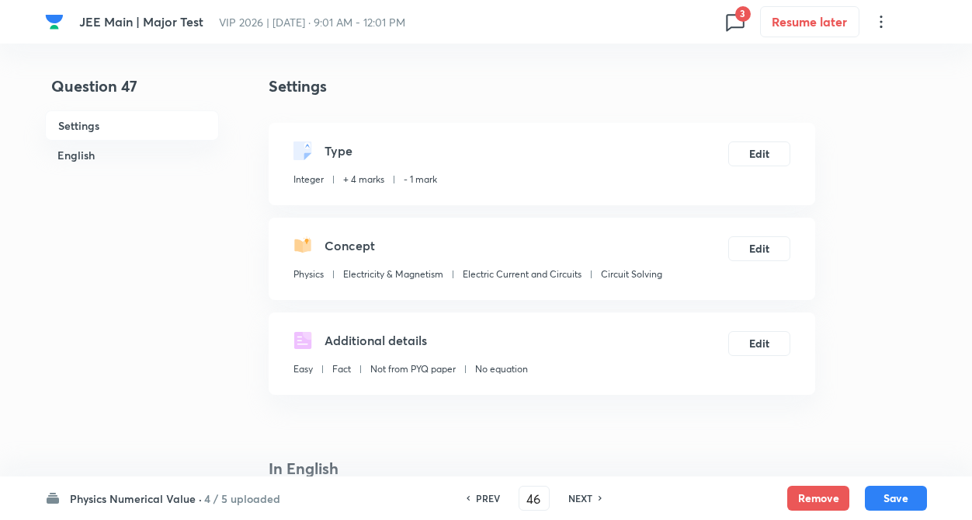
type input "47"
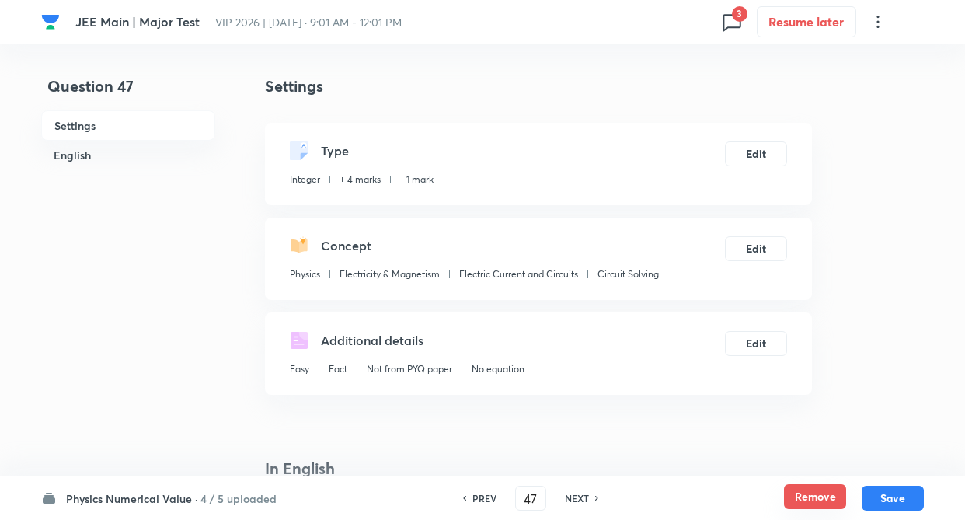
type input "5"
click at [802, 492] on button "Remove" at bounding box center [815, 496] width 62 height 25
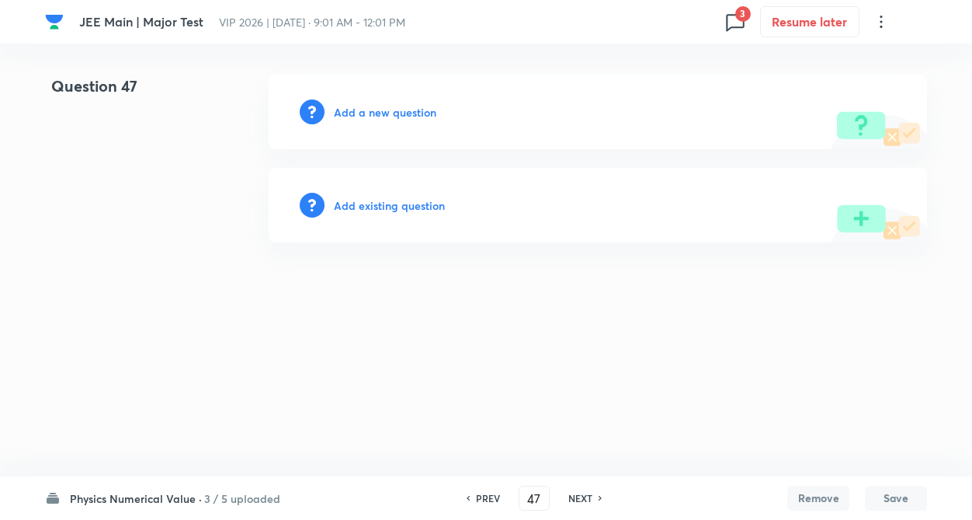
click at [583, 496] on h6 "NEXT" at bounding box center [580, 498] width 24 height 14
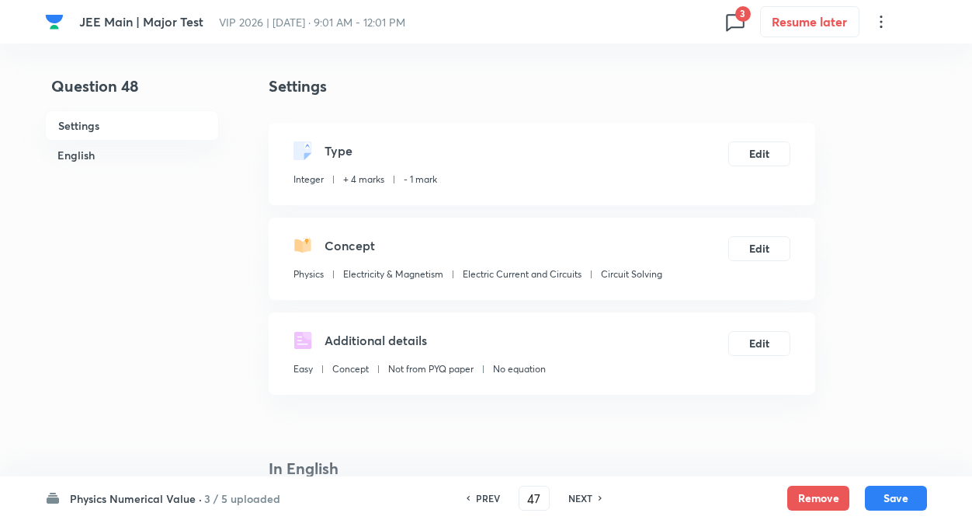
type input "48"
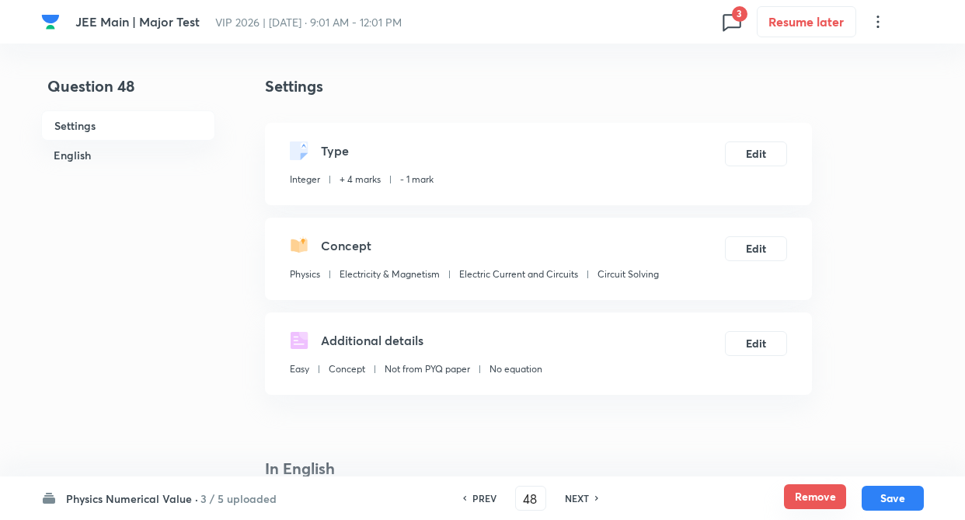
type input "3"
click at [807, 497] on button "Remove" at bounding box center [815, 496] width 62 height 25
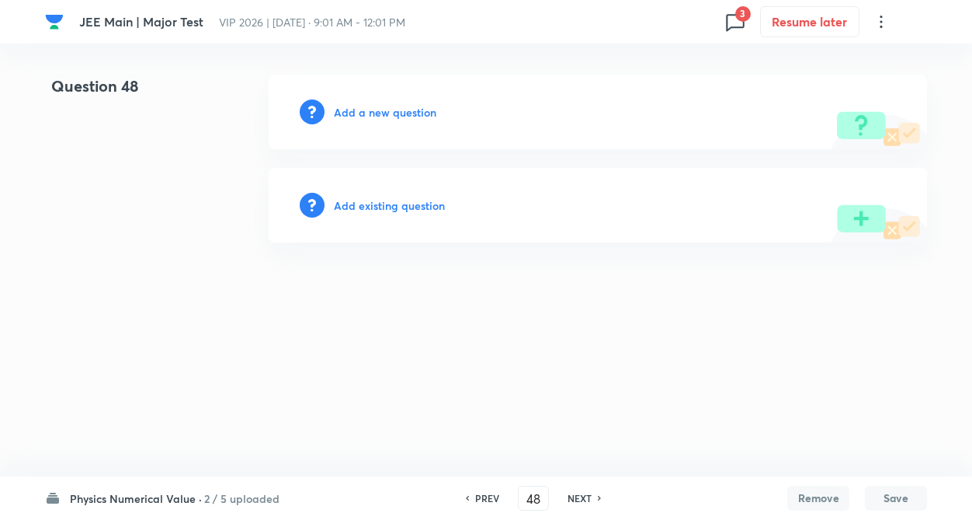
click at [575, 494] on h6 "NEXT" at bounding box center [580, 498] width 24 height 14
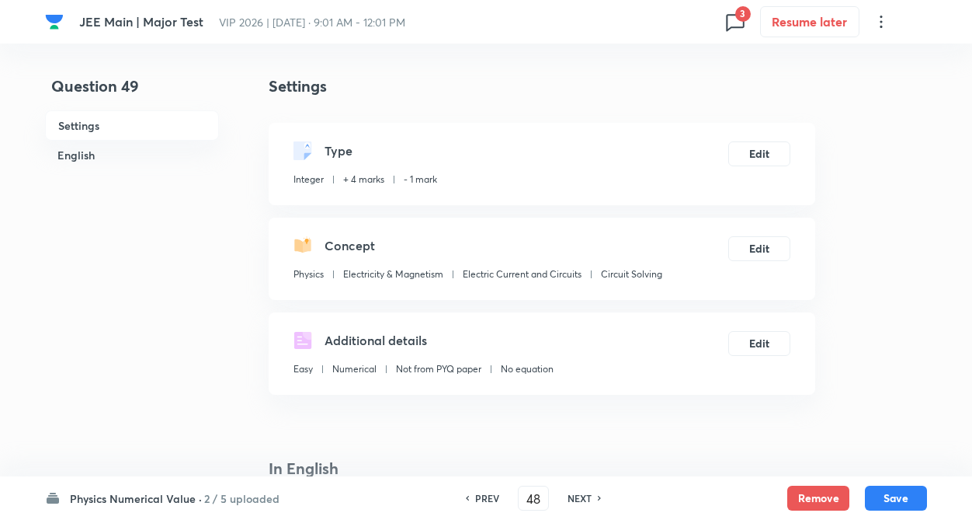
type input "49"
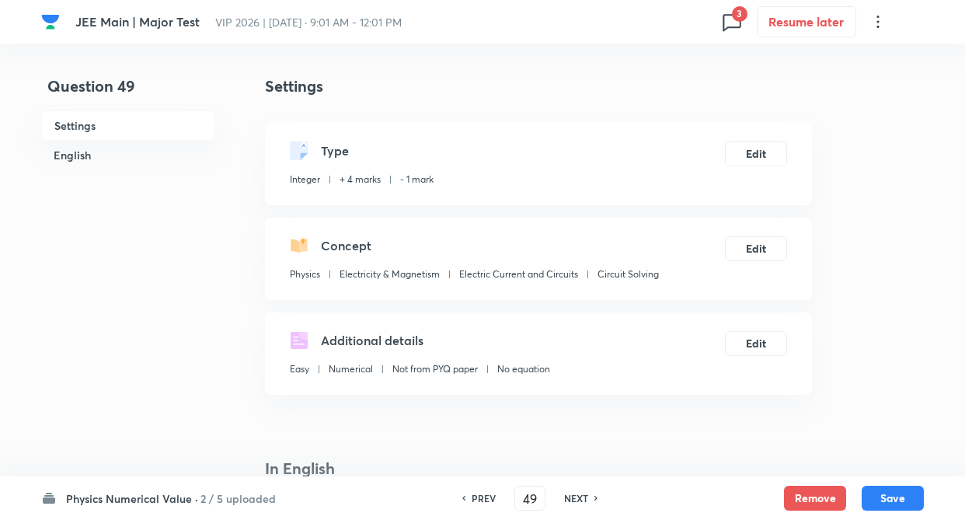
type input "15"
click at [805, 500] on button "Remove" at bounding box center [815, 496] width 62 height 25
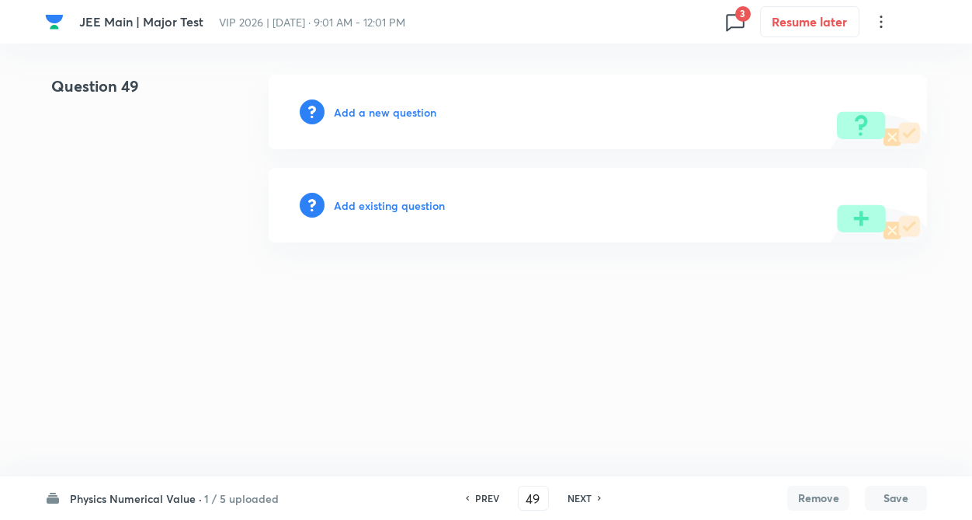
click at [577, 500] on h6 "NEXT" at bounding box center [580, 498] width 24 height 14
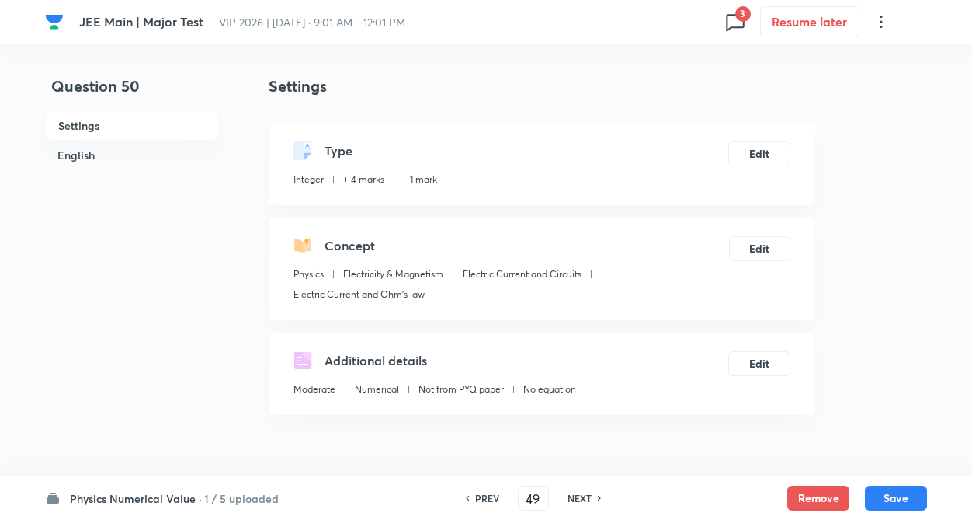
type input "50"
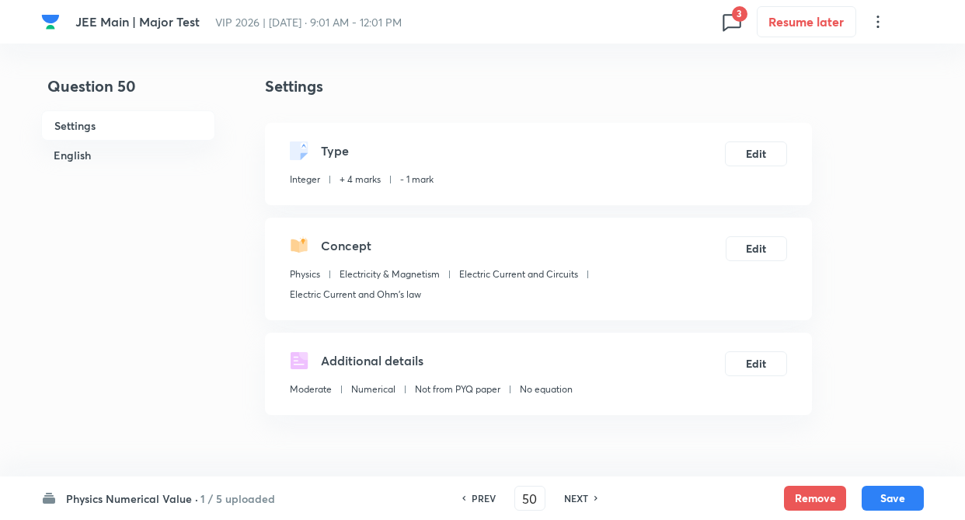
type input "7.14%"
click at [800, 499] on button "Remove" at bounding box center [815, 496] width 62 height 25
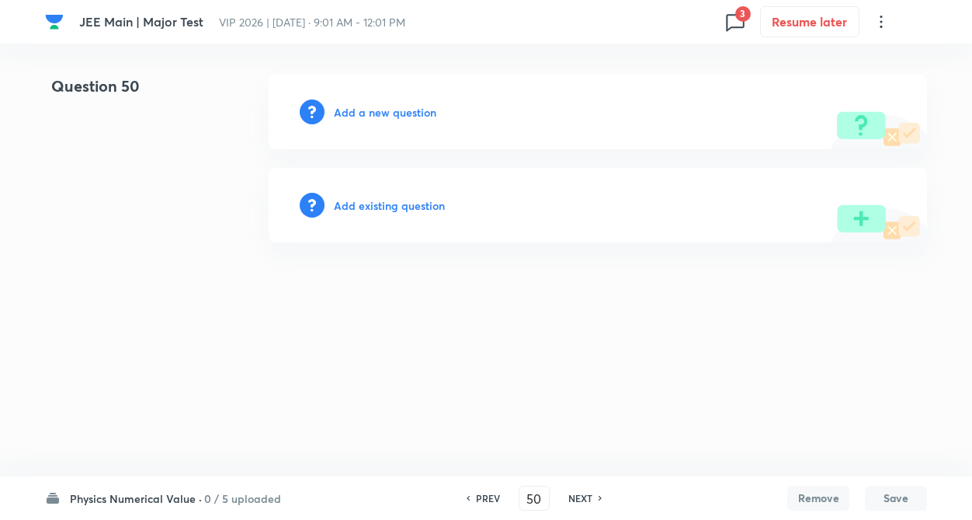
click at [735, 22] on icon at bounding box center [735, 21] width 25 height 25
click at [592, 500] on div at bounding box center [486, 260] width 972 height 520
click at [585, 500] on h6 "NEXT" at bounding box center [580, 498] width 24 height 14
type input "51"
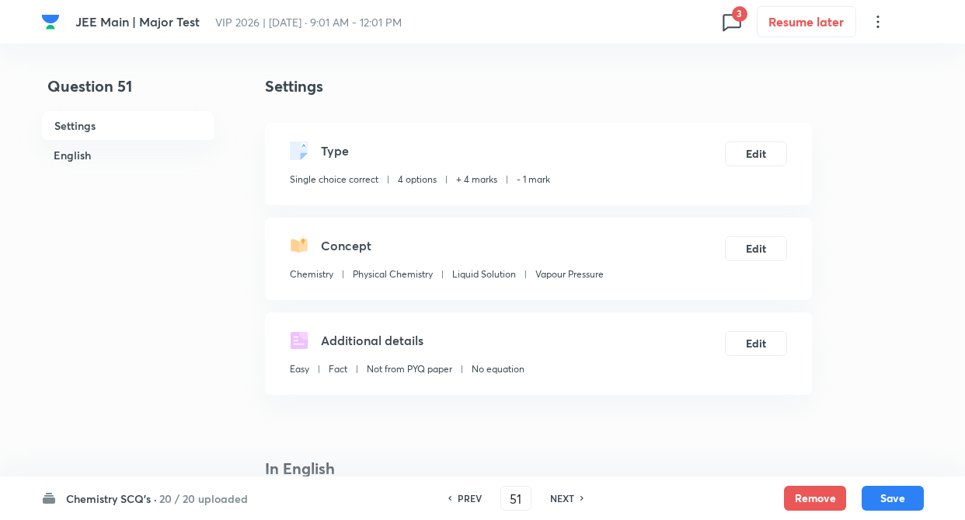
checkbox input "true"
click at [585, 500] on icon at bounding box center [582, 498] width 5 height 8
type input "52"
checkbox input "true"
click at [803, 495] on button "Remove" at bounding box center [815, 496] width 62 height 25
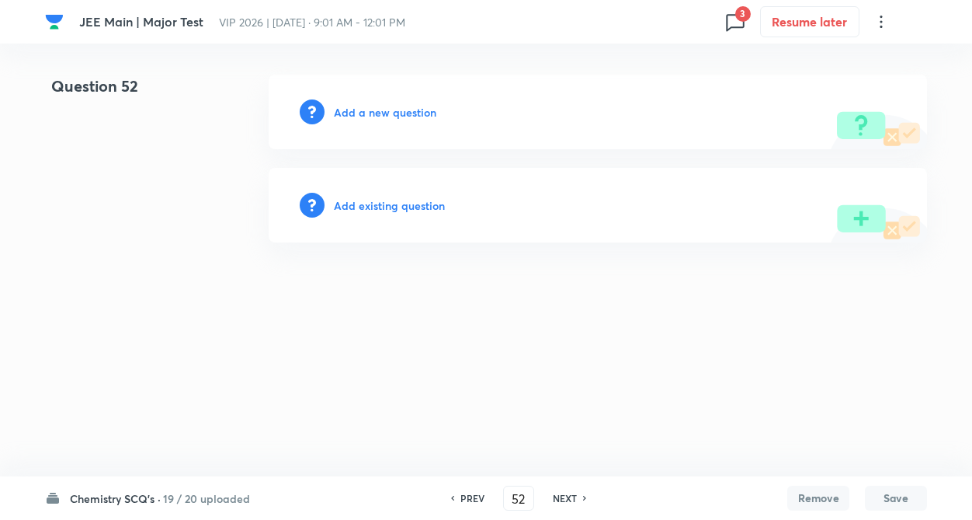
click at [568, 499] on h6 "NEXT" at bounding box center [565, 498] width 24 height 14
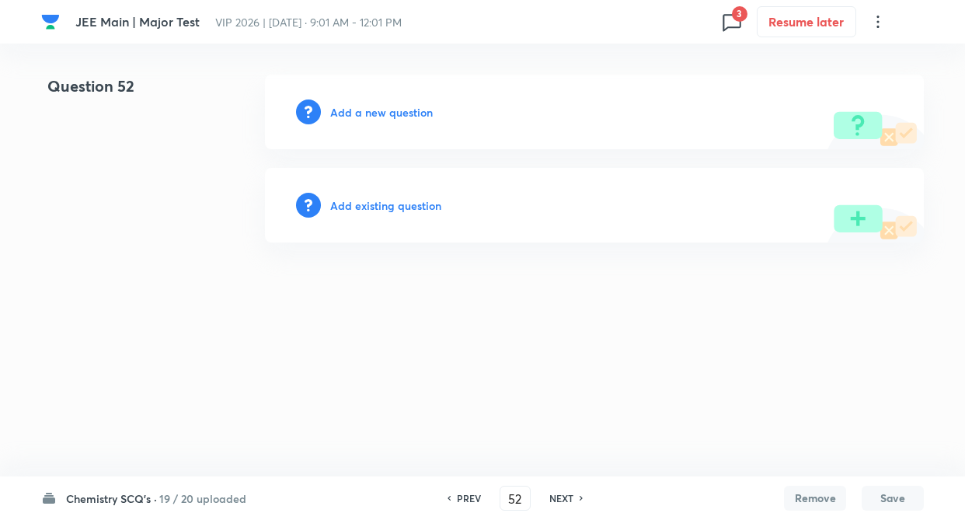
type input "53"
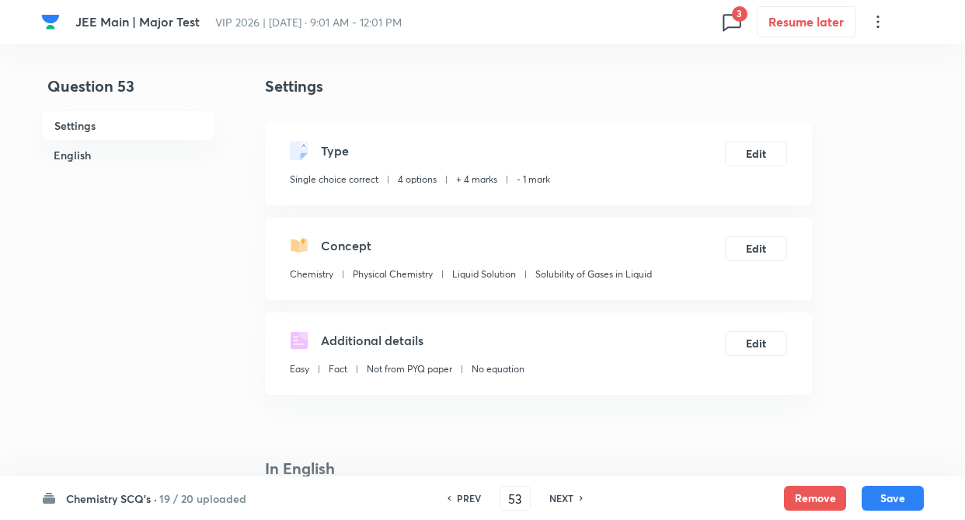
checkbox input "true"
click at [568, 499] on h6 "NEXT" at bounding box center [561, 498] width 24 height 14
type input "54"
checkbox input "false"
checkbox input "true"
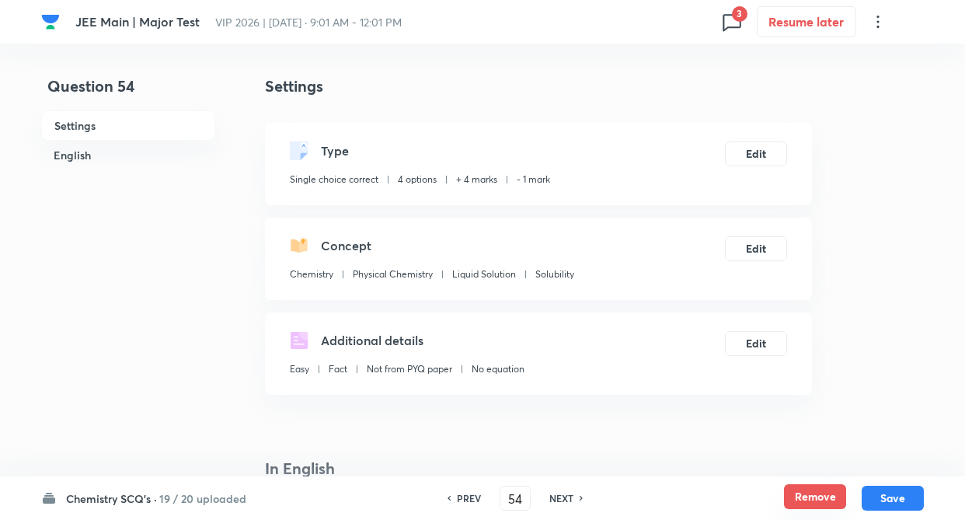
click at [825, 494] on button "Remove" at bounding box center [815, 496] width 62 height 25
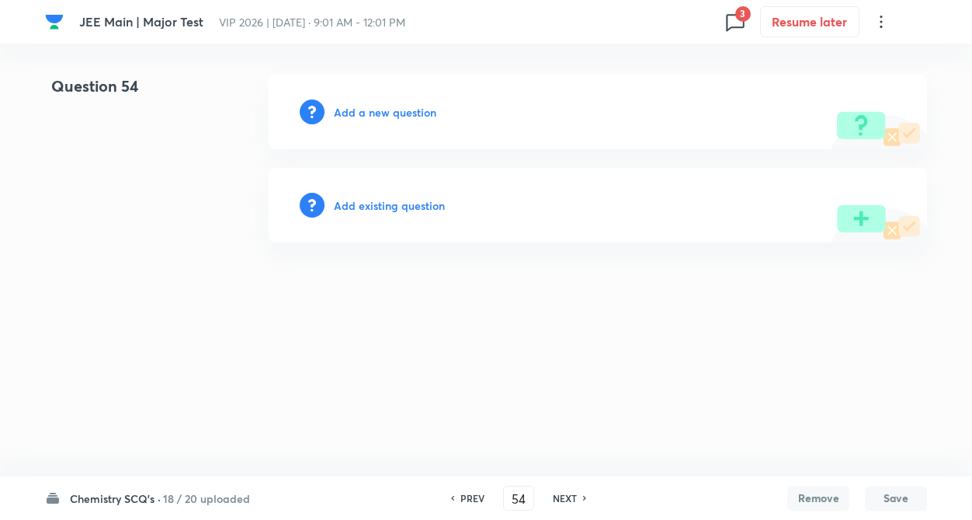
click at [568, 497] on h6 "NEXT" at bounding box center [565, 498] width 24 height 14
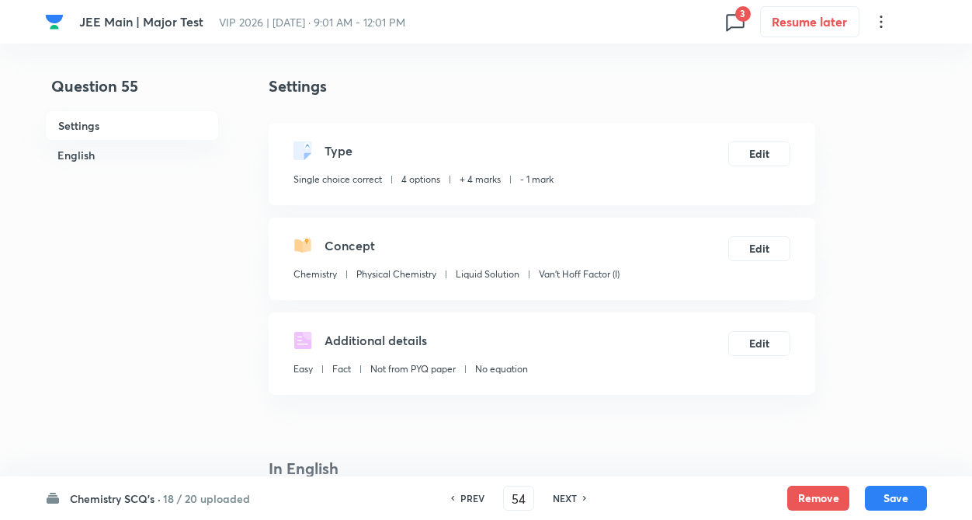
type input "55"
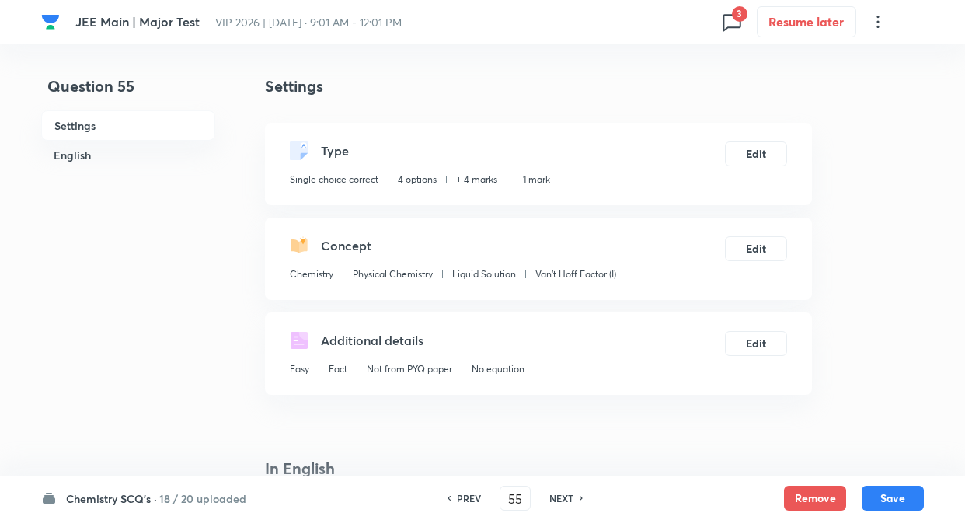
checkbox input "true"
click at [805, 489] on button "Remove" at bounding box center [815, 496] width 62 height 25
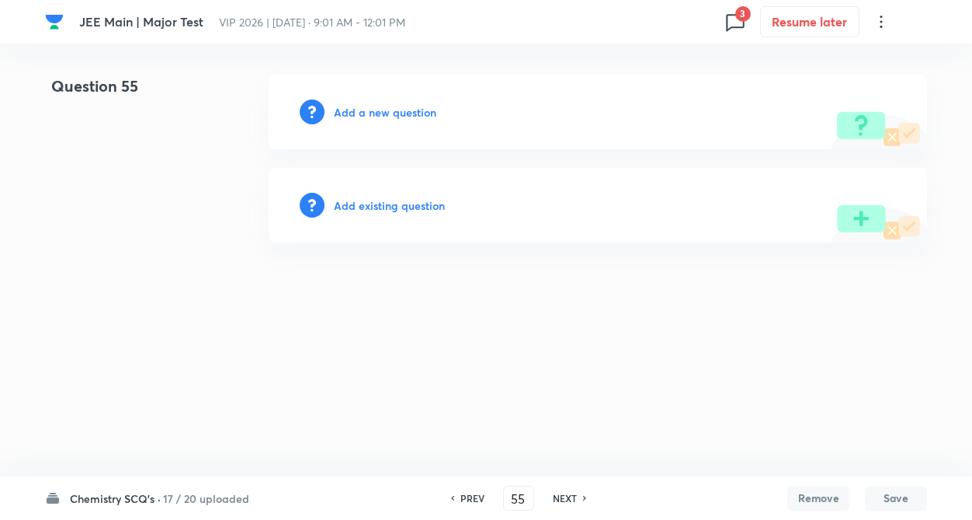
click at [565, 495] on h6 "NEXT" at bounding box center [565, 498] width 24 height 14
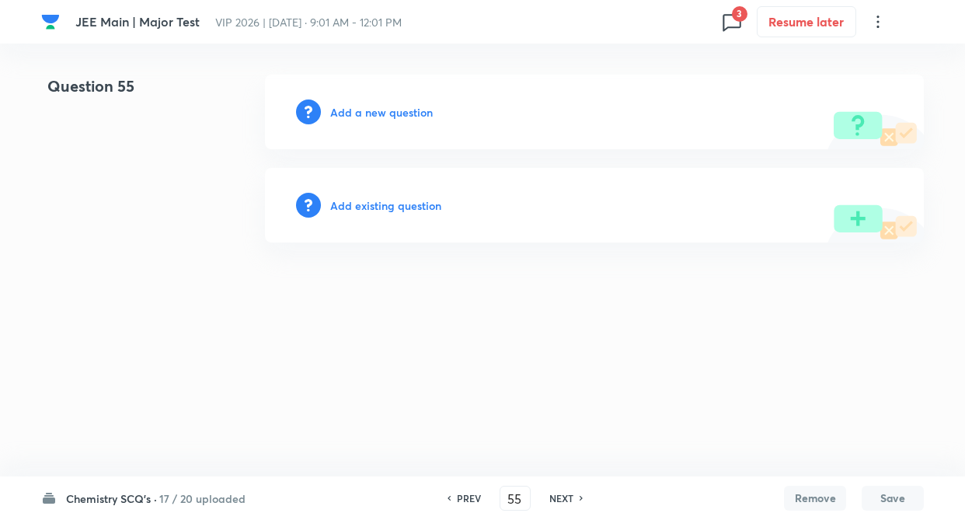
type input "56"
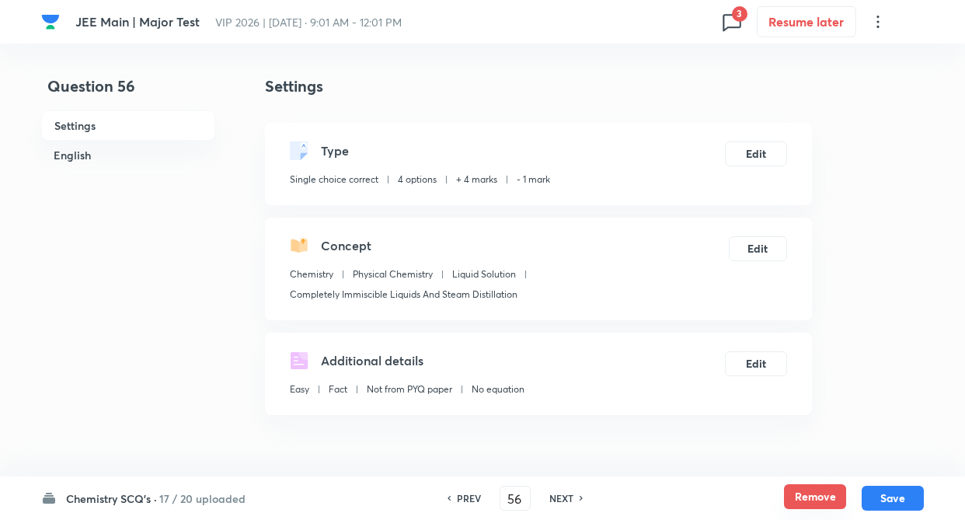
checkbox input "true"
click at [822, 494] on button "Remove" at bounding box center [815, 496] width 62 height 25
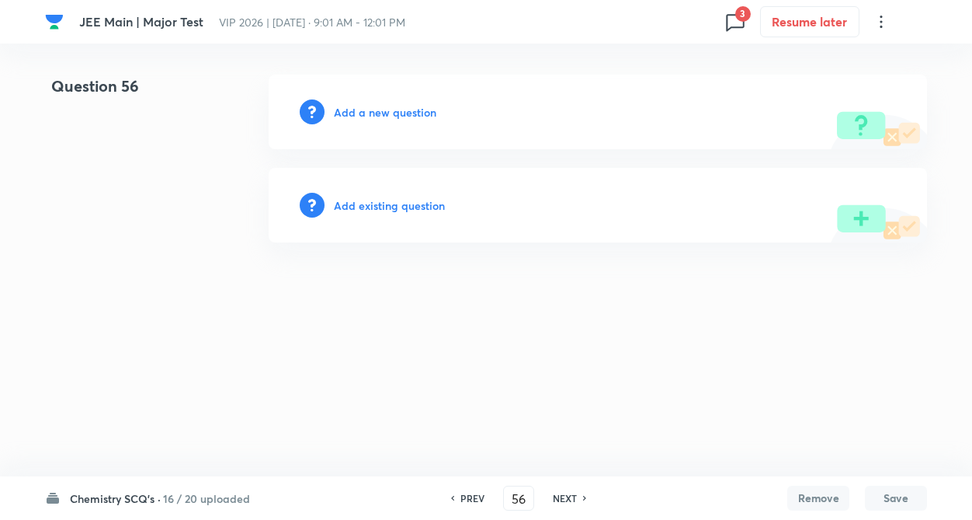
click at [478, 497] on h6 "PREV" at bounding box center [473, 498] width 24 height 14
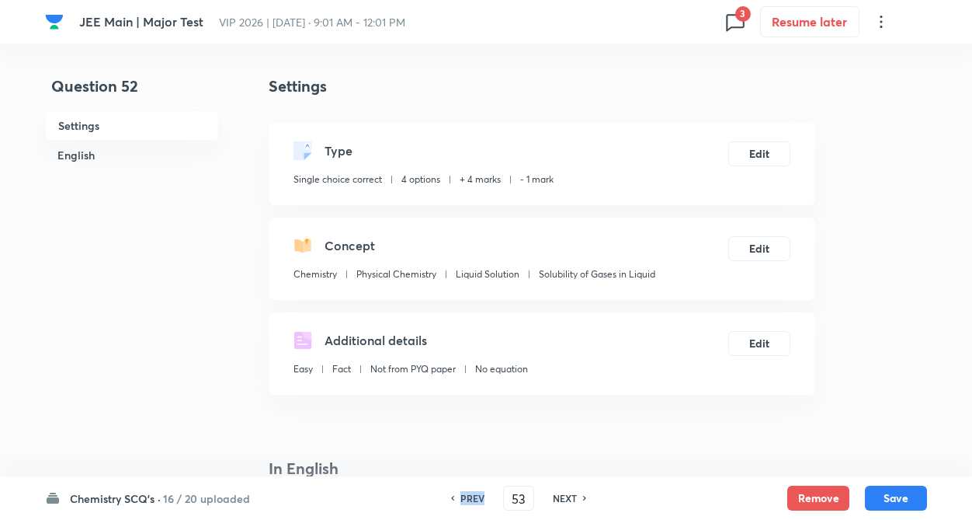
click at [478, 497] on h6 "PREV" at bounding box center [473, 498] width 24 height 14
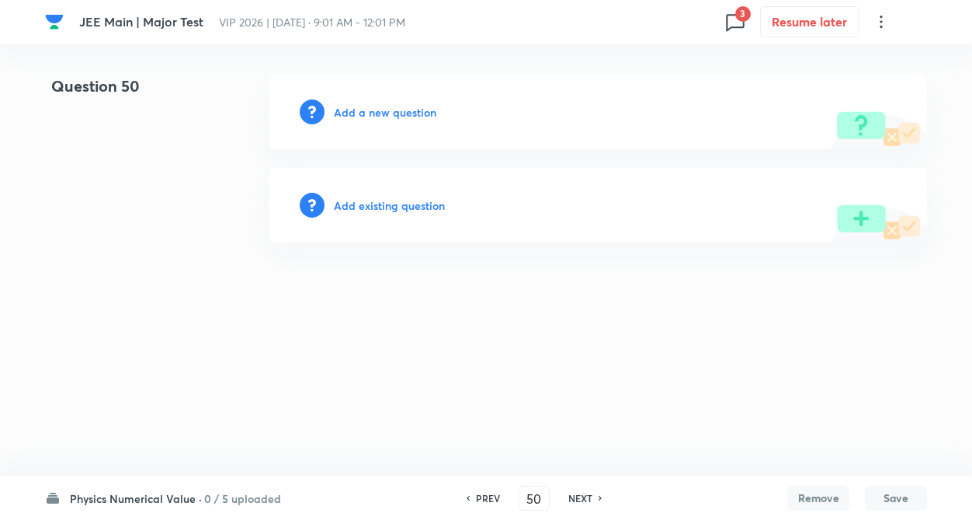
click at [582, 500] on h6 "NEXT" at bounding box center [580, 498] width 24 height 14
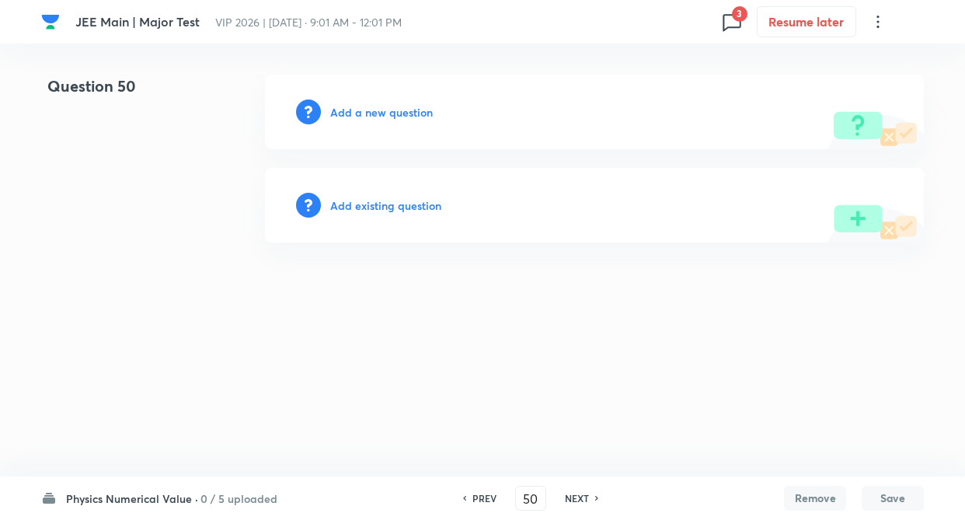
type input "51"
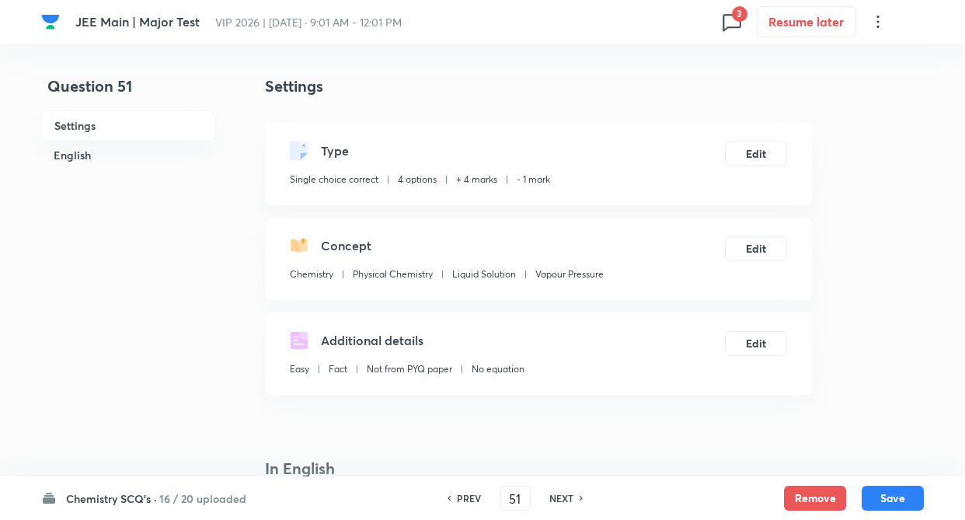
checkbox input "true"
click at [582, 500] on icon at bounding box center [581, 498] width 5 height 8
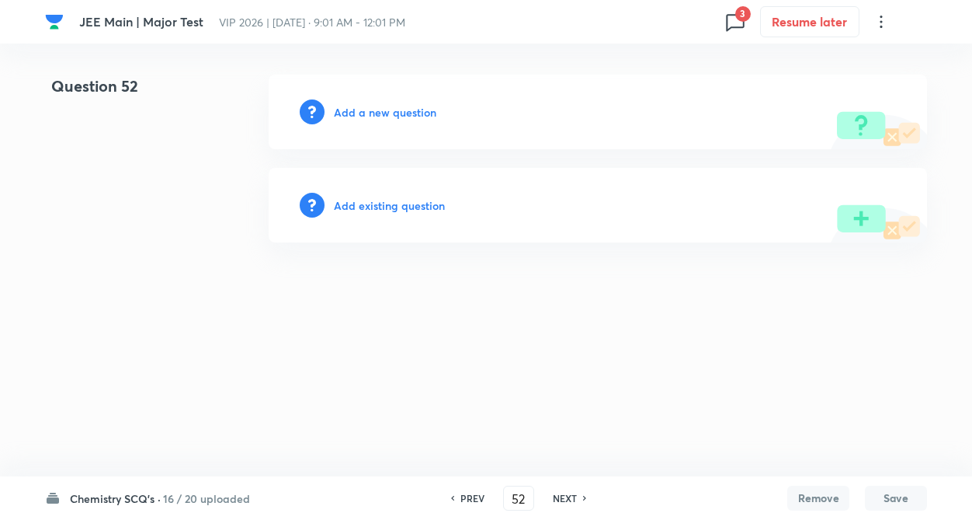
click at [582, 500] on div "NEXT" at bounding box center [567, 498] width 41 height 14
type input "53"
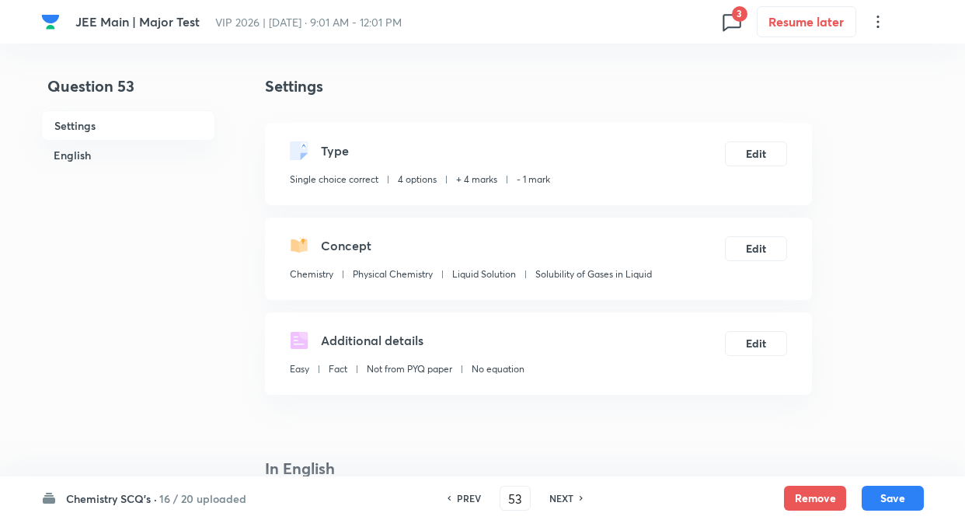
checkbox input "true"
click at [582, 500] on icon at bounding box center [581, 498] width 5 height 8
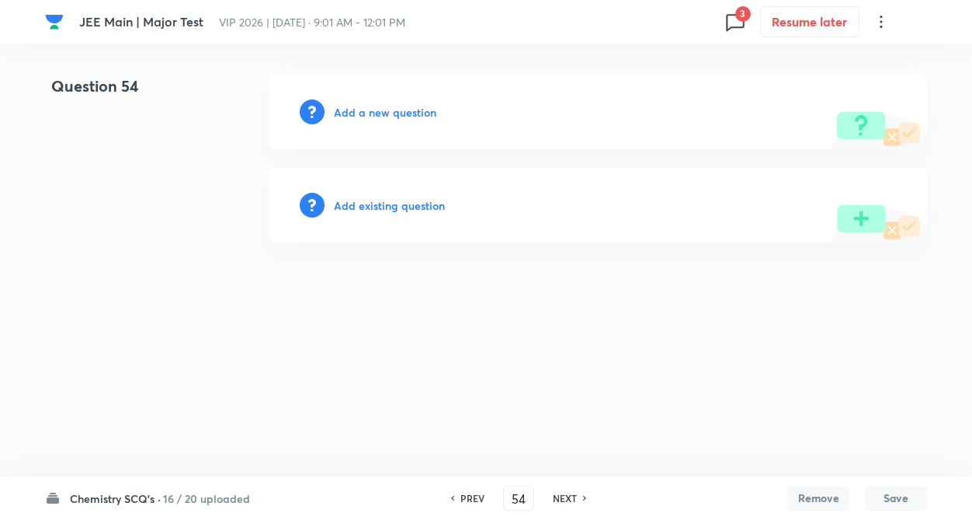
click at [582, 500] on div "NEXT" at bounding box center [567, 498] width 41 height 14
type input "57"
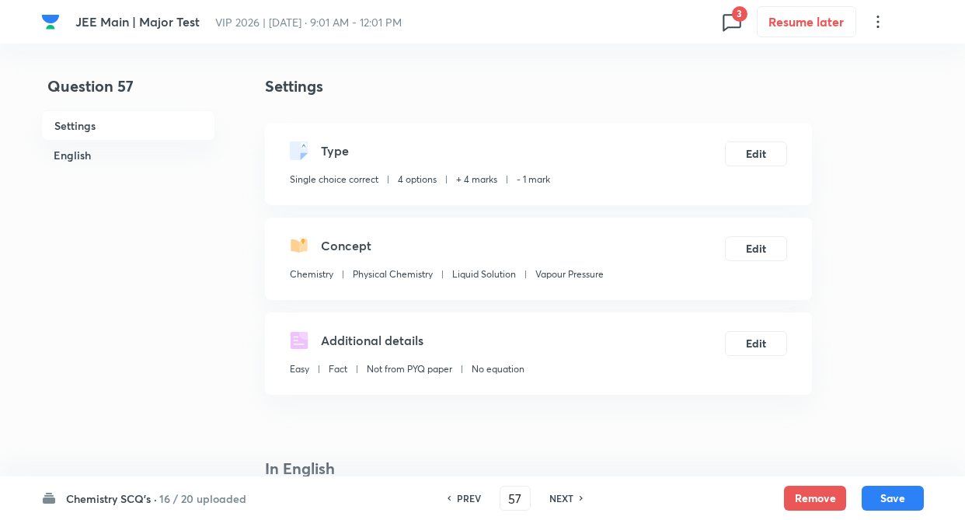
checkbox input "true"
click at [582, 500] on icon at bounding box center [581, 498] width 5 height 8
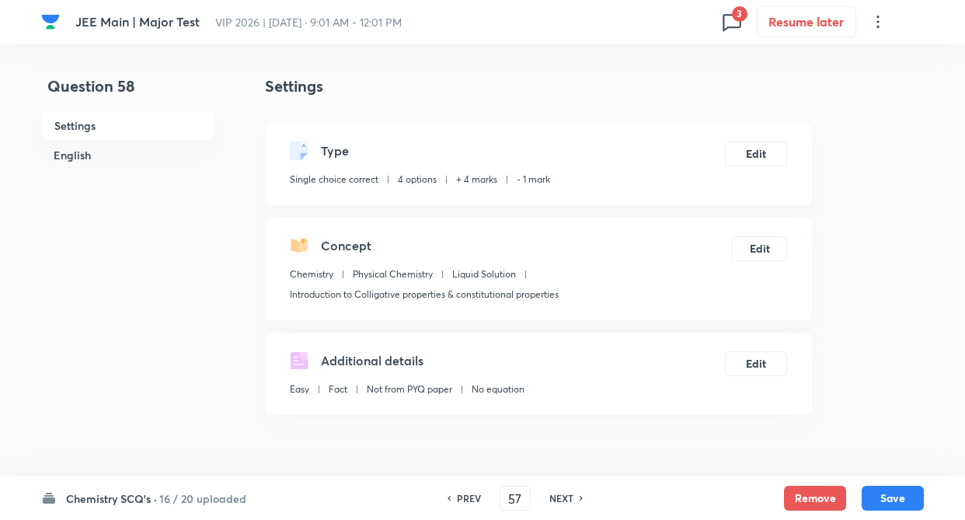
type input "58"
checkbox input "false"
checkbox input "true"
click at [734, 24] on icon at bounding box center [731, 21] width 25 height 25
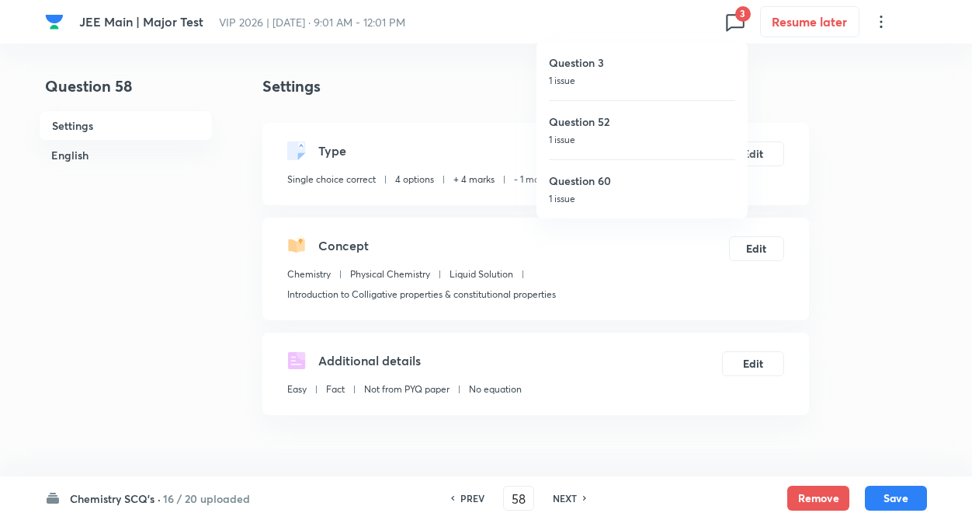
click at [812, 493] on div at bounding box center [486, 260] width 972 height 520
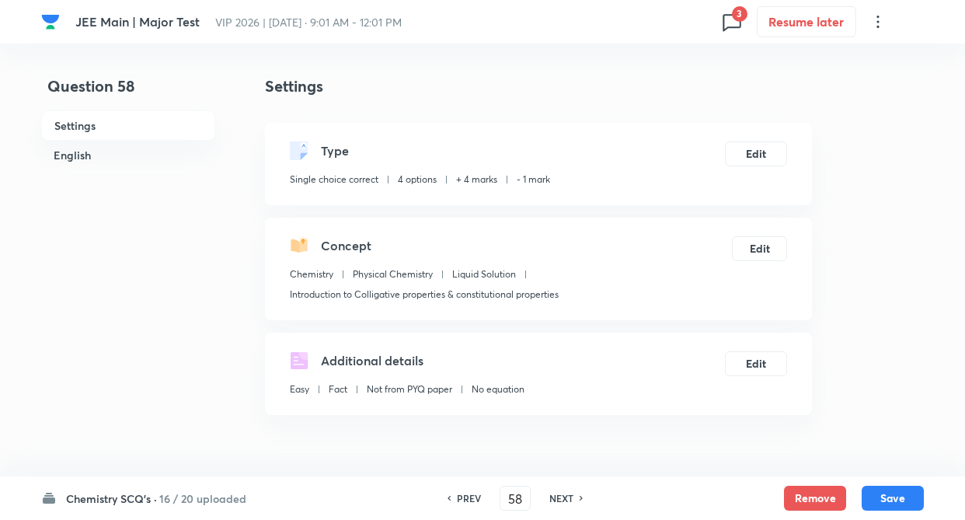
click at [580, 498] on icon at bounding box center [581, 498] width 5 height 8
type input "59"
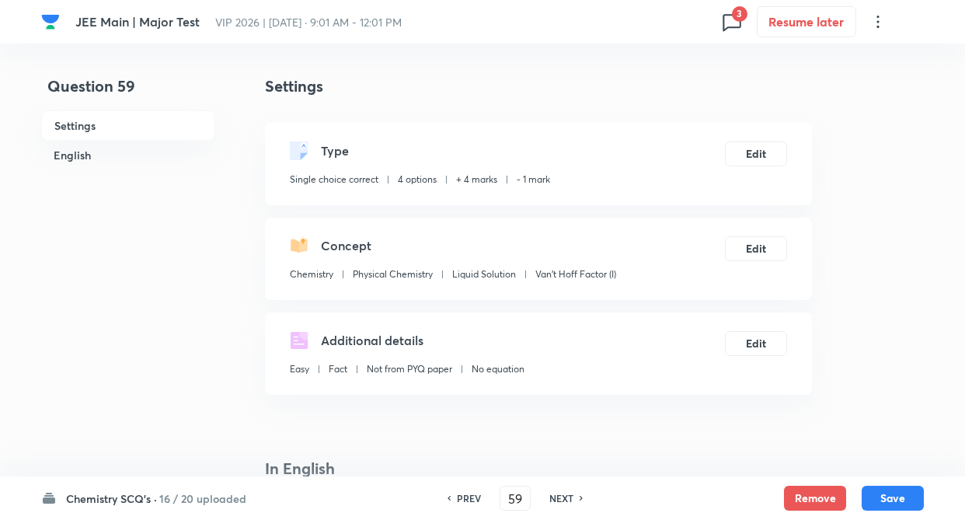
checkbox input "true"
click at [807, 498] on button "Remove" at bounding box center [815, 496] width 62 height 25
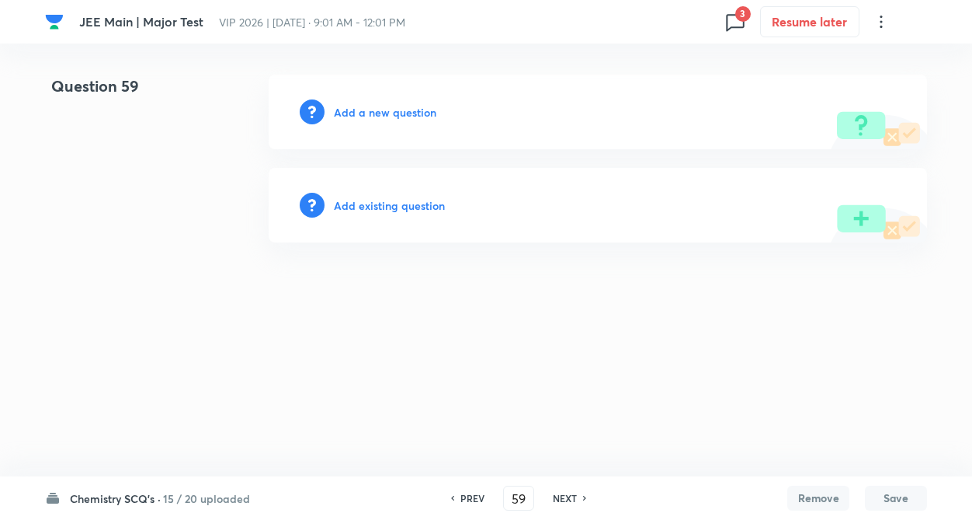
click at [578, 493] on div "NEXT" at bounding box center [567, 498] width 41 height 14
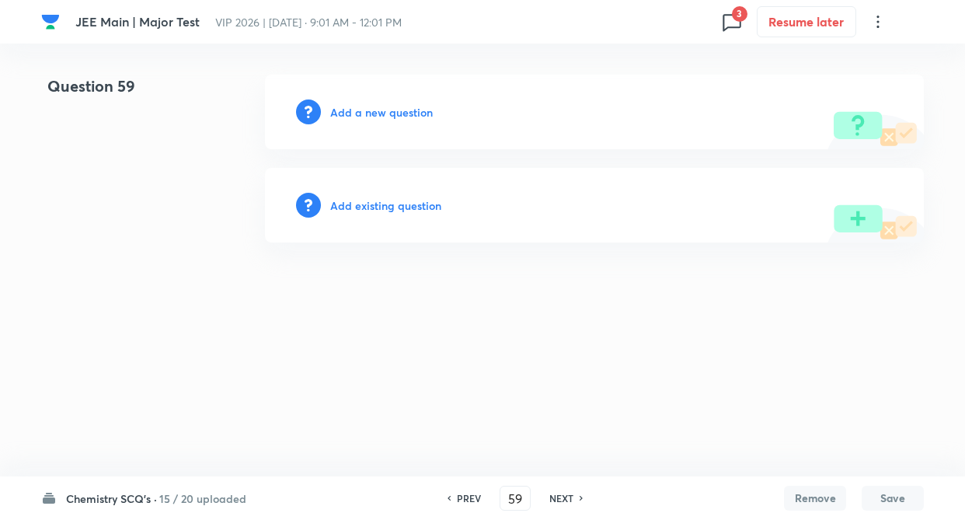
type input "60"
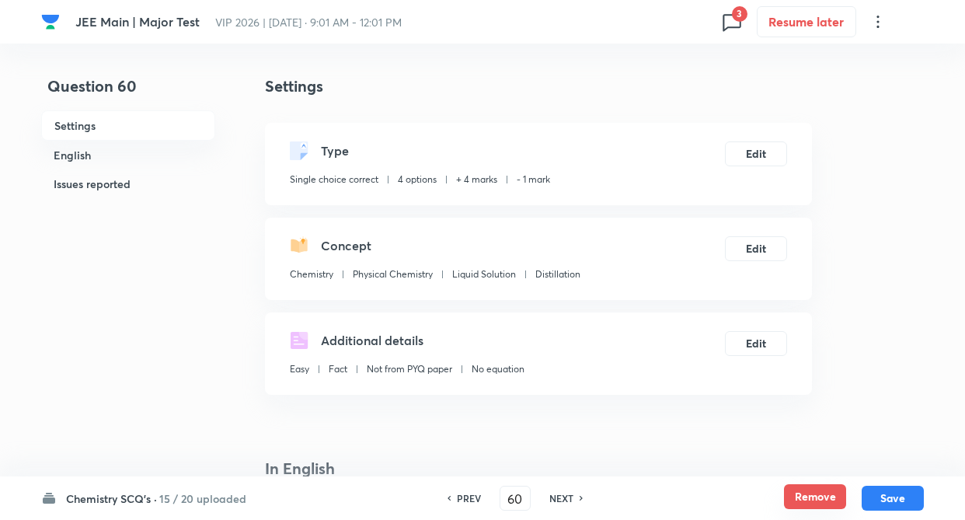
checkbox input "true"
click at [810, 492] on button "Remove" at bounding box center [815, 496] width 62 height 25
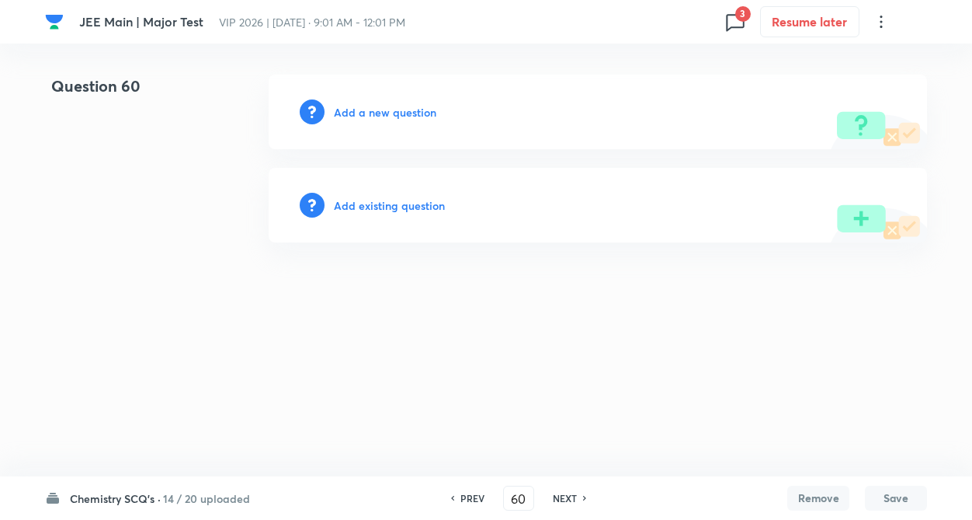
click at [568, 494] on h6 "NEXT" at bounding box center [565, 498] width 24 height 14
type input "61"
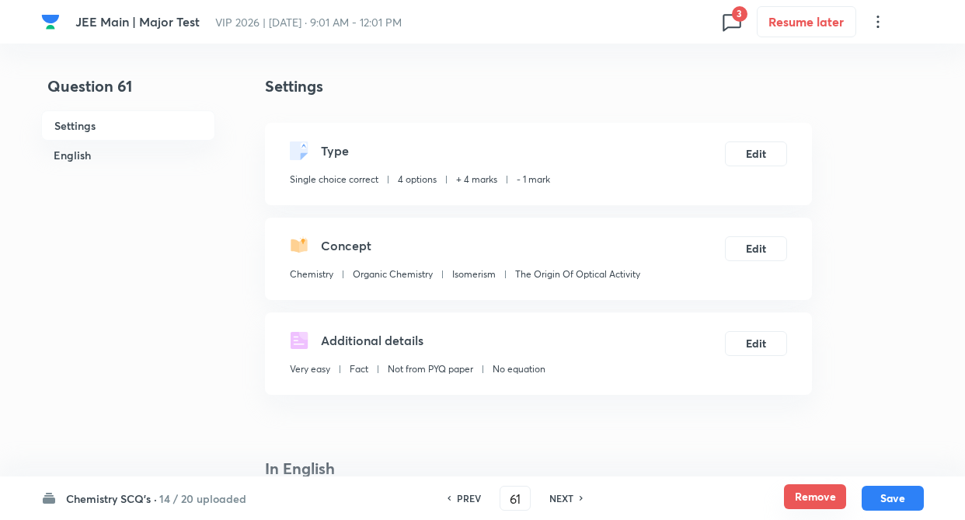
checkbox input "true"
click at [816, 493] on button "Remove" at bounding box center [815, 496] width 62 height 25
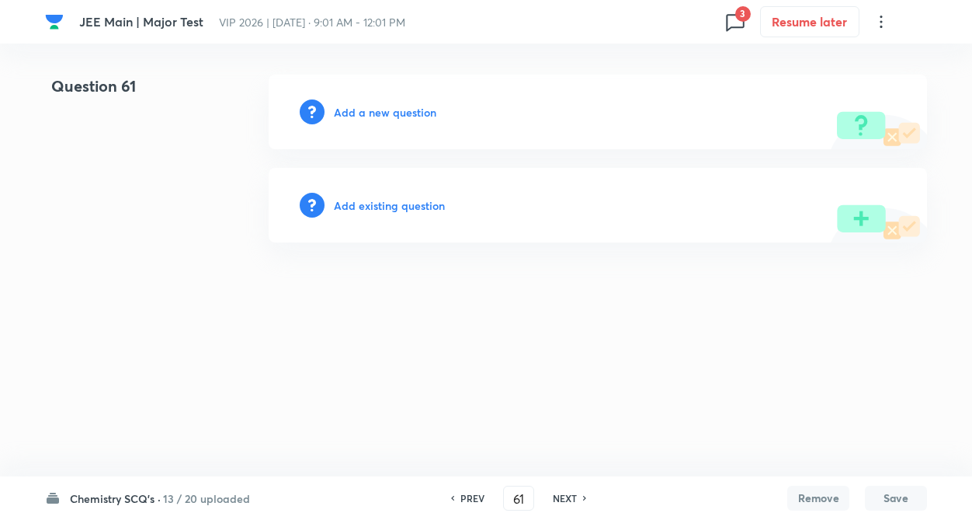
click at [575, 495] on h6 "NEXT" at bounding box center [565, 498] width 24 height 14
type input "62"
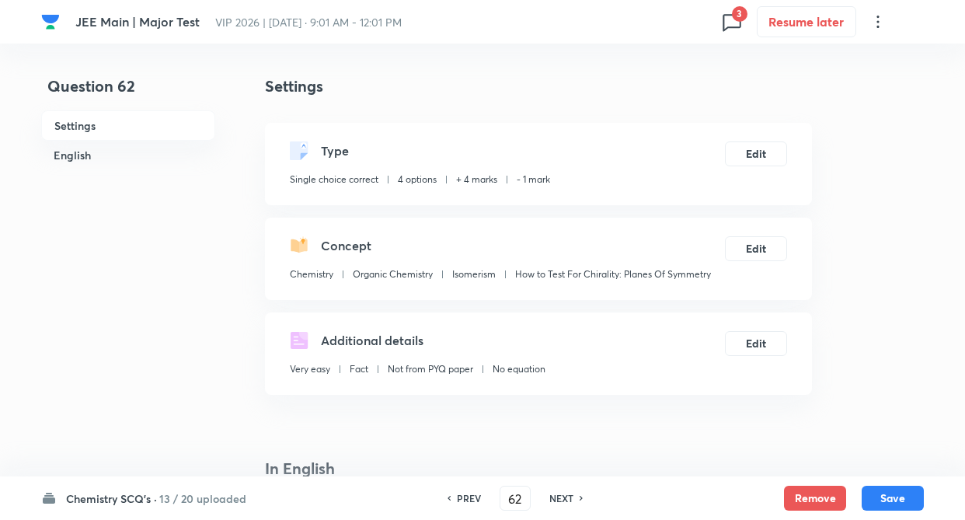
checkbox input "true"
click at [817, 492] on button "Remove" at bounding box center [815, 496] width 62 height 25
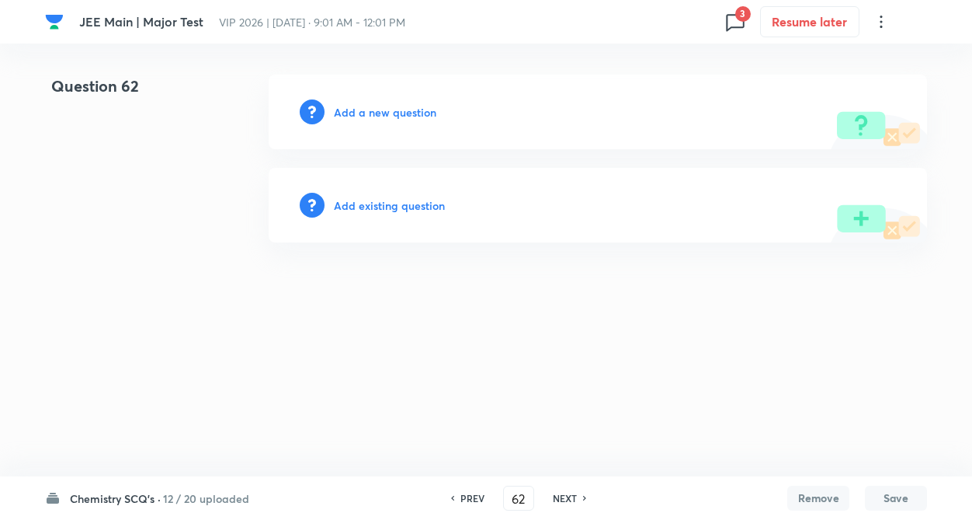
click at [572, 501] on h6 "NEXT" at bounding box center [565, 498] width 24 height 14
type input "63"
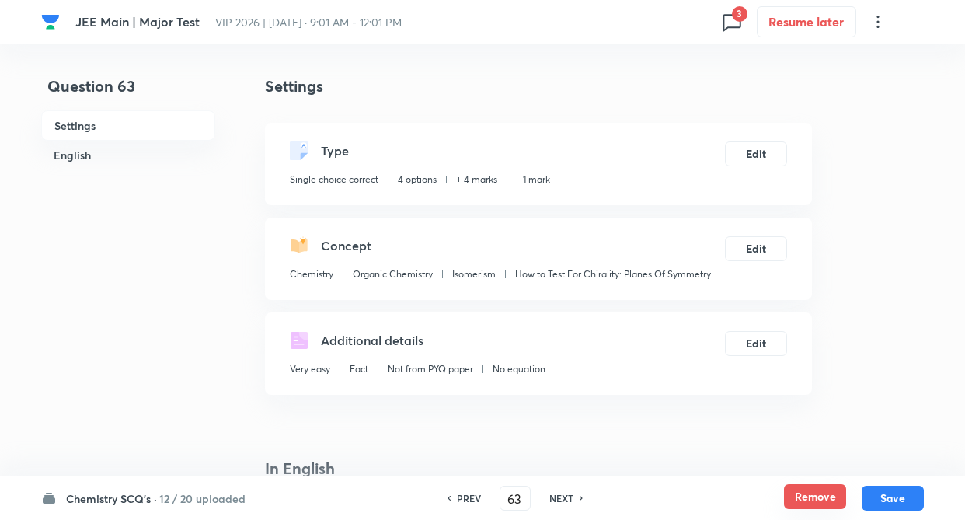
checkbox input "true"
click at [791, 495] on button "Remove" at bounding box center [815, 496] width 62 height 25
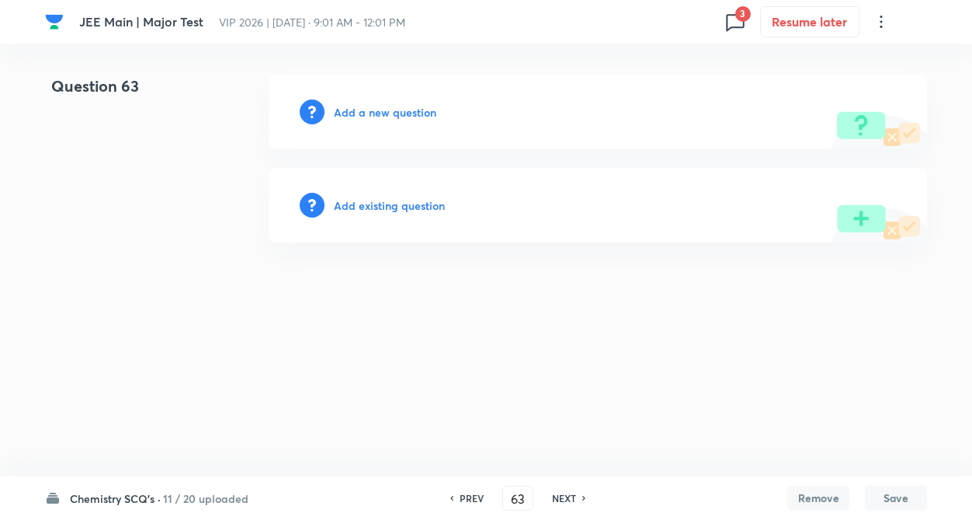
click at [579, 494] on div "NEXT" at bounding box center [566, 498] width 41 height 14
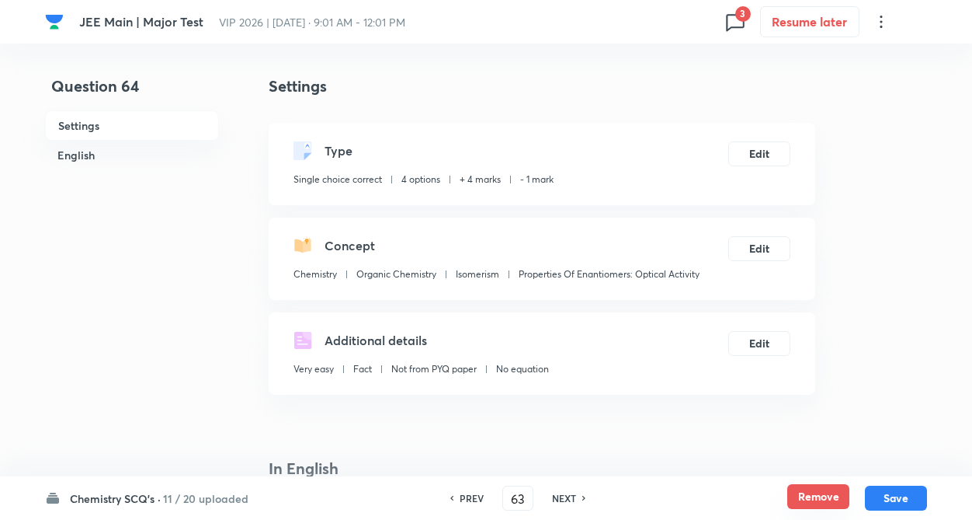
type input "64"
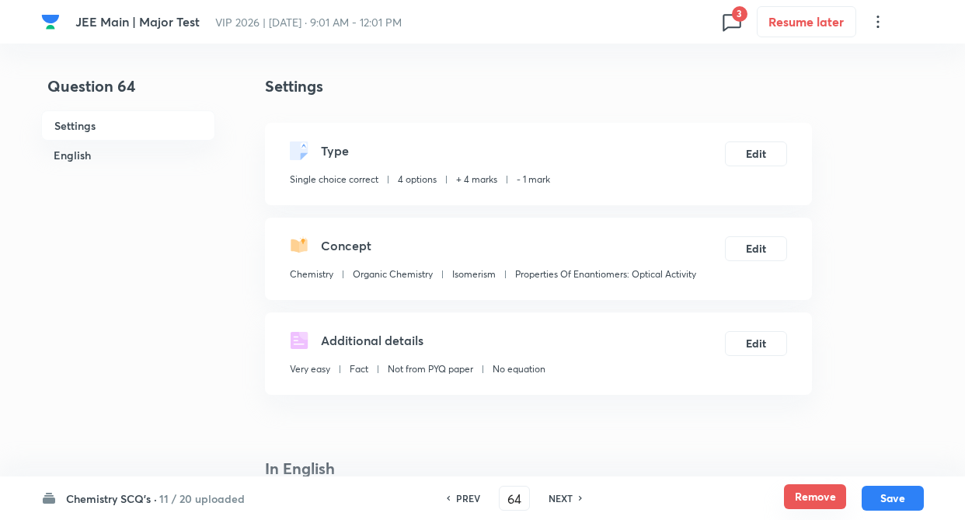
checkbox input "true"
click at [810, 497] on button "Remove" at bounding box center [815, 496] width 62 height 25
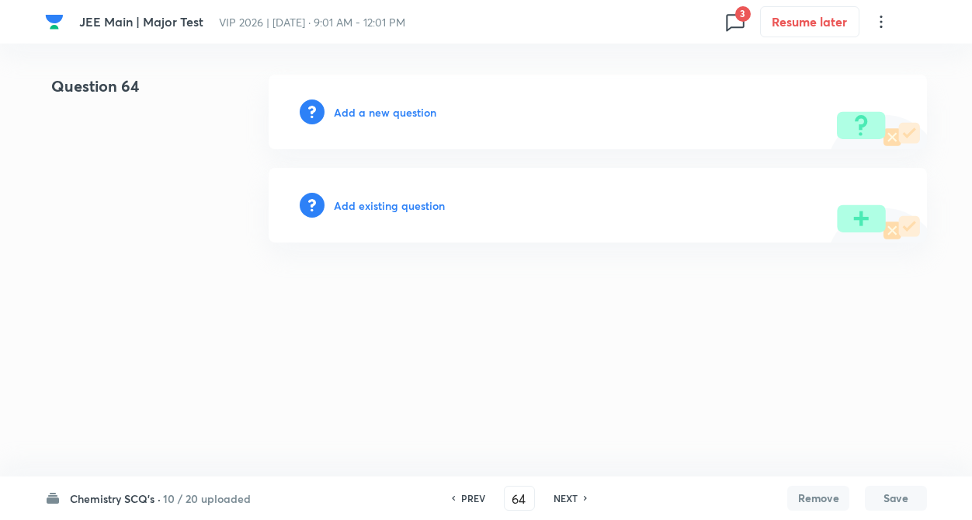
click at [576, 495] on h6 "NEXT" at bounding box center [566, 498] width 24 height 14
type input "65"
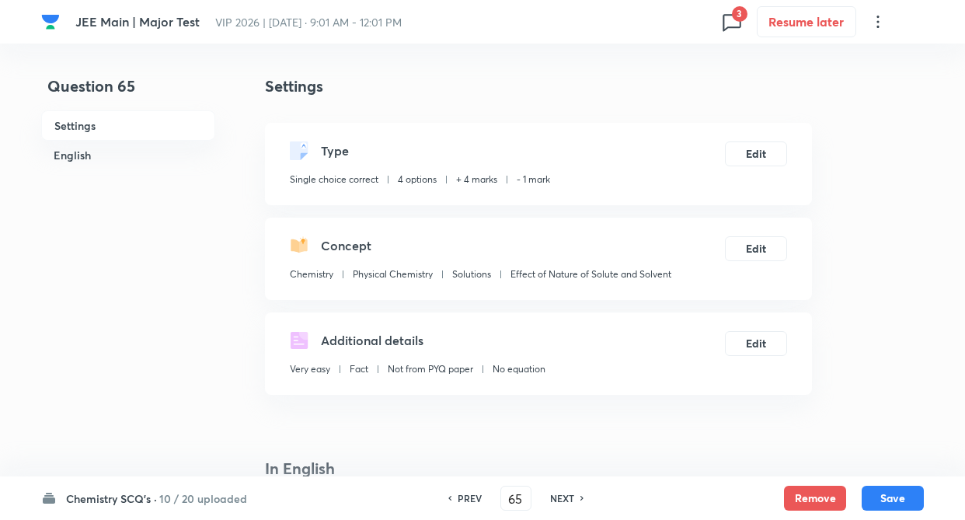
checkbox input "true"
click at [810, 492] on button "Remove" at bounding box center [815, 496] width 62 height 25
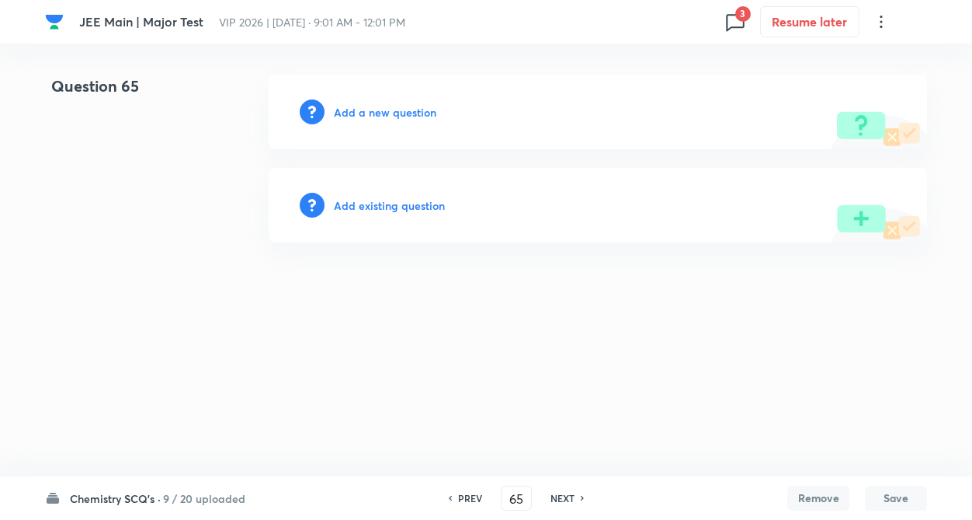
click at [580, 497] on div "NEXT" at bounding box center [564, 498] width 41 height 14
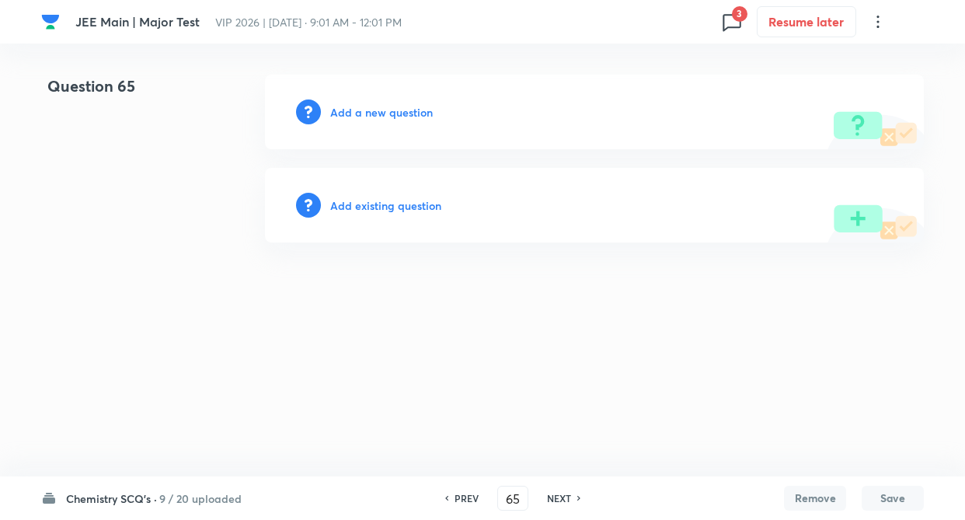
type input "66"
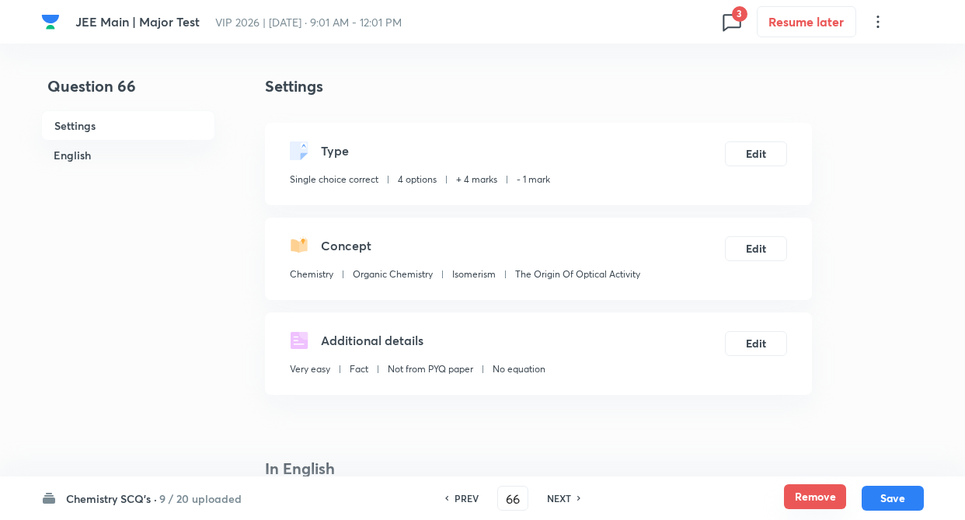
checkbox input "true"
click at [821, 494] on button "Remove" at bounding box center [815, 496] width 62 height 25
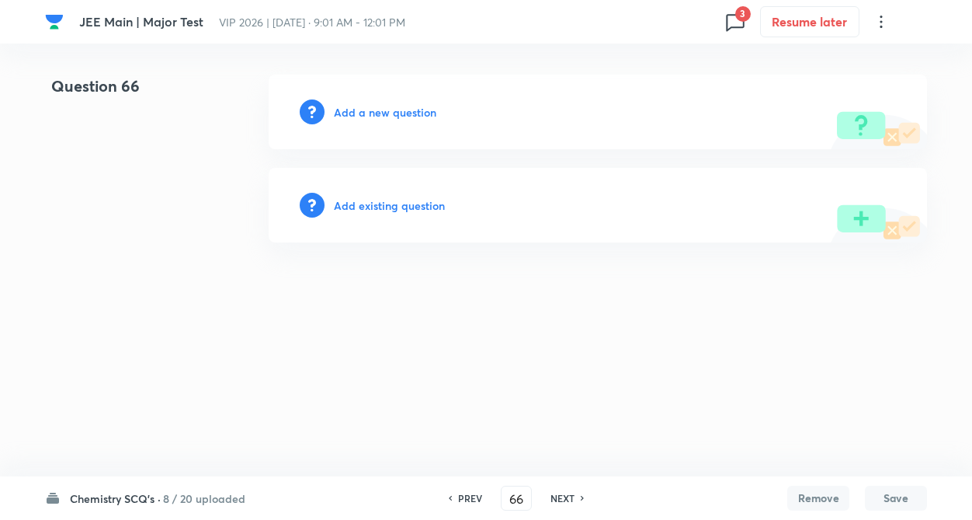
click at [568, 499] on h6 "NEXT" at bounding box center [563, 498] width 24 height 14
type input "67"
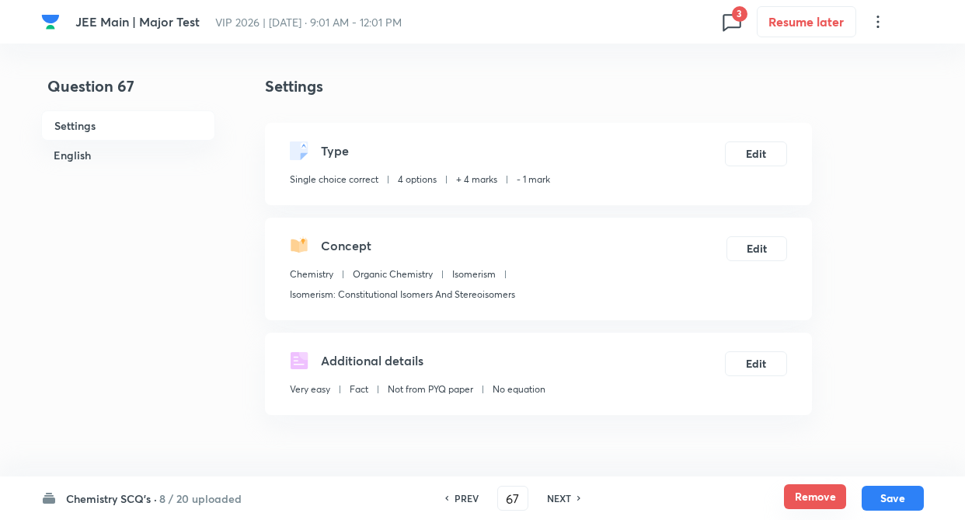
checkbox input "true"
click at [799, 495] on button "Remove" at bounding box center [815, 496] width 62 height 25
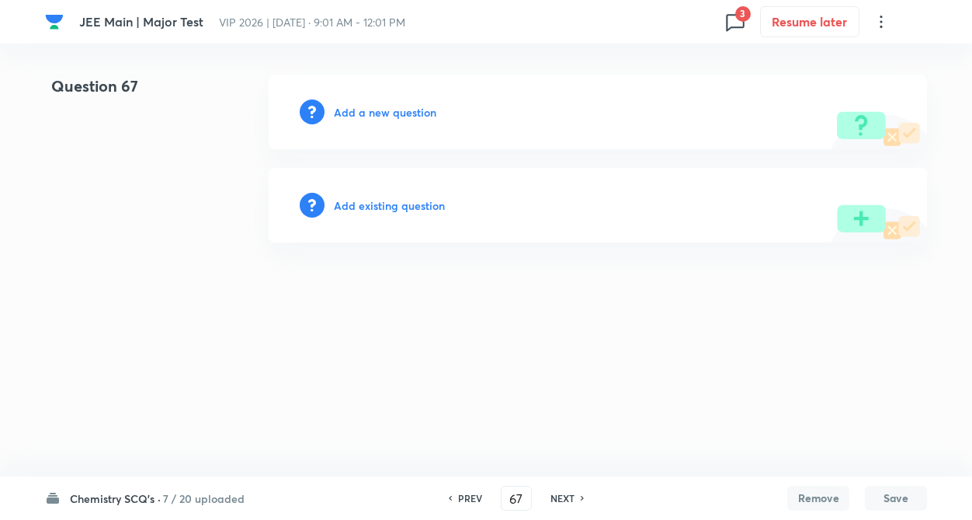
click at [565, 498] on h6 "NEXT" at bounding box center [563, 498] width 24 height 14
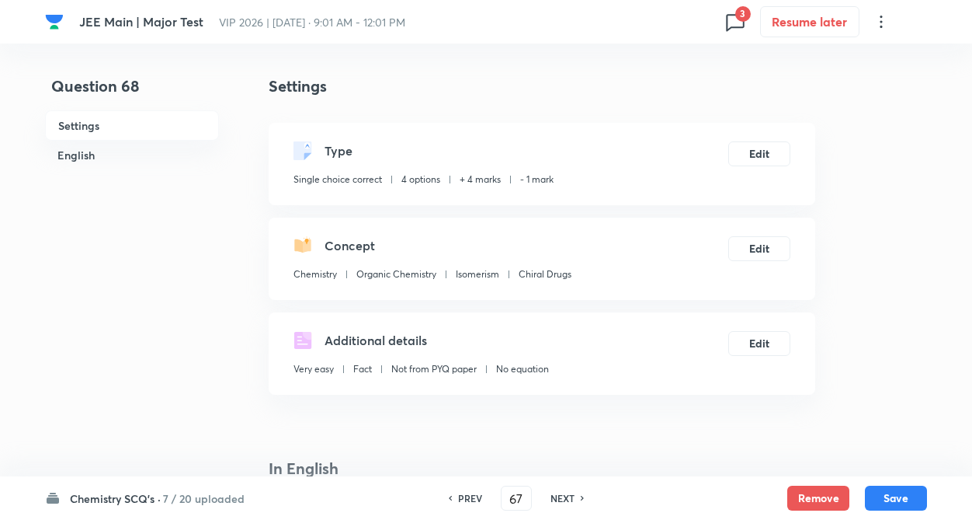
type input "68"
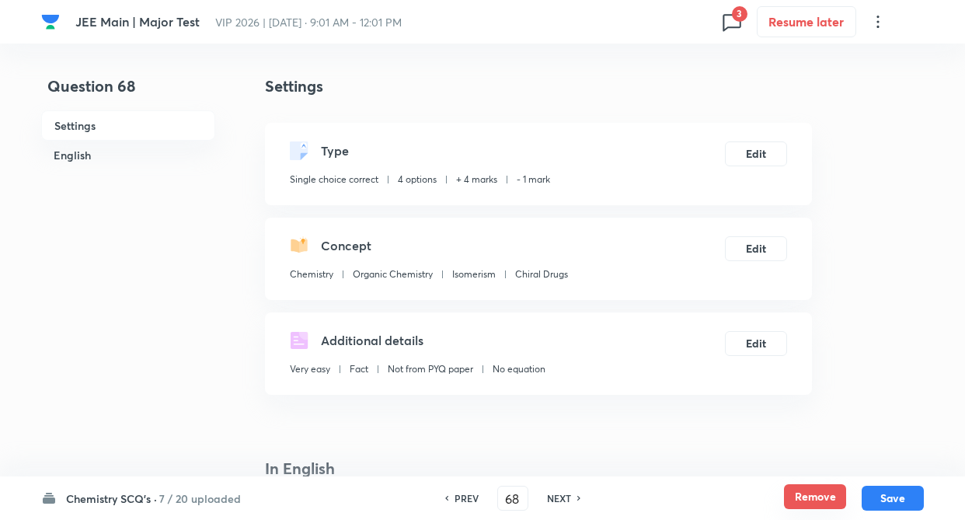
checkbox input "true"
click at [816, 501] on button "Remove" at bounding box center [815, 496] width 62 height 25
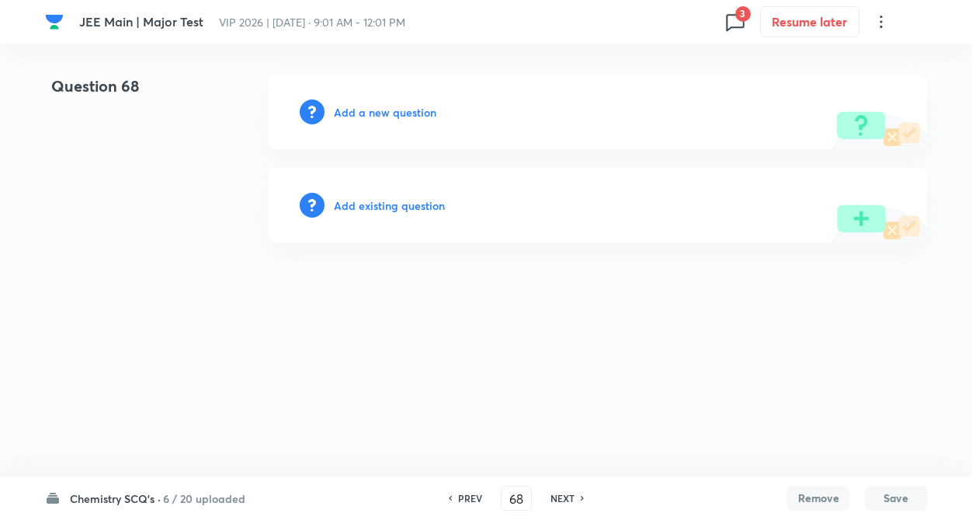
click at [554, 495] on h6 "NEXT" at bounding box center [563, 498] width 24 height 14
type input "69"
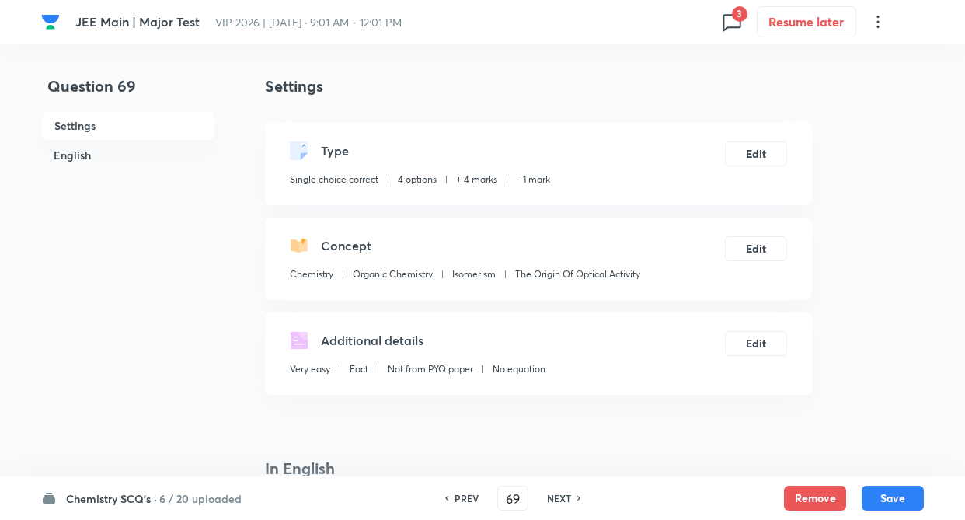
checkbox input "true"
click at [808, 495] on button "Remove" at bounding box center [815, 496] width 62 height 25
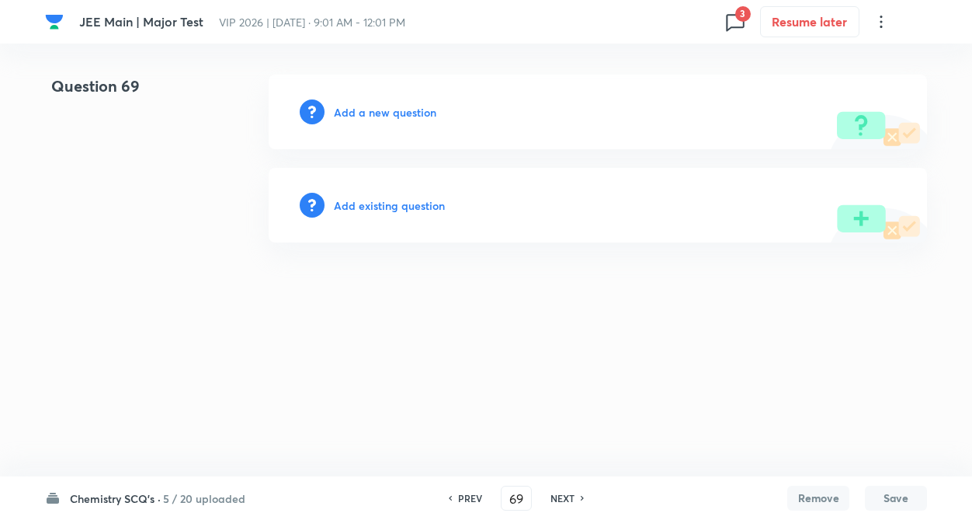
click at [471, 496] on h6 "PREV" at bounding box center [470, 498] width 24 height 14
click at [573, 496] on h6 "NEXT" at bounding box center [563, 498] width 24 height 14
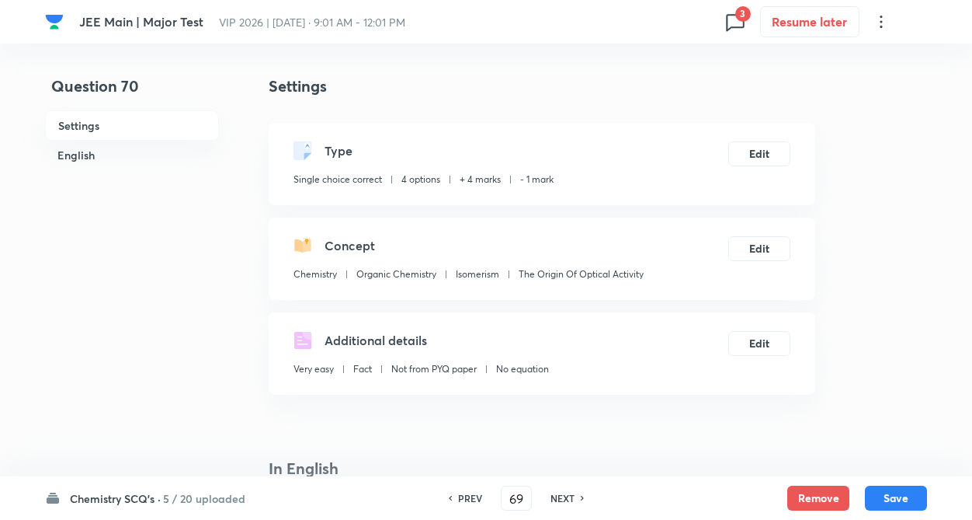
type input "70"
checkbox input "true"
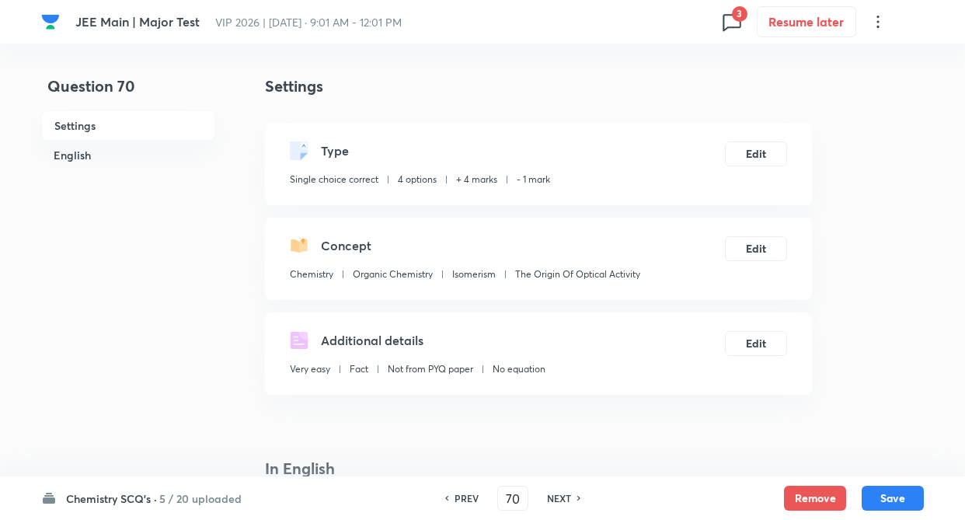
click at [558, 494] on h6 "NEXT" at bounding box center [559, 498] width 24 height 14
type input "71"
type input "0.2"
click at [558, 494] on div "PREV 71 ​ NEXT" at bounding box center [537, 497] width 200 height 25
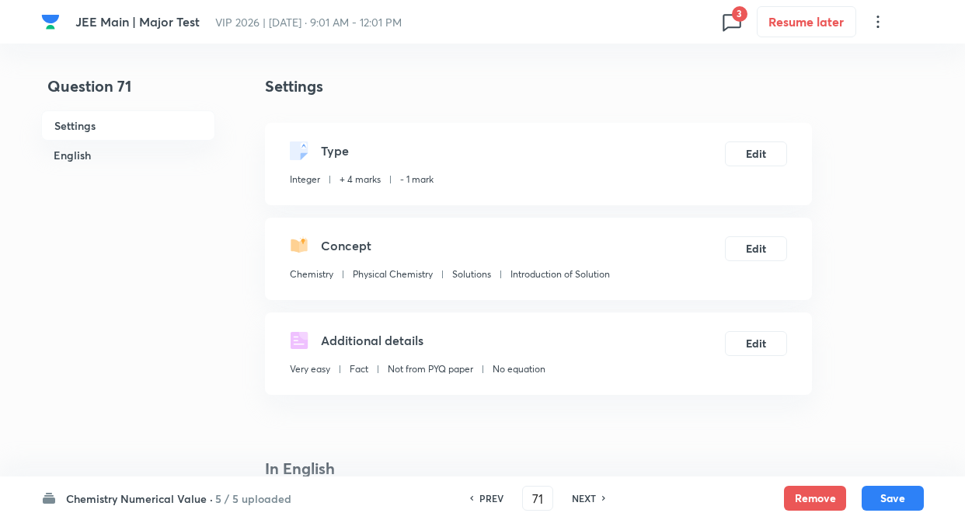
click at [585, 499] on h6 "NEXT" at bounding box center [584, 498] width 24 height 14
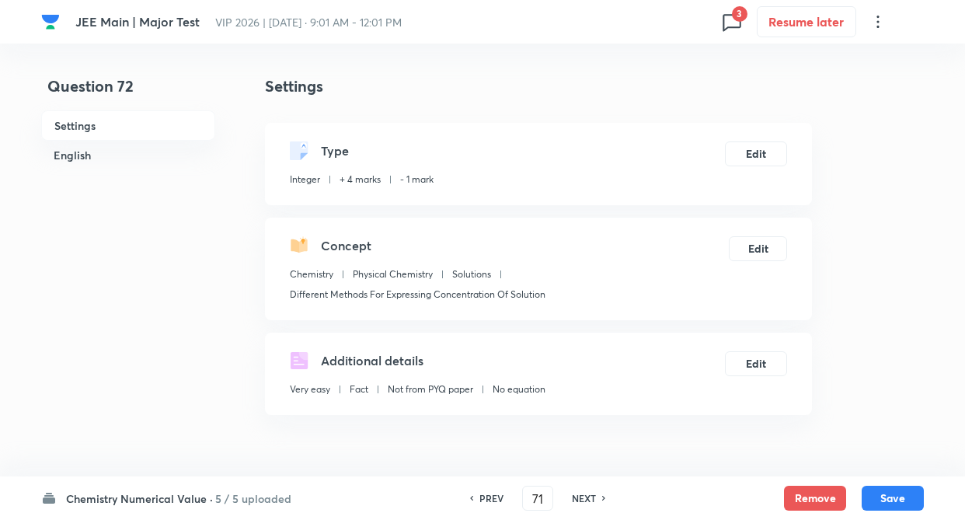
type input "72"
type input "1362"
click at [585, 499] on h6 "NEXT" at bounding box center [584, 498] width 24 height 14
type input "73"
type input "555"
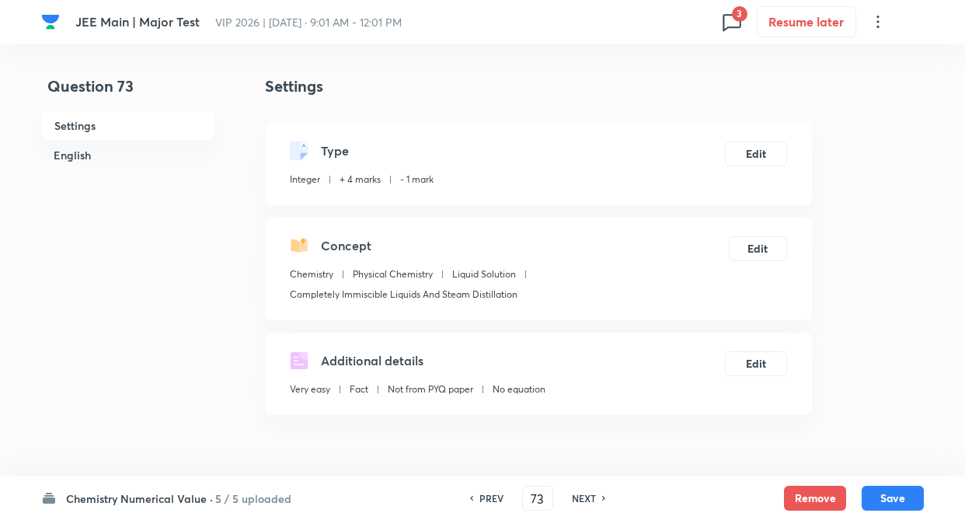
click at [585, 499] on h6 "NEXT" at bounding box center [584, 498] width 24 height 14
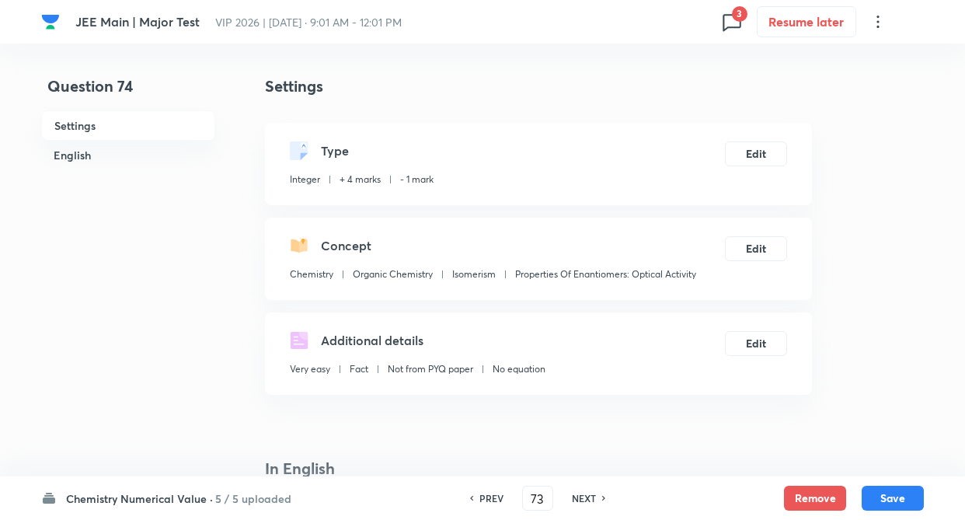
type input "74"
type input "3"
click at [585, 499] on h6 "NEXT" at bounding box center [584, 498] width 24 height 14
type input "75"
type input "4"
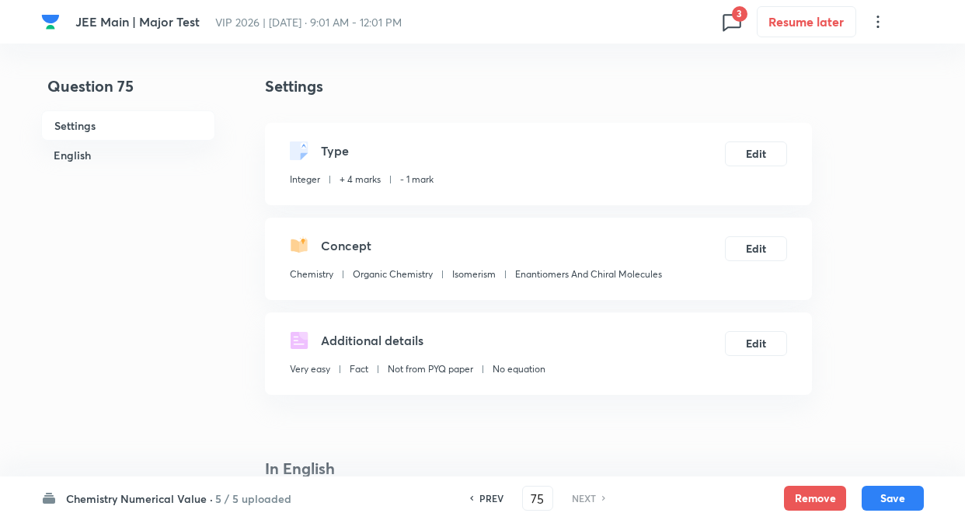
click at [732, 16] on span "3" at bounding box center [740, 14] width 16 height 16
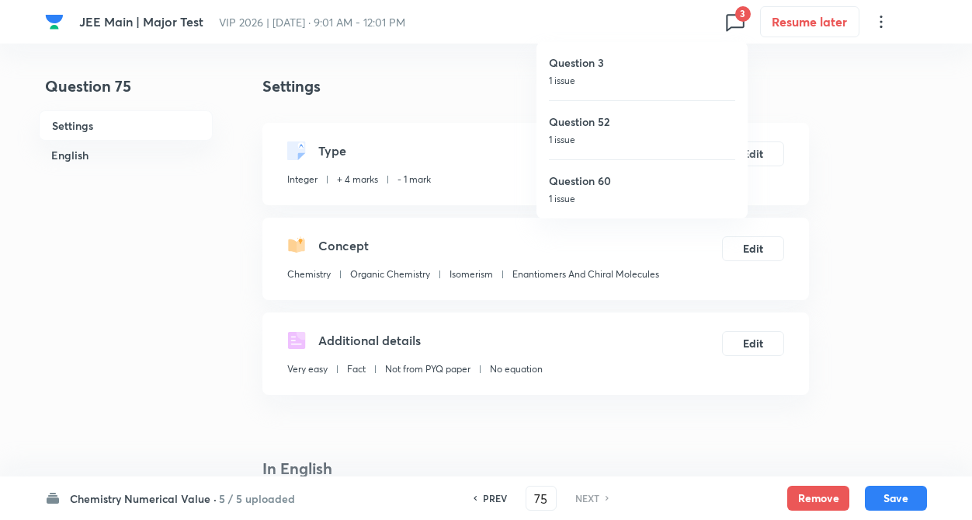
click at [238, 392] on div at bounding box center [486, 260] width 972 height 520
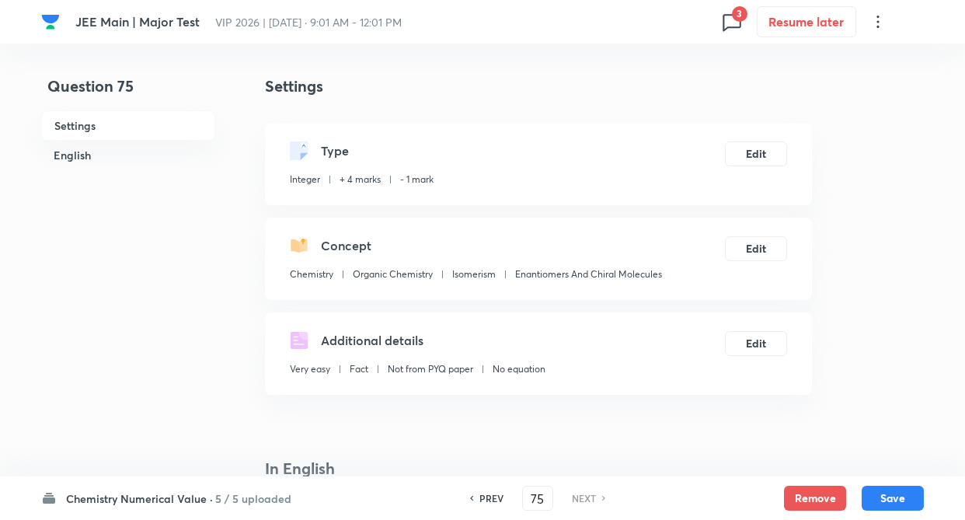
click at [497, 500] on h6 "PREV" at bounding box center [491, 498] width 24 height 14
type input "74"
type input "3"
click at [825, 498] on button "Remove" at bounding box center [815, 496] width 62 height 25
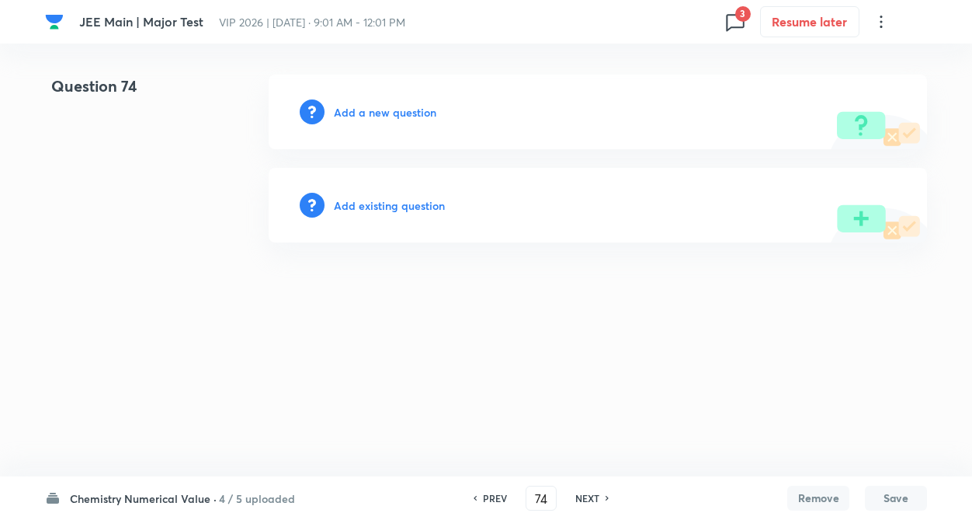
click at [492, 500] on h6 "PREV" at bounding box center [495, 498] width 24 height 14
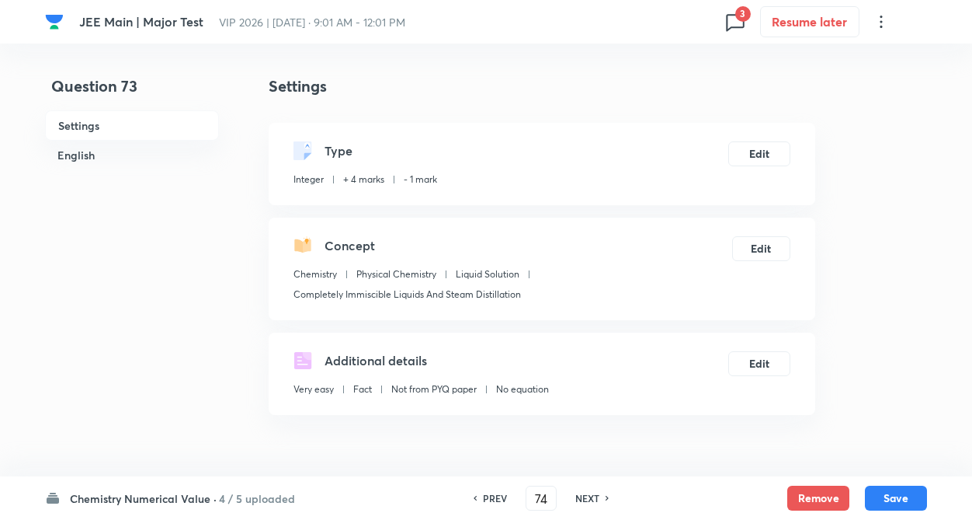
type input "73"
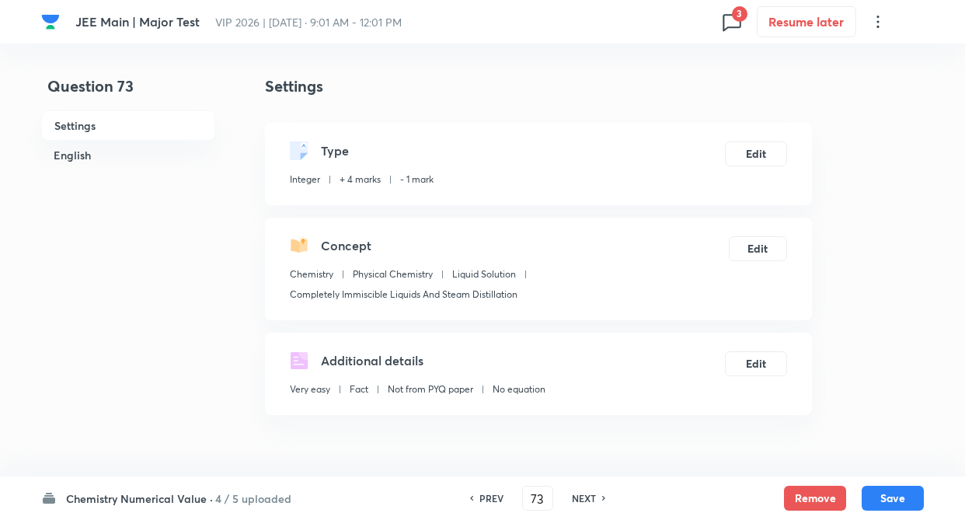
type input "555"
click at [803, 490] on button "Remove" at bounding box center [815, 496] width 62 height 25
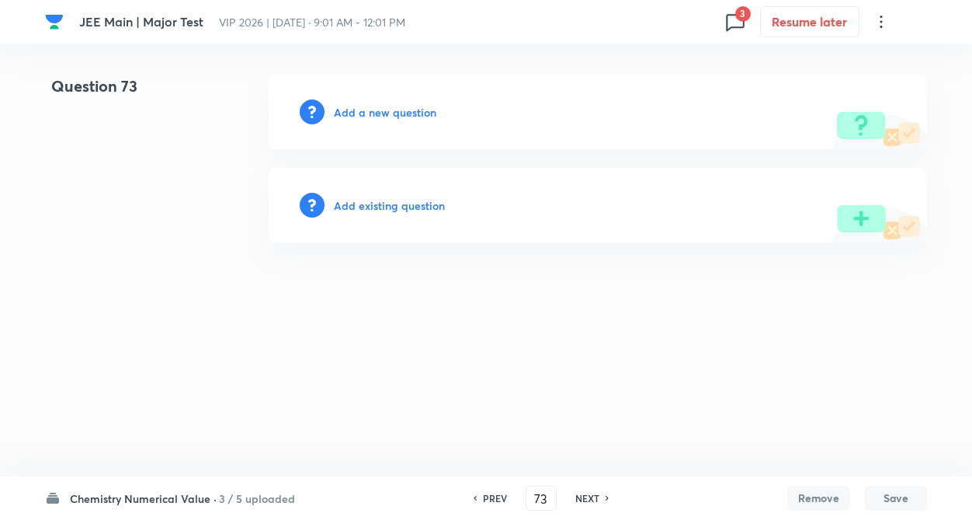
click at [493, 495] on h6 "PREV" at bounding box center [495, 498] width 24 height 14
type input "72"
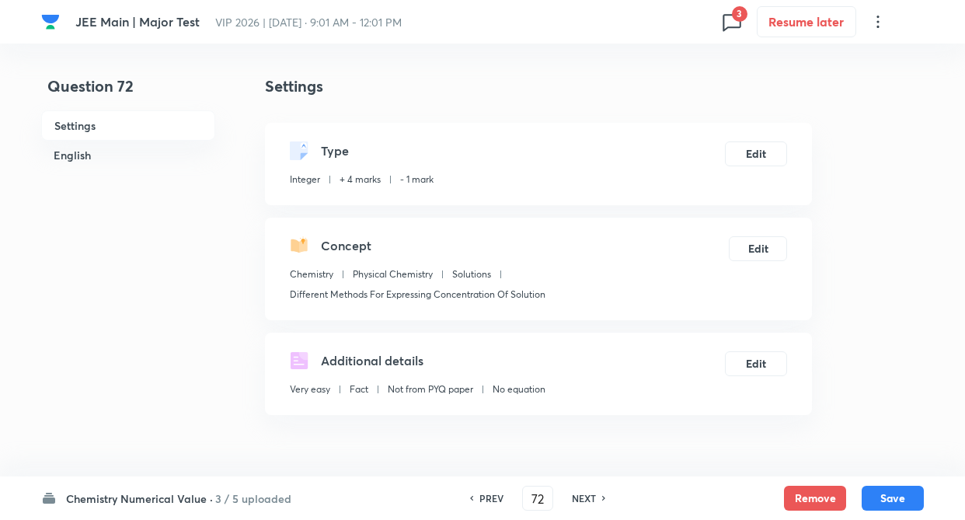
type input "1362"
click at [819, 492] on button "Remove" at bounding box center [815, 496] width 62 height 25
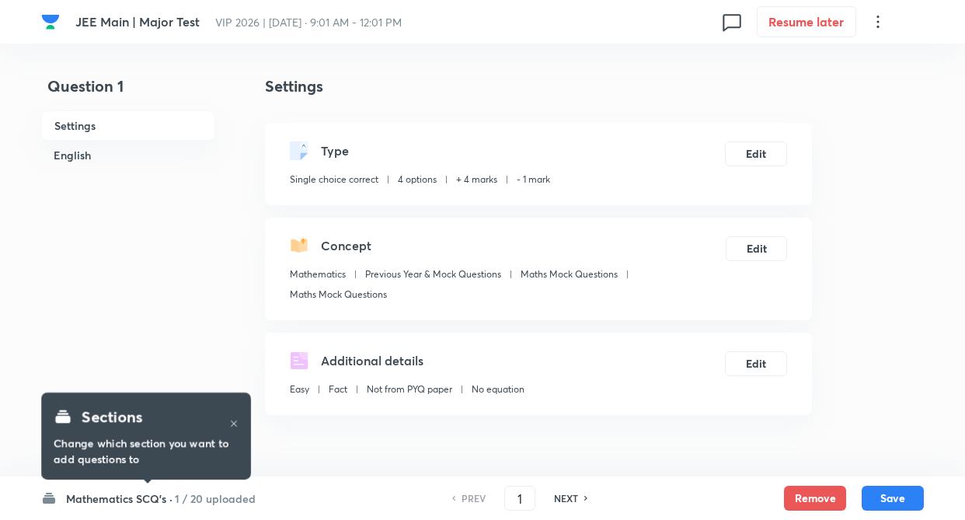
click at [157, 492] on h6 "Mathematics SCQ's ·" at bounding box center [119, 498] width 106 height 16
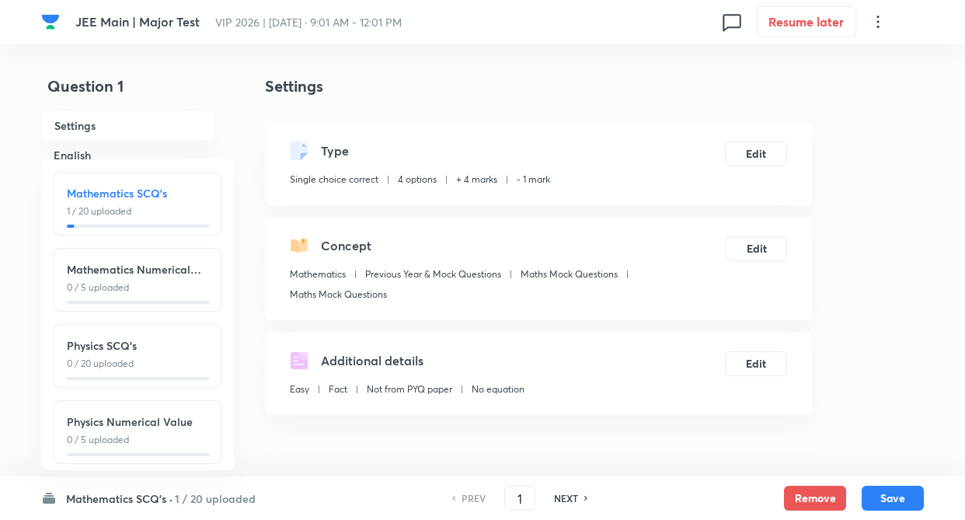
click at [132, 203] on div "Mathematics SCQ's 1 / 20 uploaded" at bounding box center [137, 201] width 141 height 33
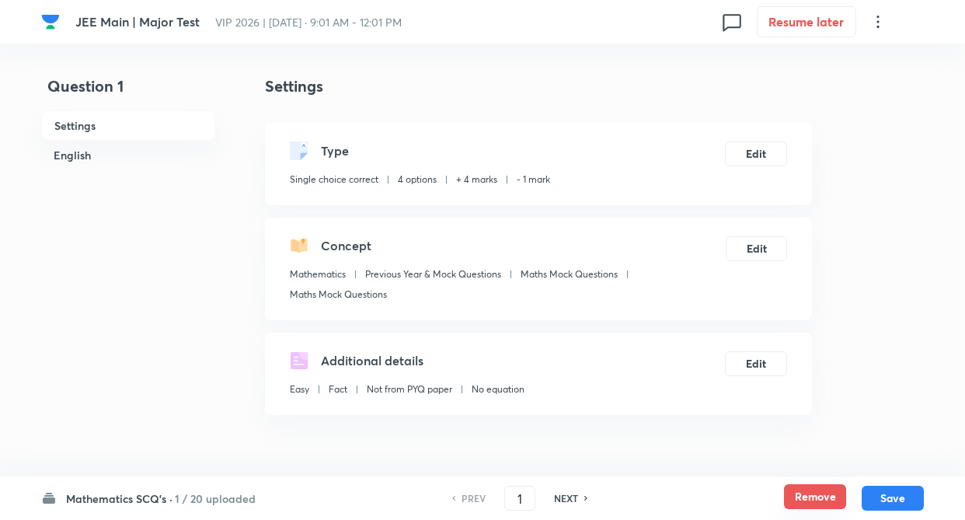
click at [830, 498] on button "Remove" at bounding box center [815, 496] width 62 height 25
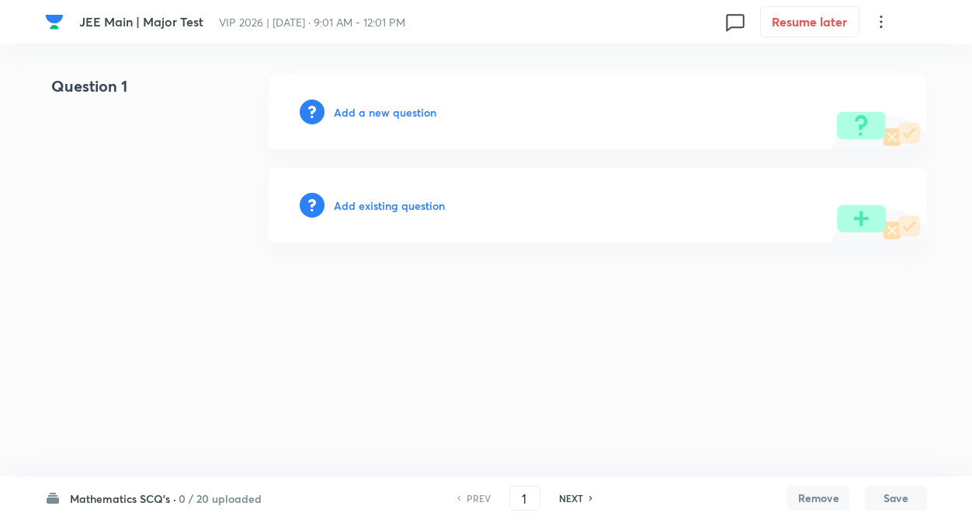
click at [143, 498] on h6 "Mathematics SCQ's ·" at bounding box center [123, 498] width 106 height 16
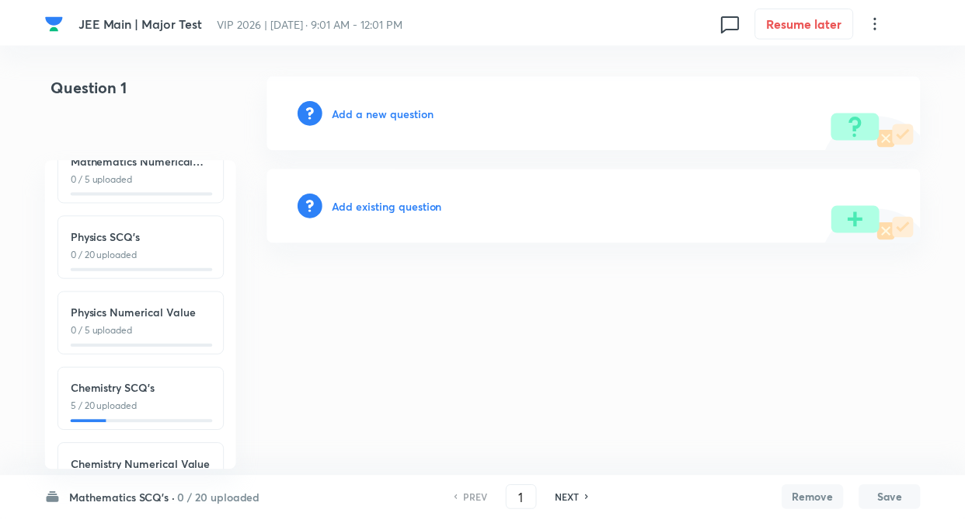
scroll to position [172, 0]
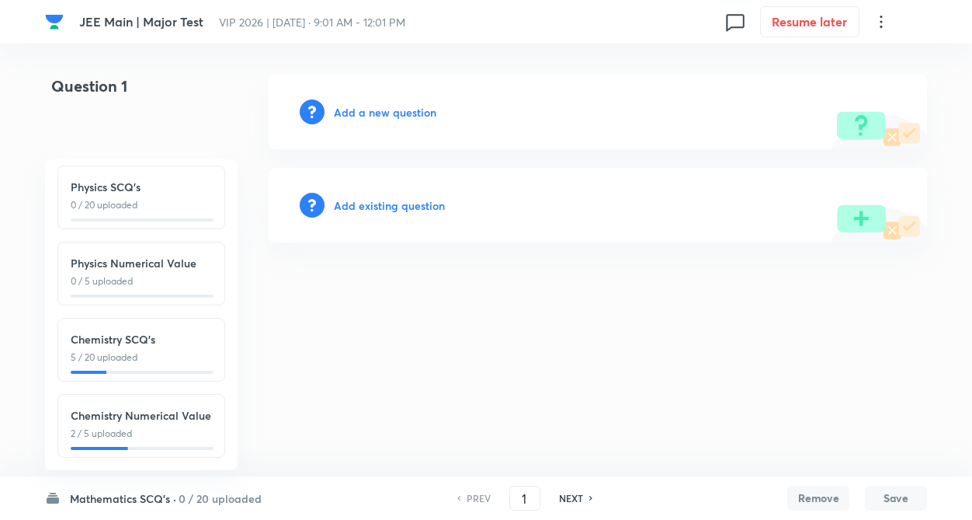
click at [154, 350] on p "5 / 20 uploaded" at bounding box center [141, 357] width 141 height 14
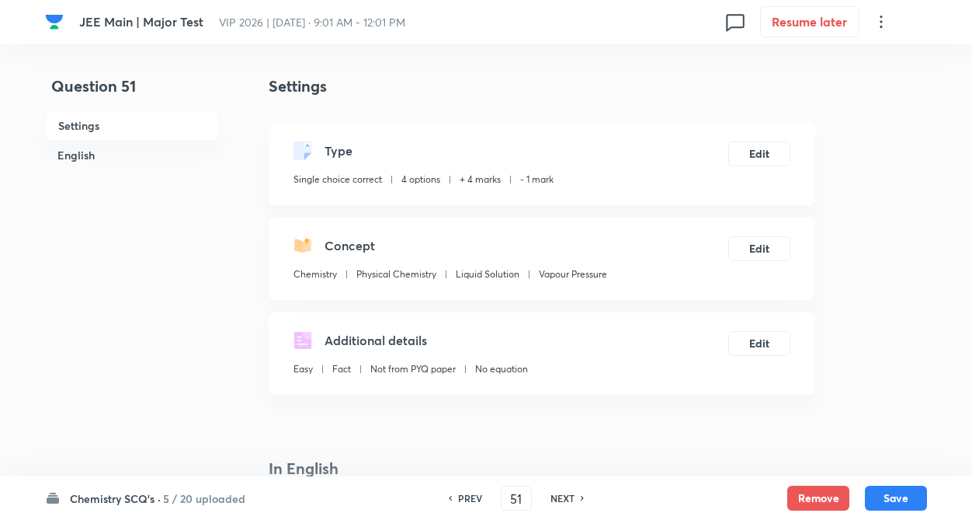
type input "51"
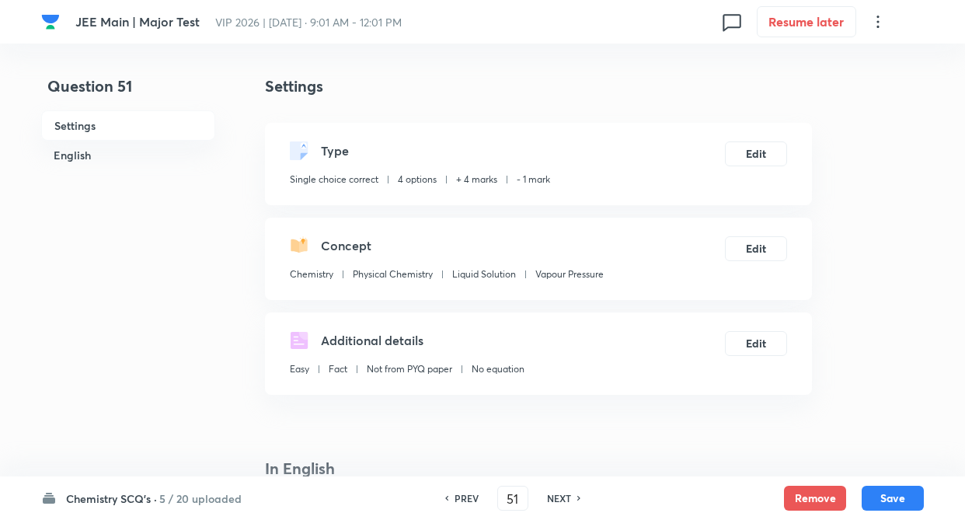
checkbox input "true"
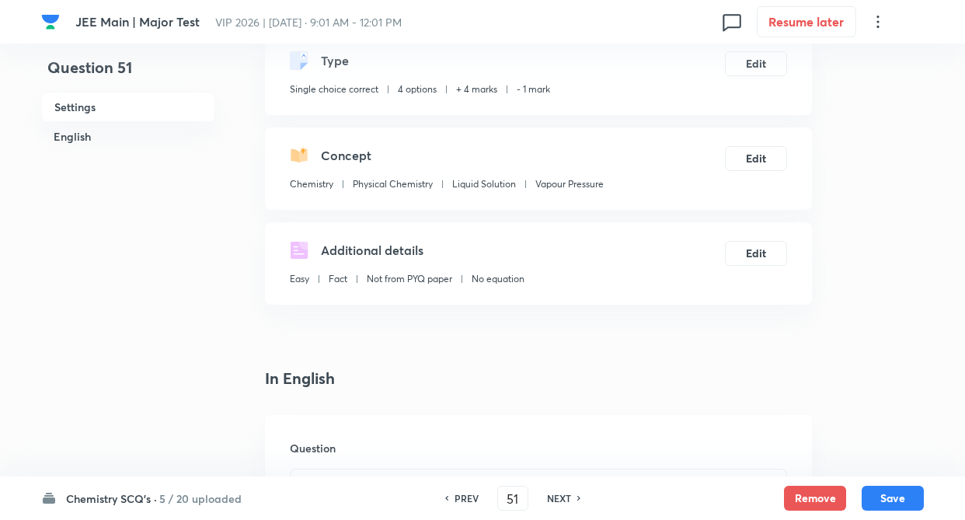
scroll to position [93, 0]
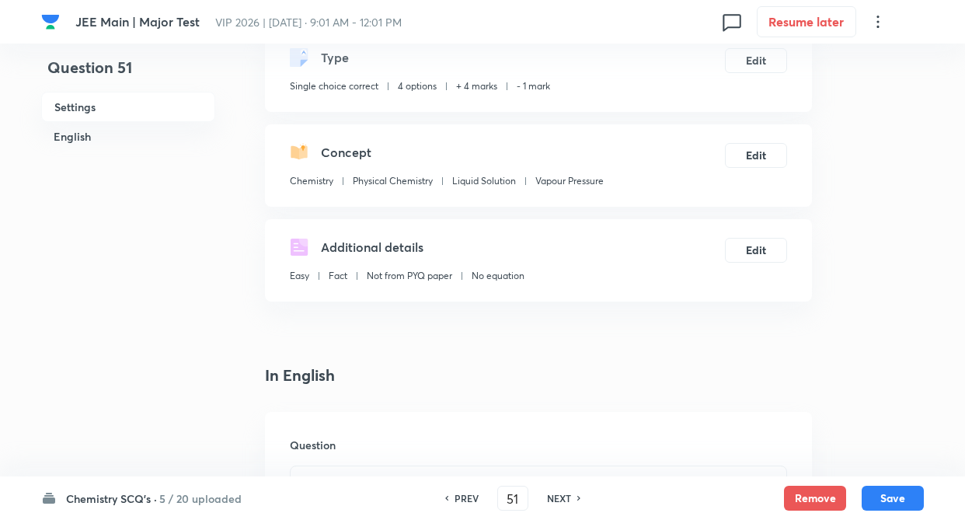
click at [570, 500] on h6 "NEXT" at bounding box center [559, 498] width 24 height 14
type input "52"
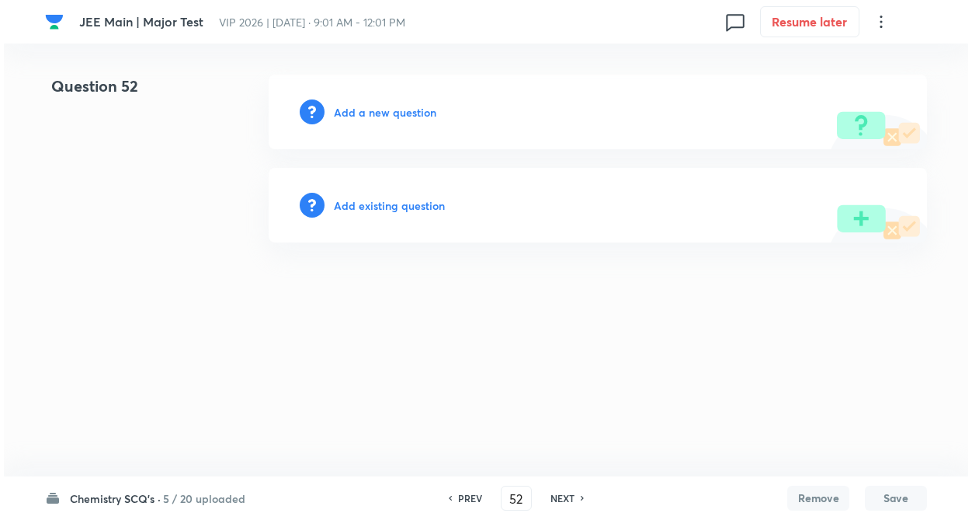
scroll to position [0, 0]
click at [266, 317] on html "JEE Main | Major Test VIP 2026 | [DATE] · 9:01 AM - 12:01 PM 0 Resume later Que…" at bounding box center [486, 158] width 972 height 317
click at [396, 214] on div "Add existing question" at bounding box center [598, 205] width 659 height 75
click at [396, 208] on h6 "Add existing question" at bounding box center [389, 205] width 111 height 16
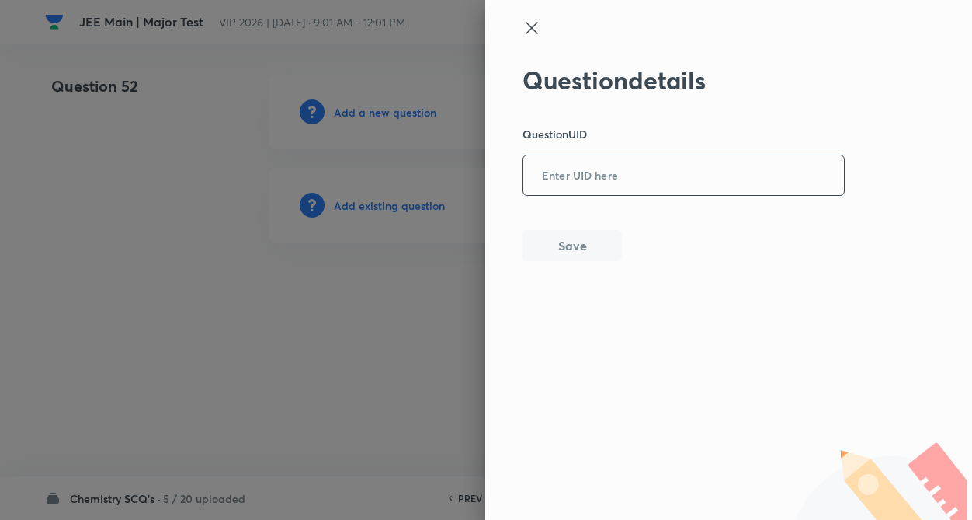
click at [565, 193] on input "text" at bounding box center [683, 176] width 321 height 38
paste input "4XK4D"
type input "4XK4D"
click at [577, 235] on button "Save" at bounding box center [572, 243] width 99 height 31
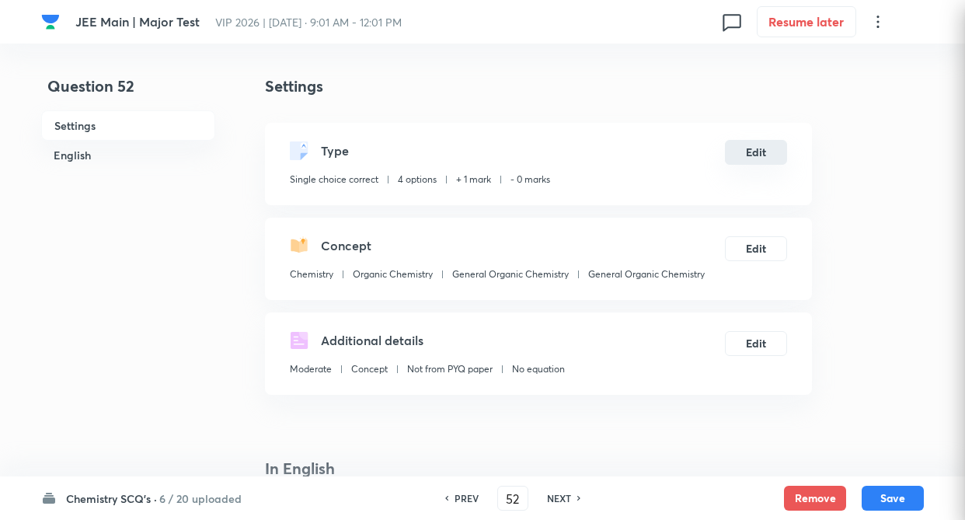
checkbox input "true"
click at [764, 154] on button "Edit" at bounding box center [756, 152] width 62 height 25
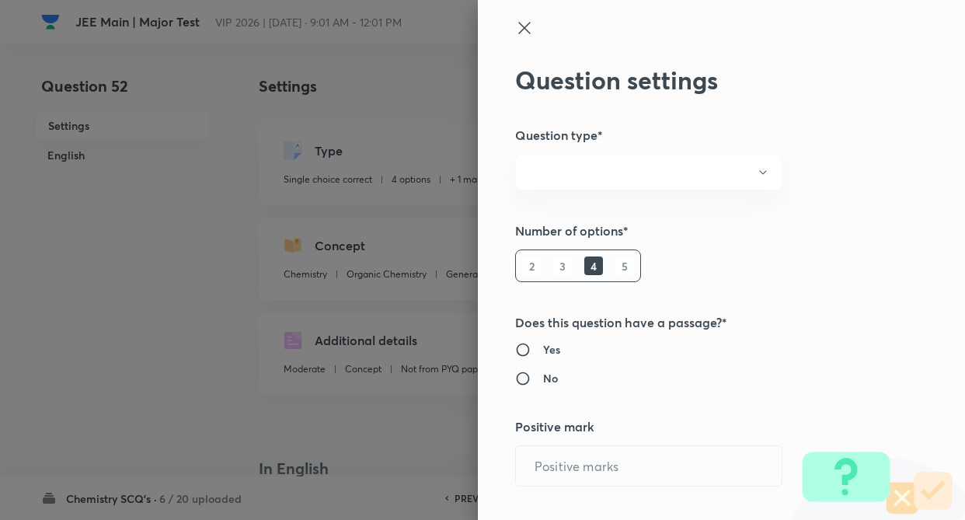
click at [868, 169] on div "Question settings Question type* Number of options* 2 3 4 5 Does this question …" at bounding box center [721, 260] width 487 height 520
radio input "true"
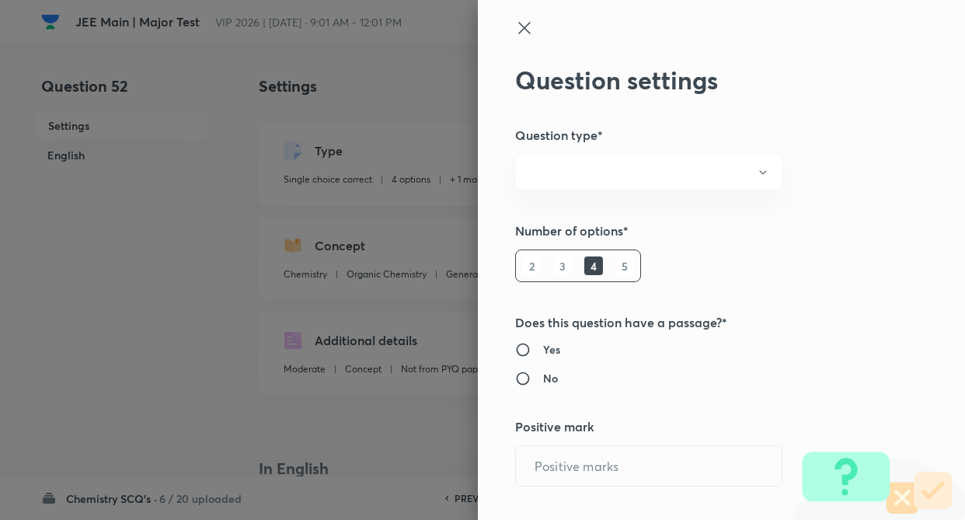
radio input "true"
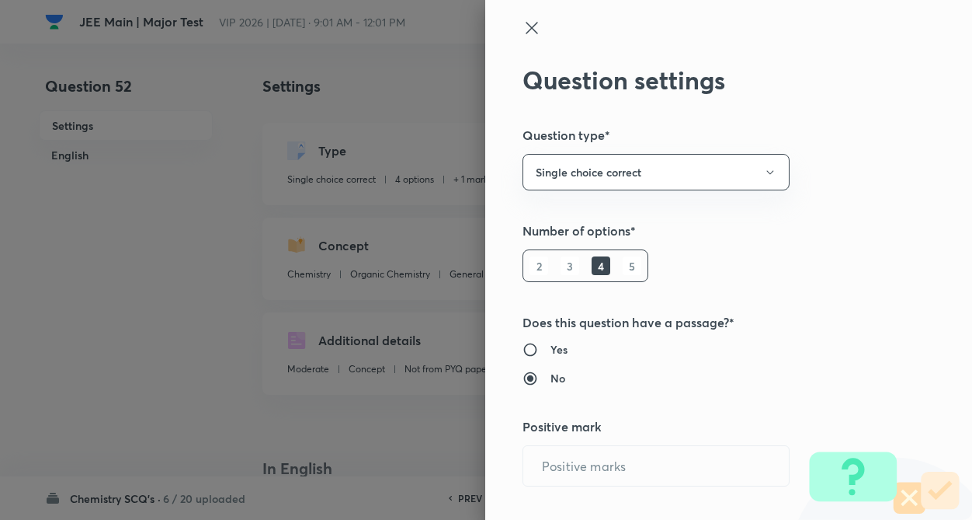
type input "1"
type input "0"
type input "Chemistry"
type input "Organic Chemistry"
type input "General Organic Chemistry"
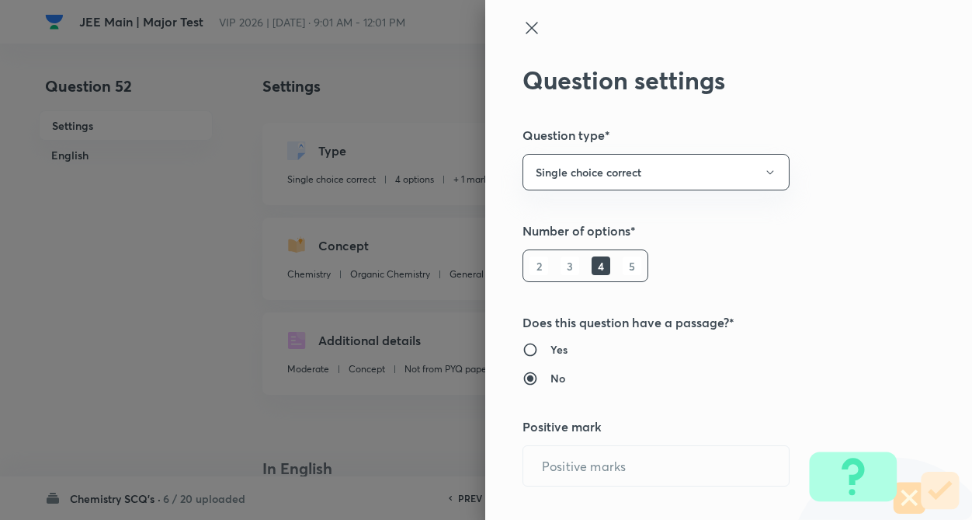
type input "General Organic Chemistry"
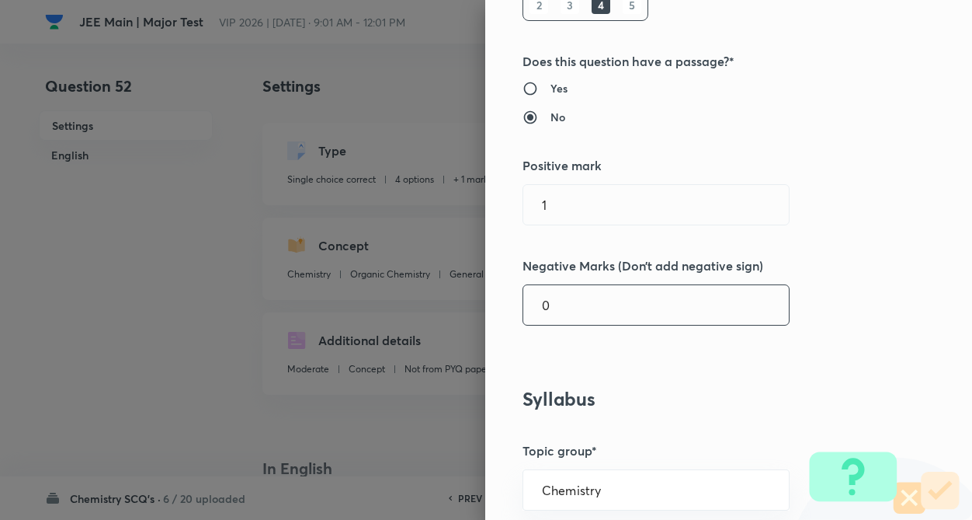
scroll to position [311, 0]
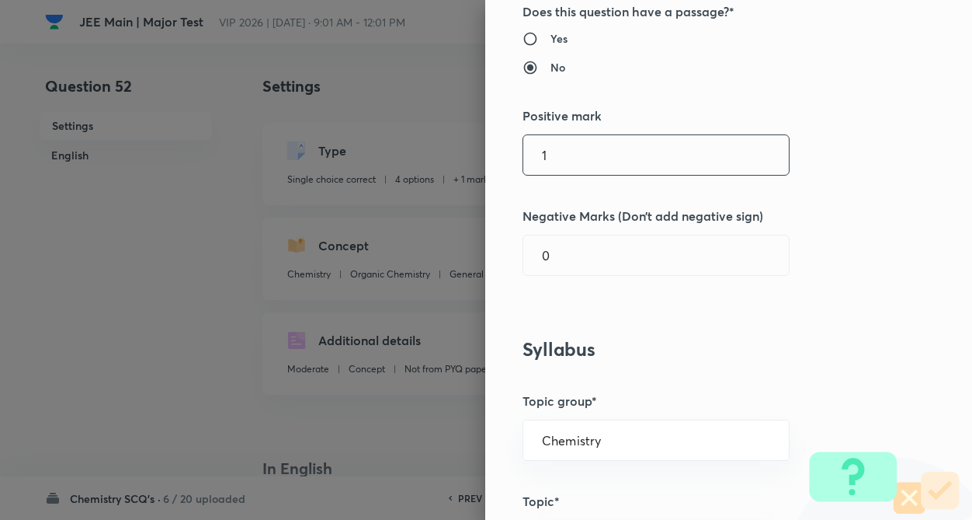
click at [588, 165] on input "1" at bounding box center [656, 155] width 266 height 40
type input "4"
click at [589, 251] on input "text" at bounding box center [656, 255] width 266 height 40
type input "1"
click at [837, 283] on div "Question settings Question type* Single choice correct Number of options* 2 3 4…" at bounding box center [728, 260] width 487 height 520
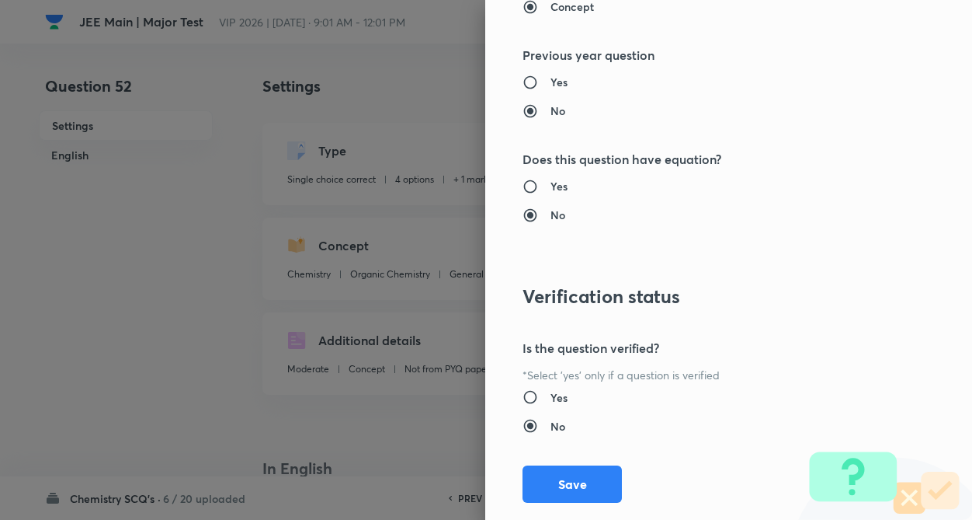
scroll to position [1597, 0]
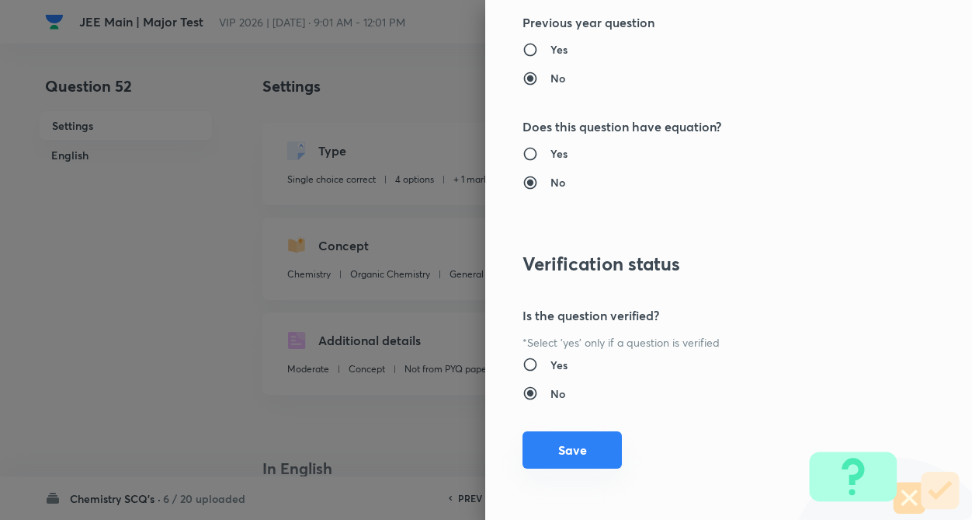
click at [548, 443] on button "Save" at bounding box center [572, 449] width 99 height 37
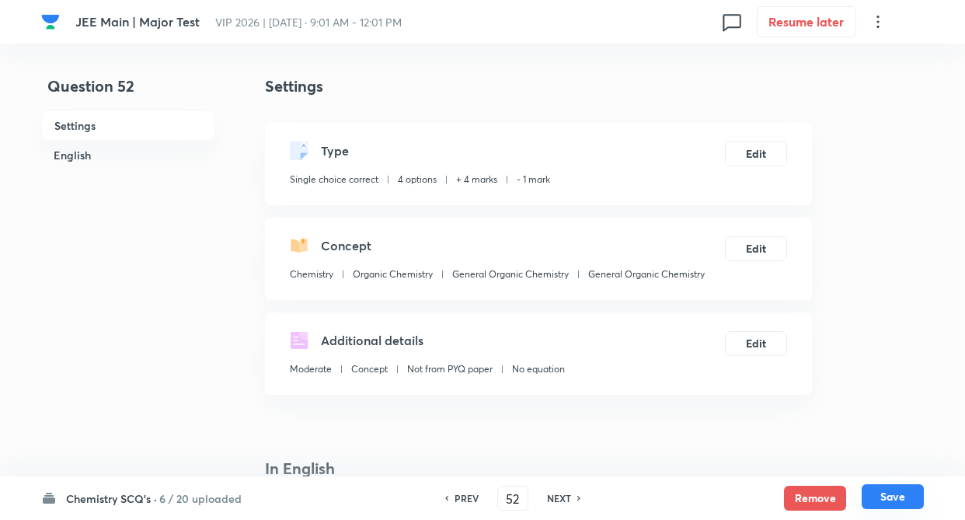
click at [895, 492] on button "Save" at bounding box center [892, 496] width 62 height 25
type input "53"
checkbox input "false"
checkbox input "true"
click at [568, 492] on h6 "NEXT" at bounding box center [559, 498] width 24 height 14
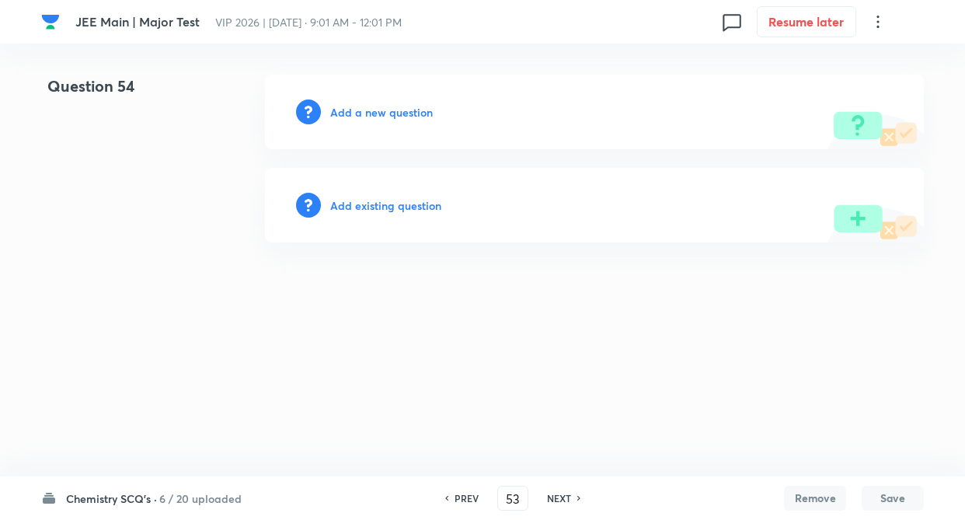
type input "54"
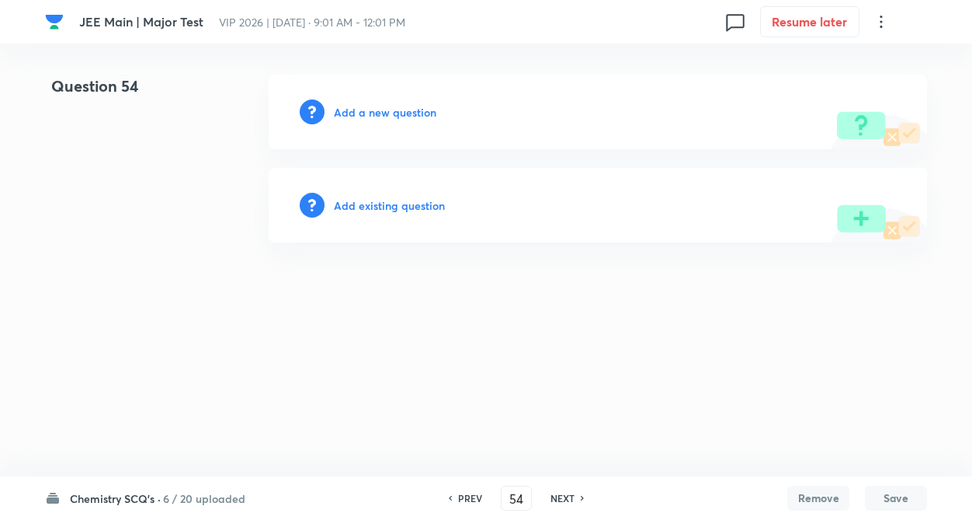
click at [297, 317] on html "JEE Main | Major Test VIP 2026 | Sep 14, 2025 · 9:01 AM - 12:01 PM 0 Resume lat…" at bounding box center [486, 158] width 972 height 317
click at [363, 198] on h6 "Add existing question" at bounding box center [389, 205] width 111 height 16
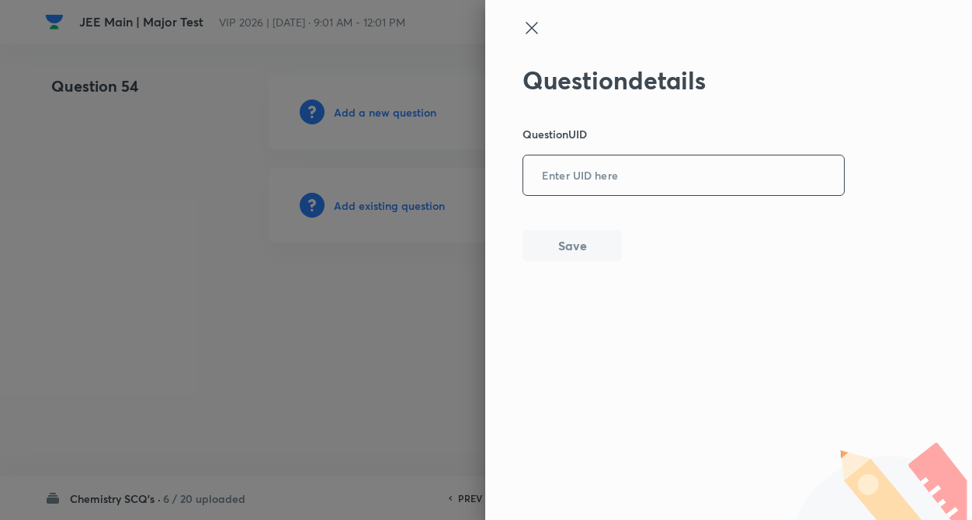
click at [569, 168] on input "text" at bounding box center [683, 176] width 321 height 38
paste input "EOCB2"
type input "EOCB2"
click at [574, 236] on button "Save" at bounding box center [572, 243] width 99 height 31
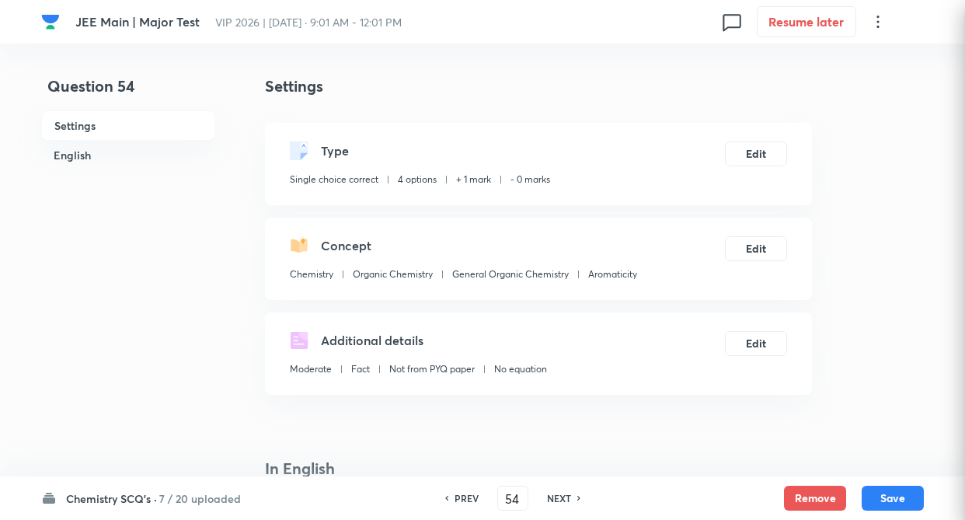
checkbox input "true"
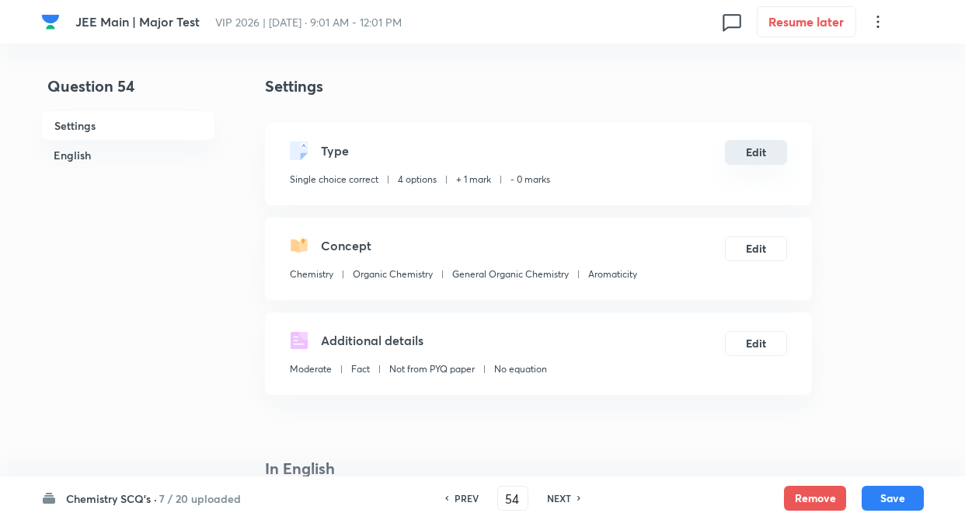
click at [779, 156] on button "Edit" at bounding box center [756, 152] width 62 height 25
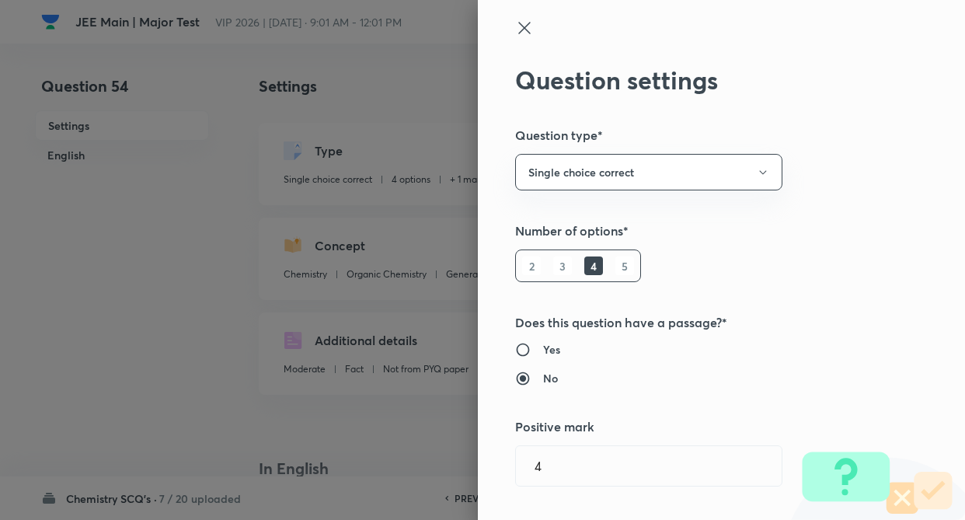
click at [852, 219] on div "Question settings Question type* Single choice correct Number of options* 2 3 4…" at bounding box center [482, 260] width 965 height 520
radio input "true"
radio input "false"
type input "1"
type input "0"
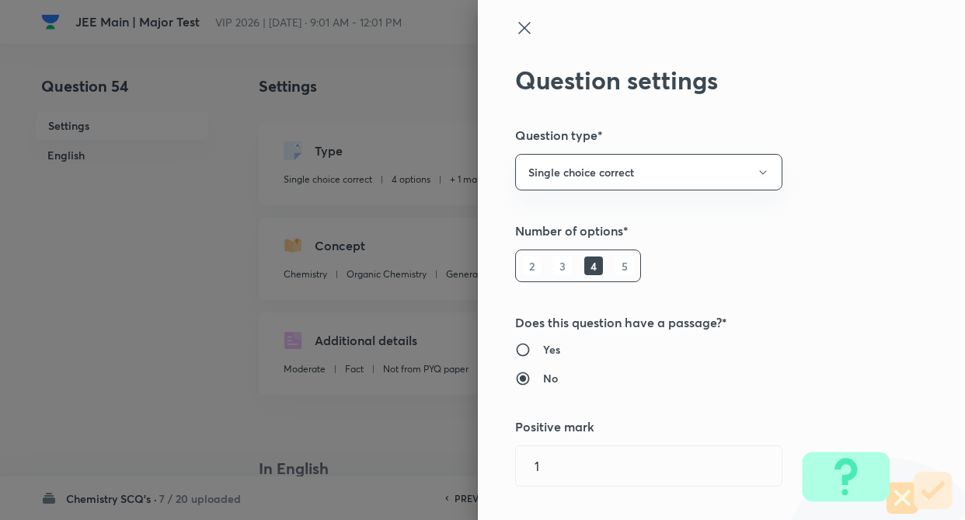
type input "Aromaticity"
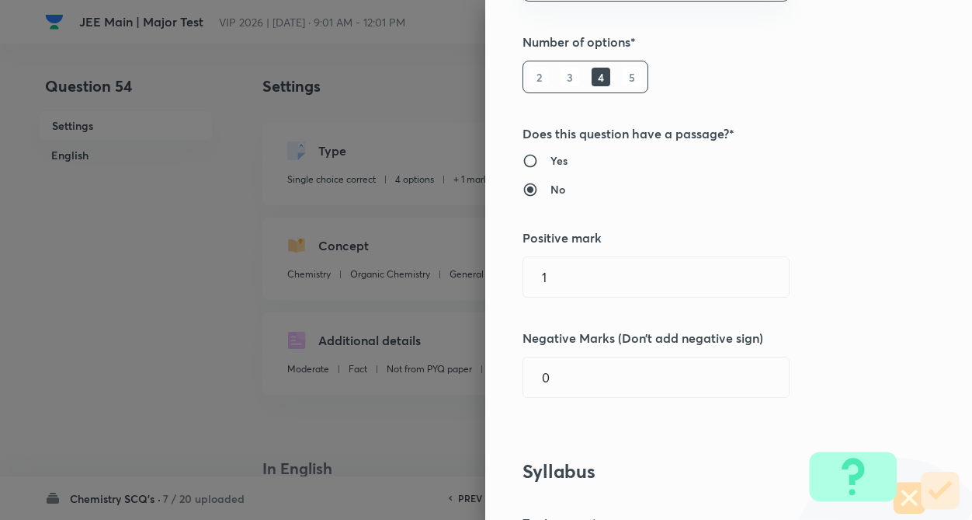
scroll to position [280, 0]
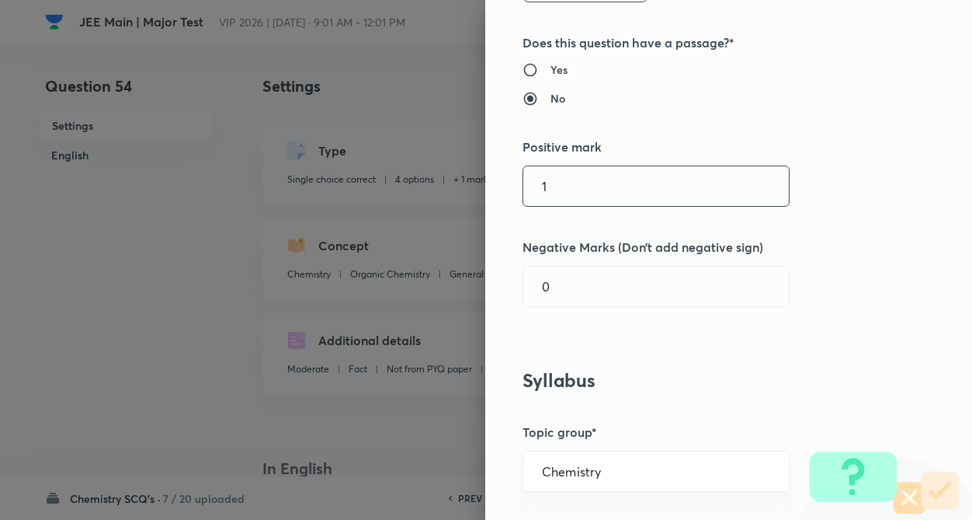
click at [765, 199] on input "1" at bounding box center [656, 186] width 266 height 40
type input "4"
click at [662, 298] on input "0" at bounding box center [656, 286] width 266 height 40
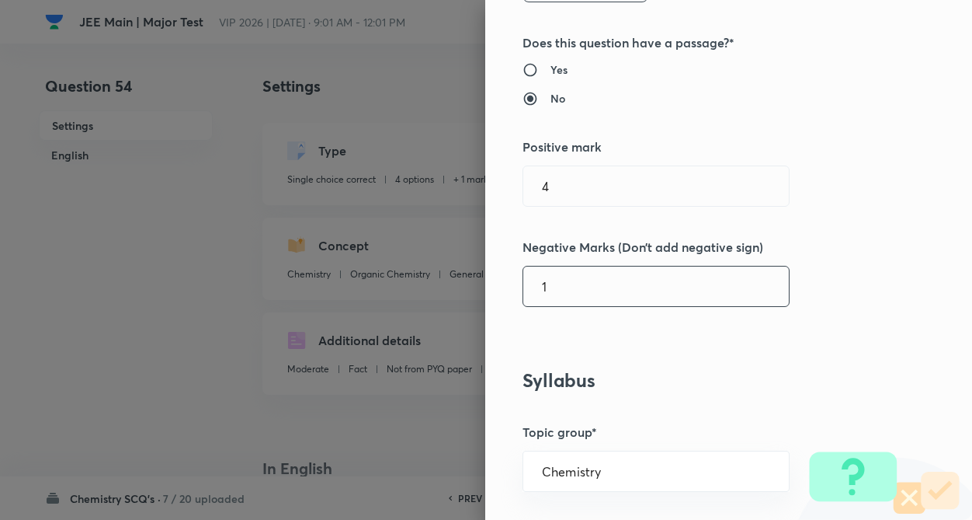
type input "1"
click at [733, 335] on div "Question settings Question type* Single choice correct Number of options* 2 3 4…" at bounding box center [728, 260] width 487 height 520
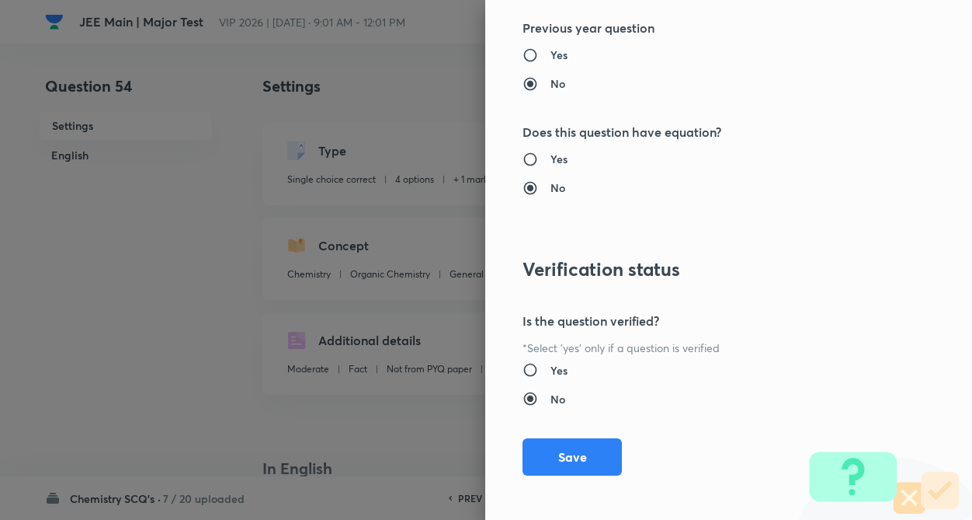
scroll to position [1597, 0]
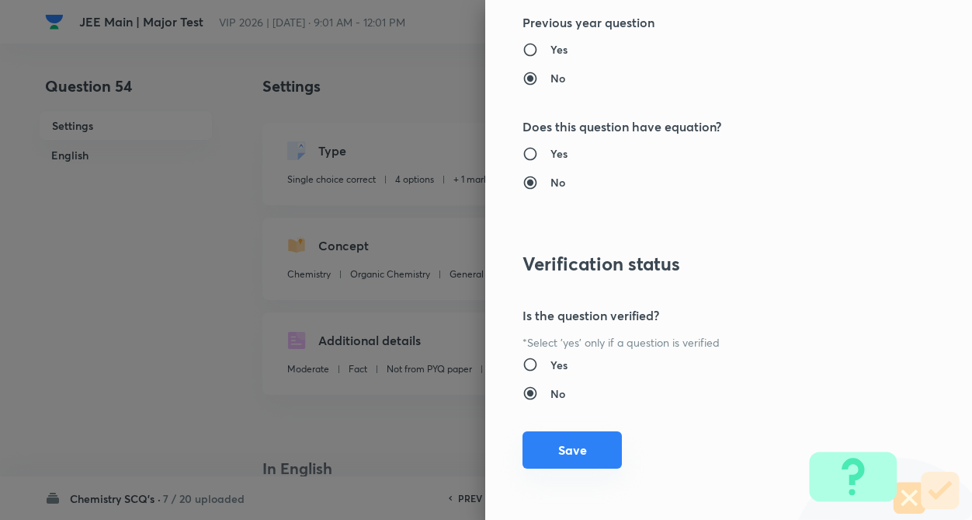
click at [537, 450] on button "Save" at bounding box center [572, 449] width 99 height 37
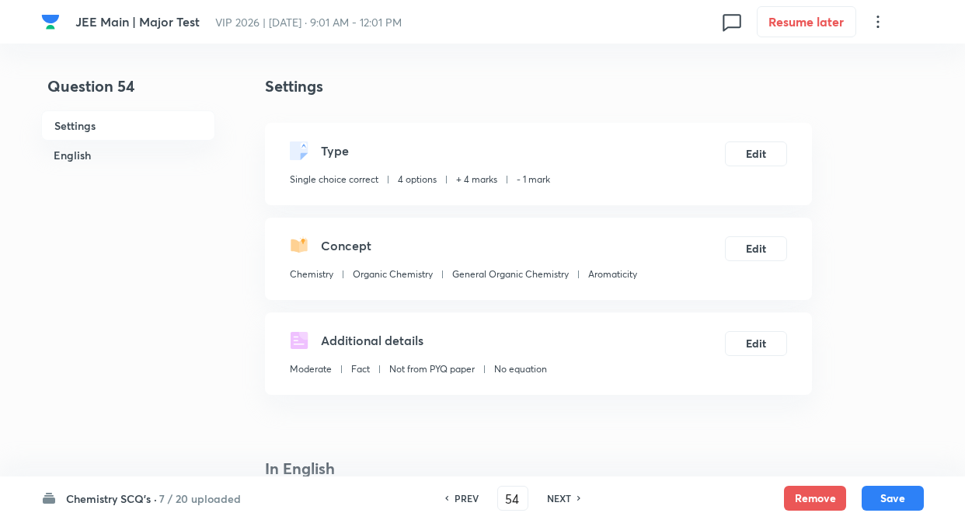
click at [923, 499] on div "Chemistry SCQ's · 7 / 20 uploaded PREV 54 ​ NEXT Remove Save" at bounding box center [482, 497] width 965 height 43
click at [896, 498] on button "Save" at bounding box center [892, 496] width 62 height 25
type input "55"
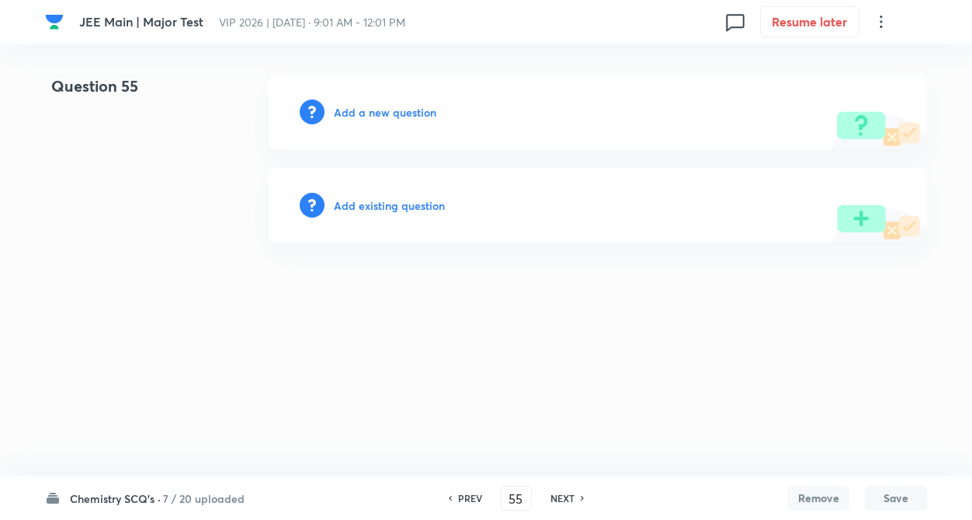
click at [379, 209] on h6 "Add existing question" at bounding box center [389, 205] width 111 height 16
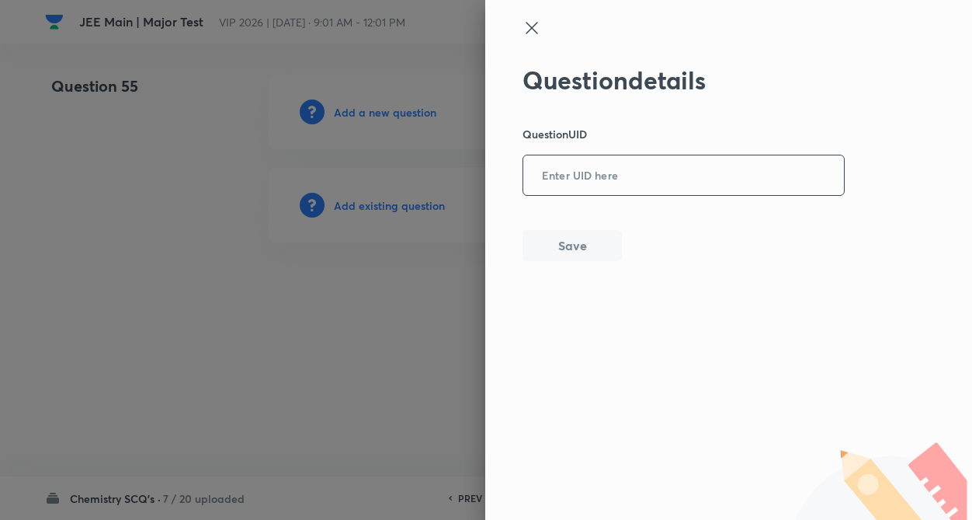
click at [564, 169] on input "text" at bounding box center [683, 176] width 321 height 38
type input "1QXNH"
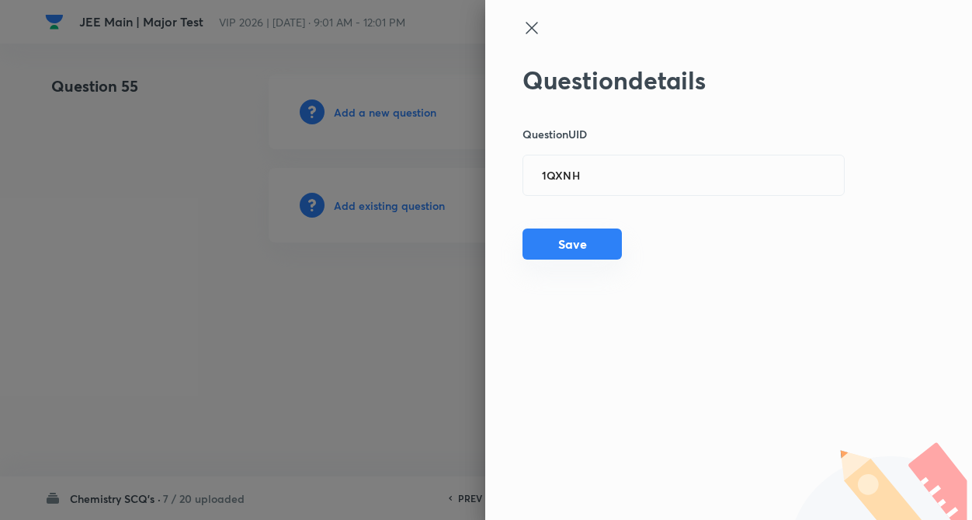
click at [568, 239] on button "Save" at bounding box center [572, 243] width 99 height 31
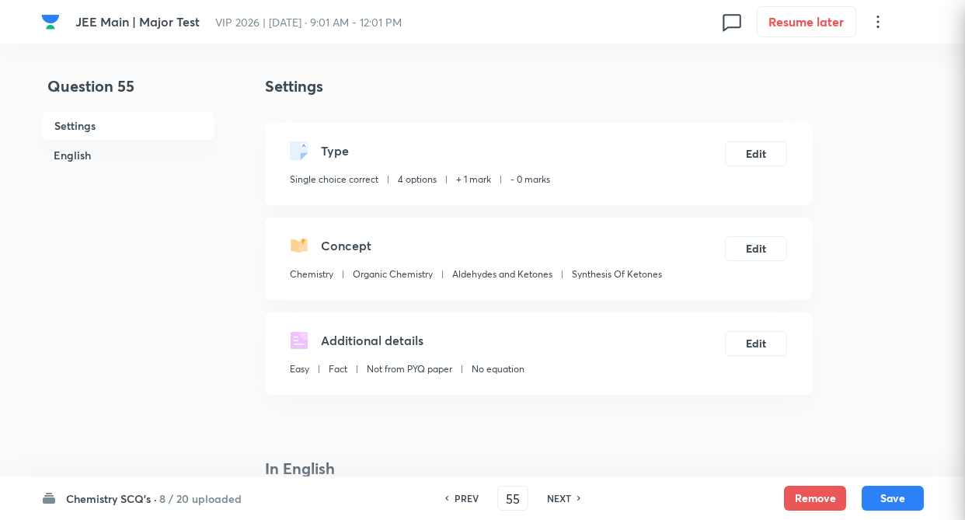
checkbox input "true"
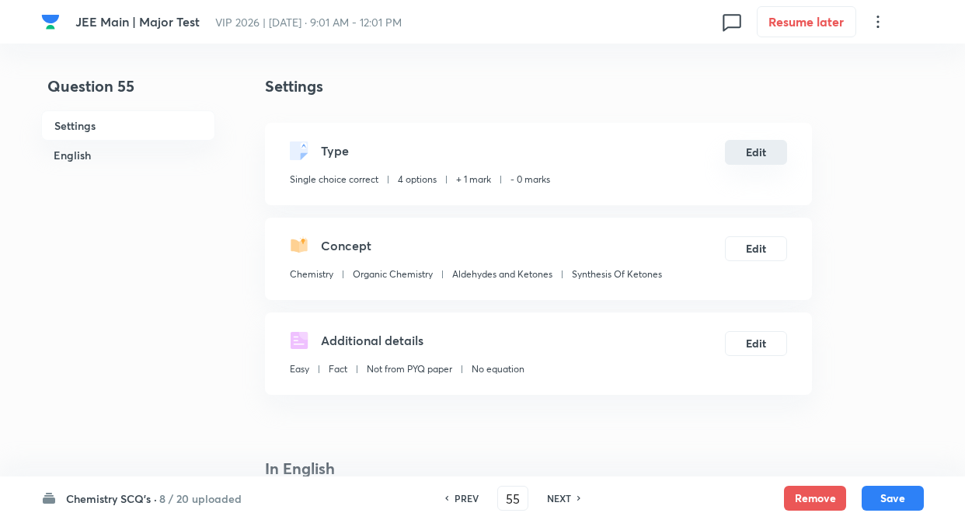
click at [764, 158] on button "Edit" at bounding box center [756, 152] width 62 height 25
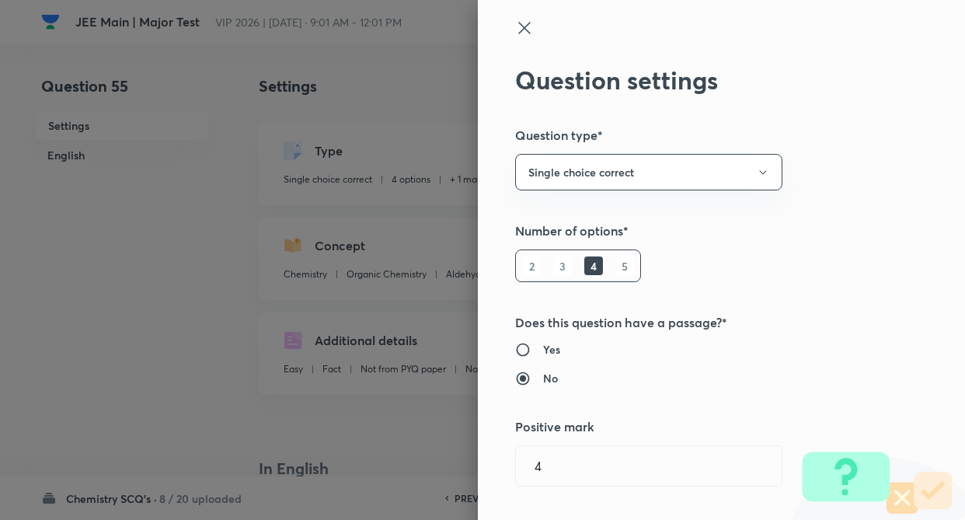
radio input "true"
radio input "false"
type input "1"
type input "0"
type input "Aldehydes and Ketones"
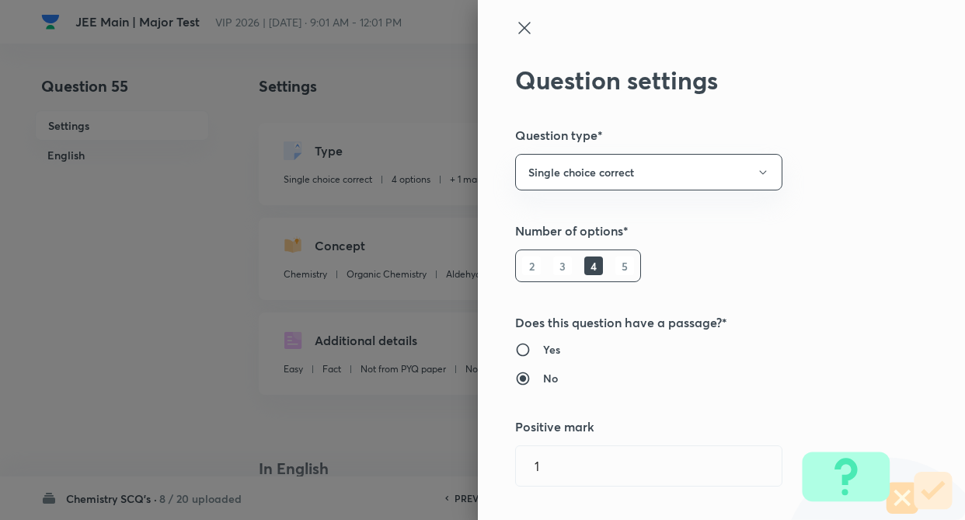
type input "Synthesis Of Ketones"
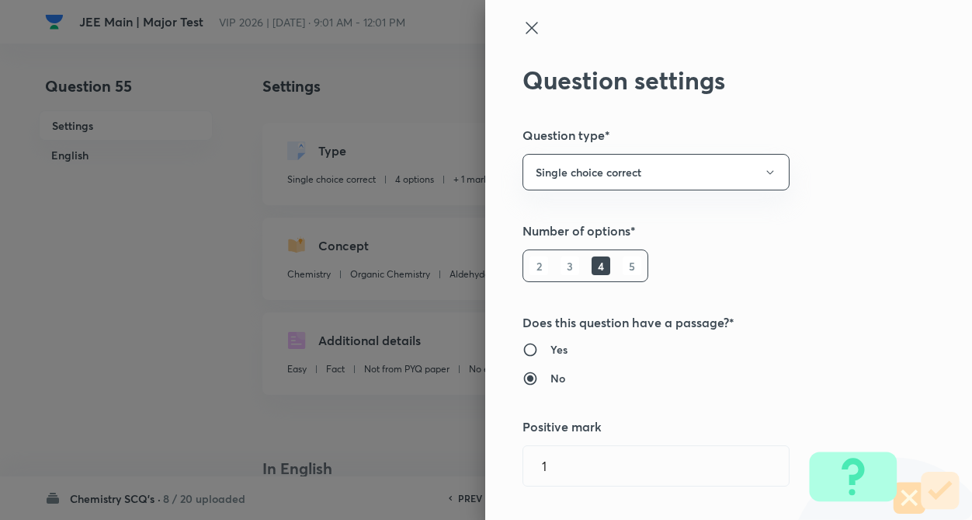
click at [885, 187] on div "Question settings Question type* Single choice correct Number of options* 2 3 4…" at bounding box center [728, 260] width 487 height 520
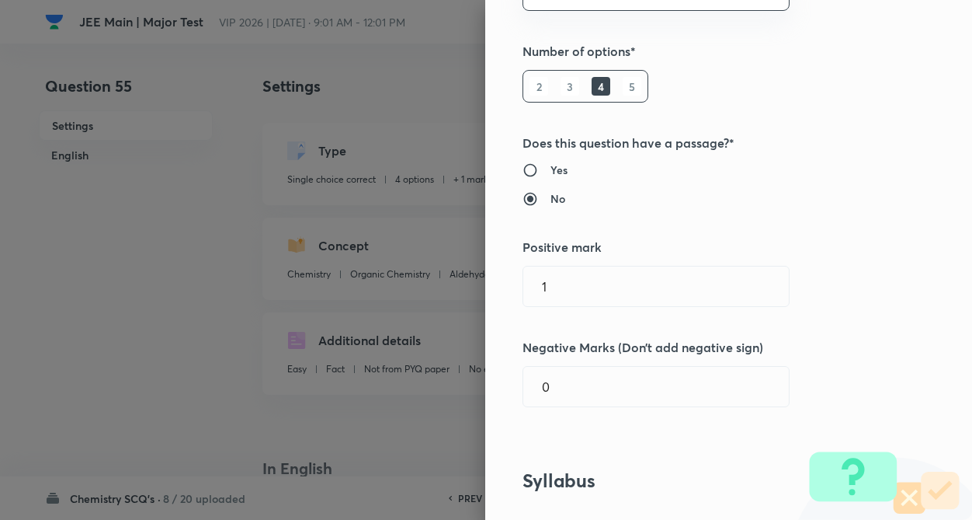
scroll to position [280, 0]
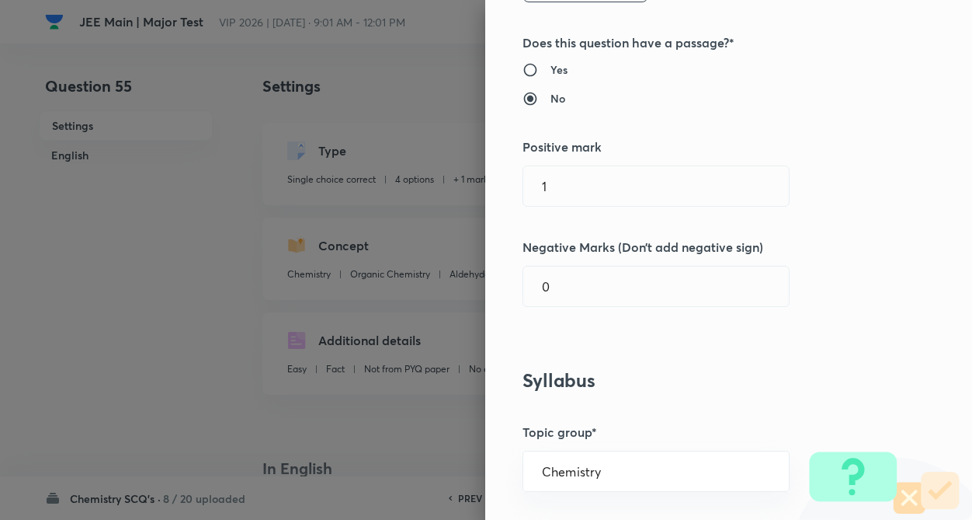
click at [698, 208] on div "Question settings Question type* Single choice correct Number of options* 2 3 4…" at bounding box center [728, 260] width 487 height 520
click at [686, 200] on input "1" at bounding box center [656, 186] width 266 height 40
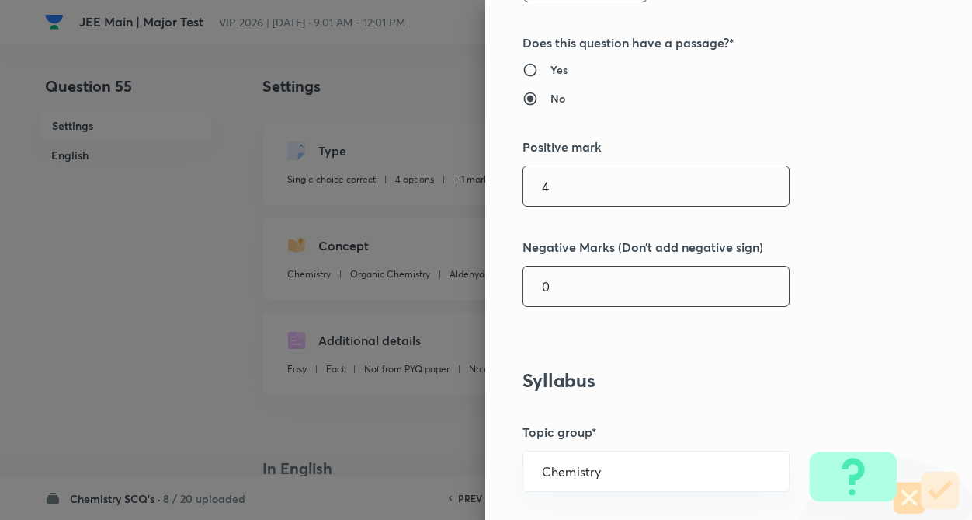
type input "4"
click at [670, 291] on input "0" at bounding box center [656, 286] width 266 height 40
type input "1"
click at [685, 337] on div "Question settings Question type* Single choice correct Number of options* 2 3 4…" at bounding box center [728, 260] width 487 height 520
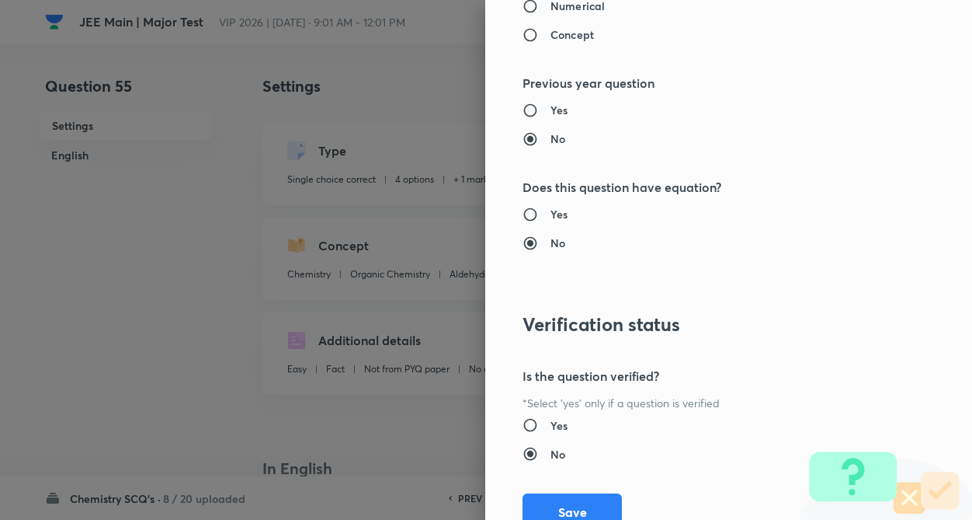
scroll to position [1597, 0]
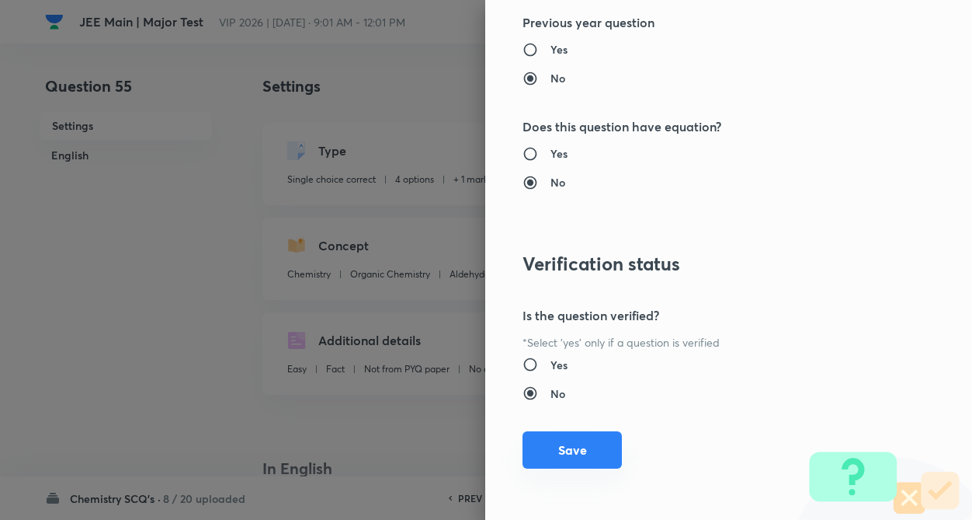
click at [540, 454] on button "Save" at bounding box center [572, 449] width 99 height 37
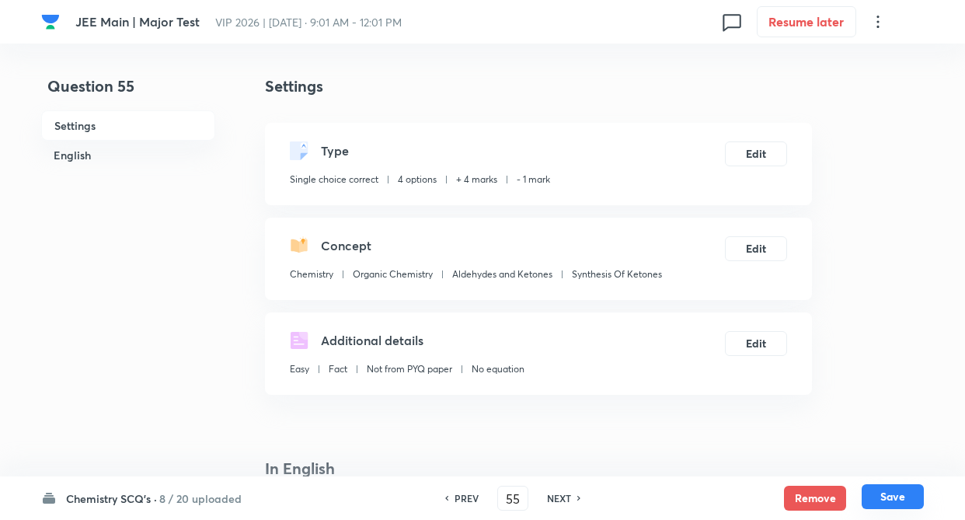
click at [882, 488] on button "Save" at bounding box center [892, 496] width 62 height 25
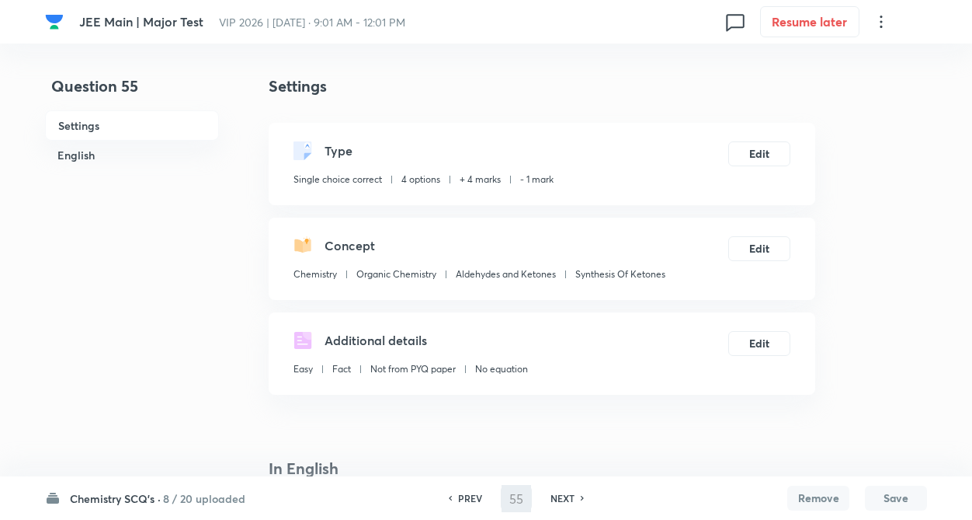
type input "56"
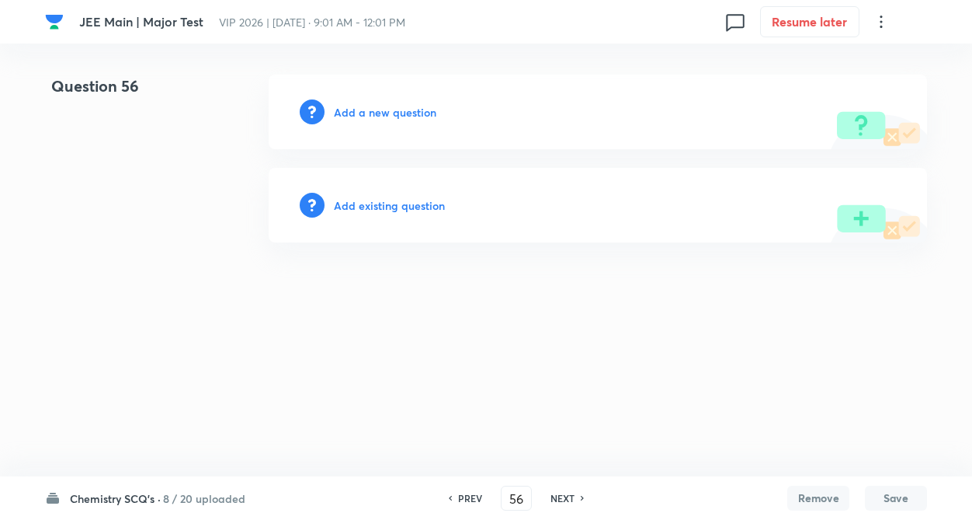
click at [414, 207] on h6 "Add existing question" at bounding box center [389, 205] width 111 height 16
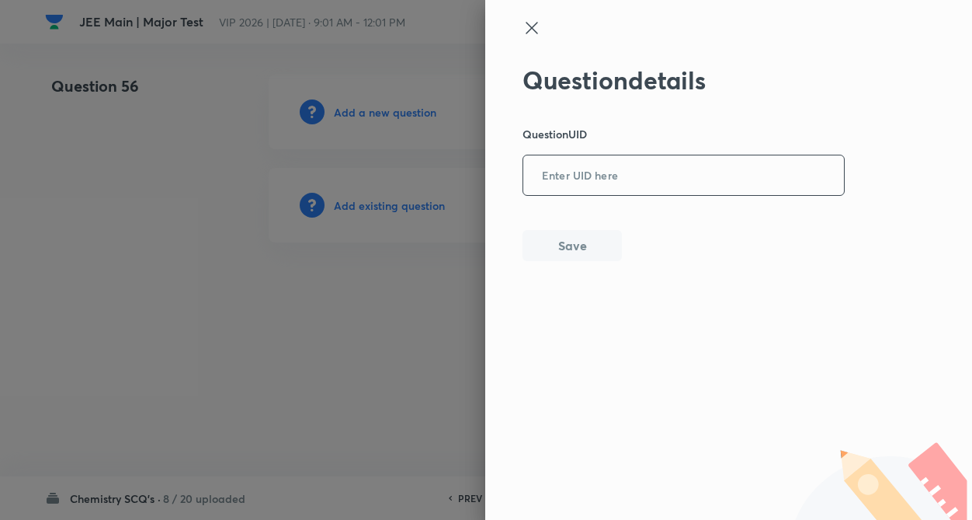
click at [565, 174] on input "text" at bounding box center [683, 176] width 321 height 38
type input "4Z0UM"
click at [573, 238] on button "Save" at bounding box center [572, 243] width 99 height 31
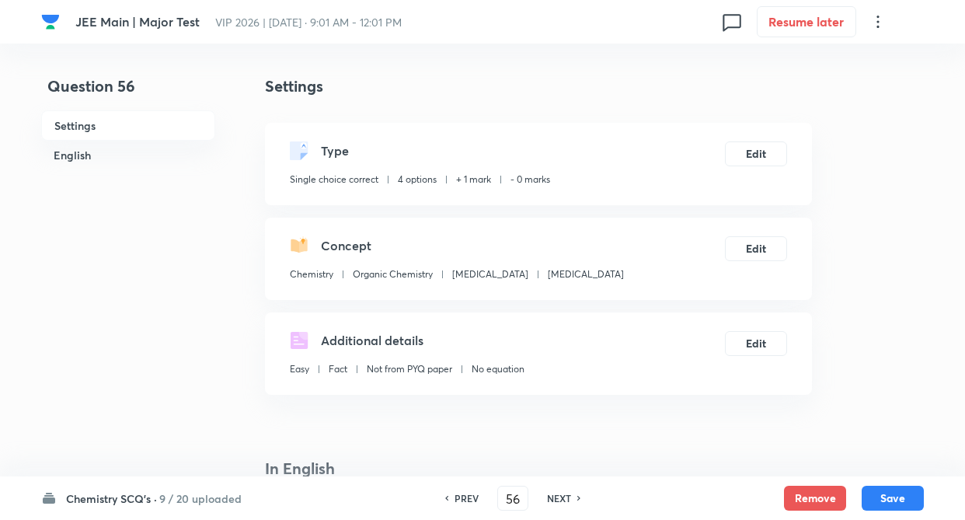
checkbox input "true"
click at [769, 152] on button "Edit" at bounding box center [756, 152] width 62 height 25
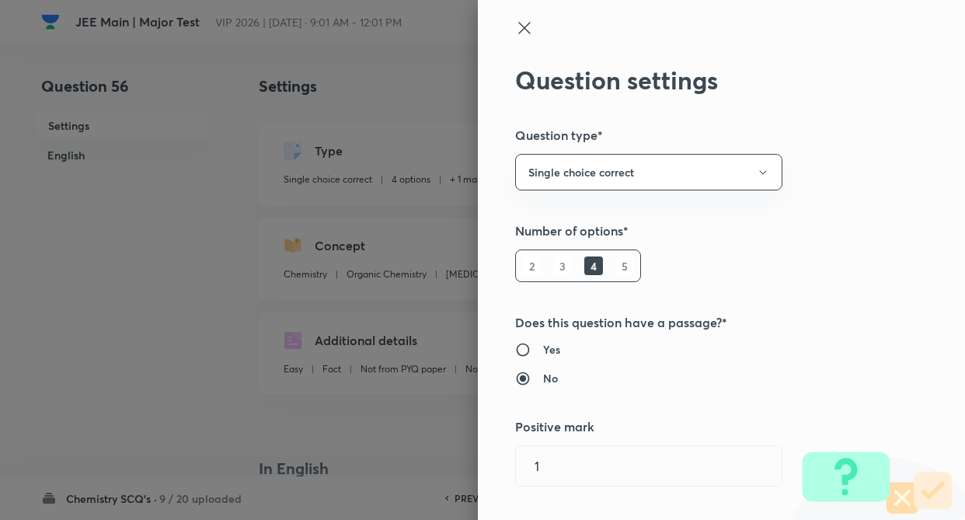
type input "1"
type input "0"
type input "[MEDICAL_DATA]"
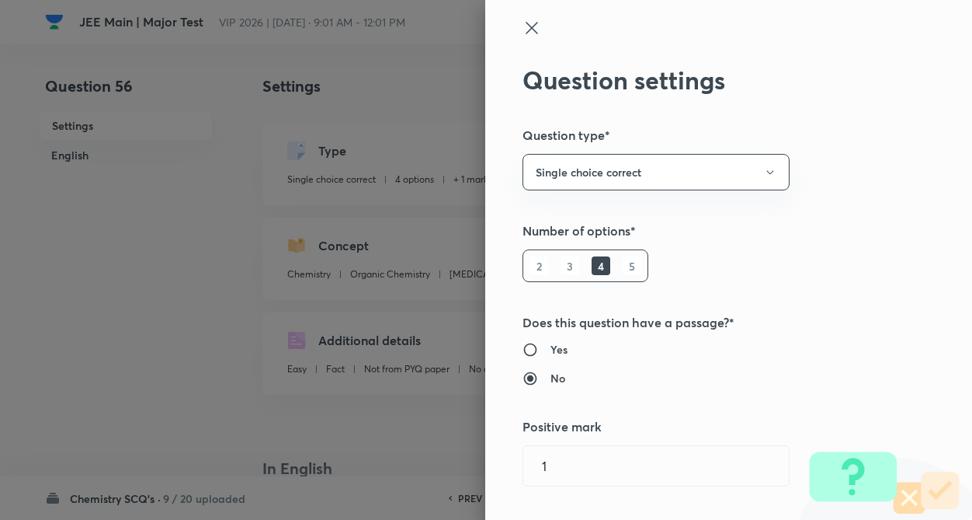
click at [874, 187] on div "Question settings Question type* Single choice correct Number of options* 2 3 4…" at bounding box center [728, 260] width 487 height 520
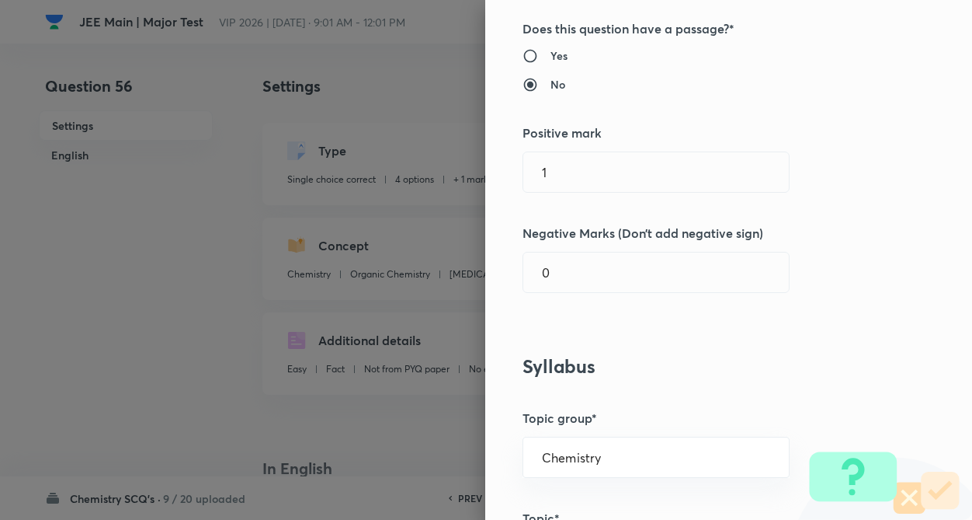
scroll to position [311, 0]
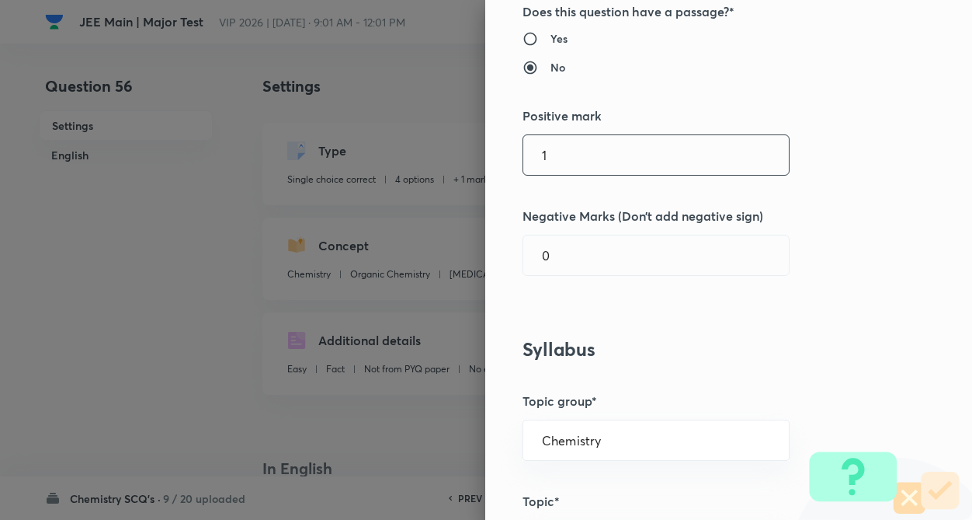
click at [762, 170] on input "1" at bounding box center [656, 155] width 266 height 40
type input "4"
click at [730, 259] on input "0" at bounding box center [656, 255] width 266 height 40
type input "1"
click at [780, 299] on div "Question settings Question type* Single choice correct Number of options* 2 3 4…" at bounding box center [728, 260] width 487 height 520
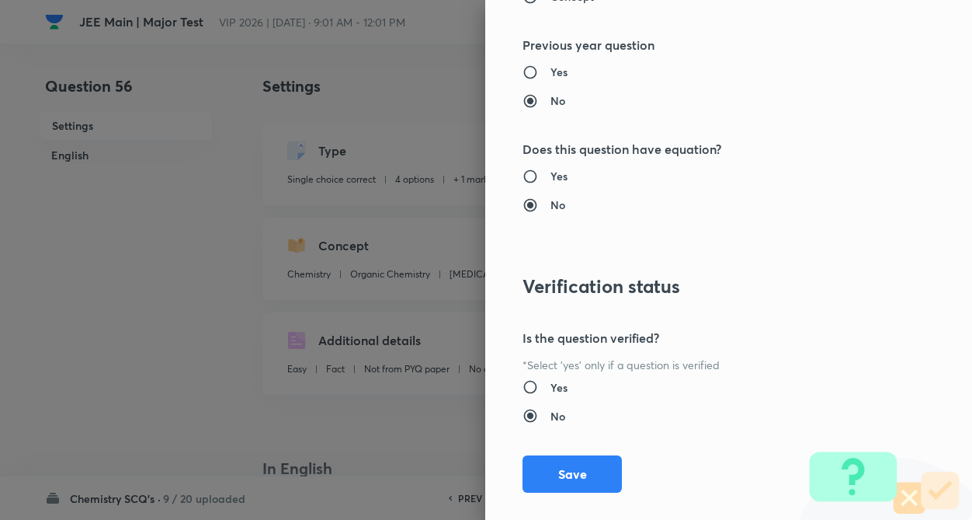
scroll to position [1597, 0]
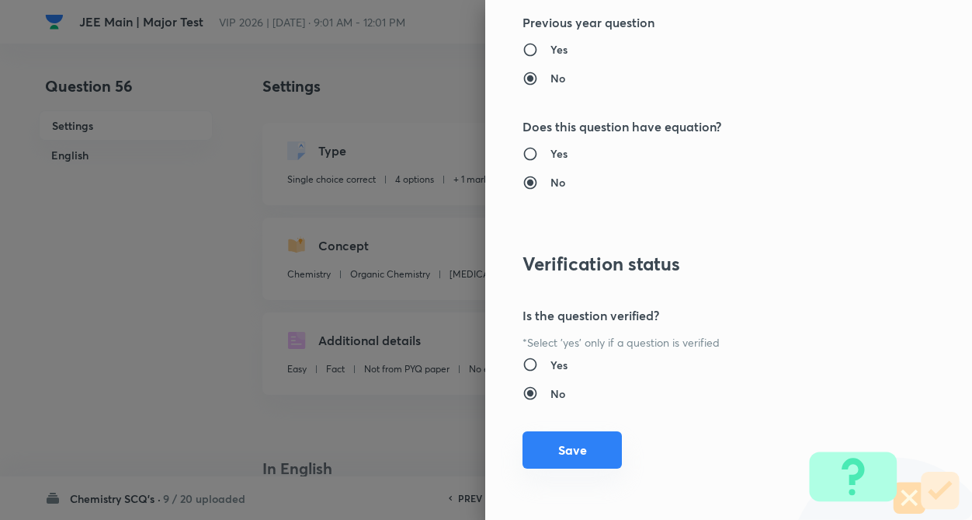
click at [565, 459] on button "Save" at bounding box center [572, 449] width 99 height 37
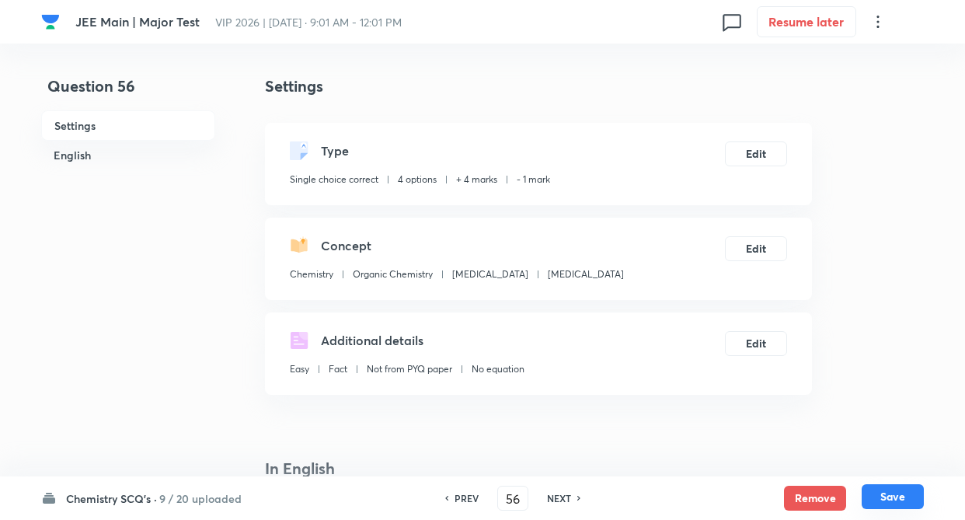
click at [890, 494] on button "Save" at bounding box center [892, 496] width 62 height 25
type input "57"
checkbox input "false"
checkbox input "true"
click at [564, 495] on h6 "NEXT" at bounding box center [559, 498] width 24 height 14
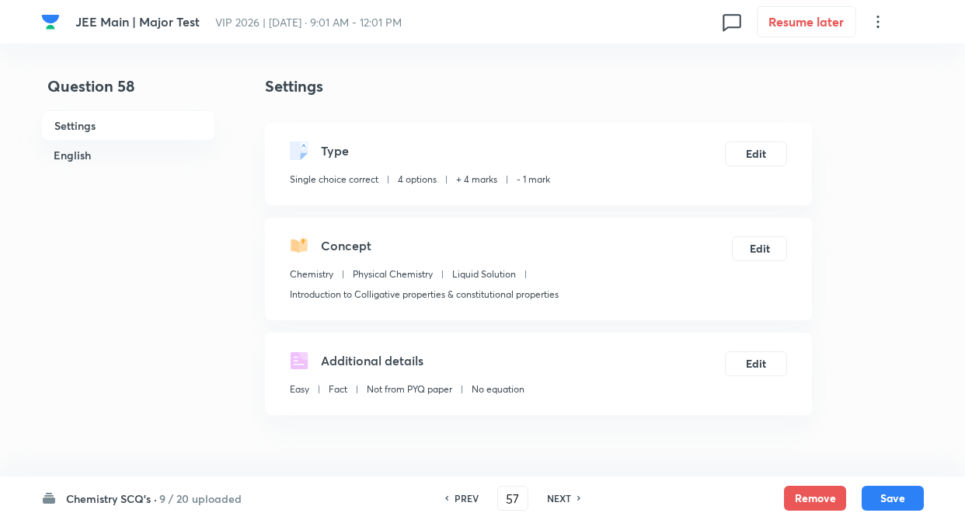
type input "58"
checkbox input "false"
checkbox input "true"
click at [564, 495] on h6 "NEXT" at bounding box center [559, 498] width 24 height 14
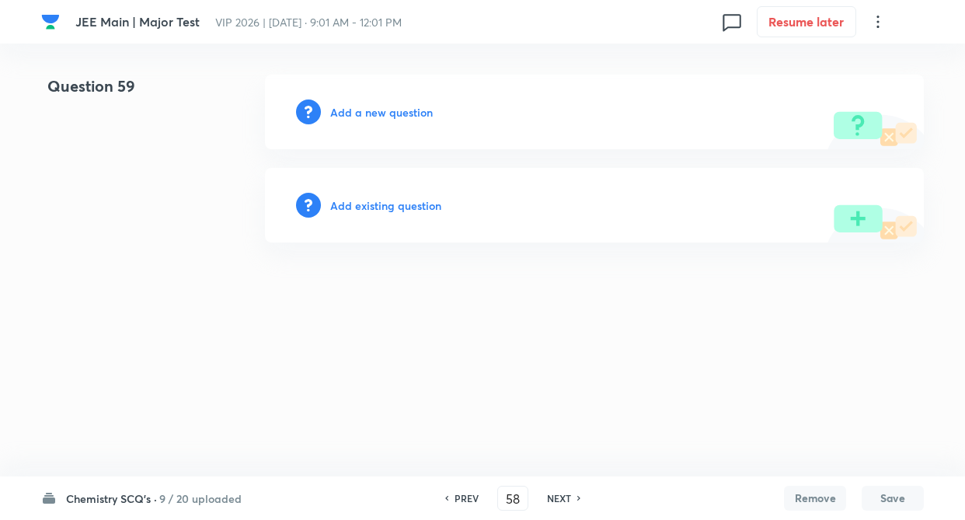
type input "59"
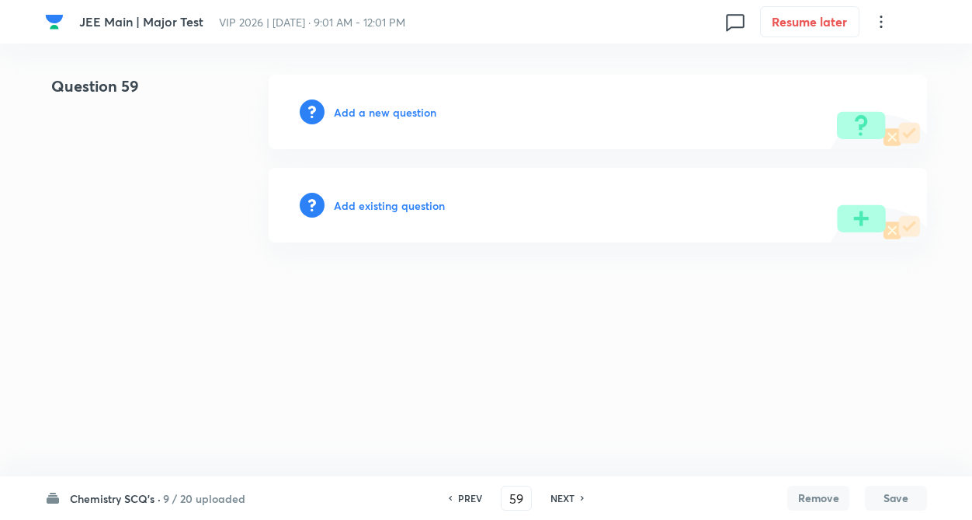
click at [400, 204] on h6 "Add existing question" at bounding box center [389, 205] width 111 height 16
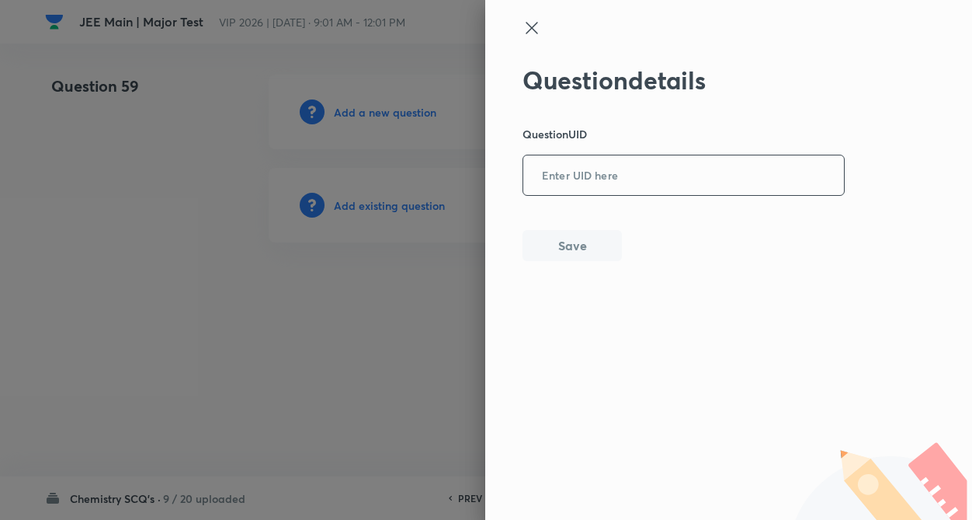
click at [591, 177] on input "text" at bounding box center [683, 176] width 321 height 38
type input "X8LT1"
click at [590, 238] on button "Save" at bounding box center [572, 243] width 99 height 31
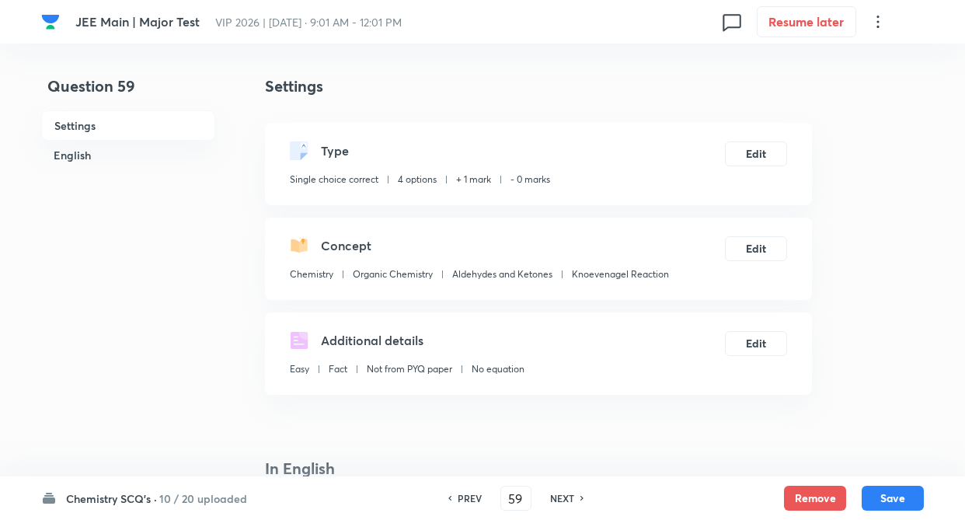
checkbox input "true"
click at [746, 144] on button "Edit" at bounding box center [756, 152] width 62 height 25
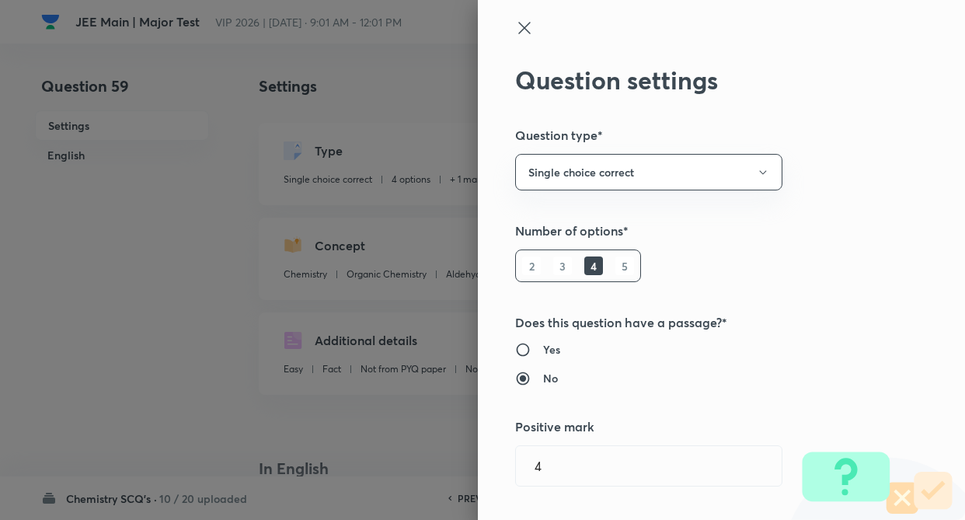
click at [885, 180] on div "Question settings Question type* Single choice correct Number of options* 2 3 4…" at bounding box center [721, 260] width 487 height 520
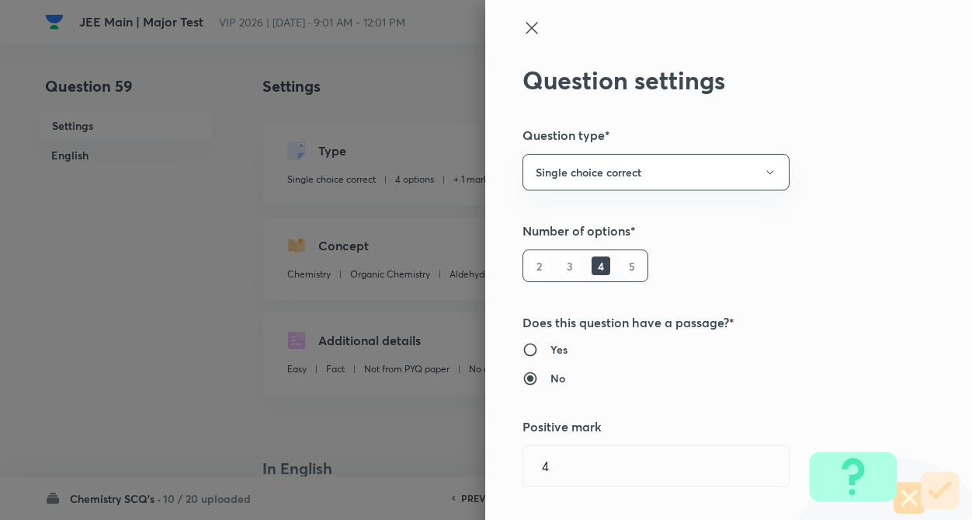
type input "1"
type input "0"
type input "Aldehydes and Ketones"
type input "Knoevenagel Reaction"
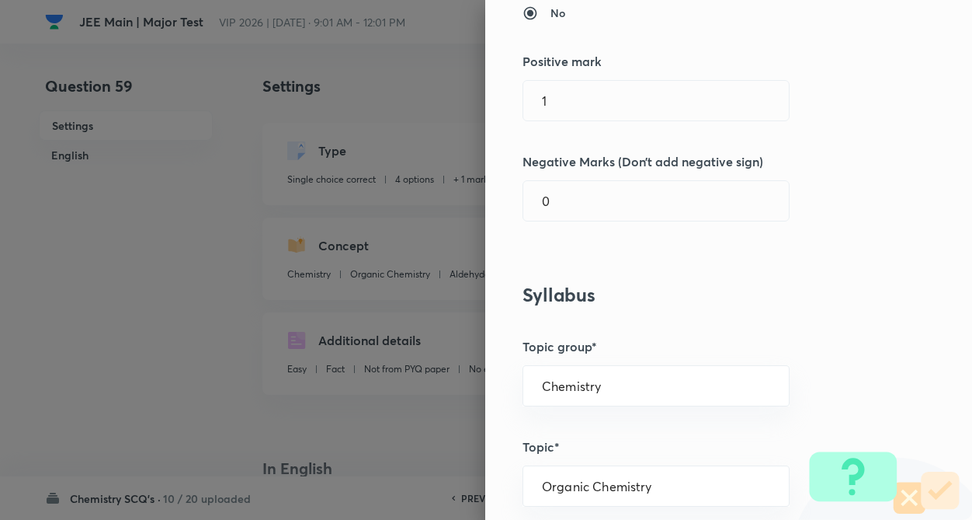
scroll to position [373, 0]
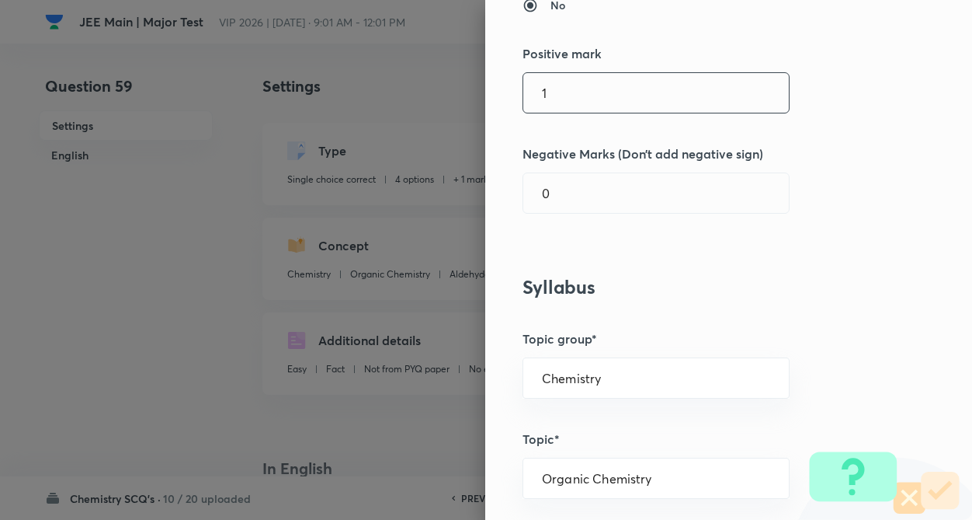
click at [714, 82] on input "1" at bounding box center [656, 93] width 266 height 40
type input "4"
click at [642, 172] on div "0 ​" at bounding box center [656, 192] width 267 height 41
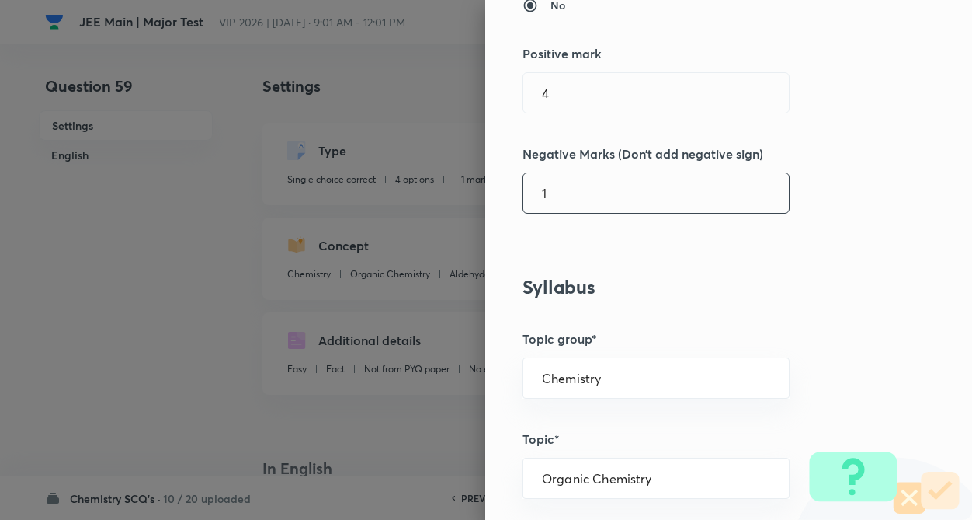
type input "1"
click at [678, 295] on h3 "Syllabus" at bounding box center [703, 287] width 360 height 23
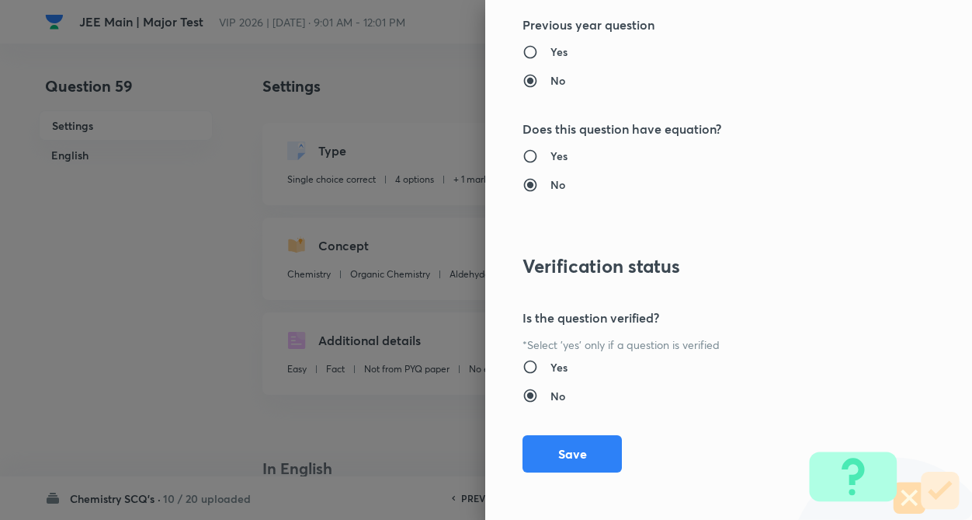
scroll to position [1597, 0]
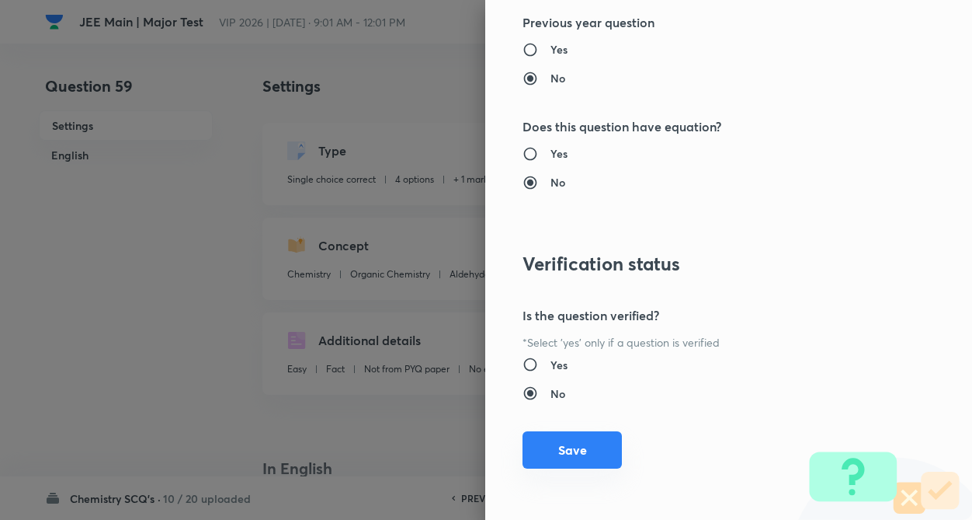
click at [582, 448] on button "Save" at bounding box center [572, 449] width 99 height 37
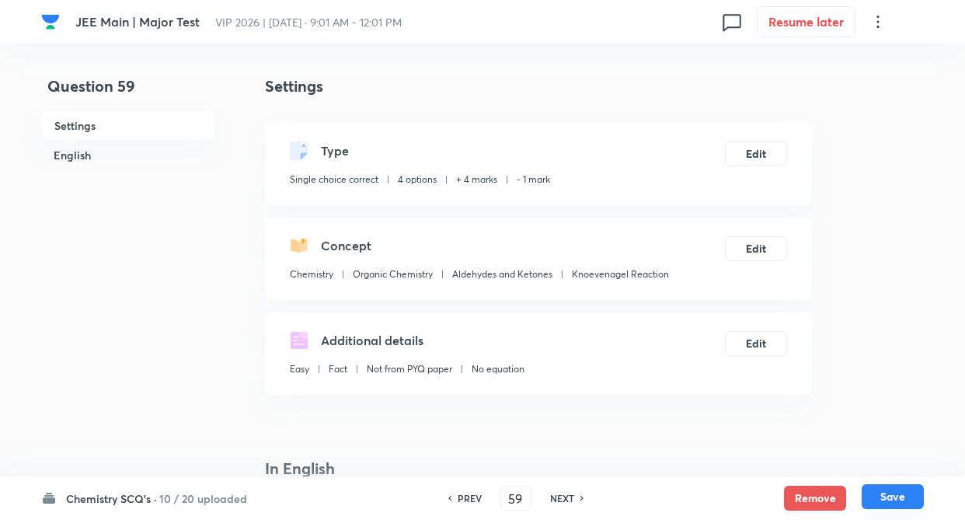
click at [892, 495] on button "Save" at bounding box center [892, 496] width 62 height 25
type input "60"
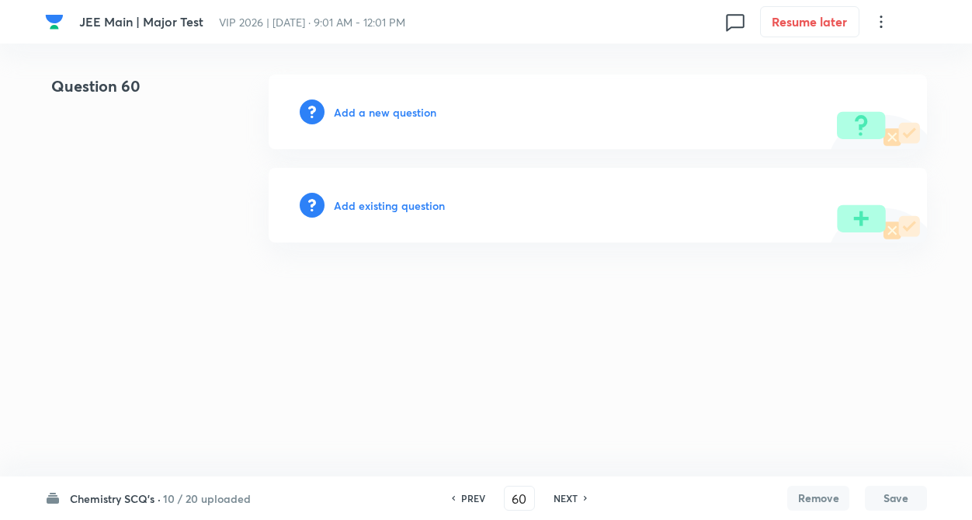
click at [347, 200] on h6 "Add existing question" at bounding box center [389, 205] width 111 height 16
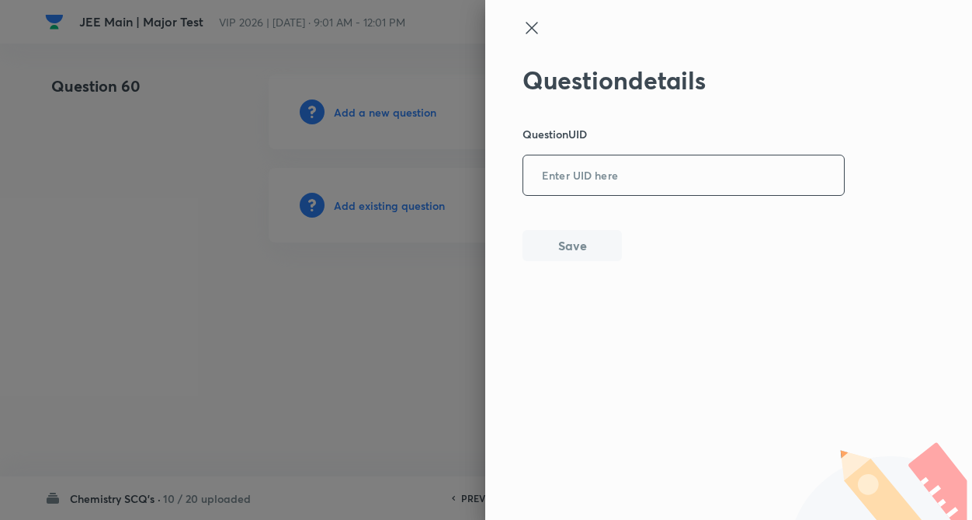
click at [581, 177] on input "text" at bounding box center [683, 176] width 321 height 38
type input "OI119"
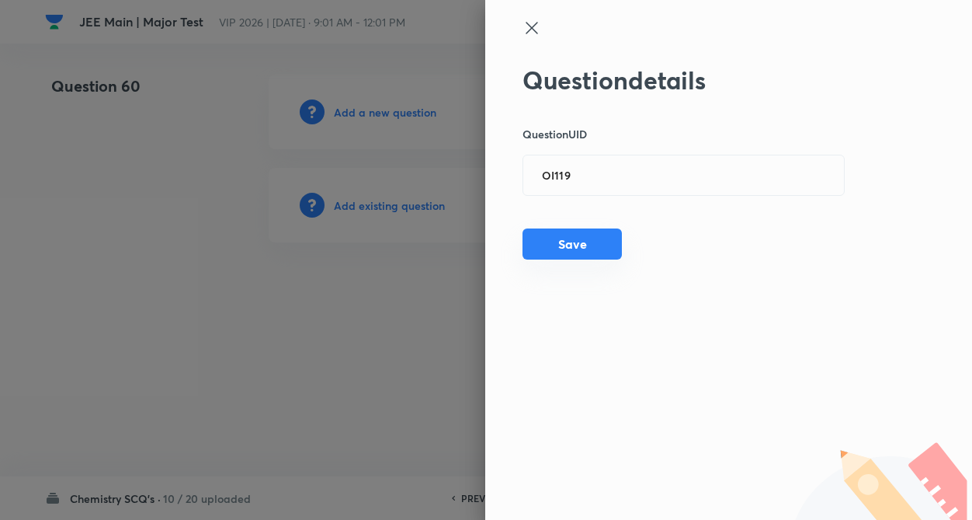
click at [572, 238] on button "Save" at bounding box center [572, 243] width 99 height 31
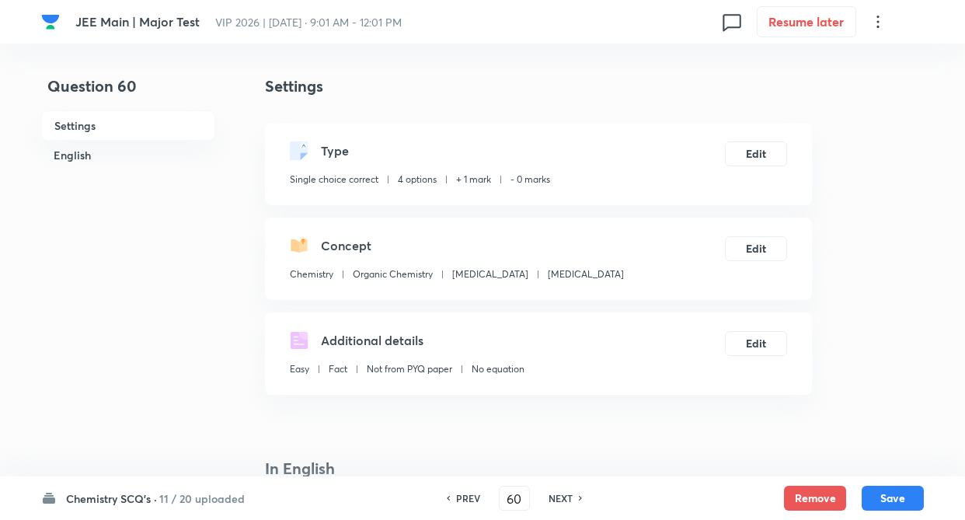
checkbox input "true"
click at [741, 154] on button "Edit" at bounding box center [756, 152] width 62 height 25
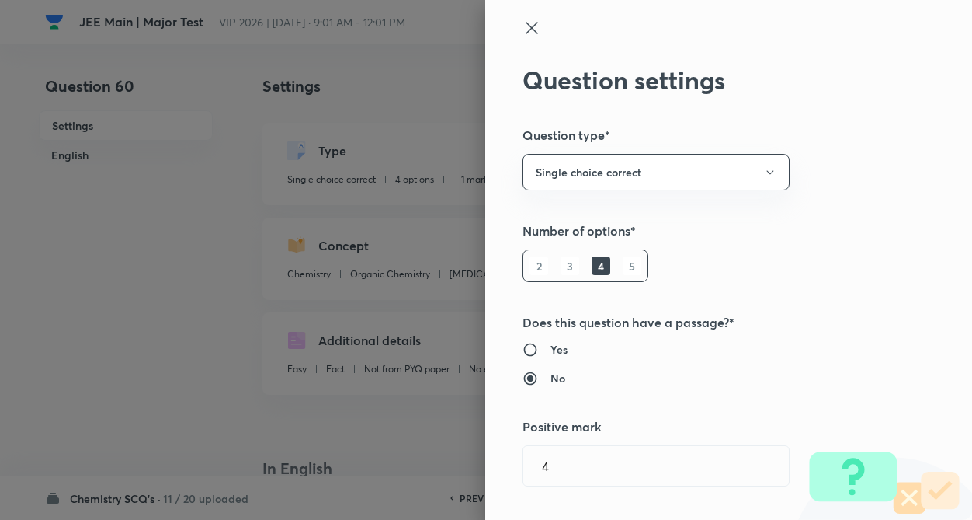
type input "1"
type input "0"
type input "[MEDICAL_DATA]"
click at [856, 174] on div "Question settings Question type* Single choice correct Number of options* 2 3 4…" at bounding box center [728, 260] width 487 height 520
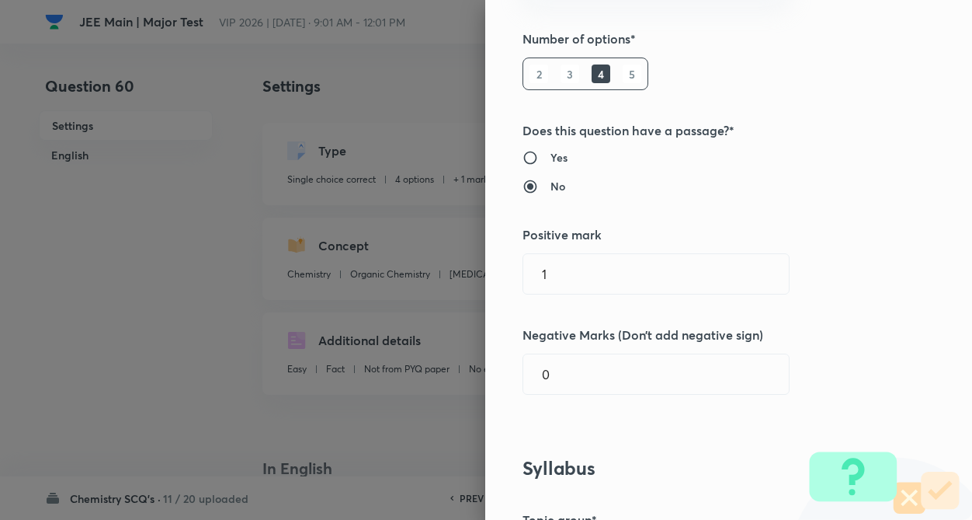
scroll to position [280, 0]
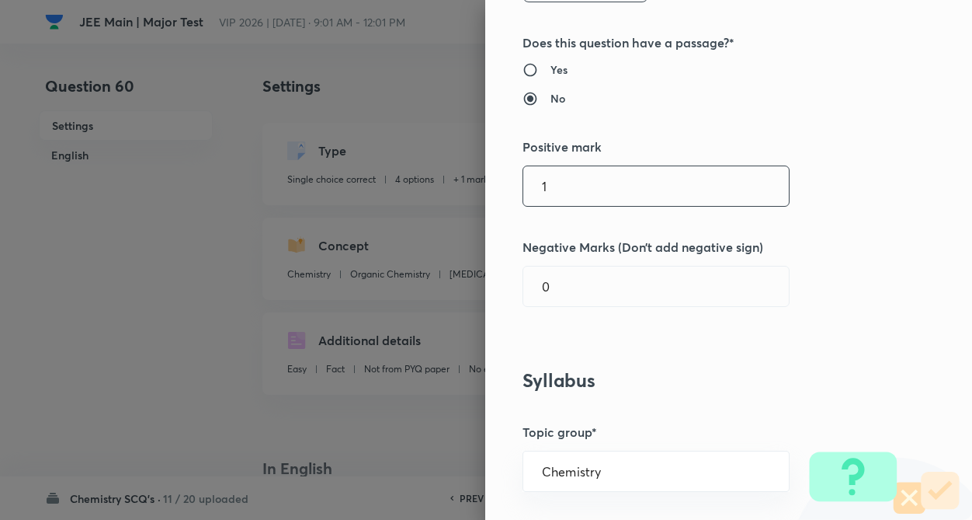
click at [732, 179] on input "1" at bounding box center [656, 186] width 266 height 40
type input "1"
type input "4"
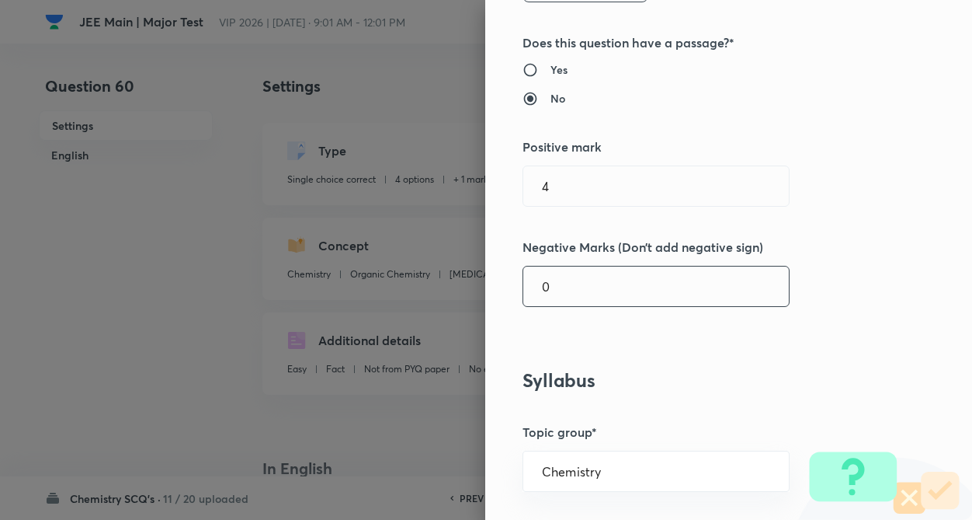
click at [699, 280] on input "0" at bounding box center [656, 286] width 266 height 40
type input "1"
click at [853, 297] on div "Question settings Question type* Single choice correct Number of options* 2 3 4…" at bounding box center [728, 260] width 487 height 520
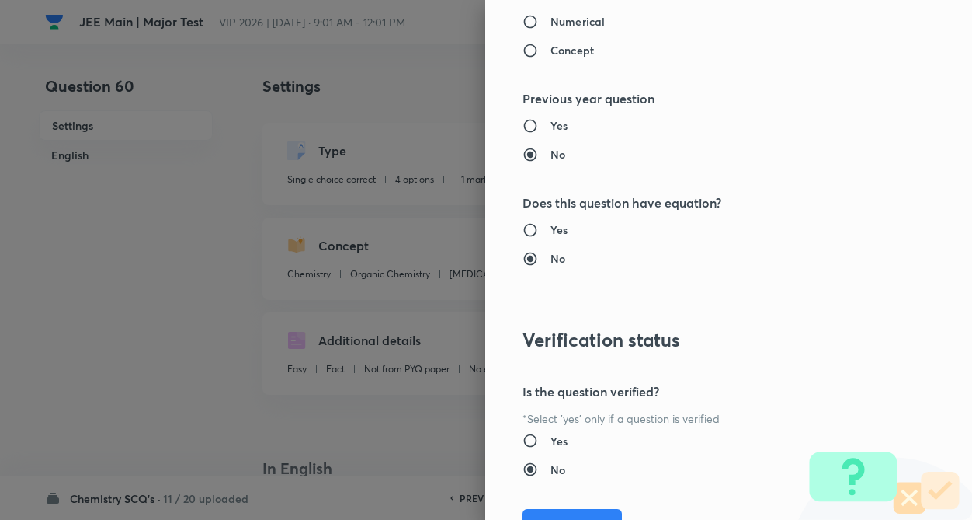
scroll to position [1597, 0]
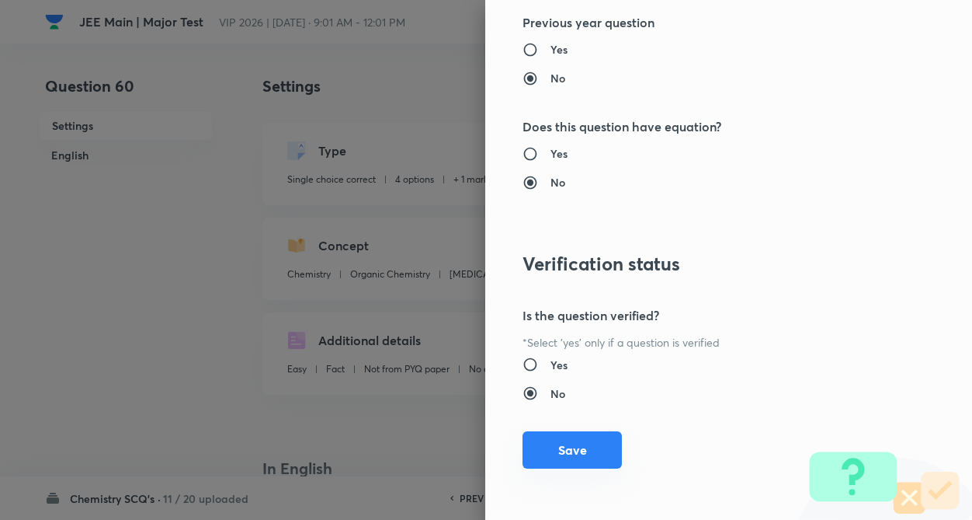
click at [589, 454] on button "Save" at bounding box center [572, 449] width 99 height 37
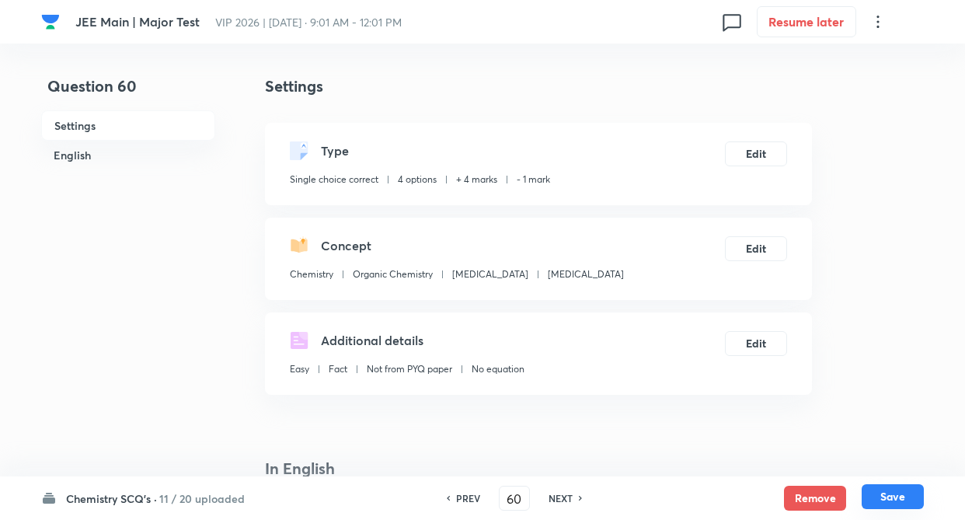
click at [903, 491] on button "Save" at bounding box center [892, 496] width 62 height 25
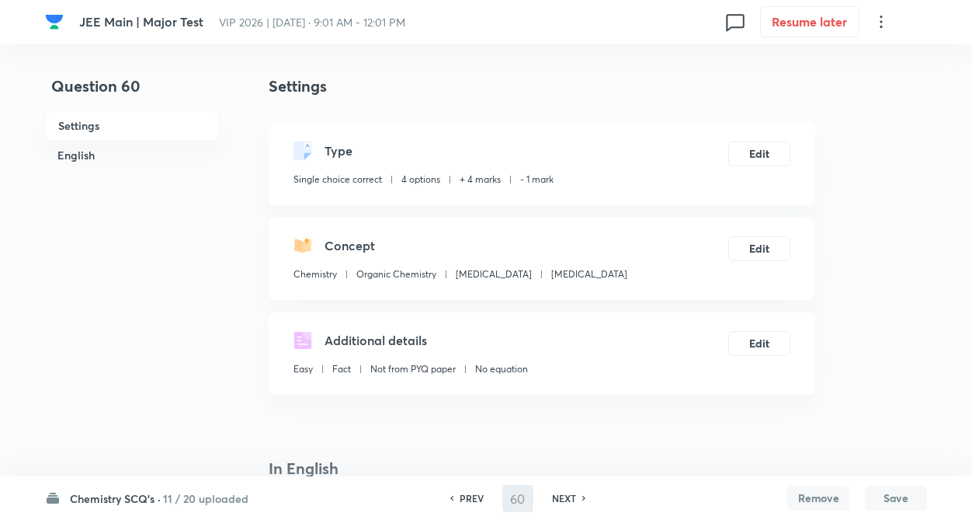
type input "61"
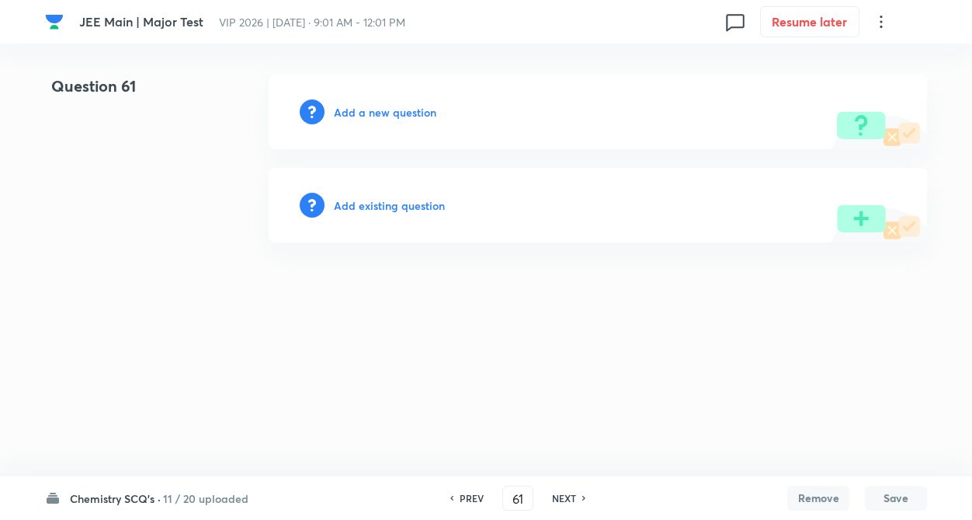
click at [365, 196] on div "Add existing question" at bounding box center [598, 205] width 659 height 75
click at [367, 204] on h6 "Add existing question" at bounding box center [389, 205] width 111 height 16
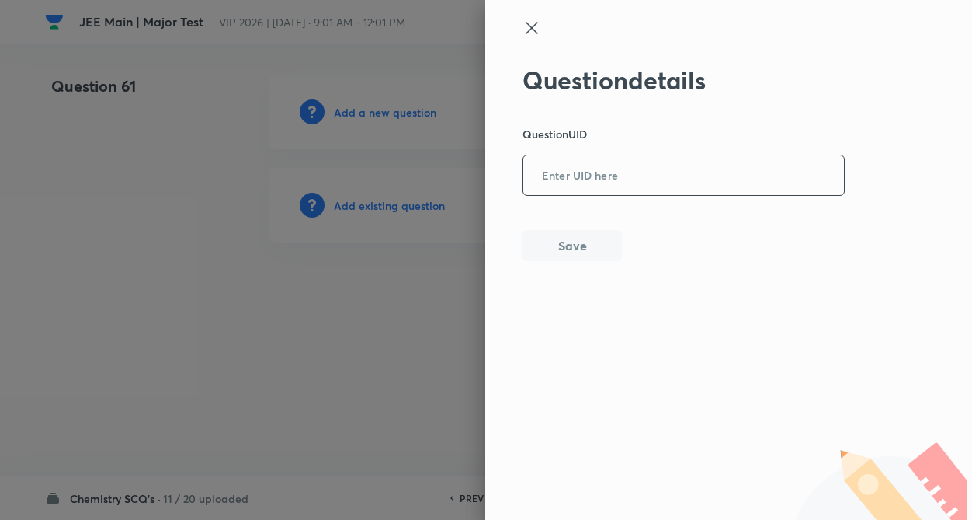
click at [527, 177] on input "text" at bounding box center [683, 176] width 321 height 38
type input "H92GU"
click at [552, 233] on button "Save" at bounding box center [572, 243] width 99 height 31
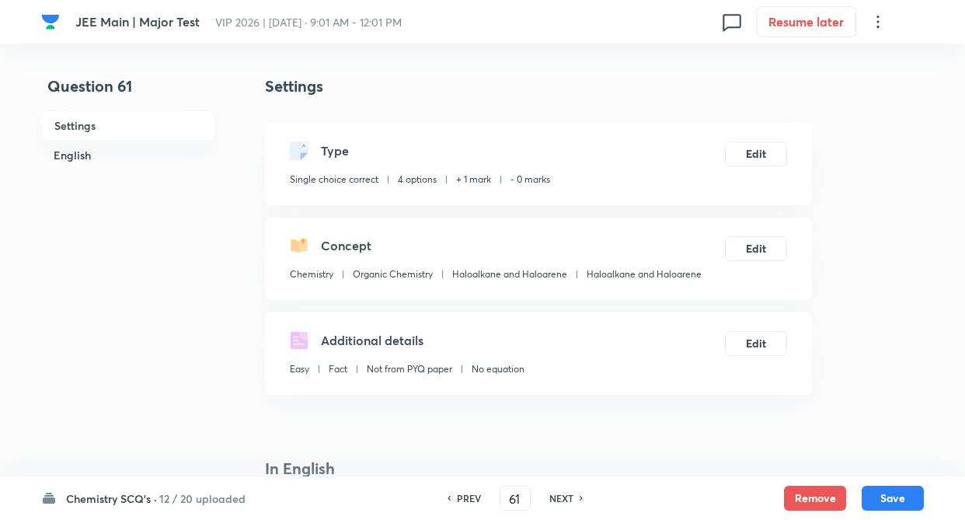
checkbox input "true"
click at [762, 157] on button "Edit" at bounding box center [756, 152] width 62 height 25
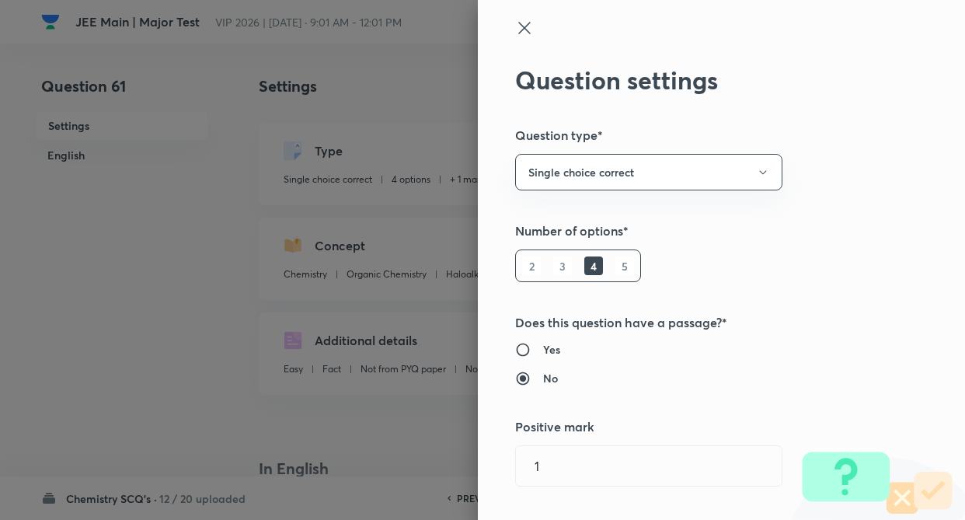
type input "1"
type input "0"
type input "Haloalkane and Haloarene"
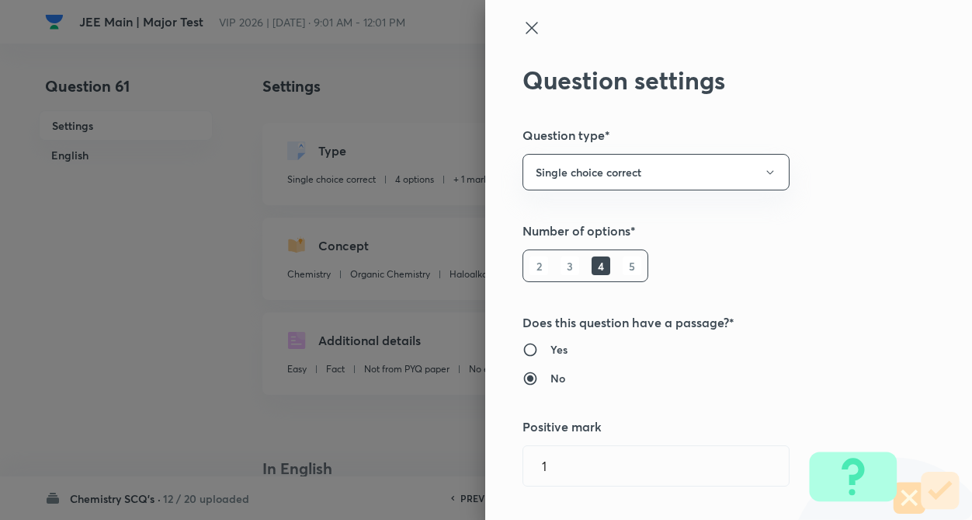
click at [856, 182] on div "Question settings Question type* Single choice correct Number of options* 2 3 4…" at bounding box center [728, 260] width 487 height 520
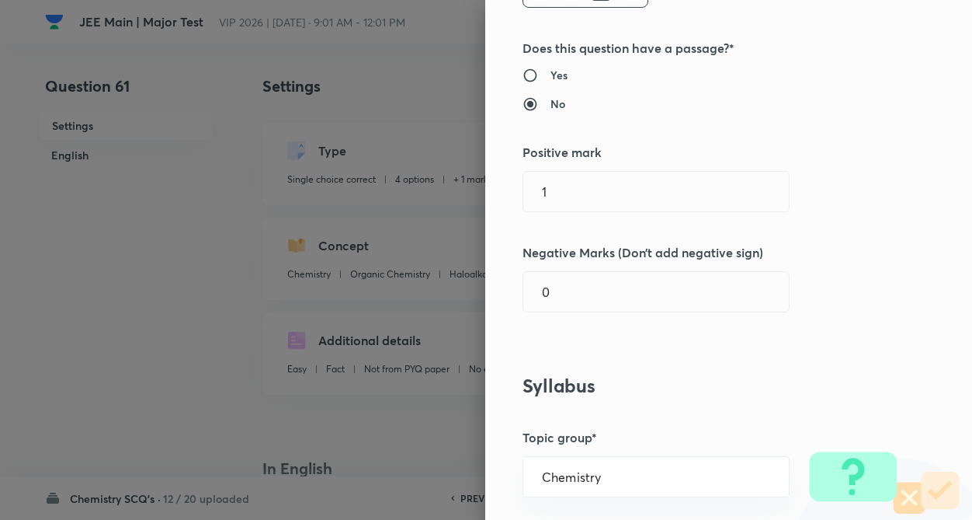
scroll to position [280, 0]
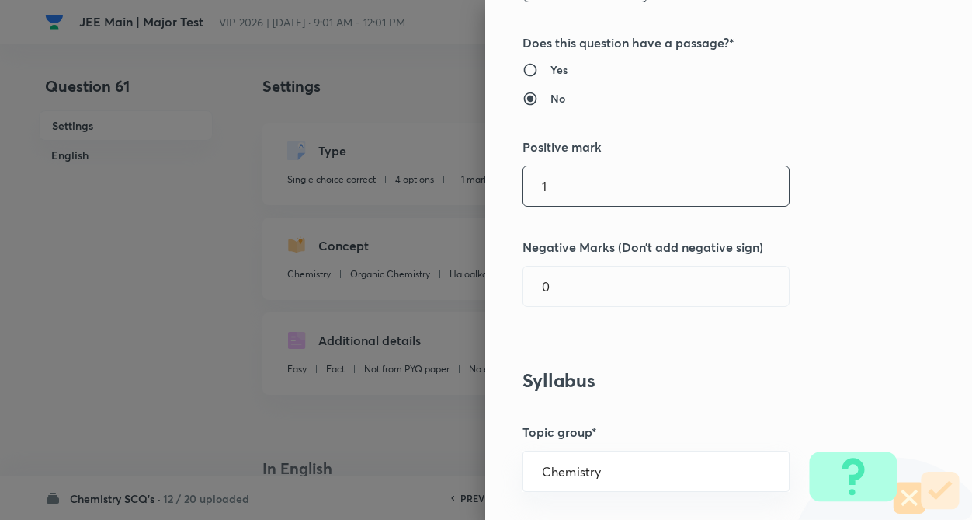
click at [726, 179] on input "1" at bounding box center [656, 186] width 266 height 40
type input "4"
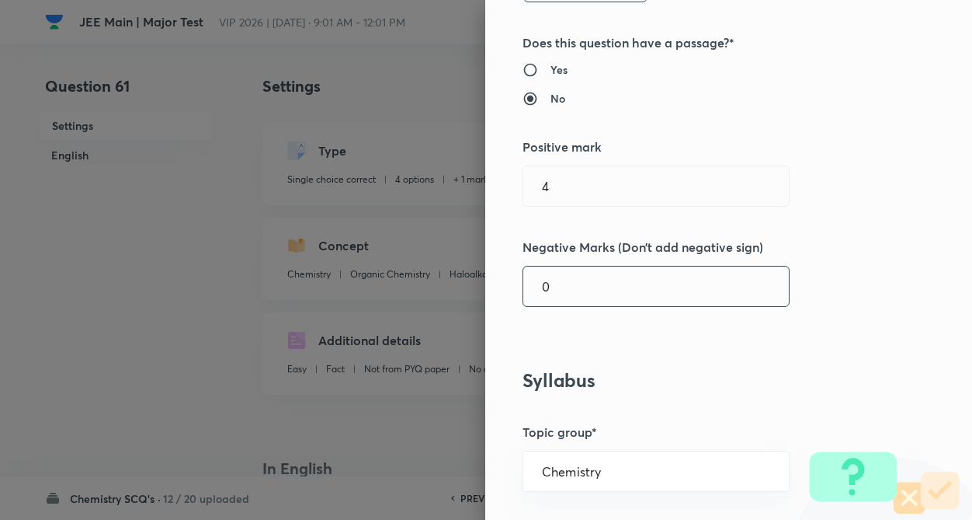
click at [662, 273] on input "0" at bounding box center [656, 286] width 266 height 40
type input "1"
click at [825, 282] on div "Question settings Question type* Single choice correct Number of options* 2 3 4…" at bounding box center [728, 260] width 487 height 520
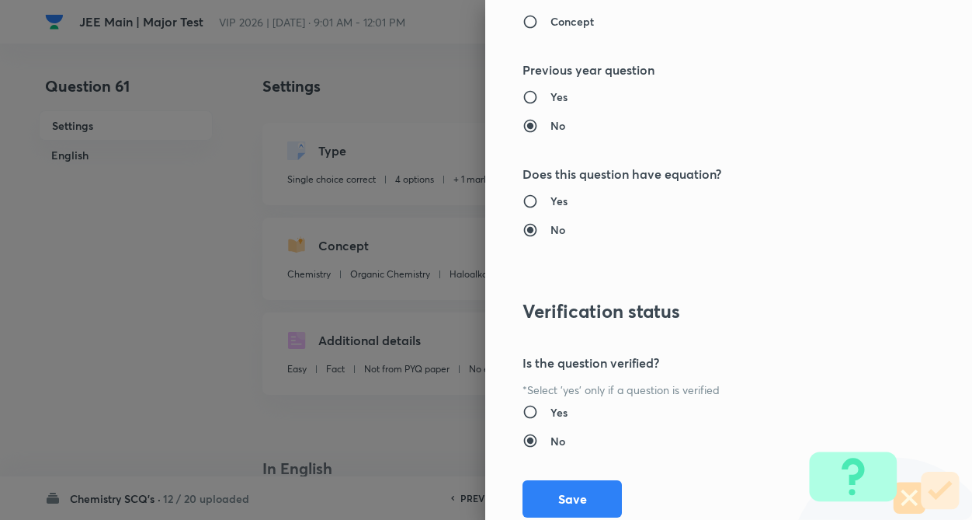
scroll to position [1597, 0]
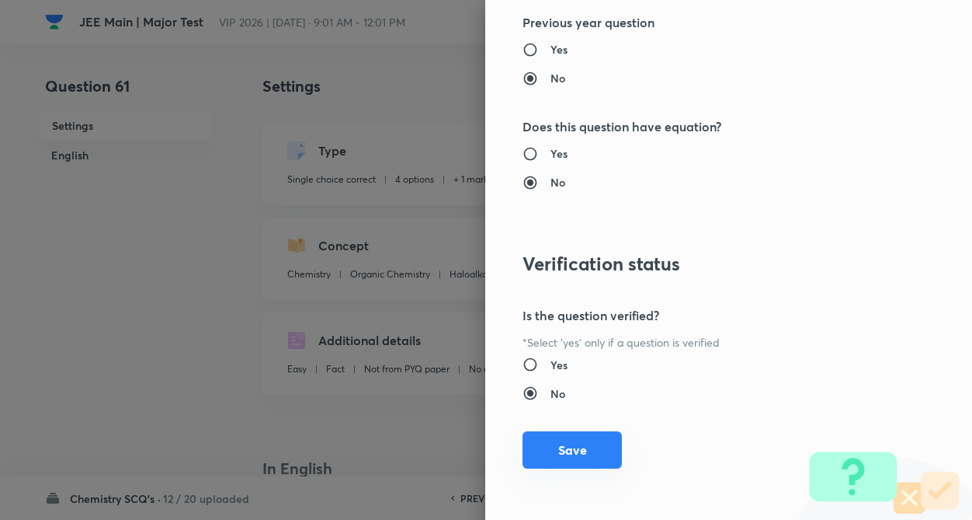
click at [562, 440] on button "Save" at bounding box center [572, 449] width 99 height 37
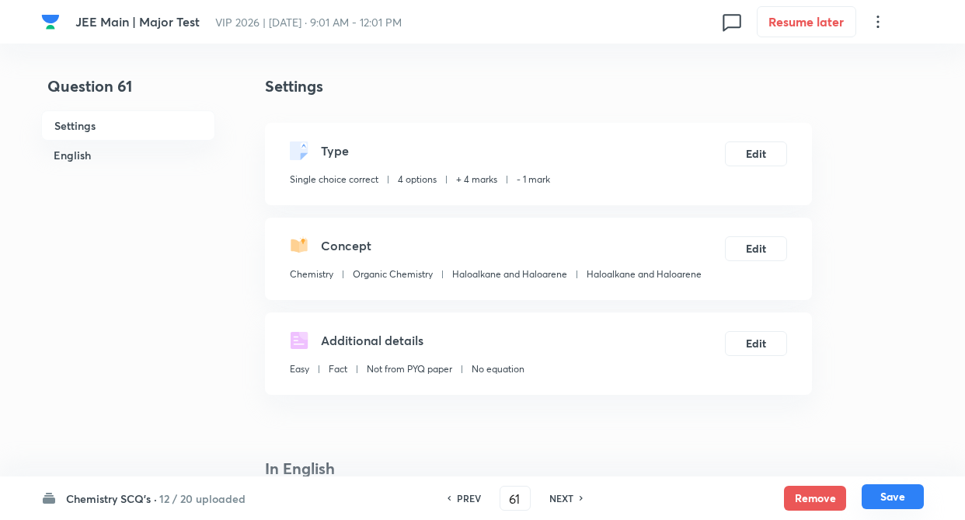
click at [898, 499] on button "Save" at bounding box center [892, 496] width 62 height 25
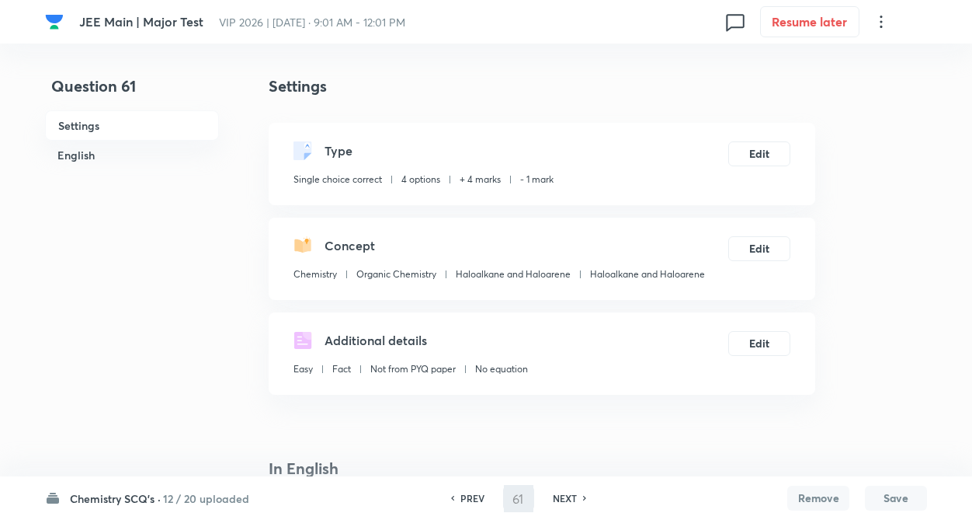
type input "62"
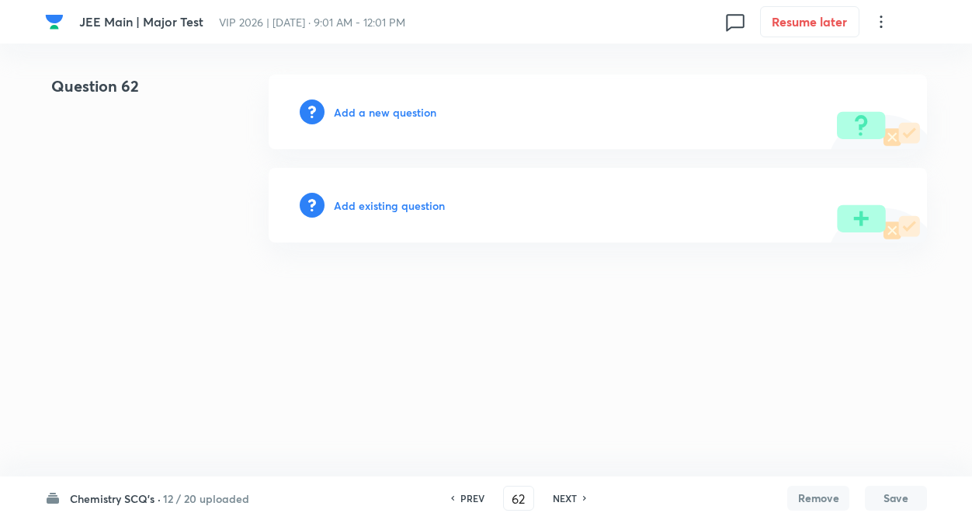
click at [394, 205] on h6 "Add existing question" at bounding box center [389, 205] width 111 height 16
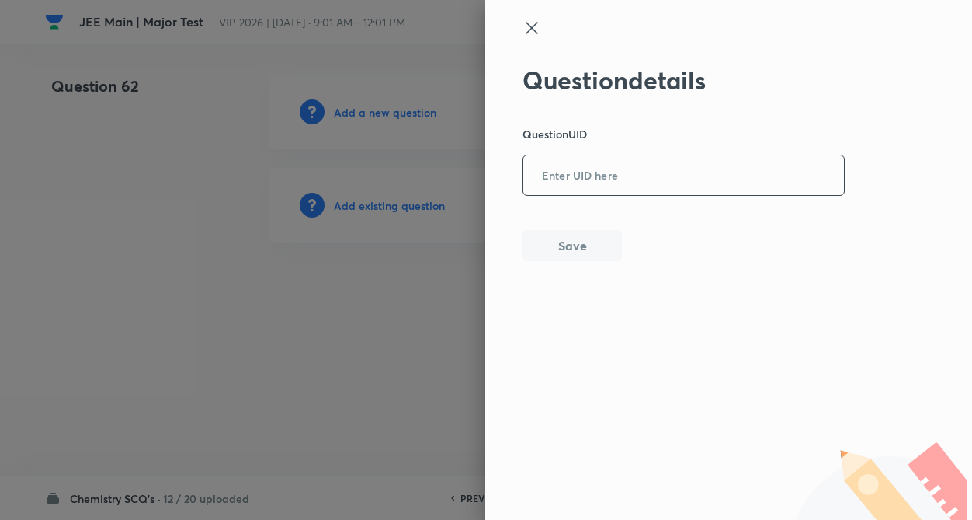
click at [631, 175] on input "text" at bounding box center [683, 176] width 321 height 38
type input "SULYQ"
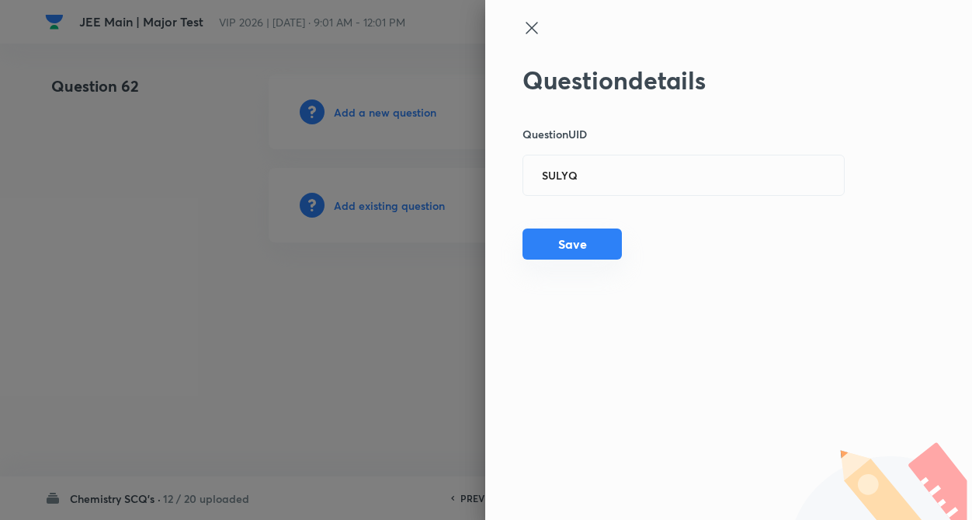
click at [587, 231] on button "Save" at bounding box center [572, 243] width 99 height 31
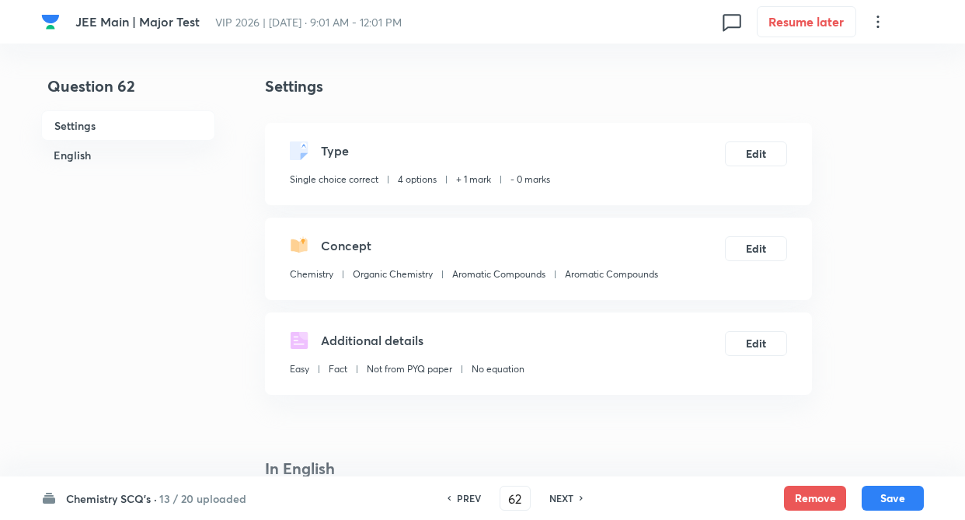
checkbox input "true"
click at [765, 146] on button "Edit" at bounding box center [756, 152] width 62 height 25
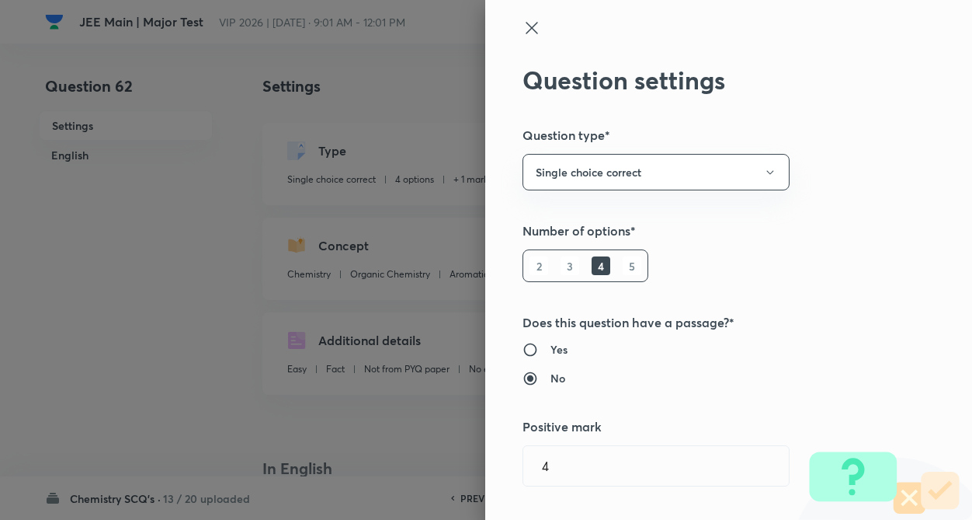
type input "1"
type input "0"
type input "Aromatic Compounds"
click at [863, 179] on div "Question settings Question type* Single choice correct Number of options* 2 3 4…" at bounding box center [728, 260] width 487 height 520
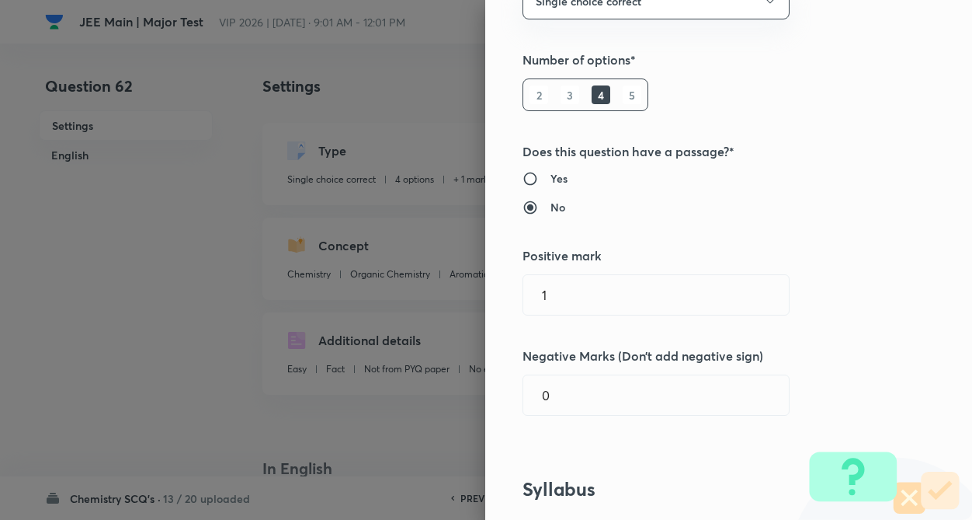
scroll to position [186, 0]
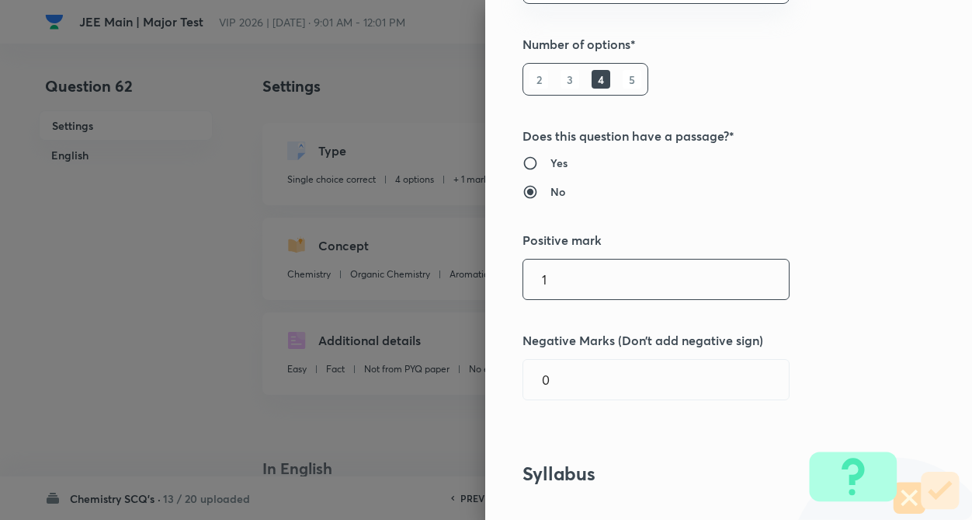
click at [746, 284] on input "1" at bounding box center [656, 279] width 266 height 40
type input "4"
click at [689, 390] on input "0" at bounding box center [656, 380] width 266 height 40
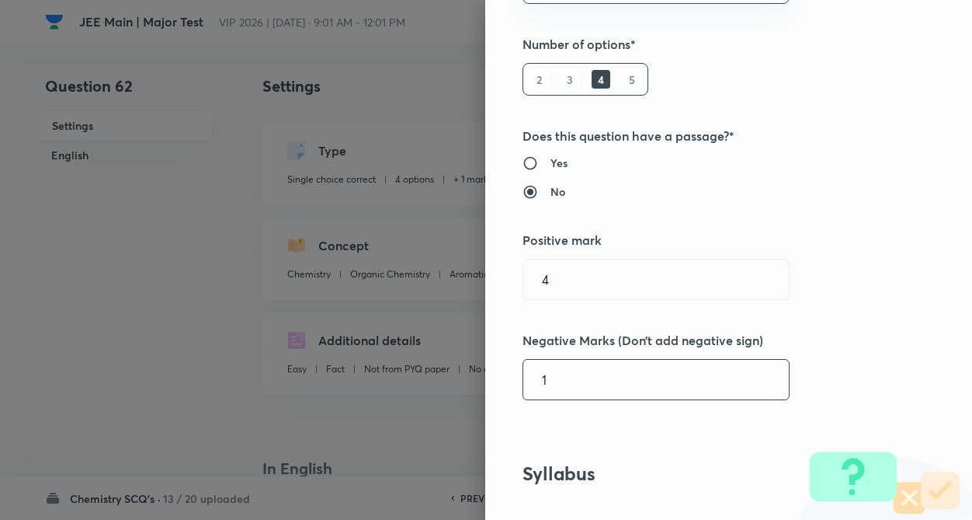
type input "1"
click at [850, 386] on div "Question settings Question type* Single choice correct Number of options* 2 3 4…" at bounding box center [728, 260] width 487 height 520
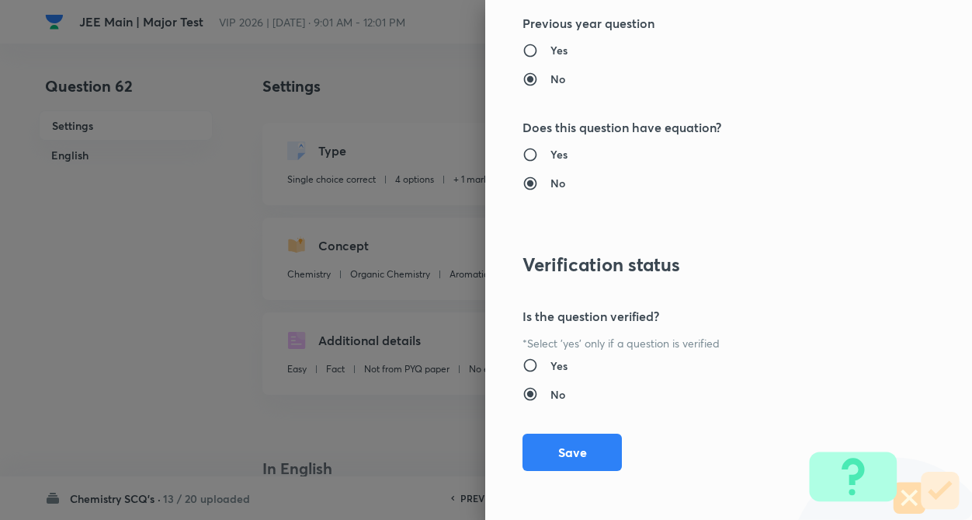
scroll to position [1597, 0]
click at [576, 443] on button "Save" at bounding box center [572, 449] width 99 height 37
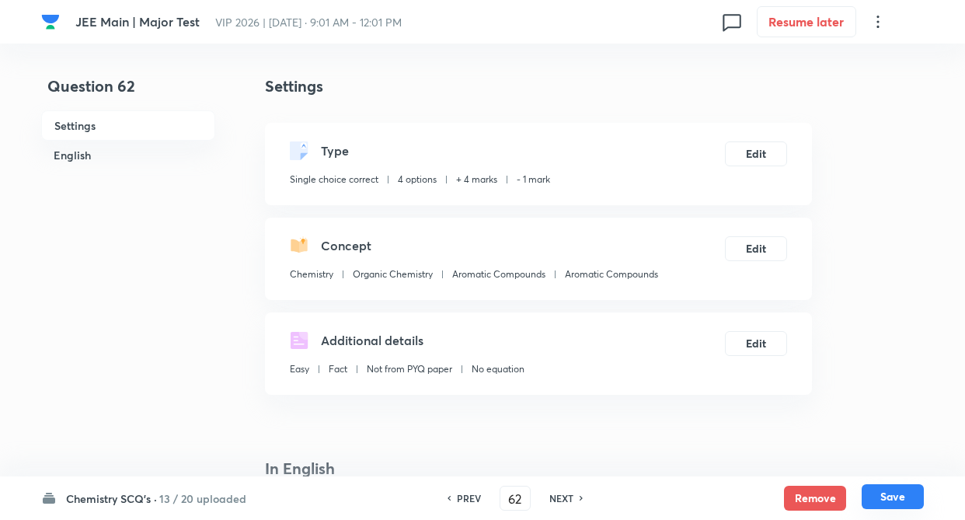
click at [899, 493] on button "Save" at bounding box center [892, 496] width 62 height 25
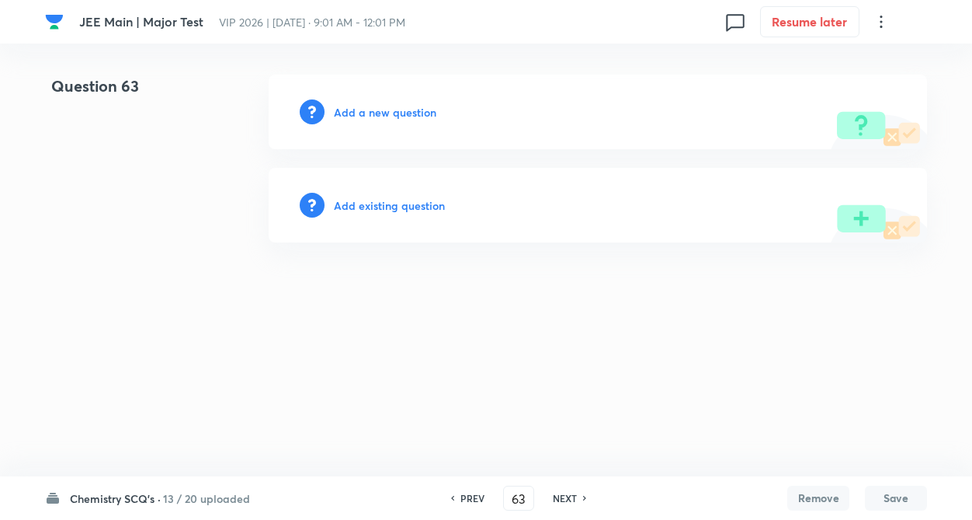
click at [363, 201] on h6 "Add existing question" at bounding box center [389, 205] width 111 height 16
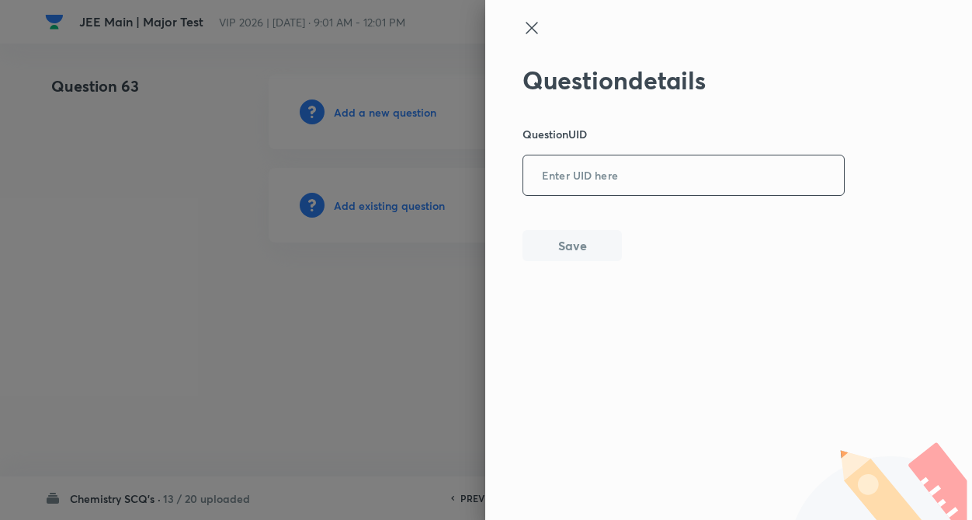
click at [572, 188] on input "text" at bounding box center [683, 176] width 321 height 38
click at [311, 296] on div at bounding box center [486, 260] width 972 height 520
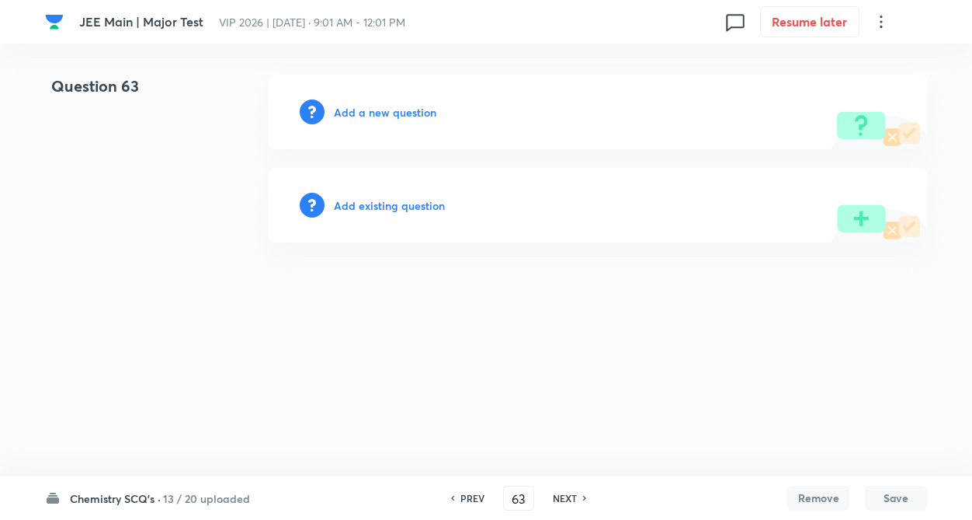
click at [477, 492] on h6 "PREV" at bounding box center [473, 498] width 24 height 14
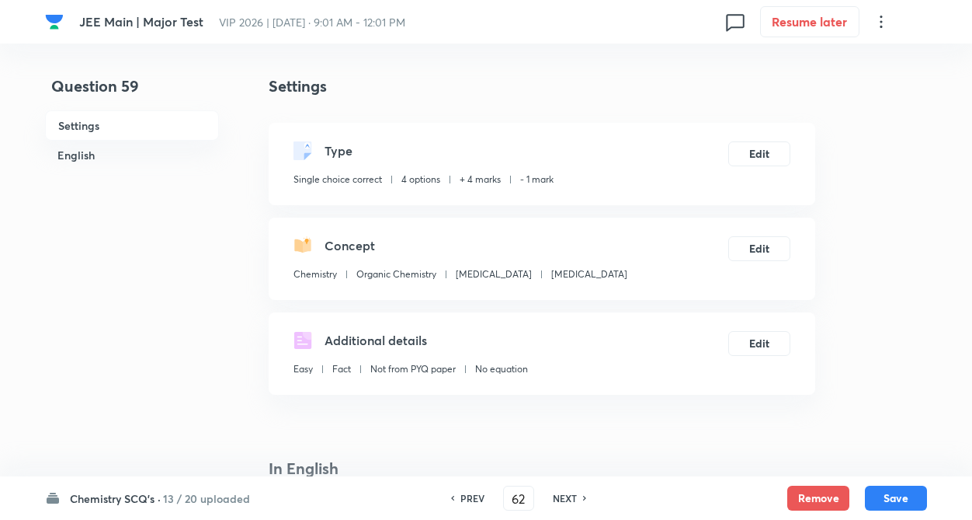
click at [477, 492] on h6 "PREV" at bounding box center [473, 498] width 24 height 14
type input "58"
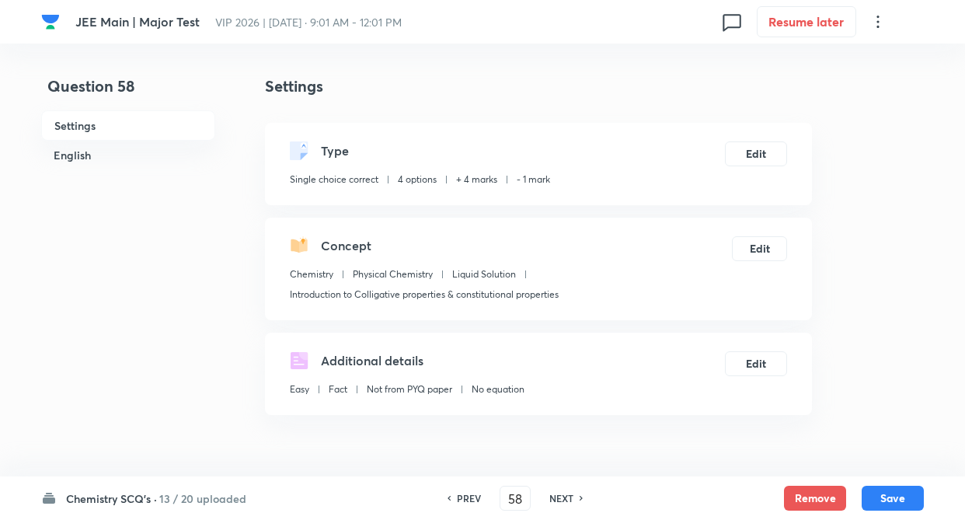
checkbox input "true"
click at [477, 492] on h6 "PREV" at bounding box center [469, 498] width 24 height 14
type input "57"
click at [477, 492] on h6 "PREV" at bounding box center [469, 498] width 24 height 14
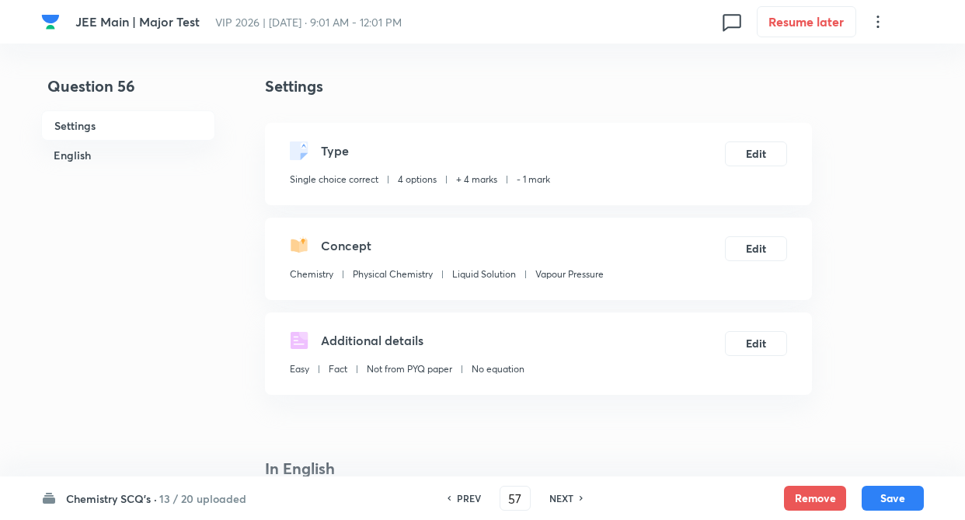
click at [477, 492] on h6 "PREV" at bounding box center [469, 498] width 24 height 14
checkbox input "false"
click at [477, 492] on h6 "PREV" at bounding box center [469, 498] width 24 height 14
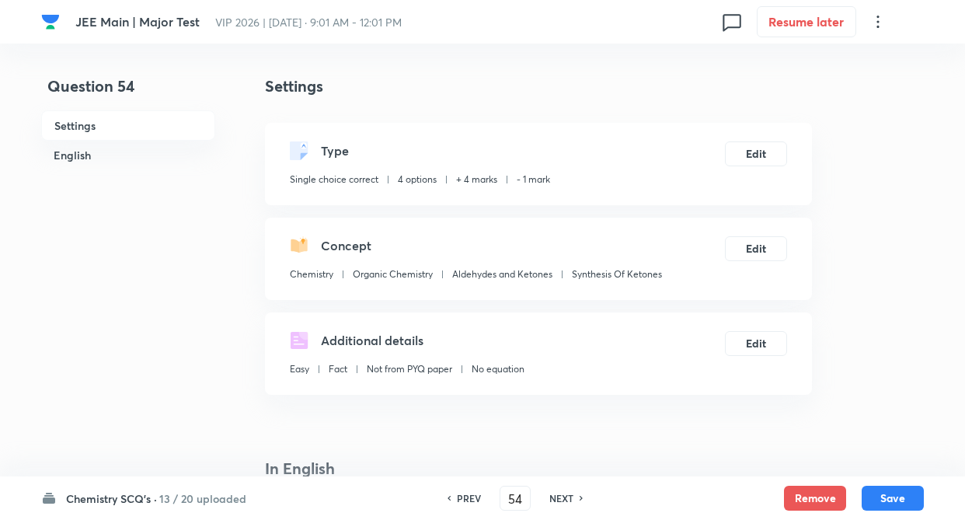
click at [477, 492] on h6 "PREV" at bounding box center [469, 498] width 24 height 14
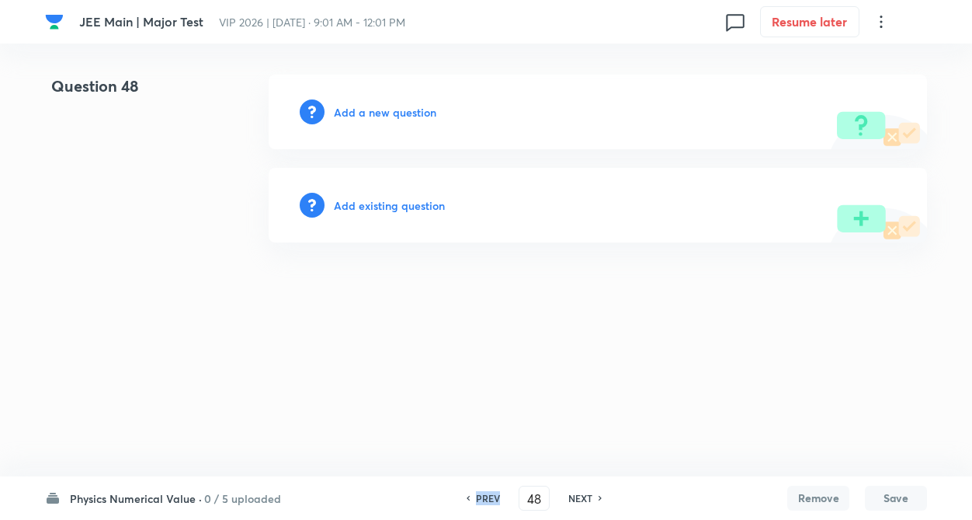
click at [477, 494] on h6 "PREV" at bounding box center [488, 498] width 24 height 14
click at [579, 497] on h6 "NEXT" at bounding box center [580, 498] width 24 height 14
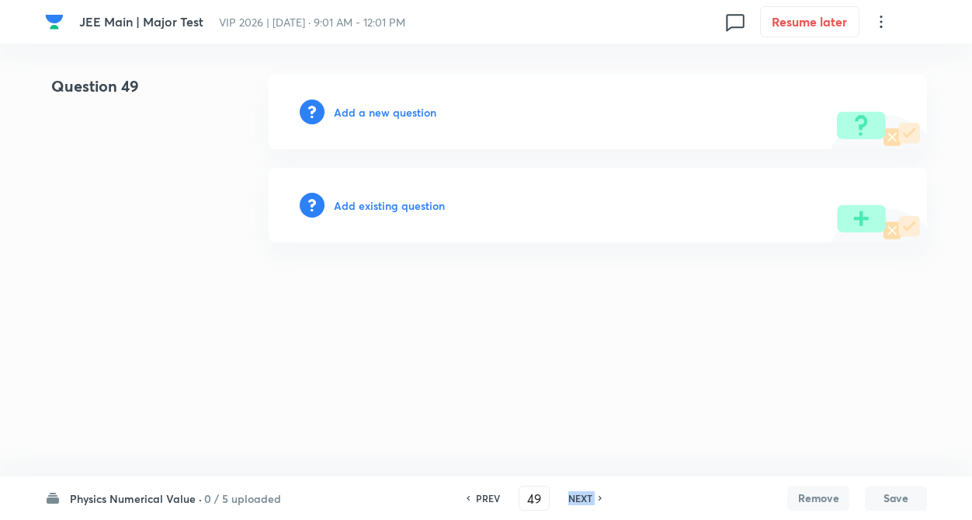
click at [579, 497] on h6 "NEXT" at bounding box center [580, 498] width 24 height 14
type input "51"
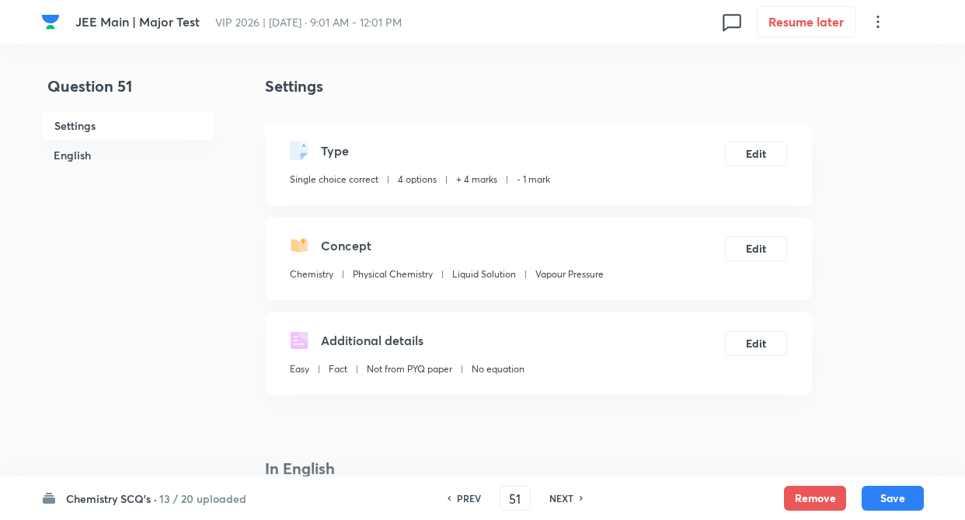
checkbox input "true"
click at [579, 497] on icon at bounding box center [581, 498] width 5 height 8
type input "52"
checkbox input "false"
checkbox input "true"
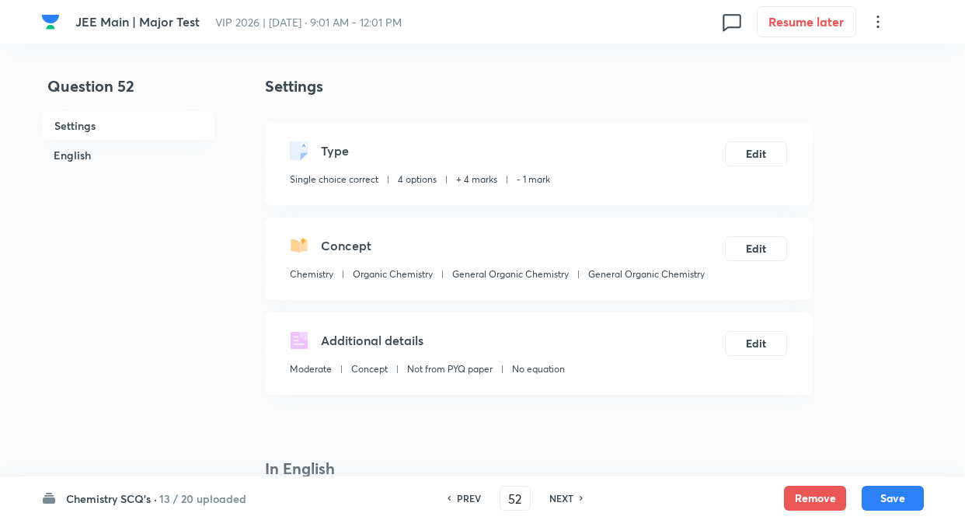
click at [579, 497] on icon at bounding box center [581, 498] width 5 height 8
type input "53"
checkbox input "false"
checkbox input "true"
click at [579, 497] on icon at bounding box center [581, 498] width 5 height 8
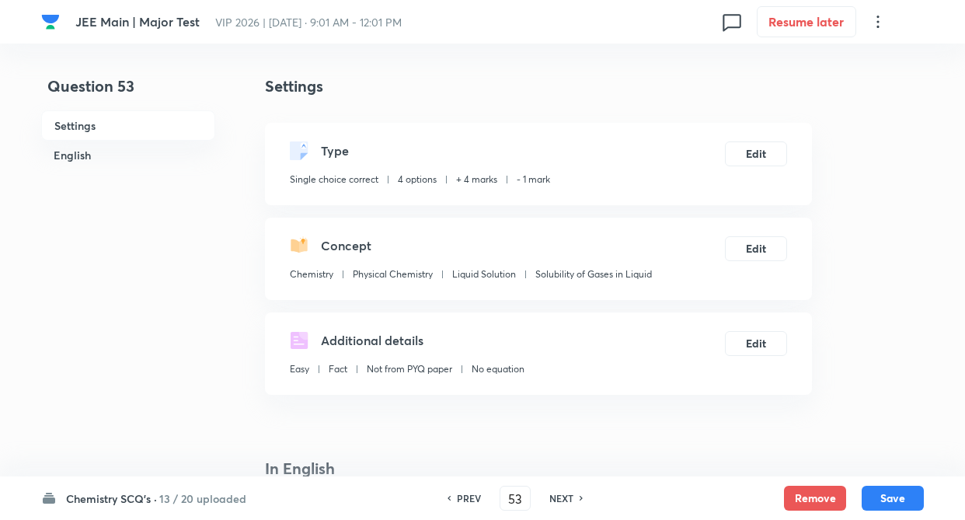
type input "54"
checkbox input "false"
checkbox input "true"
click at [579, 497] on icon at bounding box center [581, 498] width 5 height 8
type input "55"
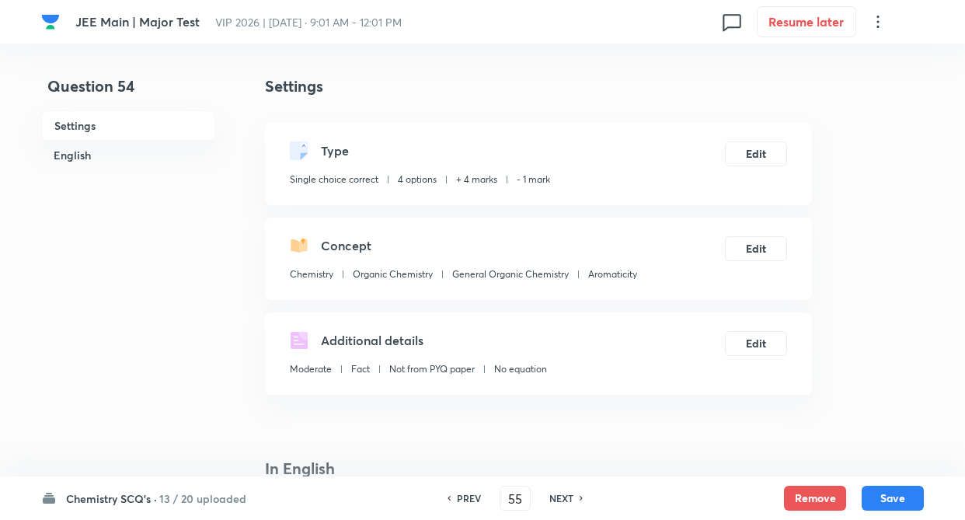
checkbox input "false"
checkbox input "true"
click at [579, 497] on icon at bounding box center [581, 498] width 5 height 8
type input "56"
checkbox input "false"
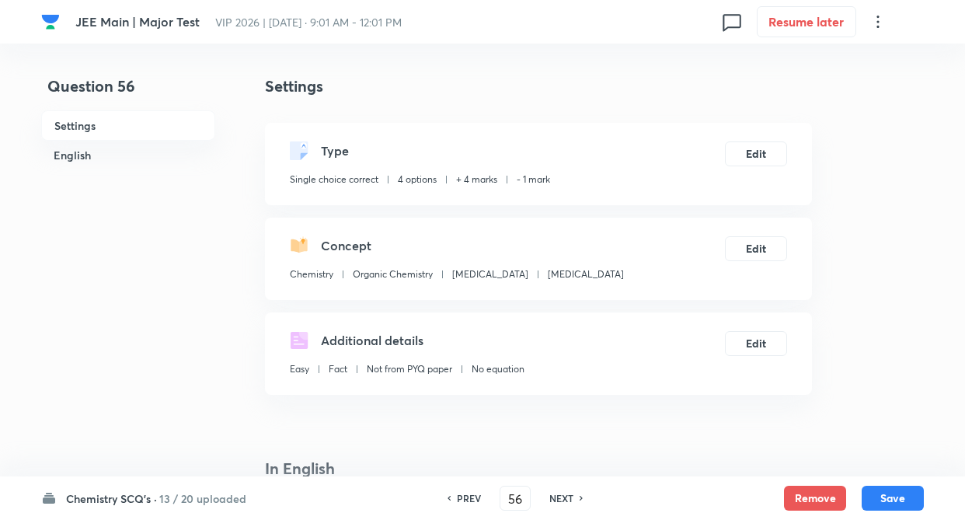
checkbox input "true"
click at [579, 497] on icon at bounding box center [581, 498] width 5 height 8
type input "57"
checkbox input "false"
checkbox input "true"
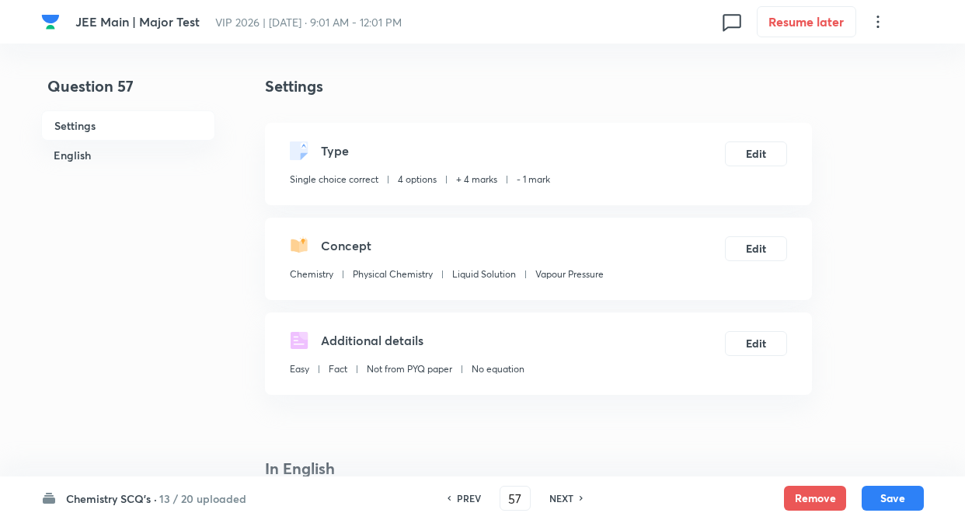
click at [579, 497] on icon at bounding box center [581, 498] width 5 height 8
type input "58"
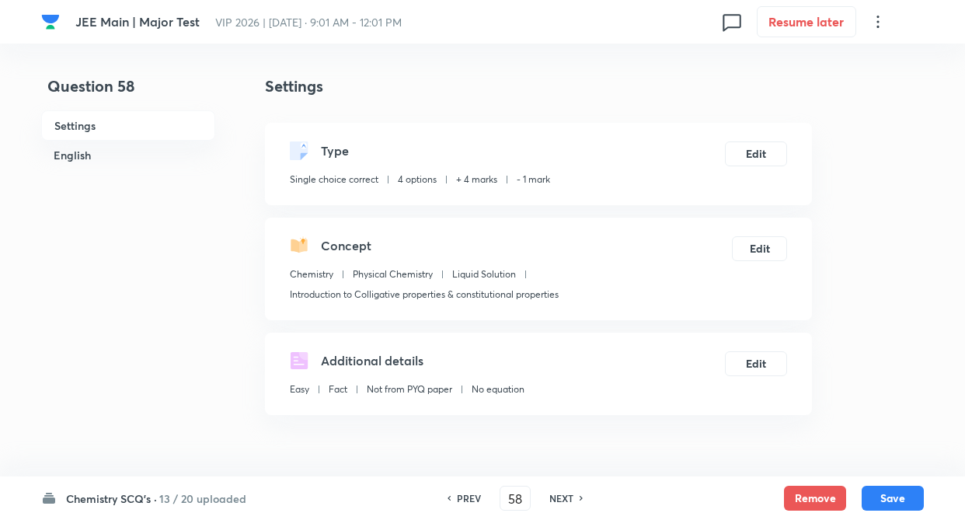
checkbox input "false"
checkbox input "true"
click at [579, 497] on icon at bounding box center [581, 498] width 5 height 8
type input "59"
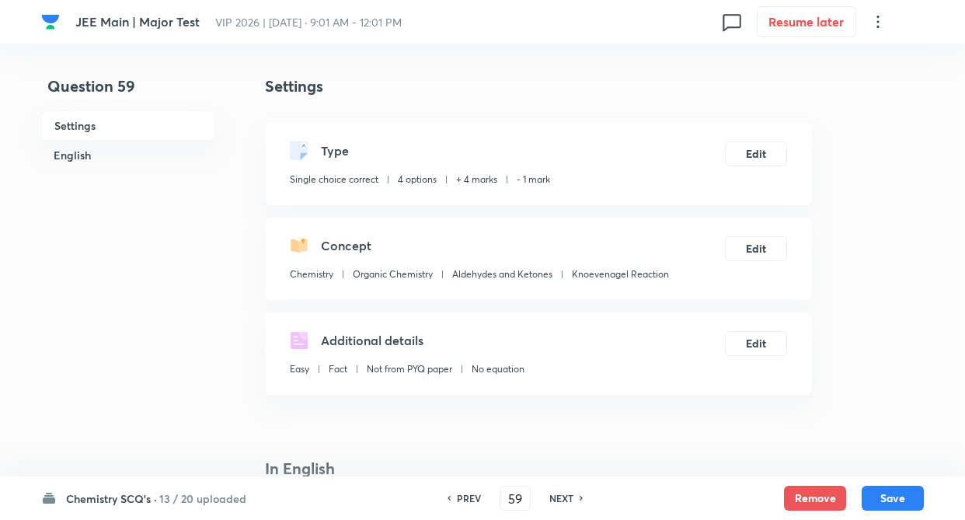
checkbox input "false"
checkbox input "true"
click at [579, 497] on icon at bounding box center [581, 498] width 5 height 8
type input "60"
checkbox input "false"
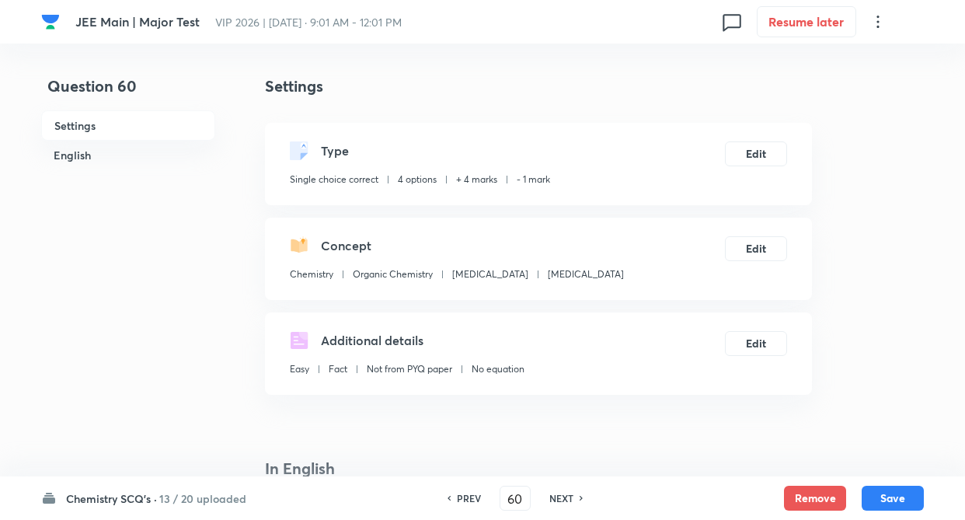
checkbox input "true"
click at [579, 497] on icon at bounding box center [581, 498] width 5 height 8
type input "61"
checkbox input "false"
checkbox input "true"
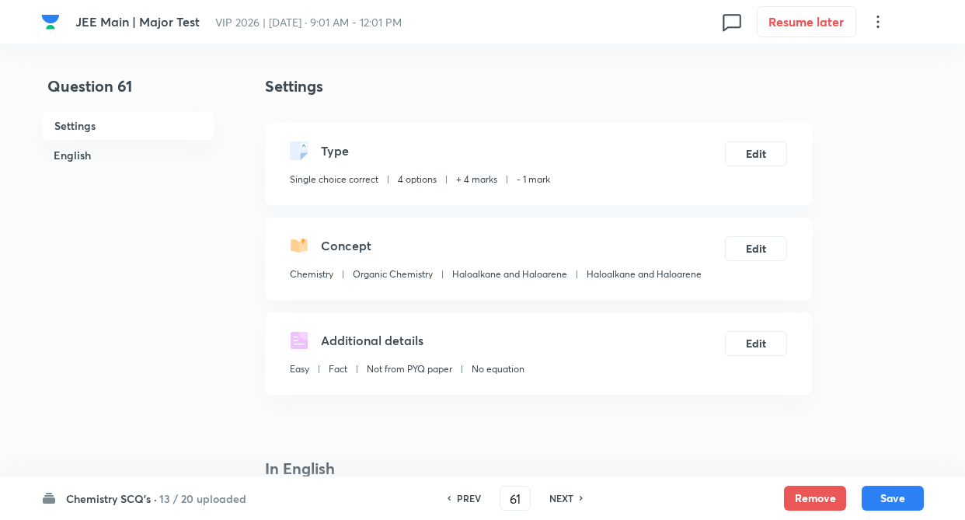
click at [579, 497] on icon at bounding box center [581, 498] width 5 height 8
type input "62"
checkbox input "true"
click at [579, 497] on icon at bounding box center [581, 498] width 5 height 8
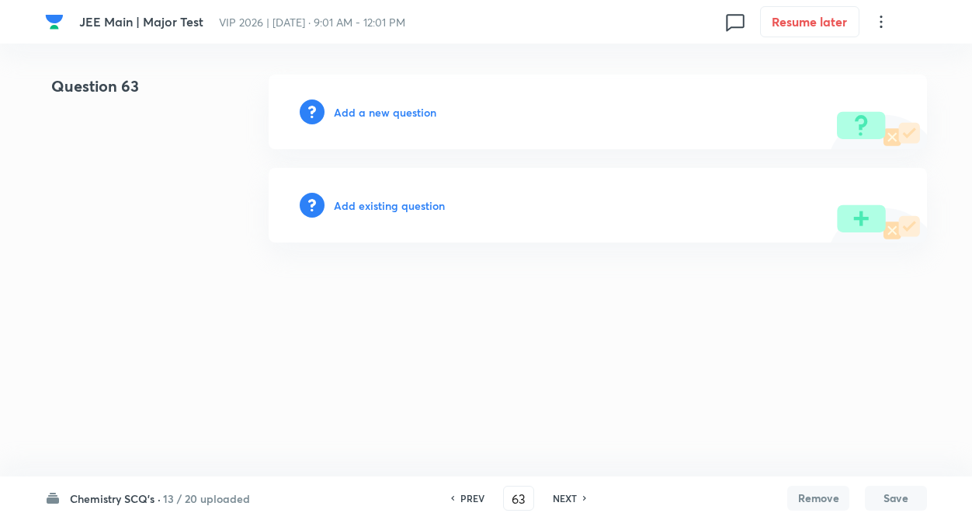
click at [476, 494] on h6 "PREV" at bounding box center [473, 498] width 24 height 14
type input "62"
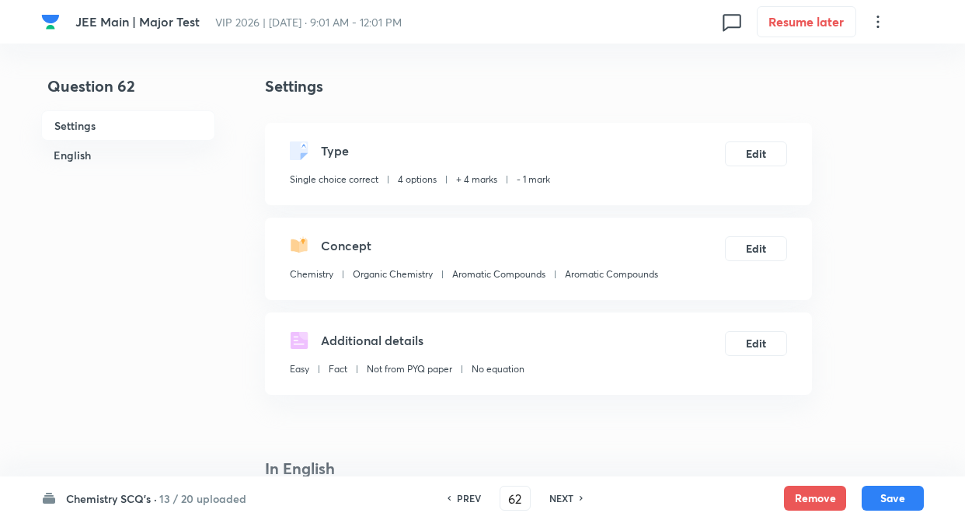
checkbox input "true"
click at [476, 494] on h6 "PREV" at bounding box center [469, 498] width 24 height 14
type input "61"
checkbox input "true"
click at [476, 494] on h6 "PREV" at bounding box center [469, 498] width 24 height 14
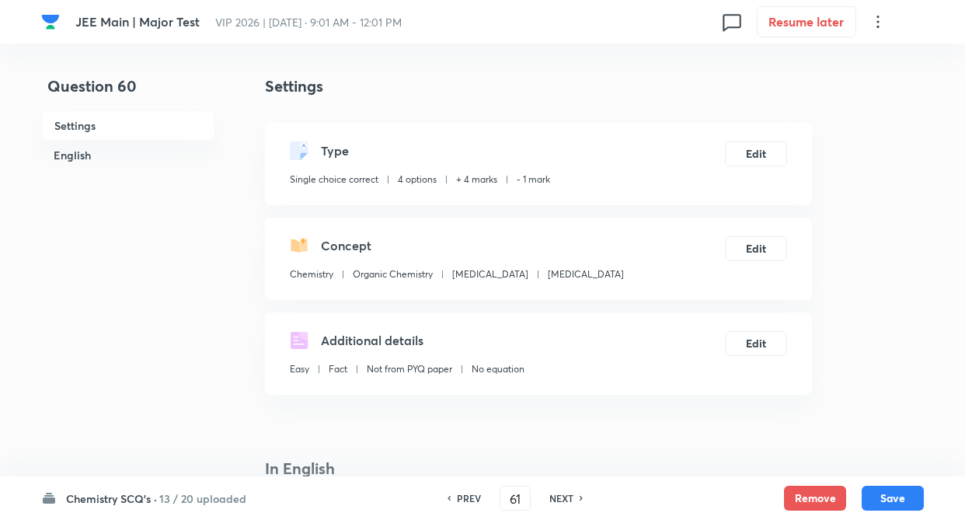
type input "60"
checkbox input "false"
checkbox input "true"
click at [476, 494] on h6 "PREV" at bounding box center [469, 498] width 24 height 14
type input "59"
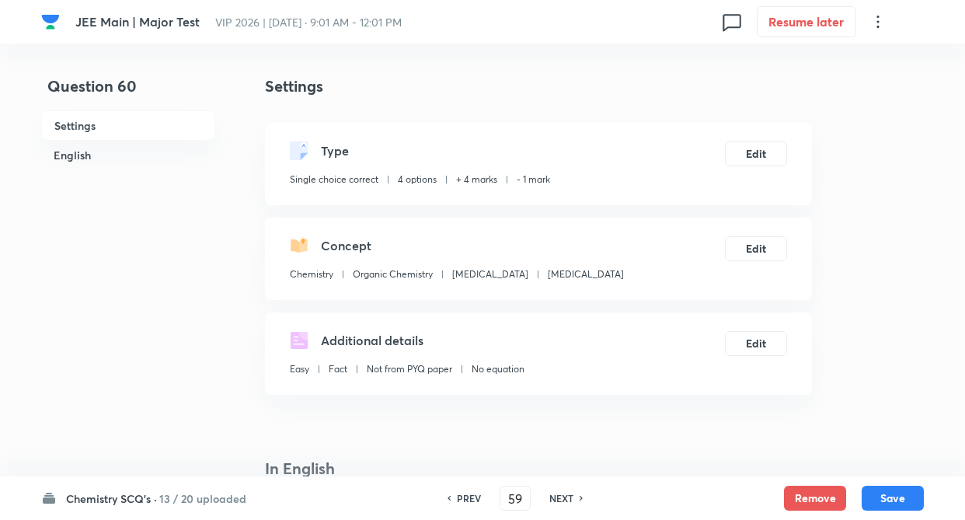
checkbox input "false"
checkbox input "true"
click at [476, 494] on h6 "PREV" at bounding box center [469, 498] width 24 height 14
type input "58"
checkbox input "false"
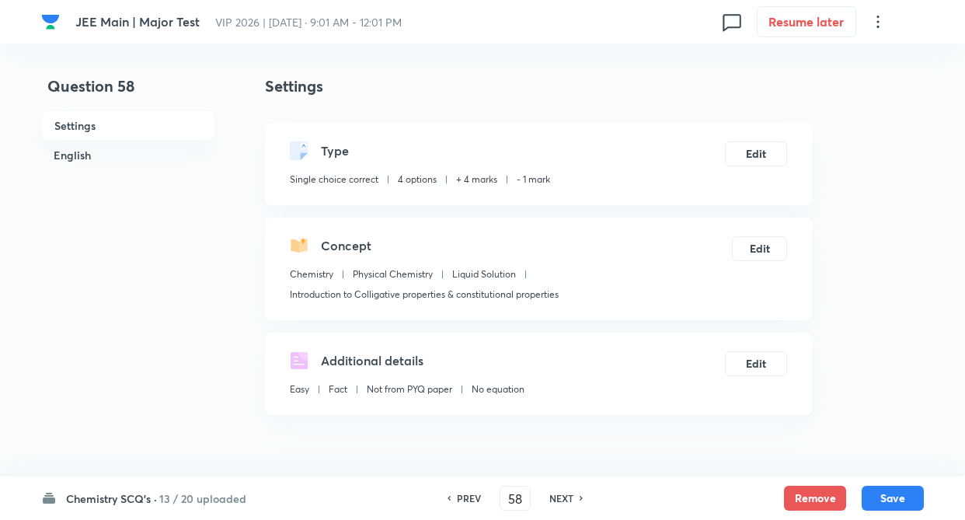
checkbox input "true"
click at [557, 491] on h6 "NEXT" at bounding box center [561, 498] width 24 height 14
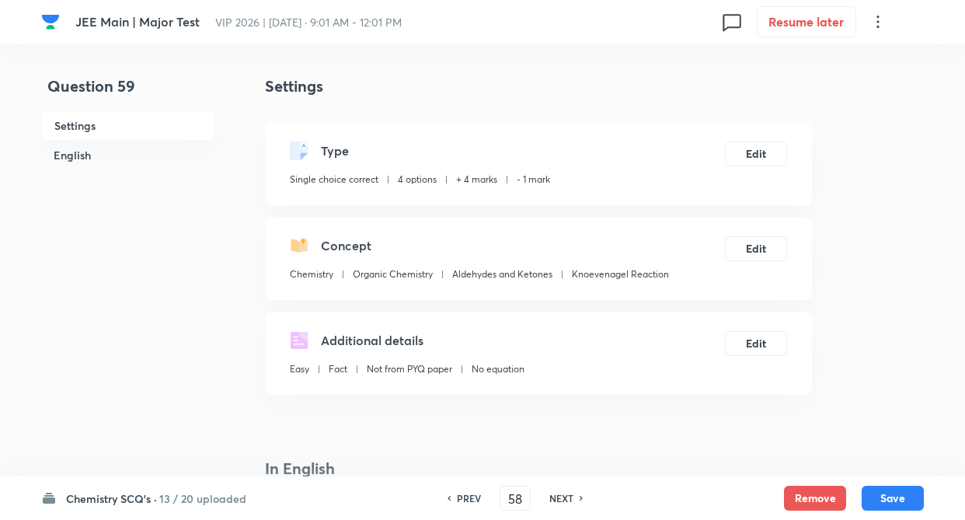
type input "59"
checkbox input "false"
checkbox input "true"
click at [557, 491] on h6 "NEXT" at bounding box center [561, 498] width 24 height 14
type input "60"
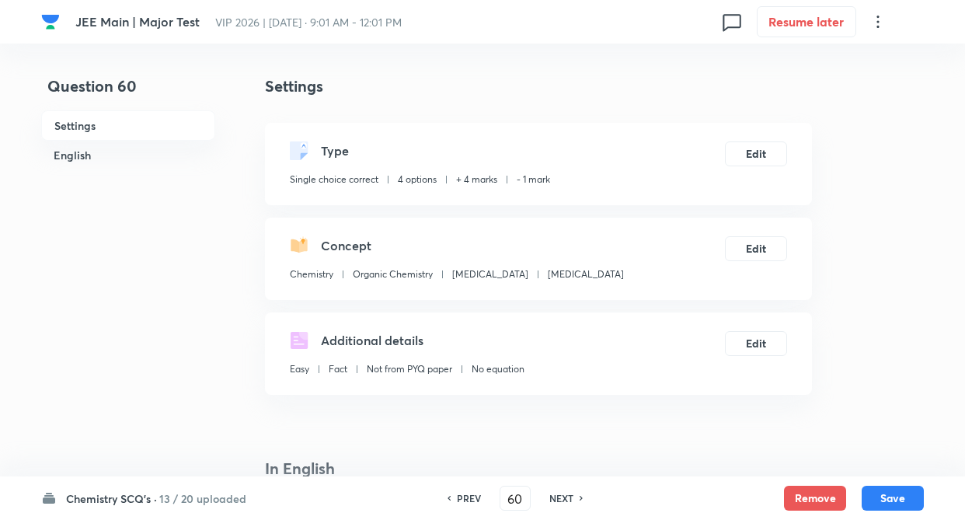
checkbox input "false"
checkbox input "true"
click at [557, 490] on div "PREV 60 ​ NEXT" at bounding box center [515, 497] width 200 height 25
click at [563, 499] on h6 "NEXT" at bounding box center [561, 498] width 24 height 14
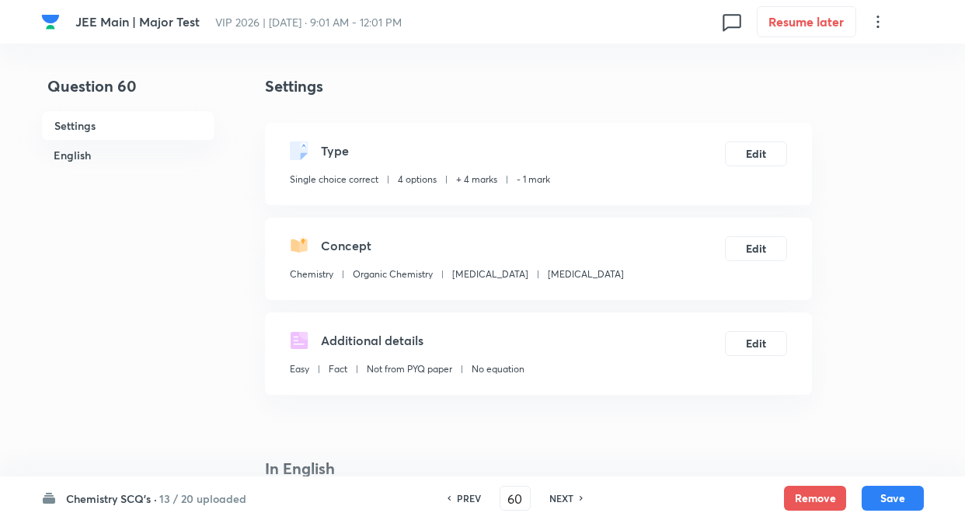
type input "61"
checkbox input "false"
checkbox input "true"
click at [563, 499] on h6 "NEXT" at bounding box center [561, 498] width 24 height 14
type input "62"
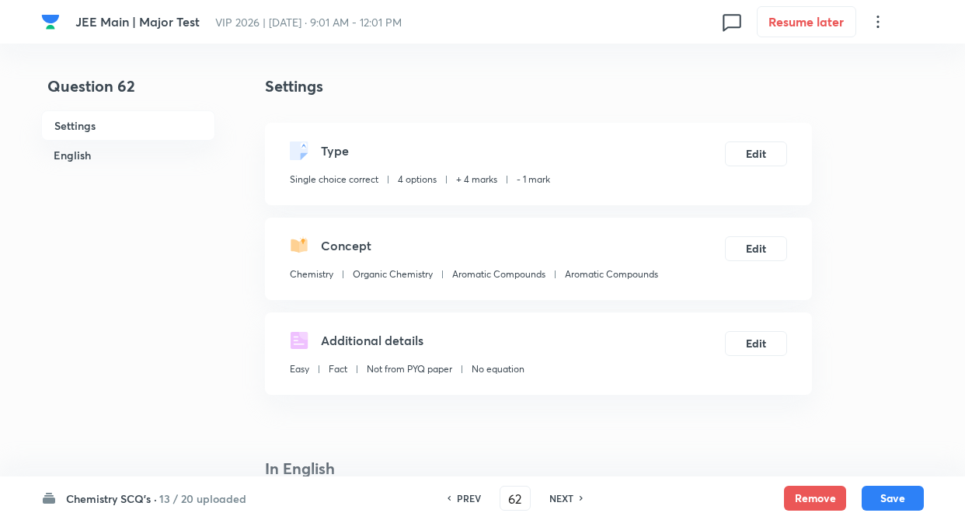
checkbox input "true"
click at [563, 499] on h6 "NEXT" at bounding box center [561, 498] width 24 height 14
type input "63"
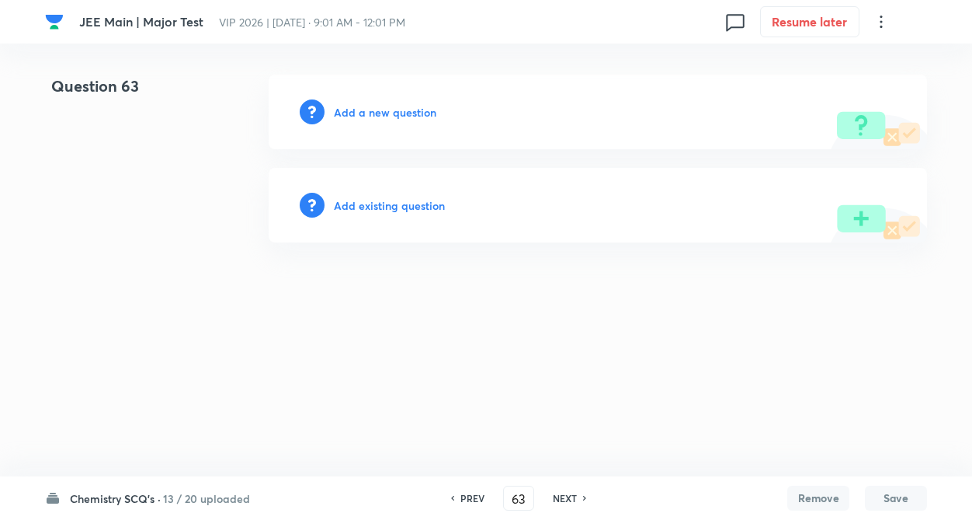
click at [367, 208] on h6 "Add existing question" at bounding box center [389, 205] width 111 height 16
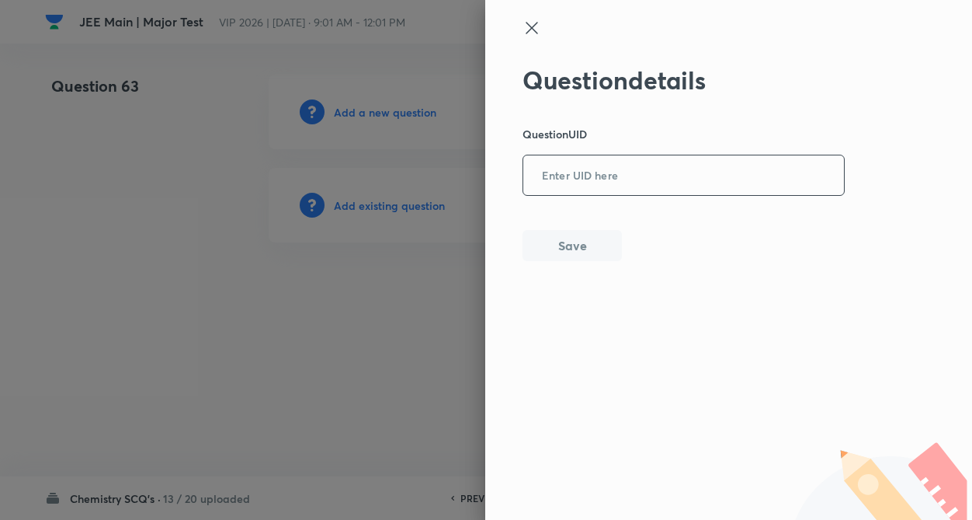
click at [545, 172] on input "text" at bounding box center [683, 176] width 321 height 38
type input "6I22Q"
click at [568, 247] on button "Save" at bounding box center [572, 243] width 99 height 31
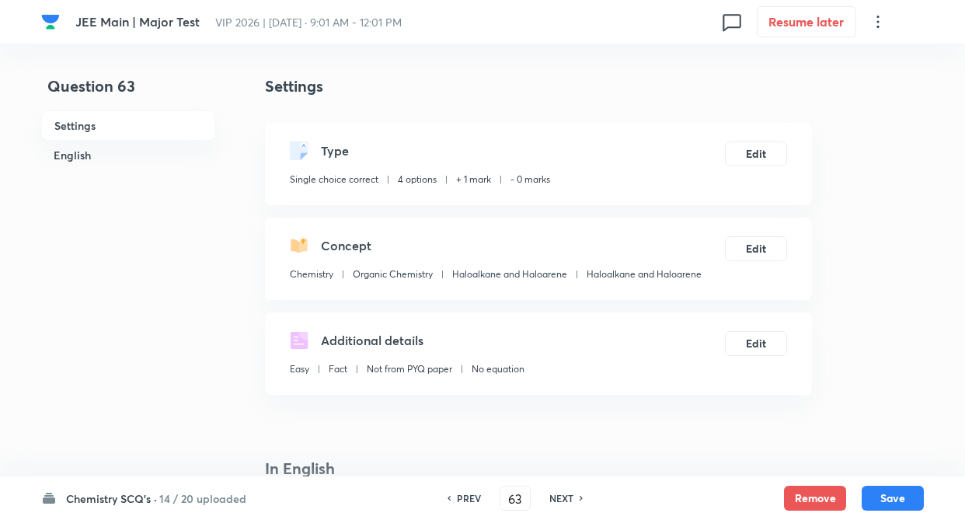
checkbox input "true"
click at [745, 151] on button "Edit" at bounding box center [756, 152] width 62 height 25
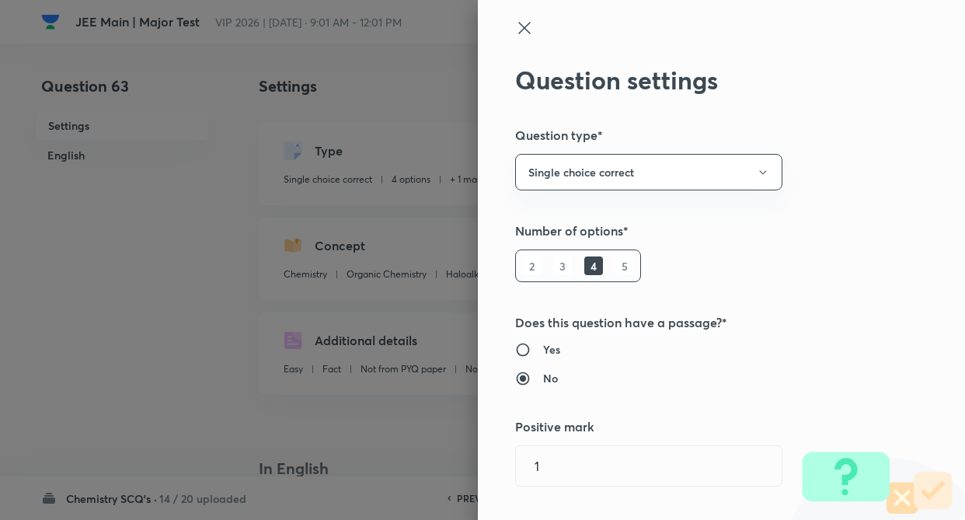
type input "1"
type input "0"
type input "Haloalkane and Haloarene"
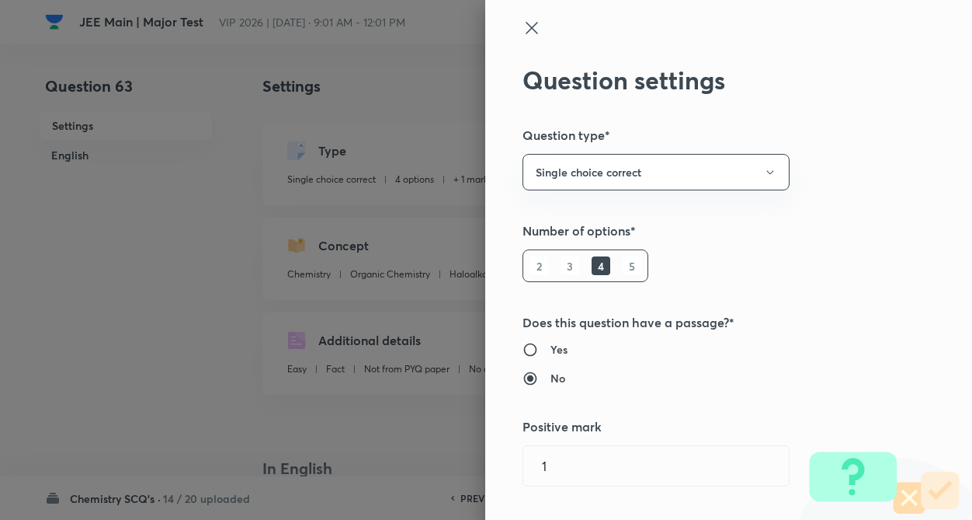
click at [839, 169] on div "Question settings Question type* Single choice correct Number of options* 2 3 4…" at bounding box center [728, 260] width 487 height 520
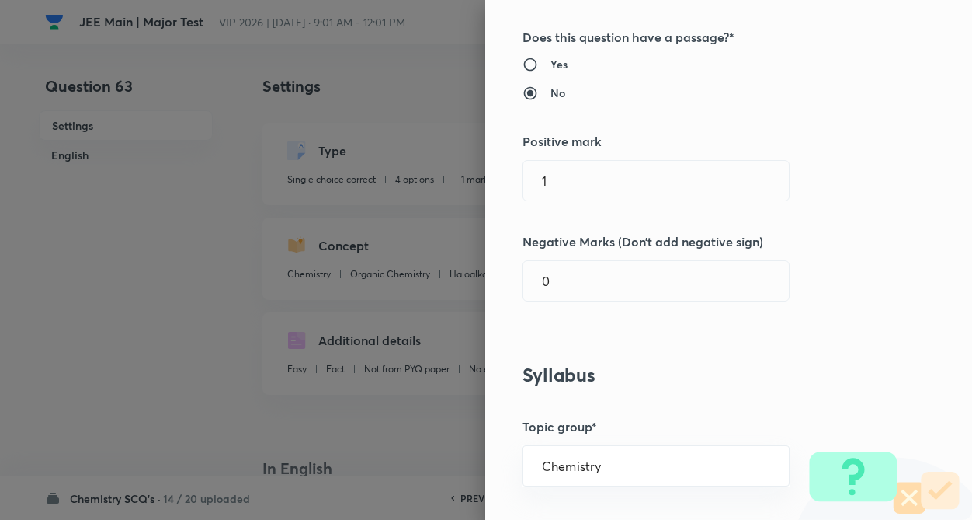
scroll to position [311, 0]
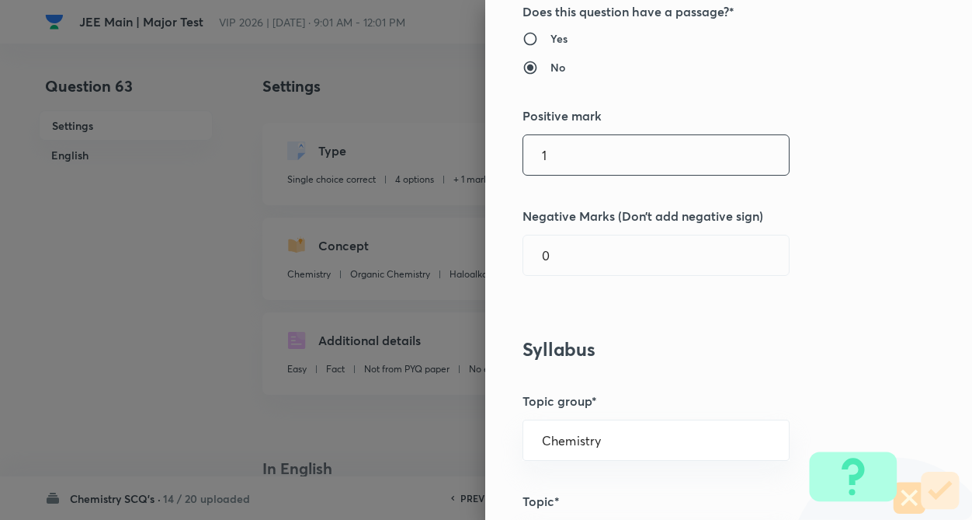
click at [593, 158] on input "1" at bounding box center [656, 155] width 266 height 40
type input "4"
click at [590, 249] on input "0" at bounding box center [656, 255] width 266 height 40
type input "1"
click at [729, 316] on div "Question settings Question type* Single choice correct Number of options* 2 3 4…" at bounding box center [728, 260] width 487 height 520
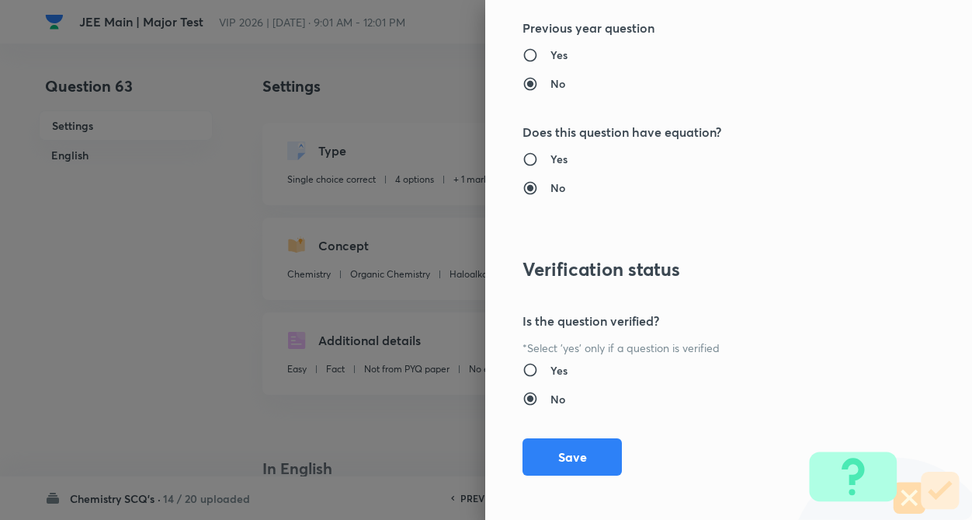
scroll to position [1597, 0]
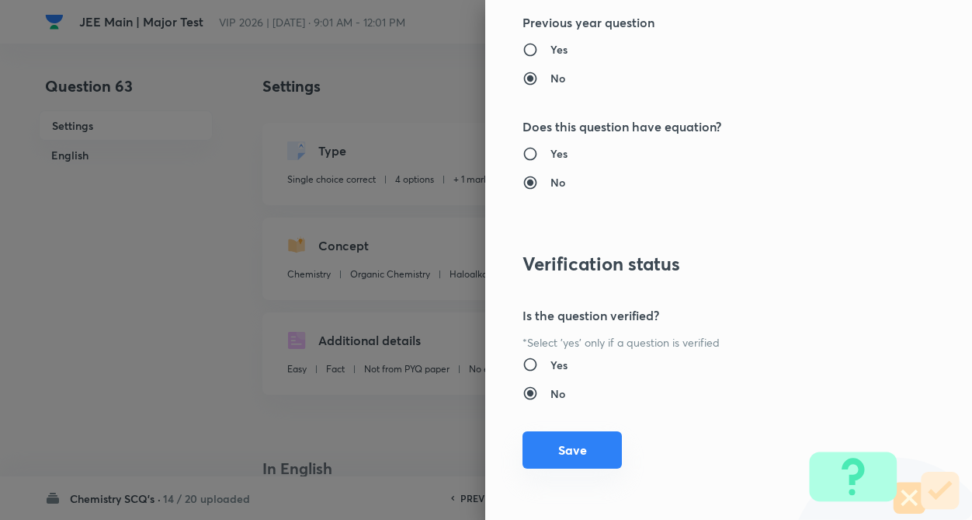
click at [545, 442] on button "Save" at bounding box center [572, 449] width 99 height 37
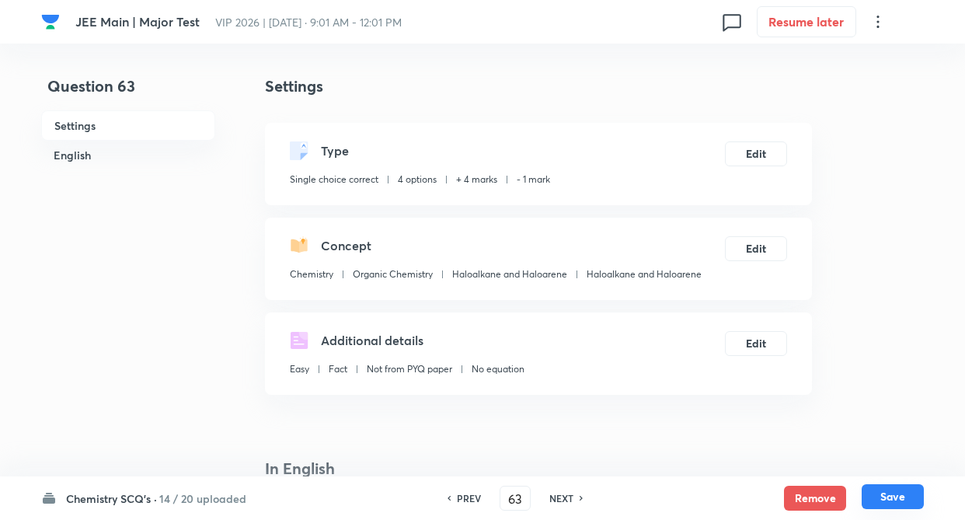
click at [892, 493] on button "Save" at bounding box center [892, 496] width 62 height 25
type input "64"
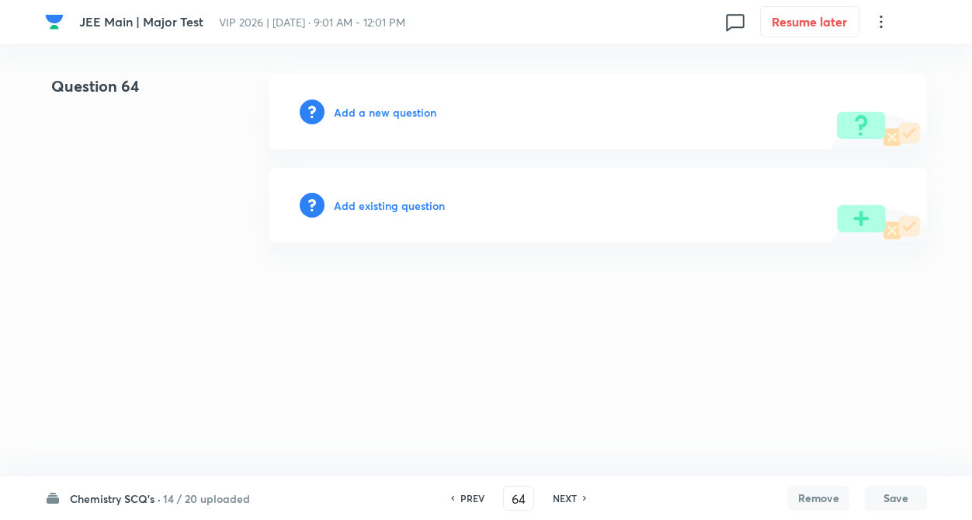
click at [609, 182] on div "Add existing question" at bounding box center [598, 205] width 659 height 75
click at [373, 203] on h6 "Add existing question" at bounding box center [389, 205] width 111 height 16
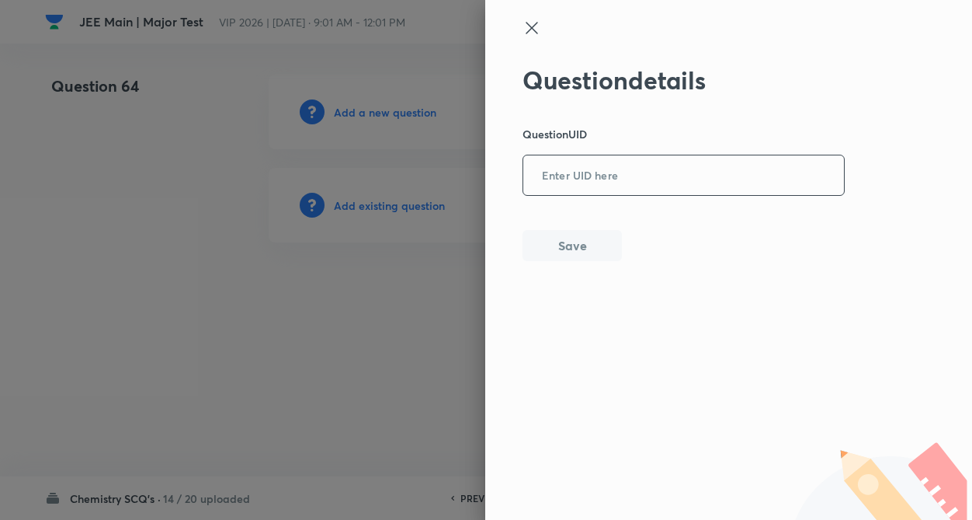
click at [586, 177] on input "text" at bounding box center [683, 176] width 321 height 38
paste input "OACWV"
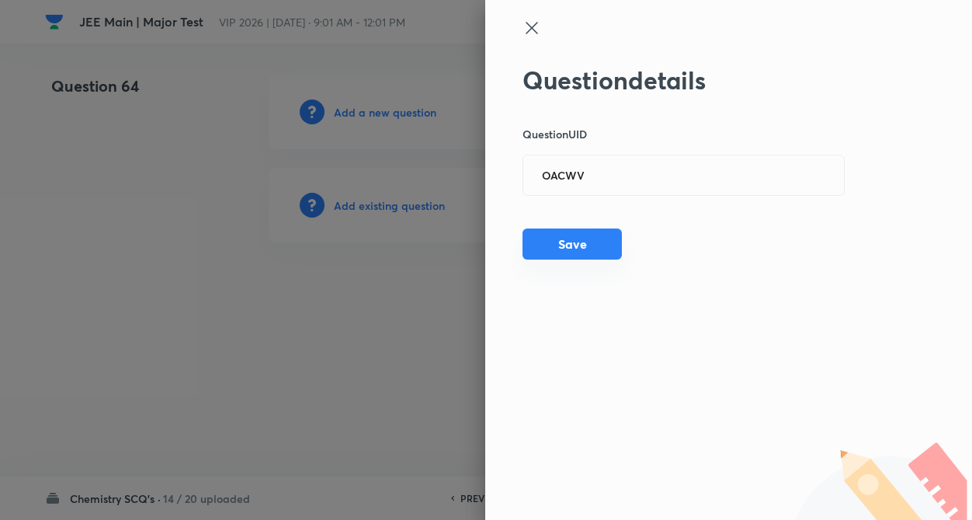
click at [575, 249] on button "Save" at bounding box center [572, 243] width 99 height 31
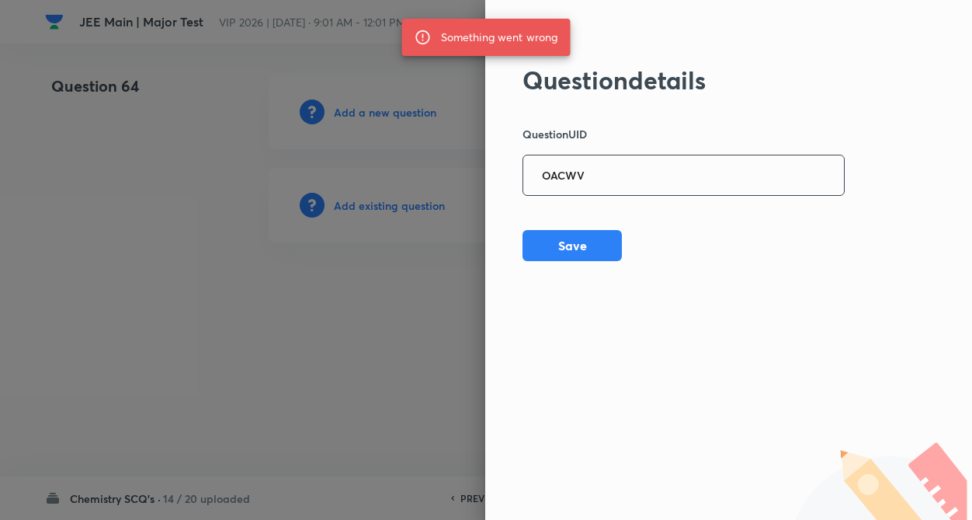
click at [649, 179] on input "OACWV" at bounding box center [683, 176] width 321 height 38
type input "O"
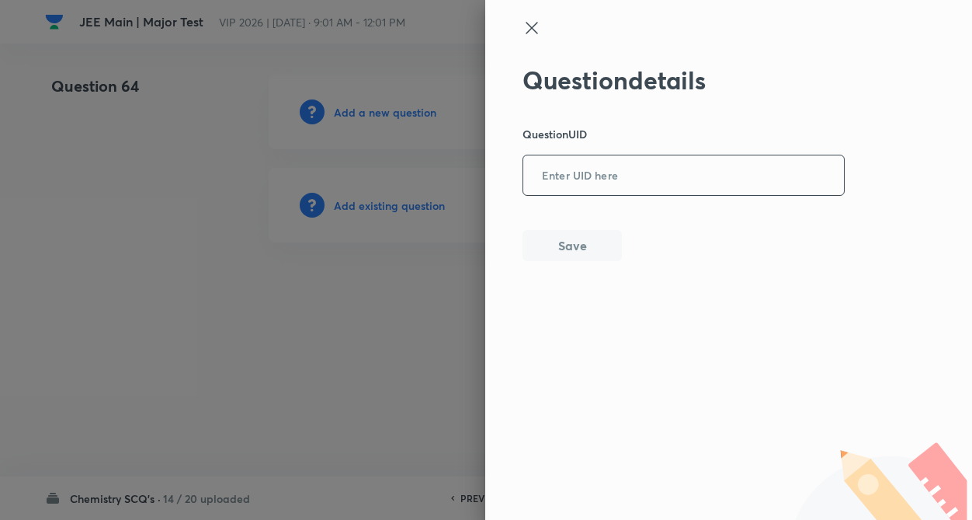
paste input "H8KMG"
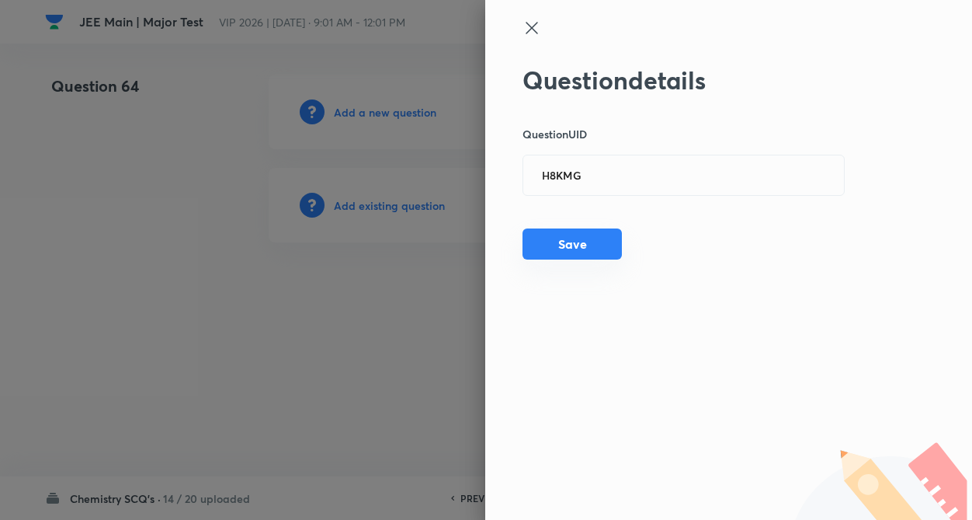
click at [596, 243] on button "Save" at bounding box center [572, 243] width 99 height 31
click at [597, 178] on input "H8KMG" at bounding box center [683, 176] width 321 height 38
type input "H"
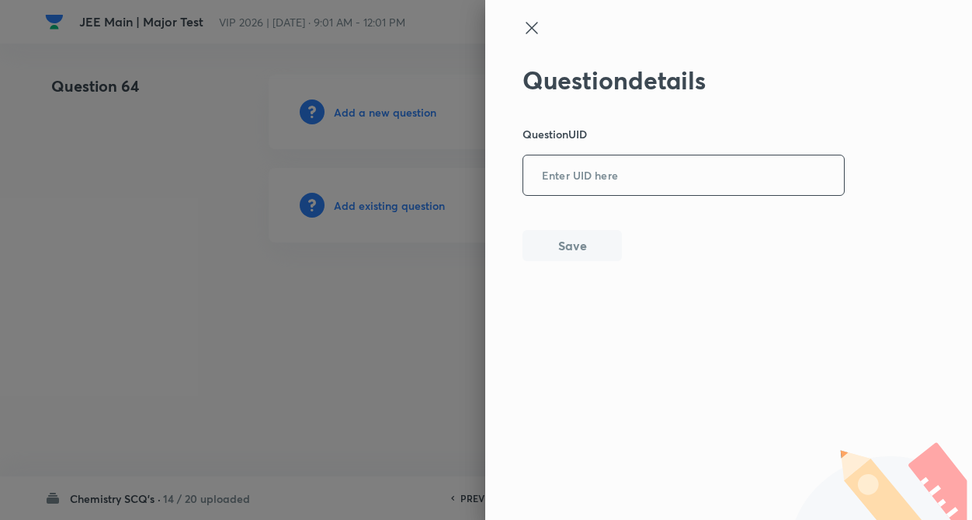
paste input "9UTOR"
type input "9UTOR"
click at [577, 238] on button "Save" at bounding box center [572, 243] width 99 height 31
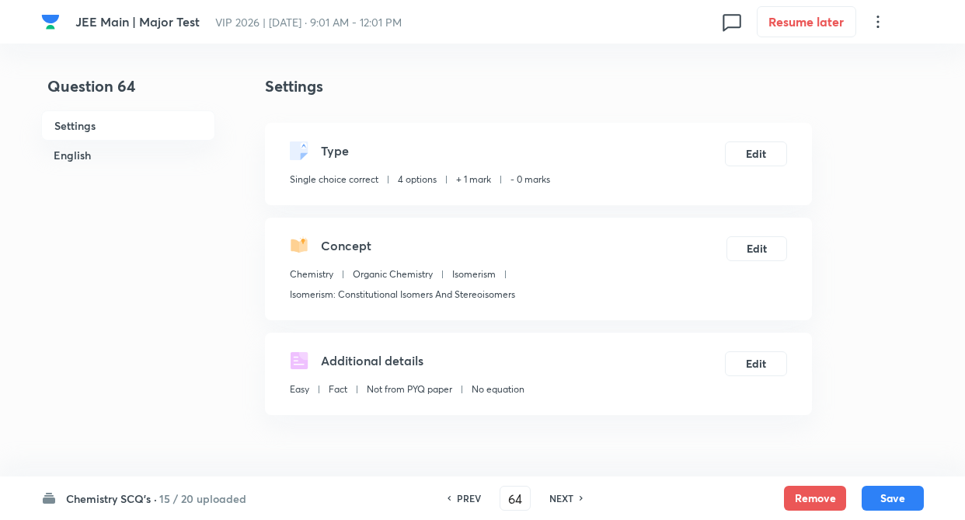
checkbox input "true"
click at [756, 163] on button "Edit" at bounding box center [756, 152] width 62 height 25
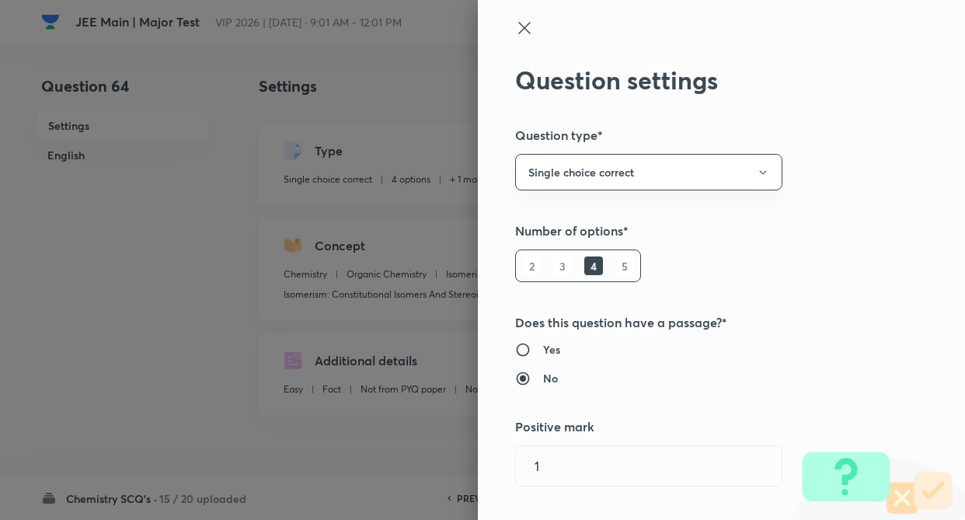
type input "1"
type input "0"
type input "Isomerism"
type input "Isomerism: Constitutional Isomers And Stereoisomers"
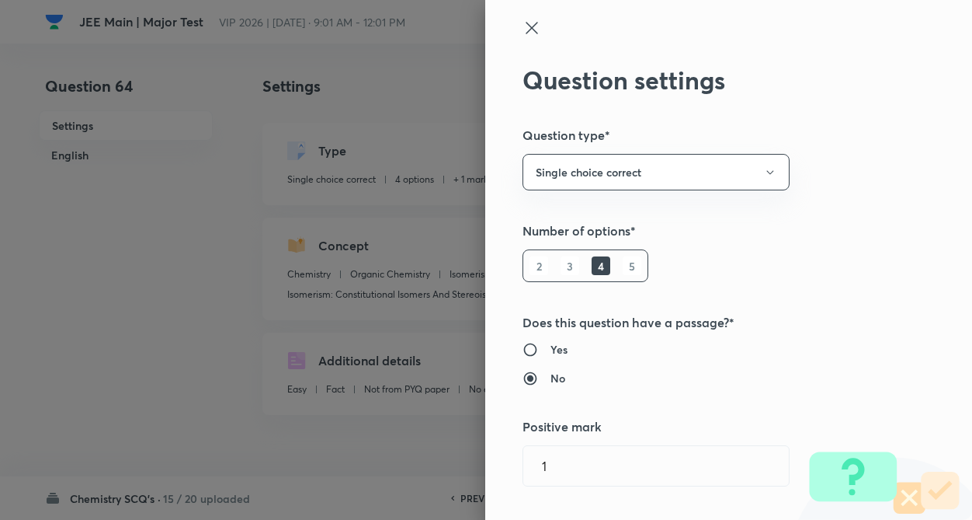
click at [835, 157] on div "Question settings Question type* Single choice correct Number of options* 2 3 4…" at bounding box center [728, 260] width 487 height 520
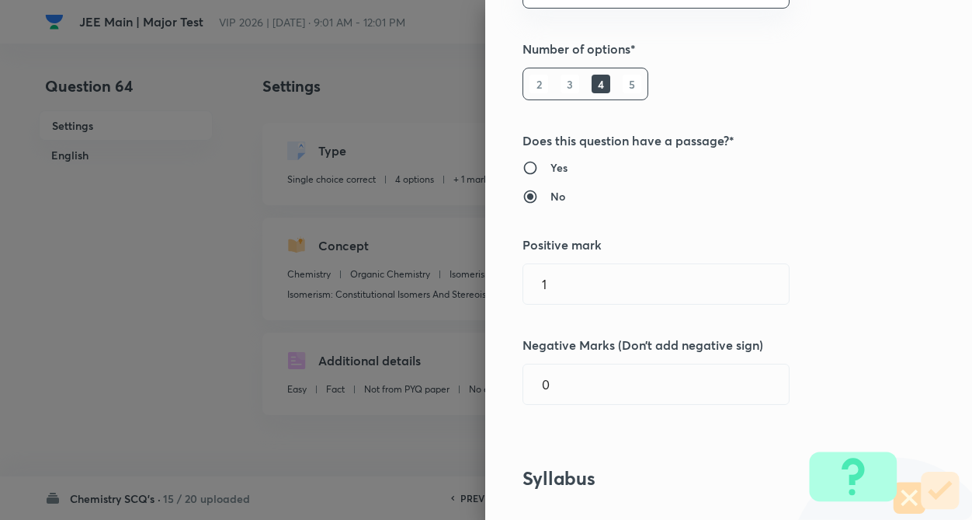
scroll to position [249, 0]
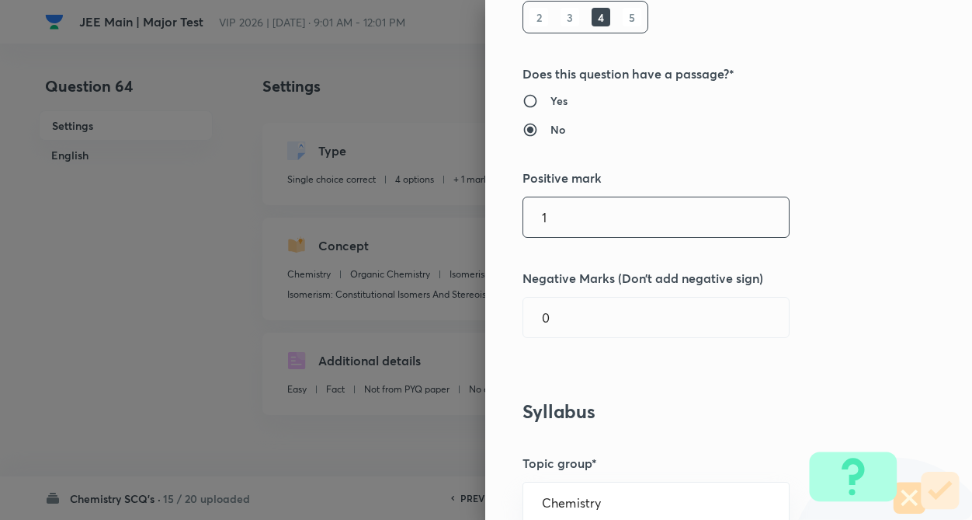
click at [568, 209] on input "1" at bounding box center [656, 217] width 266 height 40
type input "4"
click at [572, 299] on input "0" at bounding box center [656, 317] width 266 height 40
type input "1"
click at [845, 342] on div "Question settings Question type* Single choice correct Number of options* 2 3 4…" at bounding box center [728, 260] width 487 height 520
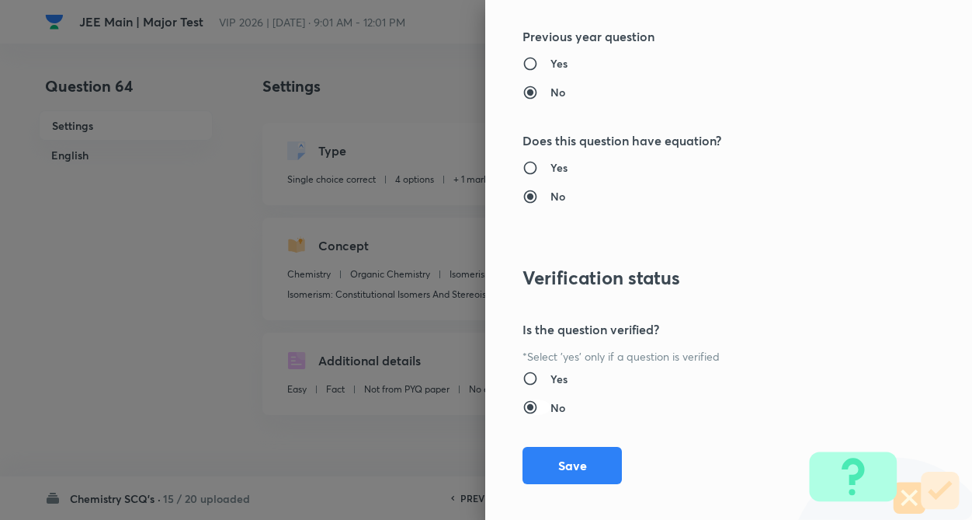
scroll to position [1597, 0]
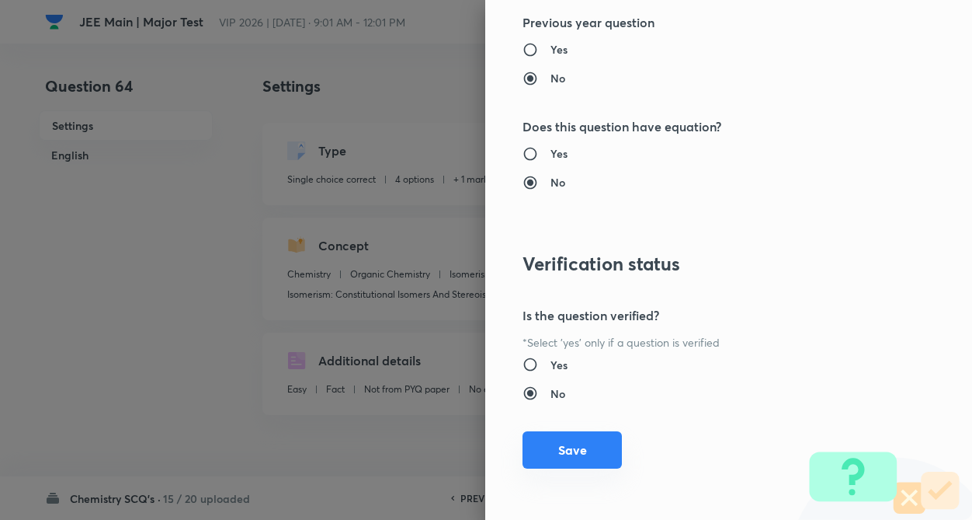
click at [542, 445] on button "Save" at bounding box center [572, 449] width 99 height 37
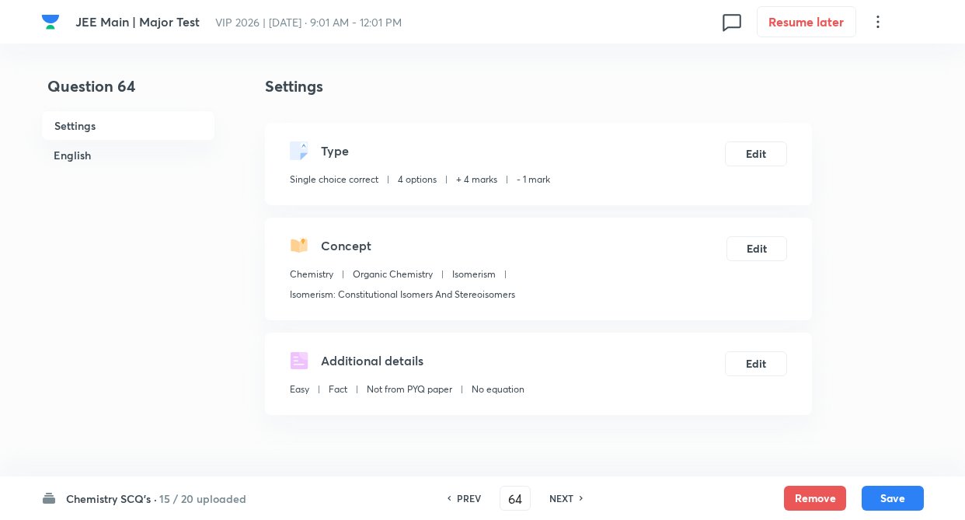
click at [892, 483] on div "Chemistry SCQ's · 15 / 20 uploaded PREV 64 ​ NEXT Remove Save" at bounding box center [482, 497] width 882 height 43
click at [892, 499] on button "Save" at bounding box center [892, 496] width 62 height 25
type input "65"
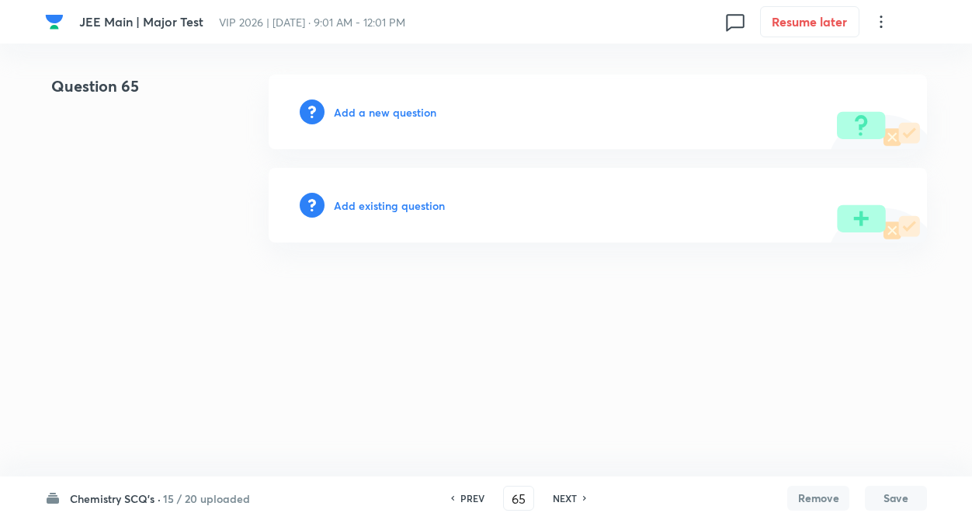
click at [398, 203] on h6 "Add existing question" at bounding box center [389, 205] width 111 height 16
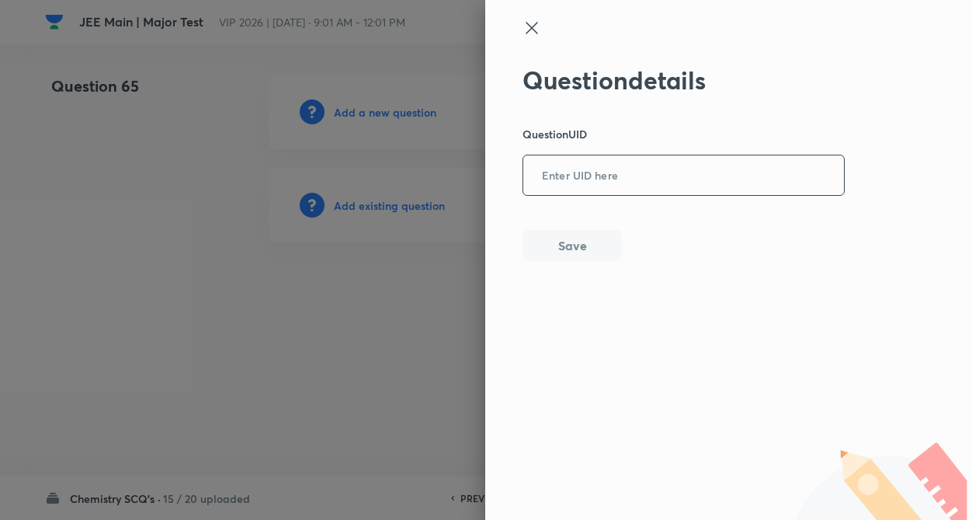
click at [634, 172] on input "text" at bounding box center [683, 176] width 321 height 38
paste input "3MGCG"
type input "3MGCG"
click at [575, 229] on div "Question details Question UID 3MGCG ​ Save" at bounding box center [684, 163] width 323 height 196
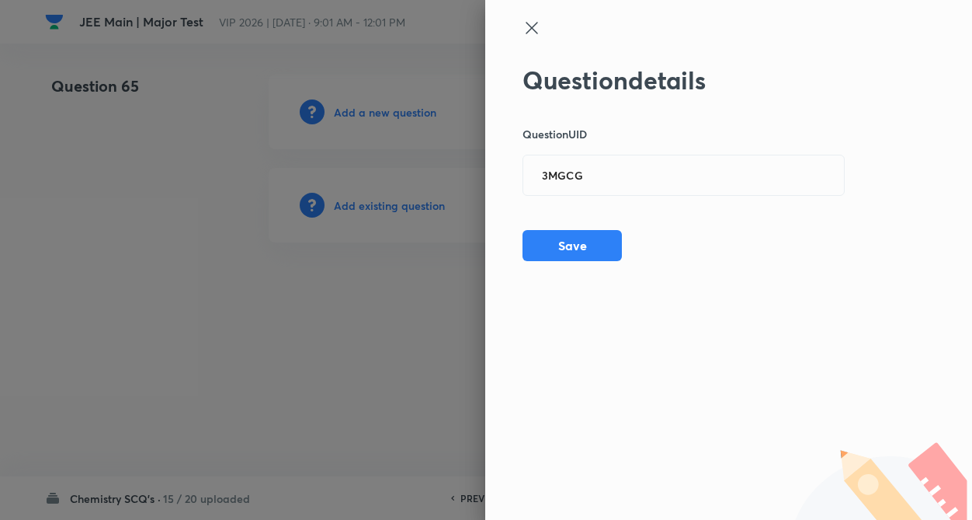
click at [565, 267] on div "Question details Question UID 3MGCG ​ Save" at bounding box center [728, 260] width 487 height 520
click at [572, 240] on button "Save" at bounding box center [572, 243] width 99 height 31
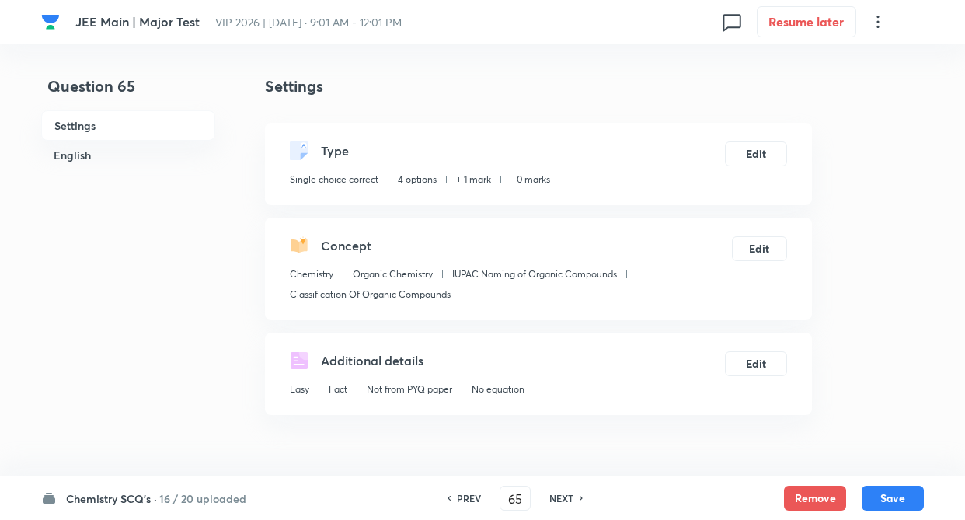
checkbox input "true"
click at [753, 150] on button "Edit" at bounding box center [756, 152] width 62 height 25
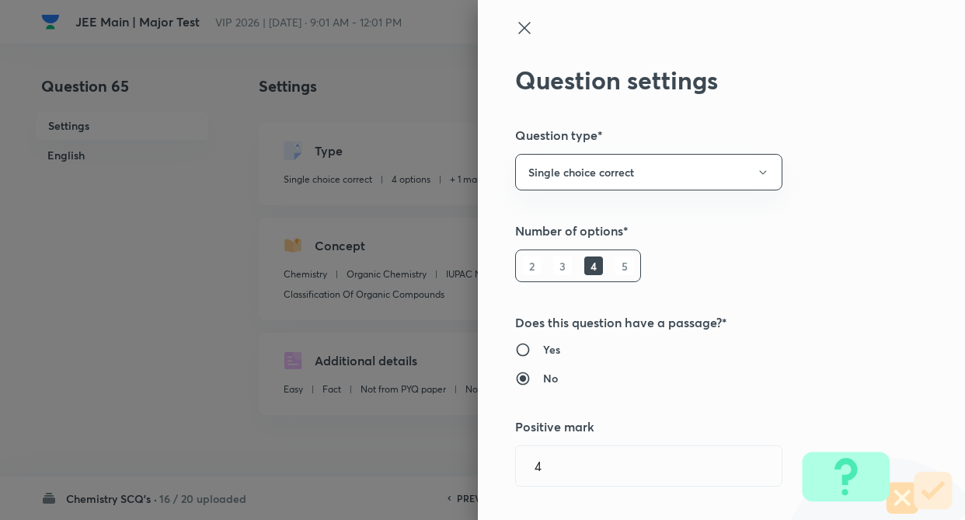
click at [853, 192] on div "Question settings Question type* Single choice correct Number of options* 2 3 4…" at bounding box center [721, 260] width 487 height 520
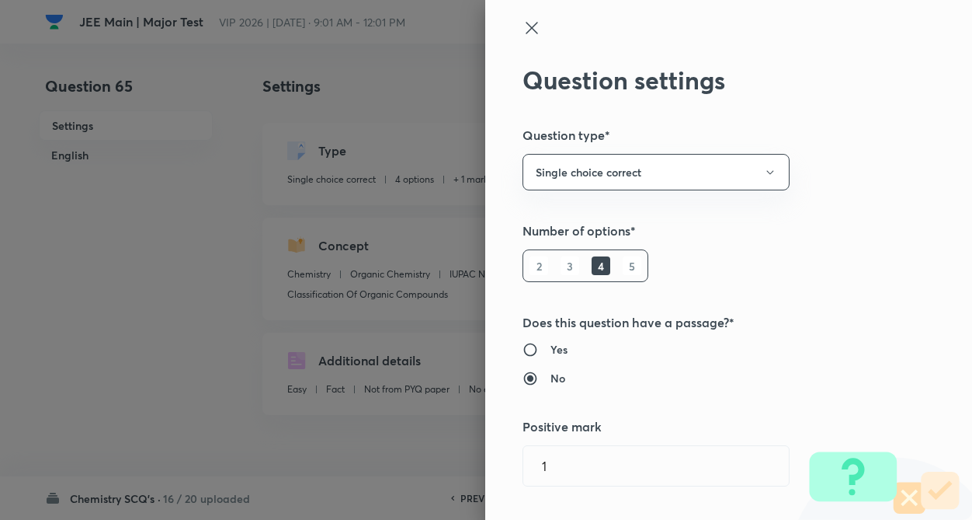
type input "1"
type input "0"
type input "IUPAC Naming of Organic Compounds"
type input "Classification Of Organic Compounds"
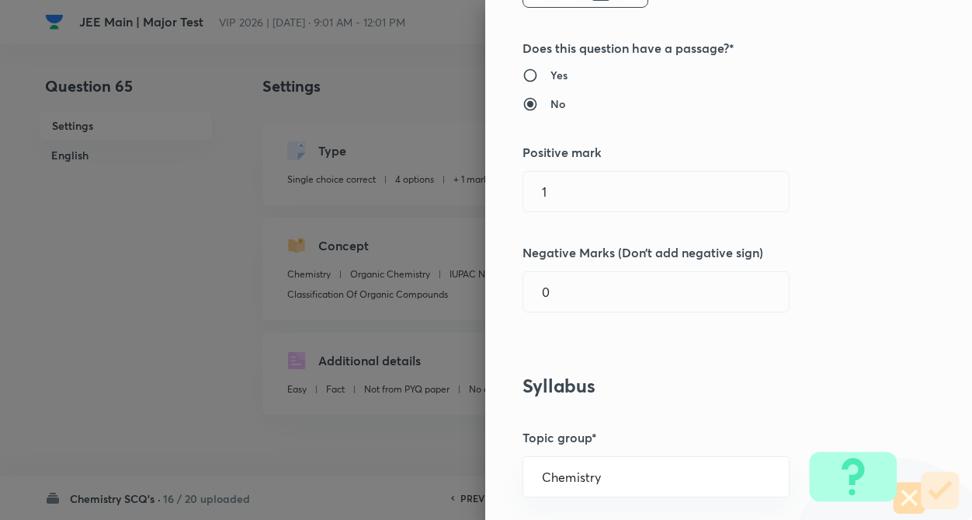
scroll to position [280, 0]
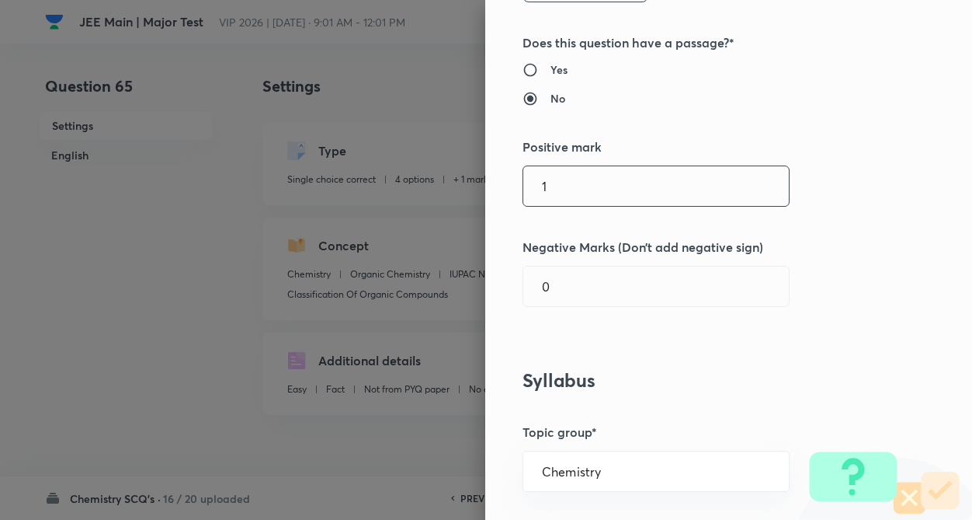
click at [575, 187] on input "1" at bounding box center [656, 186] width 266 height 40
type input "4"
click at [565, 279] on input "text" at bounding box center [656, 286] width 266 height 40
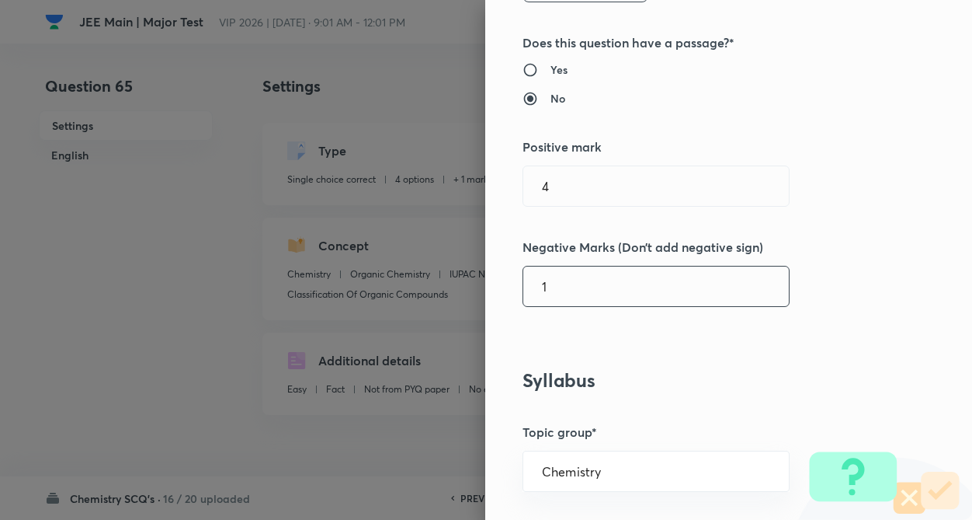
type input "1"
click at [714, 356] on div "Question settings Question type* Single choice correct Number of options* 2 3 4…" at bounding box center [728, 260] width 487 height 520
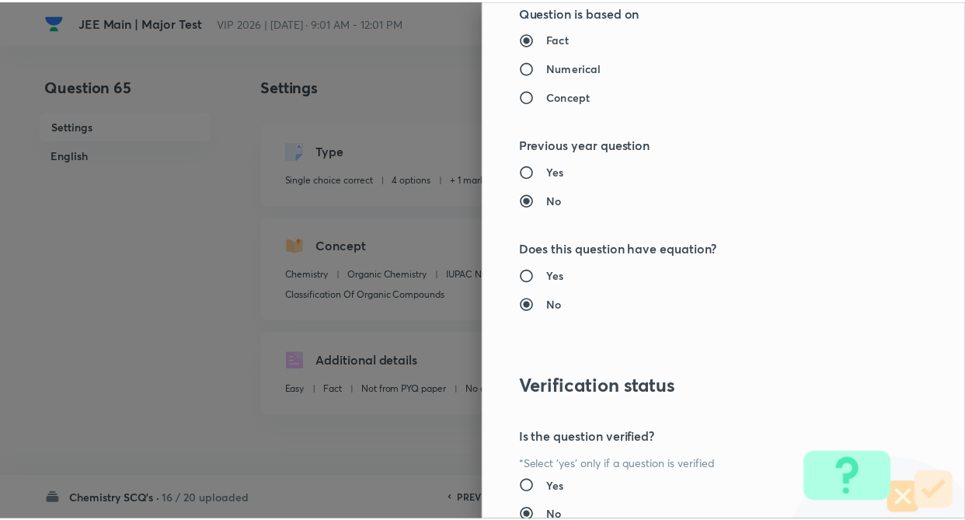
scroll to position [1597, 0]
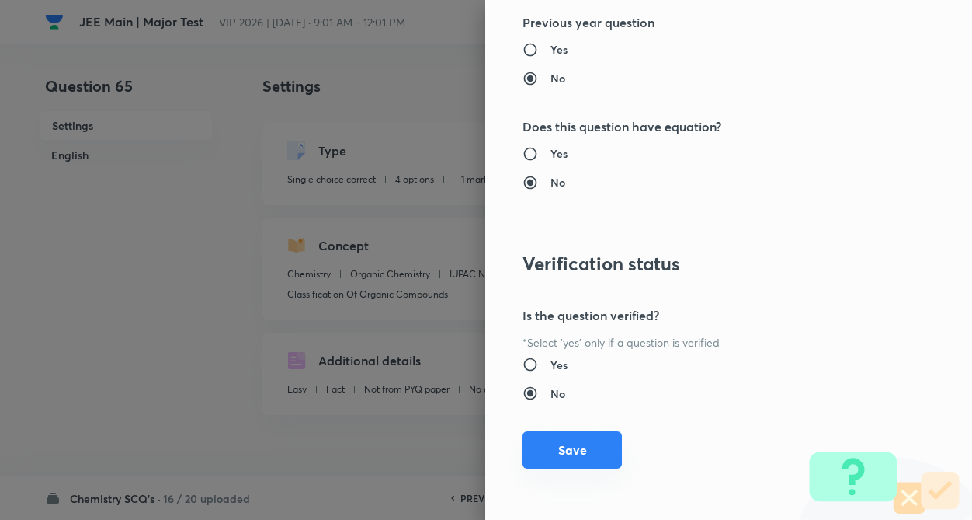
click at [529, 438] on button "Save" at bounding box center [572, 449] width 99 height 37
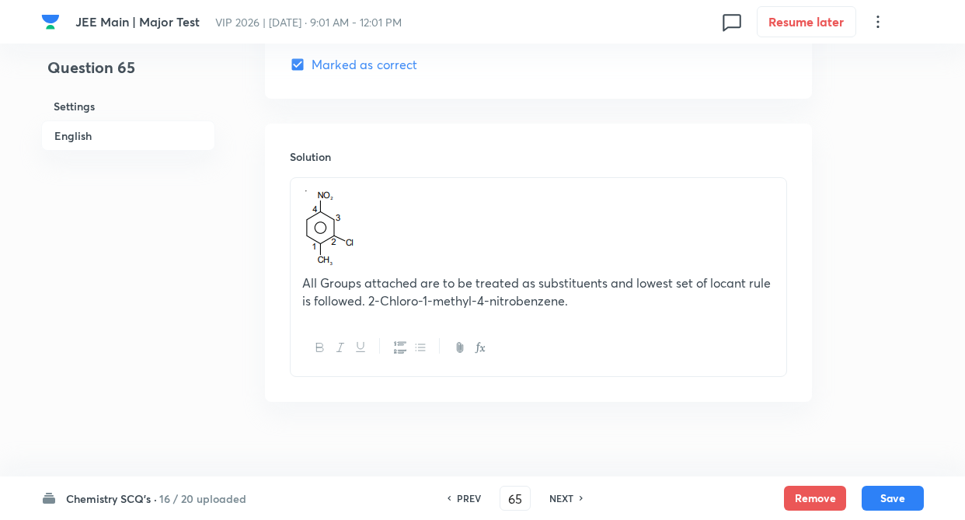
scroll to position [1698, 0]
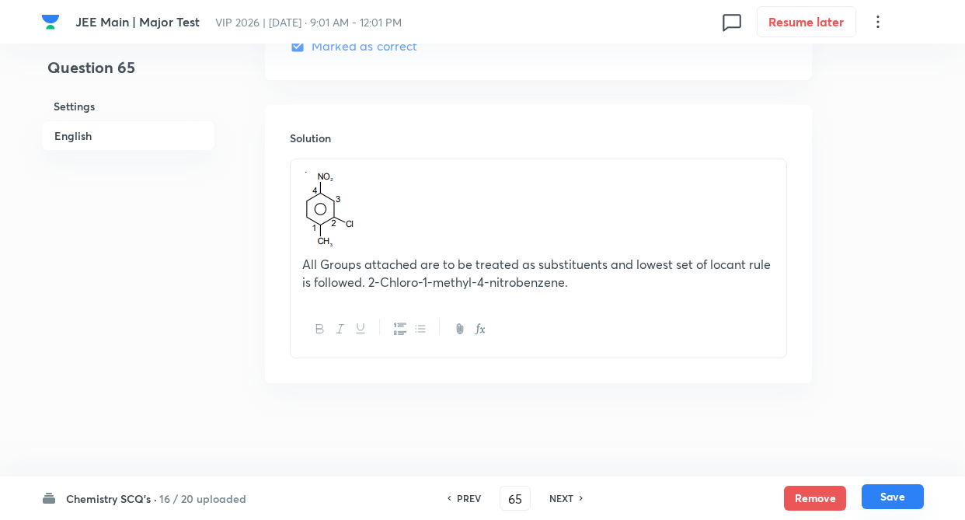
click at [881, 496] on button "Save" at bounding box center [892, 496] width 62 height 25
type input "66"
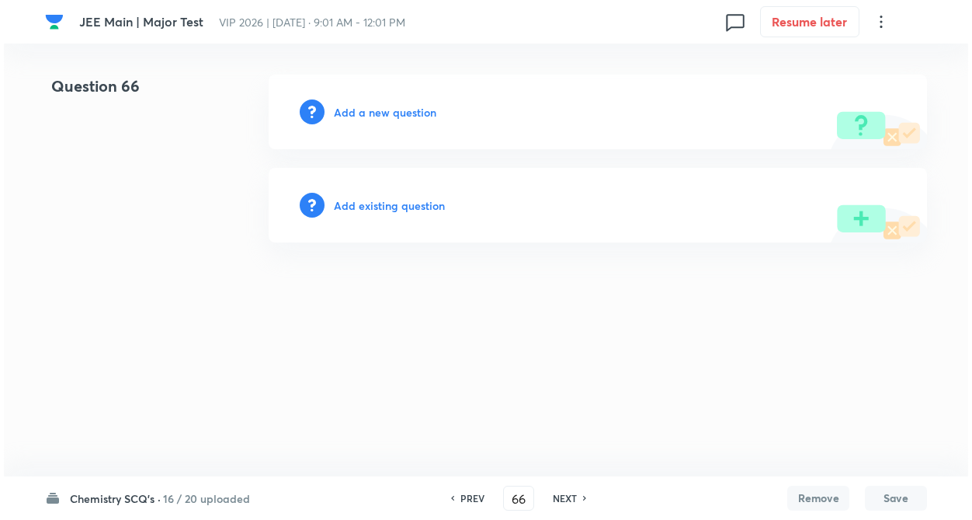
scroll to position [0, 0]
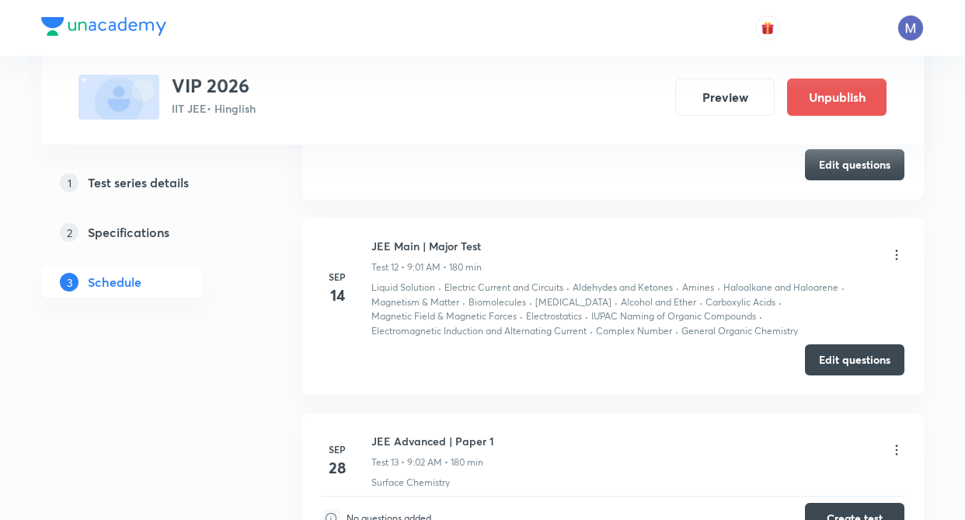
click at [210, 456] on div "1 Test series details 2 Specifications 3 Schedule" at bounding box center [146, 235] width 211 height 5307
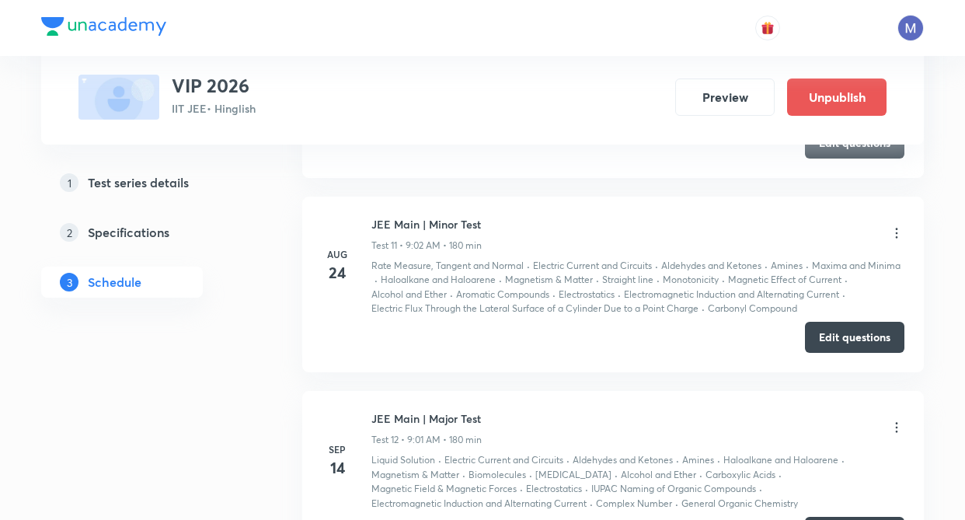
scroll to position [2494, 0]
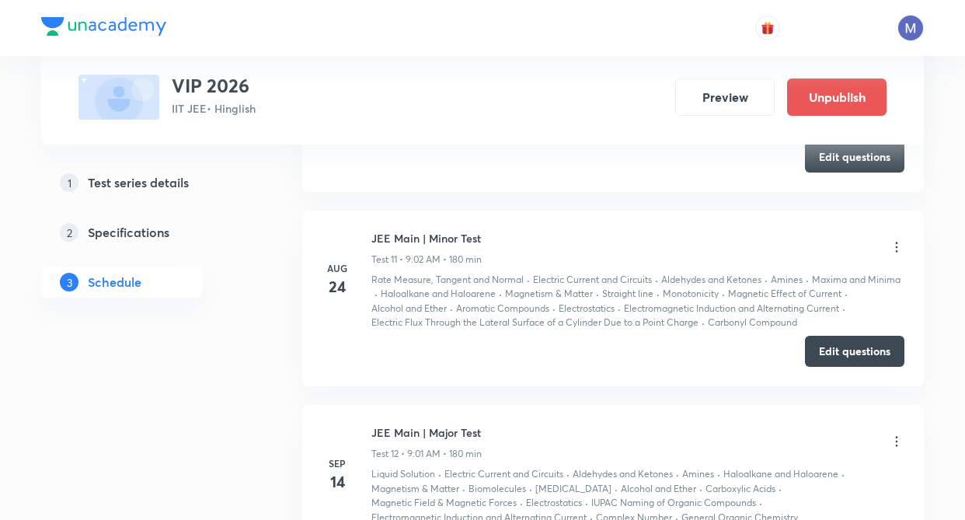
click at [210, 456] on div "1 Test series details 2 Specifications 3 Schedule" at bounding box center [146, 421] width 211 height 5307
click at [248, 331] on div "1 Test series details 2 Specifications 3 Schedule" at bounding box center [146, 421] width 211 height 5307
click at [369, 192] on li "[DATE] JEE Main | [MEDICAL_DATA] Test 10 • 9:01 AM • 180 min Rate Measure, Tang…" at bounding box center [612, 97] width 621 height 190
click at [957, 305] on div "Test Series VIP 2026 IIT JEE • Hinglish Preview Unpublish 1 Test series details…" at bounding box center [482, 305] width 965 height 5598
